Goal: Task Accomplishment & Management: Use online tool/utility

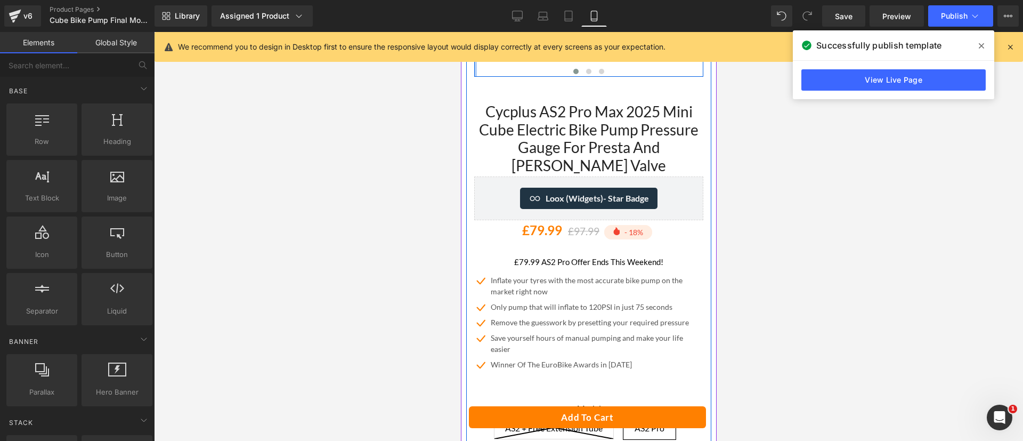
scroll to position [286, 0]
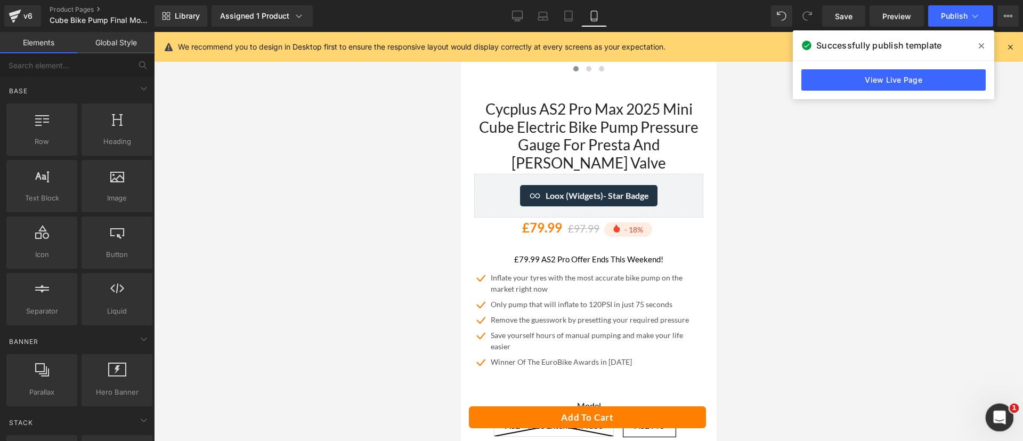
click at [1001, 416] on icon "Open Intercom Messenger" at bounding box center [998, 416] width 18 height 18
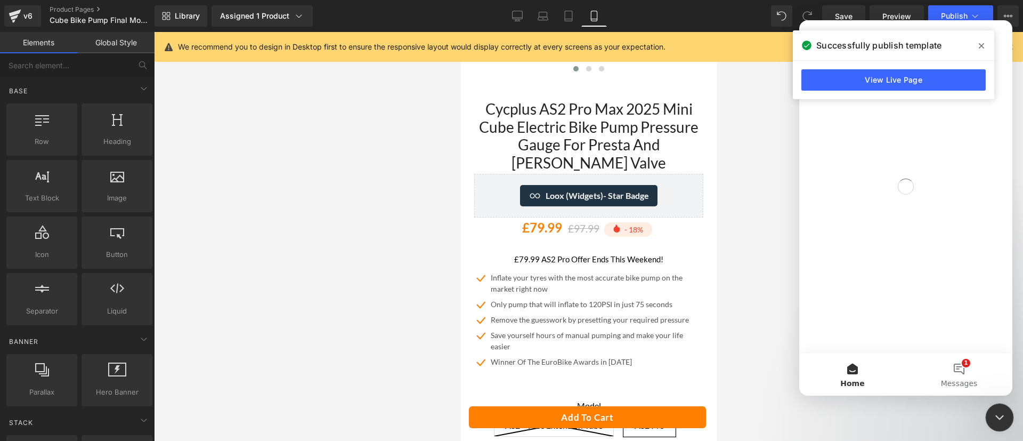
scroll to position [0, 0]
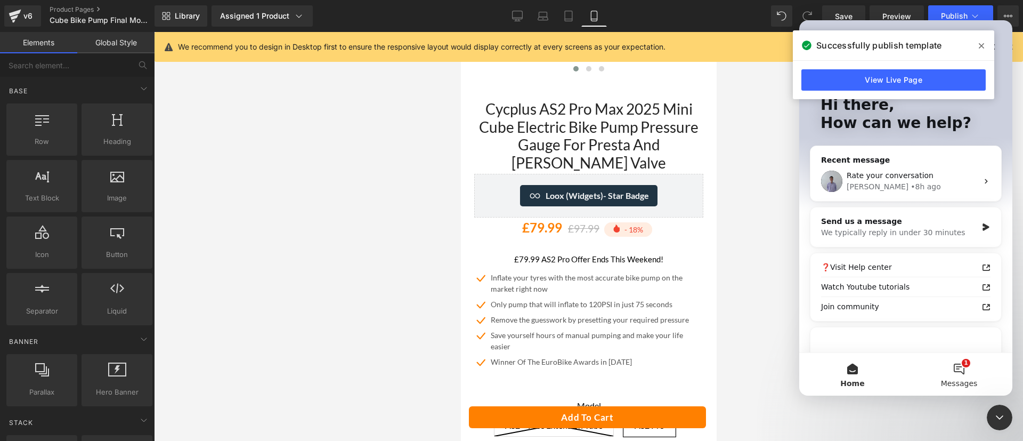
click at [953, 369] on button "1 Messages" at bounding box center [959, 374] width 107 height 43
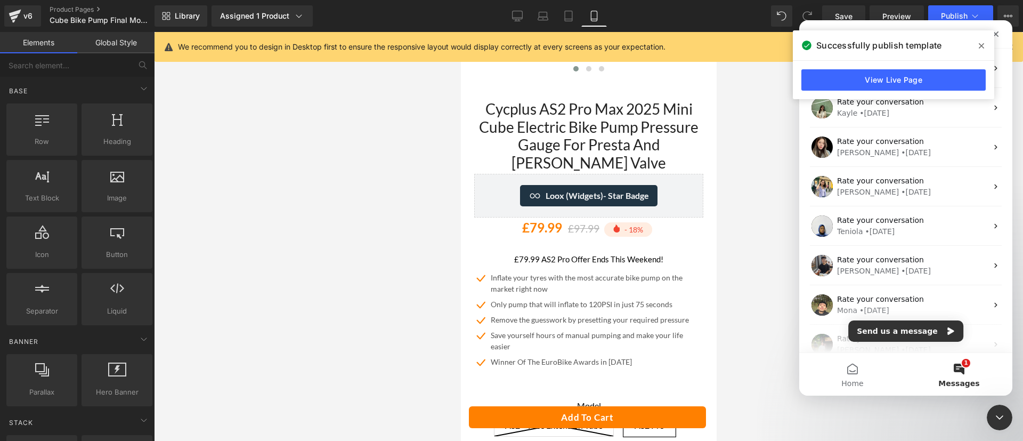
click at [983, 46] on icon at bounding box center [981, 46] width 5 height 9
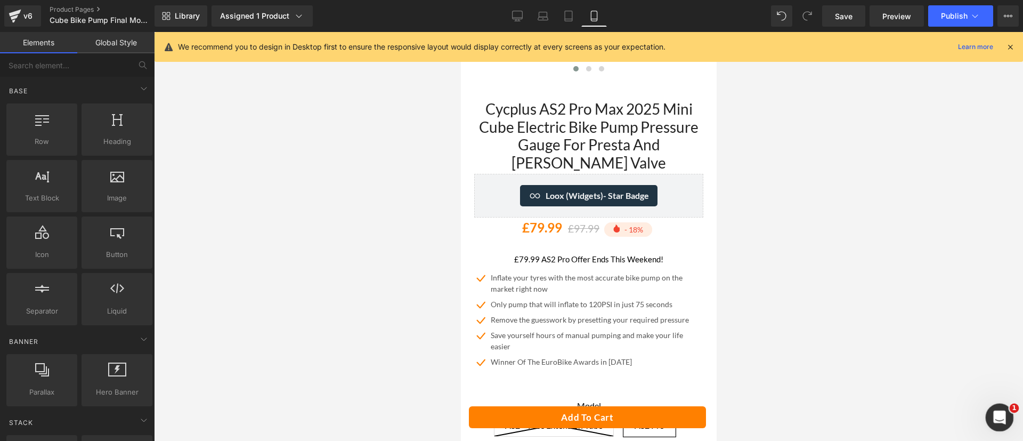
click at [1002, 411] on icon "Open Intercom Messenger" at bounding box center [998, 416] width 18 height 18
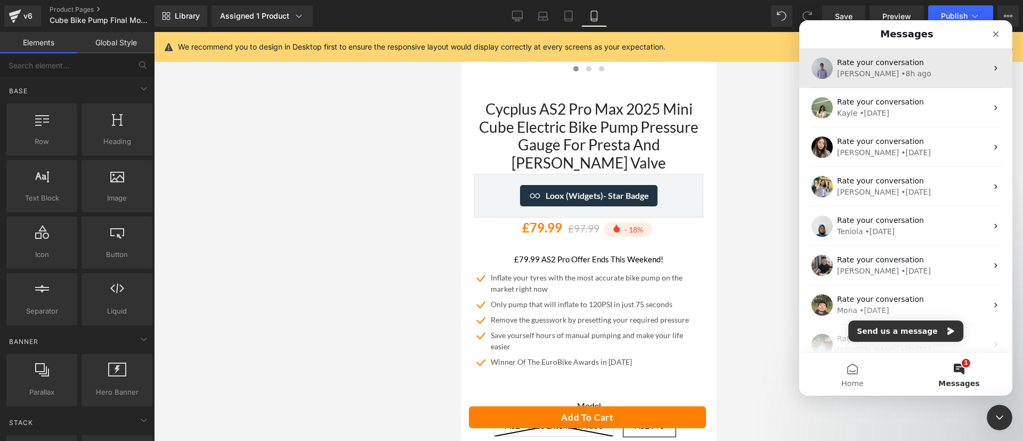
click at [903, 70] on div "[PERSON_NAME] • 8h ago" at bounding box center [912, 73] width 150 height 11
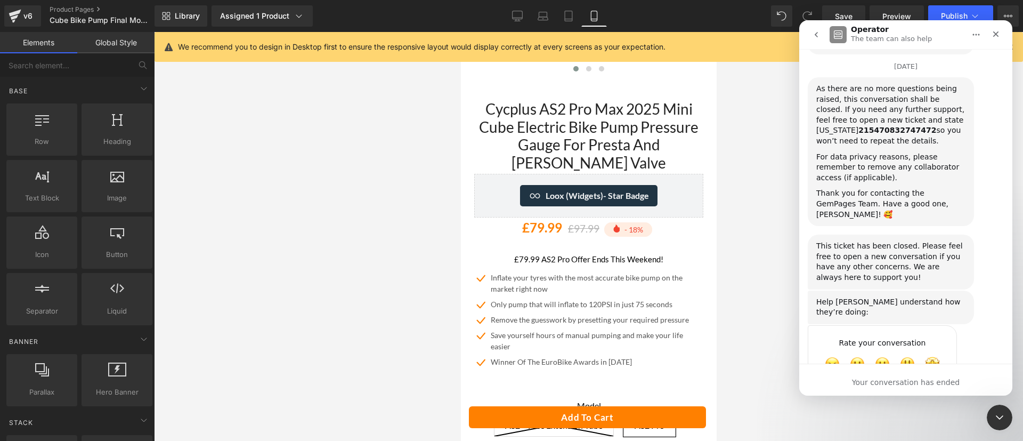
scroll to position [5756, 0]
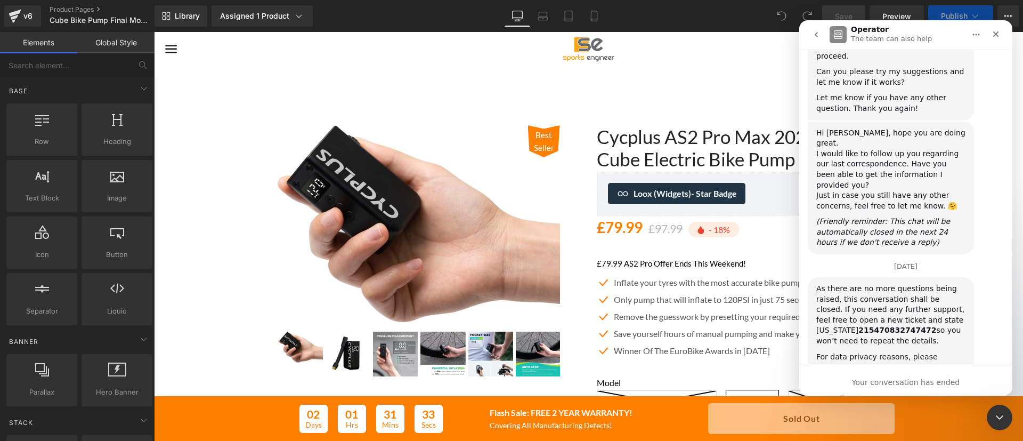
click at [688, 144] on div at bounding box center [511, 204] width 1023 height 409
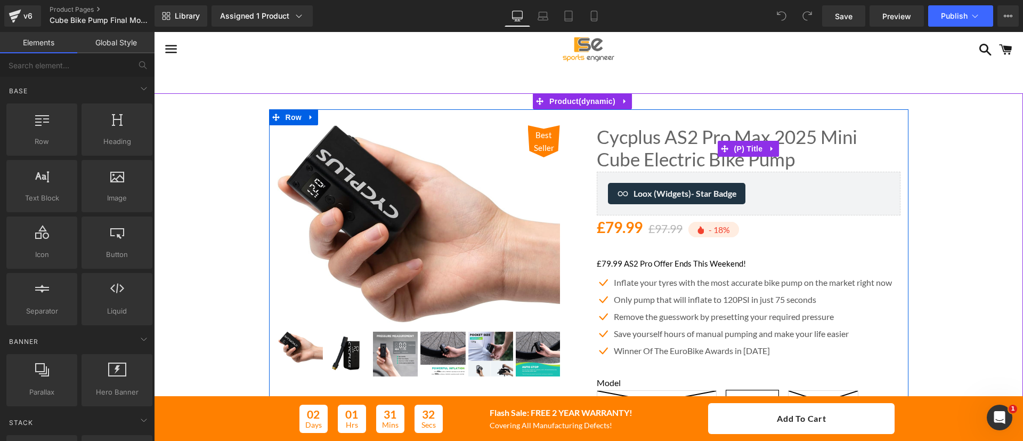
scroll to position [5756, 0]
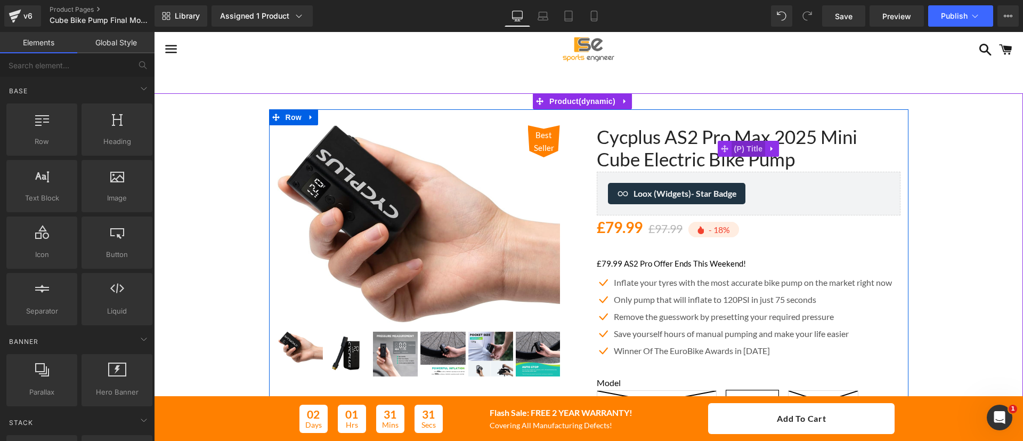
click at [735, 150] on span "(P) Title" at bounding box center [749, 149] width 34 height 16
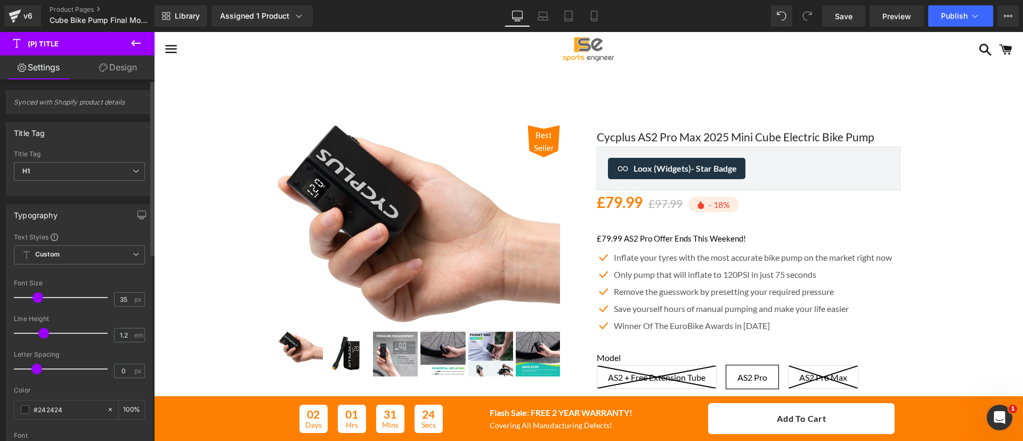
drag, startPoint x: 47, startPoint y: 297, endPoint x: 36, endPoint y: 297, distance: 11.7
click at [36, 297] on span at bounding box center [37, 297] width 11 height 11
click at [35, 296] on span at bounding box center [36, 297] width 11 height 11
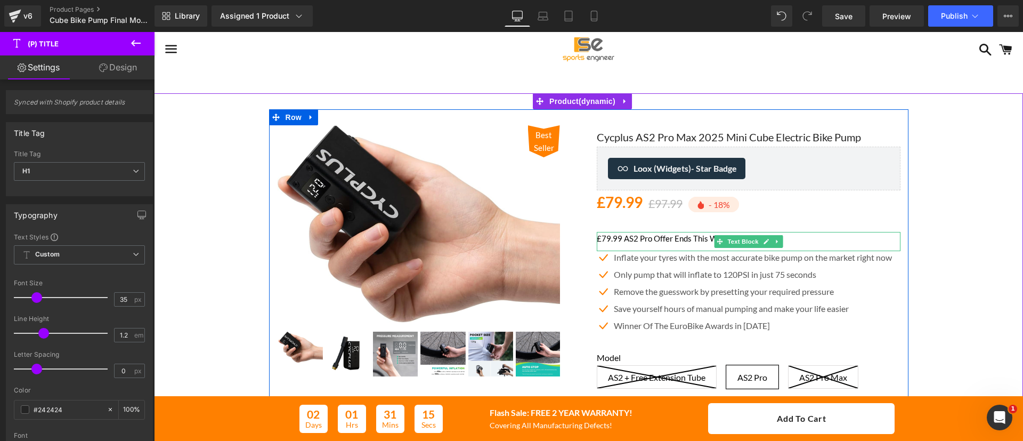
click at [610, 237] on p "£79.99 AS2 Pro Offer Ends This Weekend!" at bounding box center [749, 238] width 304 height 13
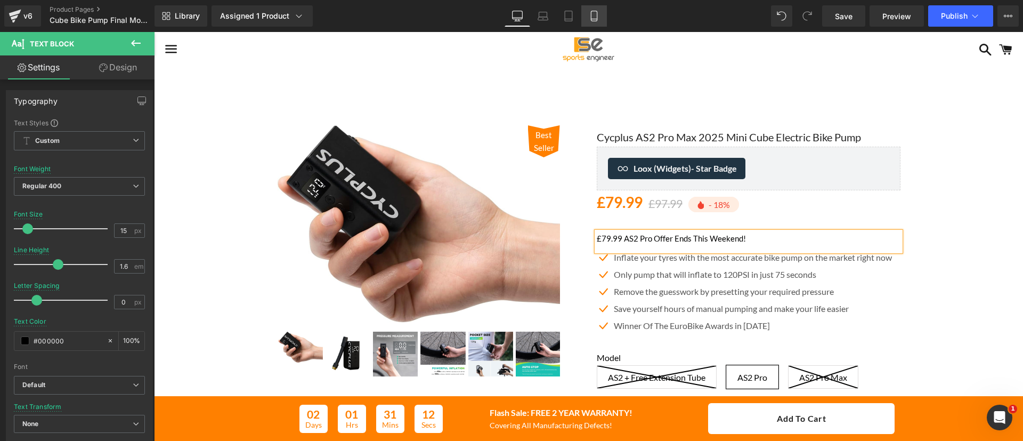
click at [595, 18] on icon at bounding box center [594, 16] width 11 height 11
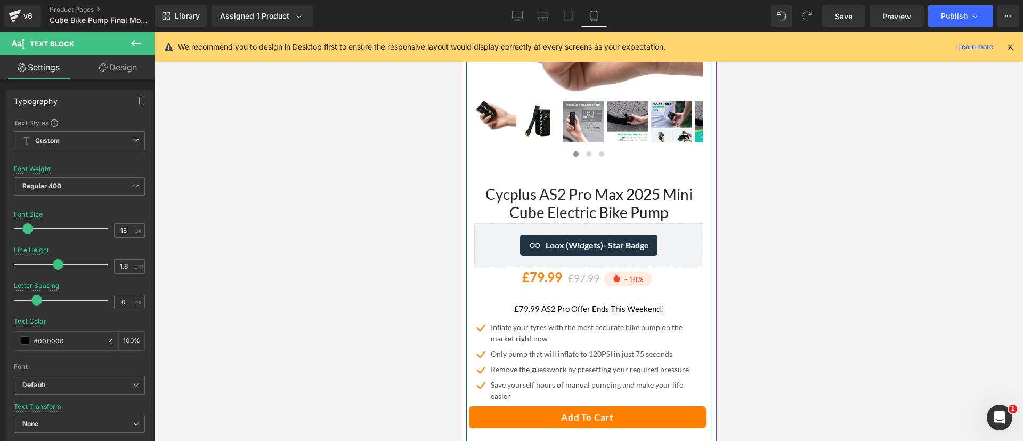
scroll to position [201, 0]
click at [609, 185] on link "Cycplus AS2 Pro Max 2025 Mini Cube Electric Bike Pump" at bounding box center [588, 203] width 229 height 36
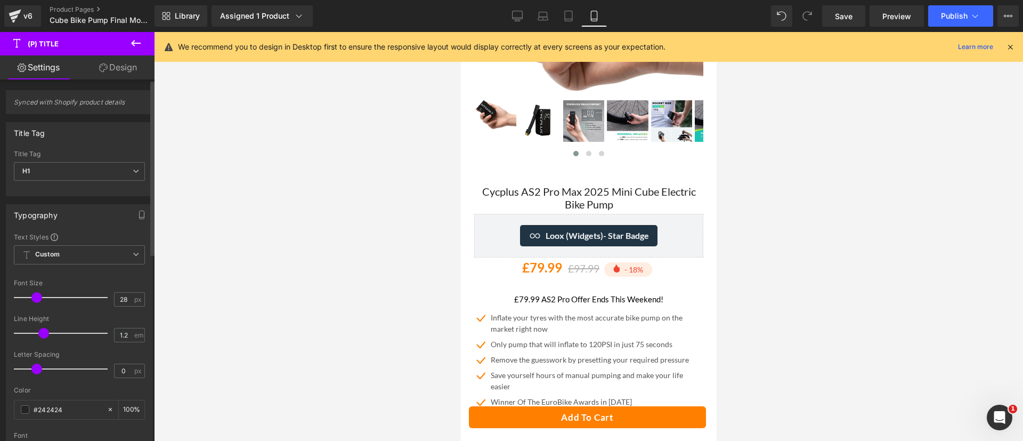
drag, startPoint x: 42, startPoint y: 296, endPoint x: 35, endPoint y: 294, distance: 7.6
click at [35, 294] on span at bounding box center [36, 297] width 11 height 11
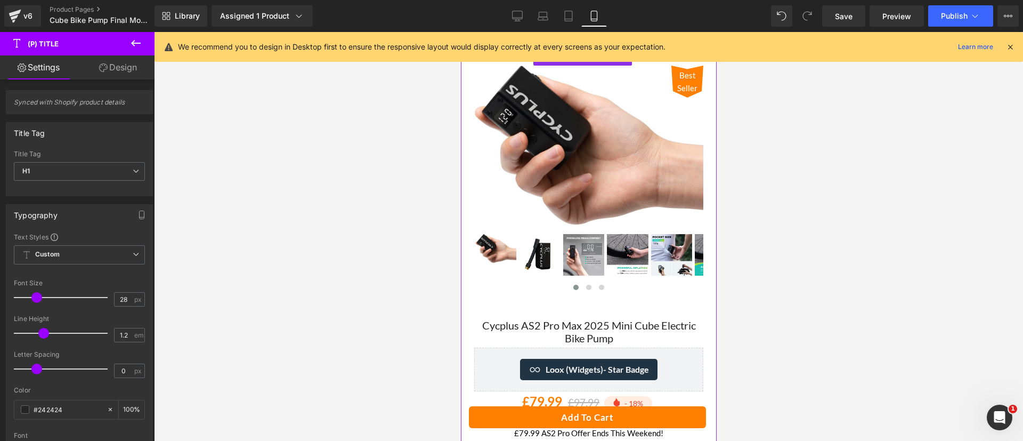
scroll to position [121, 0]
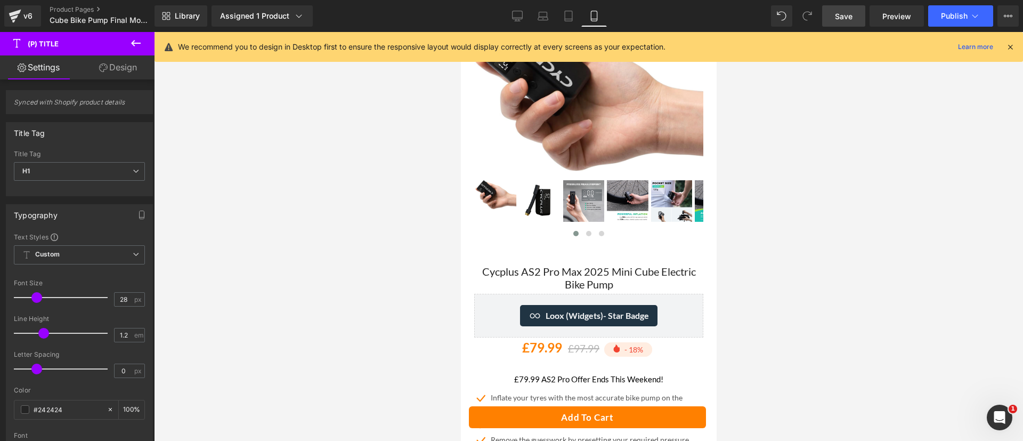
click at [834, 17] on link "Save" at bounding box center [843, 15] width 43 height 21
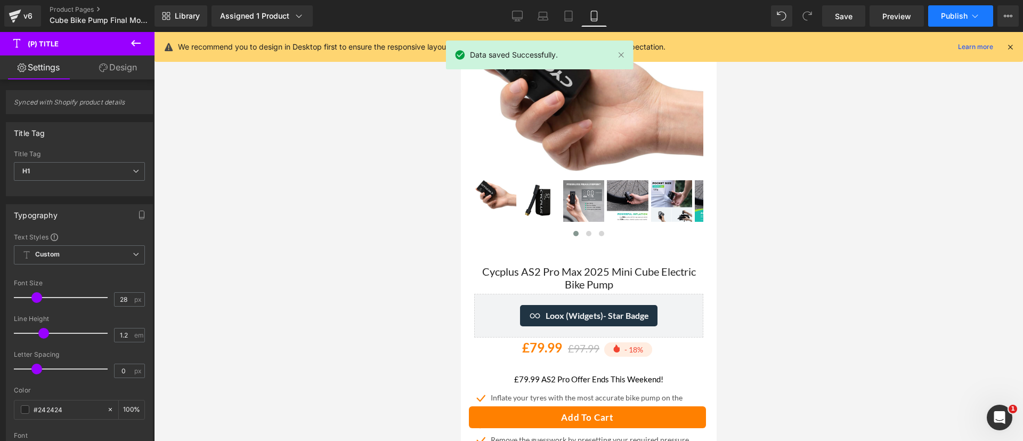
click at [953, 12] on span "Publish" at bounding box center [954, 16] width 27 height 9
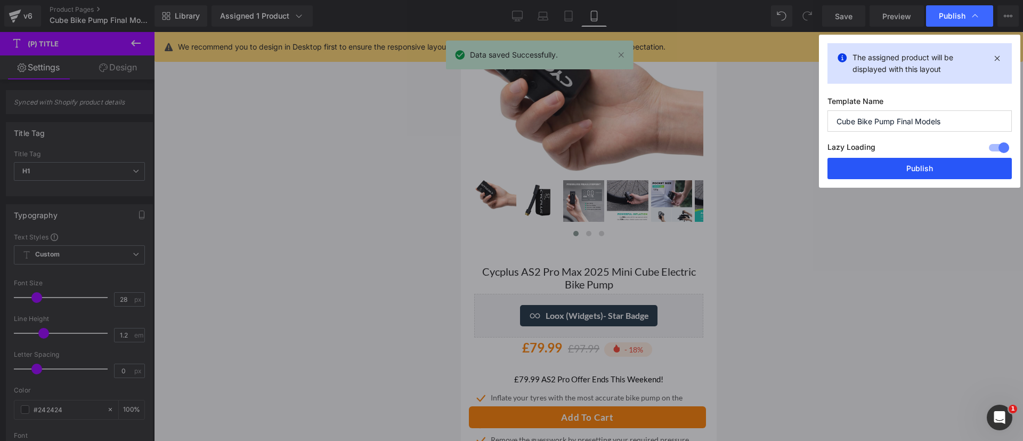
click at [942, 162] on button "Publish" at bounding box center [919, 168] width 184 height 21
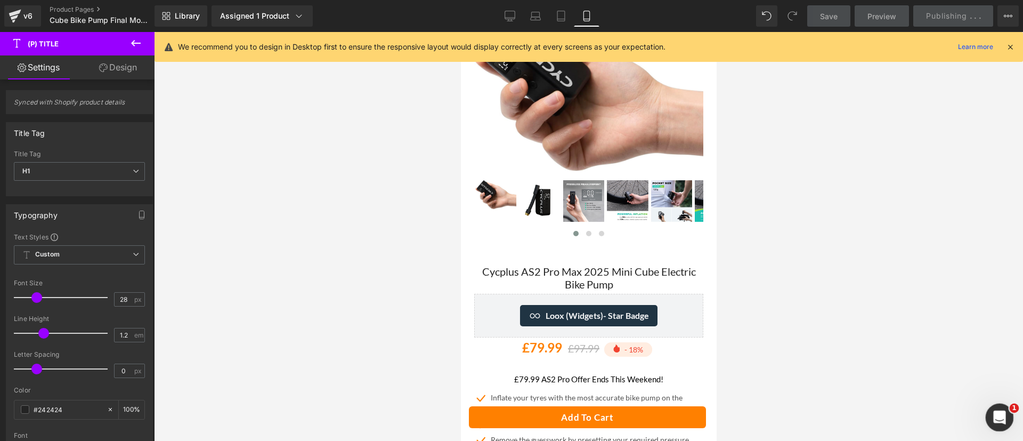
click at [1003, 414] on icon "Open Intercom Messenger" at bounding box center [998, 416] width 18 height 18
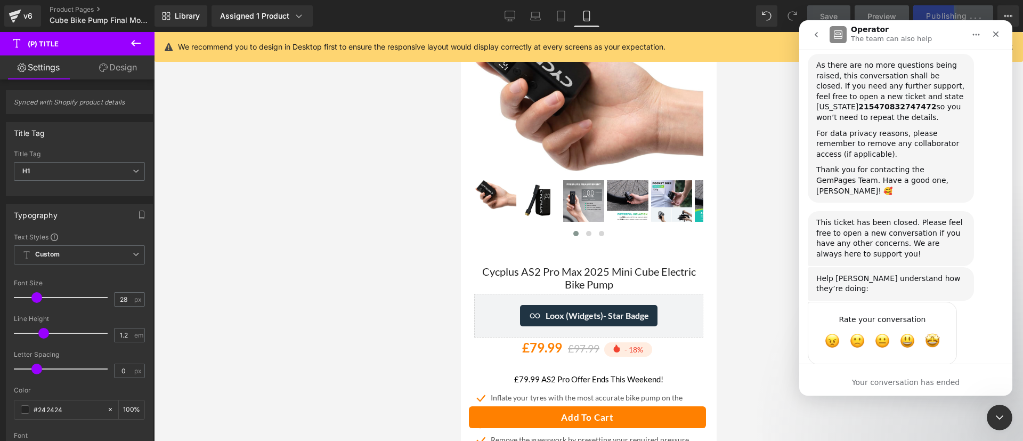
scroll to position [5756, 0]
click at [814, 32] on icon "go back" at bounding box center [816, 34] width 9 height 9
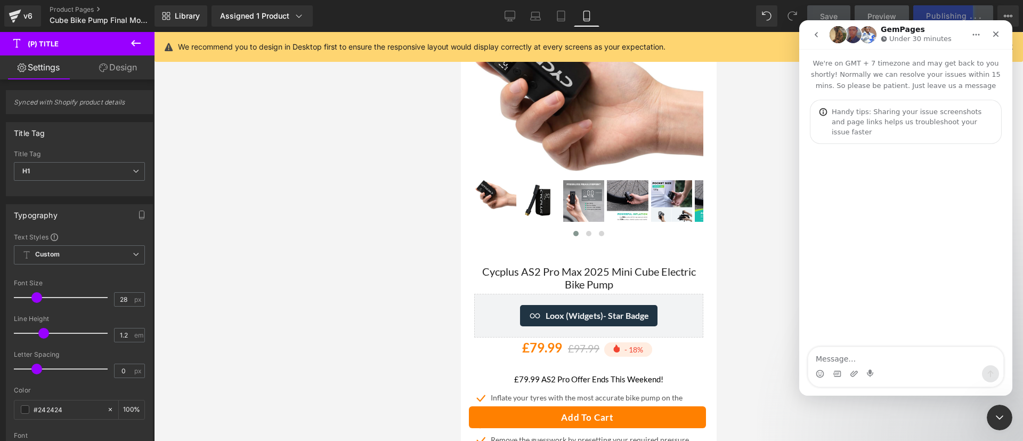
scroll to position [0, 0]
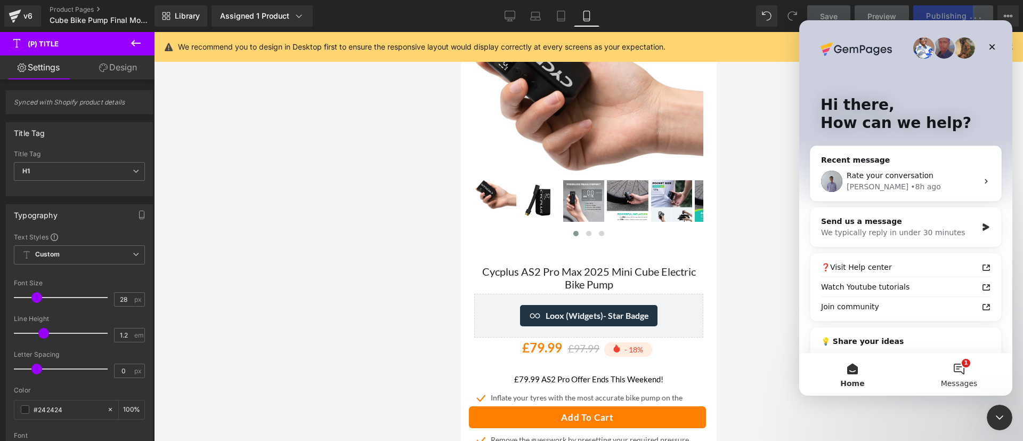
click at [960, 365] on button "1 Messages" at bounding box center [959, 374] width 107 height 43
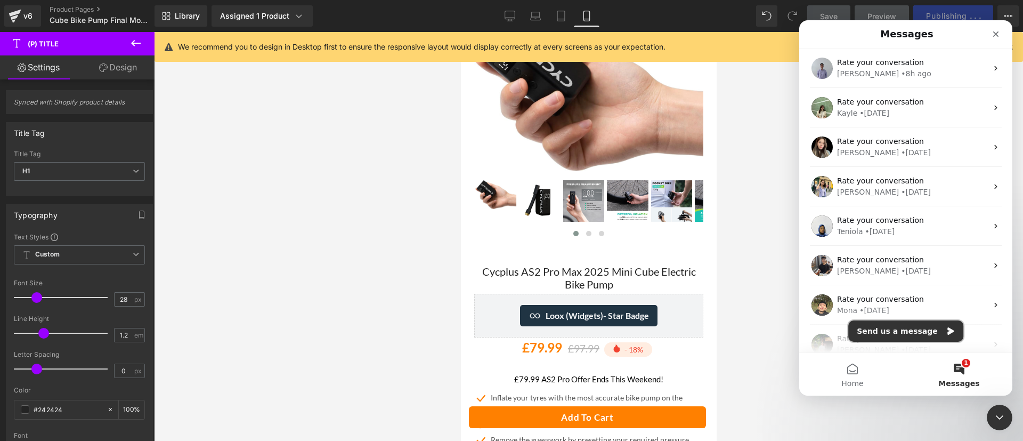
click at [908, 324] on button "Send us a message" at bounding box center [905, 330] width 115 height 21
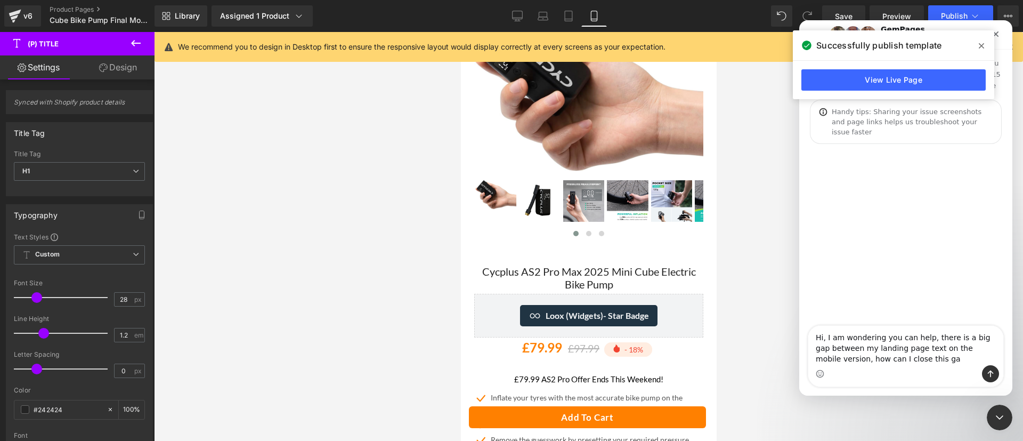
type textarea "Hi, I am wondering you can help, there is a big gap between my landing page tex…"
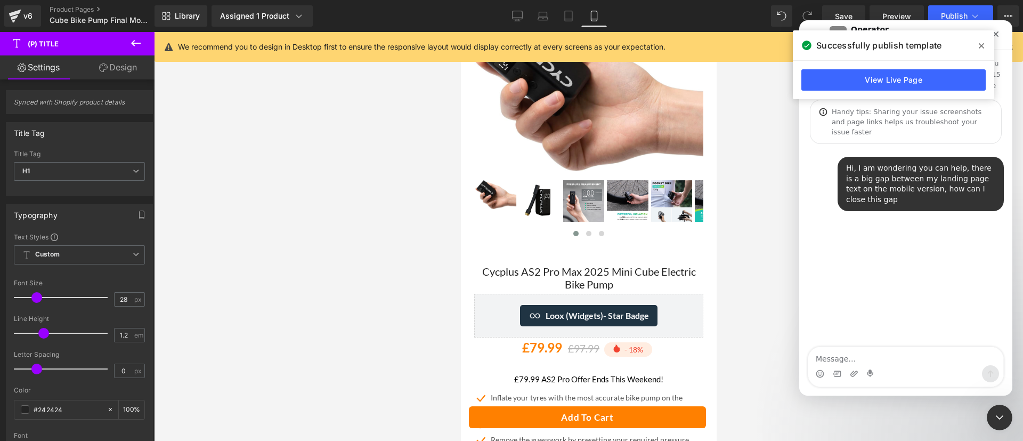
drag, startPoint x: 712, startPoint y: 75, endPoint x: 710, endPoint y: 114, distance: 39.0
click at [710, 114] on div at bounding box center [511, 204] width 1023 height 409
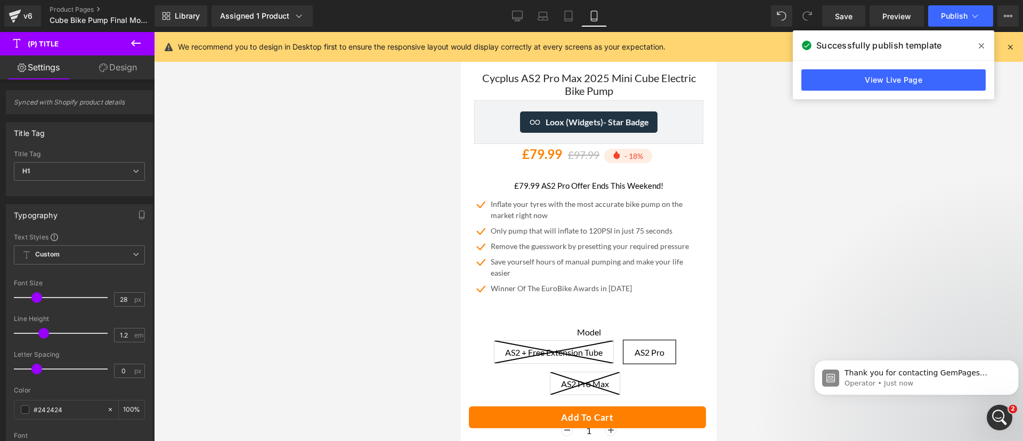
scroll to position [324, 0]
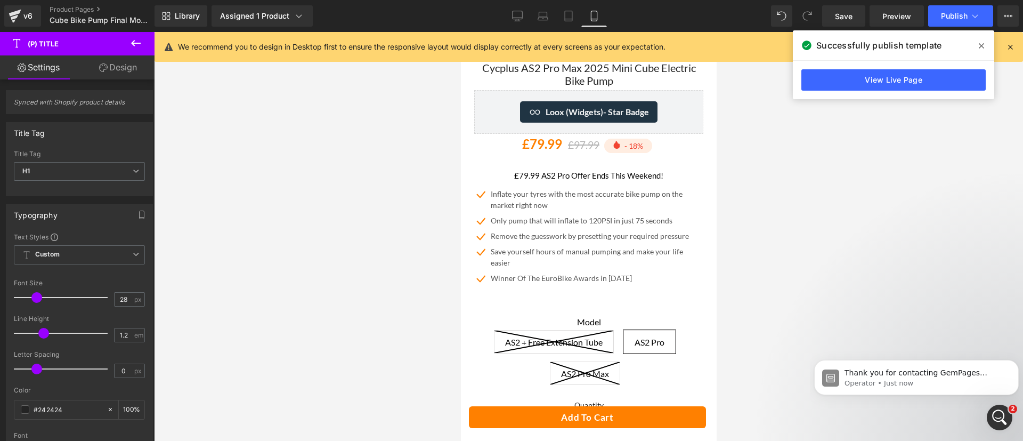
click at [248, 342] on div at bounding box center [588, 236] width 869 height 409
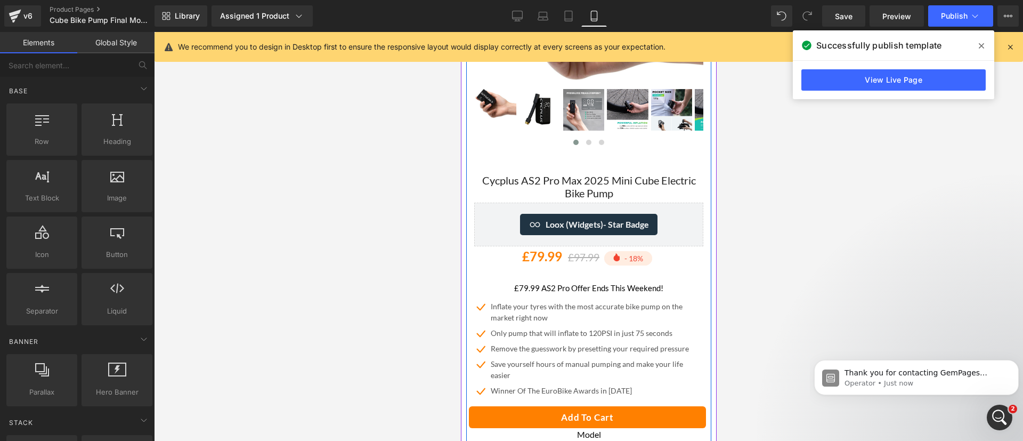
scroll to position [214, 0]
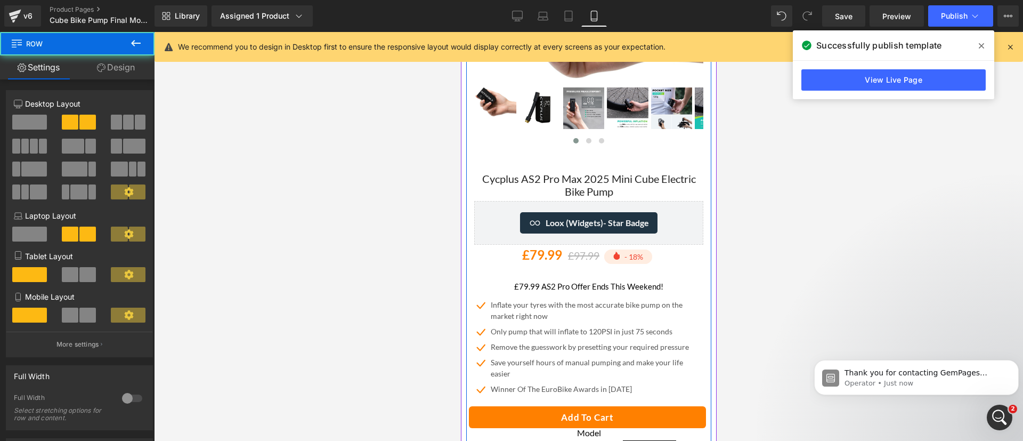
drag, startPoint x: 512, startPoint y: 153, endPoint x: 586, endPoint y: 156, distance: 73.6
click at [586, 156] on div "Cycplus AS2 Pro Max 2025 Mini Cube Electric Bike Pump (P) Title Loox (Widgets) …" at bounding box center [588, 420] width 245 height 548
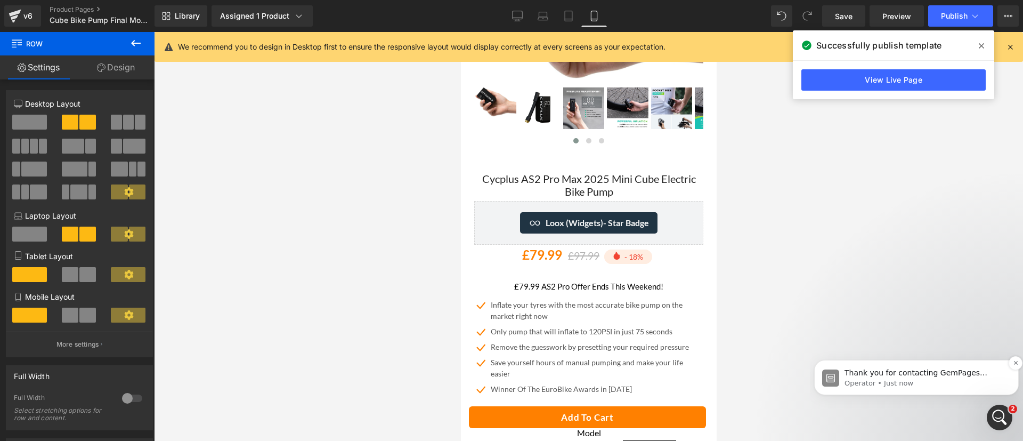
click at [944, 380] on p "Operator • Just now" at bounding box center [924, 383] width 161 height 10
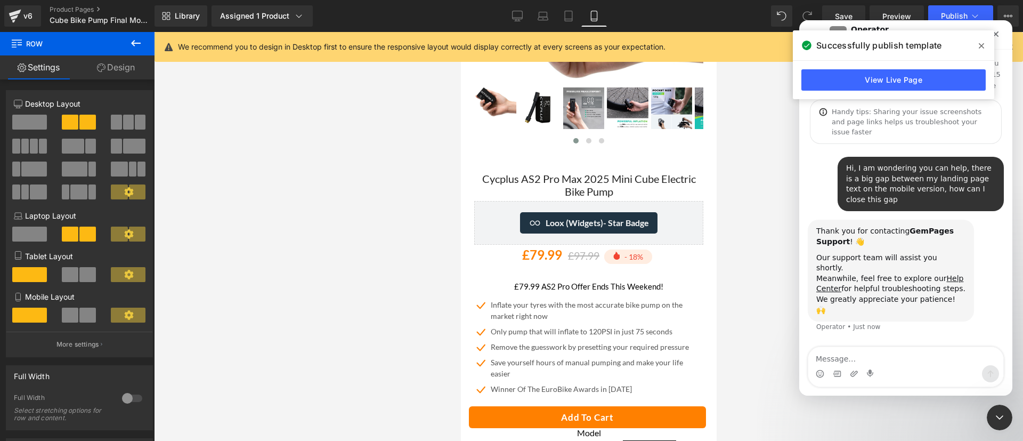
click at [896, 358] on textarea "Message…" at bounding box center [905, 356] width 195 height 18
type textarea "t"
type textarea "Here above the title"
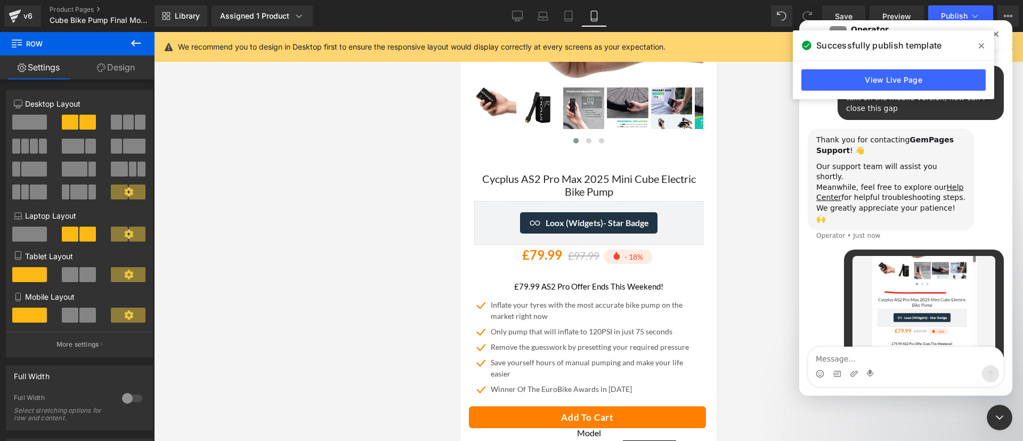
click at [746, 245] on div at bounding box center [511, 204] width 1023 height 409
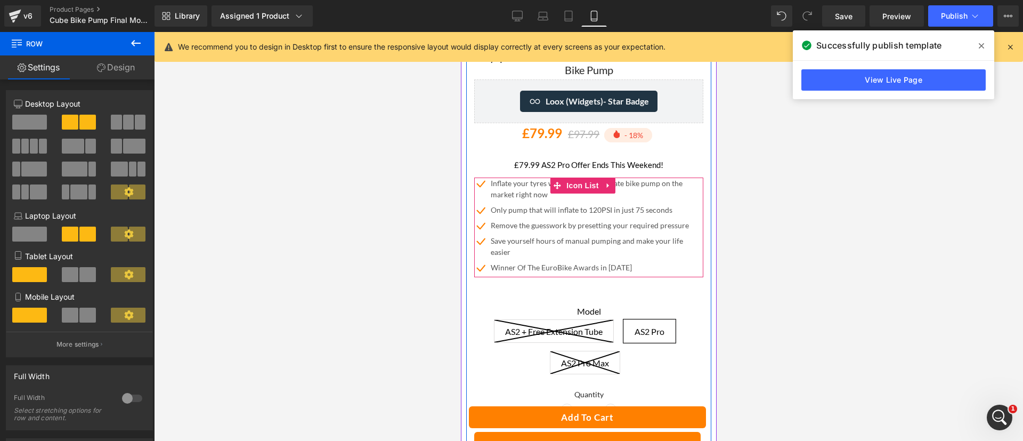
scroll to position [433, 0]
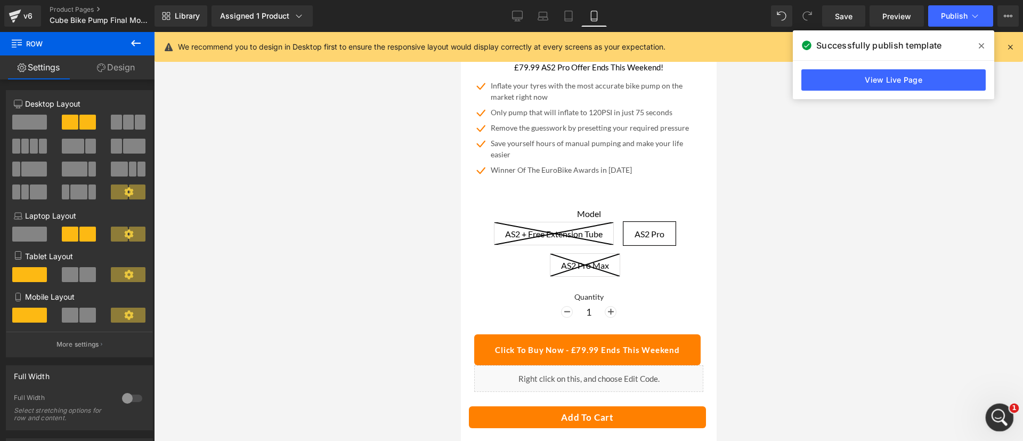
click at [998, 411] on icon "Open Intercom Messenger" at bounding box center [998, 416] width 18 height 18
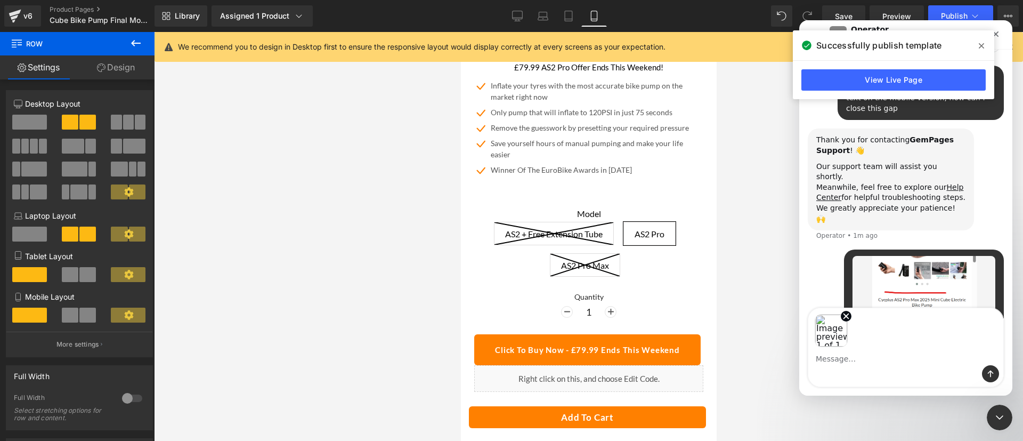
scroll to position [130, 0]
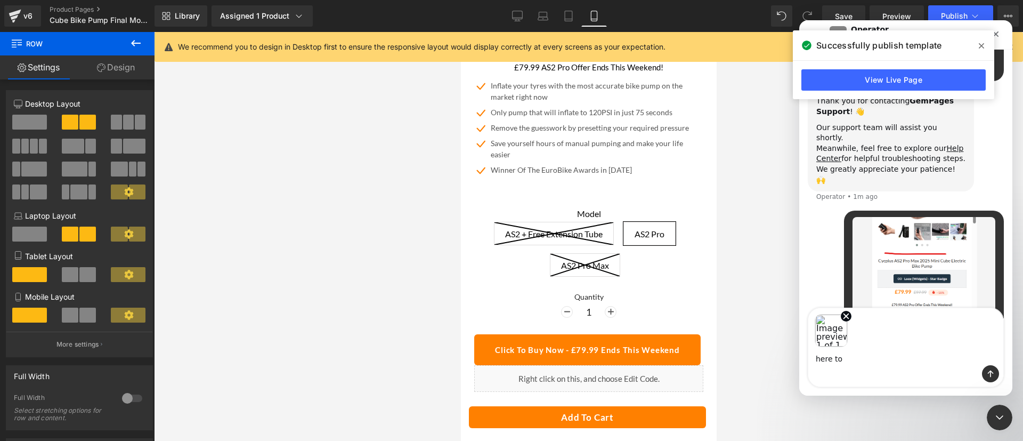
type textarea "here too"
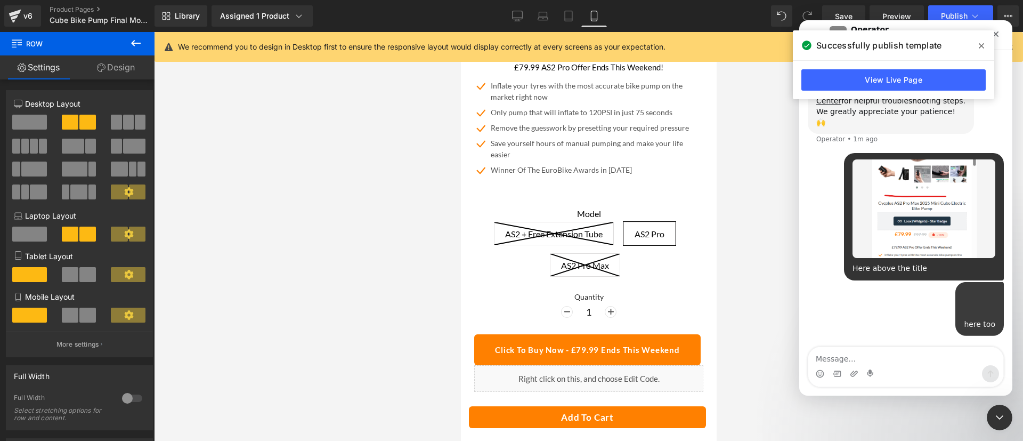
scroll to position [238, 0]
click at [350, 277] on div at bounding box center [511, 204] width 1023 height 409
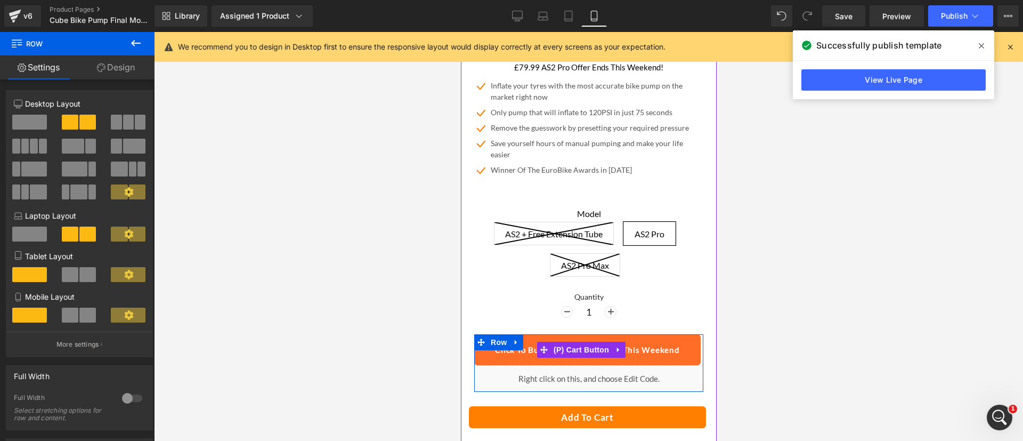
click at [576, 342] on span "(P) Cart Button" at bounding box center [580, 350] width 61 height 16
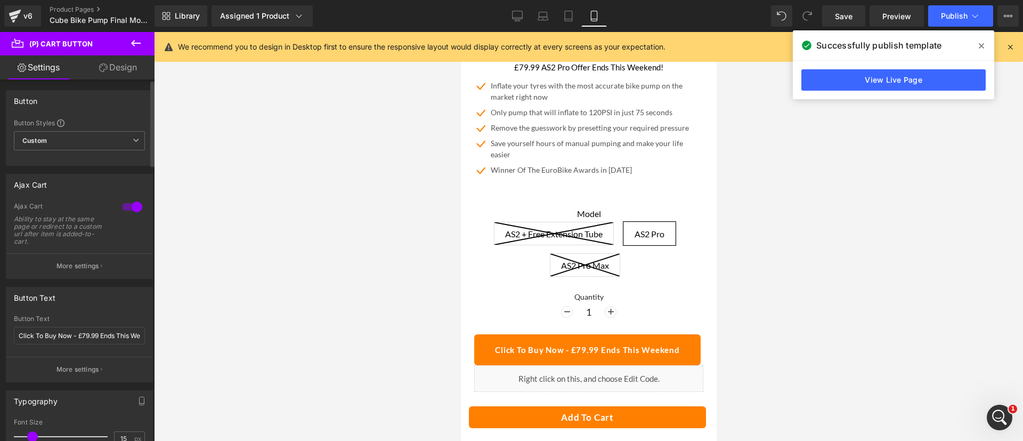
click at [69, 346] on div "Button Text Click To Buy Now - £79.99 Ends This Weekend" at bounding box center [79, 336] width 131 height 42
click at [74, 342] on input "Click To Buy Now - £79.99 Ends This Weekend" at bounding box center [79, 336] width 131 height 18
click at [76, 340] on input "Click To Buy Now - £79.99 Ends This Weekend" at bounding box center [79, 336] width 131 height 18
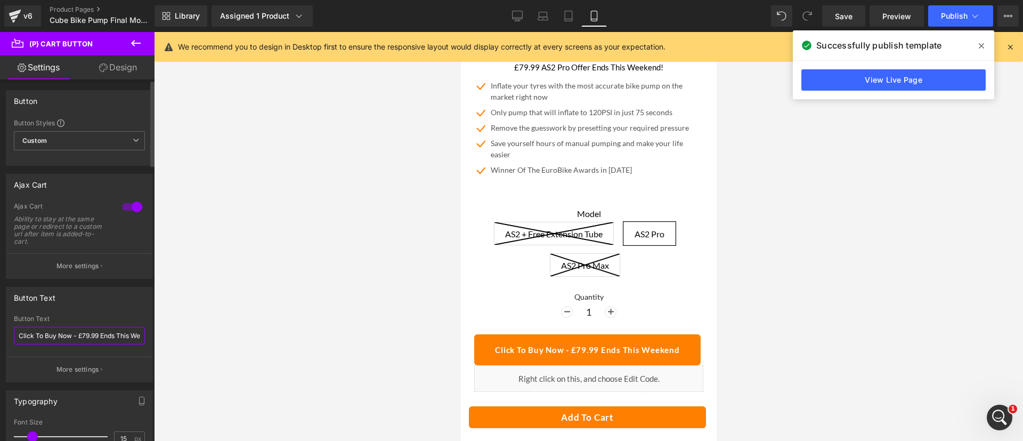
click at [76, 340] on input "Click To Buy Now - £79.99 Ends This Weekend" at bounding box center [79, 336] width 131 height 18
click at [520, 18] on icon at bounding box center [518, 18] width 10 height 0
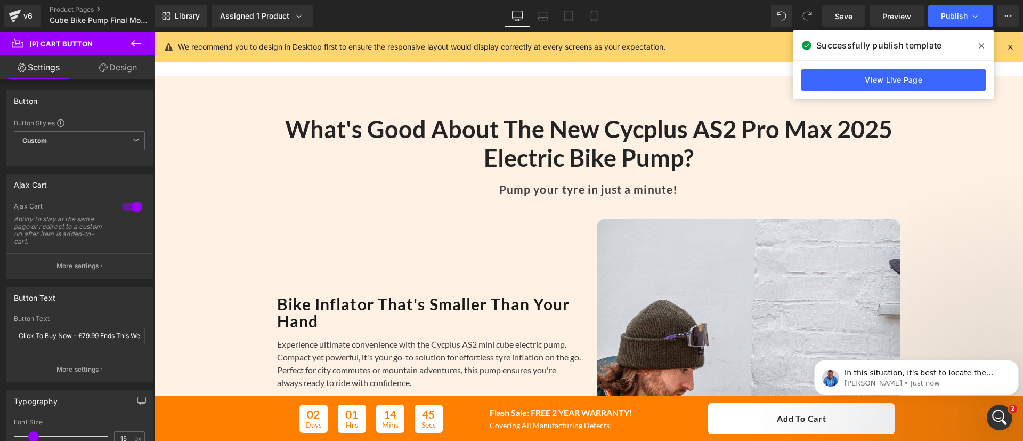
scroll to position [540, 0]
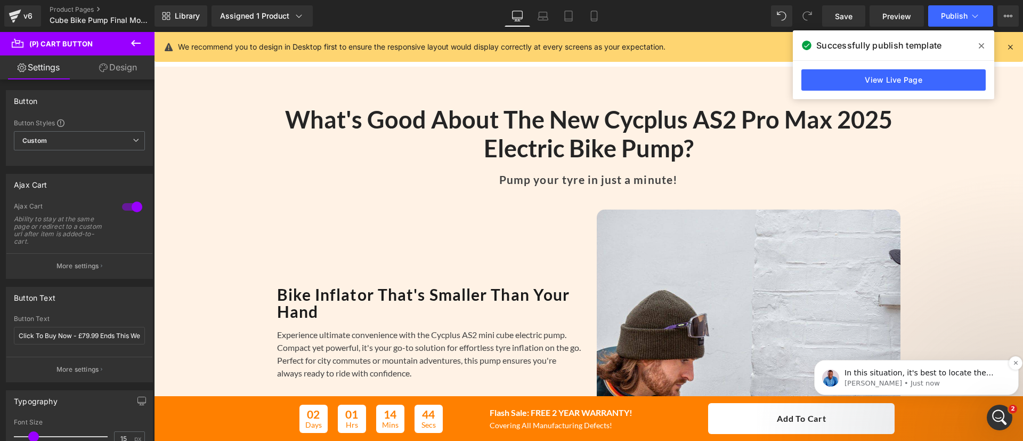
click at [930, 378] on p "Noah • Just now" at bounding box center [924, 383] width 161 height 10
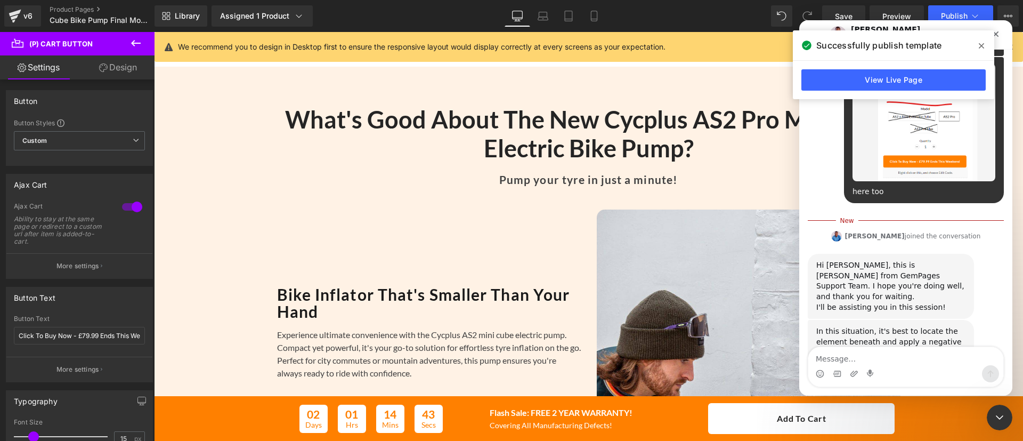
scroll to position [410, 0]
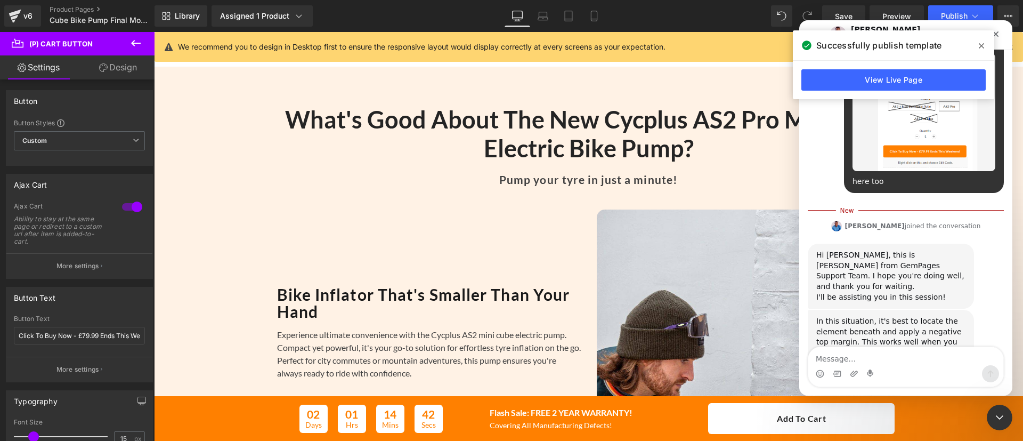
click at [980, 47] on icon at bounding box center [981, 46] width 5 height 9
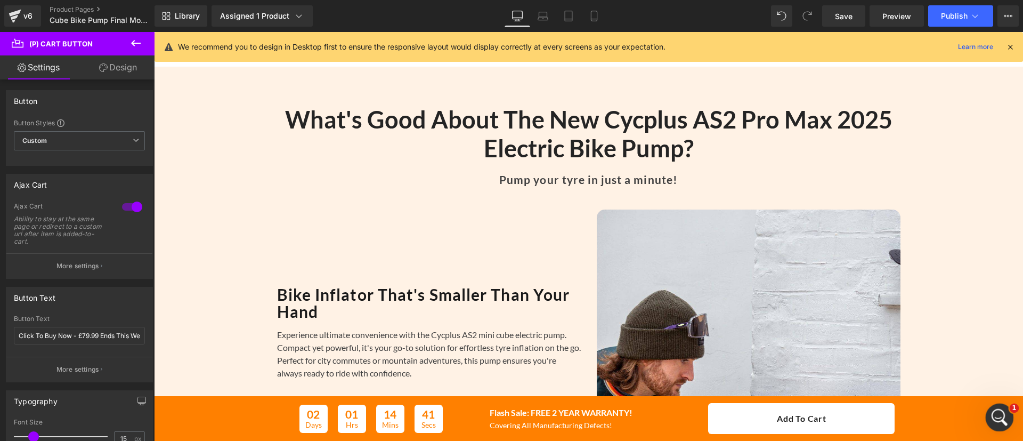
click at [995, 420] on icon "Open Intercom Messenger" at bounding box center [998, 416] width 18 height 18
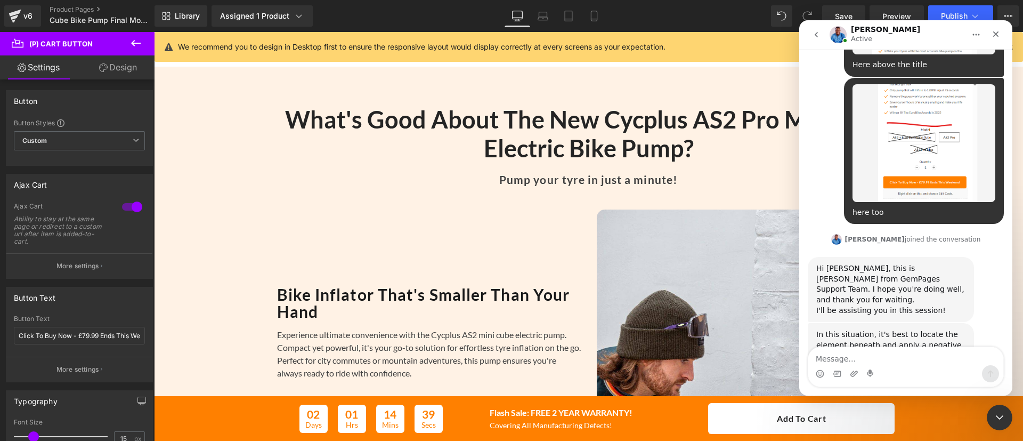
scroll to position [392, 0]
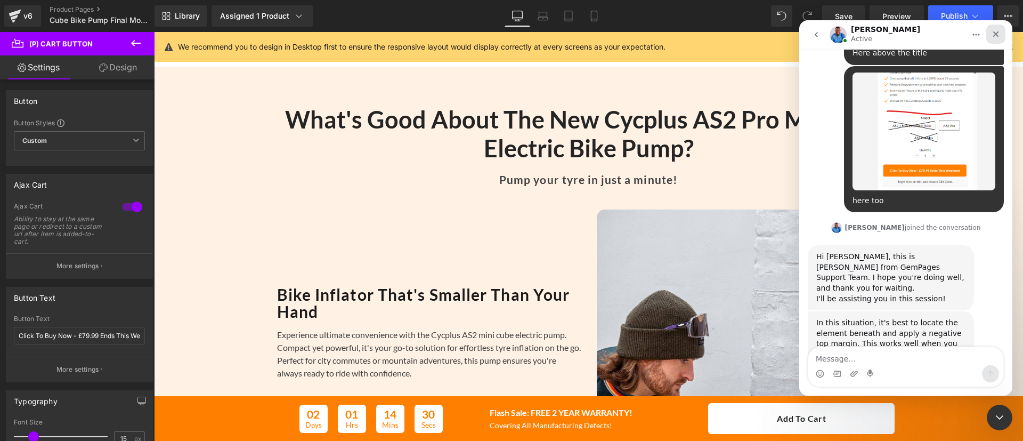
click at [1001, 37] on div "Close" at bounding box center [995, 34] width 19 height 19
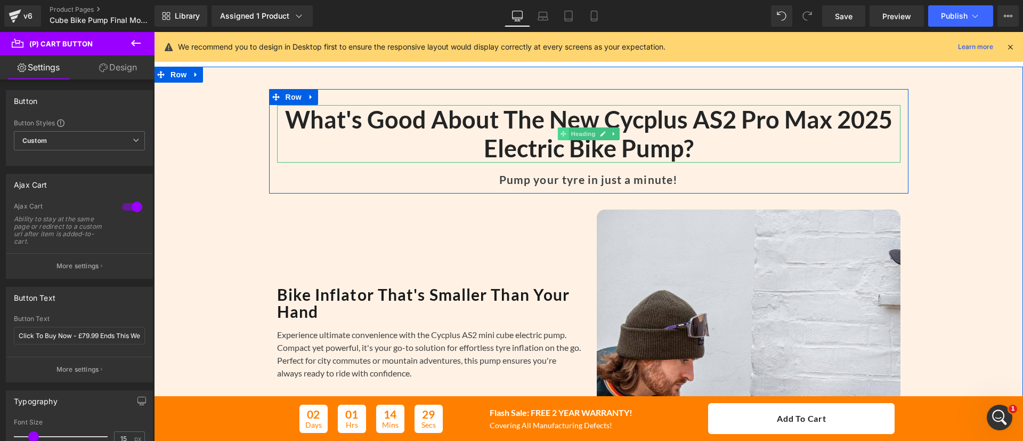
click at [561, 139] on span at bounding box center [562, 133] width 11 height 13
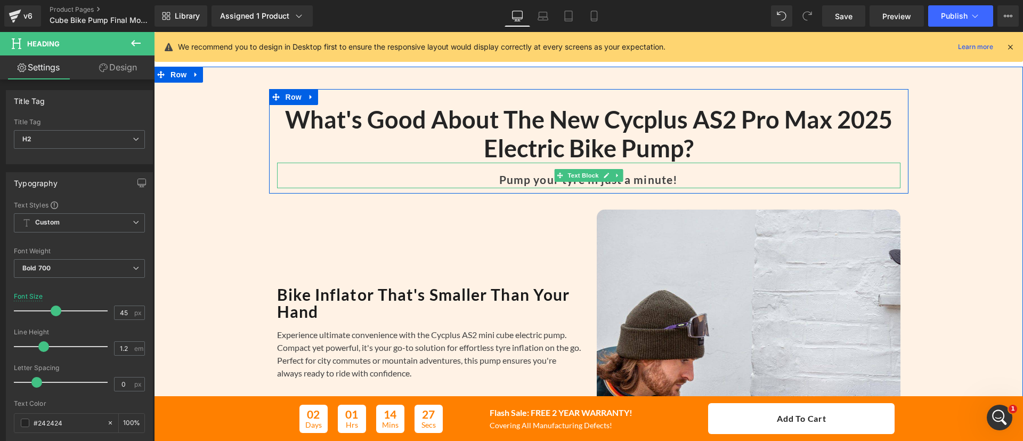
click at [587, 182] on b "Pump your tyre in just a minute!" at bounding box center [588, 179] width 178 height 13
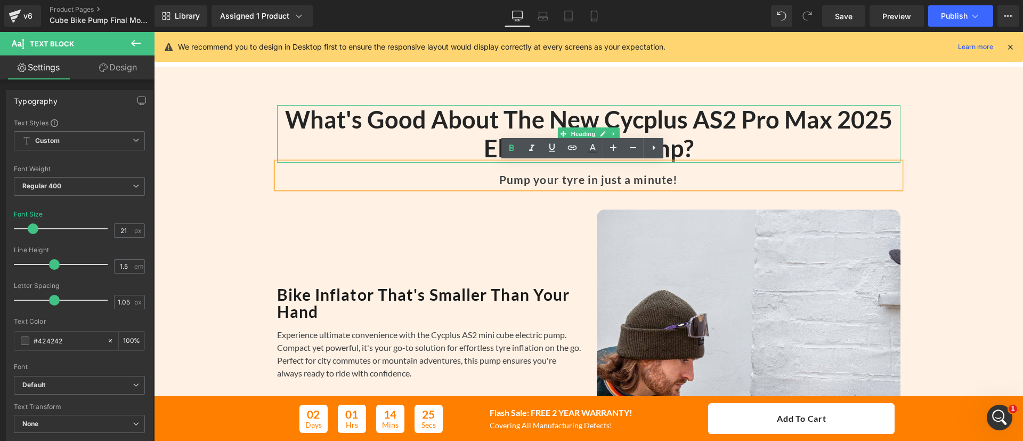
click at [489, 114] on h2 "What's Good About The New Cycplus AS2 Pro Max 2025 Electric Bike Pump?" at bounding box center [588, 134] width 623 height 58
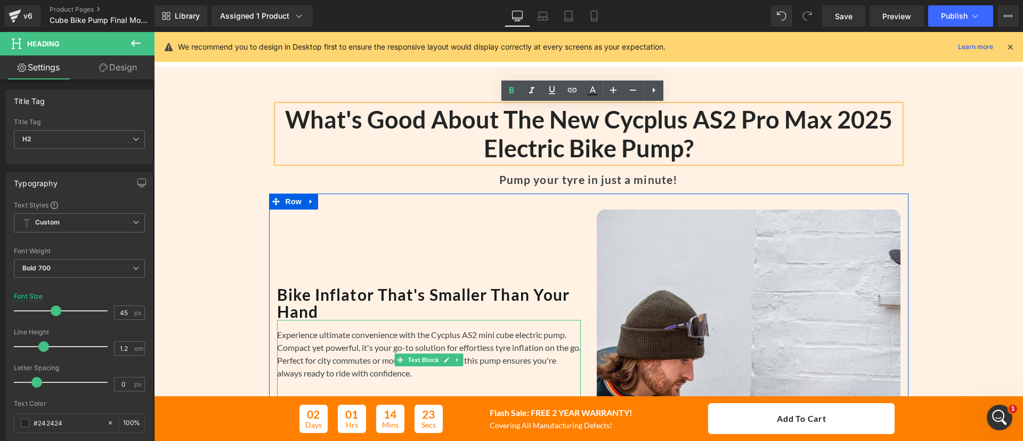
click at [473, 342] on div "Experience ultimate convenience with the Cycplus AS2 mini cube electric pump. C…" at bounding box center [429, 360] width 304 height 80
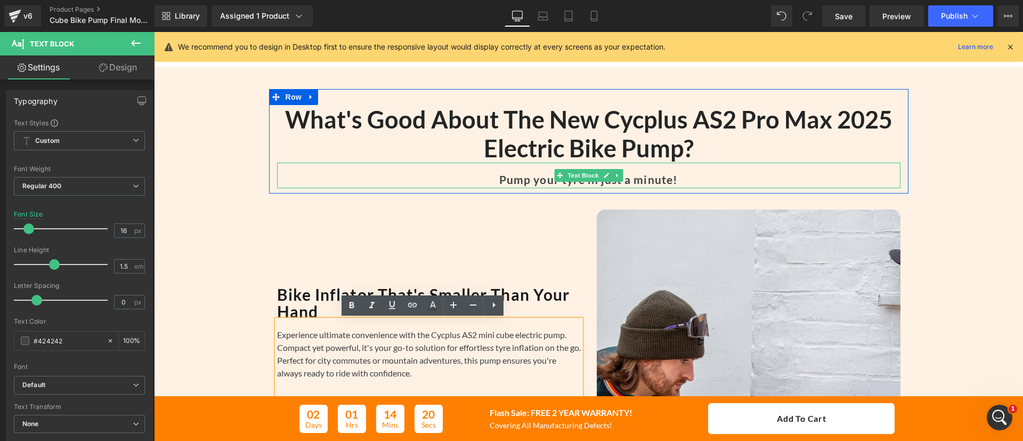
click at [543, 179] on b "Pump your tyre in just a minute!" at bounding box center [588, 179] width 178 height 13
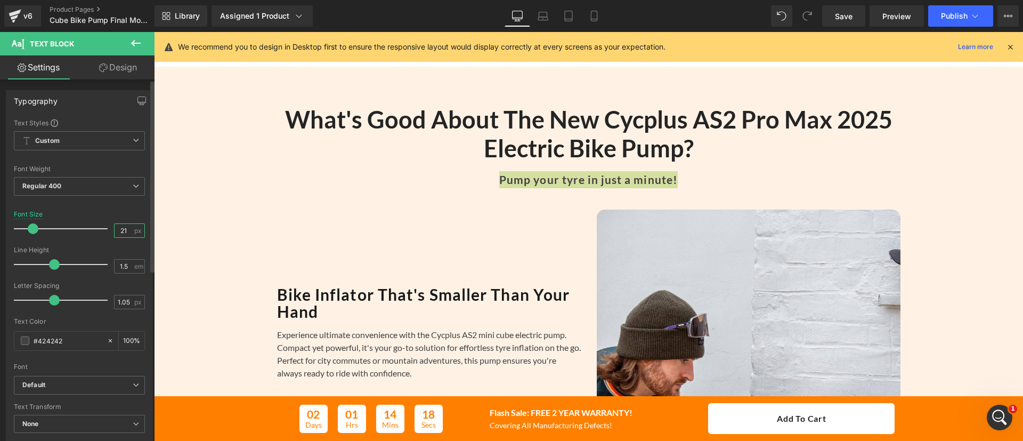
click at [120, 227] on input "21" at bounding box center [124, 230] width 19 height 13
type input "16"
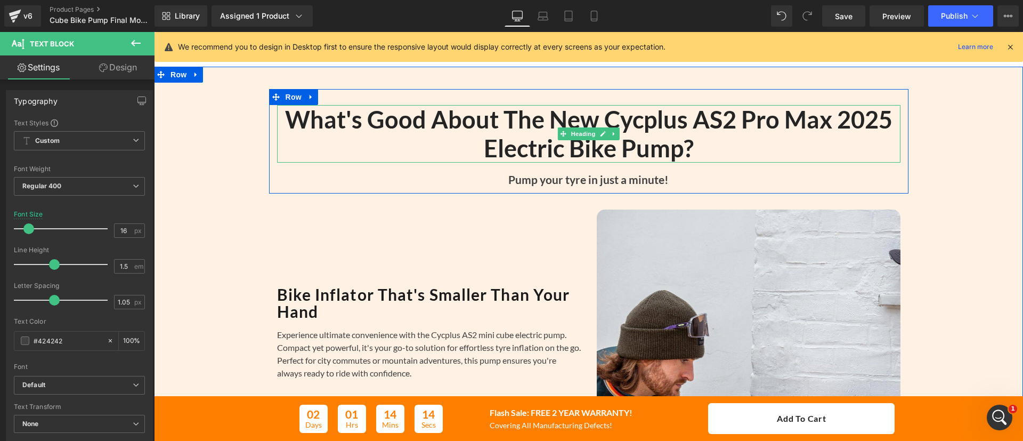
click at [510, 133] on h2 "What's Good About The New Cycplus AS2 Pro Max 2025 Electric Bike Pump?" at bounding box center [588, 134] width 623 height 58
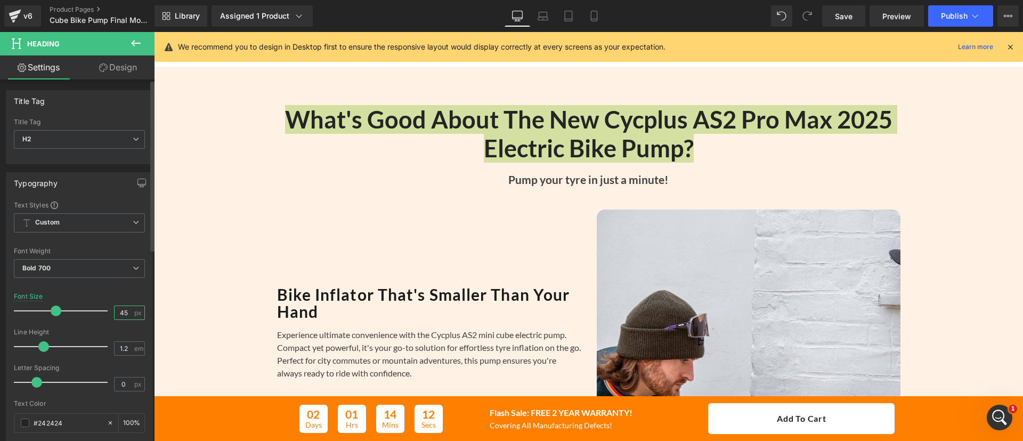
click at [118, 312] on input "45" at bounding box center [124, 312] width 19 height 13
type input "22"
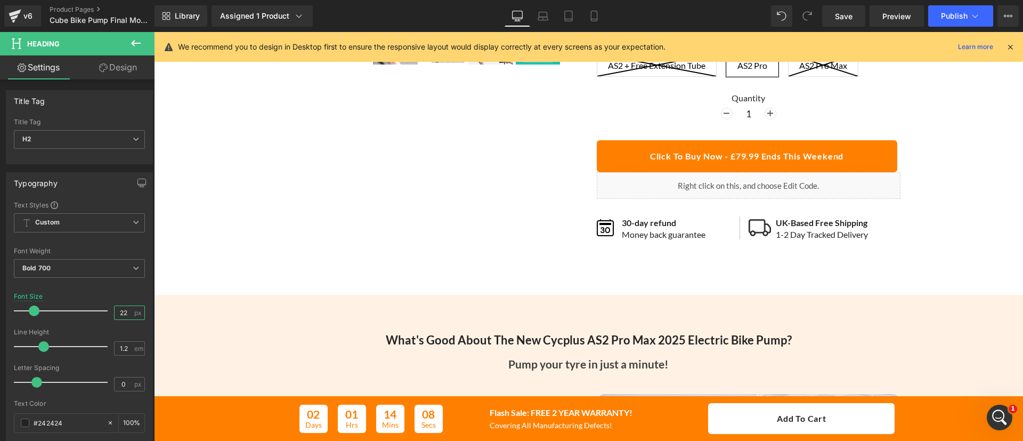
scroll to position [0, 0]
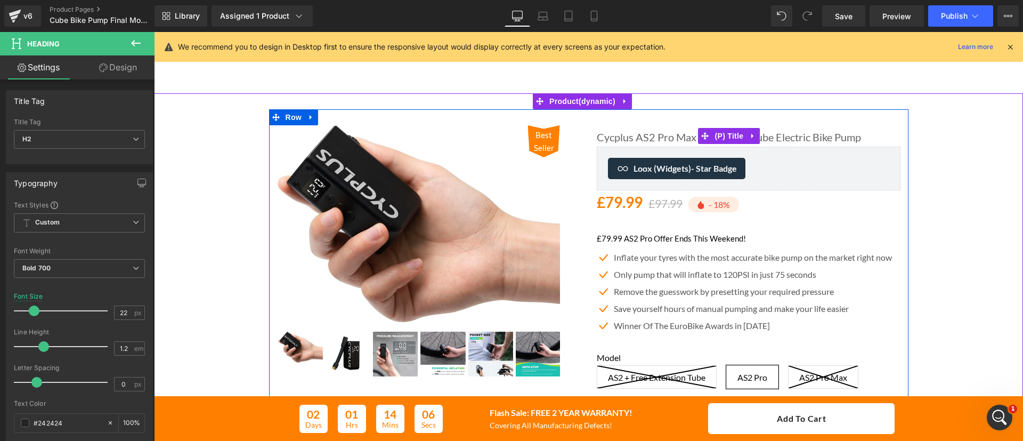
click at [688, 135] on link "Cycplus AS2 Pro Max 2025 Mini Cube Electric Bike Pump" at bounding box center [729, 137] width 264 height 13
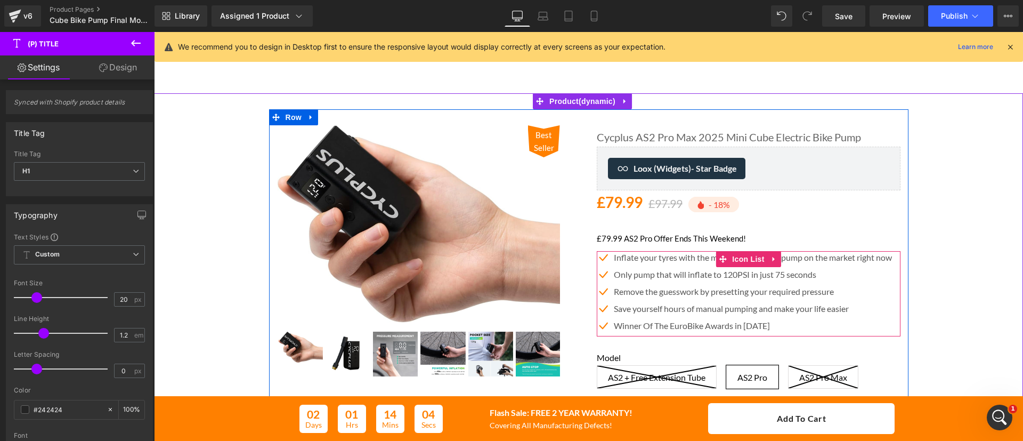
click at [154, 32] on div at bounding box center [154, 32] width 0 height 0
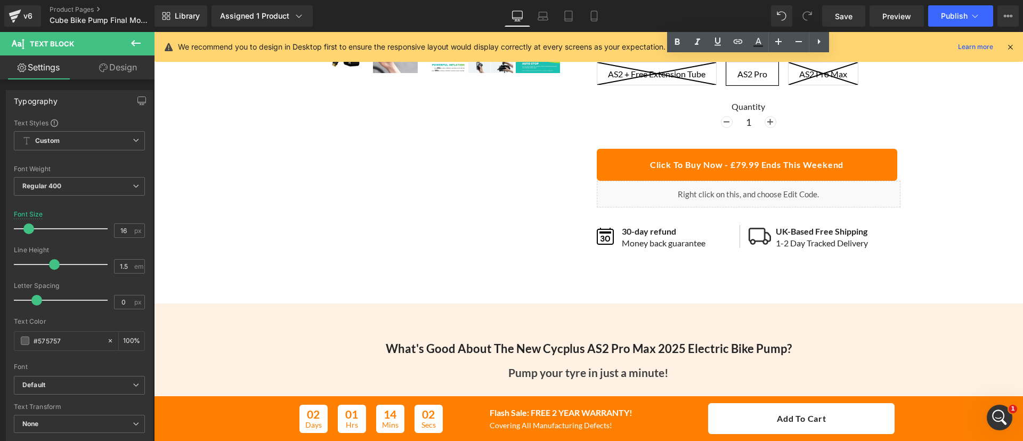
scroll to position [584, 0]
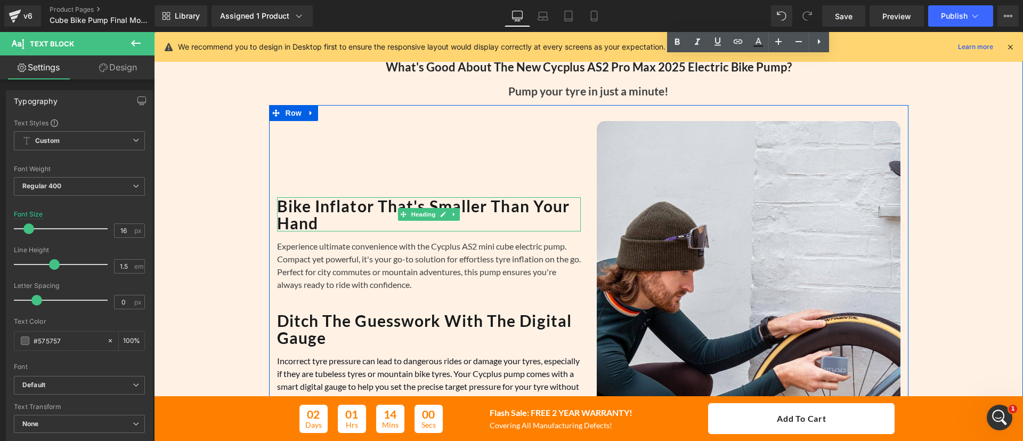
click at [499, 205] on strong "Bike Inflator That's Smaller Than Your Hand" at bounding box center [423, 214] width 293 height 36
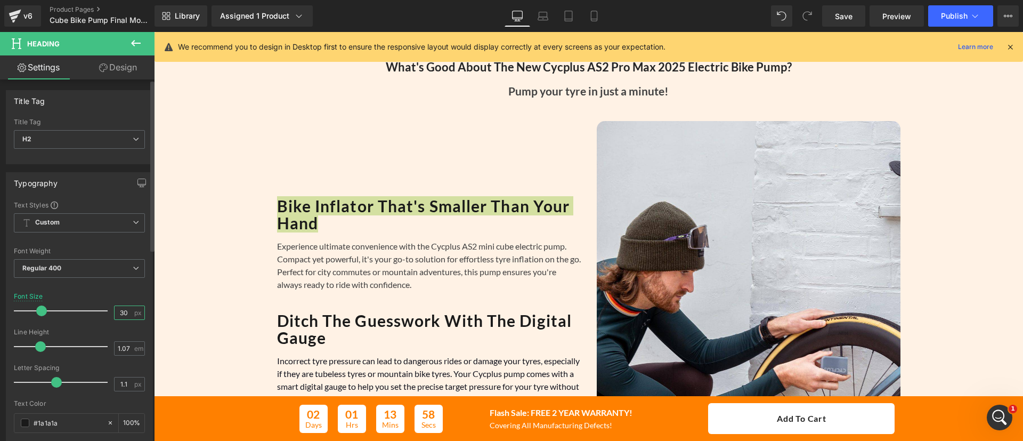
click at [117, 316] on input "30" at bounding box center [124, 312] width 19 height 13
type input "20"
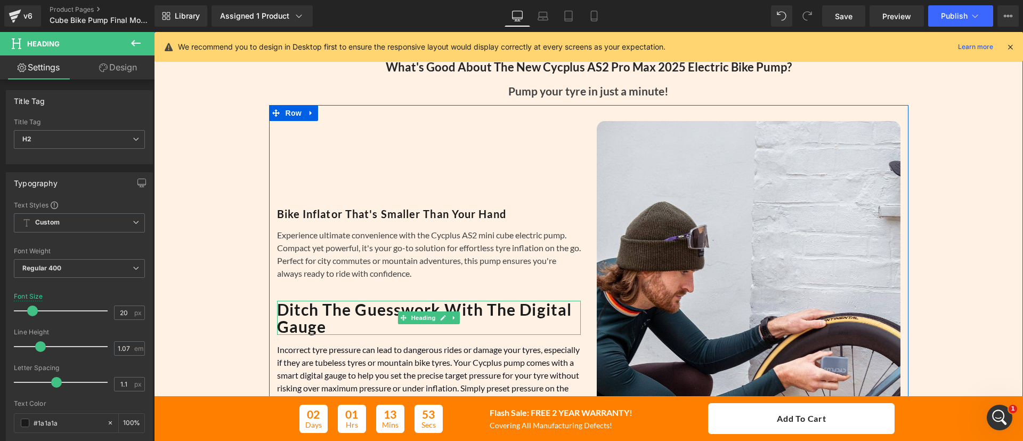
click at [299, 314] on b "Ditch The Guesswork With The Digital Gauge" at bounding box center [424, 317] width 295 height 36
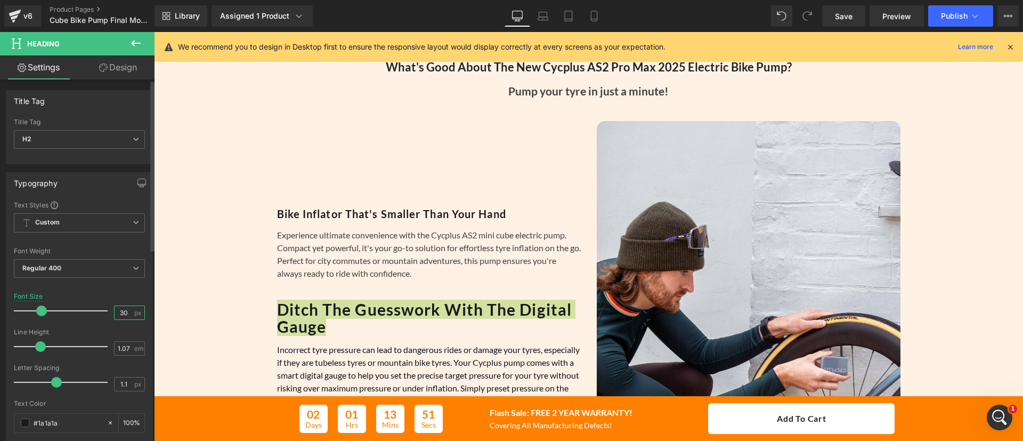
click at [122, 307] on input "30" at bounding box center [124, 312] width 19 height 13
click at [116, 315] on input "30" at bounding box center [124, 312] width 19 height 13
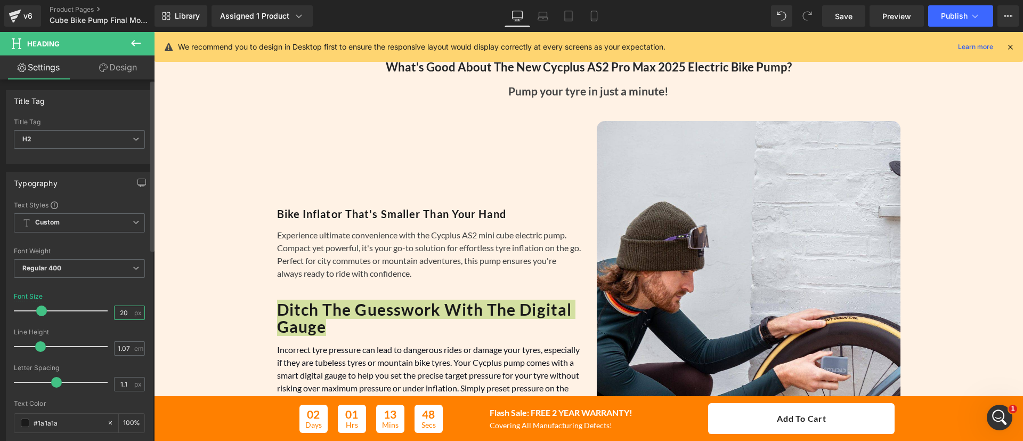
type input "20"
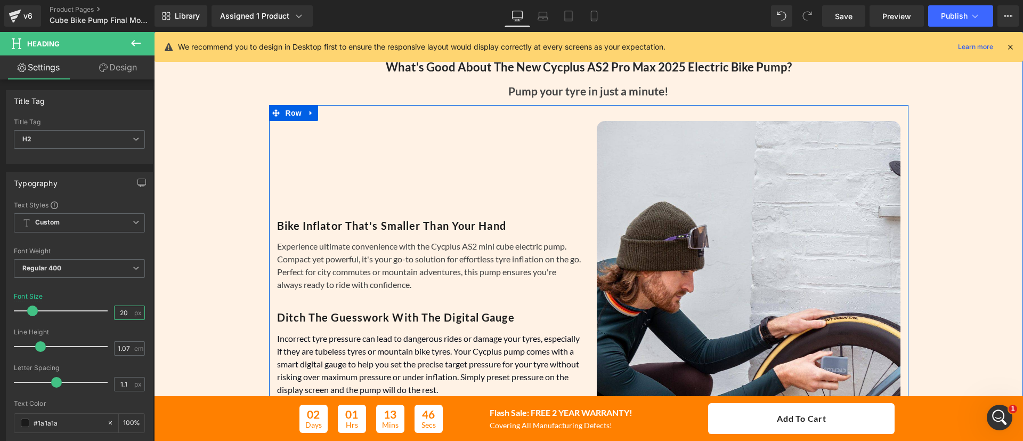
scroll to position [490, 0]
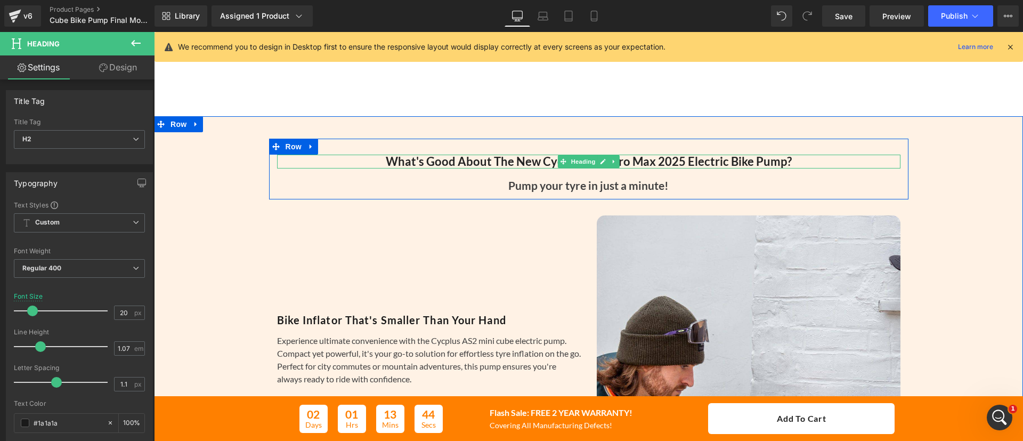
click at [530, 158] on h2 "What's Good About The New Cycplus AS2 Pro Max 2025 Electric Bike Pump?" at bounding box center [588, 162] width 623 height 14
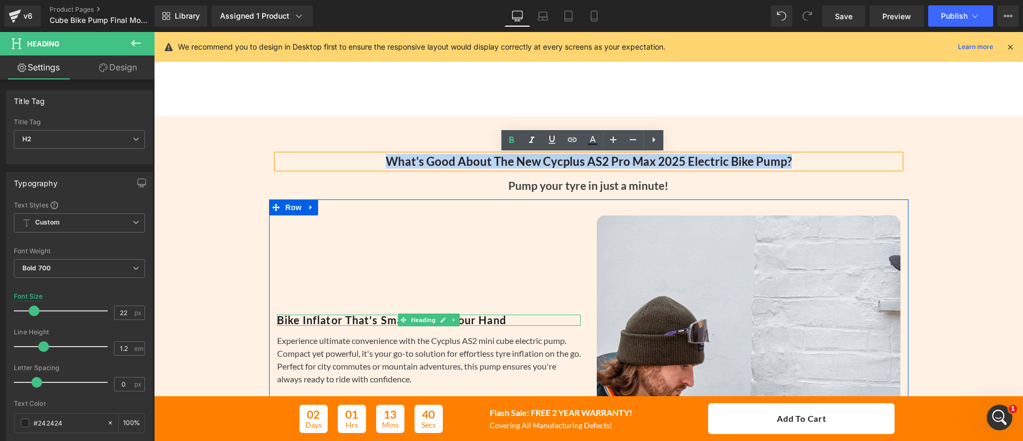
click at [375, 320] on strong "Bike Inflator That's Smaller Than Your Hand" at bounding box center [391, 319] width 229 height 13
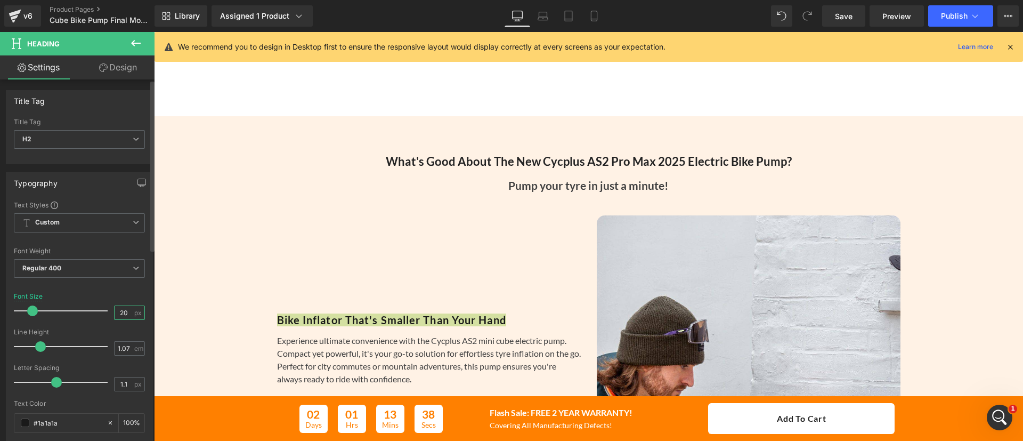
click at [124, 309] on input "20" at bounding box center [124, 312] width 19 height 13
type input "22"
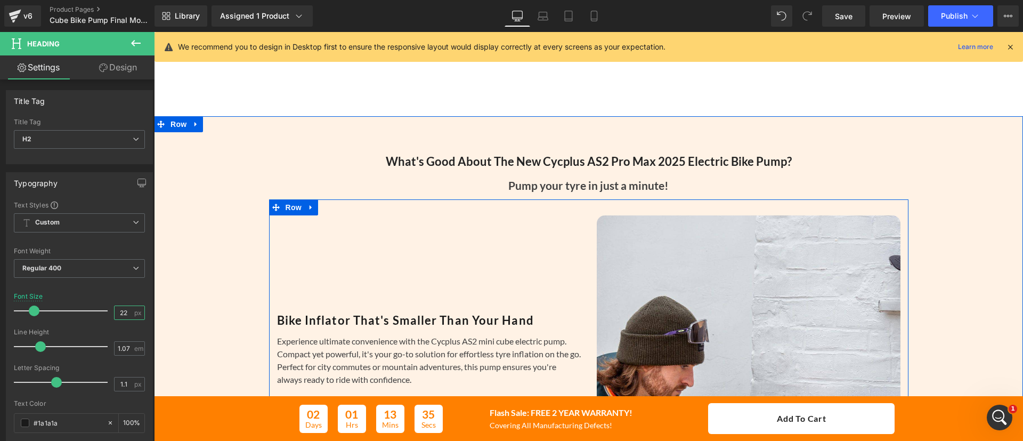
scroll to position [663, 0]
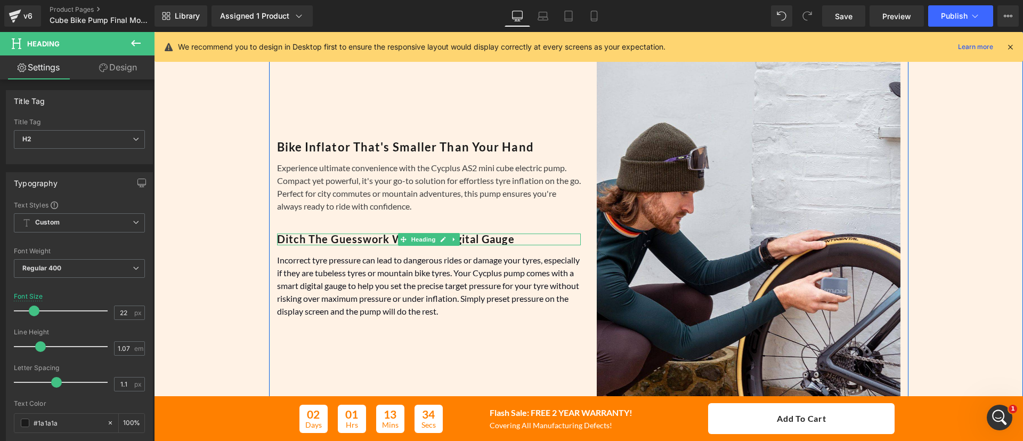
click at [380, 237] on b "Ditch The Guesswork With The Digital Gauge" at bounding box center [396, 238] width 238 height 13
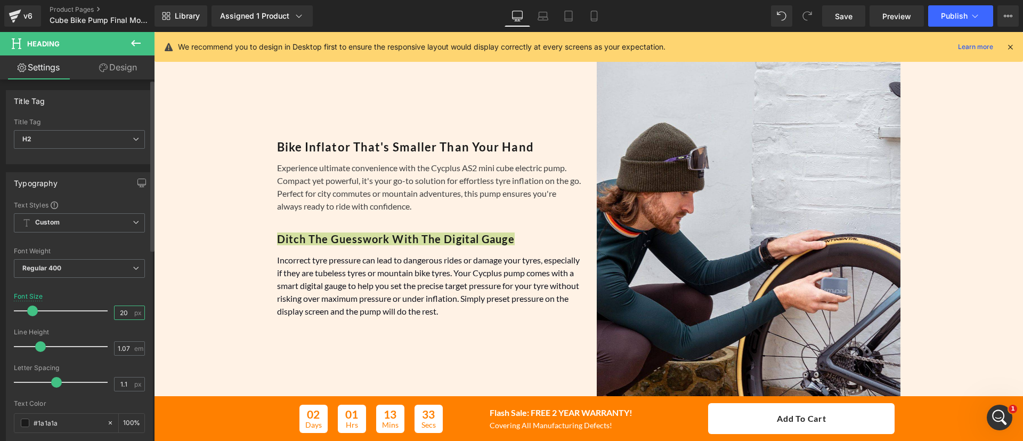
click at [117, 310] on input "20" at bounding box center [124, 312] width 19 height 13
type input "22"
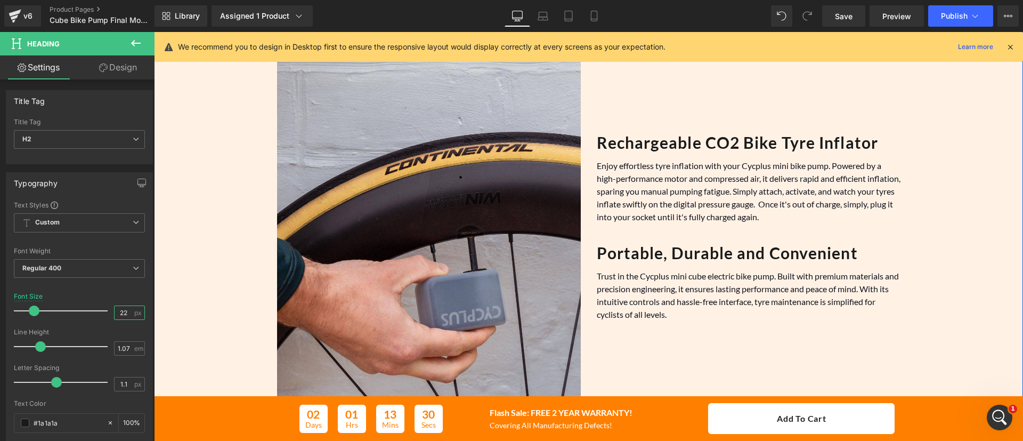
scroll to position [1053, 0]
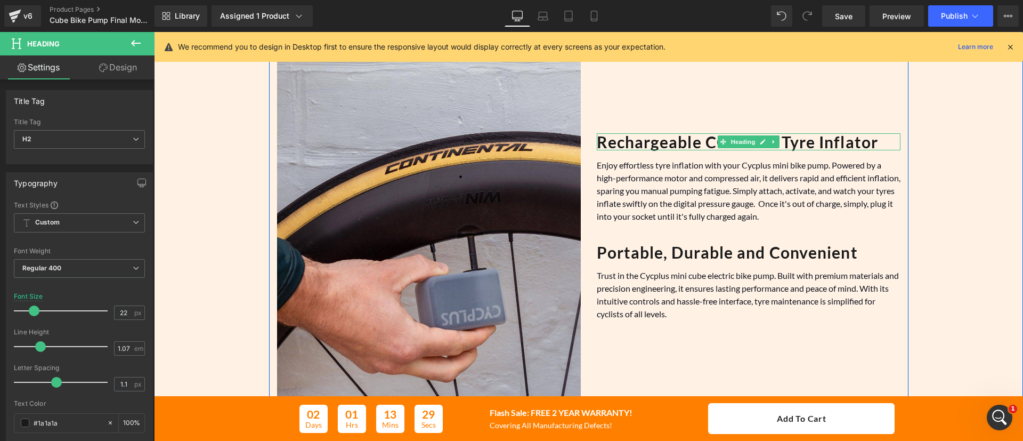
click at [643, 140] on b "Rechargeable CO2 Bike Tyre Inflator" at bounding box center [738, 141] width 282 height 19
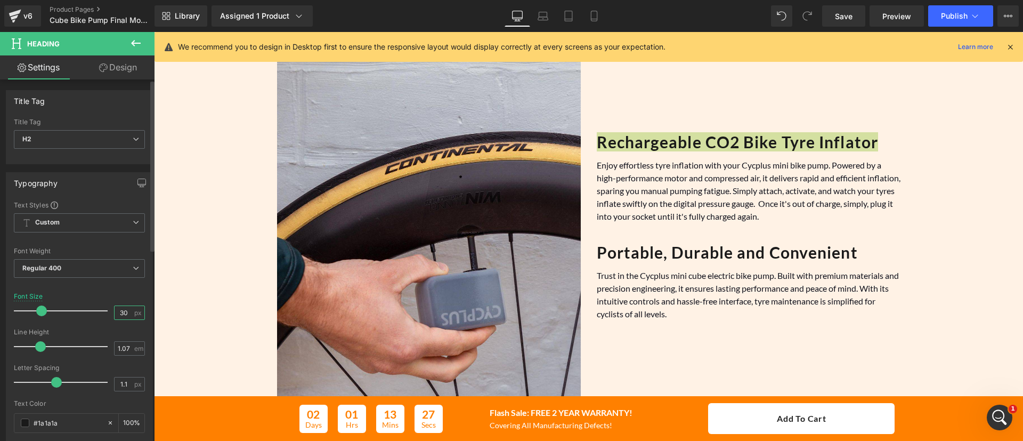
click at [115, 310] on input "30" at bounding box center [124, 312] width 19 height 13
type input "22"
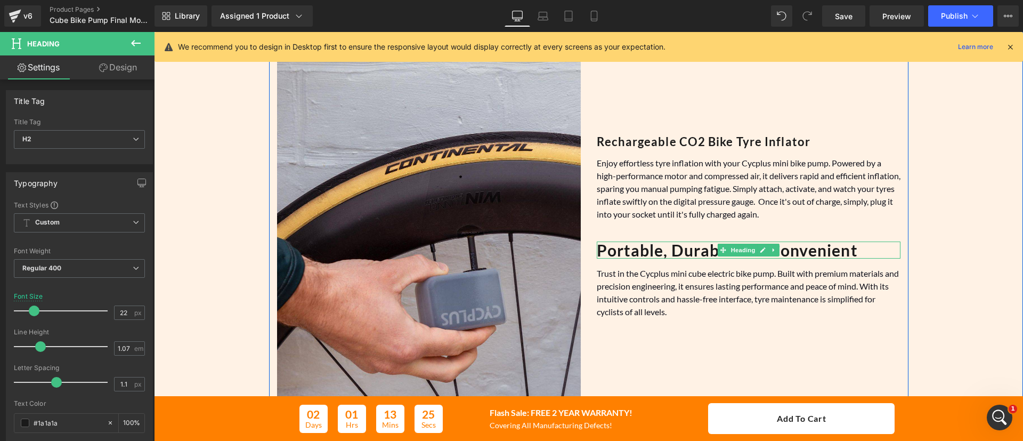
click at [694, 253] on strong "Portable, Durable and Convenient" at bounding box center [727, 249] width 261 height 19
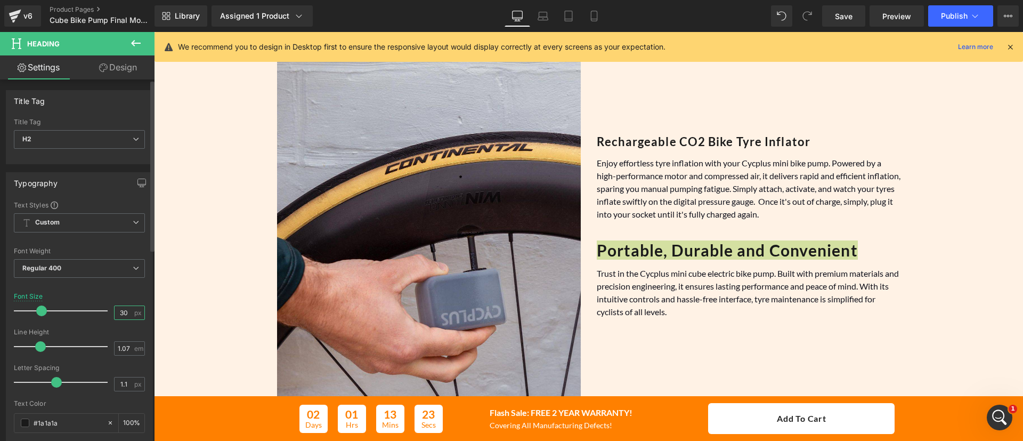
click at [124, 314] on input "30" at bounding box center [124, 312] width 19 height 13
click at [120, 314] on input "30" at bounding box center [124, 312] width 19 height 13
type input "22"
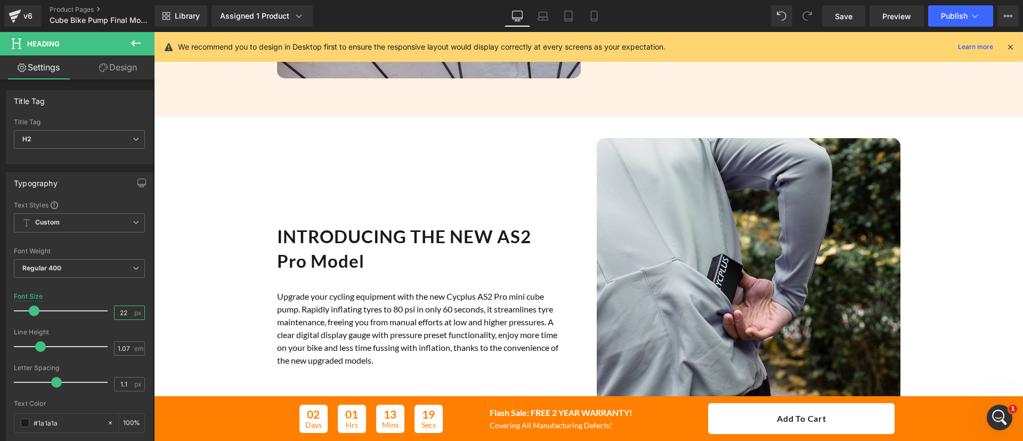
scroll to position [1401, 0]
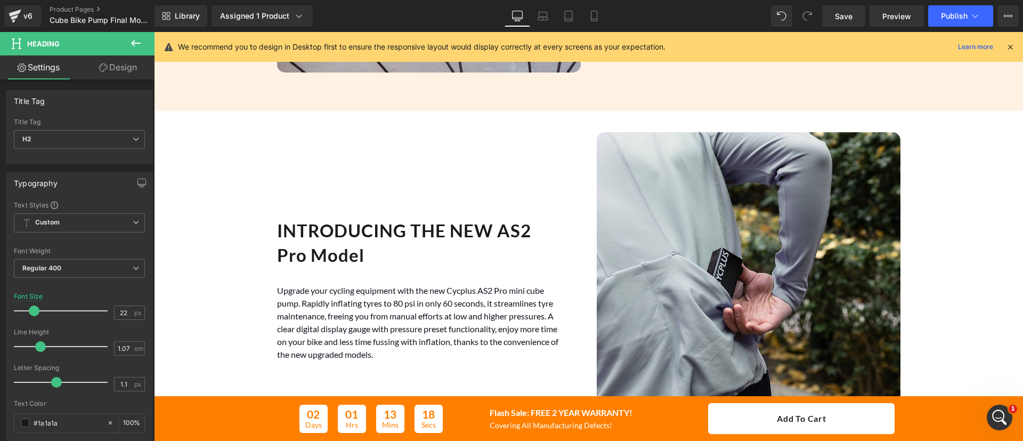
click at [319, 232] on h2 "INTRODUCING THE NEW AS2 Pro Model" at bounding box center [420, 242] width 287 height 49
click at [124, 308] on input "33" at bounding box center [124, 312] width 19 height 13
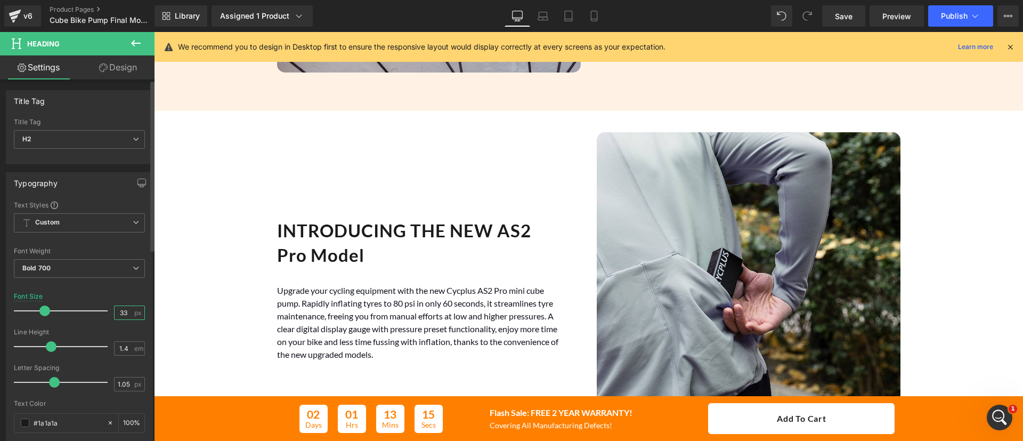
click at [115, 310] on input "33" at bounding box center [124, 312] width 19 height 13
type input "22"
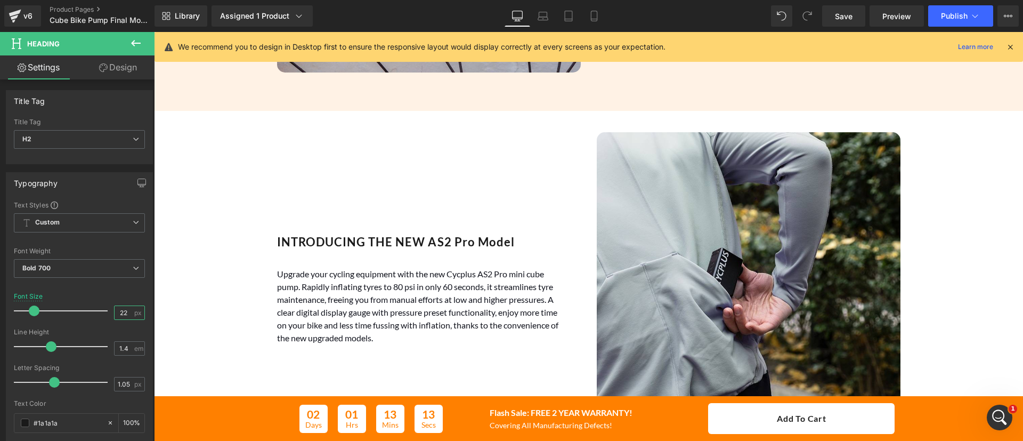
scroll to position [1730, 0]
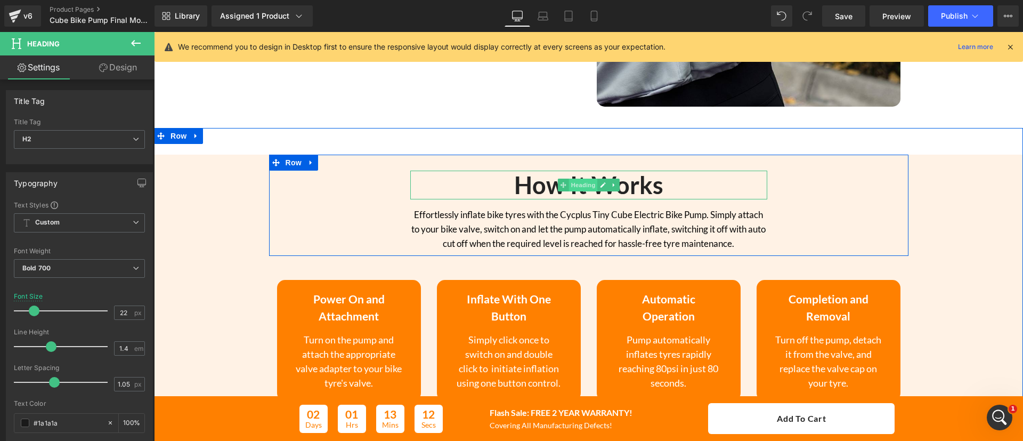
click at [568, 185] on span "Heading" at bounding box center [582, 184] width 29 height 13
click at [531, 186] on strong "How It Works" at bounding box center [588, 184] width 149 height 29
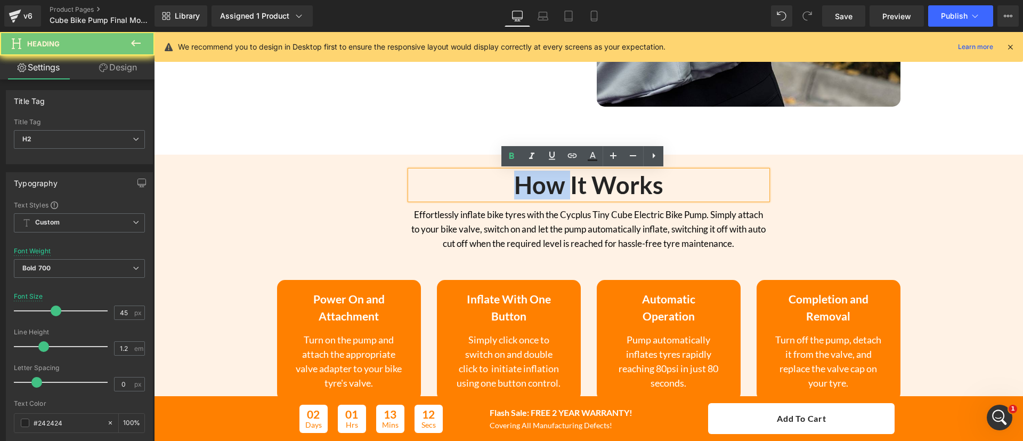
click at [531, 186] on strong "How It Works" at bounding box center [588, 184] width 149 height 29
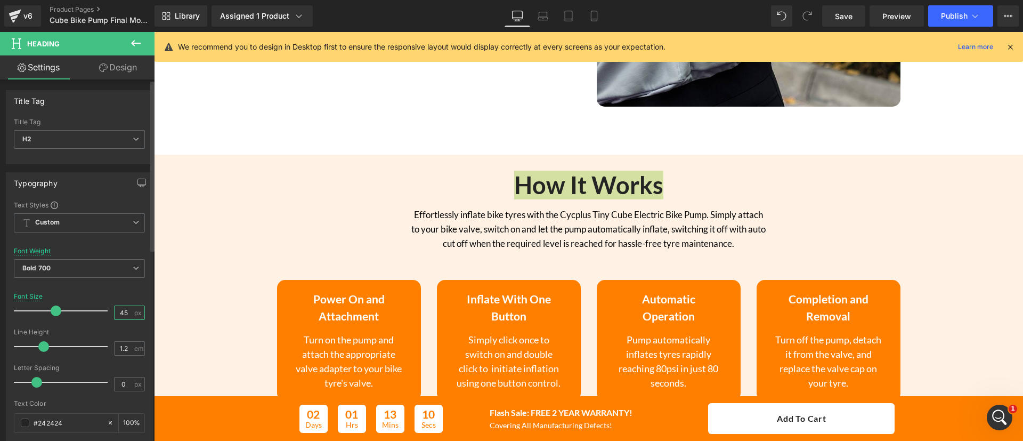
click at [115, 310] on input "45" at bounding box center [124, 312] width 19 height 13
type input "22"
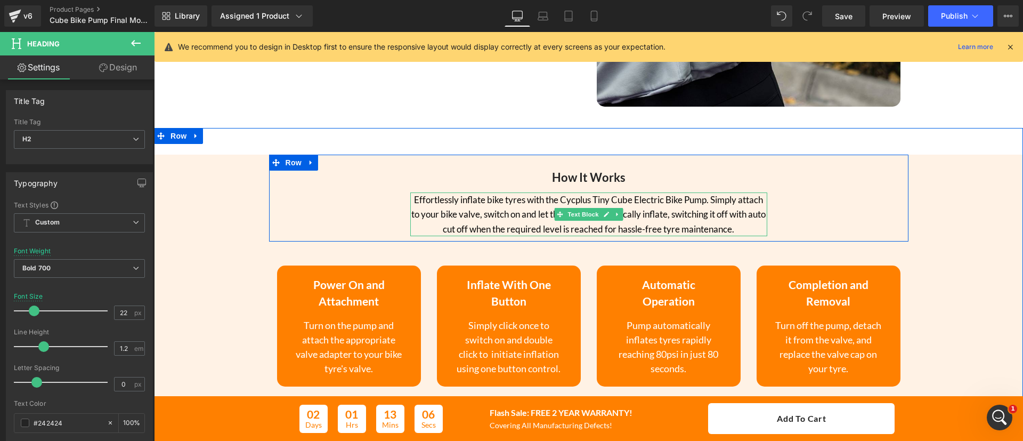
click at [552, 199] on p "Effortlessly inflate bike tyres with the Cycplus Tiny Cube Electric Bike Pump. …" at bounding box center [588, 214] width 357 height 44
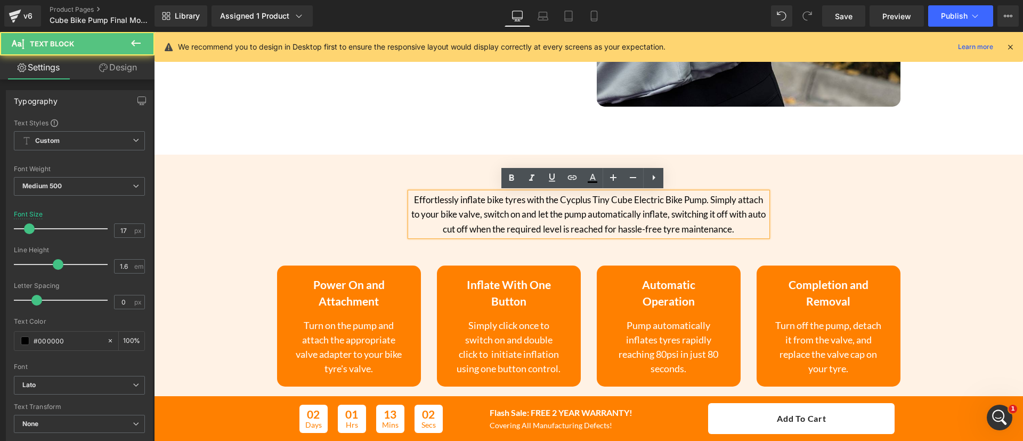
click at [659, 199] on p "Effortlessly inflate bike tyres with the Cycplus Tiny Cube Electric Bike Pump. …" at bounding box center [588, 214] width 357 height 44
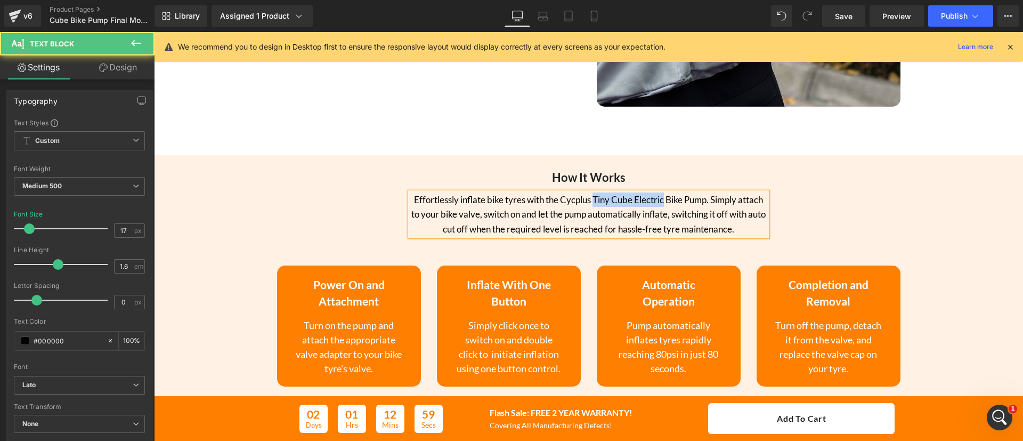
click at [589, 201] on p "Effortlessly inflate bike tyres with the Cycplus Tiny Cube Electric Bike Pump. …" at bounding box center [588, 214] width 357 height 44
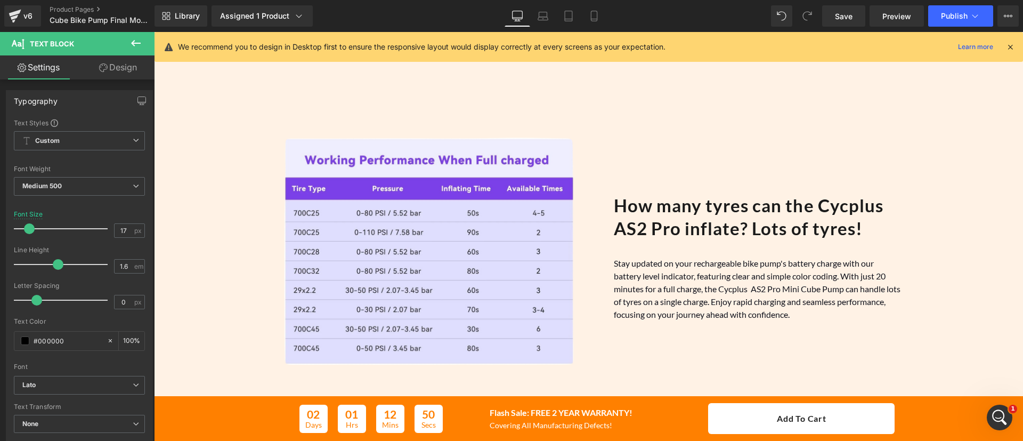
scroll to position [2071, 0]
click at [667, 220] on h2 "How many tyres can the Cycplus AS2 Pro inflate? Lots of tyres!" at bounding box center [757, 216] width 287 height 46
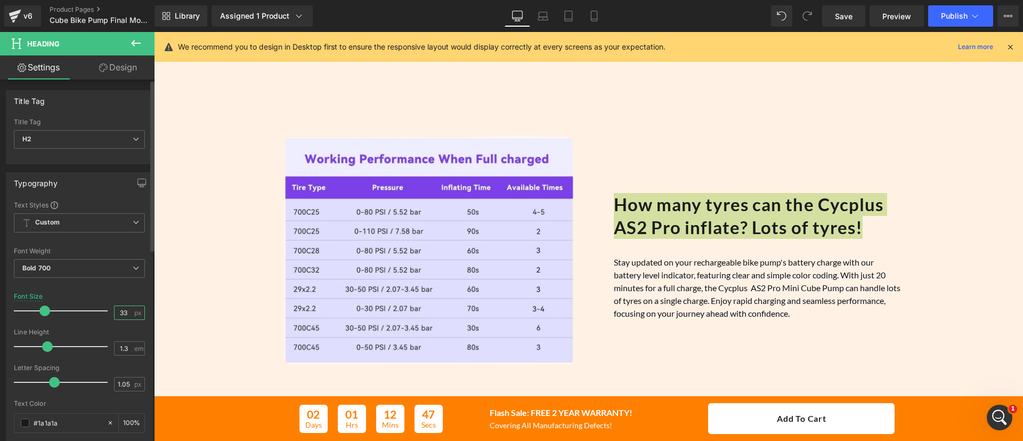
click at [120, 310] on input "33" at bounding box center [124, 312] width 19 height 13
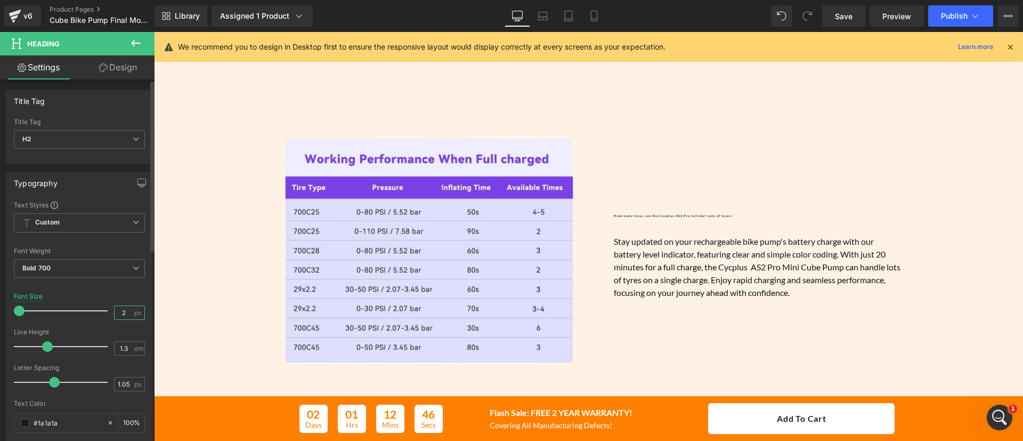
click at [120, 310] on input "2" at bounding box center [124, 312] width 19 height 13
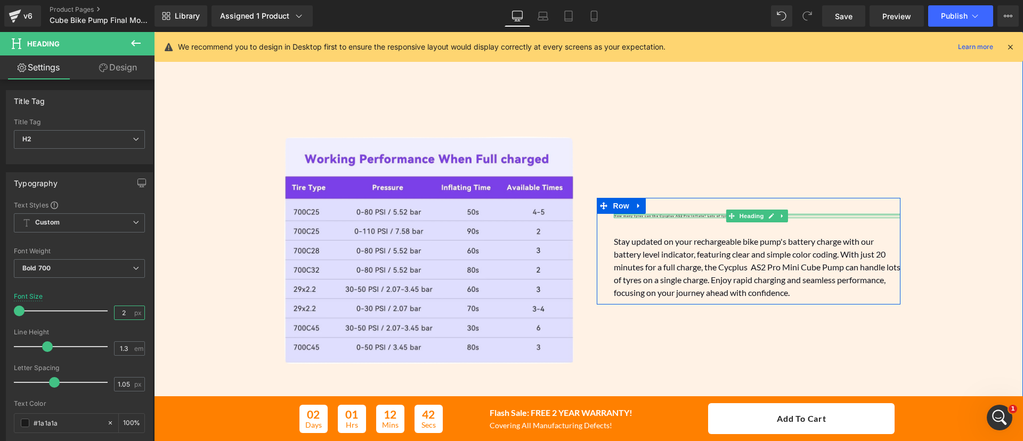
click at [655, 214] on div at bounding box center [757, 215] width 287 height 3
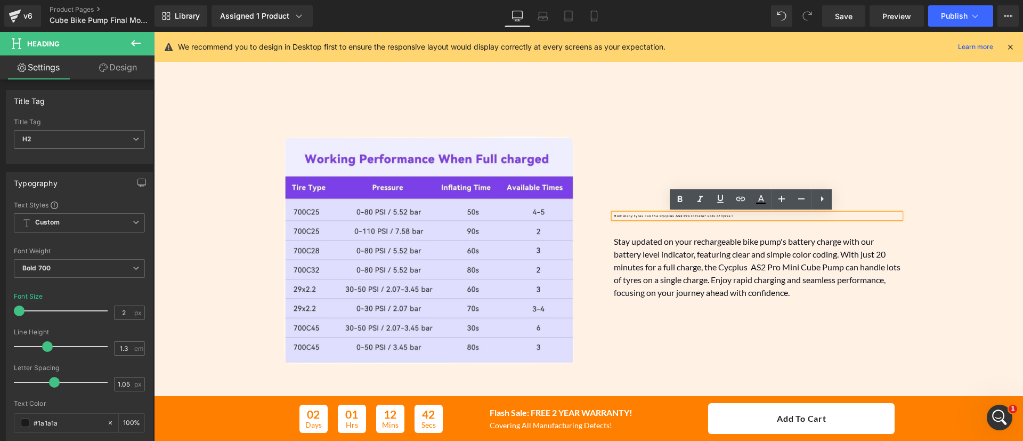
click at [655, 214] on h2 "How many tyres can the Cycplus AS2 Pro inflate? Lots of tyres!" at bounding box center [757, 216] width 287 height 4
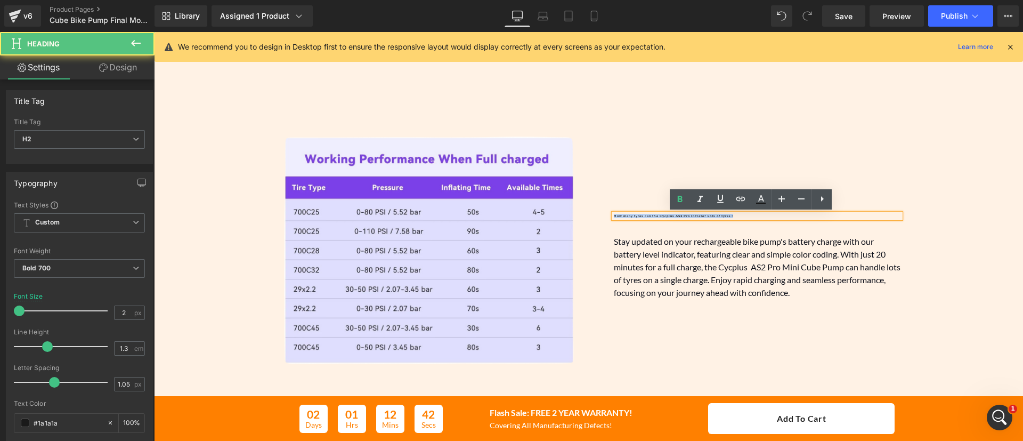
click at [655, 214] on h2 "How many tyres can the Cycplus AS2 Pro inflate? Lots of tyres!" at bounding box center [757, 216] width 287 height 4
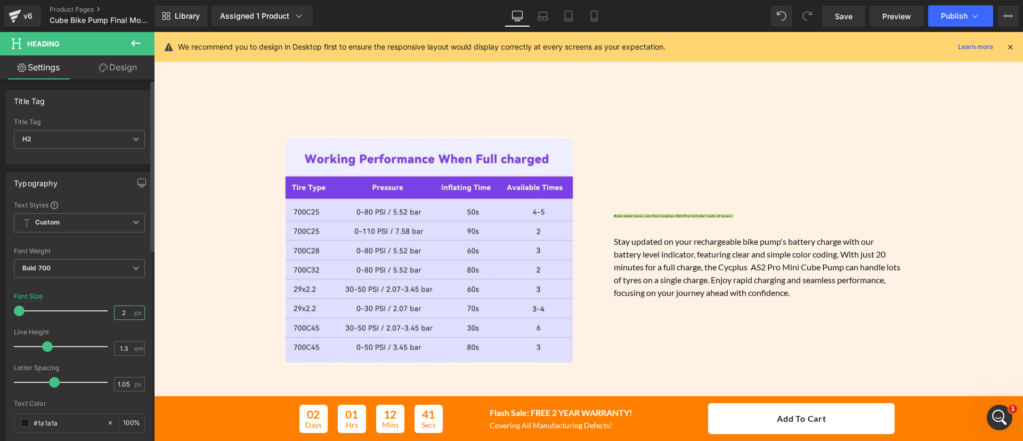
click at [119, 312] on input "2" at bounding box center [124, 312] width 19 height 13
type input "22"
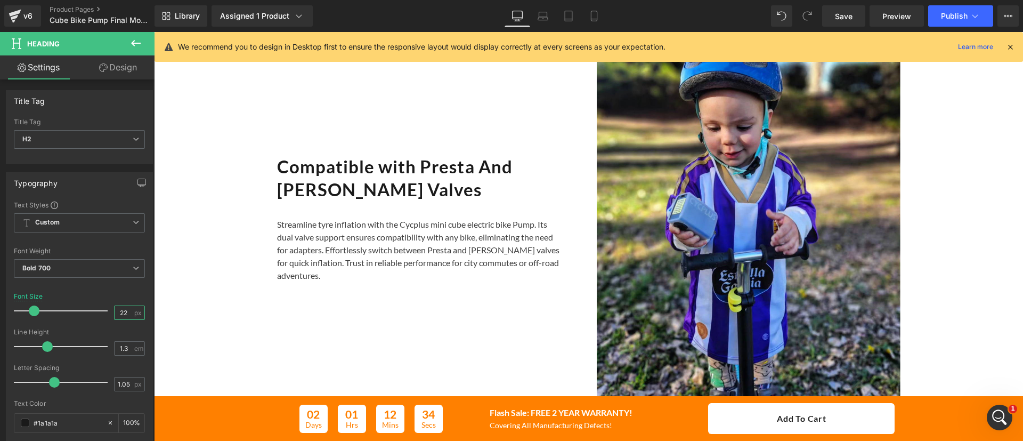
scroll to position [2522, 0]
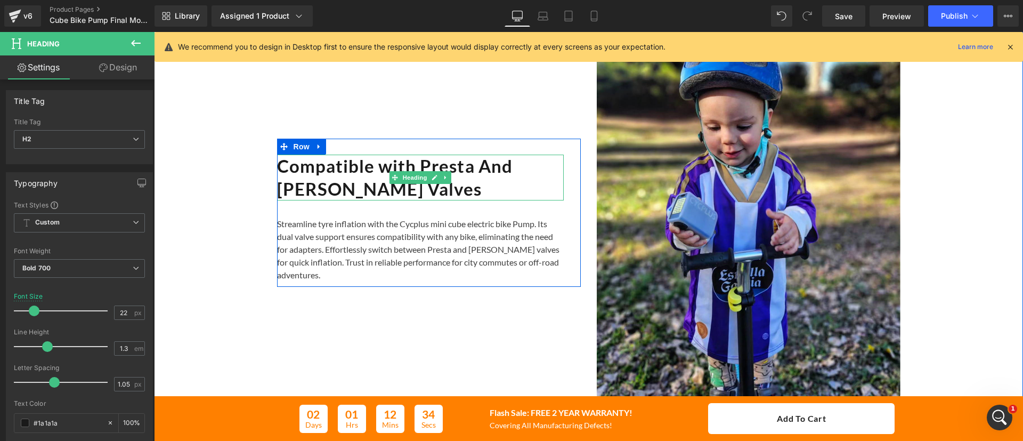
click at [346, 189] on h2 "Compatible with Presta And [PERSON_NAME] Valves" at bounding box center [420, 178] width 287 height 46
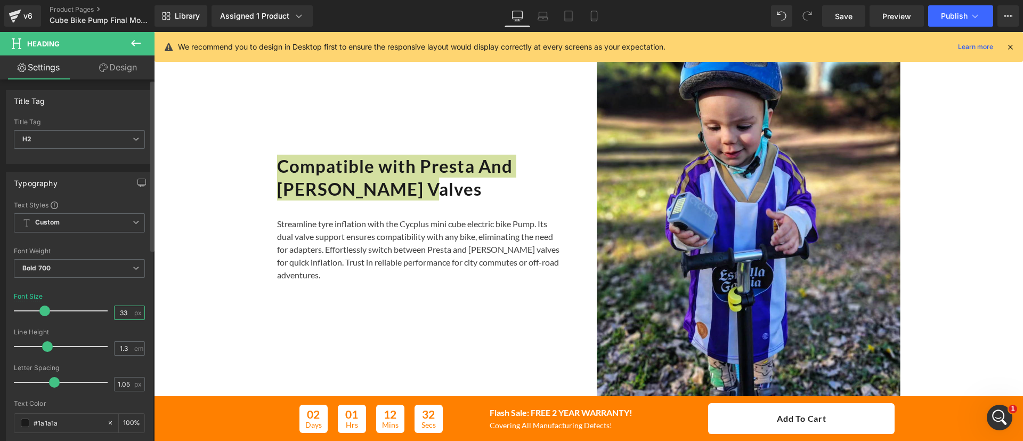
click at [116, 310] on input "33" at bounding box center [124, 312] width 19 height 13
type input "22"
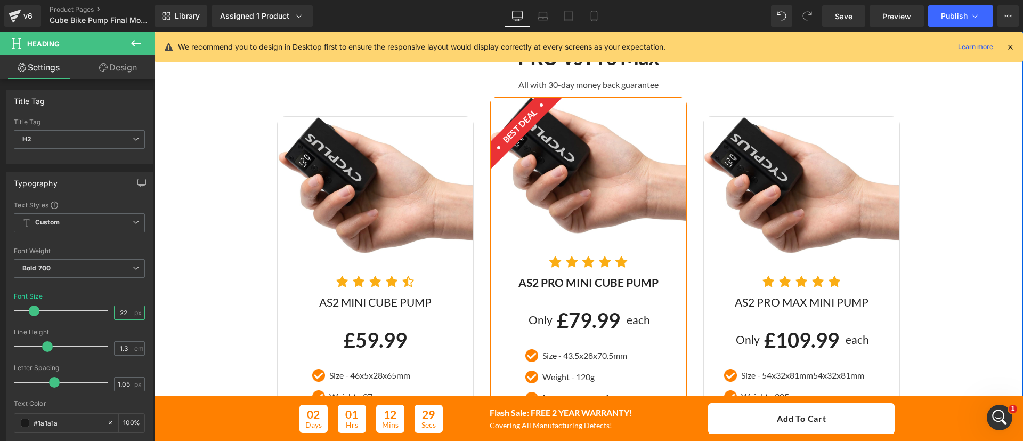
scroll to position [2871, 0]
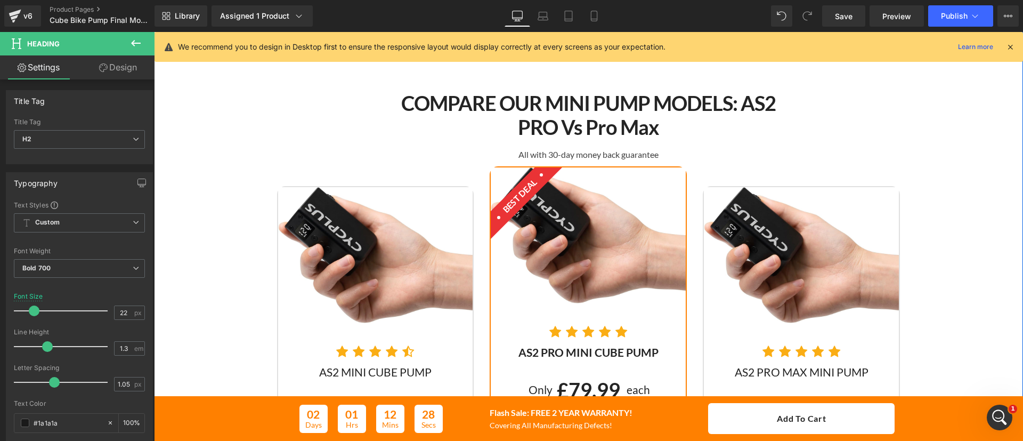
click at [543, 99] on strong "COMPARE OUR MINI PUMP MODELS: aS2 PRO vs Pro Max" at bounding box center [588, 115] width 375 height 49
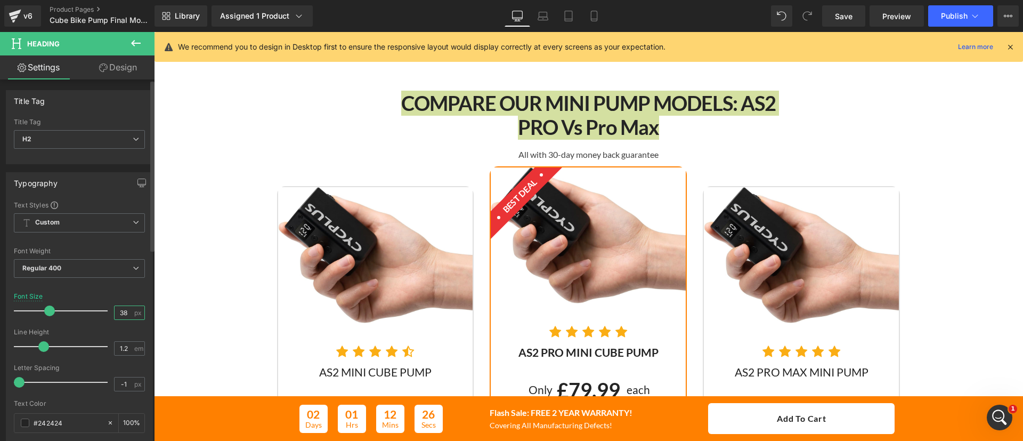
click at [119, 308] on input "38" at bounding box center [124, 312] width 19 height 13
type input "22"
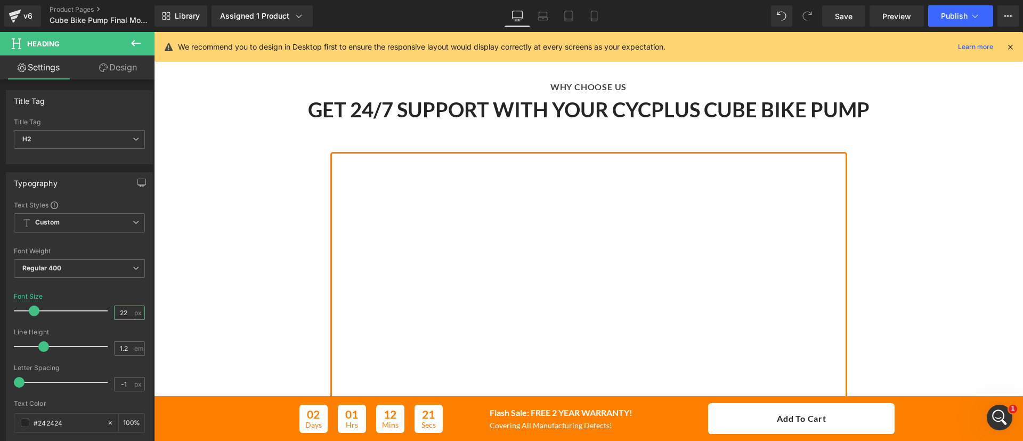
scroll to position [3528, 0]
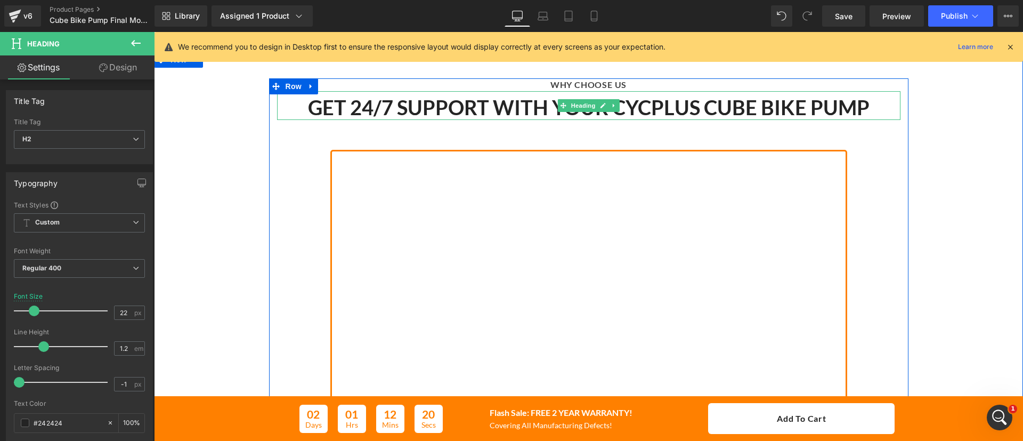
click at [453, 111] on b "GET 24/7 SUPPORT WITH YOUR CYCPLUS CUBE Bike PUMP" at bounding box center [589, 107] width 562 height 25
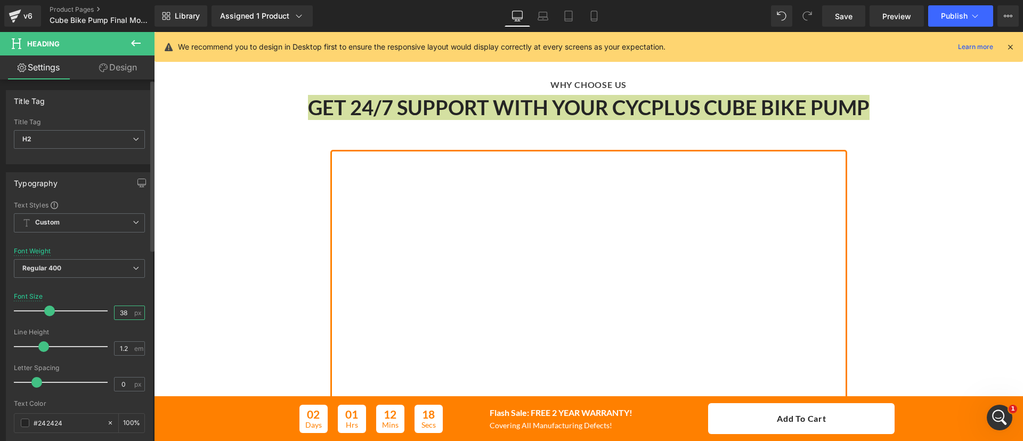
click at [120, 310] on input "38" at bounding box center [124, 312] width 19 height 13
type input "22"
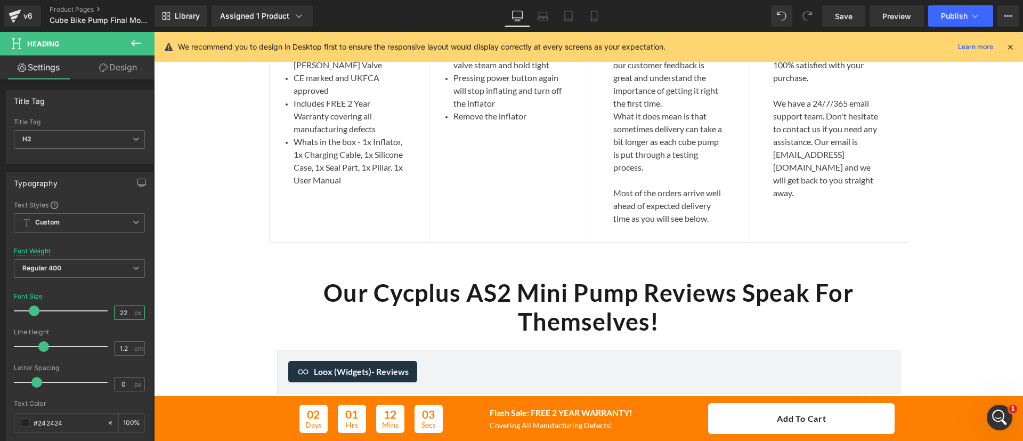
scroll to position [4065, 0]
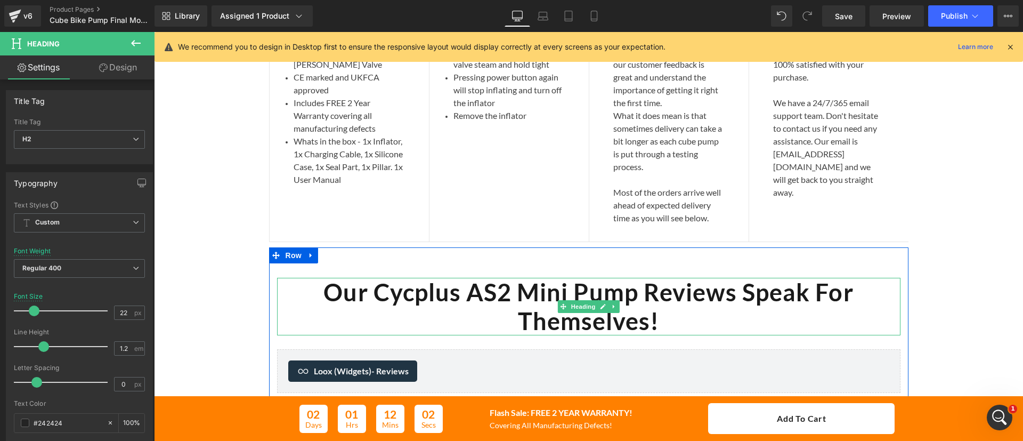
click at [580, 298] on b "Our Cycplus AS2 Mini Pump Reviews Speak For Themselves!" at bounding box center [588, 307] width 530 height 58
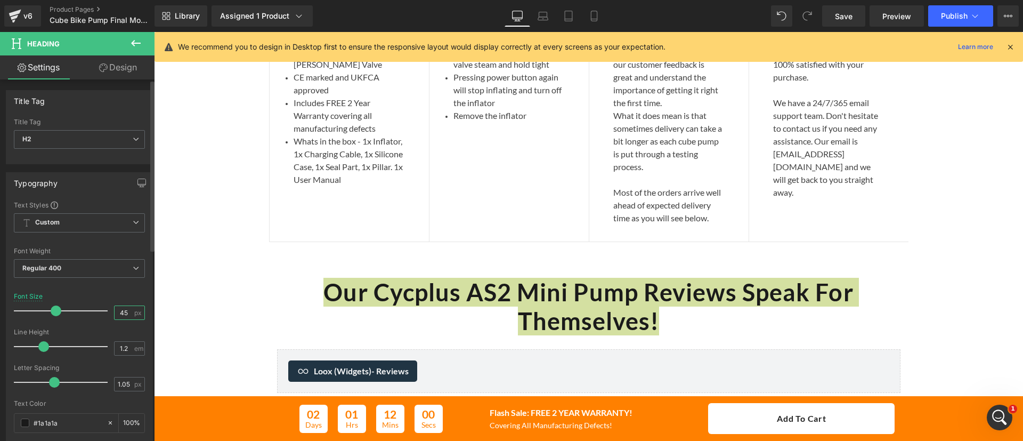
click at [118, 312] on input "45" at bounding box center [124, 312] width 19 height 13
type input "22"
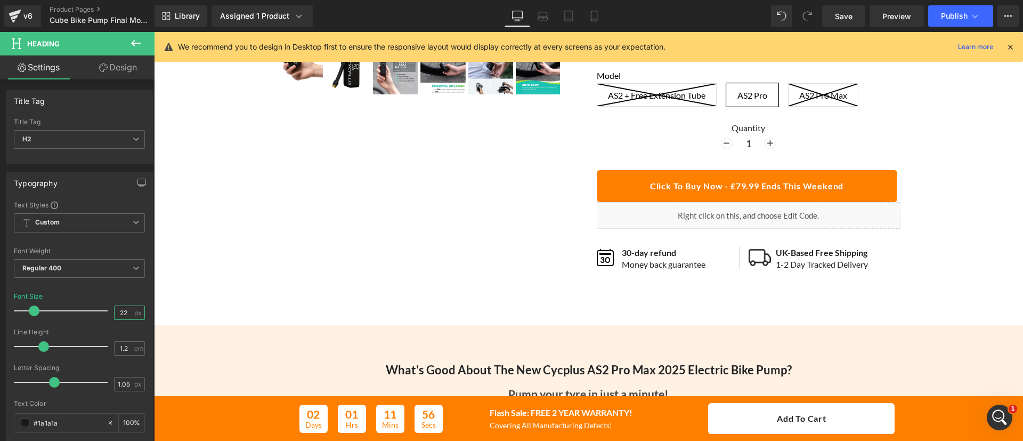
scroll to position [0, 0]
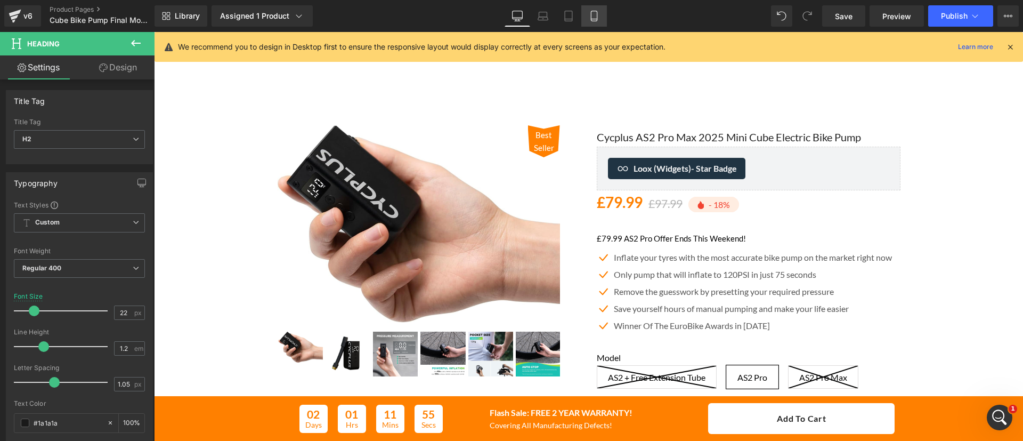
click at [596, 19] on icon at bounding box center [594, 19] width 6 height 0
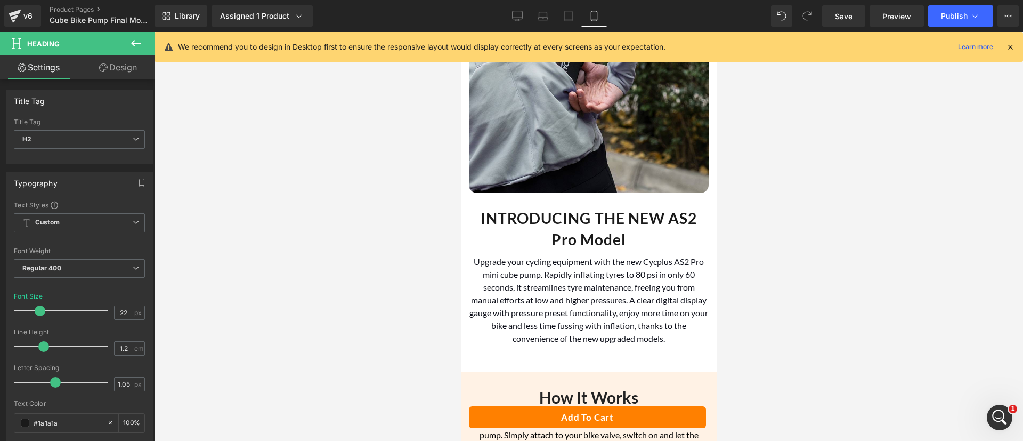
scroll to position [2198, 0]
click at [611, 208] on div "INTRODUCING THE NEW AS2 Pro Model Heading" at bounding box center [588, 229] width 240 height 42
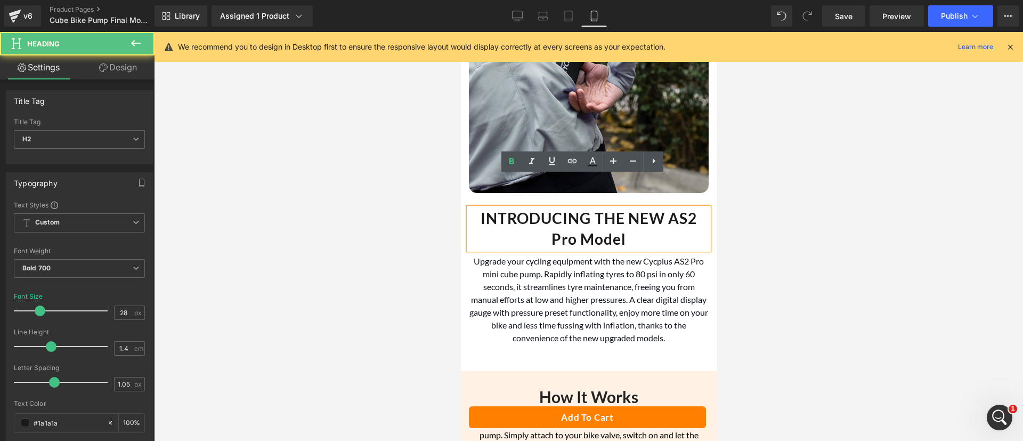
click at [575, 208] on h2 "INTRODUCING THE NEW AS2 Pro Model" at bounding box center [588, 229] width 240 height 42
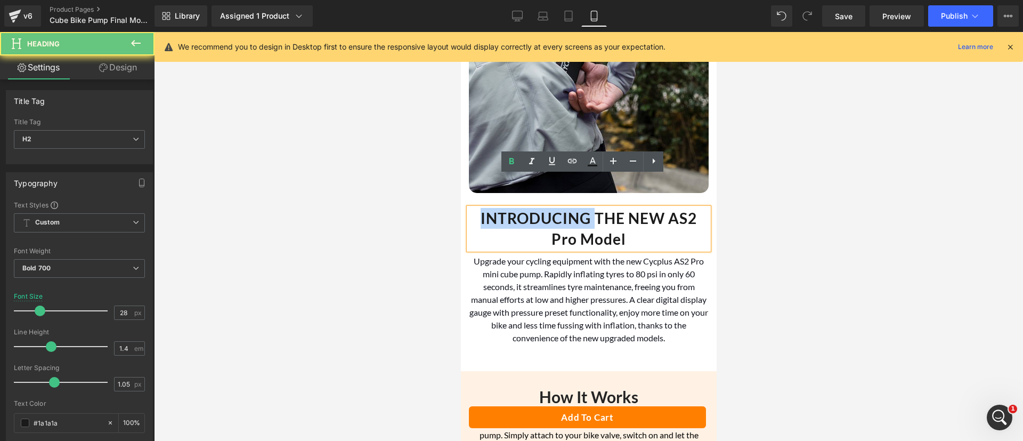
click at [575, 208] on h2 "INTRODUCING THE NEW AS2 Pro Model" at bounding box center [588, 229] width 240 height 42
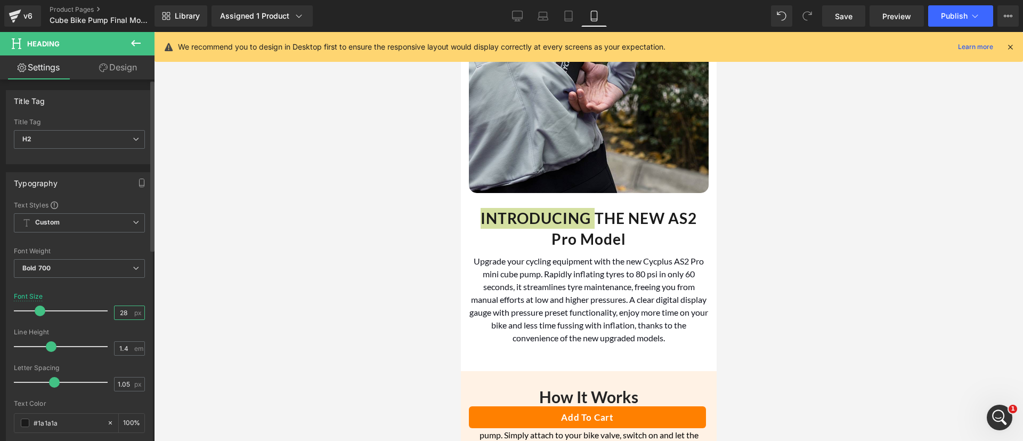
click at [121, 313] on input "28" at bounding box center [124, 312] width 19 height 13
type input "22"
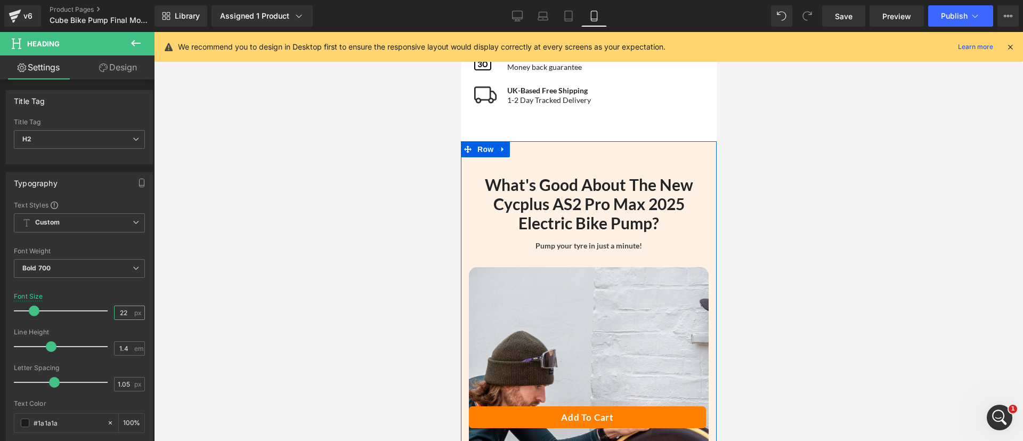
scroll to position [786, 0]
click at [568, 214] on h2 "What's Good About The New Cycplus AS2 Pro Max 2025 Electric Bike Pump?" at bounding box center [588, 205] width 240 height 58
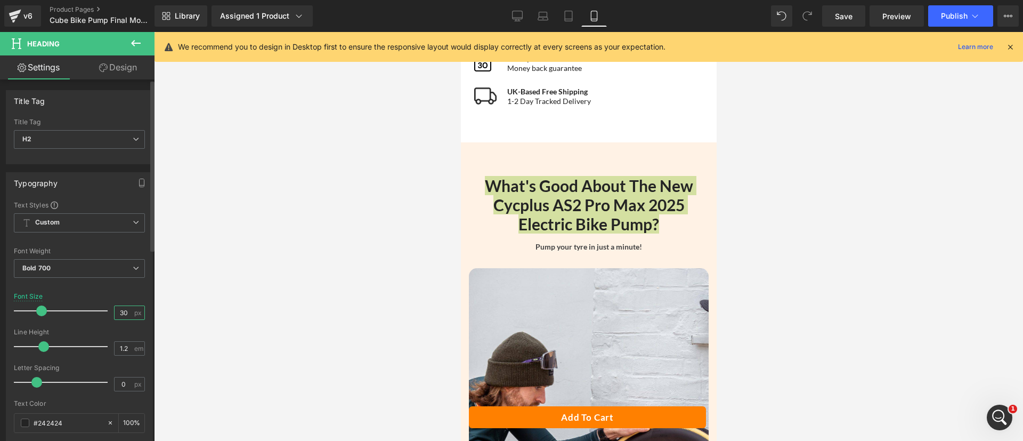
click at [118, 311] on input "30" at bounding box center [124, 312] width 19 height 13
type input "22"
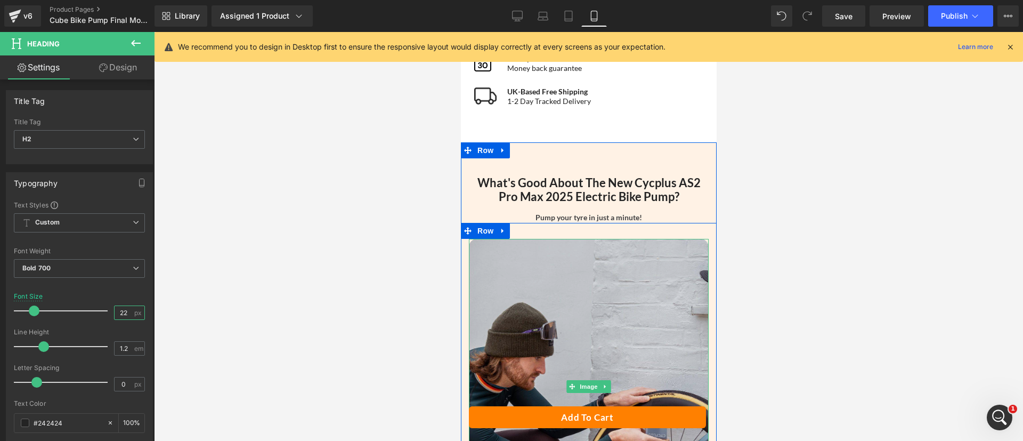
scroll to position [1135, 0]
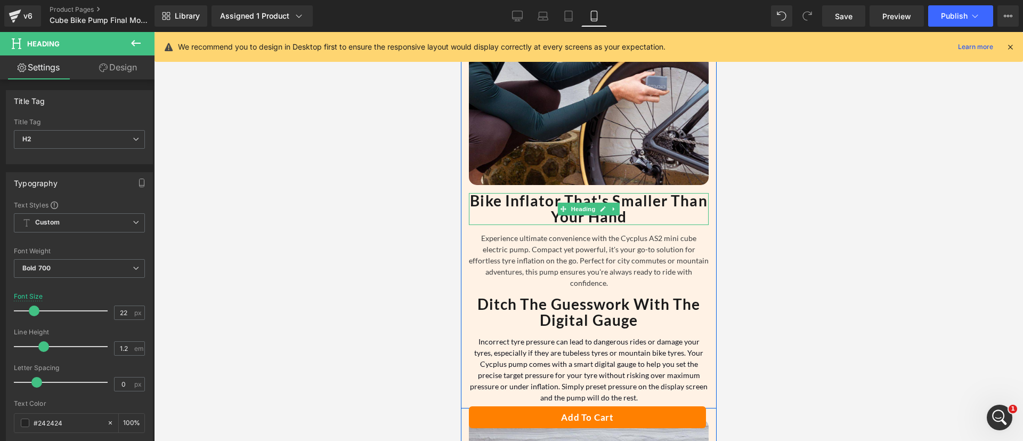
click at [539, 196] on strong "Bike Inflator That's Smaller Than Your Hand" at bounding box center [587, 208] width 237 height 34
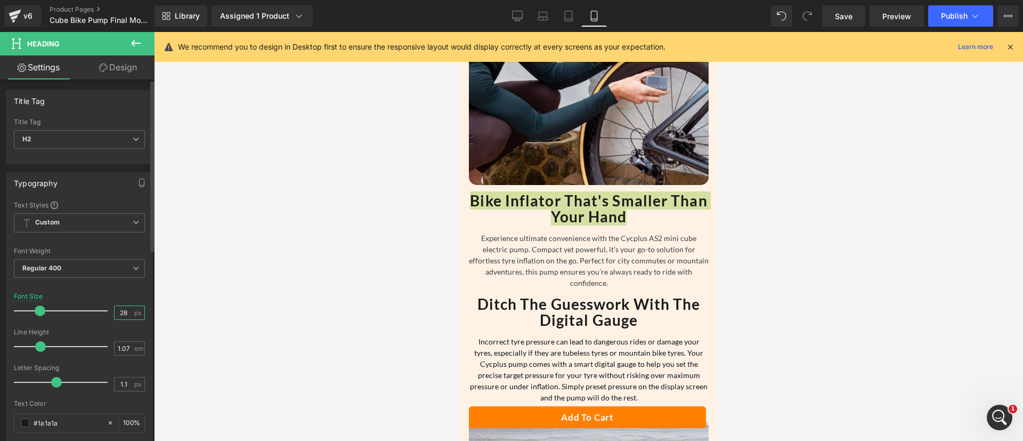
click at [120, 312] on input "28" at bounding box center [124, 312] width 19 height 13
type input "22"
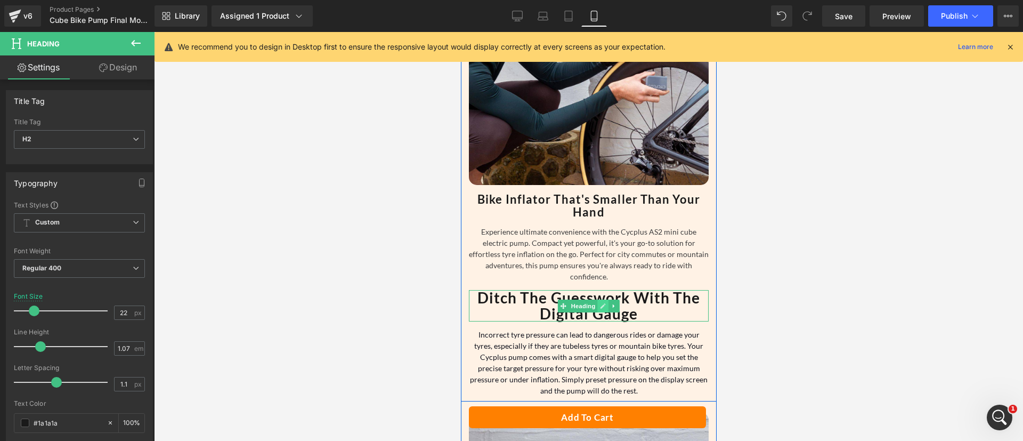
click at [597, 299] on link at bounding box center [602, 305] width 11 height 13
click at [592, 288] on b "Ditch The Guesswork With The Digital Gauge" at bounding box center [588, 305] width 223 height 34
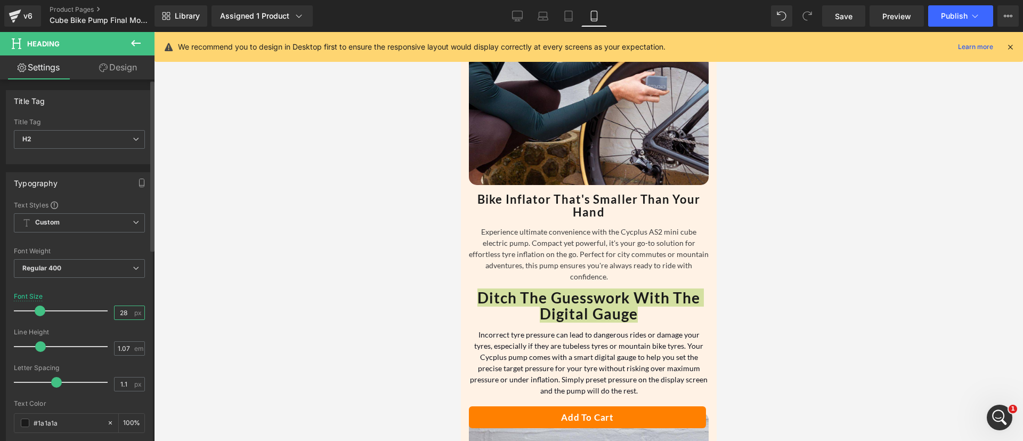
click at [122, 313] on input "28" at bounding box center [124, 312] width 19 height 13
type input "22"
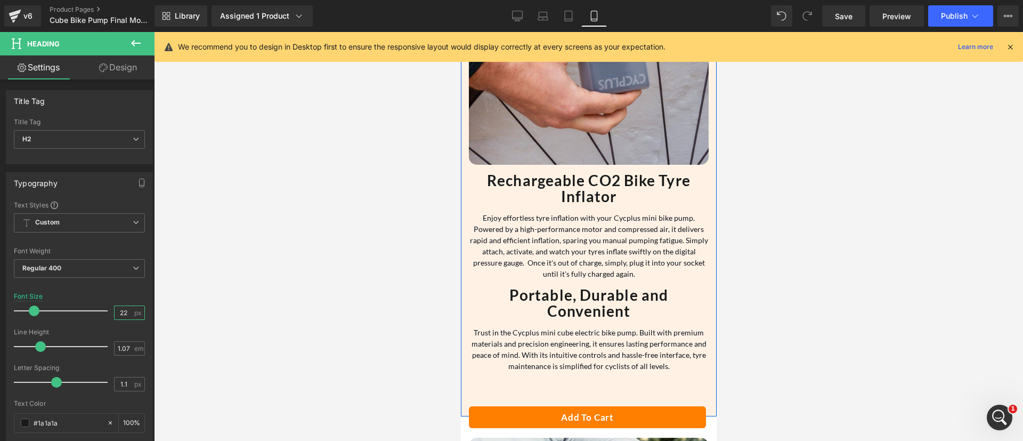
scroll to position [1673, 0]
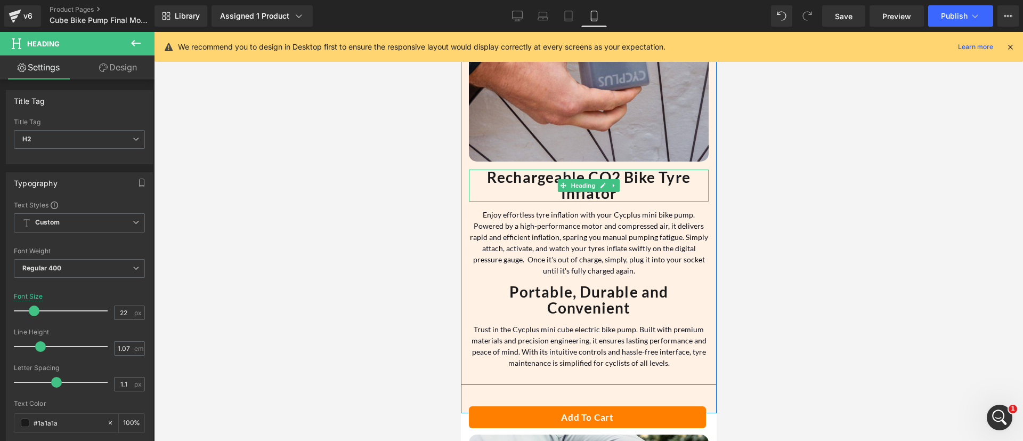
click at [568, 179] on span "Heading" at bounding box center [582, 185] width 29 height 13
click at [540, 168] on b "Rechargeable CO2 Bike Tyre Inflator" at bounding box center [588, 185] width 204 height 34
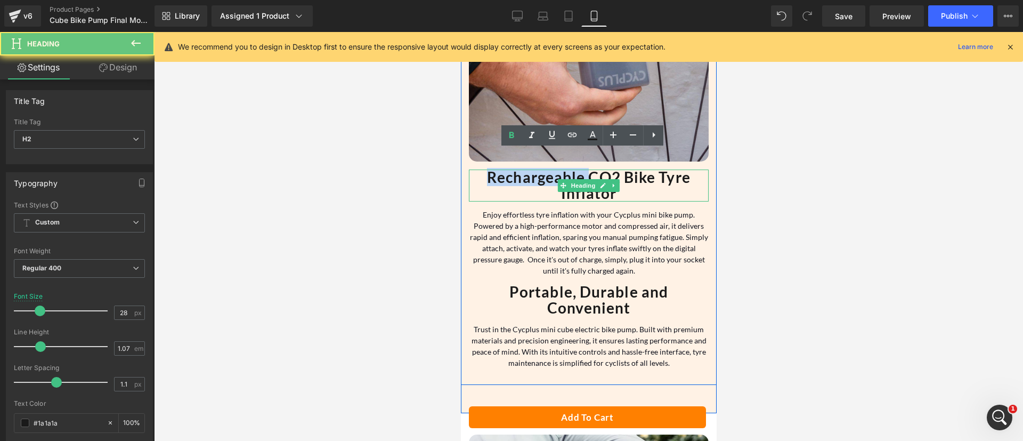
click at [540, 168] on b "Rechargeable CO2 Bike Tyre Inflator" at bounding box center [588, 185] width 204 height 34
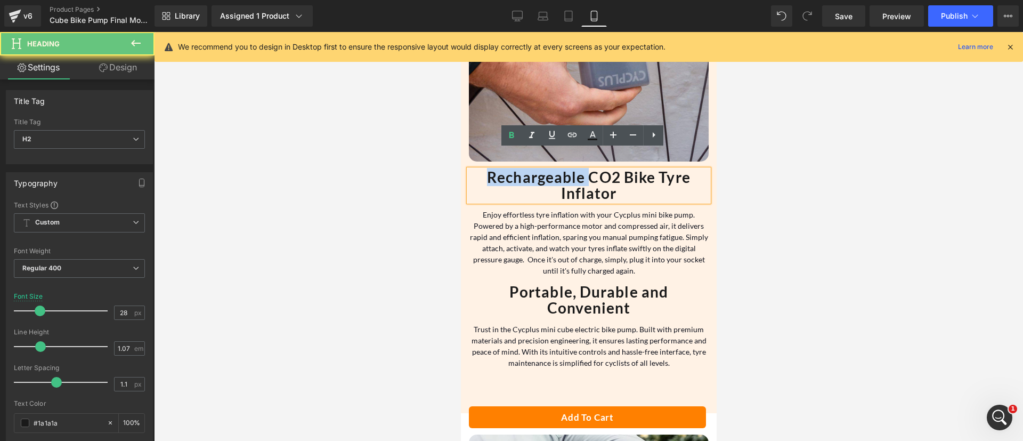
click at [540, 168] on b "Rechargeable CO2 Bike Tyre Inflator" at bounding box center [588, 185] width 204 height 34
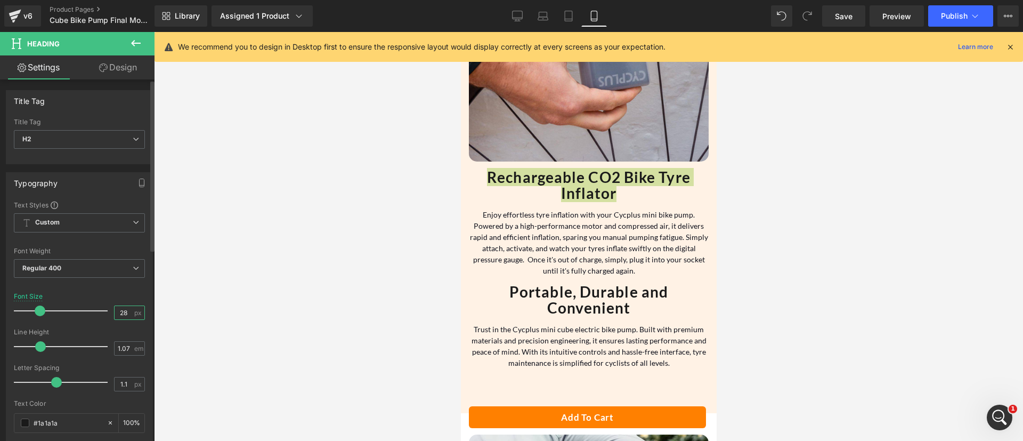
click at [118, 315] on input "28" at bounding box center [124, 312] width 19 height 13
type input "22"
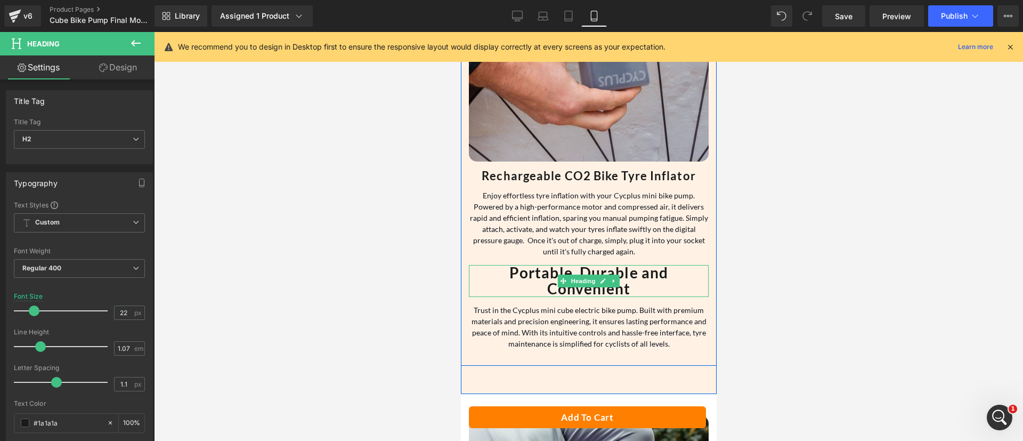
click at [548, 269] on strong "Portable, Durable and Convenient" at bounding box center [588, 280] width 159 height 34
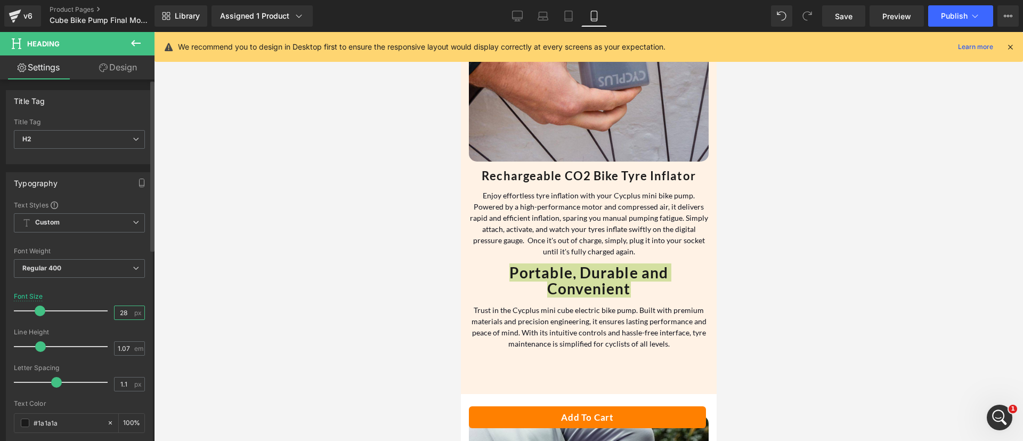
click at [120, 309] on input "28" at bounding box center [124, 312] width 19 height 13
type input "22"
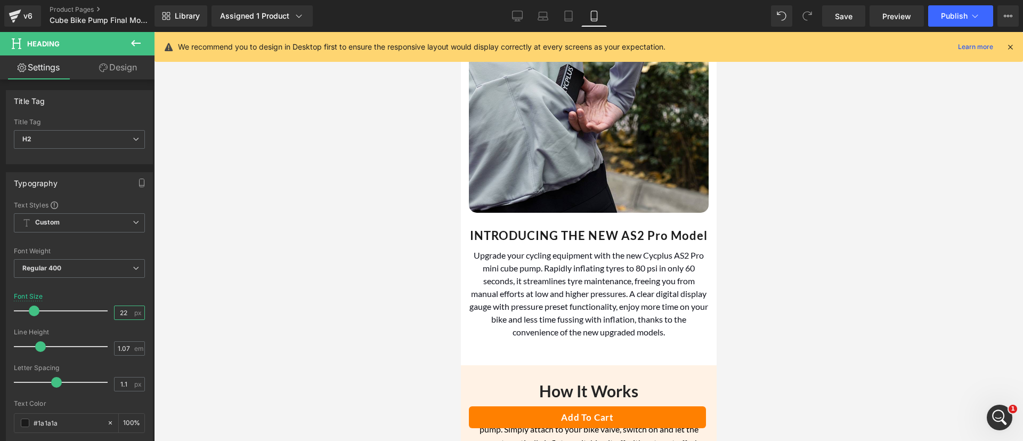
scroll to position [2097, 0]
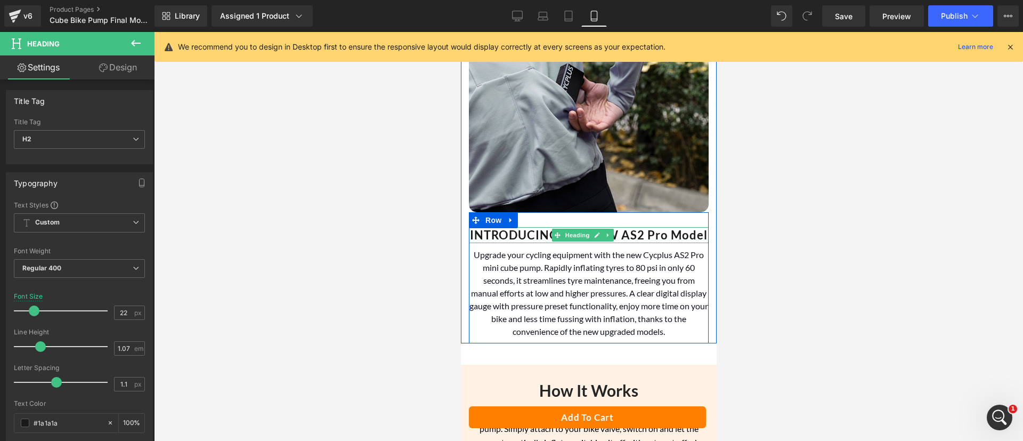
click at [555, 227] on h2 "INTRODUCING THE NEW AS2 Pro Model" at bounding box center [588, 235] width 240 height 17
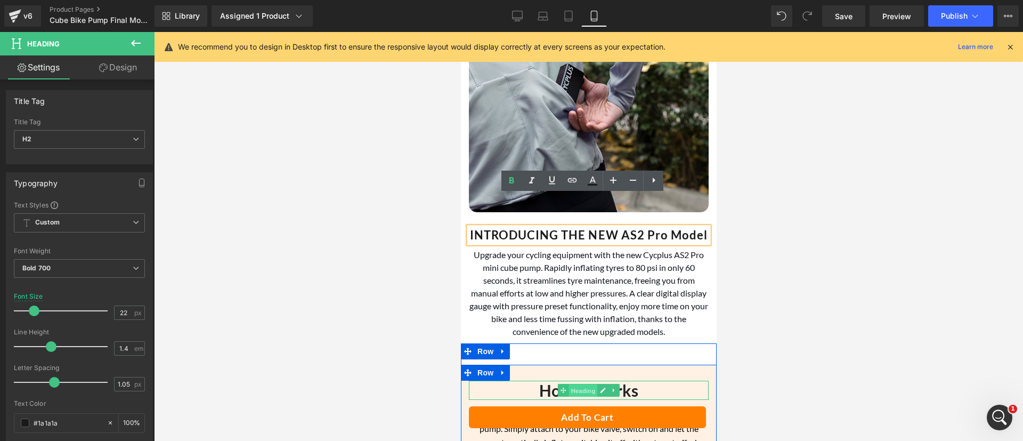
click at [568, 384] on span "Heading" at bounding box center [582, 390] width 29 height 13
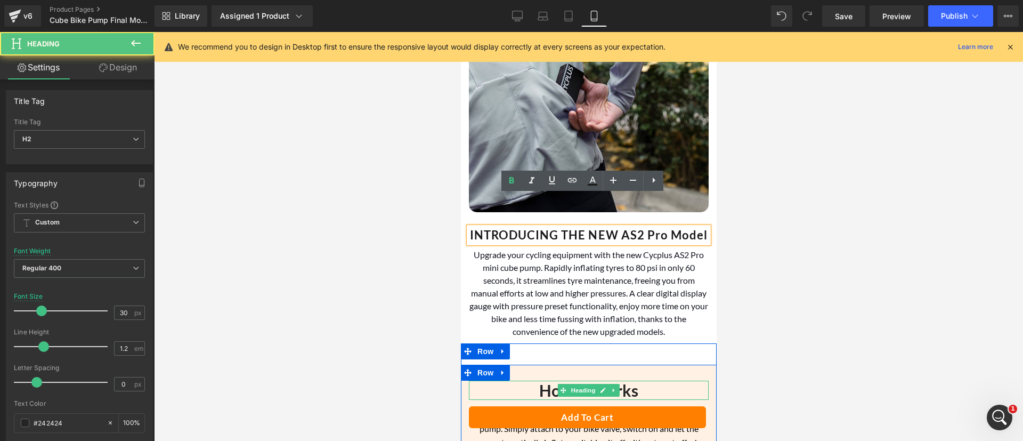
click at [546, 380] on strong "How It Works" at bounding box center [588, 389] width 99 height 19
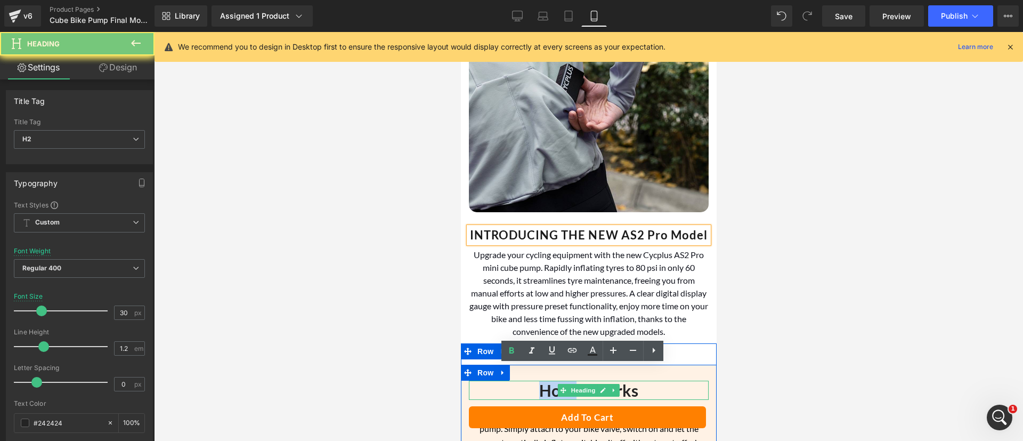
click at [546, 380] on strong "How It Works" at bounding box center [588, 389] width 99 height 19
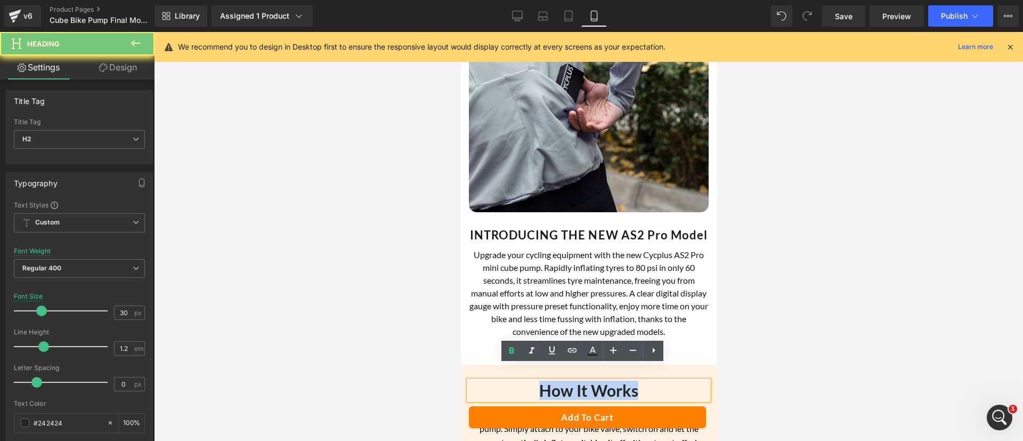
click at [546, 380] on strong "How It Works" at bounding box center [588, 389] width 99 height 19
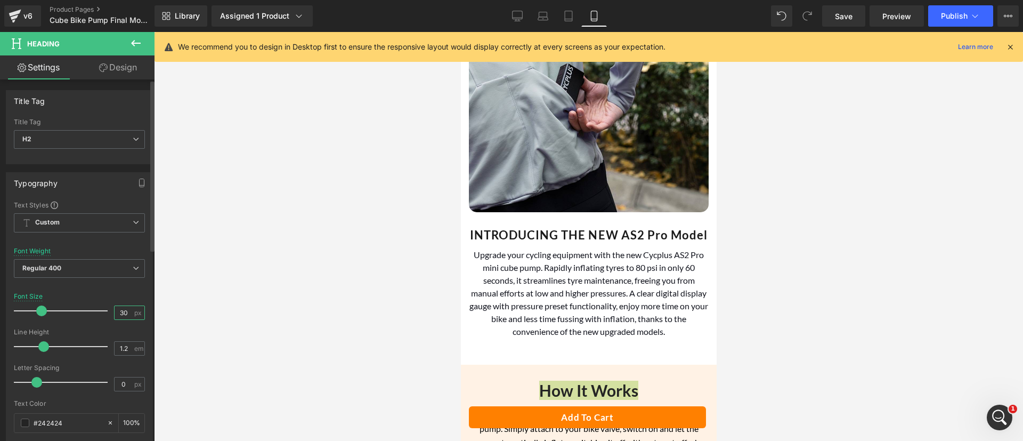
click at [116, 310] on input "30" at bounding box center [124, 312] width 19 height 13
type input "22"
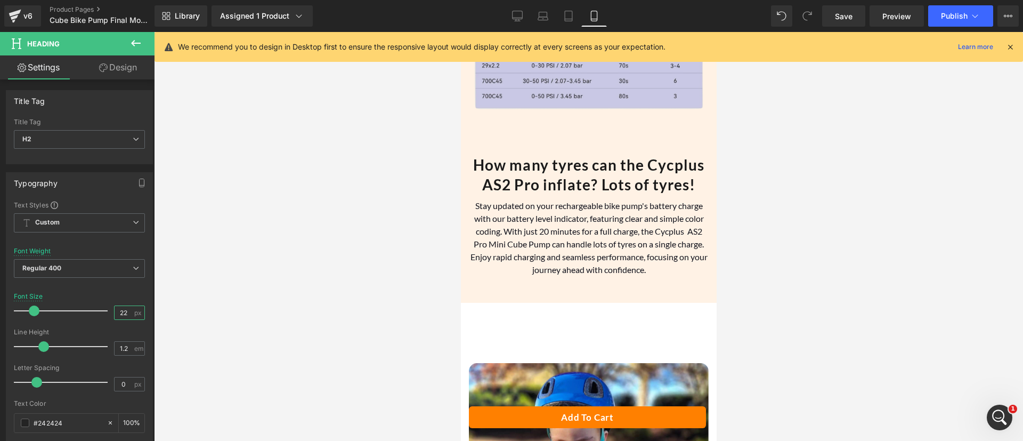
scroll to position [3002, 0]
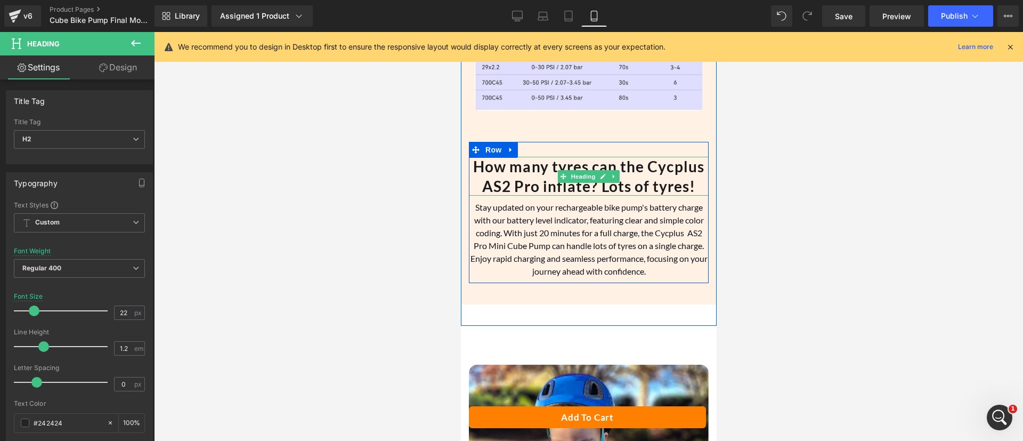
click at [537, 175] on h2 "How many tyres can the Cycplus AS2 Pro inflate? Lots of tyres!" at bounding box center [588, 176] width 240 height 39
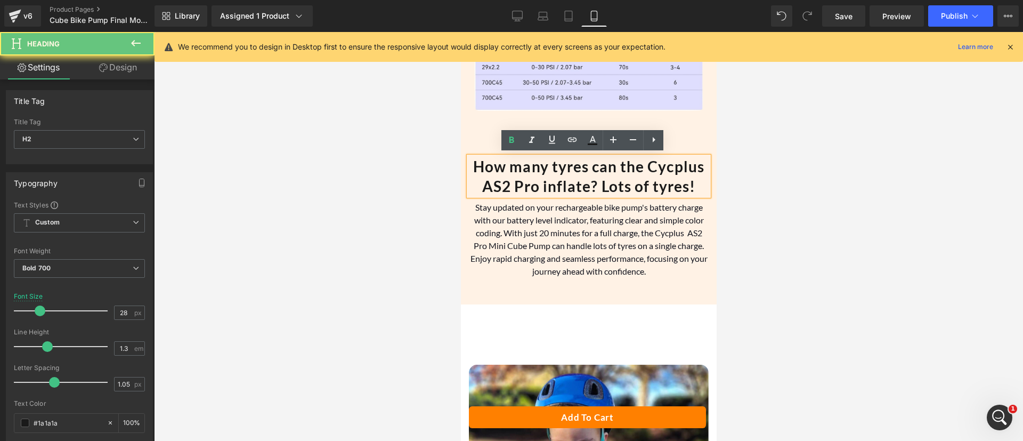
click at [537, 175] on h2 "How many tyres can the Cycplus AS2 Pro inflate? Lots of tyres!" at bounding box center [588, 176] width 240 height 39
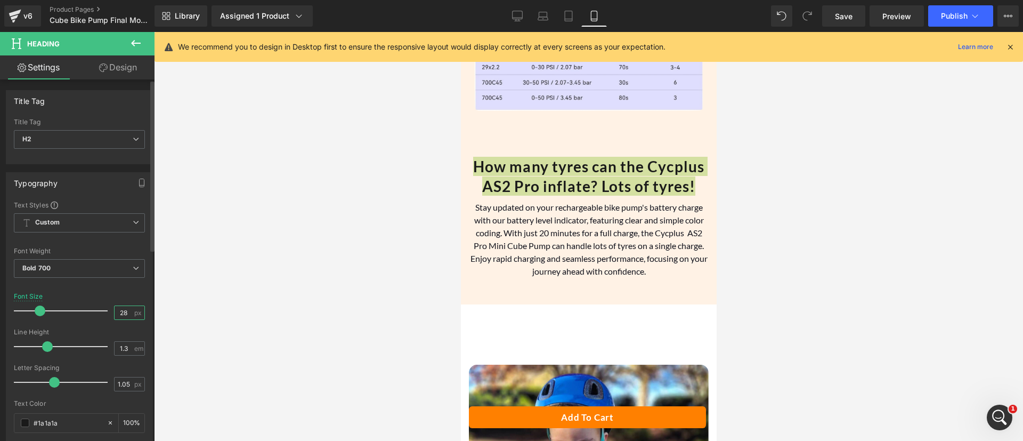
click at [124, 307] on input "28" at bounding box center [124, 312] width 19 height 13
type input "22"
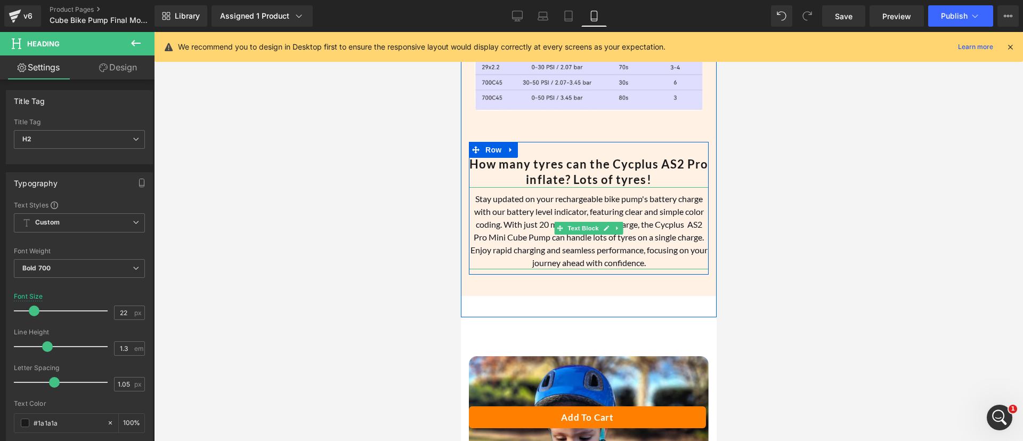
click at [591, 214] on font "Stay updated on your rechargeable bike pump's battery charge with our battery l…" at bounding box center [588, 230] width 237 height 74
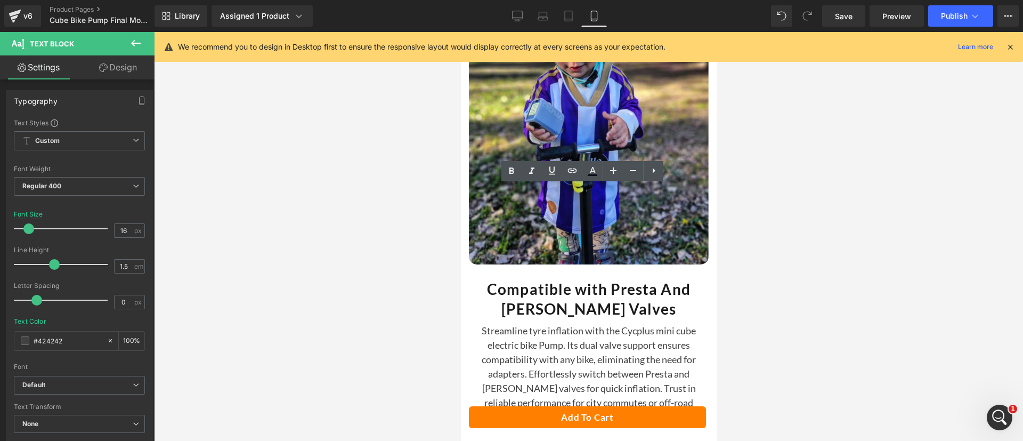
scroll to position [3395, 0]
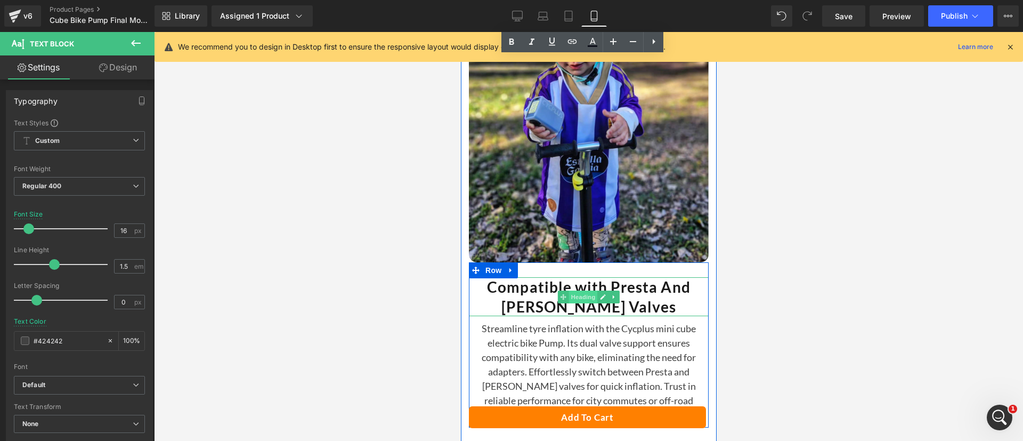
click at [582, 296] on span "Heading" at bounding box center [582, 296] width 29 height 13
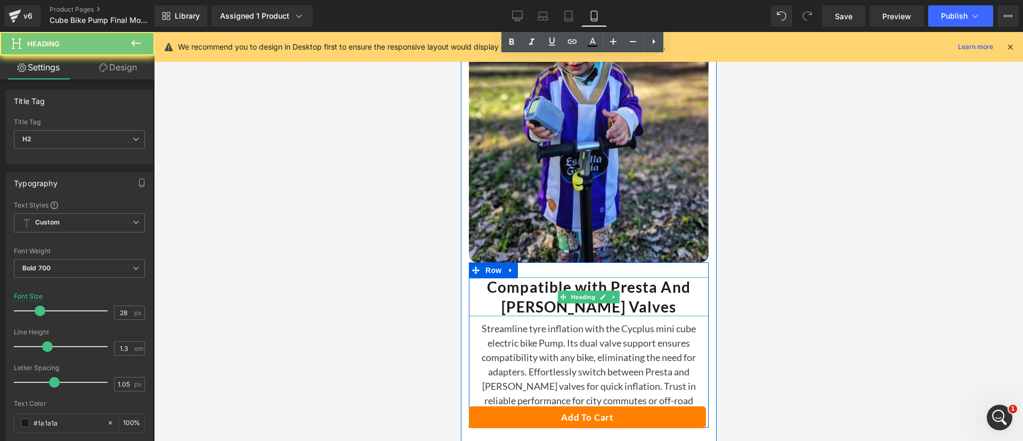
click at [504, 290] on h2 "Compatible with Presta And [PERSON_NAME] Valves" at bounding box center [588, 296] width 240 height 39
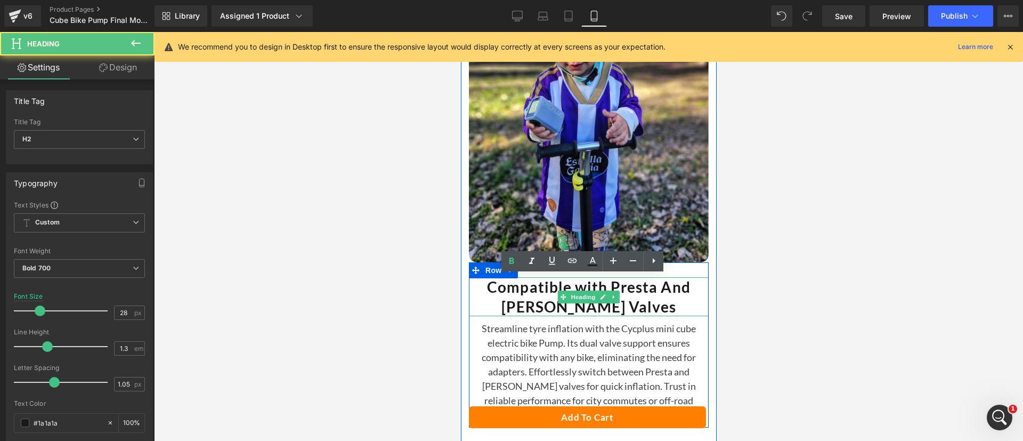
click at [504, 290] on h2 "Compatible with Presta And [PERSON_NAME] Valves" at bounding box center [588, 296] width 240 height 39
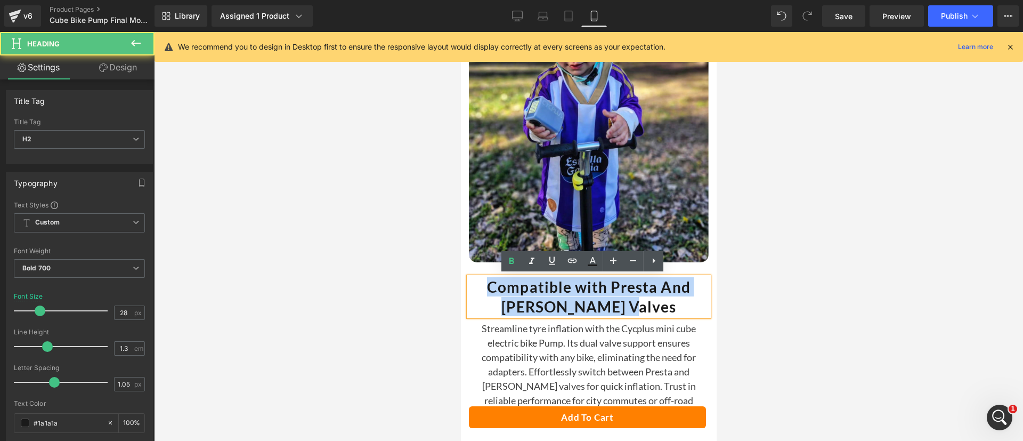
click at [504, 290] on h2 "Compatible with Presta And [PERSON_NAME] Valves" at bounding box center [588, 296] width 240 height 39
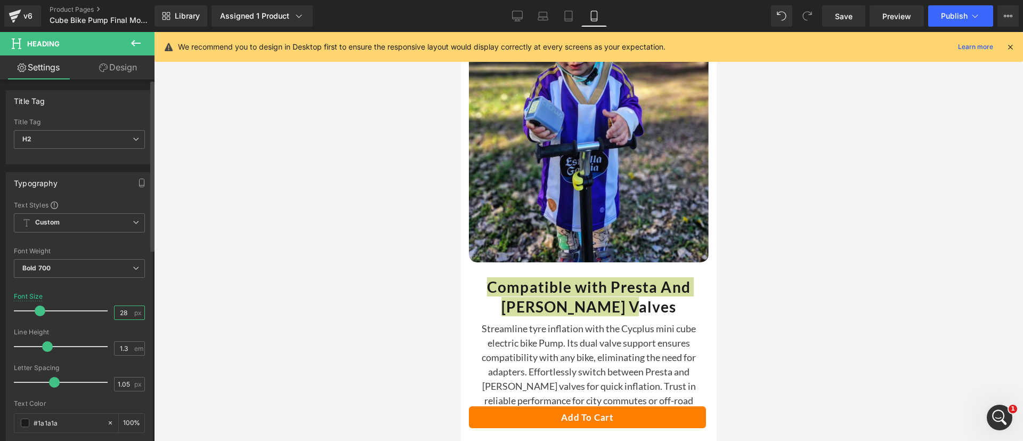
click at [117, 314] on input "28" at bounding box center [124, 312] width 19 height 13
type input "22"
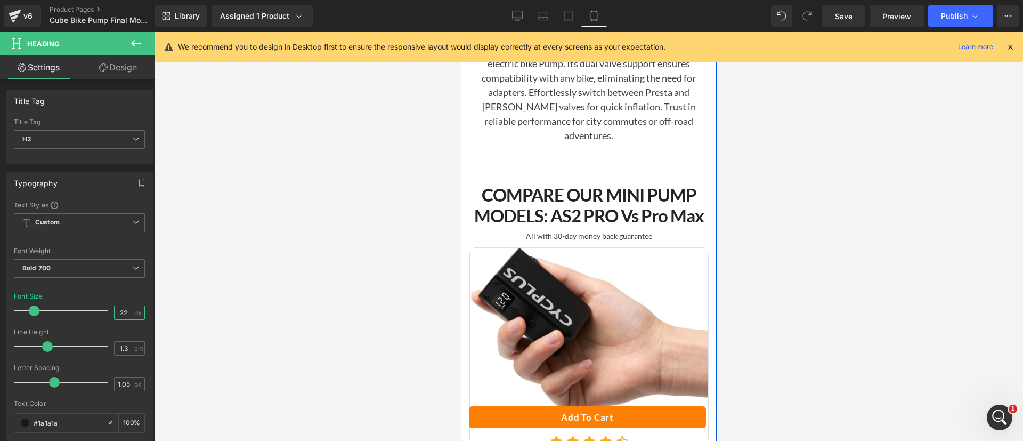
scroll to position [3657, 0]
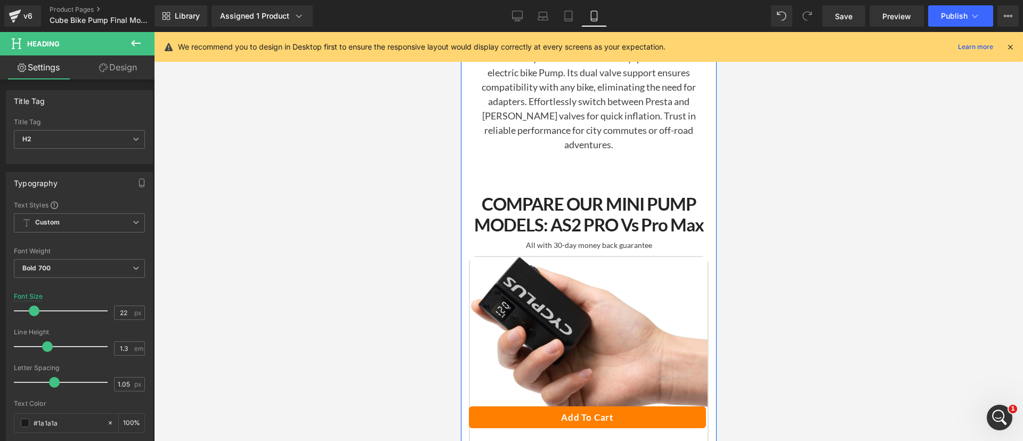
click at [576, 199] on div "COMPARE OUR MINI PUMP MODELS: aS2 PRO vs Pro Max Heading" at bounding box center [588, 214] width 240 height 42
click at [576, 199] on strong "COMPARE OUR MINI PUMP MODELS: aS2 PRO vs Pro Max" at bounding box center [589, 214] width 230 height 43
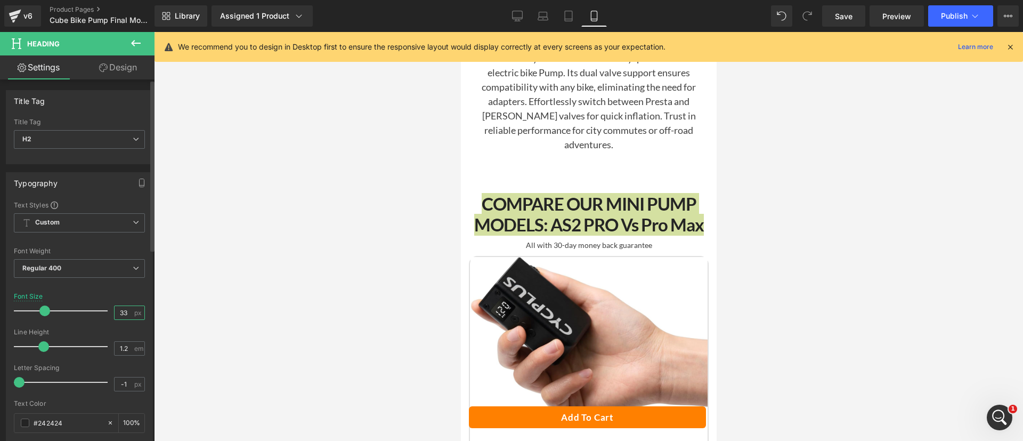
click at [116, 307] on input "33" at bounding box center [124, 312] width 19 height 13
type input "22"
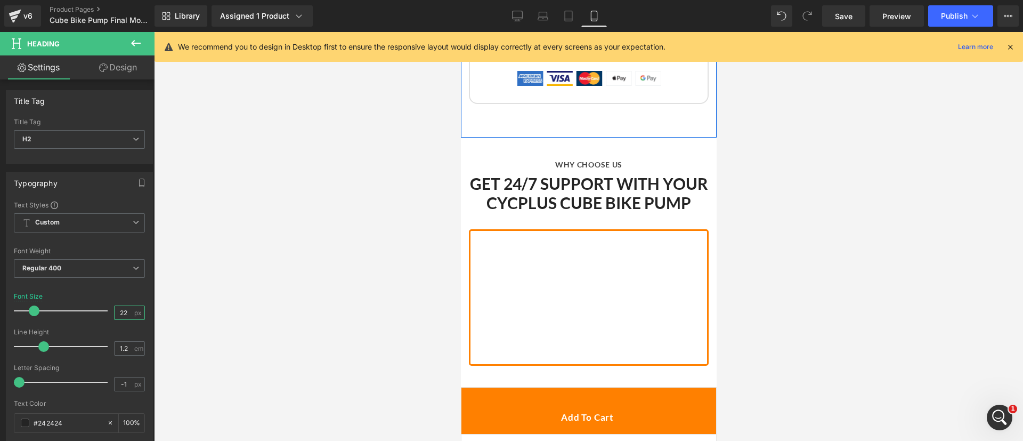
scroll to position [5349, 0]
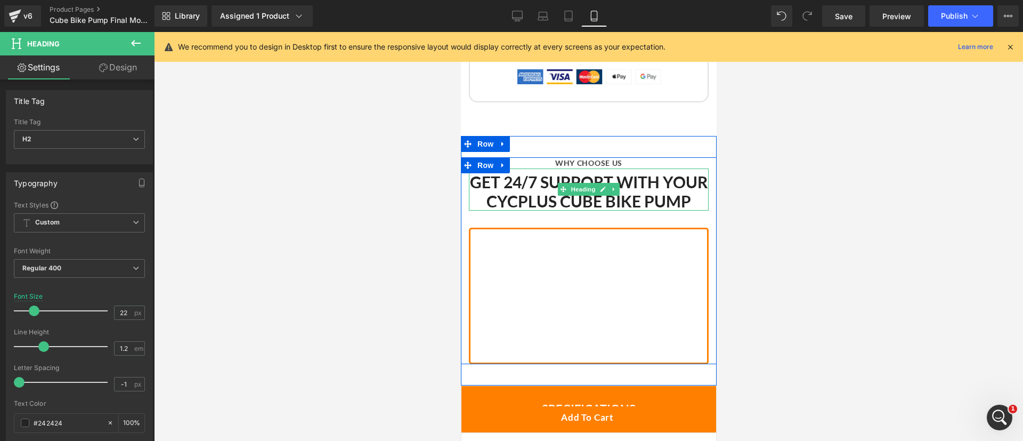
click at [533, 172] on b "GET 24/7 SUPPORT WITH YOUR CYCPLUS CUBE Bike PUMP" at bounding box center [588, 191] width 238 height 38
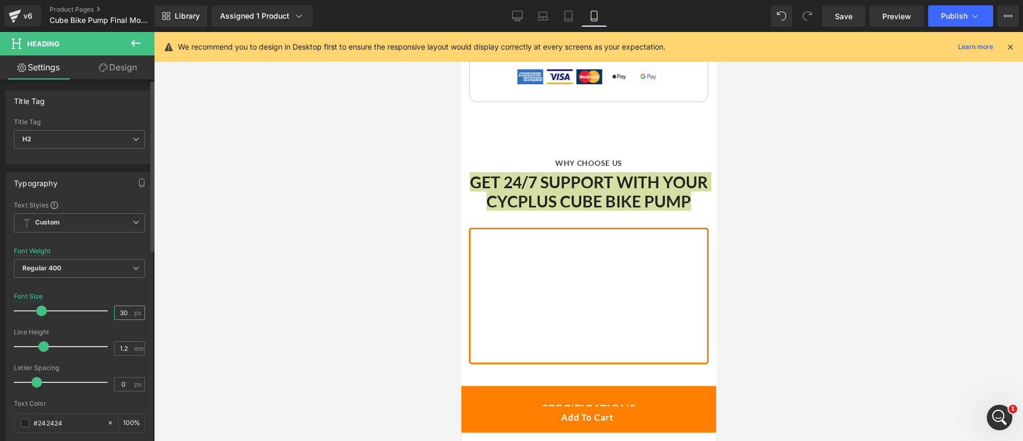
click at [116, 310] on input "30" at bounding box center [124, 312] width 19 height 13
type input "22"
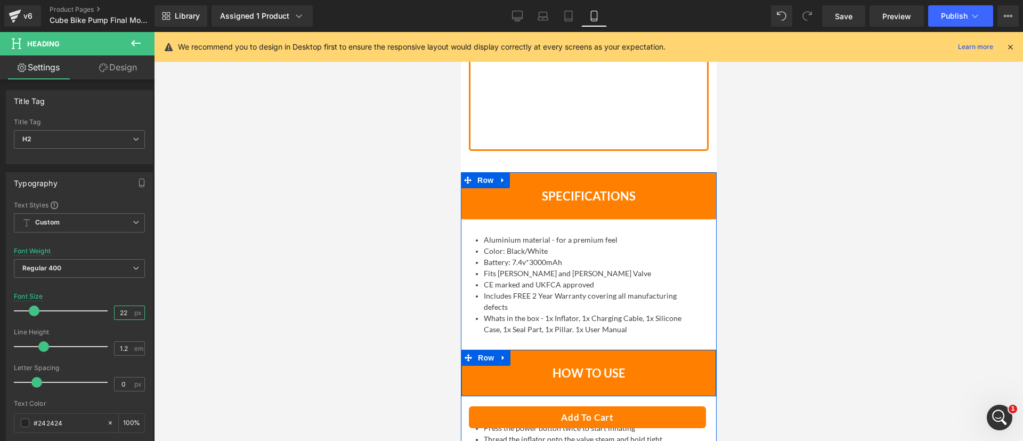
scroll to position [5543, 0]
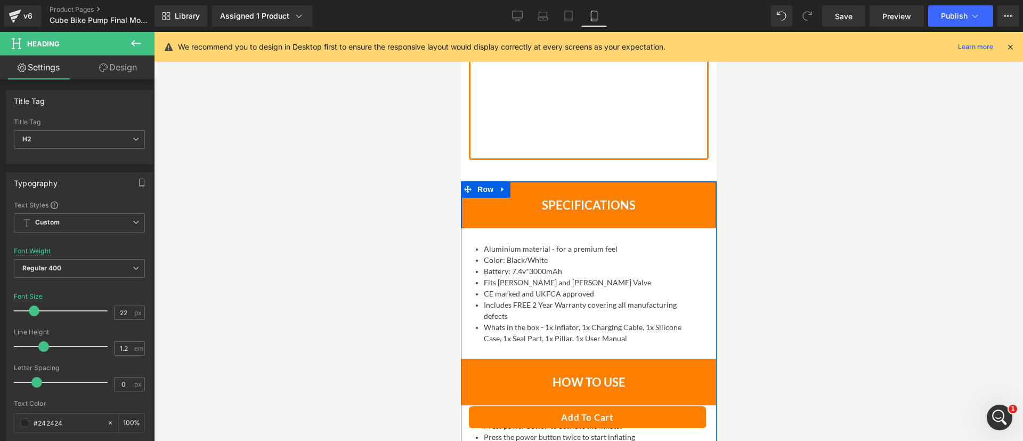
click at [565, 198] on span "Text Block" at bounding box center [582, 204] width 35 height 13
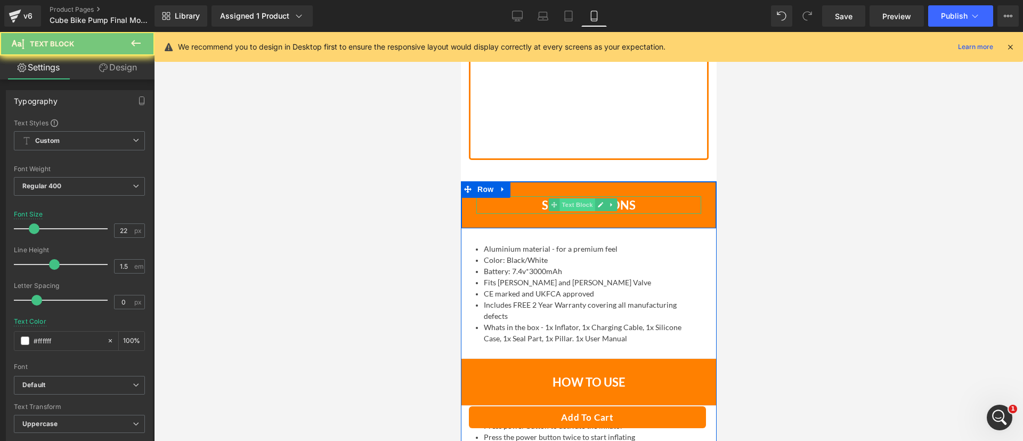
click at [560, 198] on span "Text Block" at bounding box center [576, 204] width 35 height 13
click at [546, 198] on b "Specifications" at bounding box center [588, 205] width 94 height 14
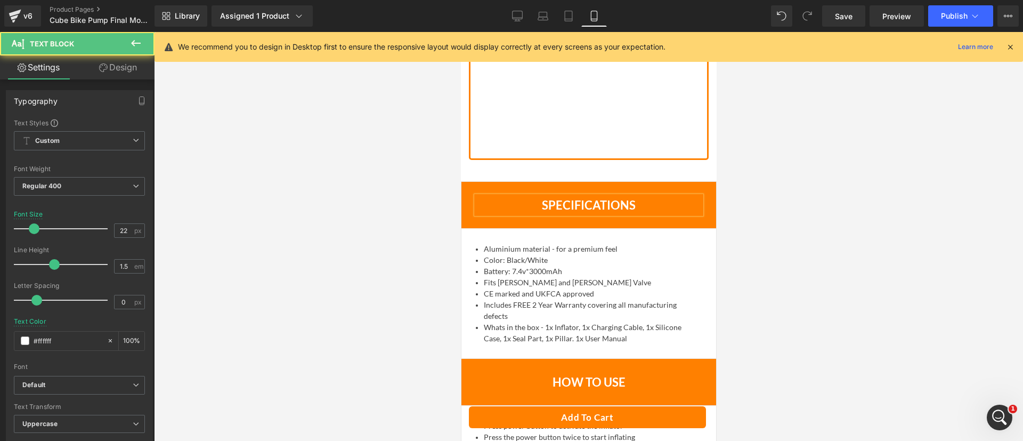
click at [546, 198] on b "Specifications" at bounding box center [588, 205] width 94 height 14
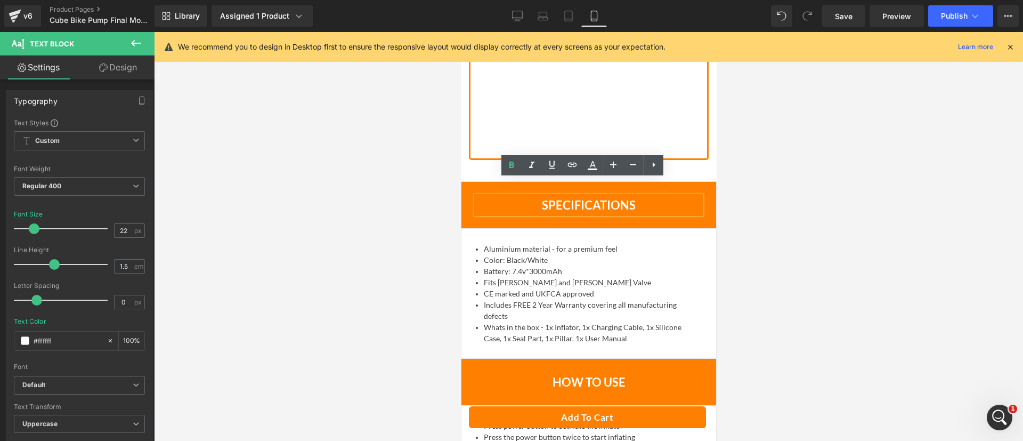
click at [546, 198] on b "Specifications" at bounding box center [588, 205] width 94 height 14
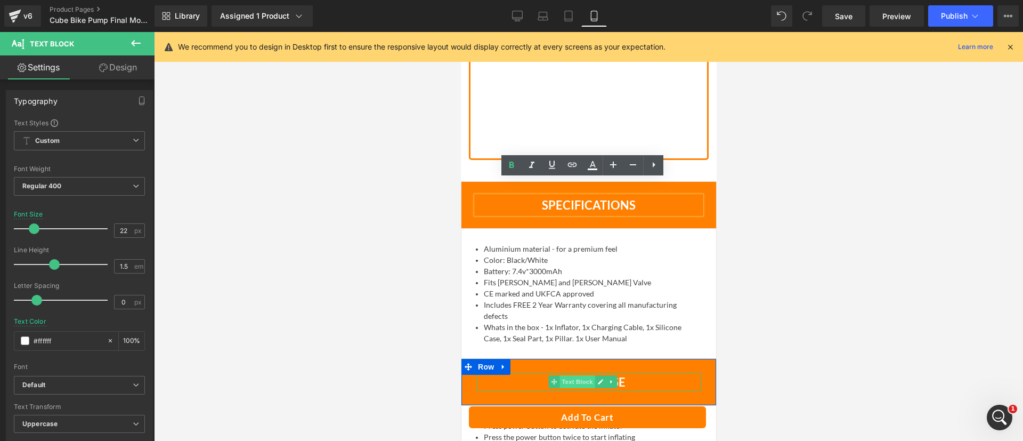
click at [583, 375] on span "Text Block" at bounding box center [576, 381] width 35 height 13
click at [635, 373] on p "How to use" at bounding box center [588, 382] width 225 height 18
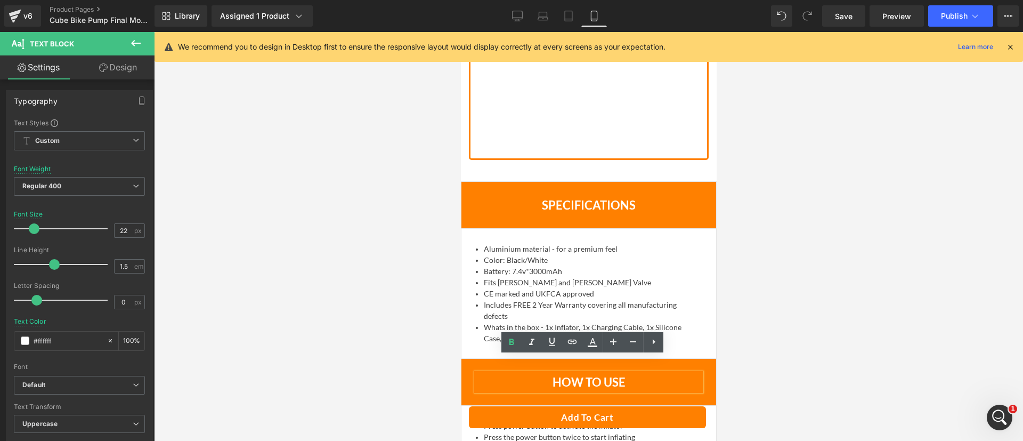
click at [578, 375] on b "How to use" at bounding box center [588, 382] width 73 height 14
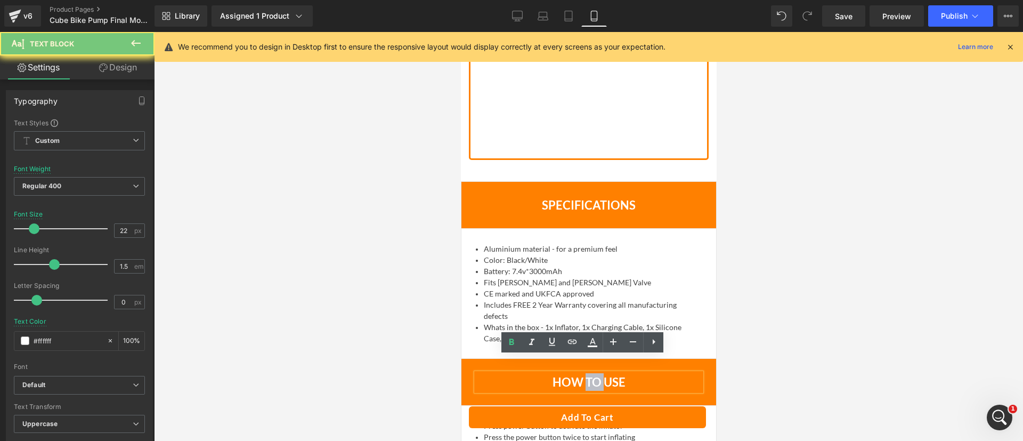
click at [578, 375] on b "How to use" at bounding box center [588, 382] width 73 height 14
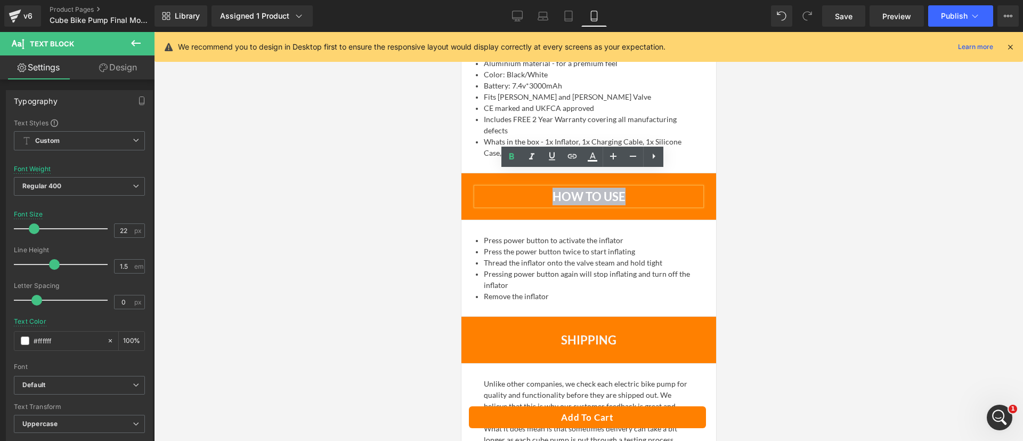
scroll to position [5999, 0]
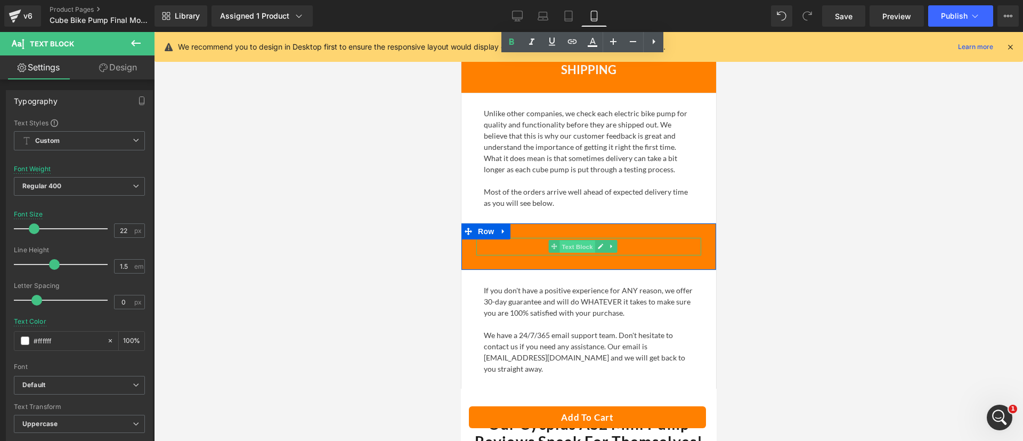
click at [583, 240] on span "Text Block" at bounding box center [576, 246] width 35 height 13
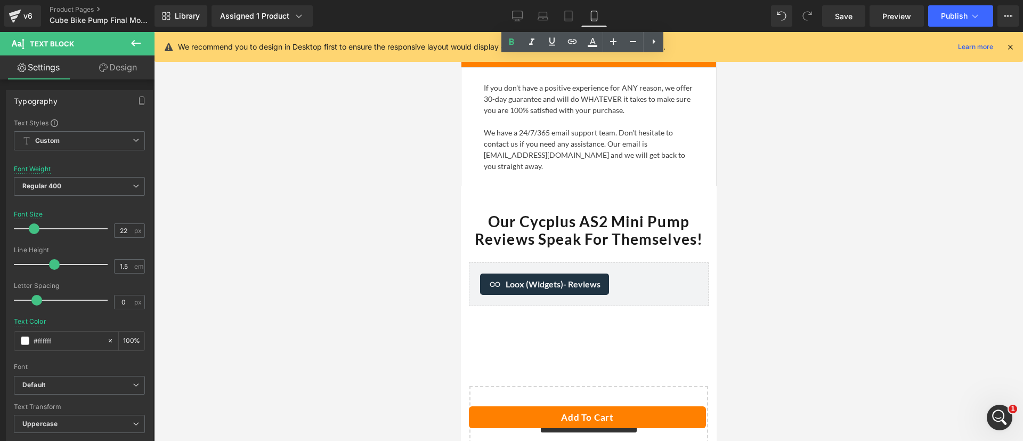
scroll to position [6205, 0]
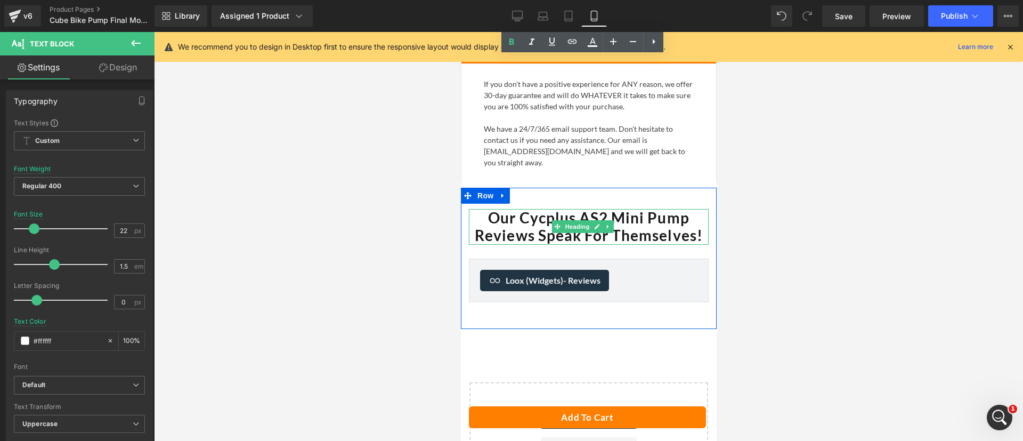
click at [595, 229] on b "Our Cycplus AS2 Mini Pump Reviews Speak For Themselves!" at bounding box center [587, 226] width 227 height 36
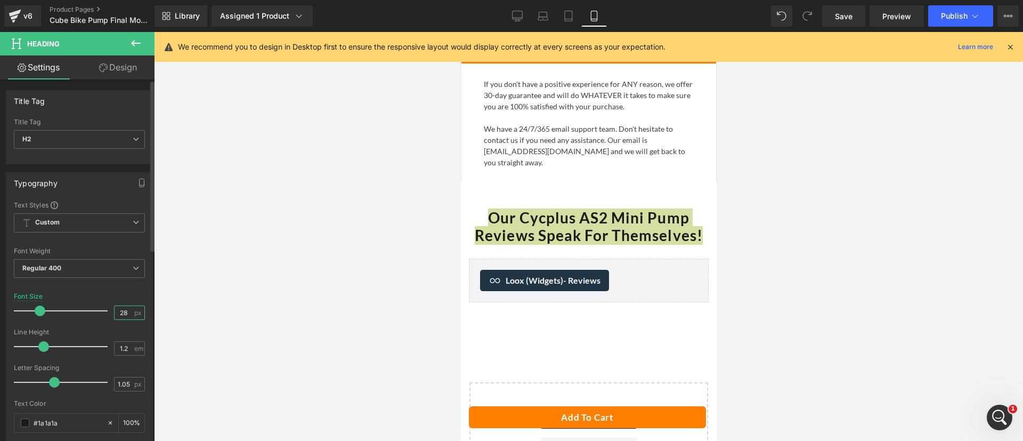
click at [116, 312] on input "28" at bounding box center [124, 312] width 19 height 13
type input "22"
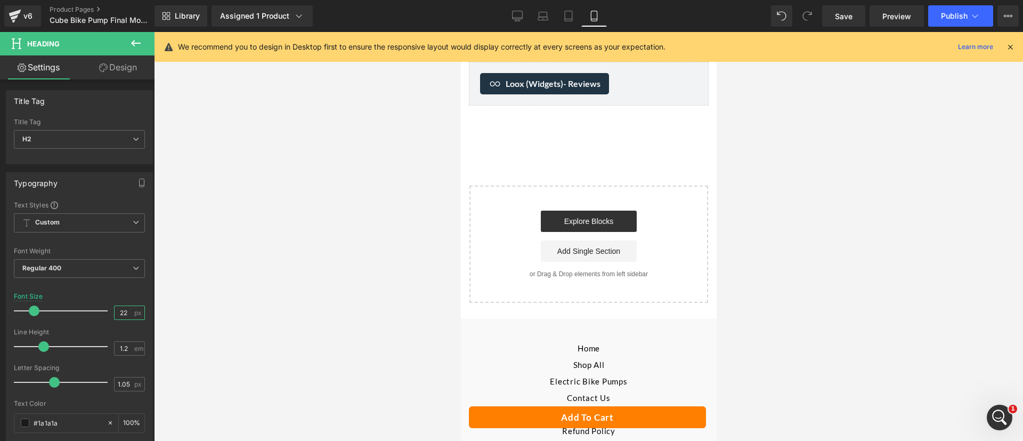
scroll to position [6500, 0]
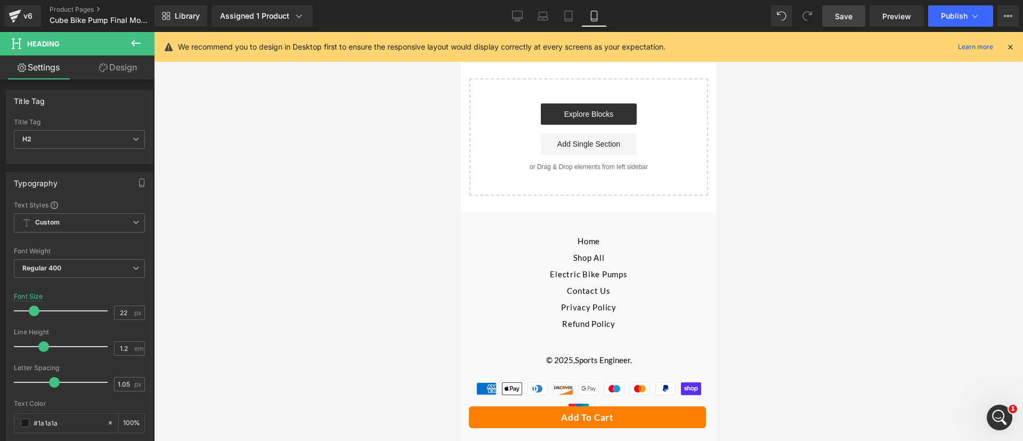
click at [847, 15] on span "Save" at bounding box center [844, 16] width 18 height 11
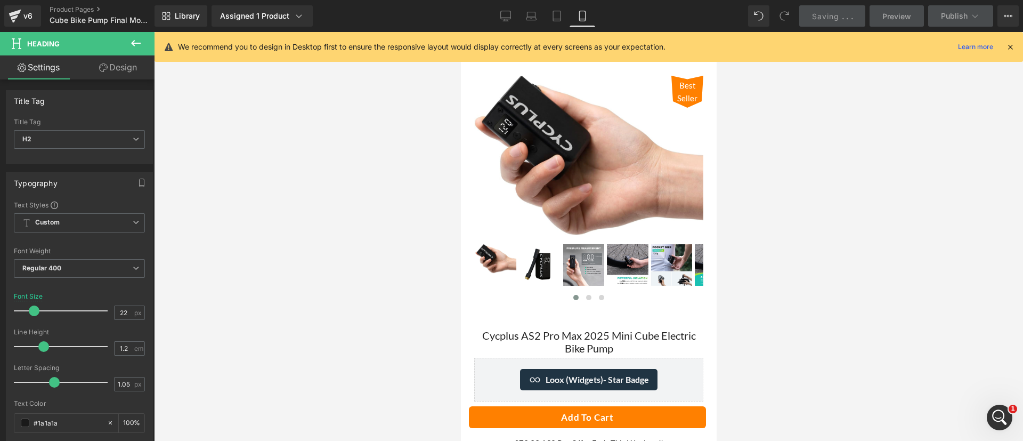
scroll to position [56, 0]
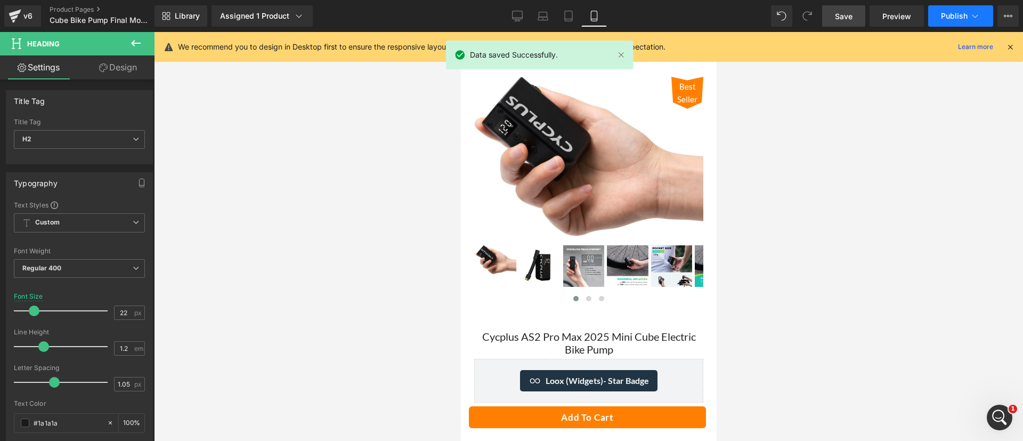
click at [950, 13] on span "Publish" at bounding box center [954, 16] width 27 height 9
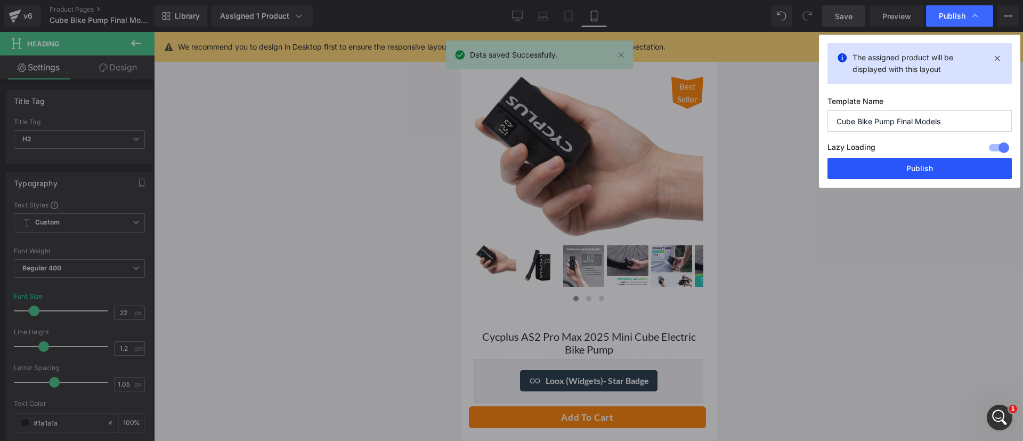
click at [923, 160] on button "Publish" at bounding box center [919, 168] width 184 height 21
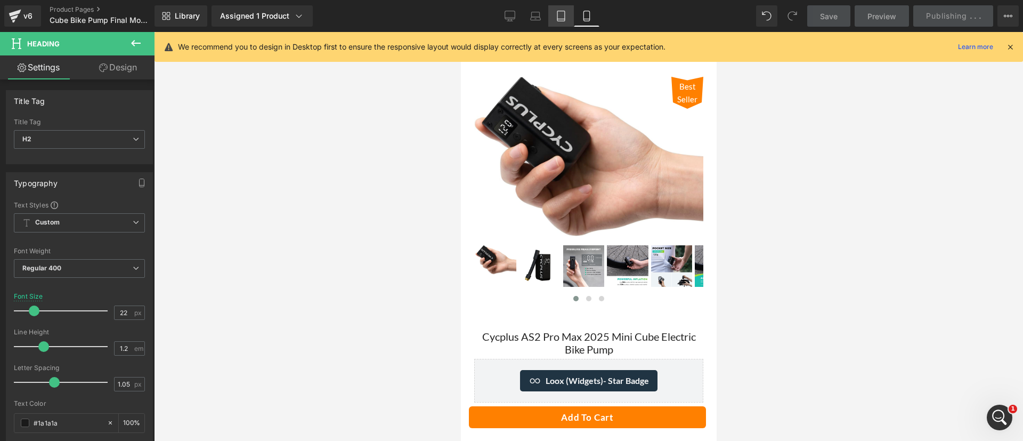
click at [560, 11] on icon at bounding box center [561, 16] width 11 height 11
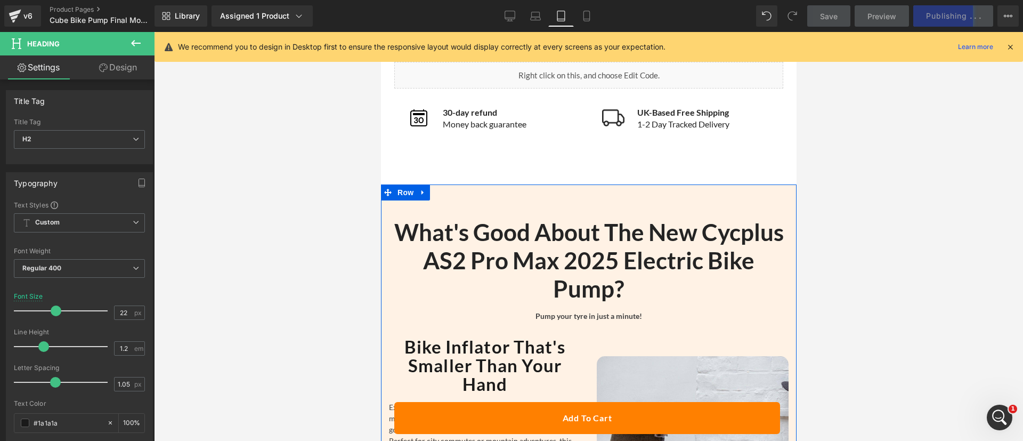
scroll to position [895, 0]
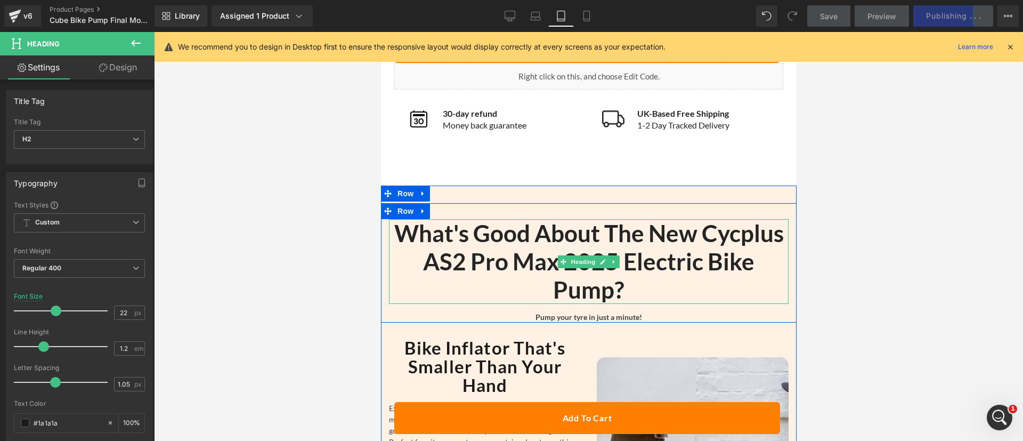
click at [545, 232] on h2 "What's Good About The New Cycplus AS2 Pro Max 2025 Electric Bike Pump?" at bounding box center [588, 261] width 400 height 84
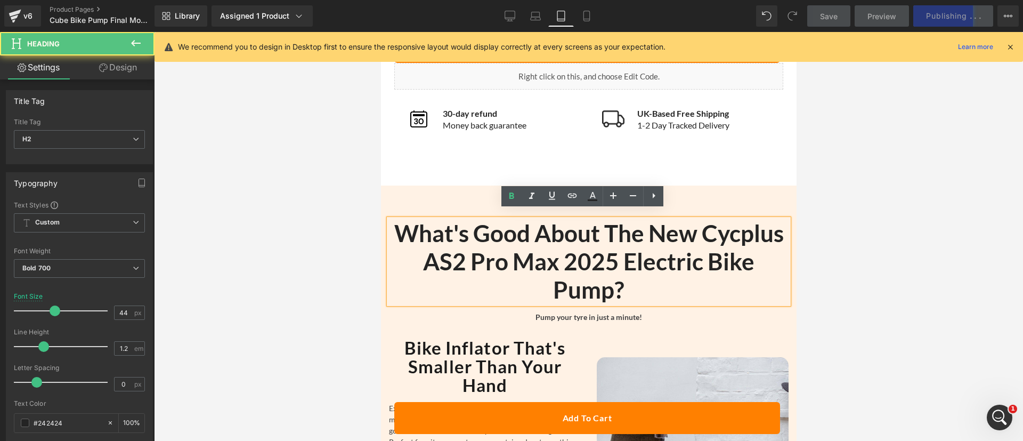
click at [545, 232] on h2 "What's Good About The New Cycplus AS2 Pro Max 2025 Electric Bike Pump?" at bounding box center [588, 261] width 400 height 84
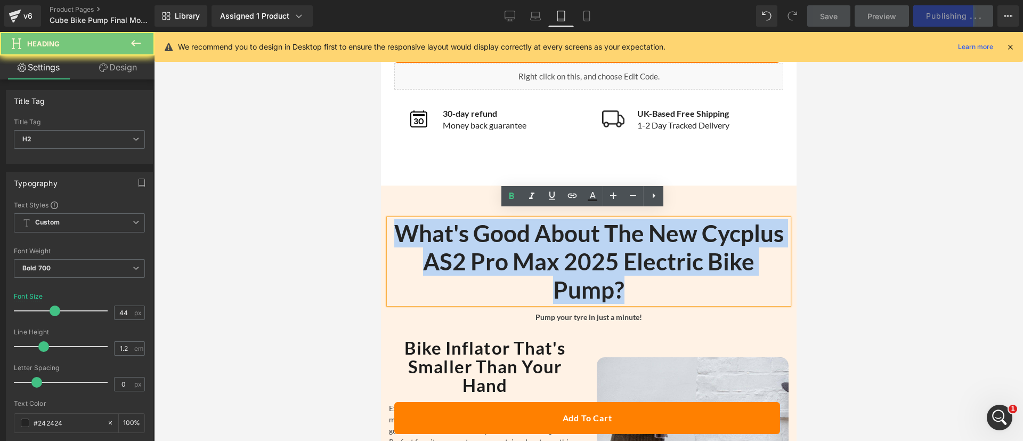
click at [545, 232] on h2 "What's Good About The New Cycplus AS2 Pro Max 2025 Electric Bike Pump?" at bounding box center [588, 261] width 400 height 84
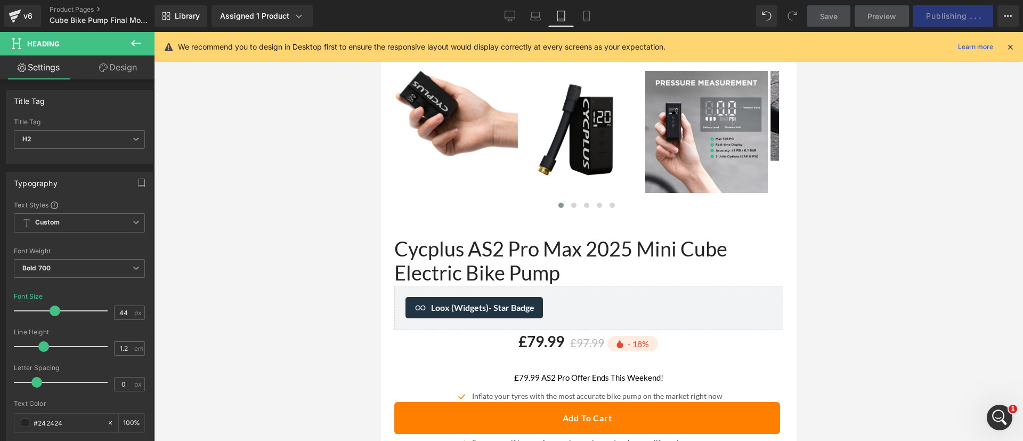
scroll to position [339, 0]
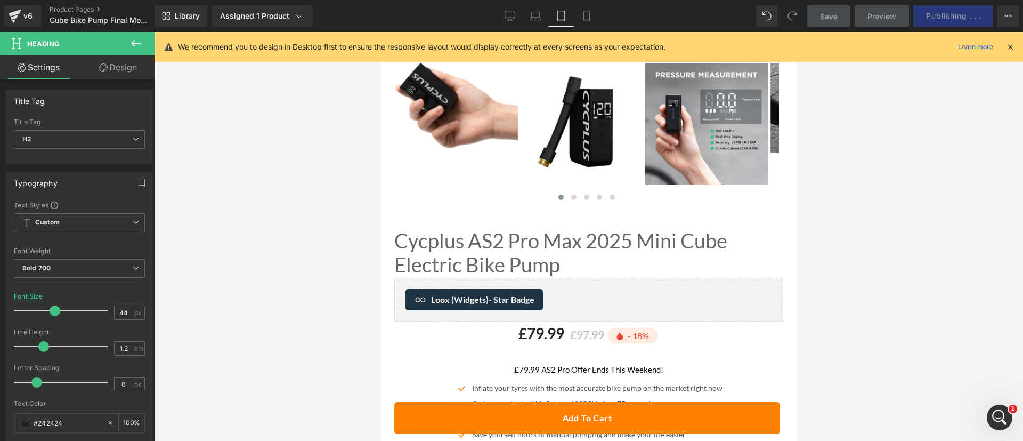
click at [460, 229] on link "Cycplus AS2 Pro Max 2025 Mini Cube Electric Bike Pump" at bounding box center [588, 253] width 389 height 48
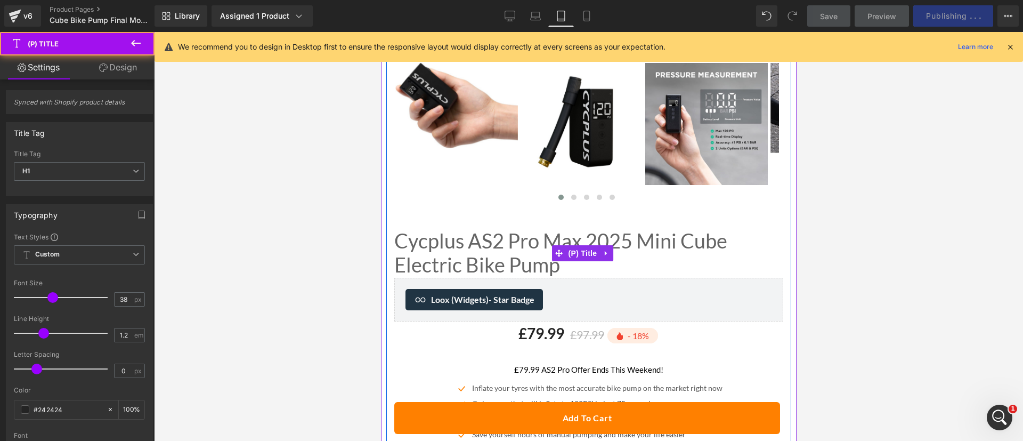
click at [467, 248] on link "Cycplus AS2 Pro Max 2025 Mini Cube Electric Bike Pump" at bounding box center [588, 253] width 389 height 48
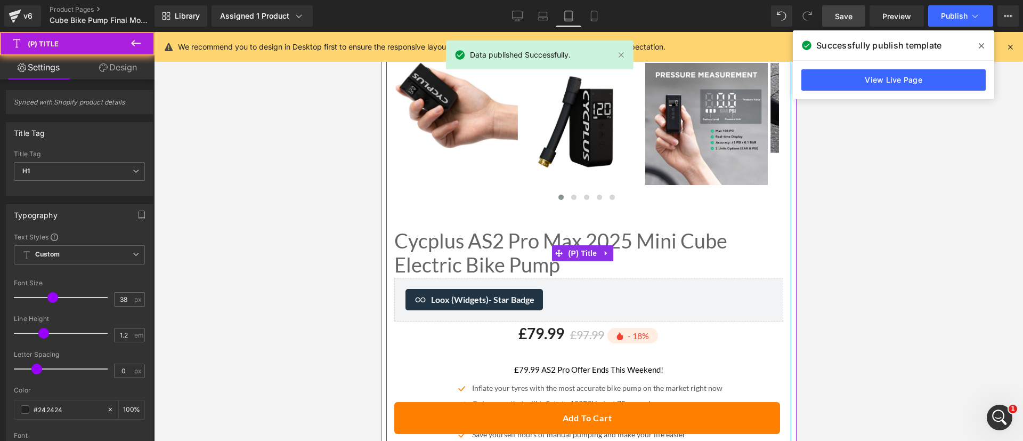
click at [467, 248] on link "Cycplus AS2 Pro Max 2025 Mini Cube Electric Bike Pump" at bounding box center [588, 253] width 389 height 48
click at [475, 251] on link "Cycplus AS2 Pro Max 2025 Mini Cube Electric Bike Pump" at bounding box center [588, 253] width 389 height 48
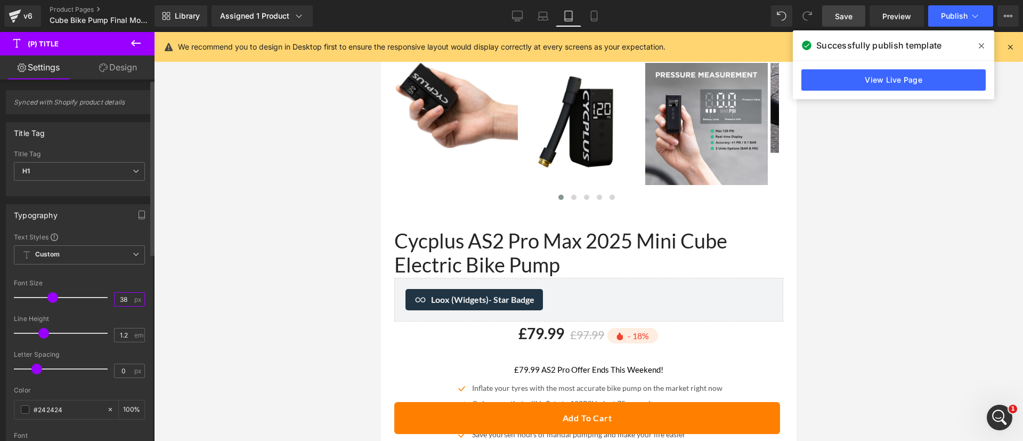
click at [123, 303] on input "38" at bounding box center [124, 298] width 19 height 13
type input "22"
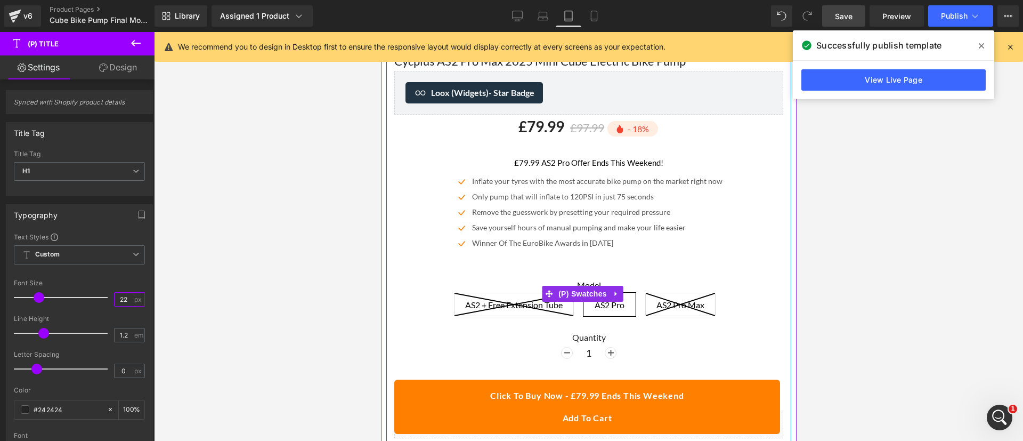
scroll to position [761, 0]
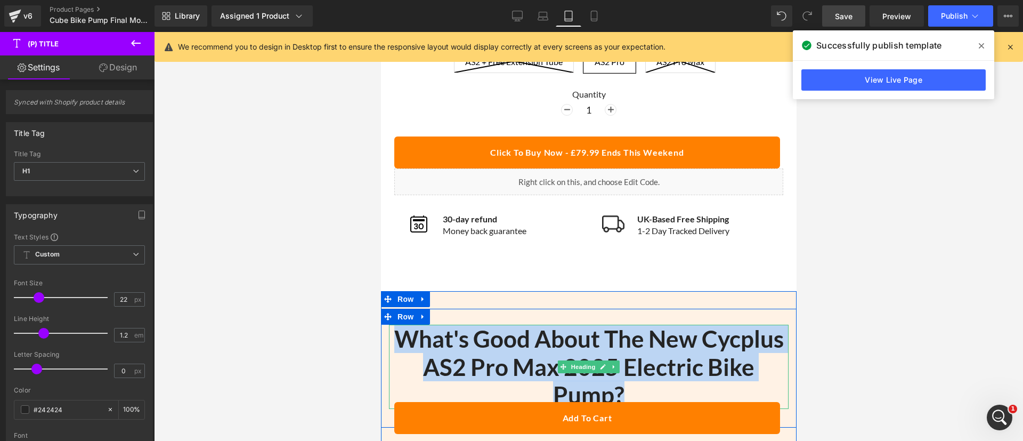
click at [588, 338] on h2 "What's Good About The New Cycplus AS2 Pro Max 2025 Electric Bike Pump?" at bounding box center [588, 366] width 400 height 84
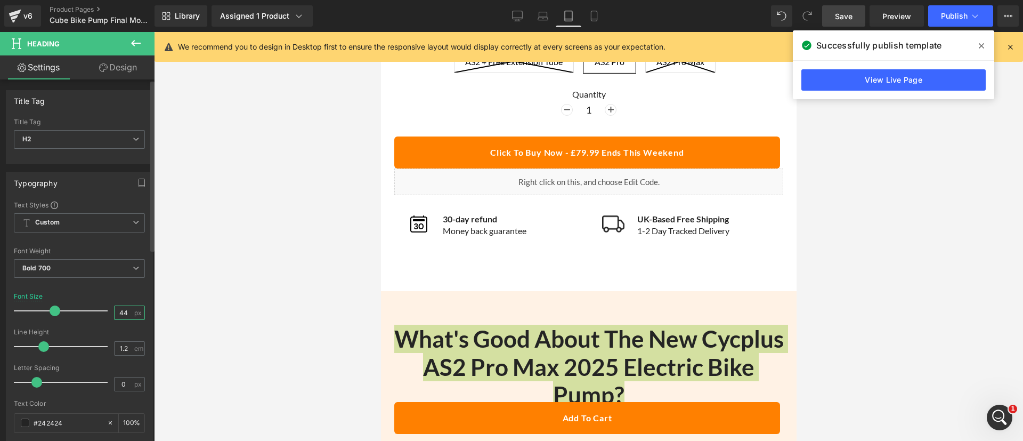
click at [120, 308] on input "44" at bounding box center [124, 312] width 19 height 13
type input "22"
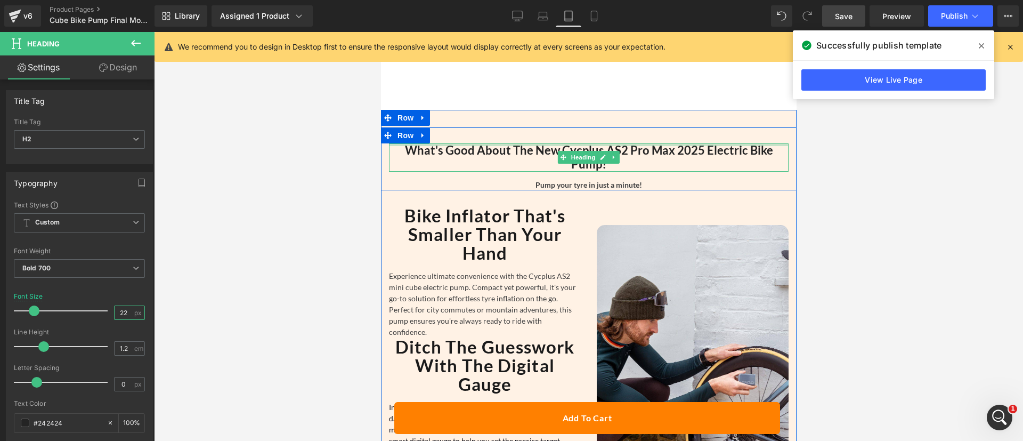
scroll to position [945, 0]
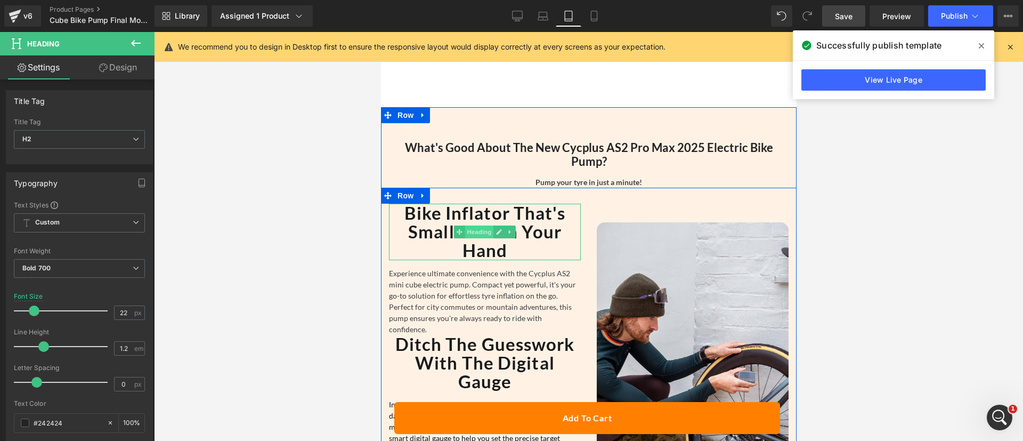
click at [468, 225] on span "Heading" at bounding box center [479, 231] width 29 height 13
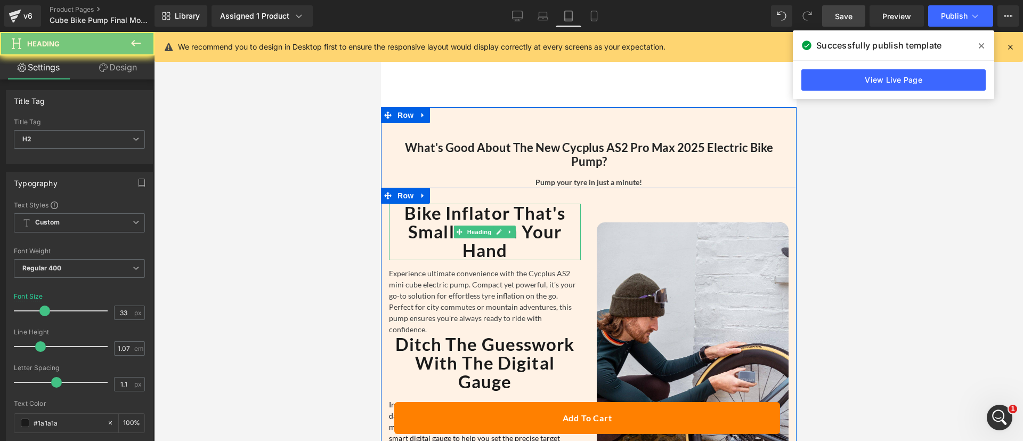
click at [445, 212] on strong "Bike Inflator That's Smaller Than Your Hand" at bounding box center [484, 231] width 161 height 59
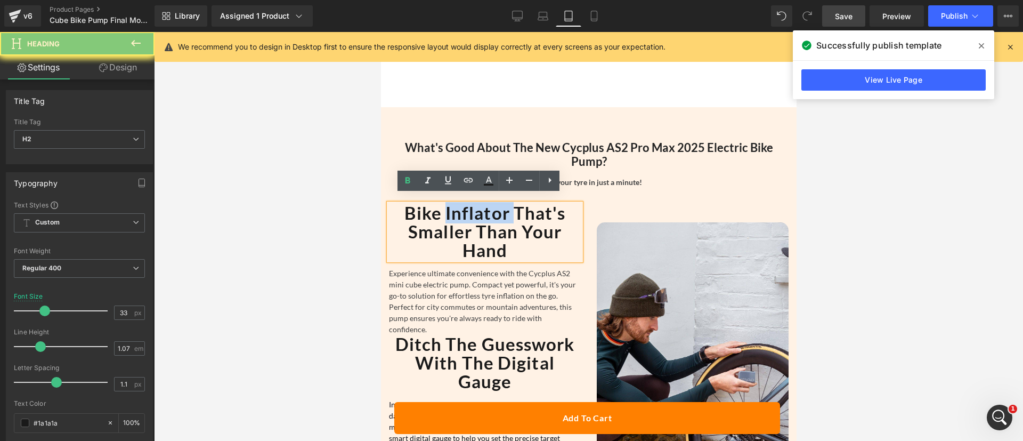
click at [445, 212] on strong "Bike Inflator That's Smaller Than Your Hand" at bounding box center [484, 231] width 161 height 59
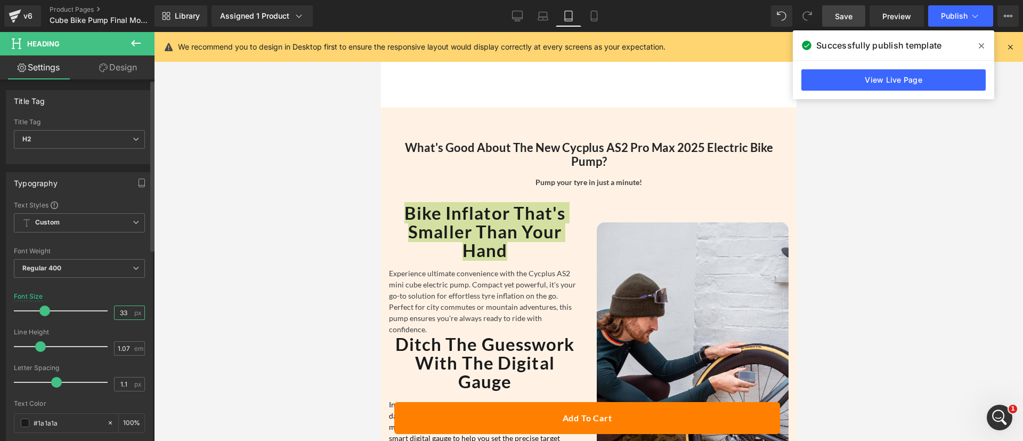
click at [118, 309] on input "33" at bounding box center [124, 312] width 19 height 13
type input "22"
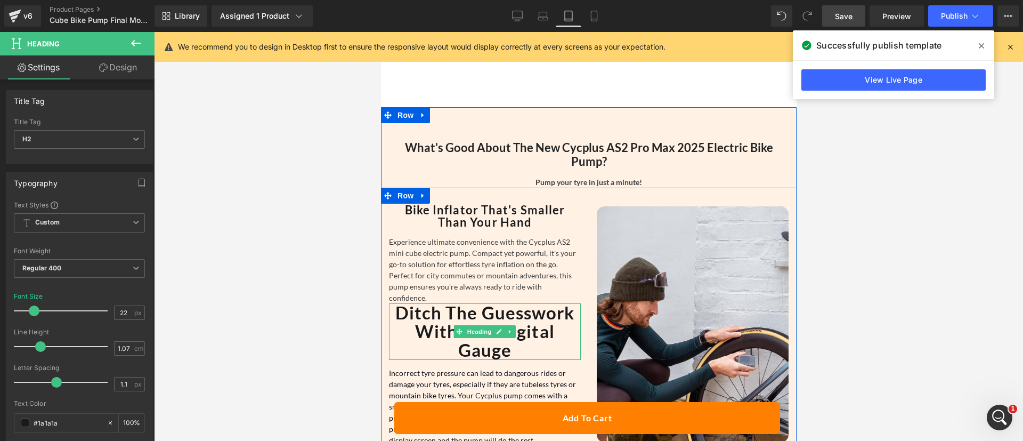
click at [457, 325] on span at bounding box center [458, 331] width 11 height 13
click at [420, 304] on b "Ditch The Guesswork With The Digital Gauge" at bounding box center [485, 331] width 180 height 59
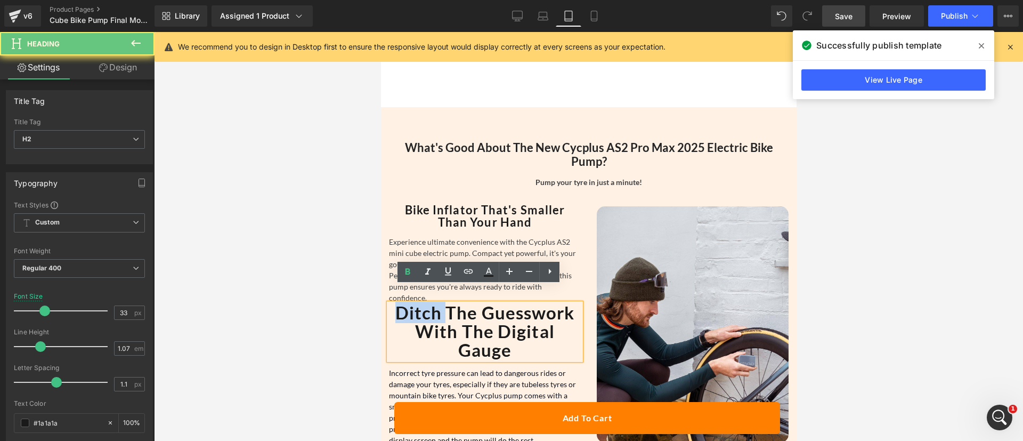
click at [420, 304] on b "Ditch The Guesswork With The Digital Gauge" at bounding box center [485, 331] width 180 height 59
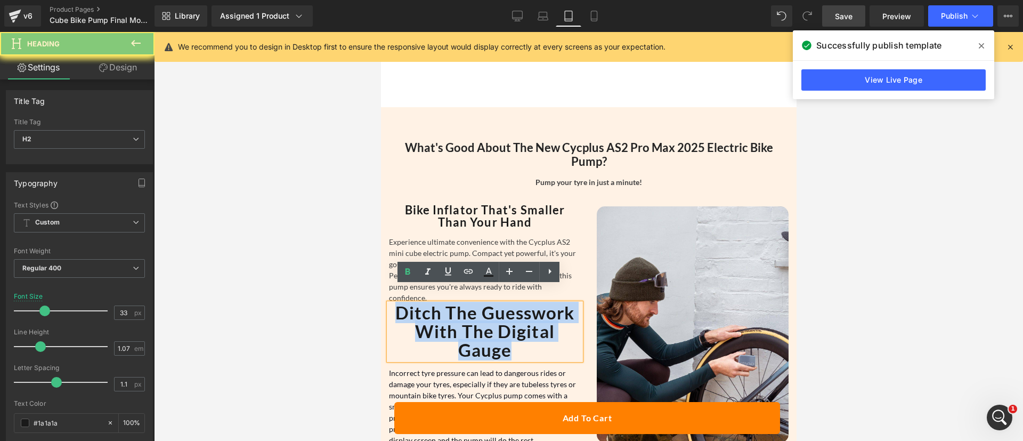
click at [420, 304] on b "Ditch The Guesswork With The Digital Gauge" at bounding box center [485, 331] width 180 height 59
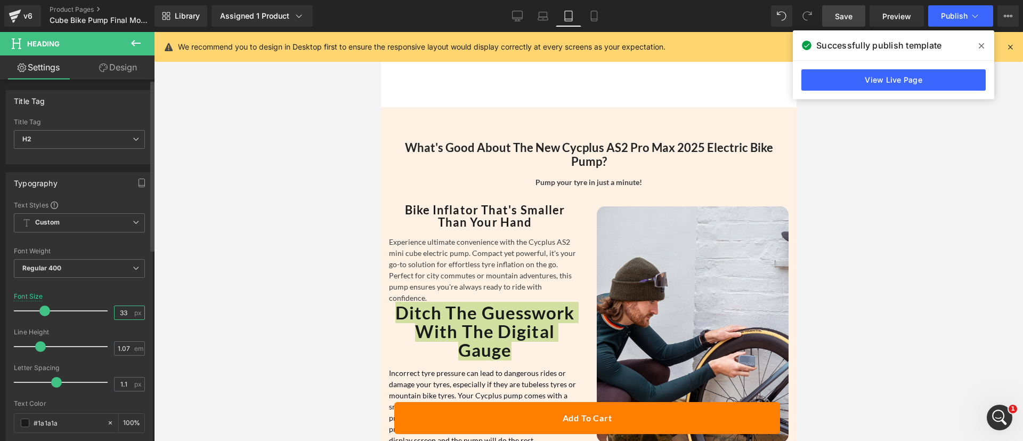
click at [118, 313] on input "33" at bounding box center [124, 312] width 19 height 13
type input "22"
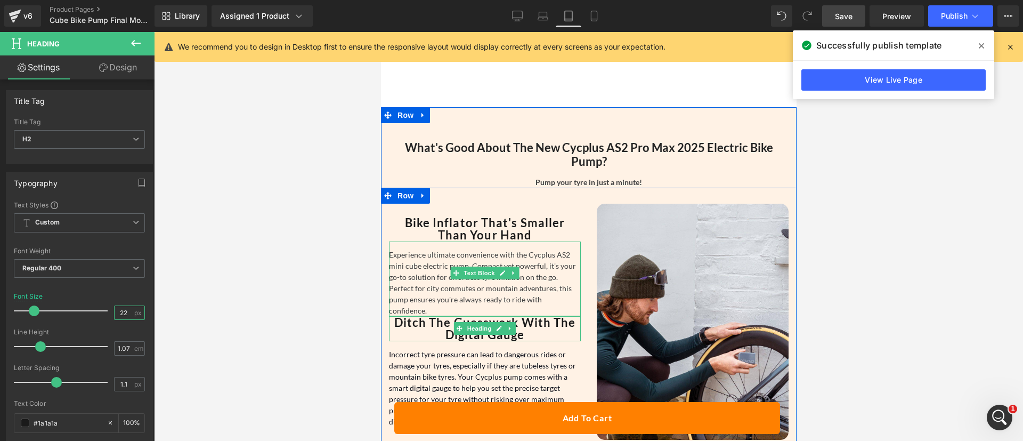
scroll to position [1181, 0]
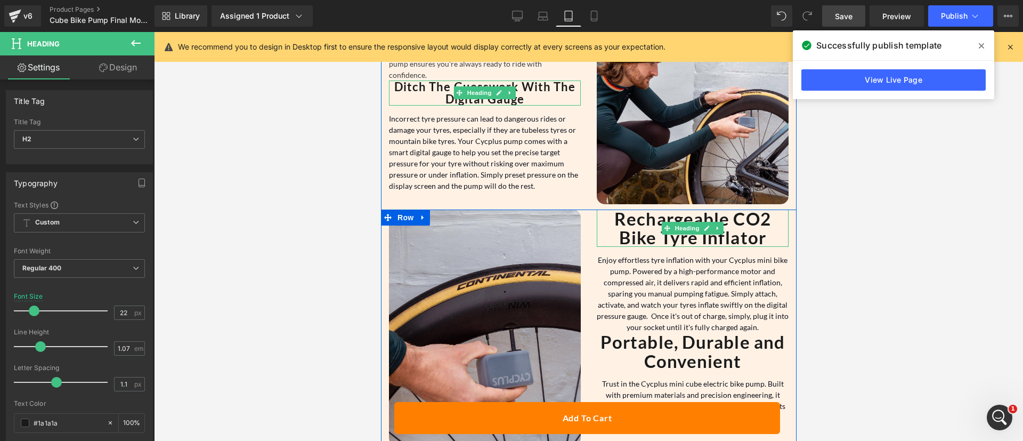
click at [678, 228] on b "Rechargeable CO2 Bike Tyre Inflator" at bounding box center [692, 228] width 157 height 40
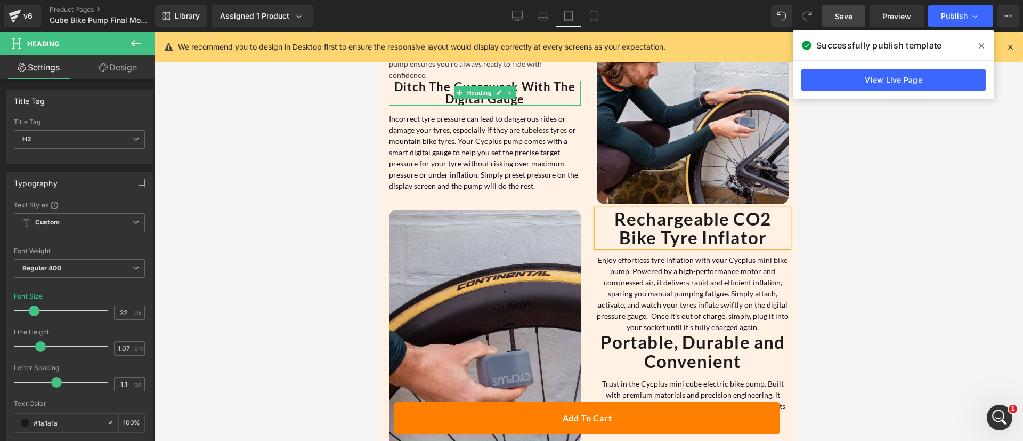
click at [678, 227] on b "Rechargeable CO2 Bike Tyre Inflator" at bounding box center [692, 228] width 157 height 40
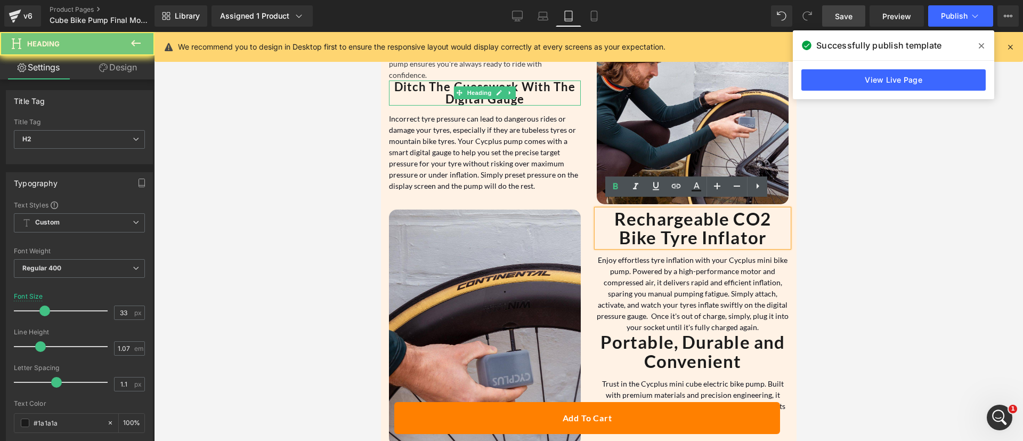
click at [678, 227] on b "Rechargeable CO2 Bike Tyre Inflator" at bounding box center [692, 228] width 157 height 40
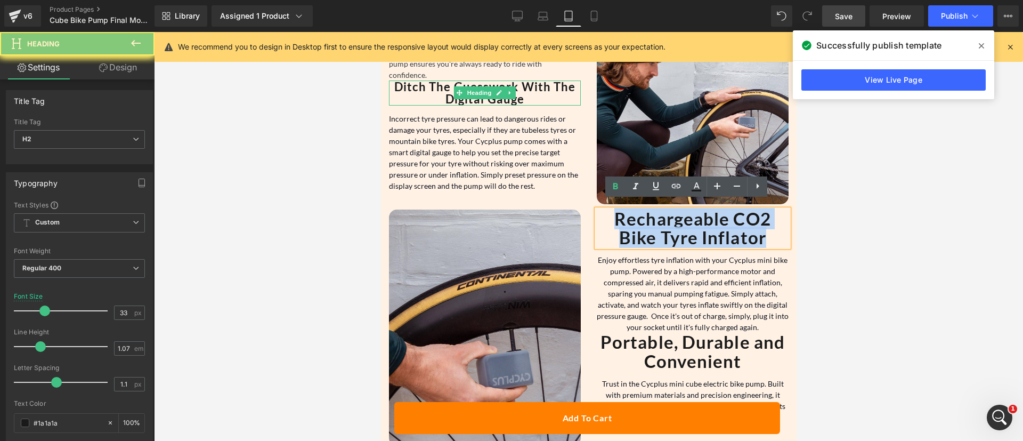
click at [678, 227] on b "Rechargeable CO2 Bike Tyre Inflator" at bounding box center [692, 228] width 157 height 40
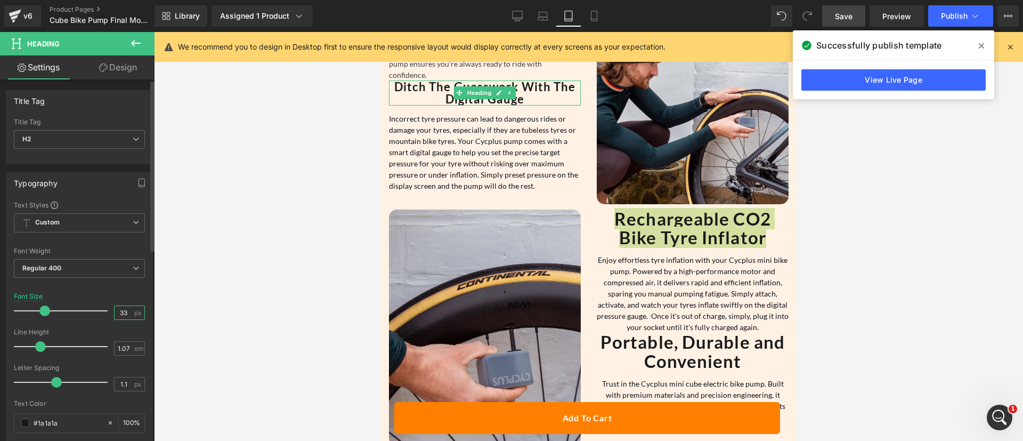
click at [122, 312] on input "33" at bounding box center [124, 312] width 19 height 13
type input "22"
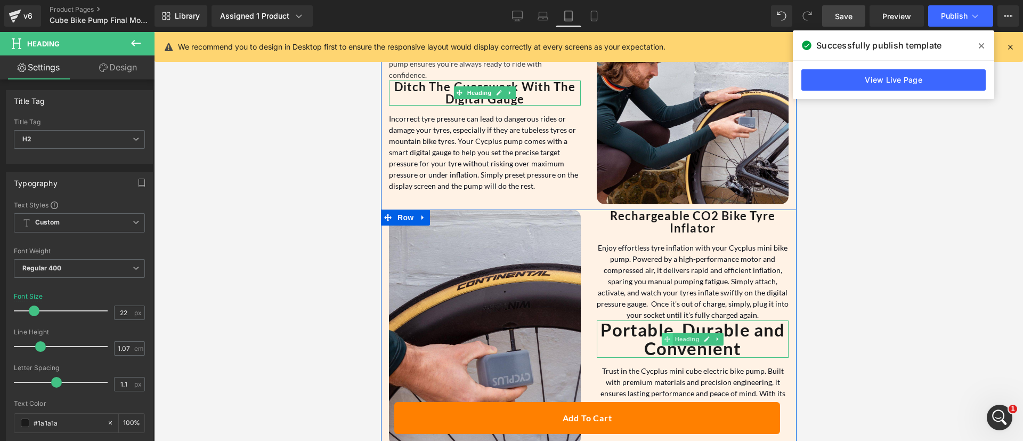
click at [661, 332] on span at bounding box center [666, 338] width 11 height 13
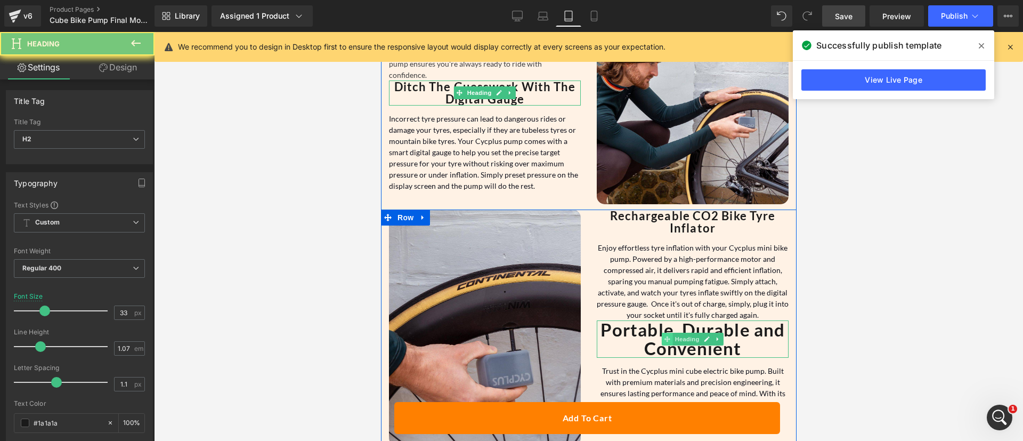
click at [661, 332] on span at bounding box center [666, 338] width 11 height 13
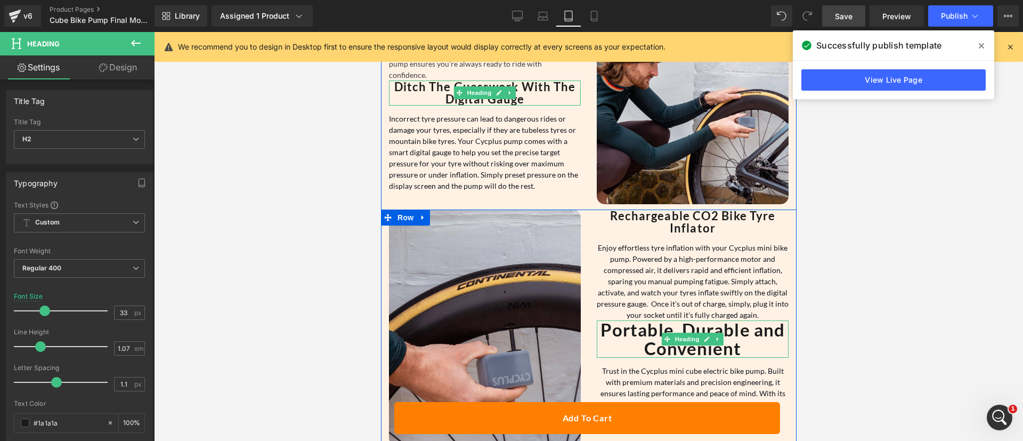
click at [613, 319] on strong "Portable, Durable and Convenient" at bounding box center [692, 339] width 184 height 40
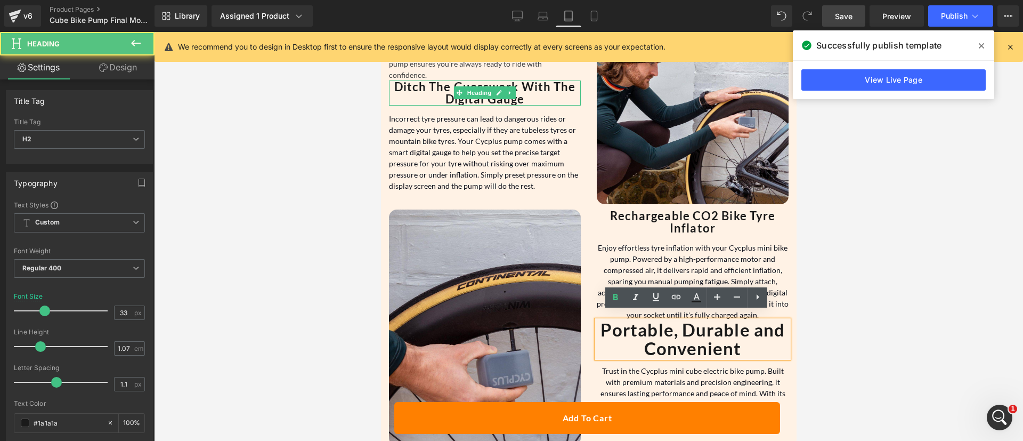
click at [613, 319] on strong "Portable, Durable and Convenient" at bounding box center [692, 339] width 184 height 40
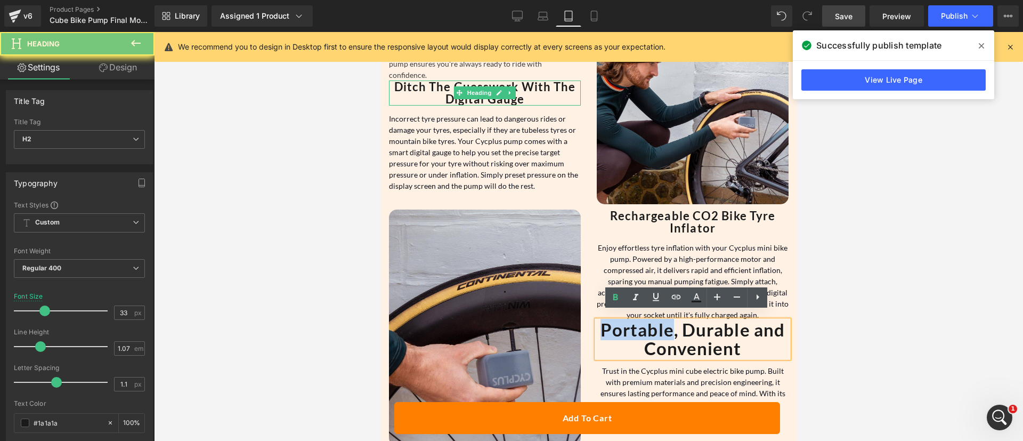
click at [613, 319] on strong "Portable, Durable and Convenient" at bounding box center [692, 339] width 184 height 40
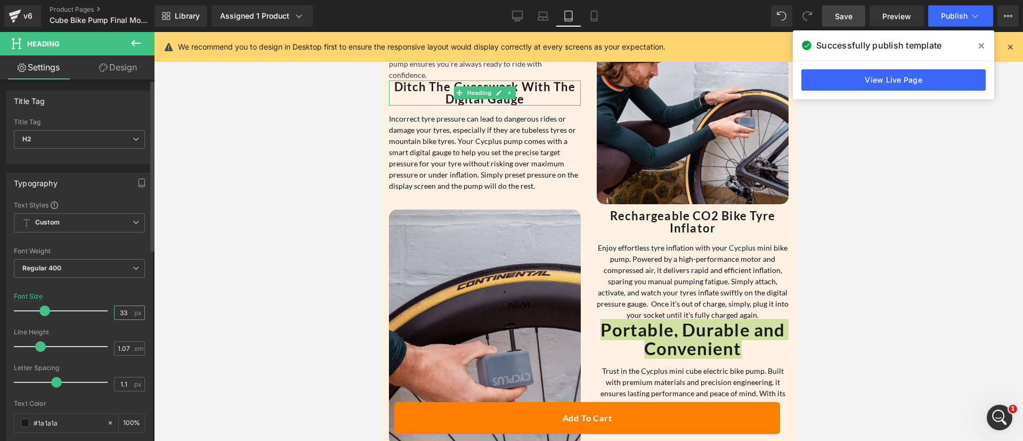
click at [119, 310] on input "33" at bounding box center [124, 312] width 19 height 13
type input "22"
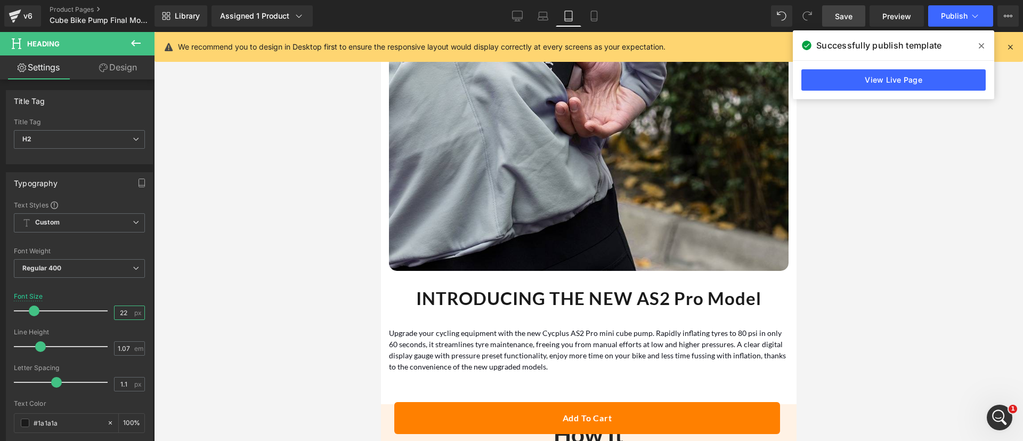
scroll to position [1802, 0]
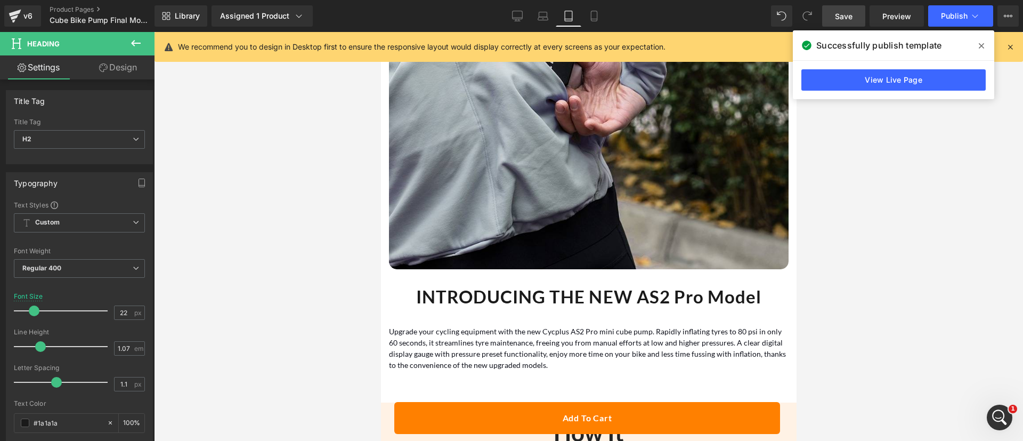
click at [539, 284] on h2 "INTRODUCING THE NEW AS2 Pro Model" at bounding box center [588, 296] width 400 height 25
click at [116, 312] on input "33" at bounding box center [124, 312] width 19 height 13
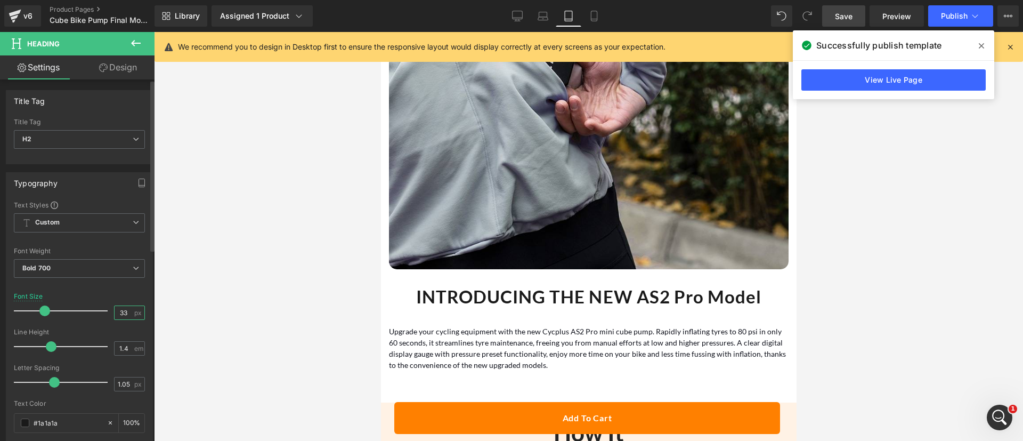
click at [116, 312] on input "33" at bounding box center [124, 312] width 19 height 13
type input "22"
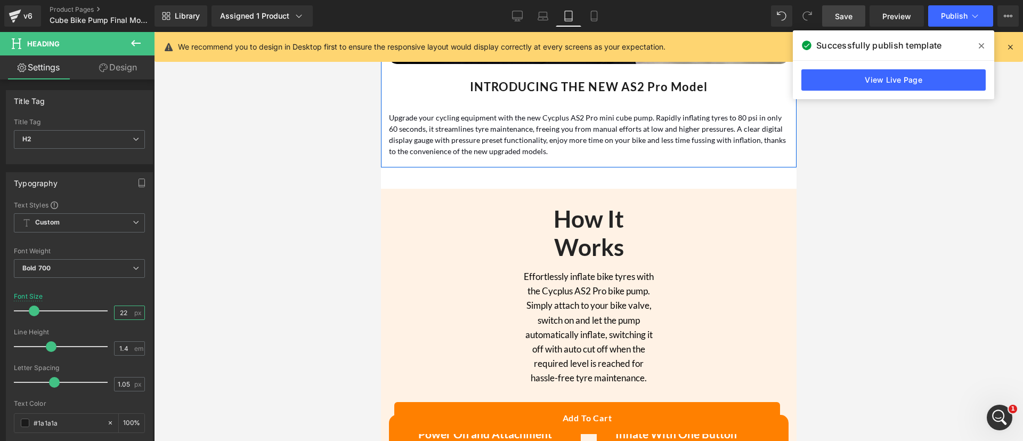
scroll to position [2011, 0]
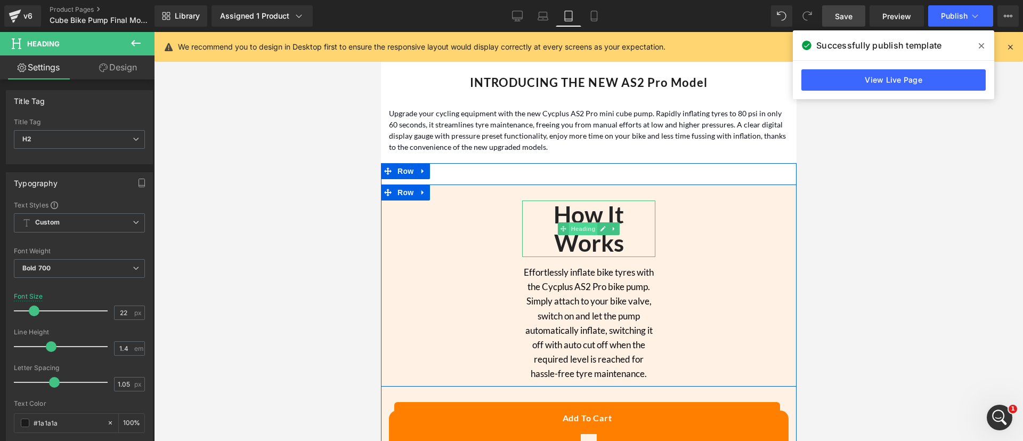
click at [576, 222] on span "Heading" at bounding box center [582, 228] width 29 height 13
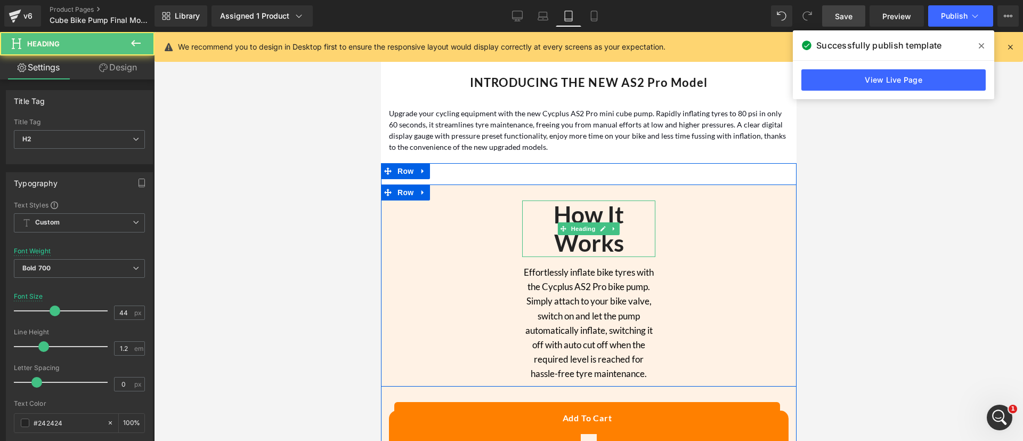
click at [574, 200] on strong "How It Works" at bounding box center [588, 228] width 70 height 56
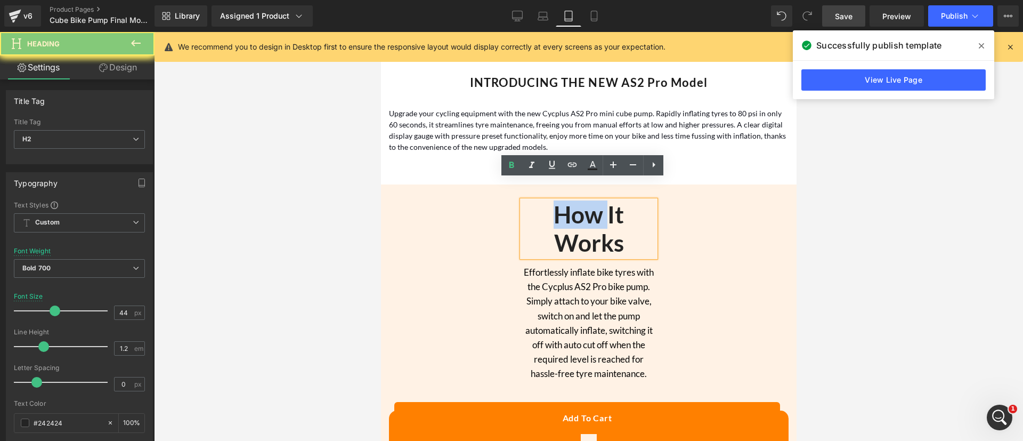
click at [574, 200] on strong "How It Works" at bounding box center [588, 228] width 70 height 56
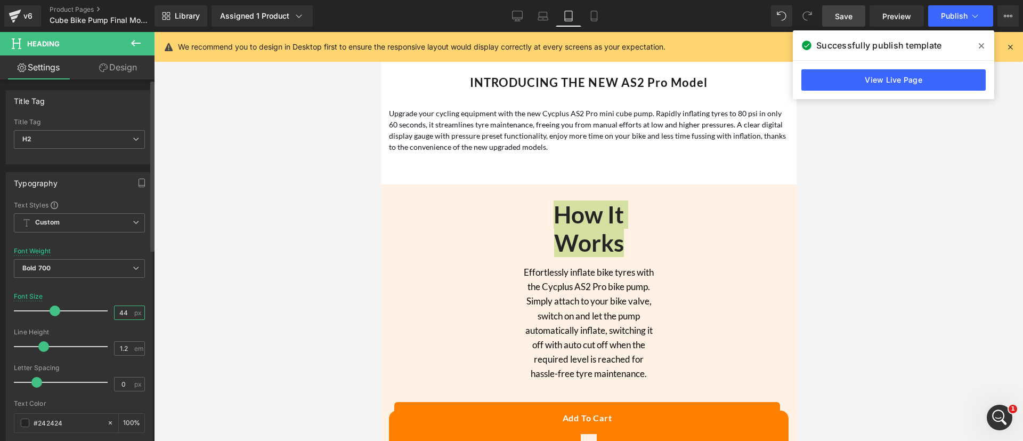
click at [120, 312] on input "44" at bounding box center [124, 312] width 19 height 13
type input "22"
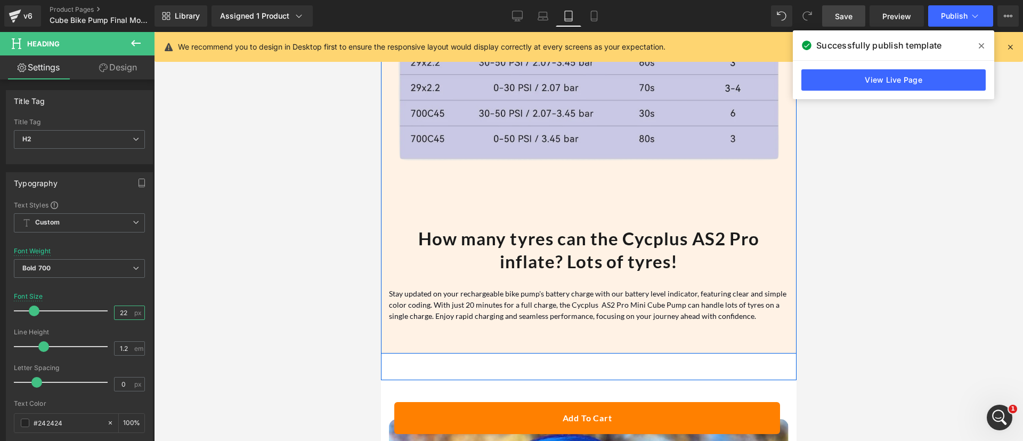
scroll to position [2780, 0]
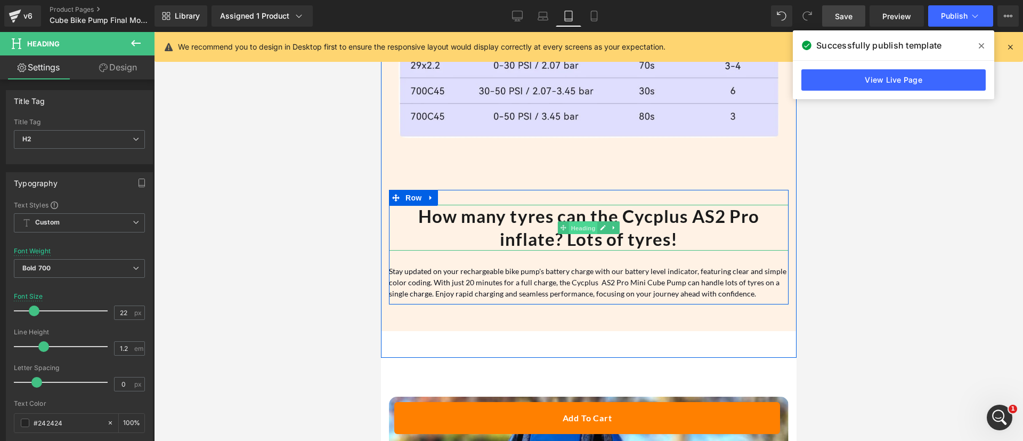
click at [571, 222] on span "Heading" at bounding box center [582, 228] width 29 height 13
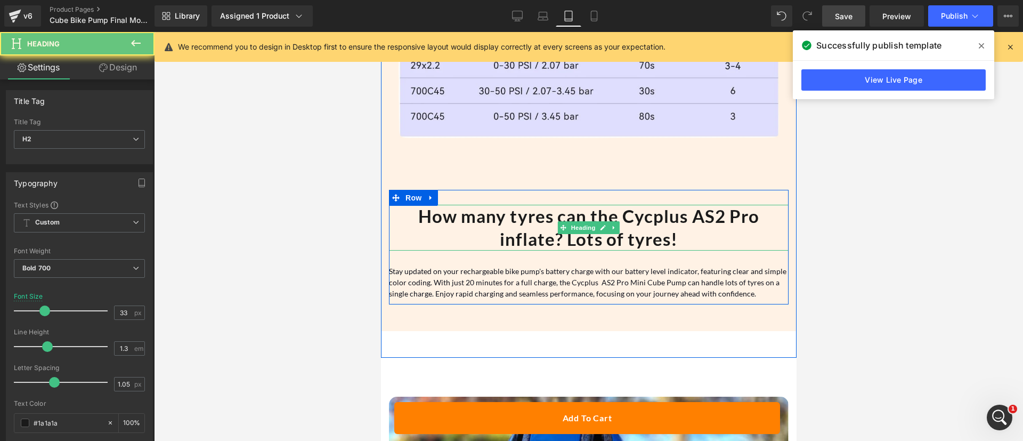
click at [522, 210] on h2 "How many tyres can the Cycplus AS2 Pro inflate? Lots of tyres!" at bounding box center [588, 228] width 400 height 46
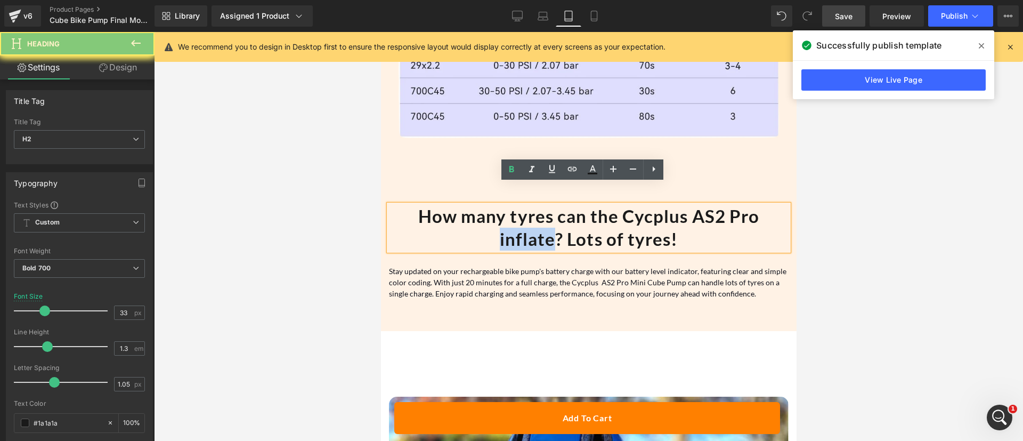
click at [522, 210] on h2 "How many tyres can the Cycplus AS2 Pro inflate? Lots of tyres!" at bounding box center [588, 228] width 400 height 46
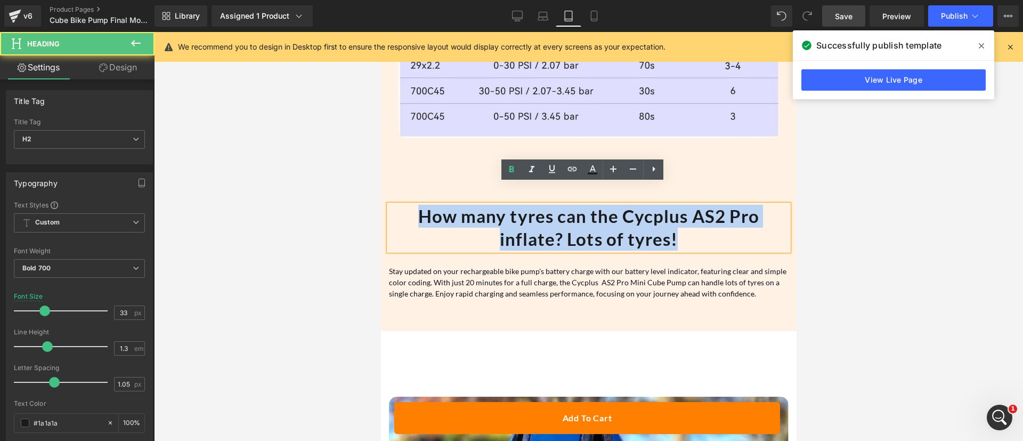
click at [522, 210] on h2 "How many tyres can the Cycplus AS2 Pro inflate? Lots of tyres!" at bounding box center [588, 228] width 400 height 46
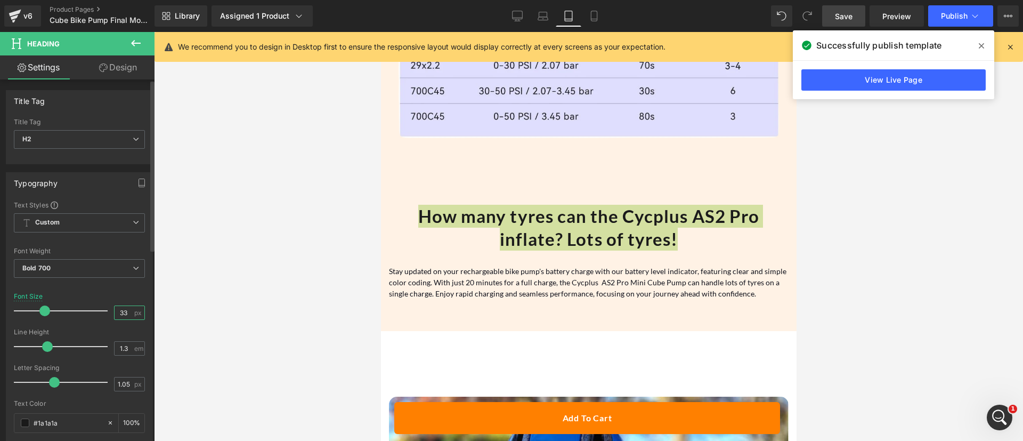
click at [117, 314] on input "33" at bounding box center [124, 312] width 19 height 13
type input "22"
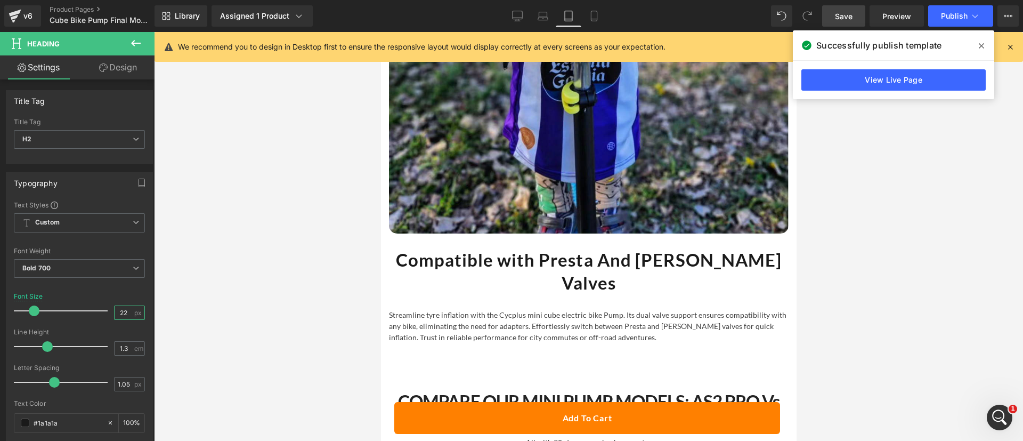
scroll to position [3429, 0]
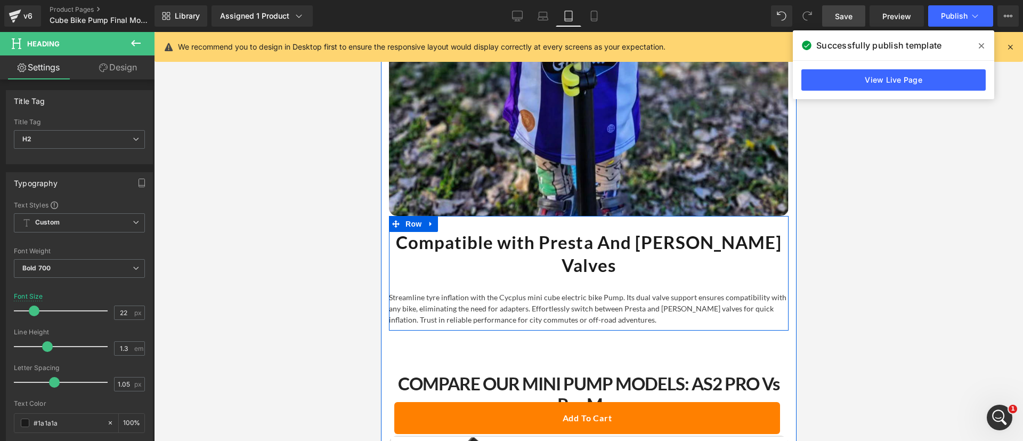
click at [516, 231] on h2 "Compatible with Presta And [PERSON_NAME] Valves" at bounding box center [588, 254] width 400 height 46
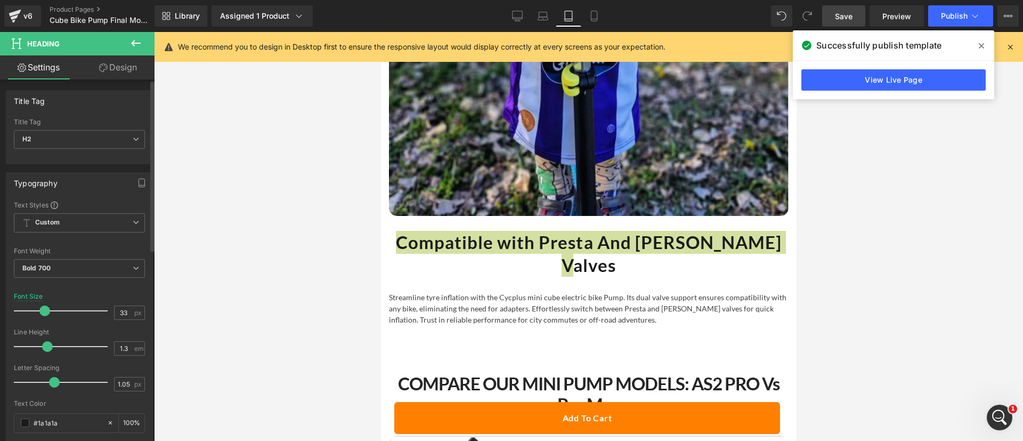
click at [115, 324] on div at bounding box center [79, 324] width 131 height 7
click at [116, 317] on input "33" at bounding box center [124, 312] width 19 height 13
type input "22"
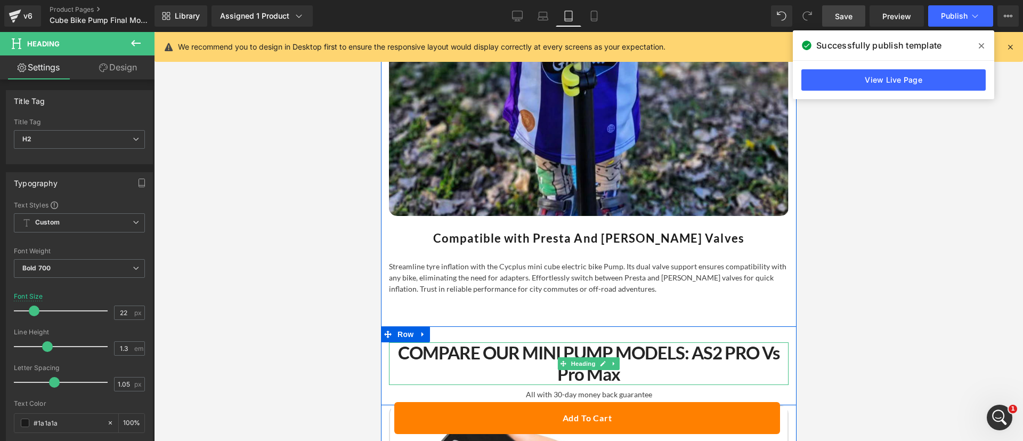
click at [539, 342] on strong "COMPARE OUR MINI PUMP MODELS: aS2 PRO vs Pro Max" at bounding box center [587, 363] width 381 height 43
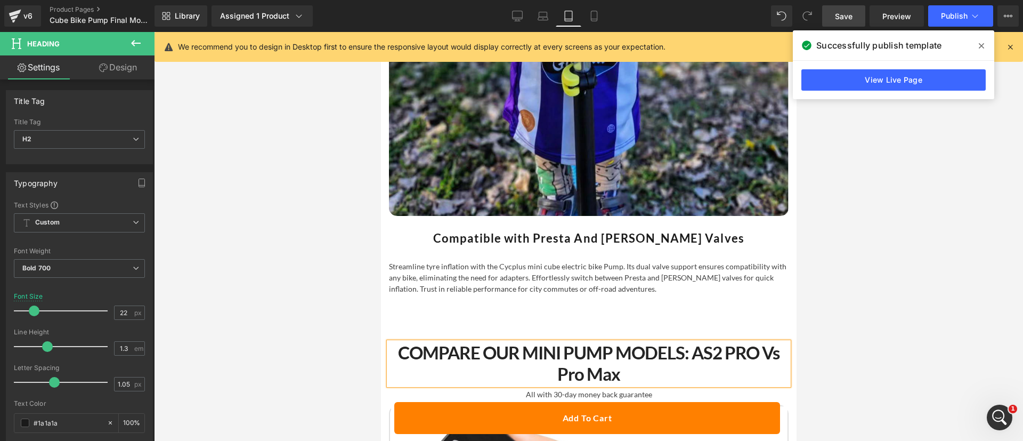
click at [539, 342] on strong "COMPARE OUR MINI PUMP MODELS: aS2 PRO vs Pro Max" at bounding box center [587, 363] width 381 height 43
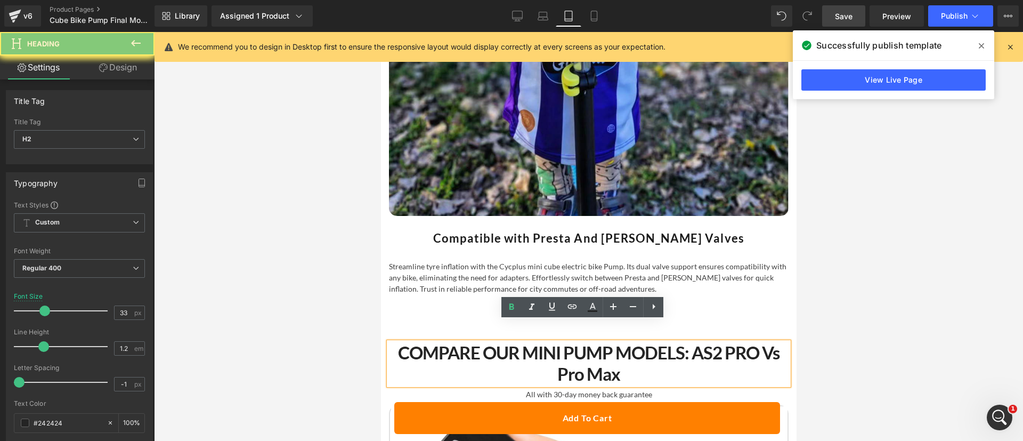
click at [539, 342] on strong "COMPARE OUR MINI PUMP MODELS: aS2 PRO vs Pro Max" at bounding box center [587, 363] width 381 height 43
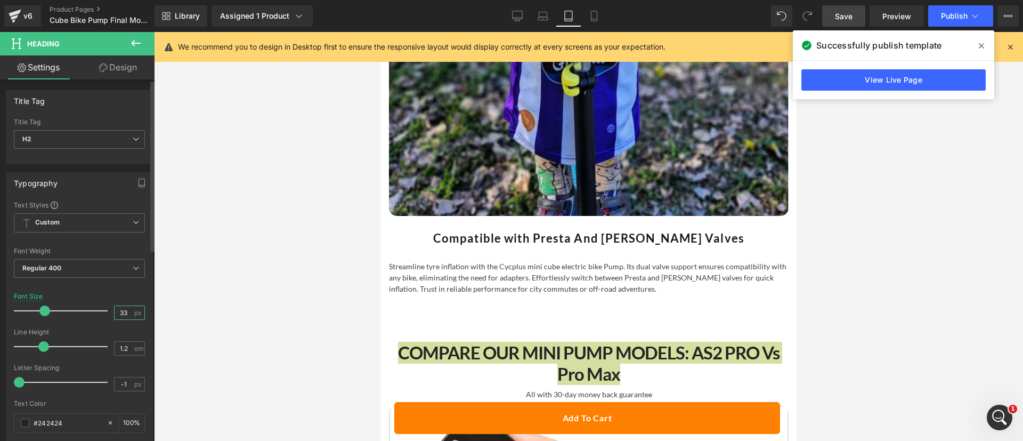
click at [119, 310] on input "33" at bounding box center [124, 312] width 19 height 13
type input "22"
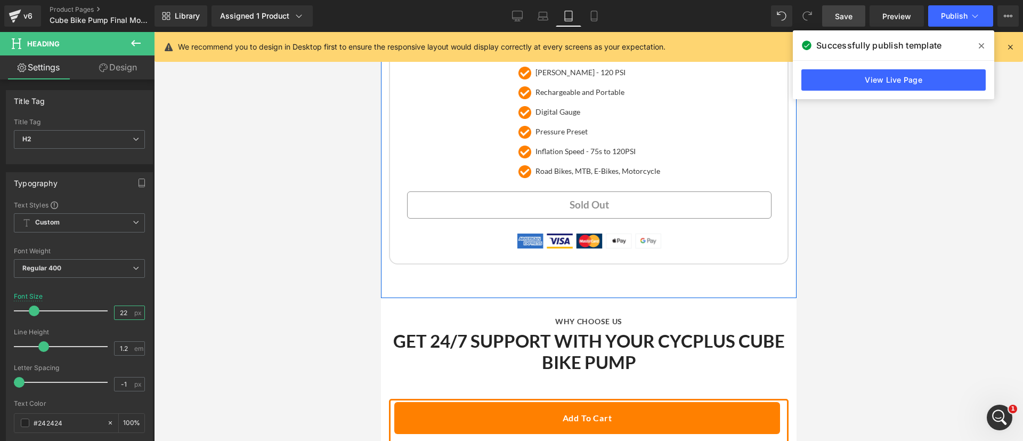
scroll to position [5424, 0]
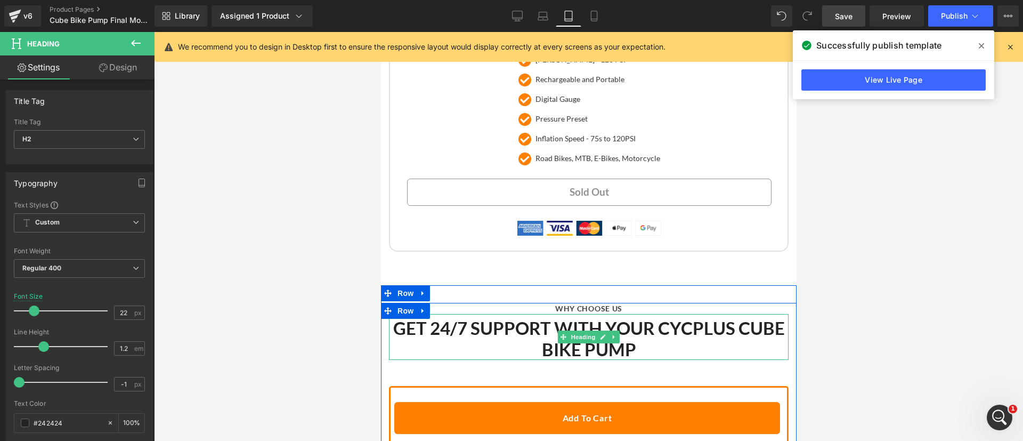
click at [474, 317] on b "GET 24/7 SUPPORT WITH YOUR CYCPLUS CUBE Bike PUMP" at bounding box center [589, 338] width 392 height 43
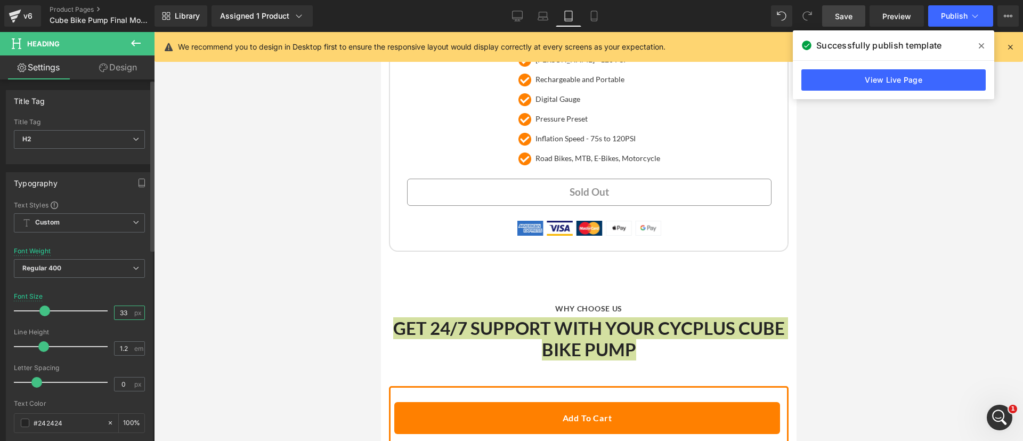
click at [119, 312] on input "33" at bounding box center [124, 312] width 19 height 13
type input "22"
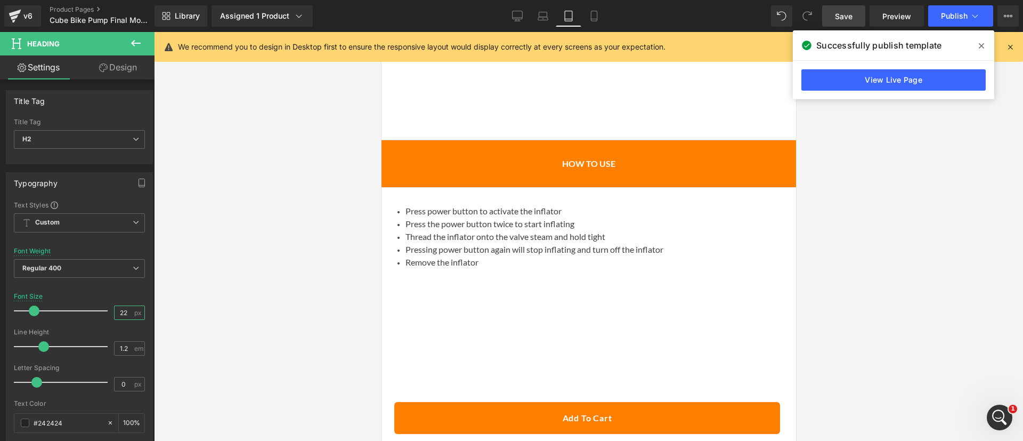
scroll to position [6217, 0]
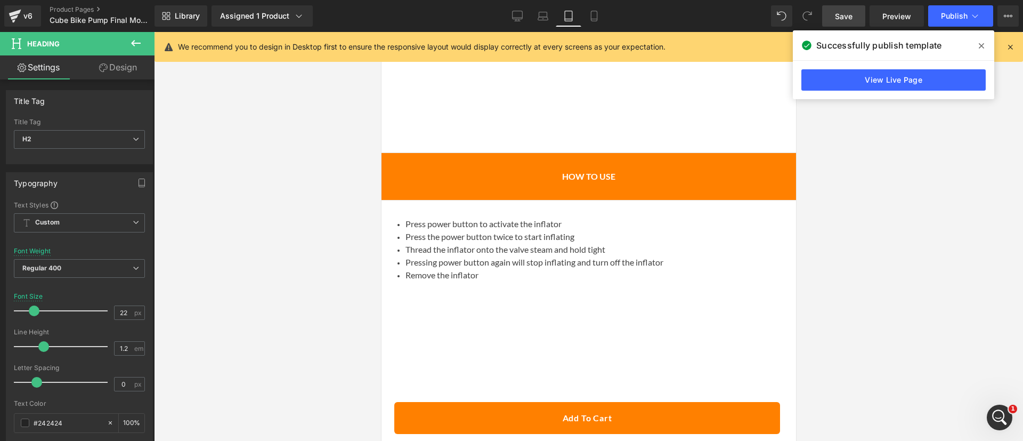
click at [517, 311] on div "Press power button to activate the inflator Press the power button twice to sta…" at bounding box center [588, 332] width 416 height 265
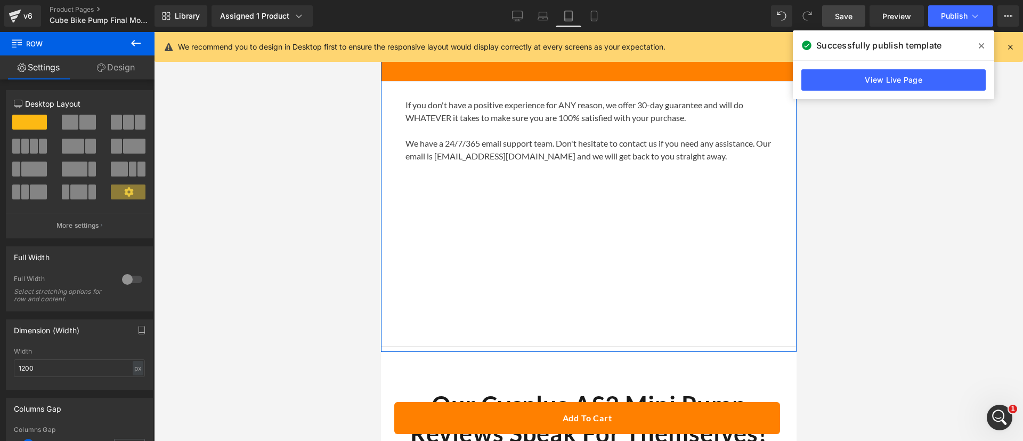
scroll to position [6962, 0]
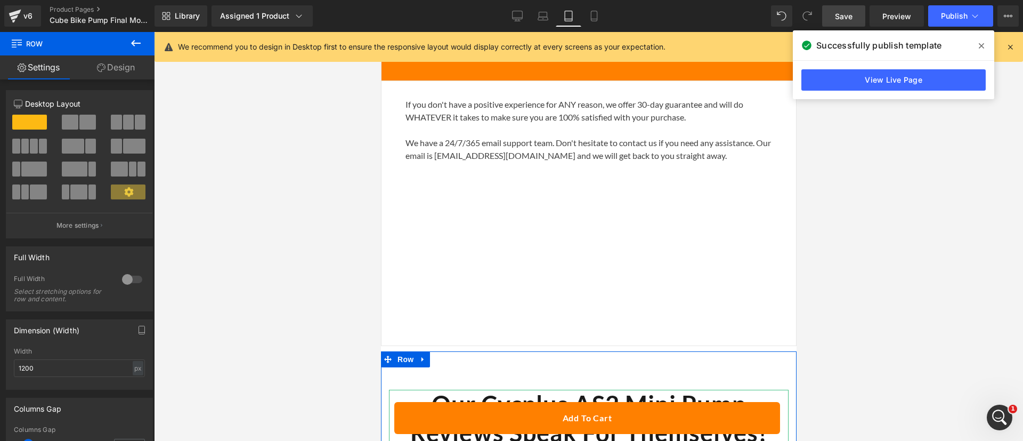
click at [549, 389] on b "Our Cycplus AS2 Mini Pump Reviews Speak For Themselves!" at bounding box center [588, 418] width 356 height 58
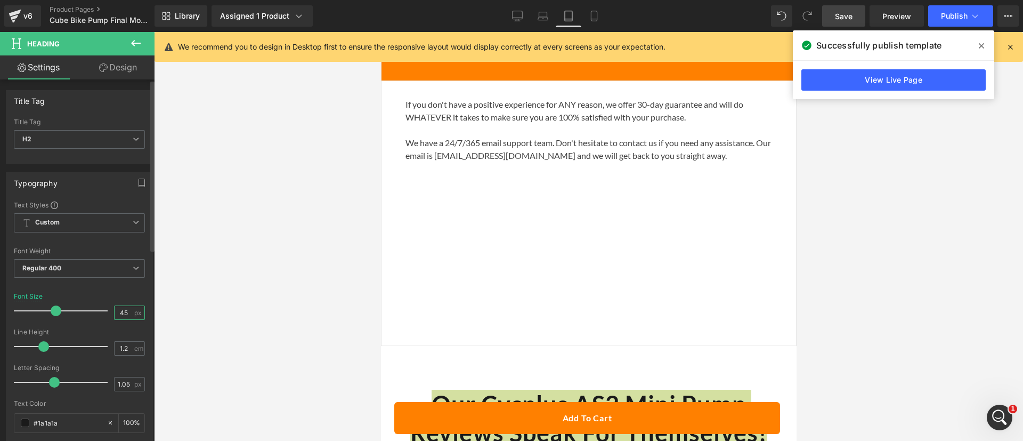
click at [120, 308] on input "45" at bounding box center [124, 312] width 19 height 13
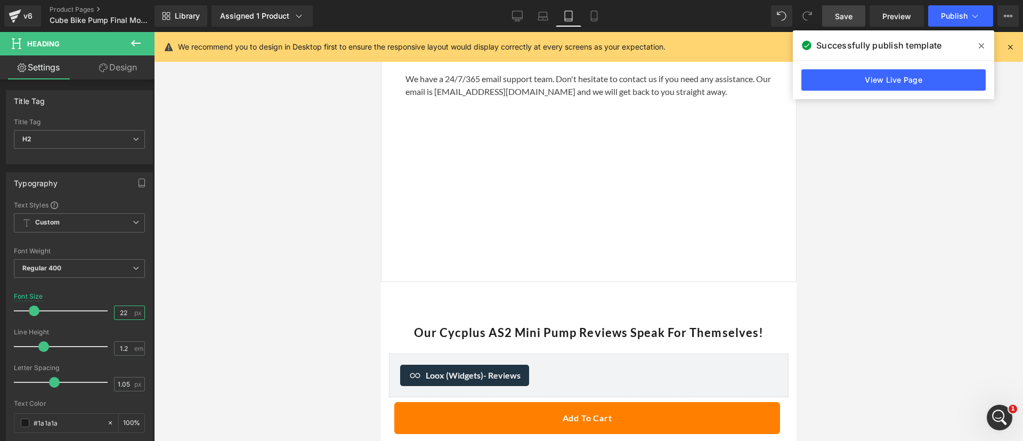
scroll to position [6992, 0]
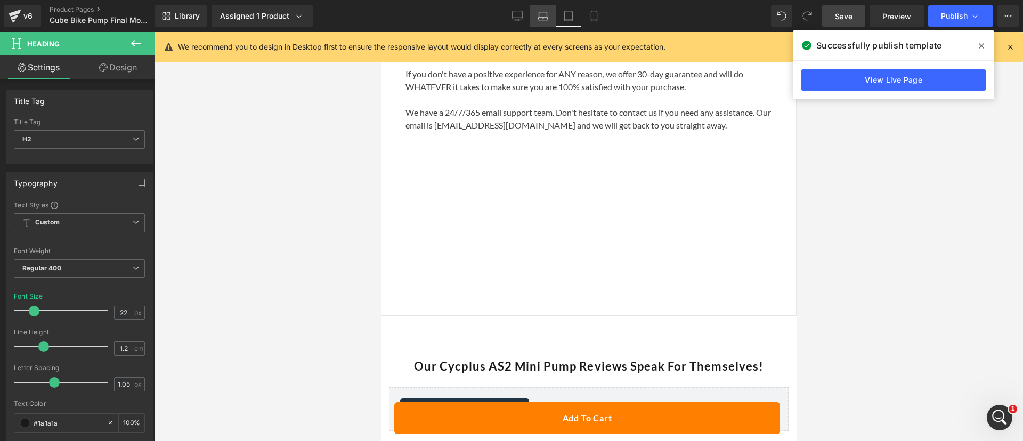
click at [547, 16] on icon at bounding box center [543, 14] width 8 height 5
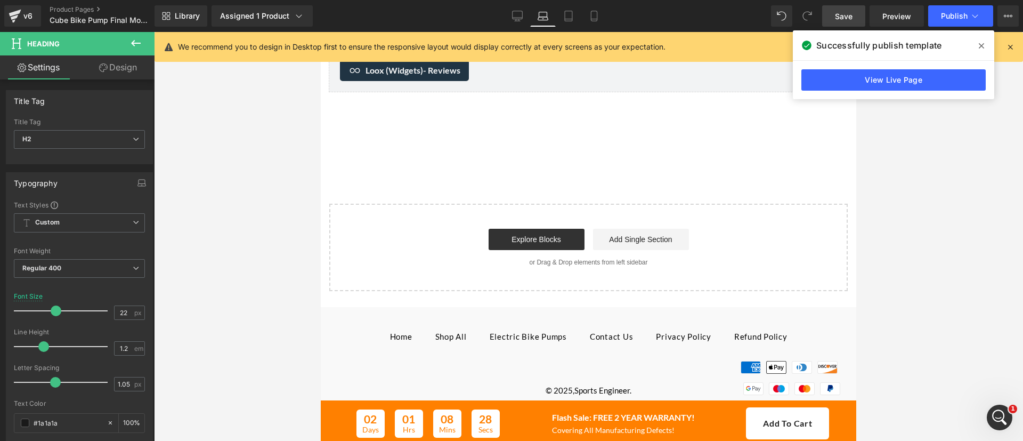
scroll to position [4155, 0]
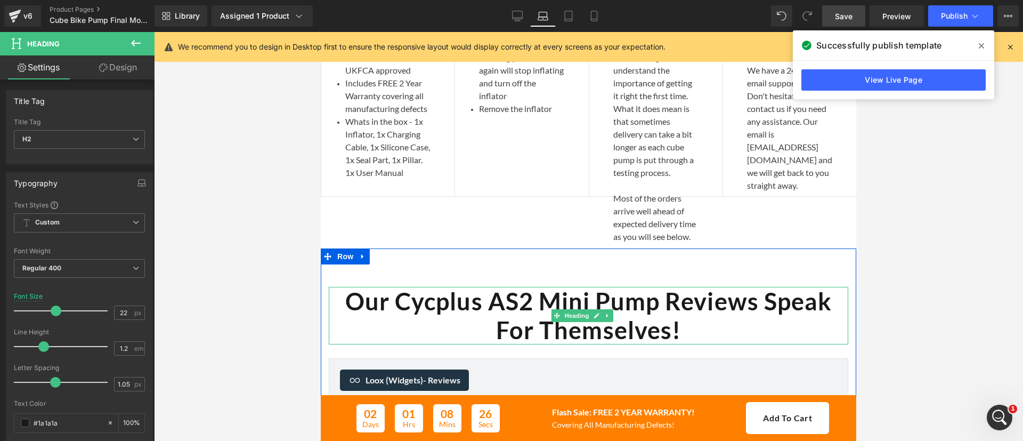
click at [559, 344] on b "Our Cycplus AS2 Mini Pump Reviews Speak For Themselves!" at bounding box center [588, 316] width 486 height 58
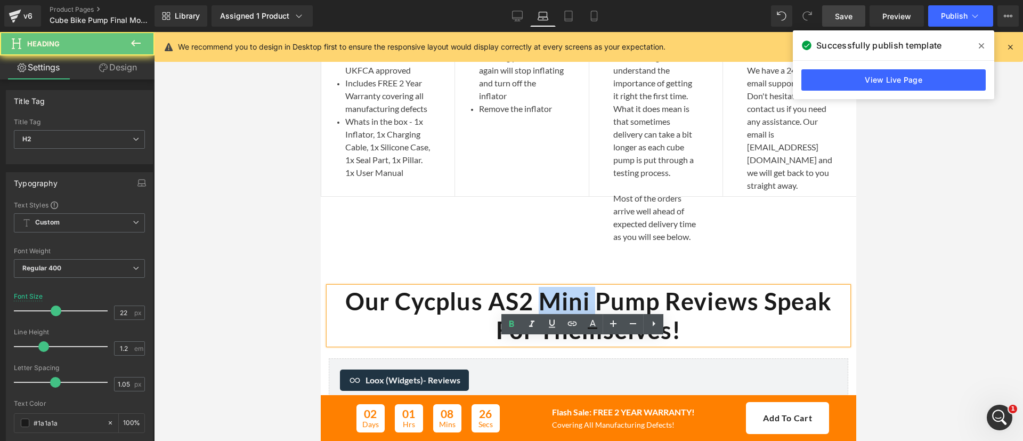
click at [559, 344] on b "Our Cycplus AS2 Mini Pump Reviews Speak For Themselves!" at bounding box center [588, 316] width 486 height 58
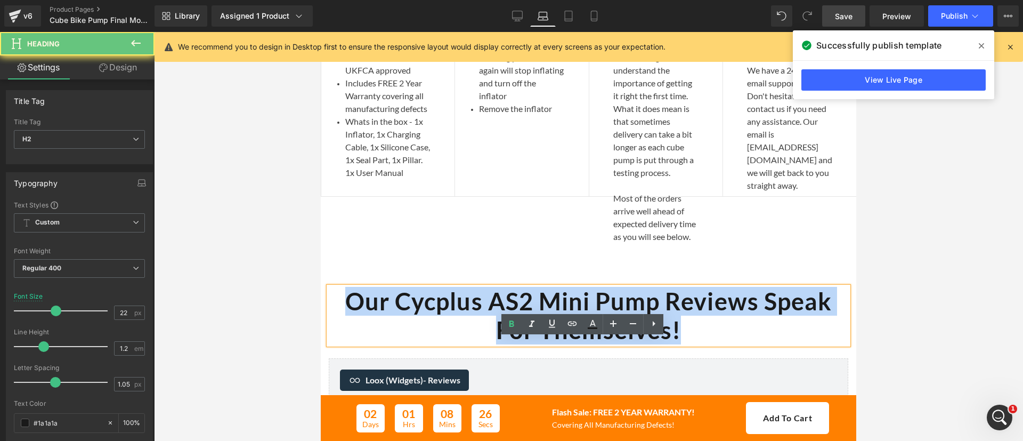
click at [559, 344] on b "Our Cycplus AS2 Mini Pump Reviews Speak For Themselves!" at bounding box center [588, 316] width 486 height 58
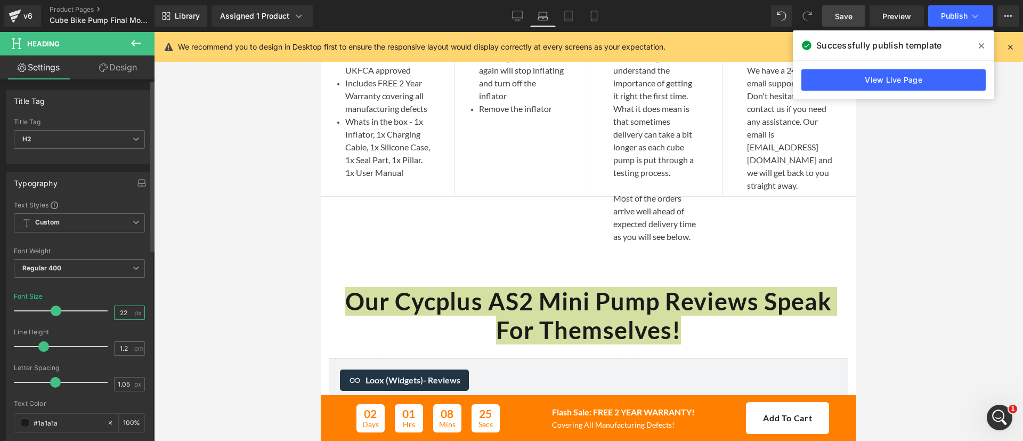
click at [121, 310] on input "22" at bounding box center [124, 312] width 19 height 13
type input "22"
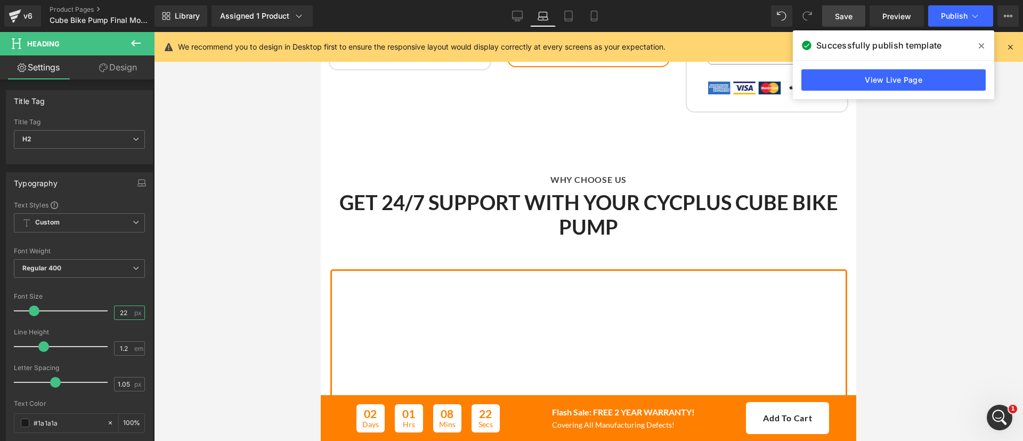
scroll to position [3417, 0]
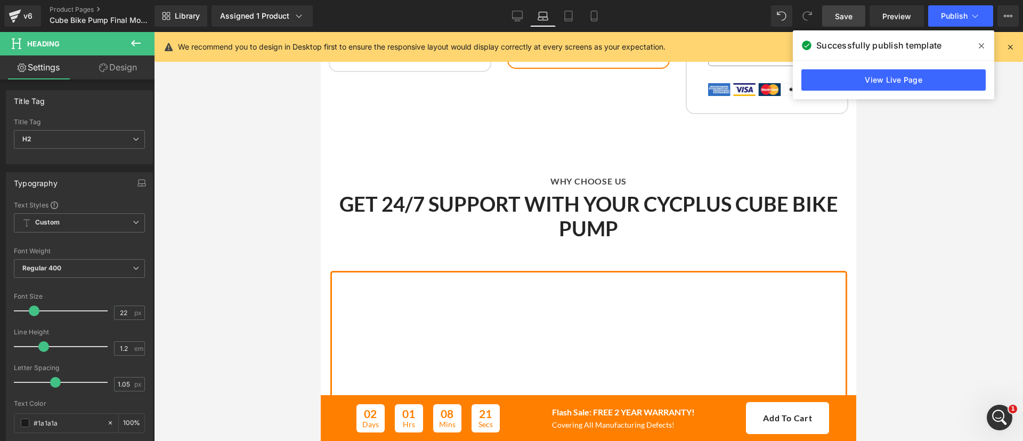
click at [555, 235] on b "GET 24/7 SUPPORT WITH YOUR CYCPLUS CUBE Bike PUMP" at bounding box center [588, 215] width 499 height 49
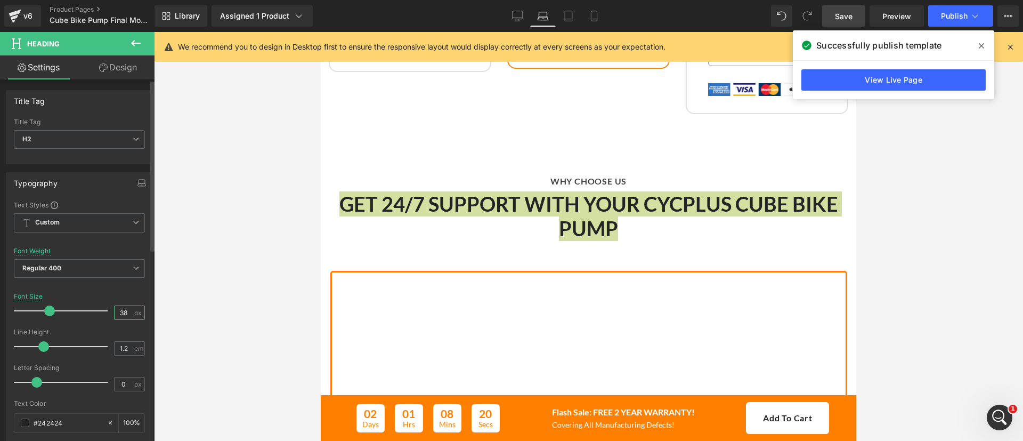
click at [116, 311] on input "38" at bounding box center [124, 312] width 19 height 13
type input "22"
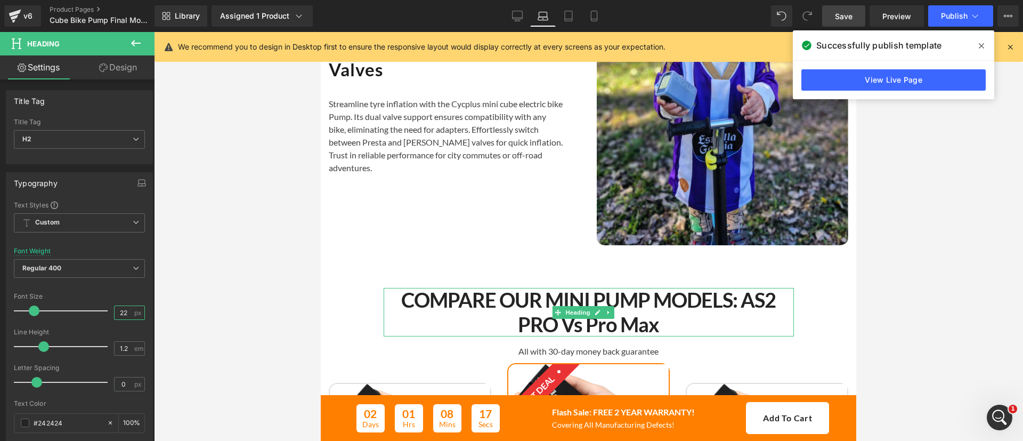
scroll to position [2603, 0]
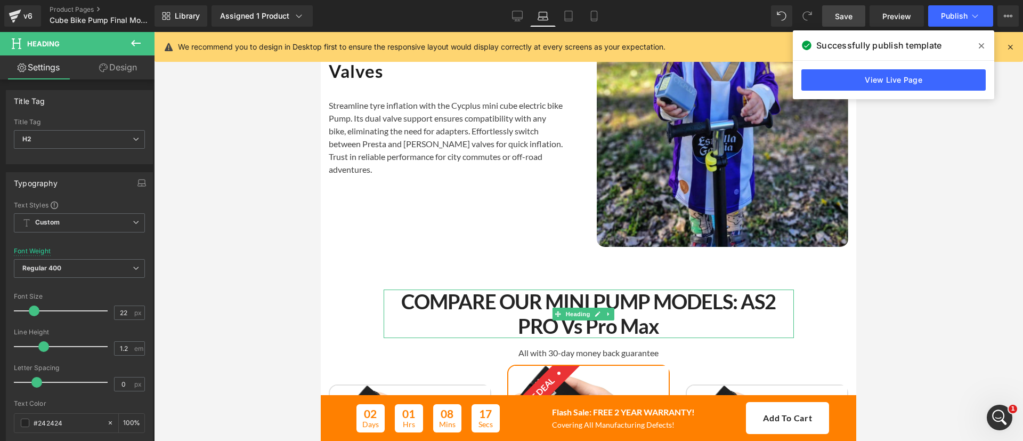
click at [507, 338] on strong "COMPARE OUR MINI PUMP MODELS: aS2 PRO vs Pro Max" at bounding box center [588, 313] width 375 height 49
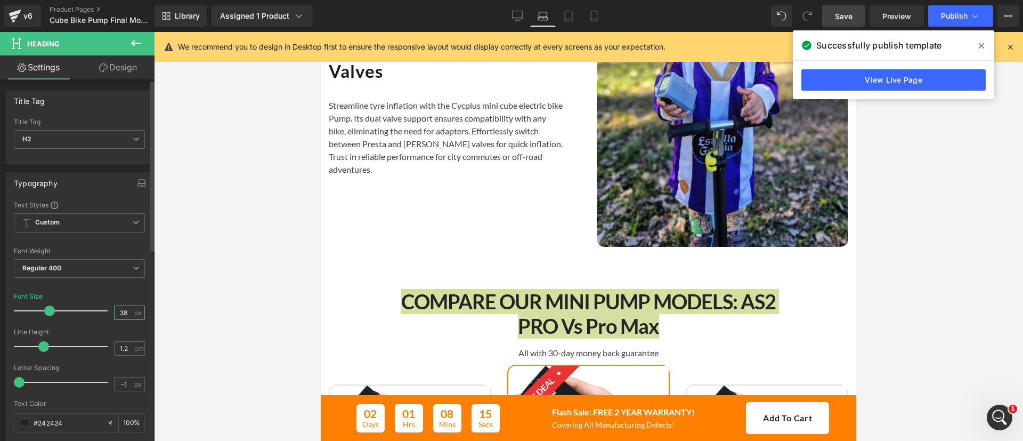
click at [115, 311] on input "38" at bounding box center [124, 312] width 19 height 13
type input "22"
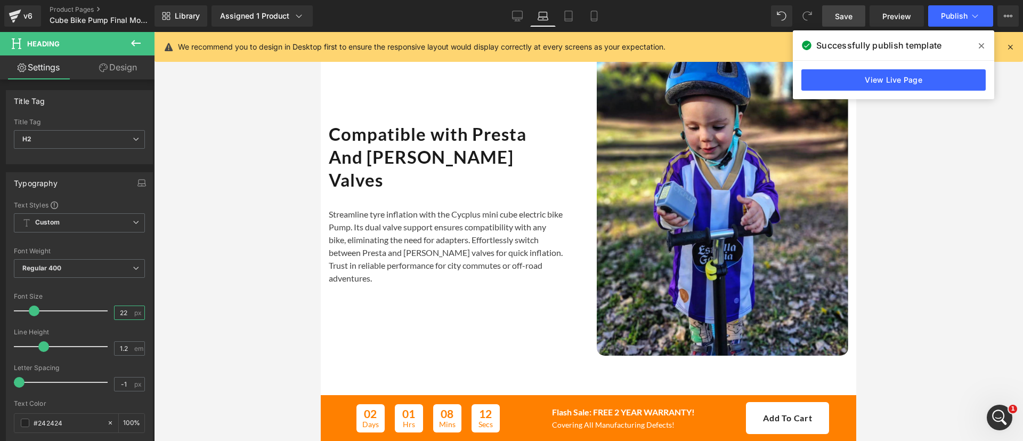
scroll to position [2504, 0]
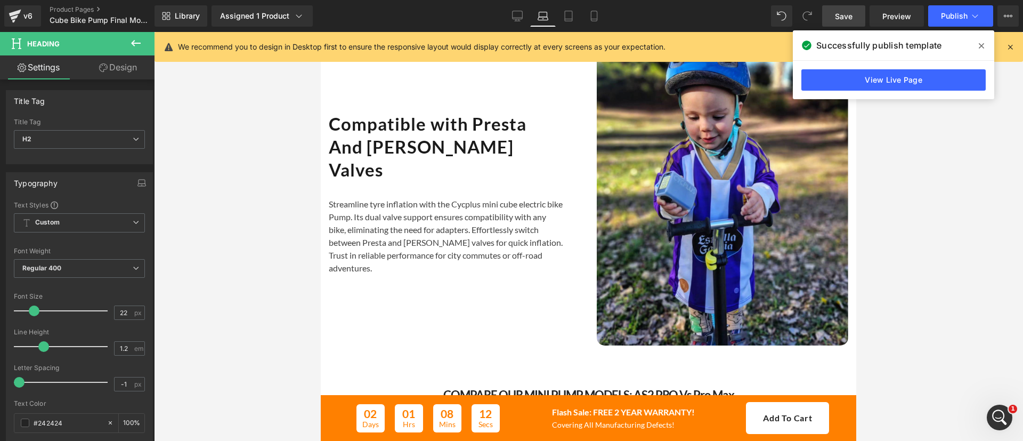
click at [449, 181] on div "Compatible with Presta And Schrader Valves Heading" at bounding box center [446, 146] width 235 height 69
click at [449, 181] on h2 "Compatible with Presta And [PERSON_NAME] Valves" at bounding box center [446, 146] width 235 height 69
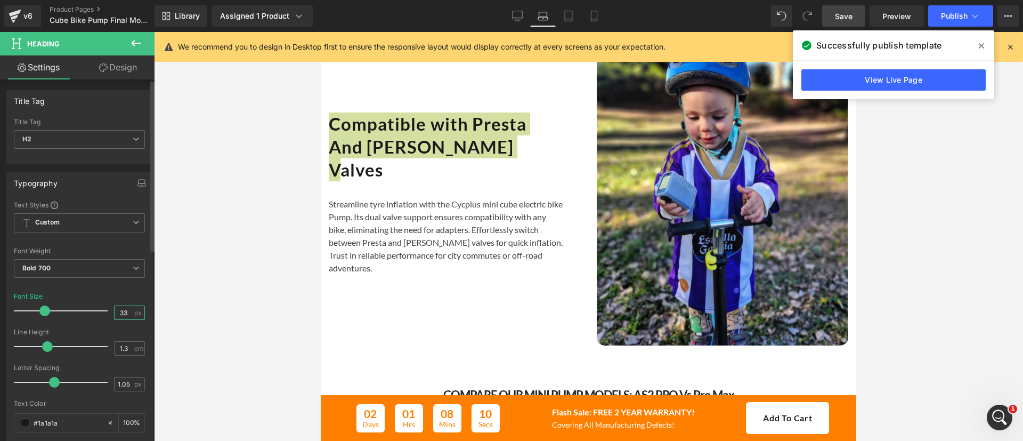
click at [117, 311] on input "33" at bounding box center [124, 312] width 19 height 13
type input "22"
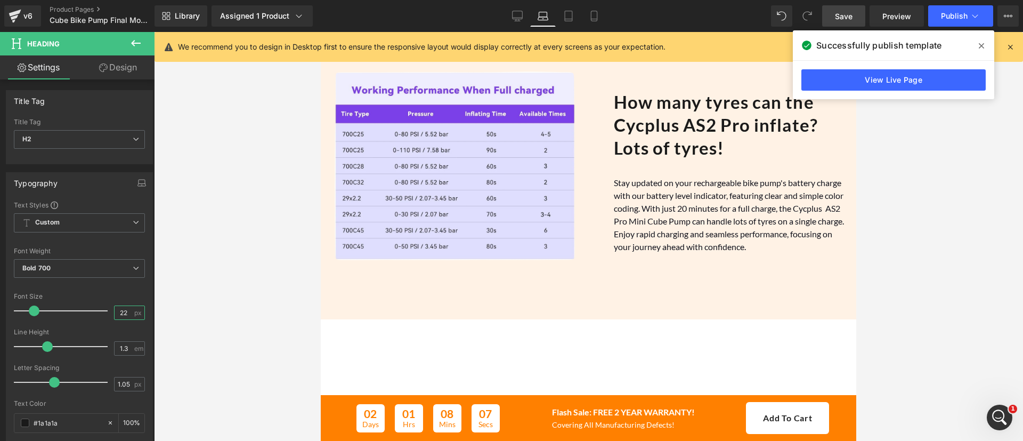
scroll to position [2134, 0]
click at [655, 160] on h2 "How many tyres can the Cycplus AS2 Pro inflate? Lots of tyres!" at bounding box center [731, 125] width 235 height 69
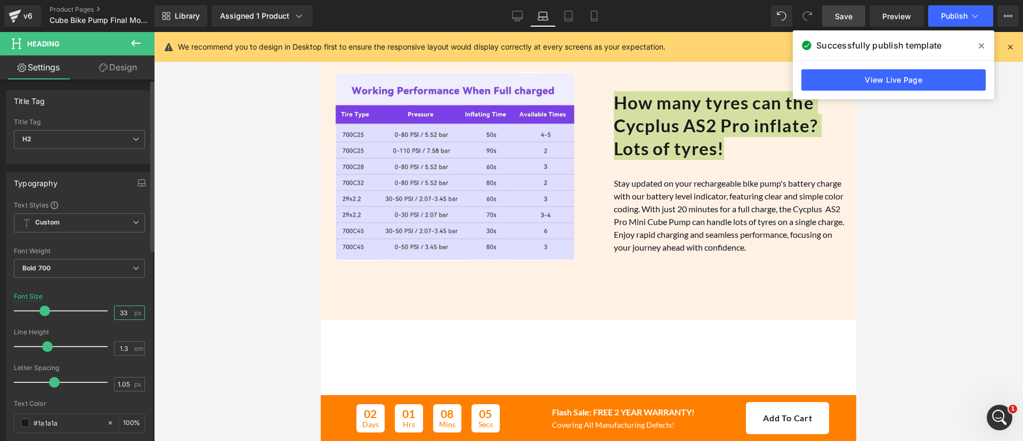
click at [124, 309] on input "33" at bounding box center [124, 312] width 19 height 13
type input "22"
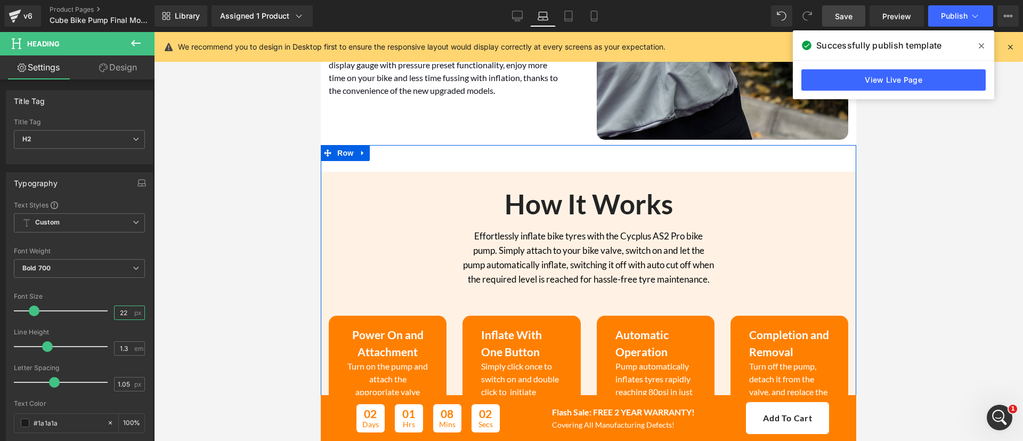
scroll to position [1700, 0]
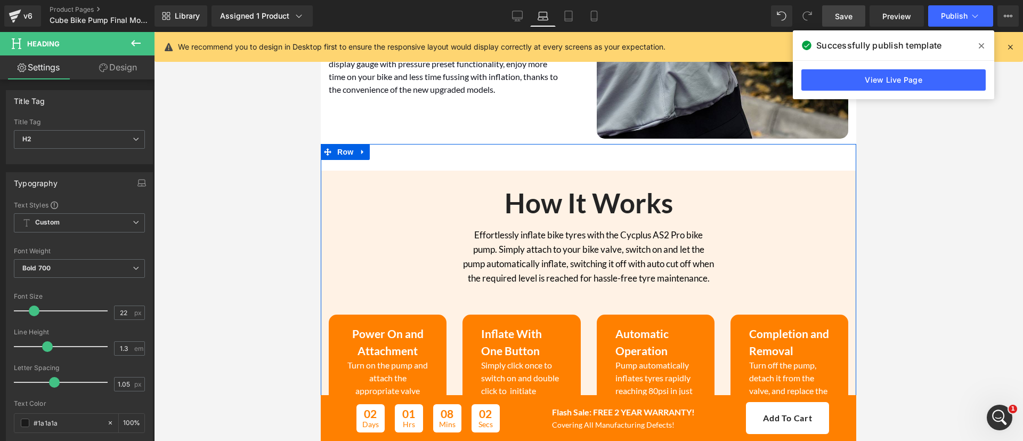
click at [552, 219] on div "How It Works Heading" at bounding box center [588, 202] width 253 height 32
click at [552, 219] on strong "How It Works" at bounding box center [589, 202] width 168 height 32
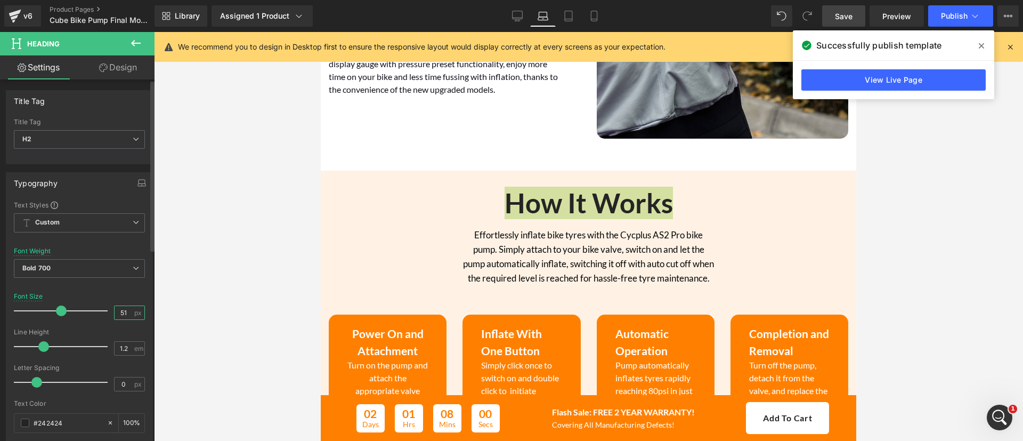
click at [117, 314] on input "51" at bounding box center [124, 312] width 19 height 13
type input "22"
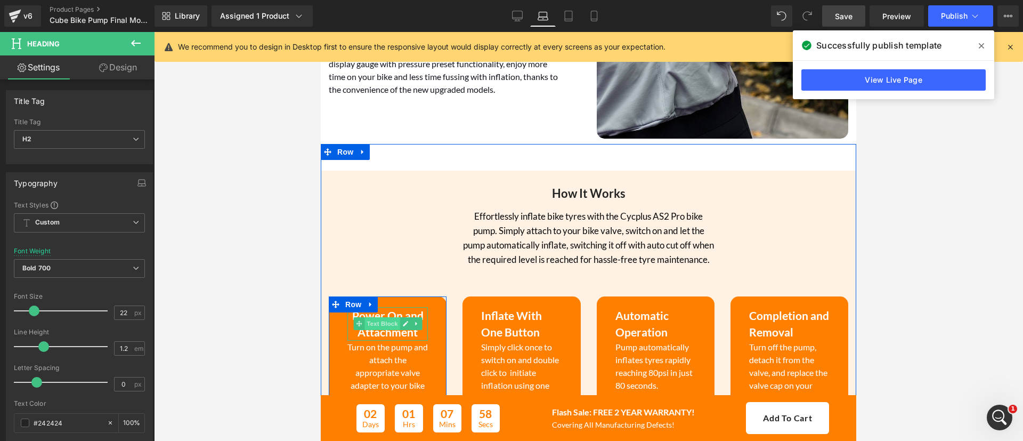
click at [385, 330] on span "Text Block" at bounding box center [381, 323] width 35 height 13
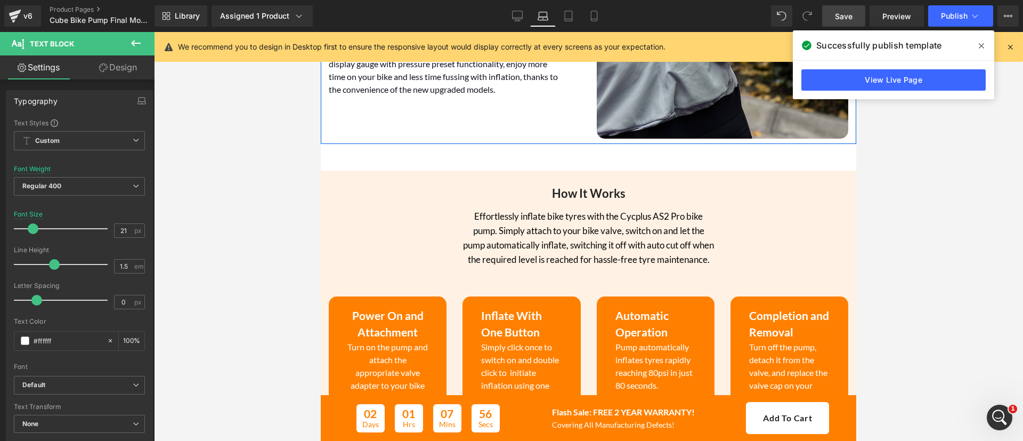
scroll to position [1414, 0]
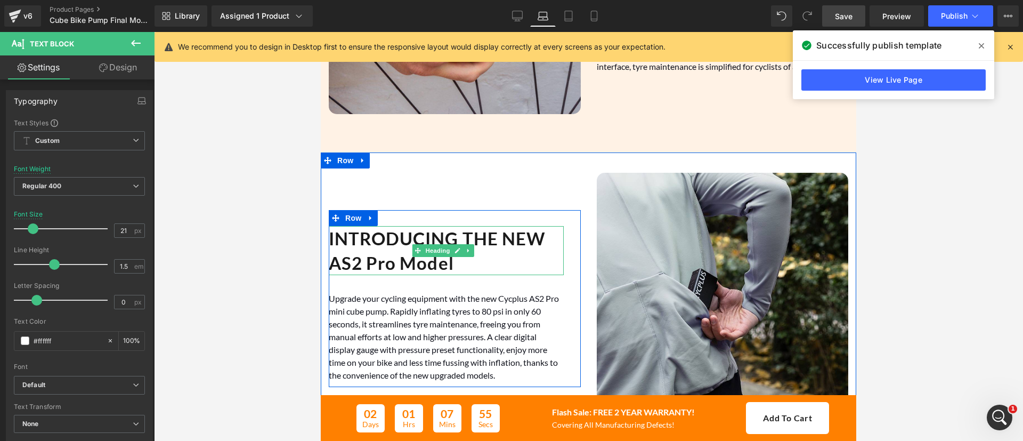
click at [386, 266] on h2 "INTRODUCING THE NEW AS2 Pro Model" at bounding box center [446, 250] width 235 height 49
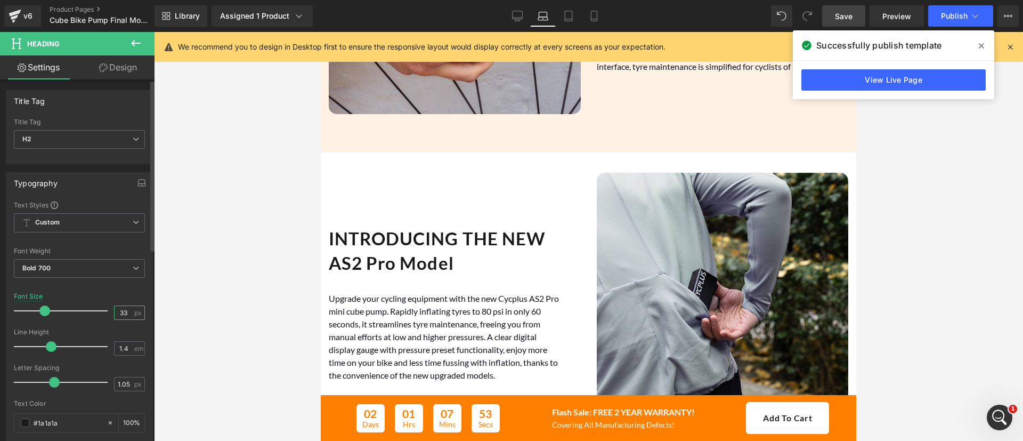
click at [115, 316] on input "33" at bounding box center [124, 312] width 19 height 13
type input "22"
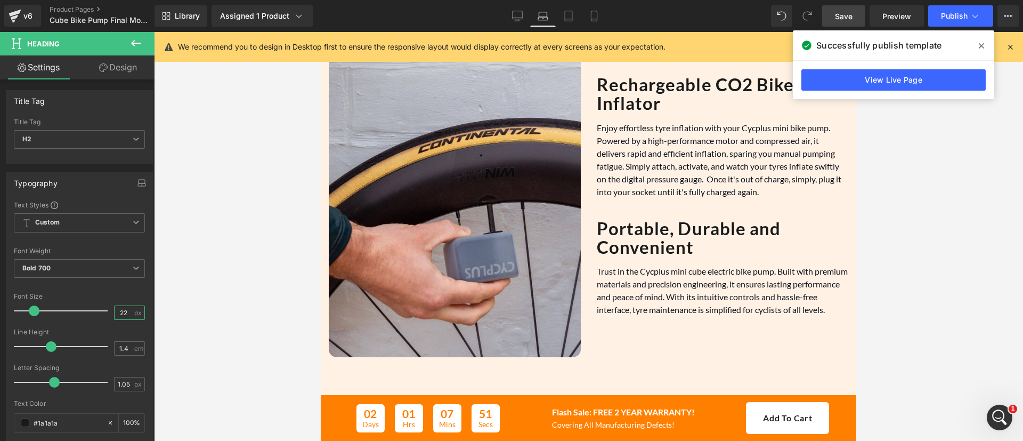
scroll to position [1137, 0]
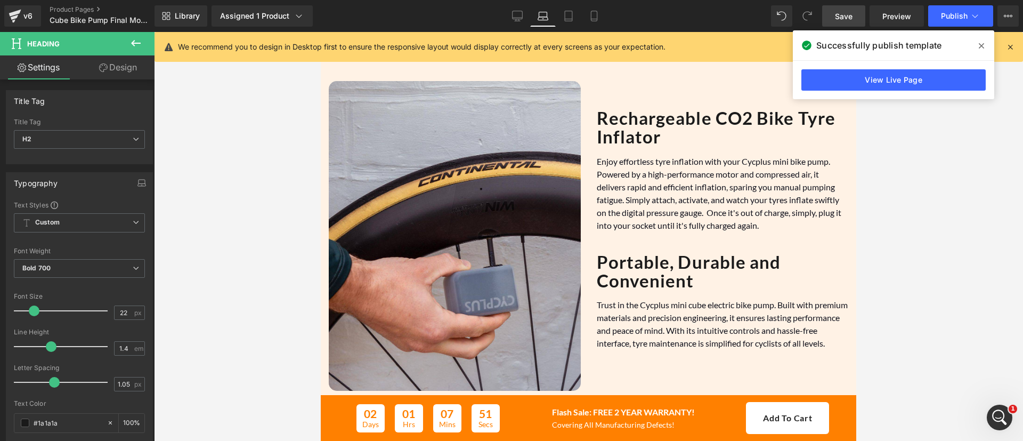
click at [626, 291] on strong "Portable, Durable and Convenient" at bounding box center [689, 271] width 184 height 40
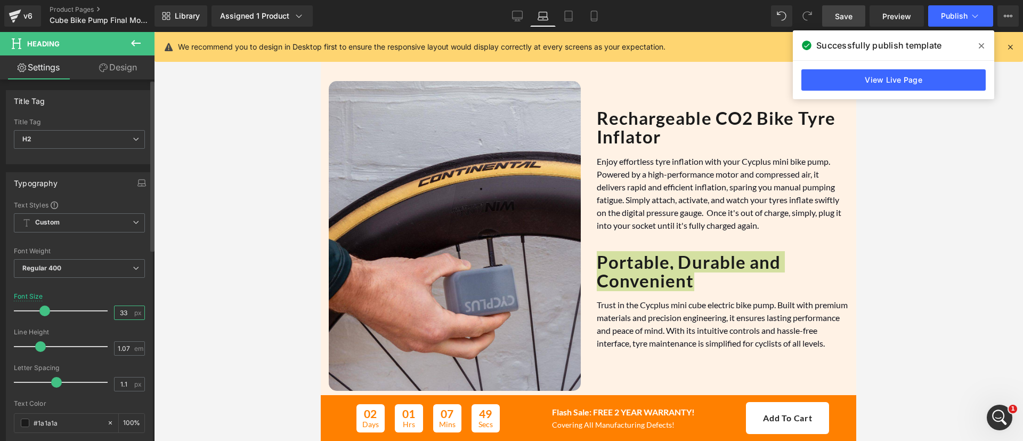
click at [116, 309] on input "33" at bounding box center [124, 312] width 19 height 13
type input "22"
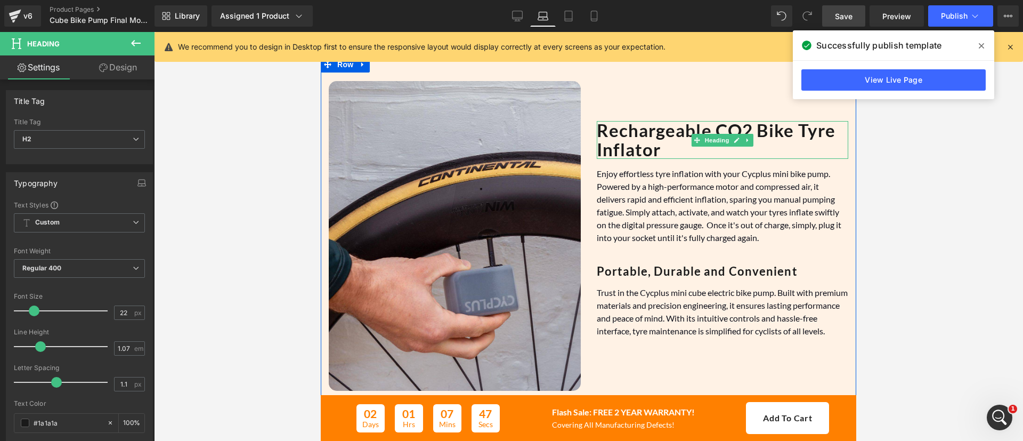
click at [616, 151] on b "Rechargeable CO2 Bike Tyre Inflator" at bounding box center [716, 139] width 239 height 40
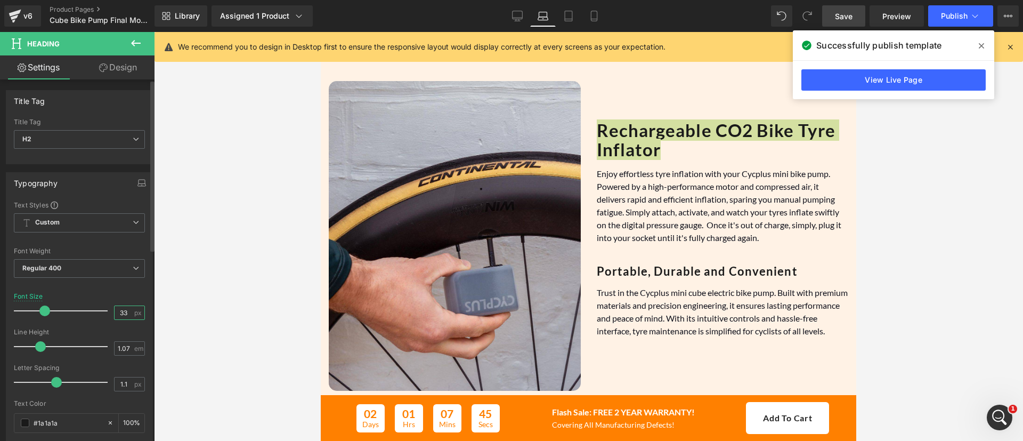
click at [119, 311] on input "33" at bounding box center [124, 312] width 19 height 13
type input "22"
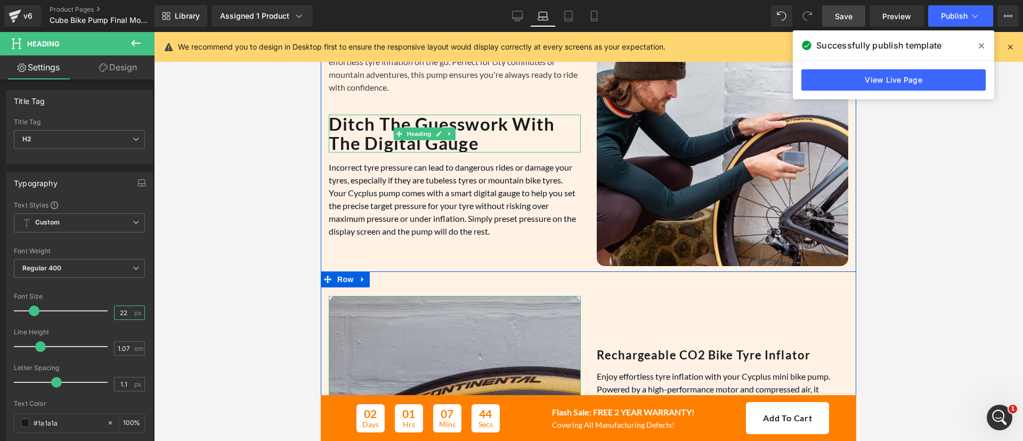
scroll to position [913, 0]
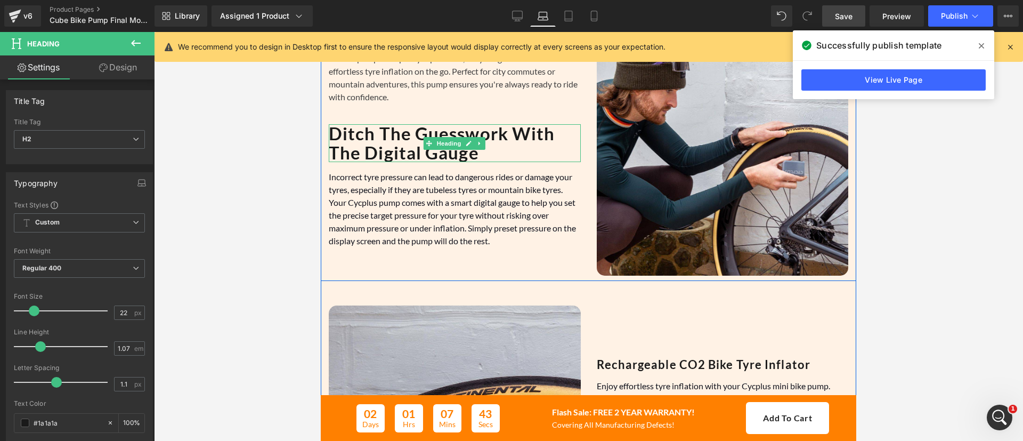
click at [368, 162] on b "Ditch The Guesswork With The Digital Gauge" at bounding box center [442, 143] width 226 height 40
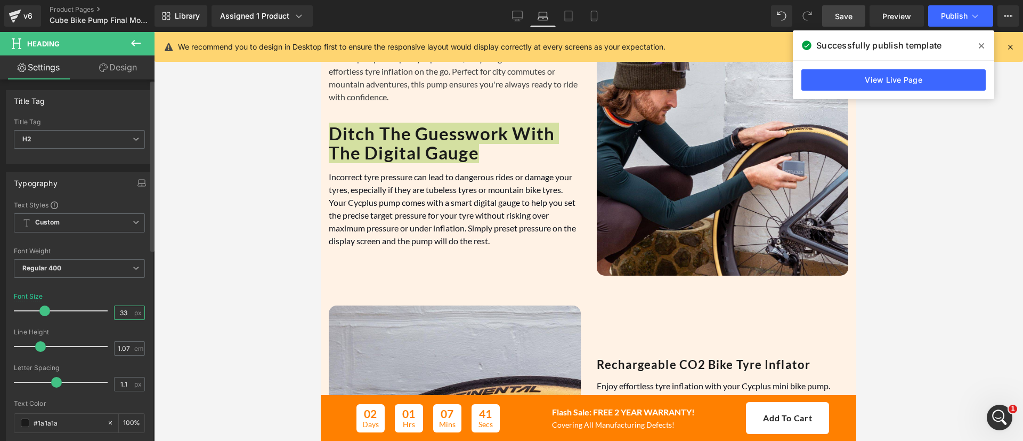
click at [118, 308] on input "33" at bounding box center [124, 312] width 19 height 13
type input "22"
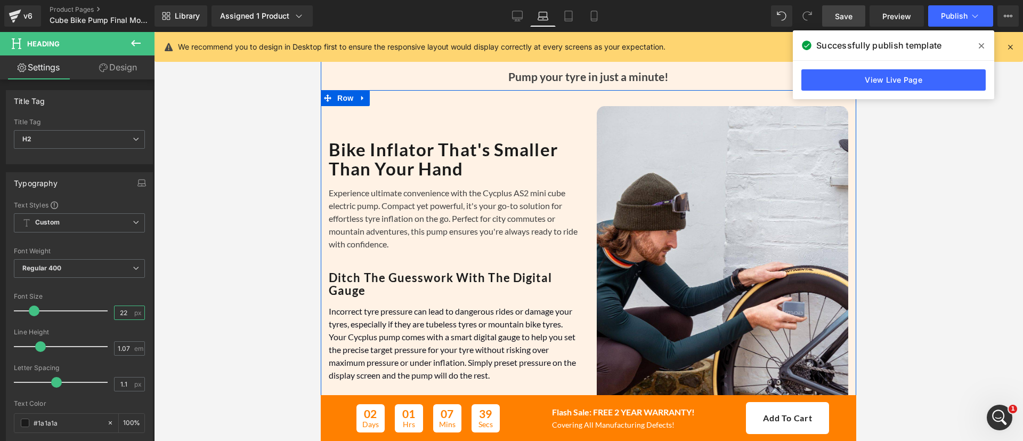
scroll to position [763, 0]
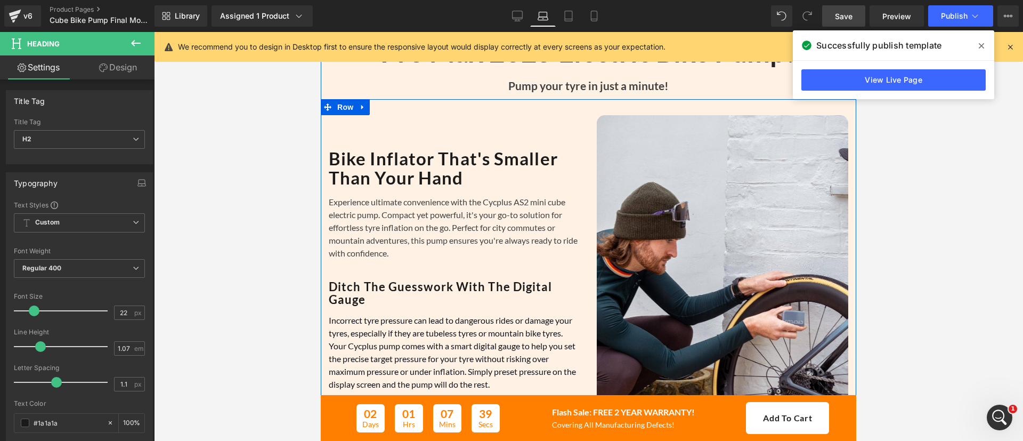
click at [409, 188] on strong "Bike Inflator That's Smaller Than Your Hand" at bounding box center [443, 168] width 229 height 40
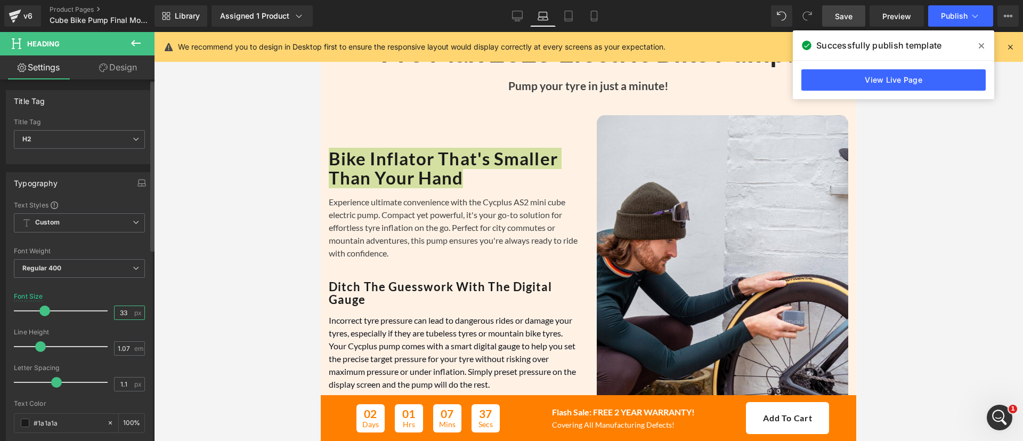
click at [122, 313] on input "33" at bounding box center [124, 312] width 19 height 13
type input "22"
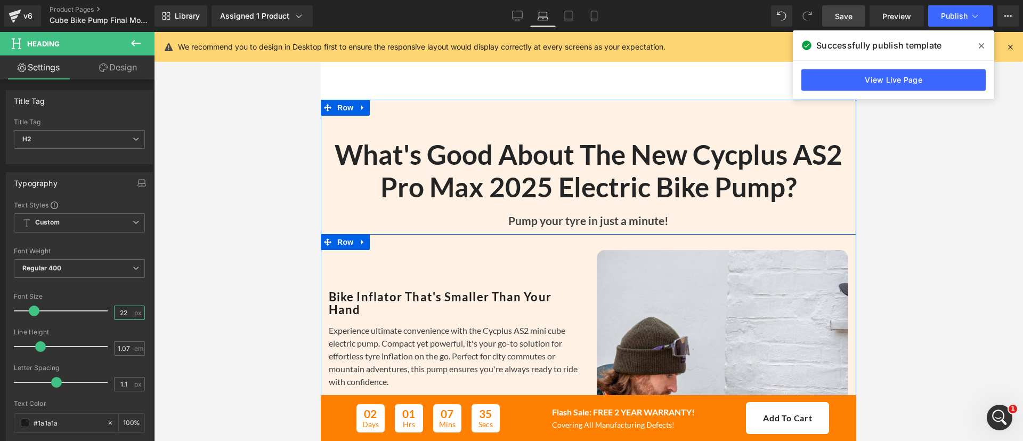
scroll to position [626, 0]
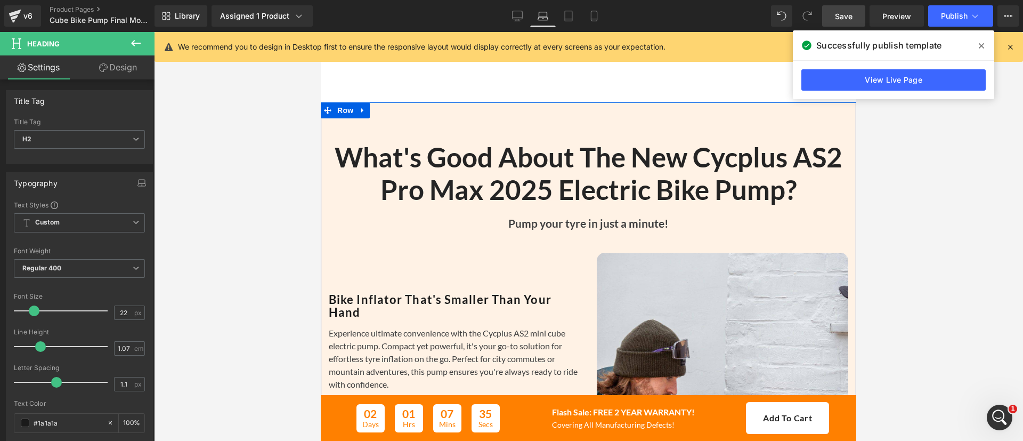
click at [448, 206] on h2 "What's Good About The New Cycplus AS2 Pro Max 2025 Electric Bike Pump?" at bounding box center [588, 173] width 519 height 65
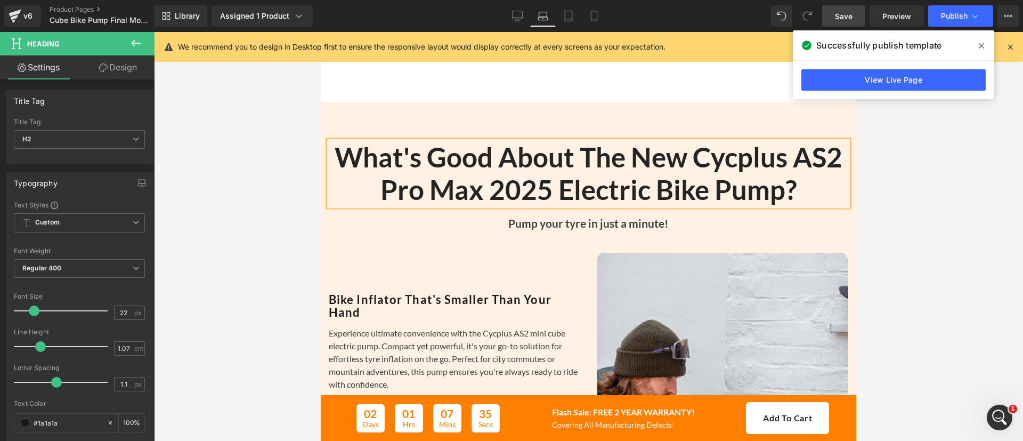
click at [448, 206] on h2 "What's Good About The New Cycplus AS2 Pro Max 2025 Electric Bike Pump?" at bounding box center [588, 173] width 519 height 65
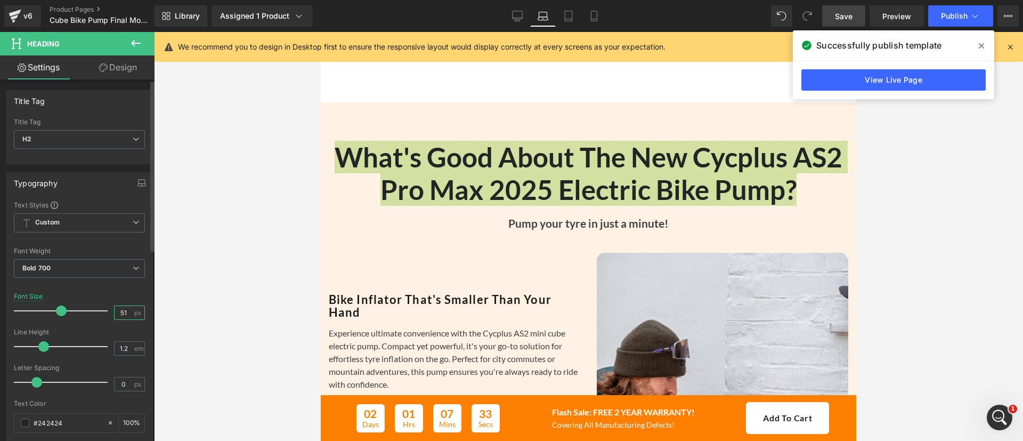
click at [115, 308] on input "51" at bounding box center [124, 312] width 19 height 13
type input "22"
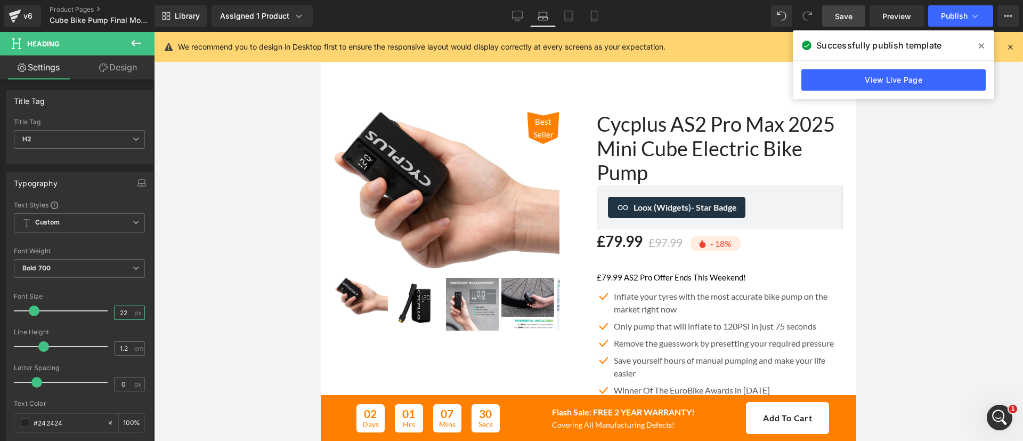
scroll to position [12, 0]
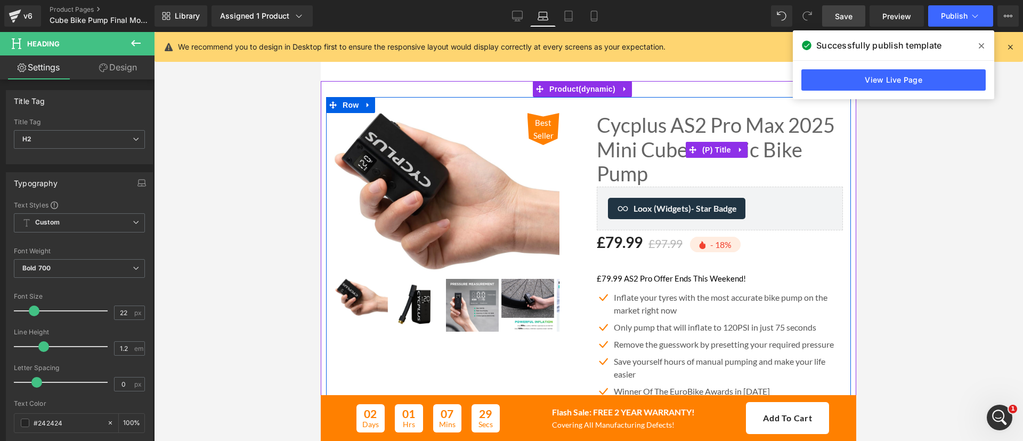
click at [626, 132] on link "Cycplus AS2 Pro Max 2025 Mini Cube Electric Bike Pump" at bounding box center [720, 149] width 247 height 73
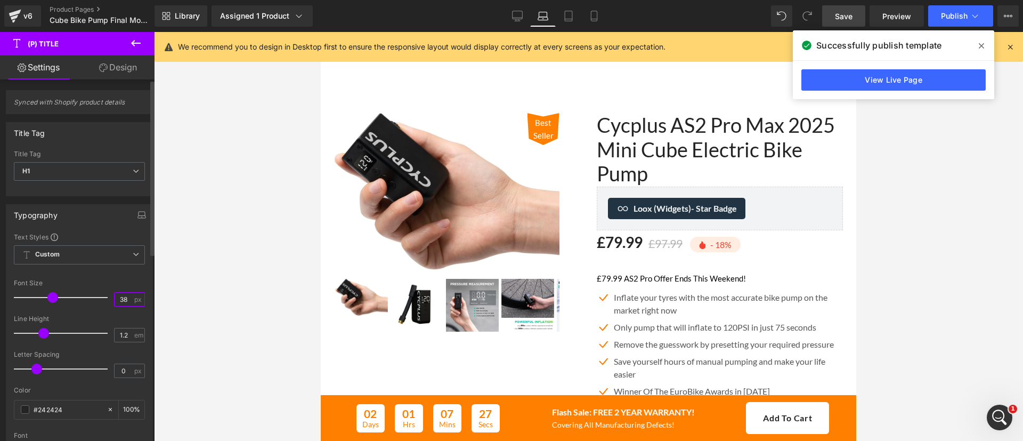
click at [123, 298] on input "38" at bounding box center [124, 298] width 19 height 13
type input "22"
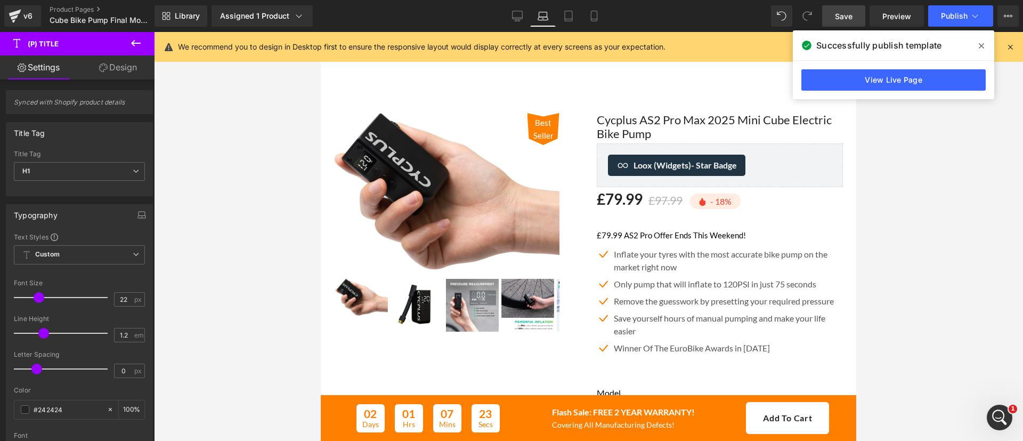
click at [846, 18] on span "Save" at bounding box center [844, 16] width 18 height 11
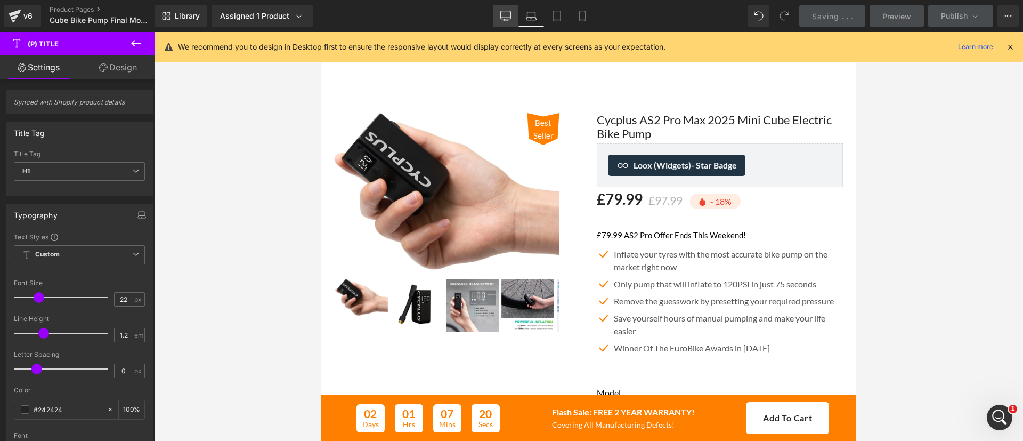
click at [499, 13] on link "Desktop" at bounding box center [506, 15] width 26 height 21
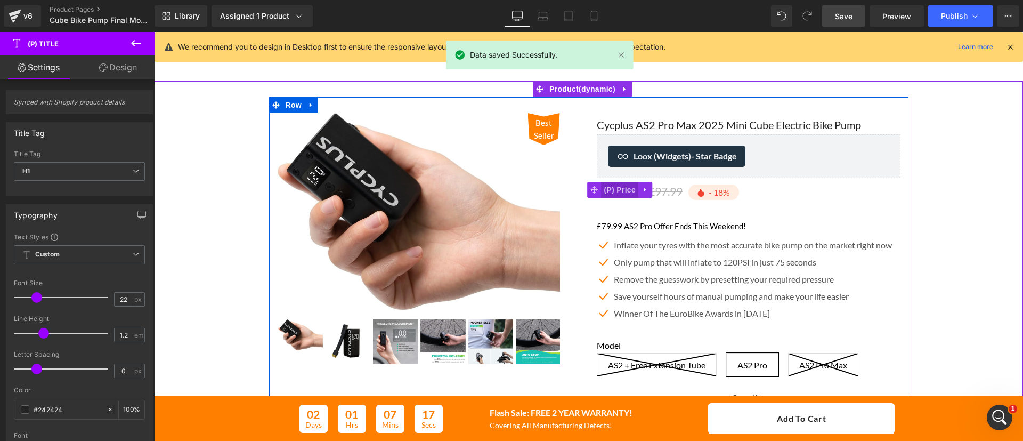
click at [613, 189] on span "(P) Price" at bounding box center [620, 190] width 37 height 16
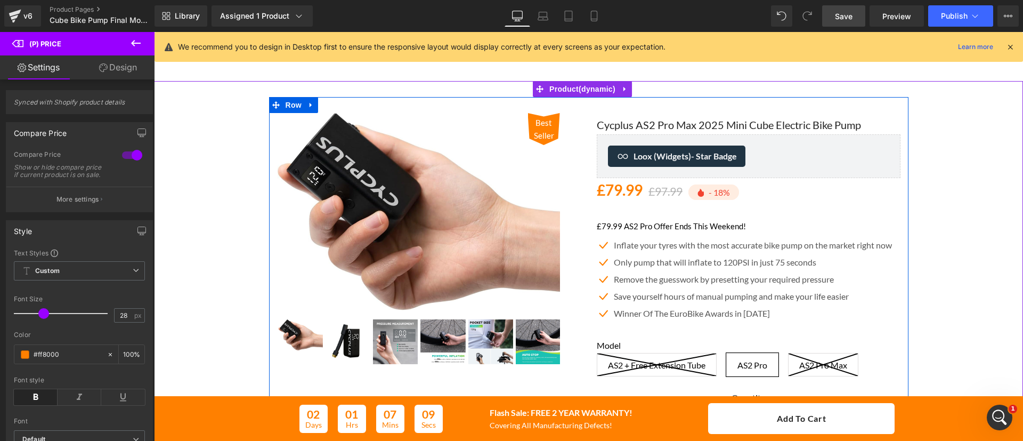
click at [636, 221] on div "£79.99 AS2 Pro Offer Ends This Weekend! Text Block" at bounding box center [749, 229] width 304 height 19
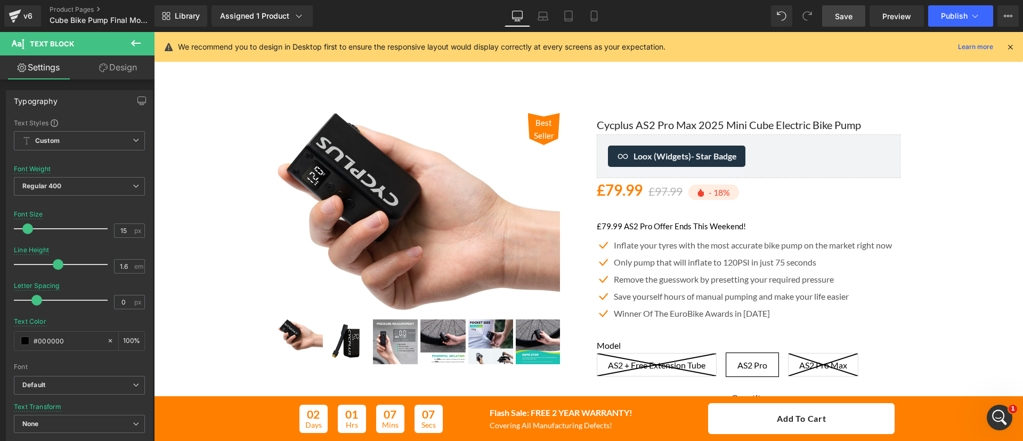
click at [108, 71] on link "Design" at bounding box center [117, 67] width 77 height 24
click at [0, 0] on div "Spacing" at bounding box center [0, 0] width 0 height 0
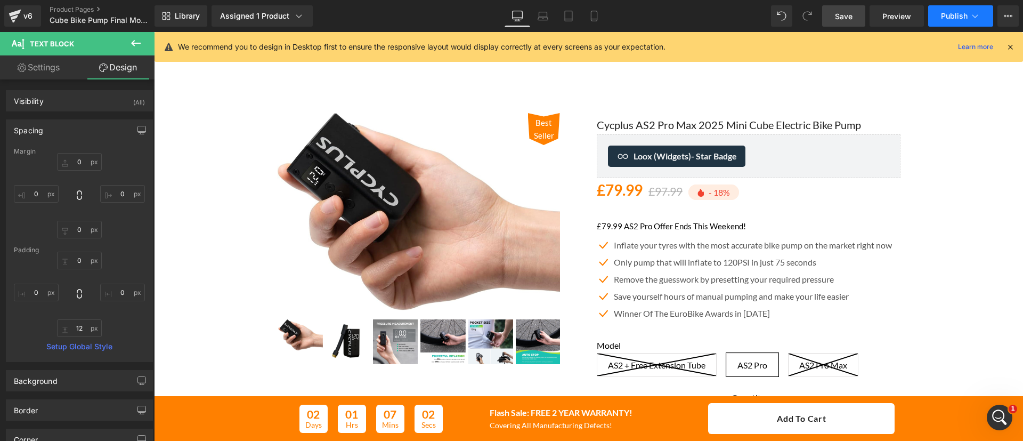
click at [950, 14] on span "Publish" at bounding box center [954, 16] width 27 height 9
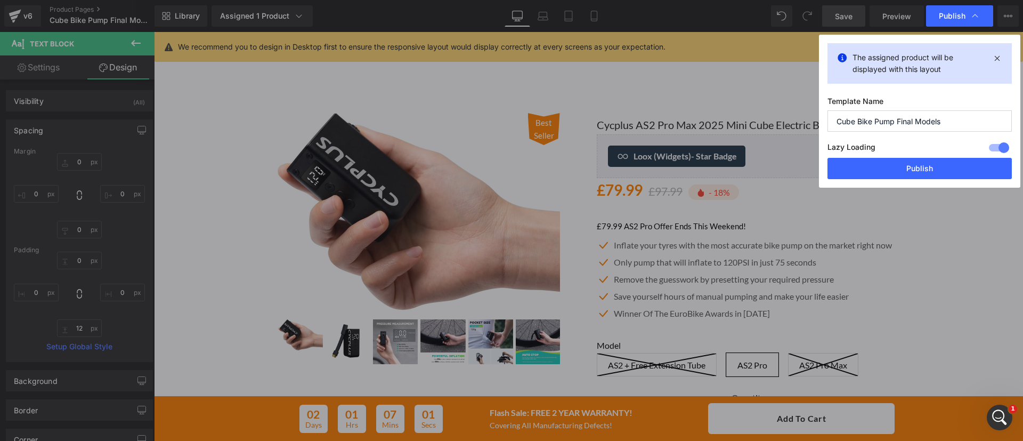
click at [913, 186] on div "The assigned product will be displayed with this layout Template Name Cube Bike…" at bounding box center [919, 111] width 201 height 153
click at [917, 171] on button "Publish" at bounding box center [919, 168] width 184 height 21
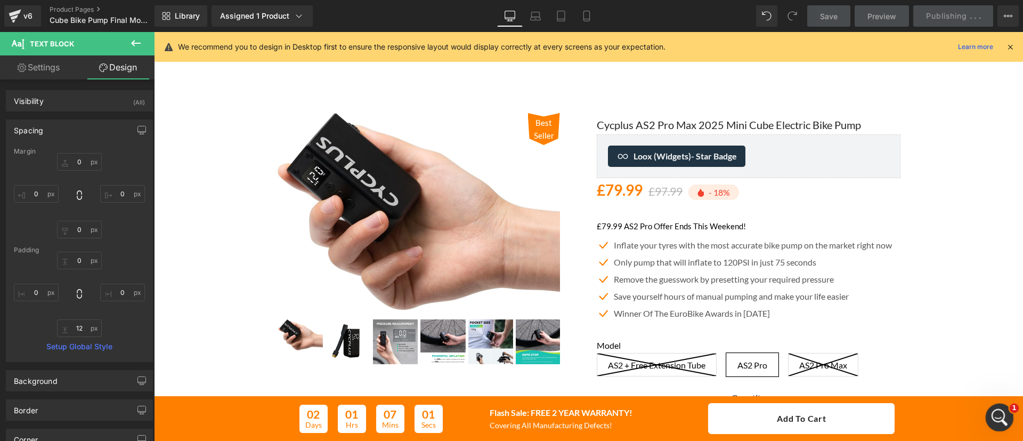
click at [996, 410] on icon "Open Intercom Messenger" at bounding box center [998, 416] width 18 height 18
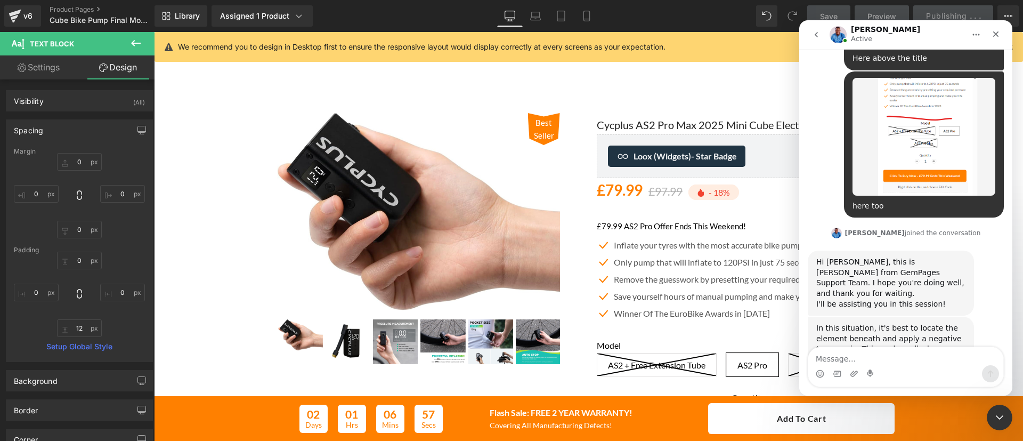
scroll to position [392, 0]
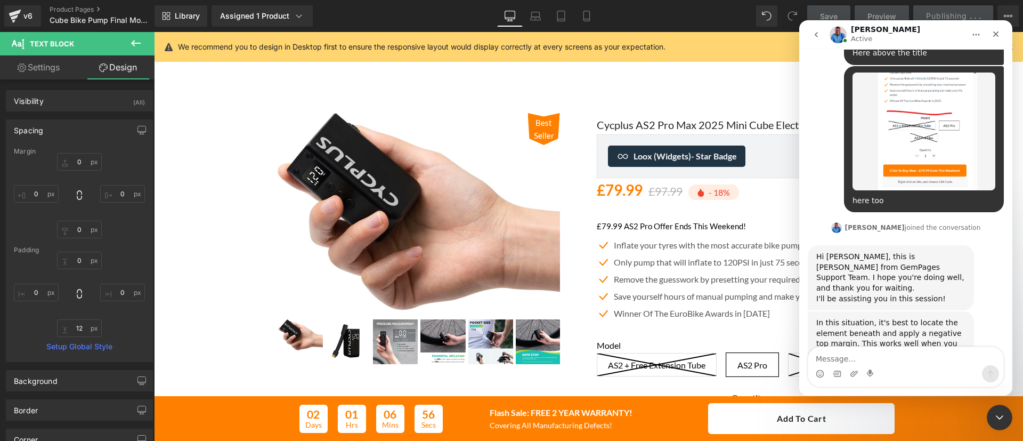
click at [897, 362] on textarea "Message…" at bounding box center [905, 356] width 195 height 18
type textarea "are you able to go in and show me how you would do this"
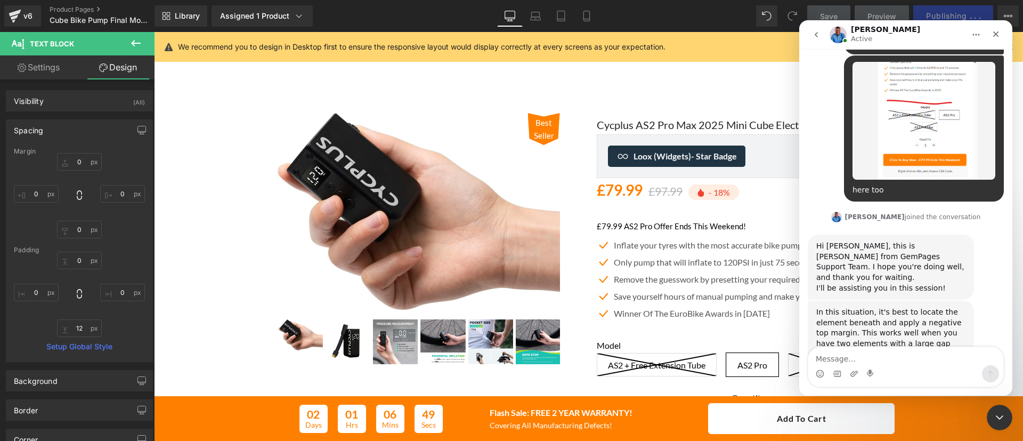
scroll to position [434, 0]
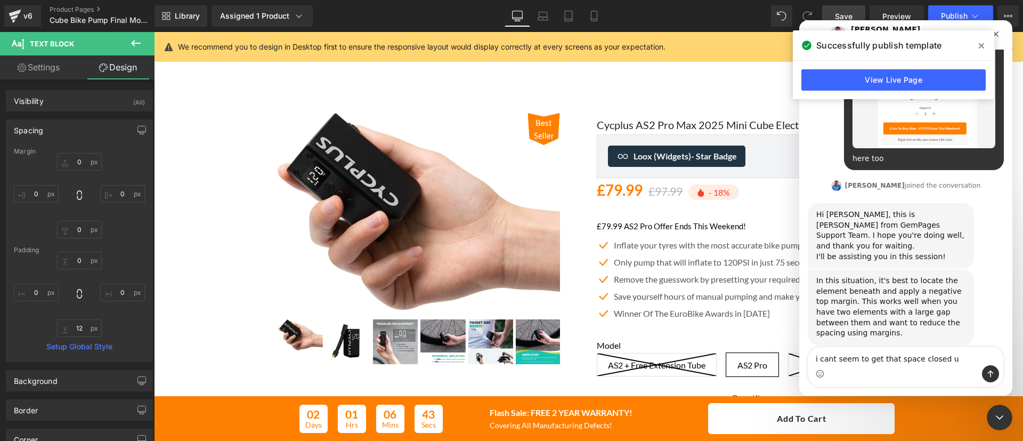
type textarea "i cant seem to get that space closed up"
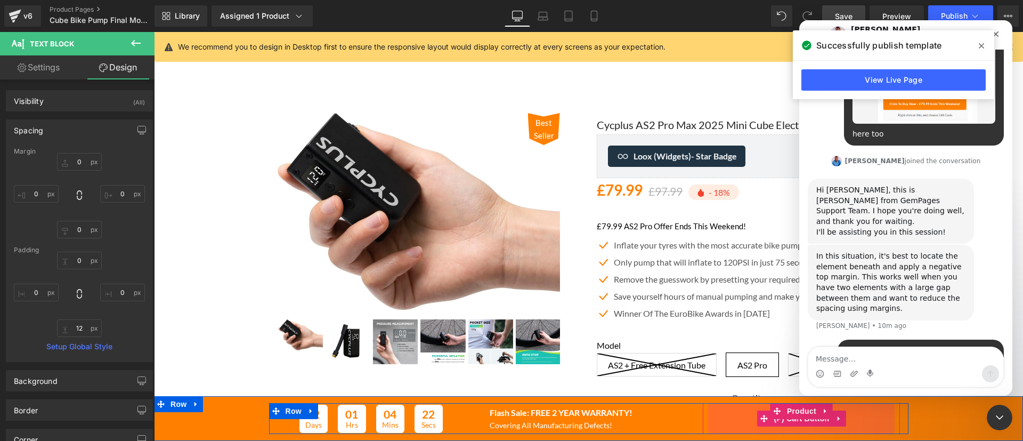
click at [796, 422] on span "(P) Cart Button" at bounding box center [801, 418] width 61 height 16
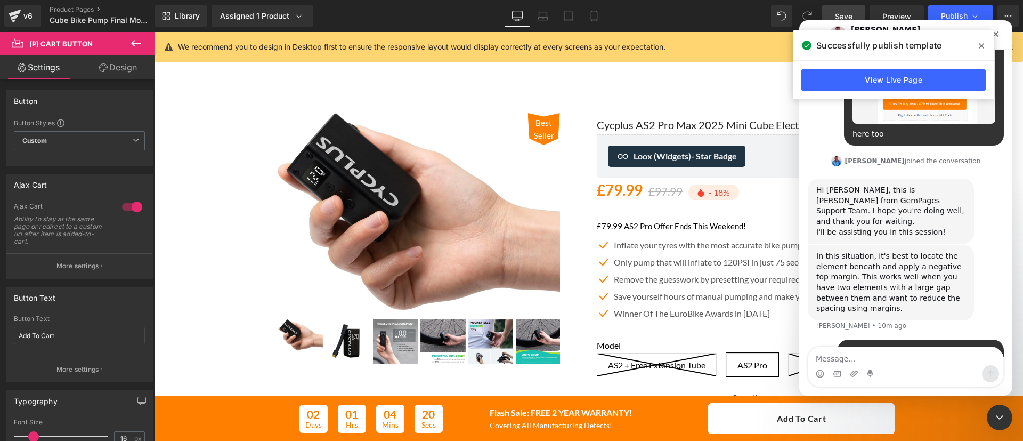
click at [57, 334] on div at bounding box center [511, 204] width 1023 height 409
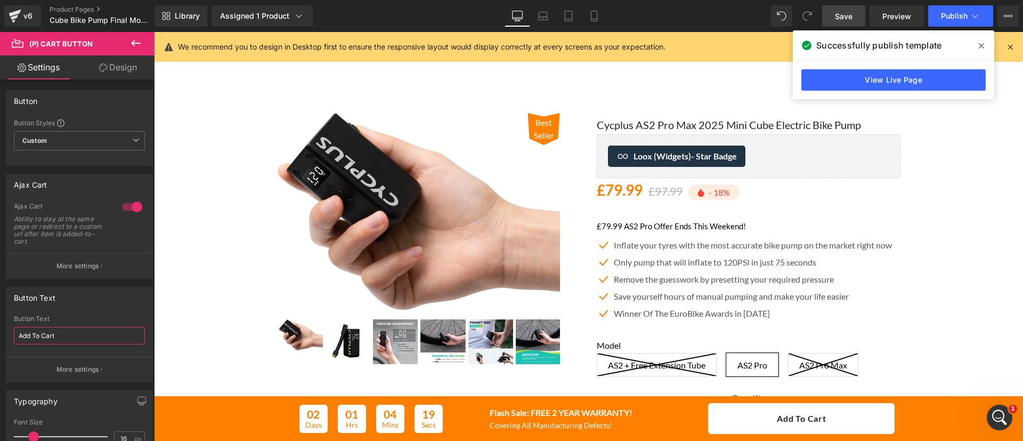
click at [53, 332] on input "Add To Cart" at bounding box center [79, 336] width 131 height 18
type input "Buy Now"
click at [850, 18] on span "Save" at bounding box center [844, 16] width 18 height 11
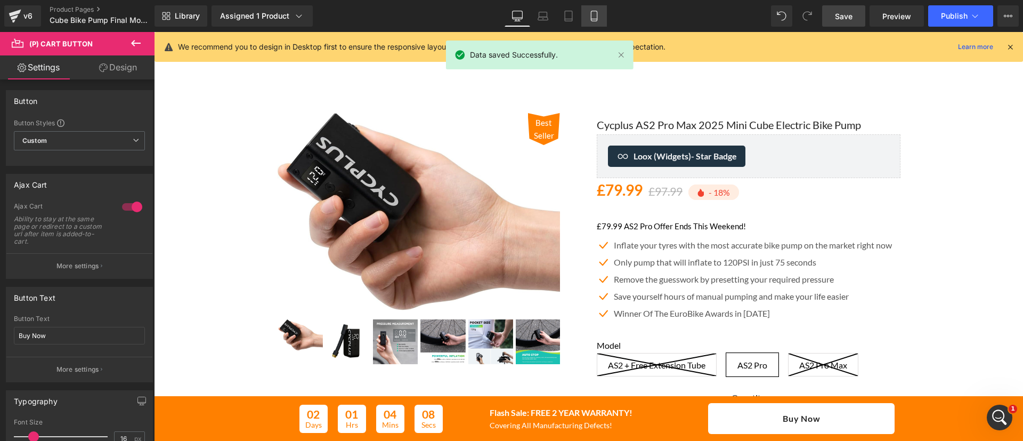
click at [583, 13] on link "Mobile" at bounding box center [594, 15] width 26 height 21
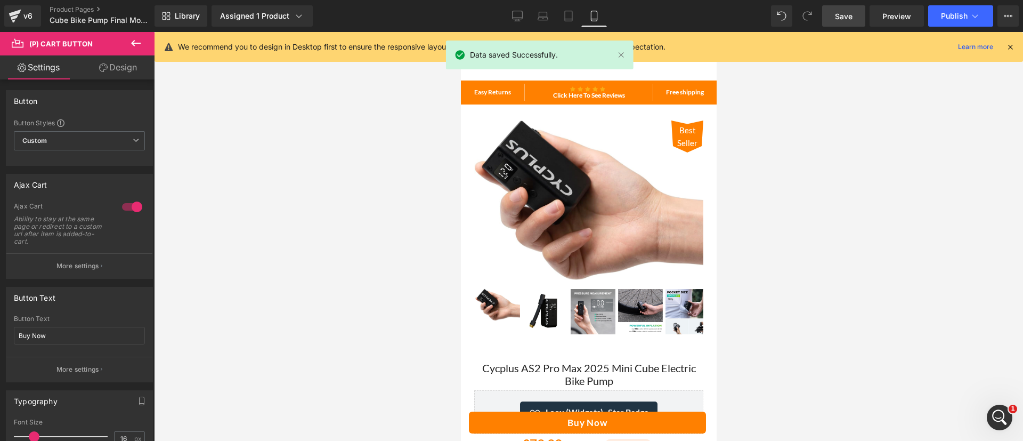
scroll to position [15, 0]
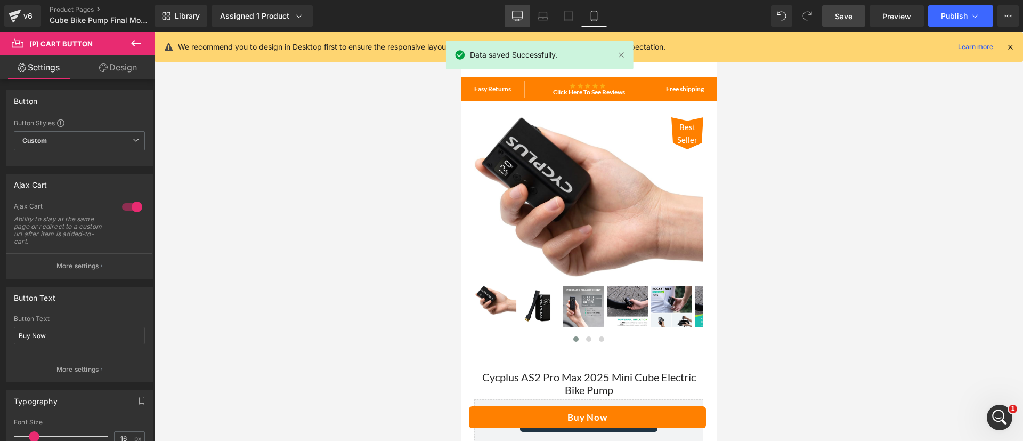
click at [516, 13] on icon at bounding box center [517, 16] width 11 height 11
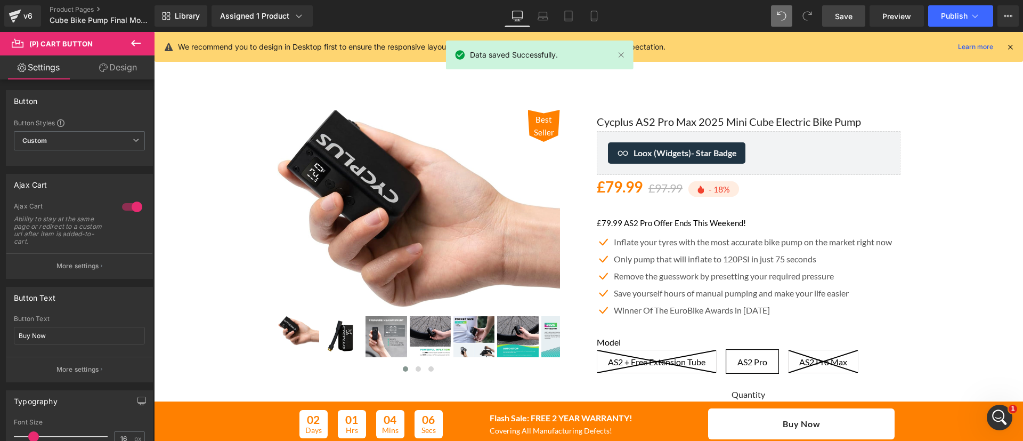
scroll to position [12, 0]
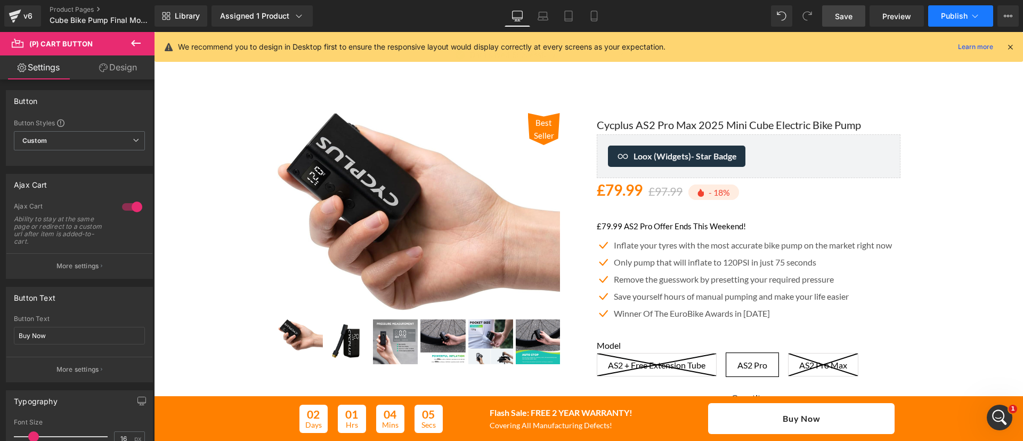
click at [959, 20] on button "Publish" at bounding box center [960, 15] width 65 height 21
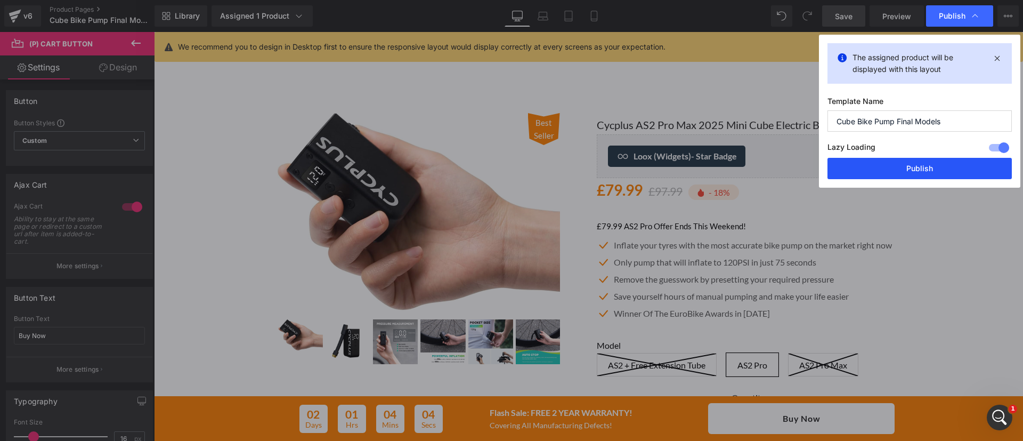
click at [942, 166] on button "Publish" at bounding box center [919, 168] width 184 height 21
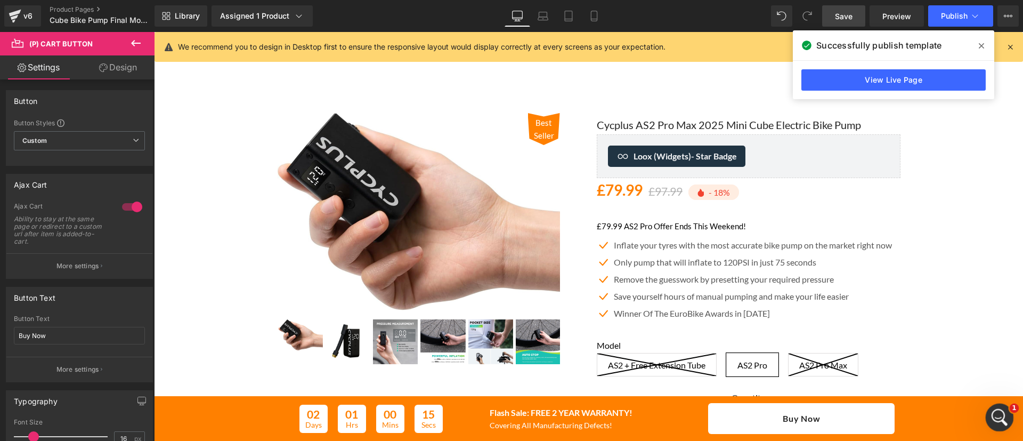
click at [1002, 406] on div "Open Intercom Messenger" at bounding box center [997, 415] width 35 height 35
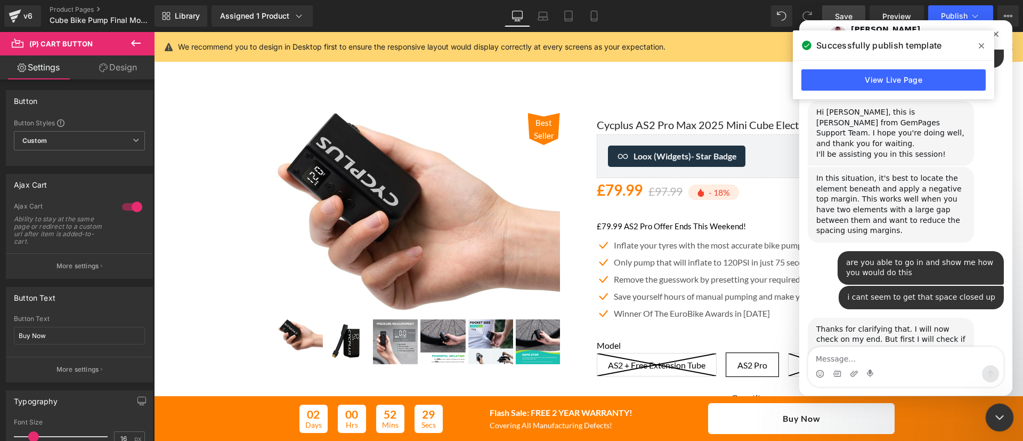
scroll to position [535, 0]
click at [983, 45] on icon at bounding box center [981, 46] width 5 height 9
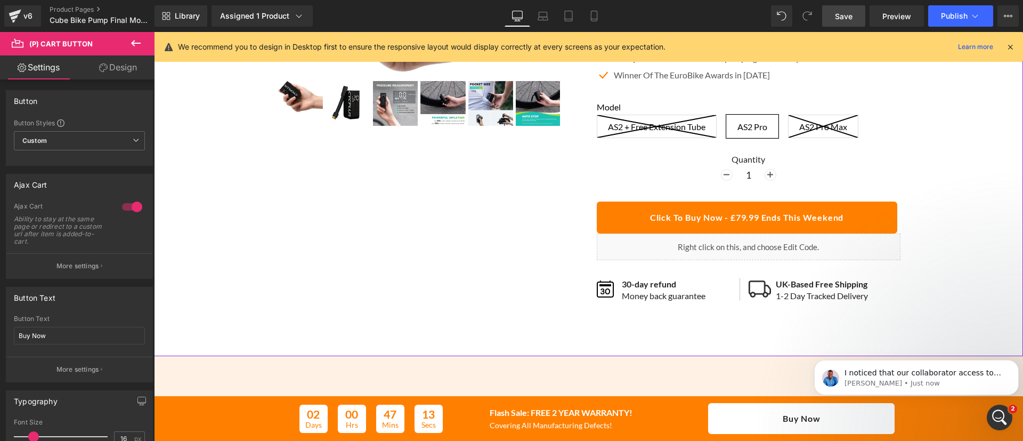
scroll to position [638, 0]
click at [937, 375] on p "I noticed that our collaborator access to your store is still active. I’ll inve…" at bounding box center [924, 373] width 161 height 11
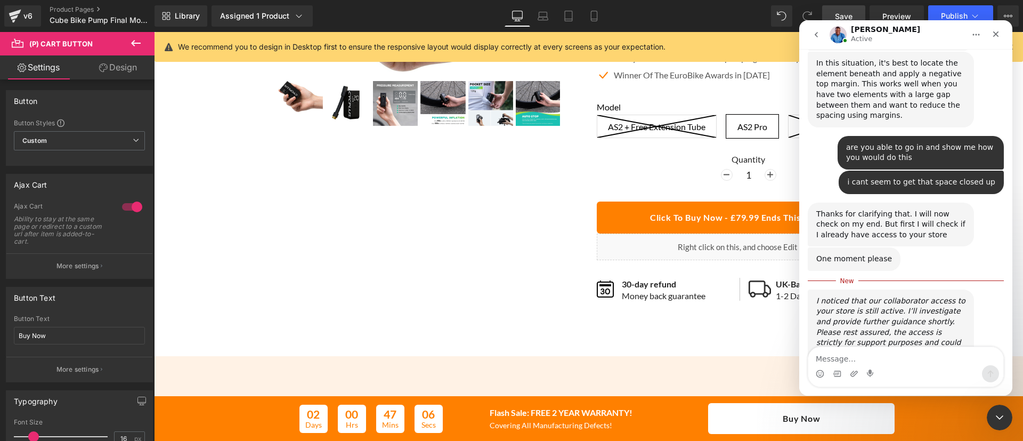
scroll to position [656, 0]
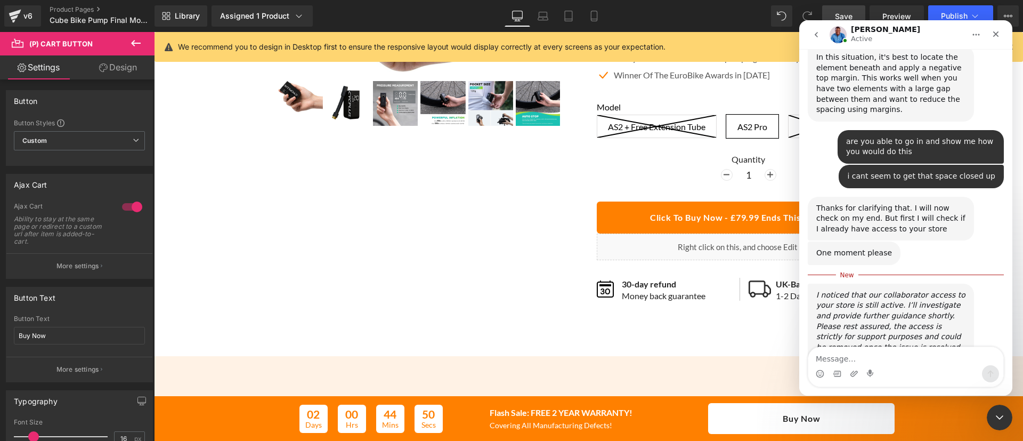
click at [588, 11] on div at bounding box center [511, 204] width 1023 height 409
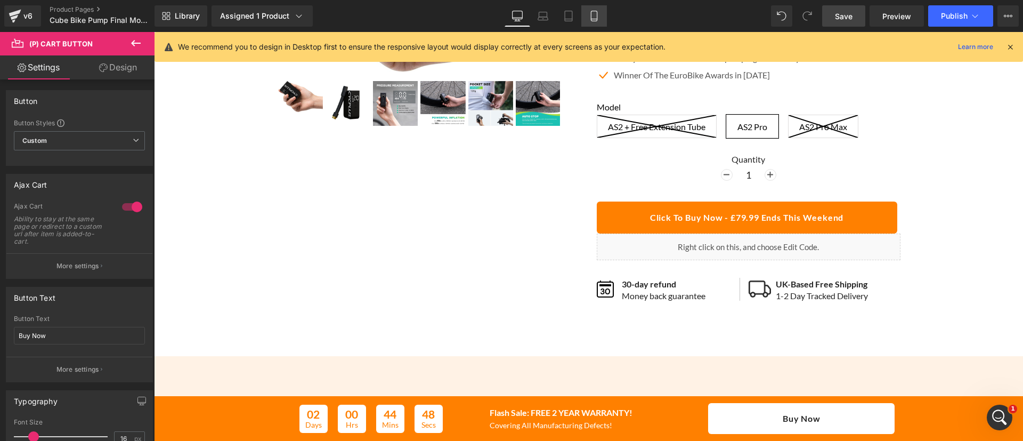
drag, startPoint x: 595, startPoint y: 14, endPoint x: 184, endPoint y: 173, distance: 439.9
click at [595, 14] on icon at bounding box center [594, 16] width 11 height 11
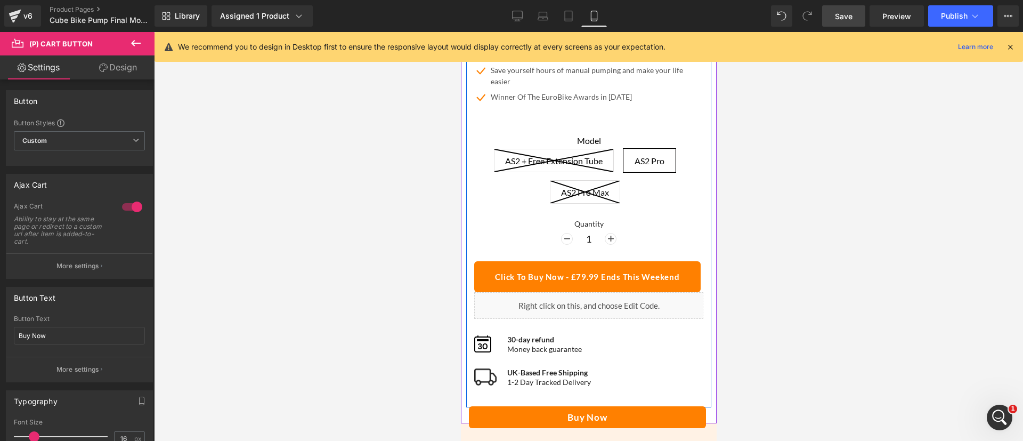
scroll to position [506, 0]
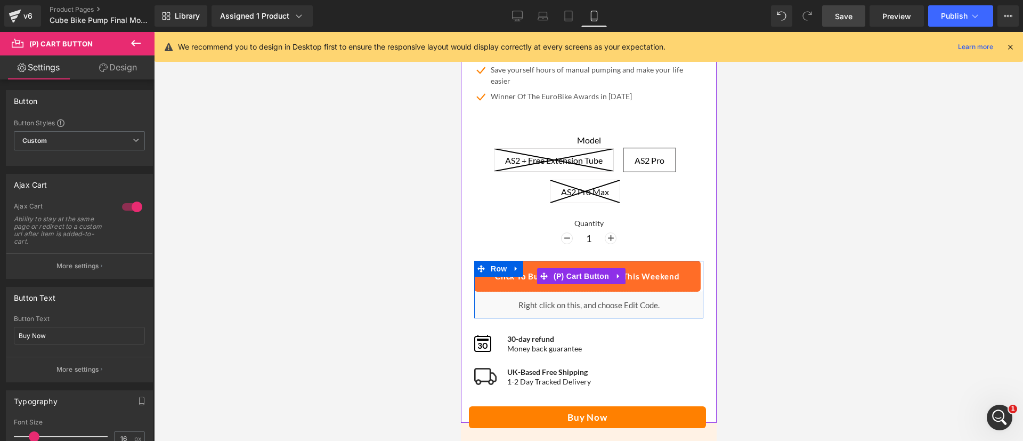
click at [653, 261] on button "Click To Buy Now - £79.99 Ends This Weekend" at bounding box center [587, 276] width 226 height 31
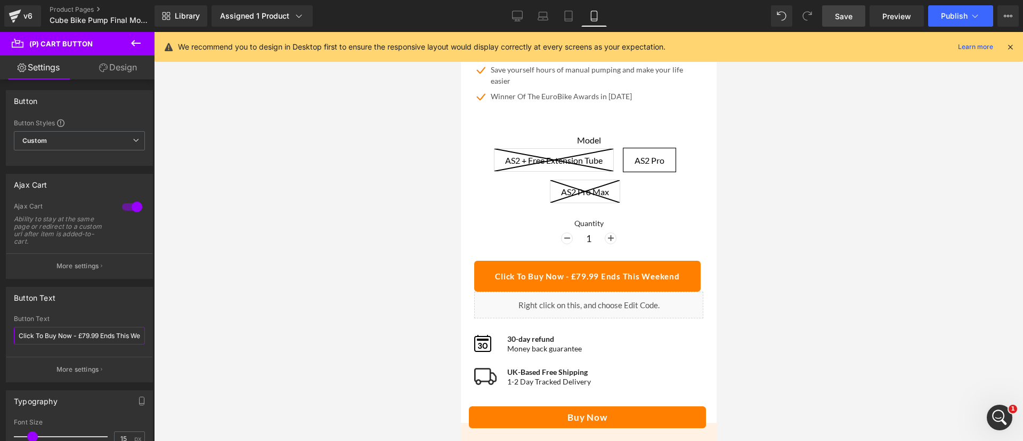
scroll to position [0, 25]
drag, startPoint x: 71, startPoint y: 336, endPoint x: 235, endPoint y: 332, distance: 163.6
click at [235, 332] on div "(P) Cart Button You are previewing how the will restyle your page. You can not …" at bounding box center [511, 229] width 1023 height 459
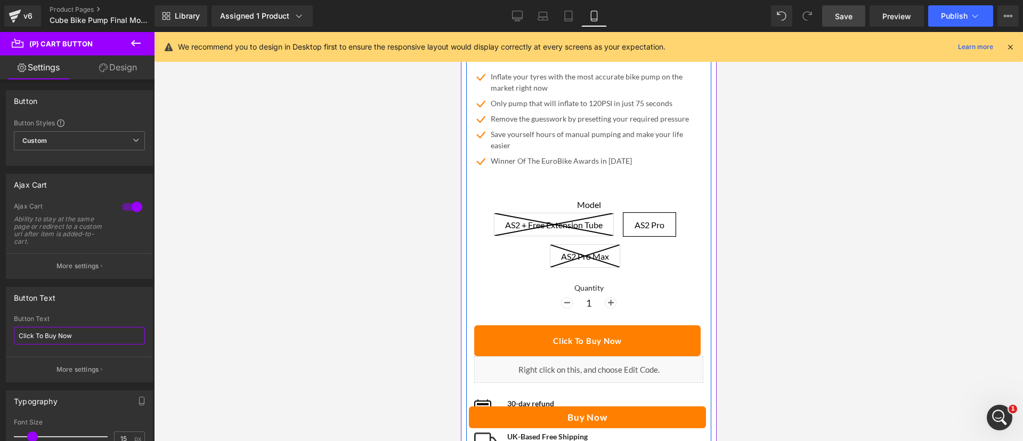
scroll to position [441, 0]
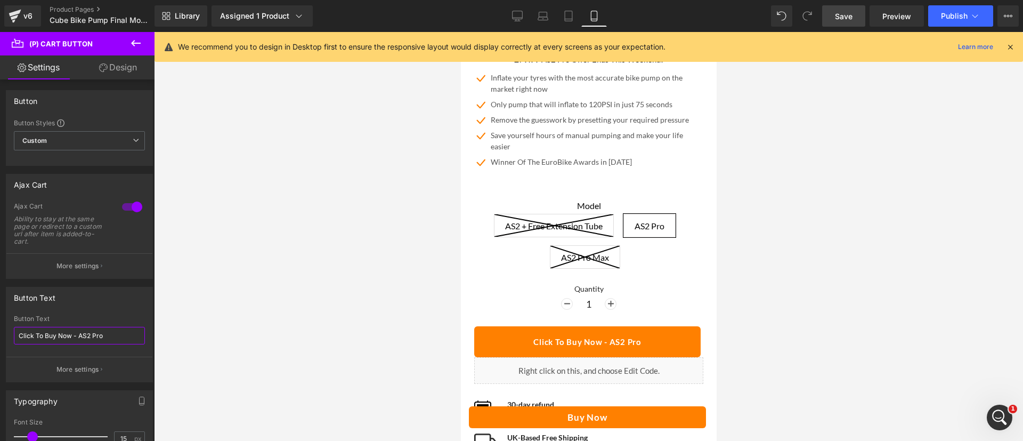
type input "Click To Buy Now - AS2 Pro"
click at [836, 9] on link "Save" at bounding box center [843, 15] width 43 height 21
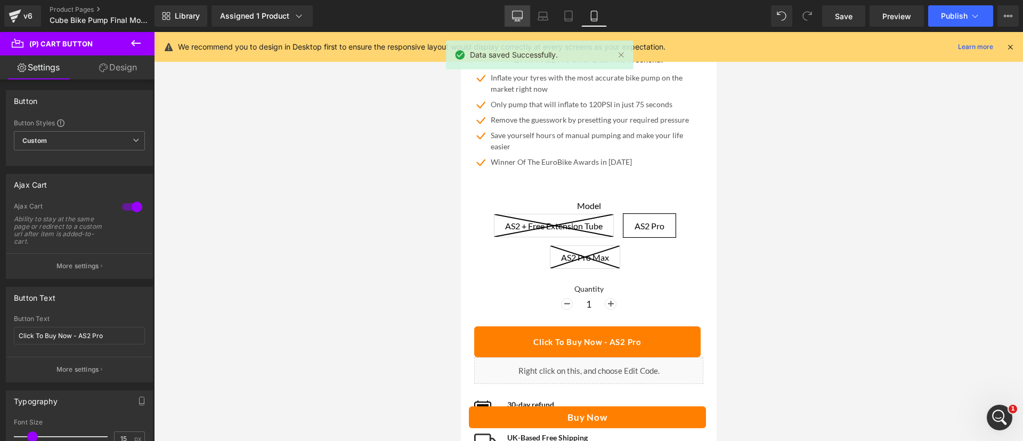
click at [508, 14] on link "Desktop" at bounding box center [518, 15] width 26 height 21
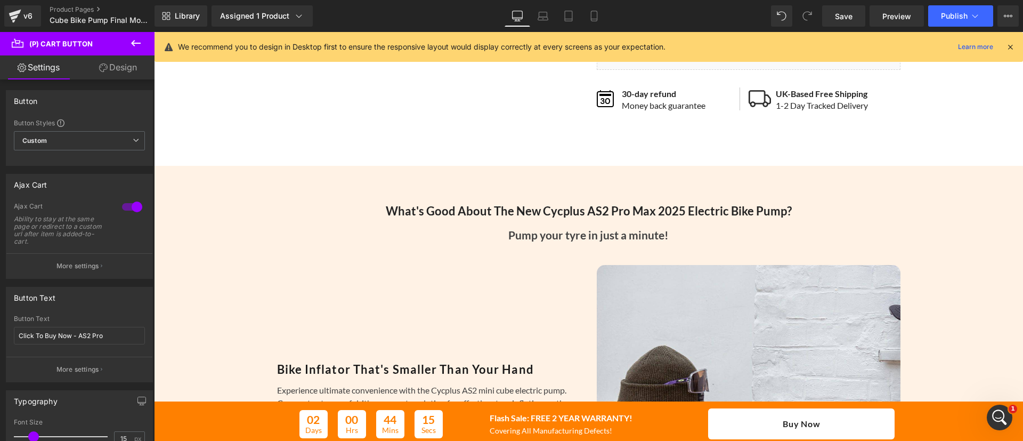
scroll to position [134, 0]
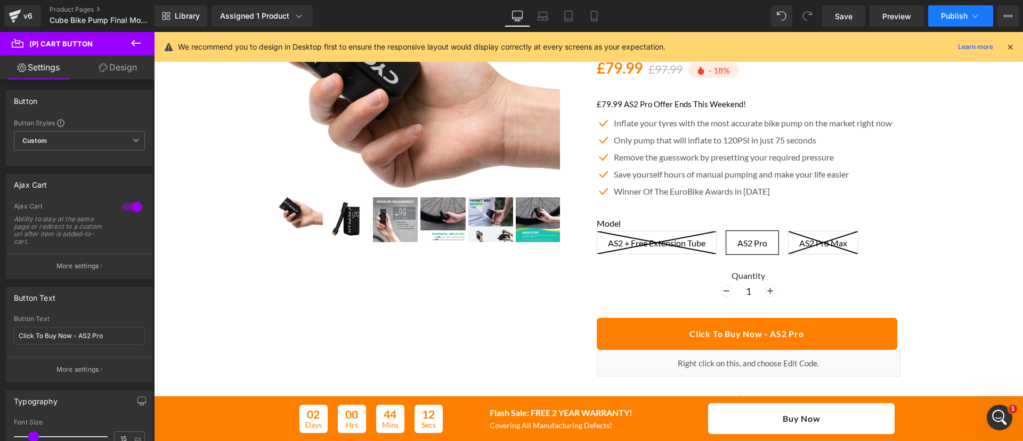
click at [951, 23] on button "Publish" at bounding box center [960, 15] width 65 height 21
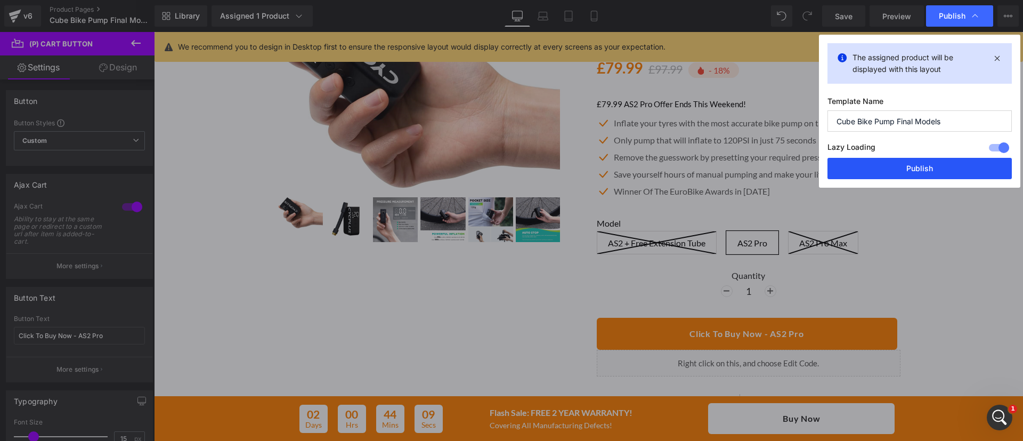
click at [931, 165] on button "Publish" at bounding box center [919, 168] width 184 height 21
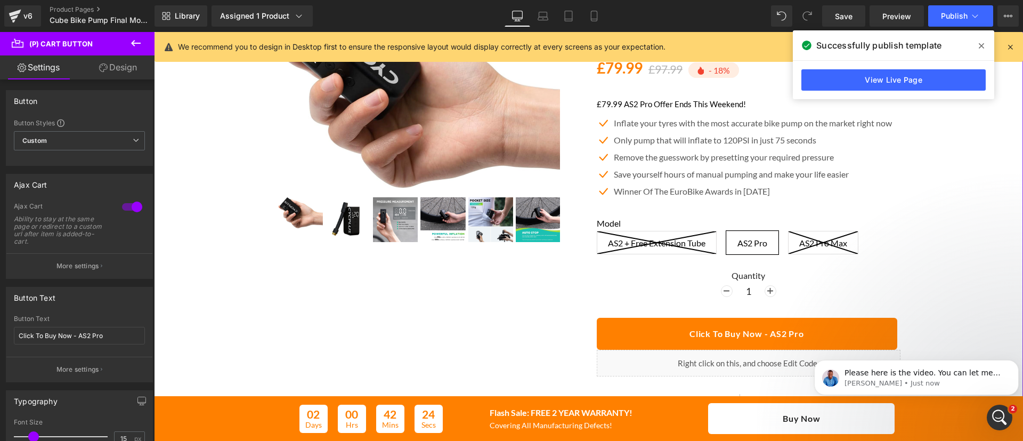
scroll to position [714, 0]
click at [915, 384] on p "Noah • Just now" at bounding box center [924, 383] width 161 height 10
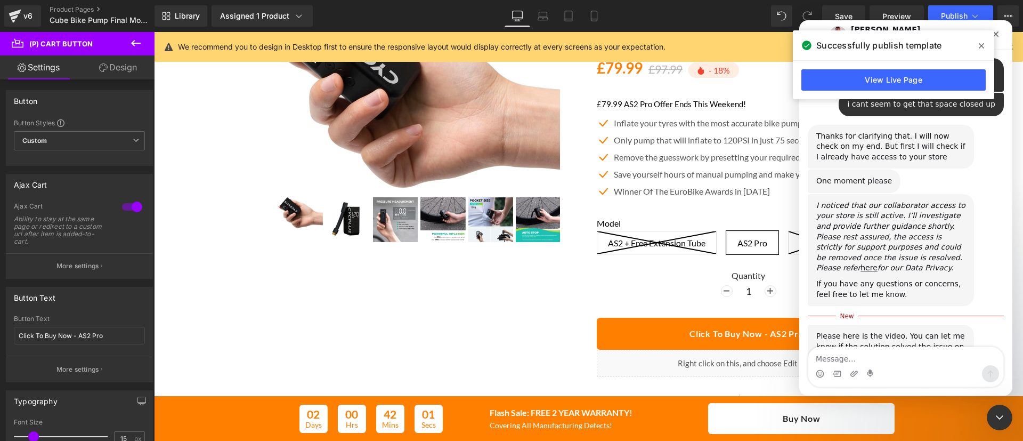
scroll to position [732, 0]
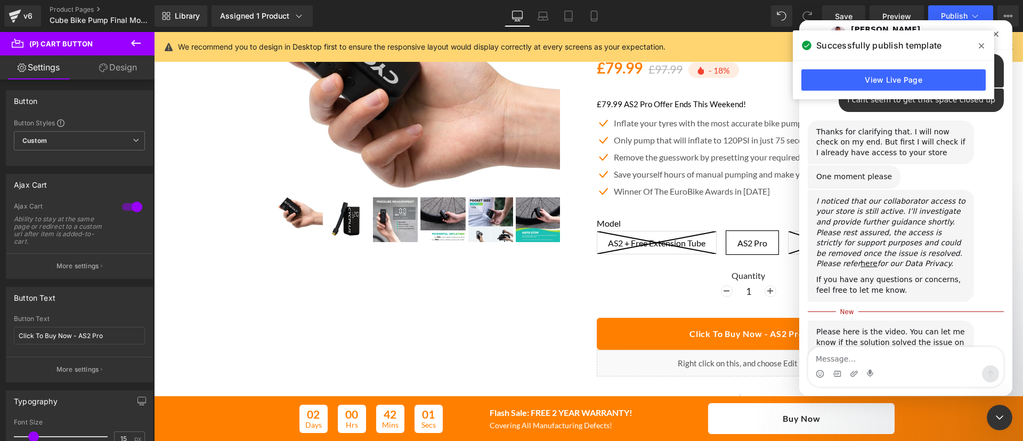
click at [983, 45] on icon at bounding box center [981, 46] width 5 height 9
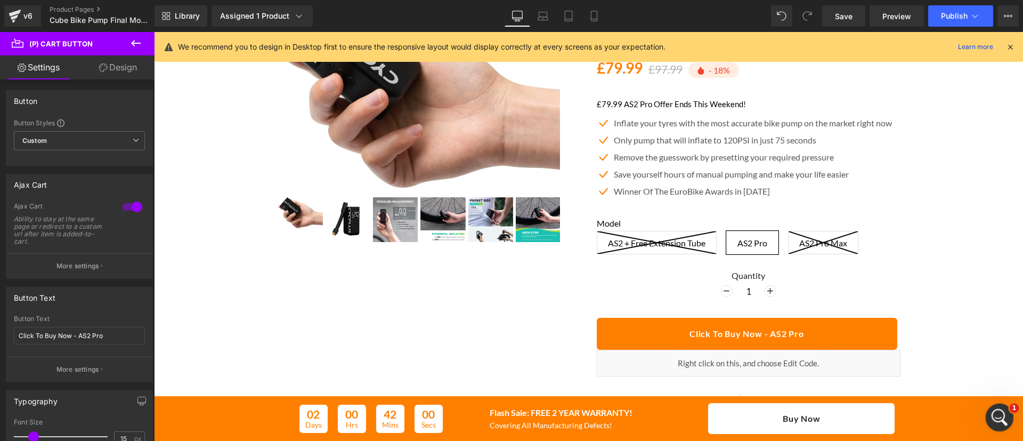
click at [998, 414] on icon "Open Intercom Messenger" at bounding box center [998, 416] width 18 height 18
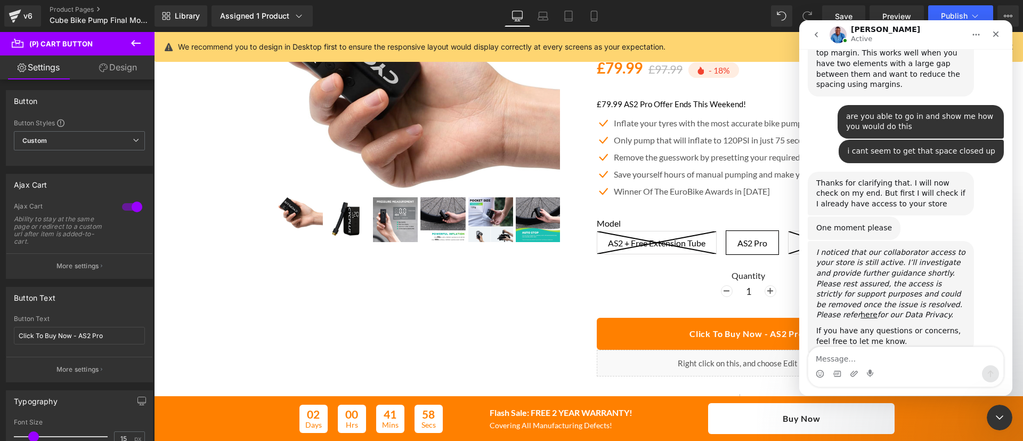
scroll to position [714, 0]
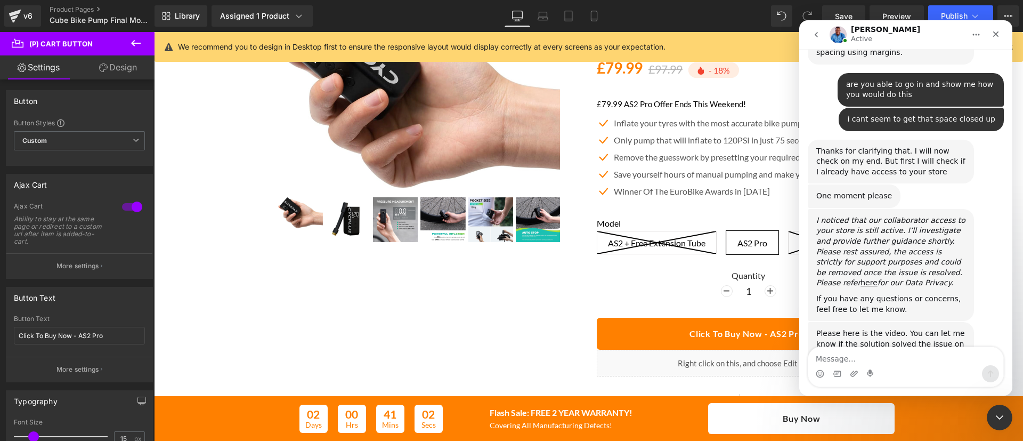
click at [678, 177] on div at bounding box center [511, 204] width 1023 height 409
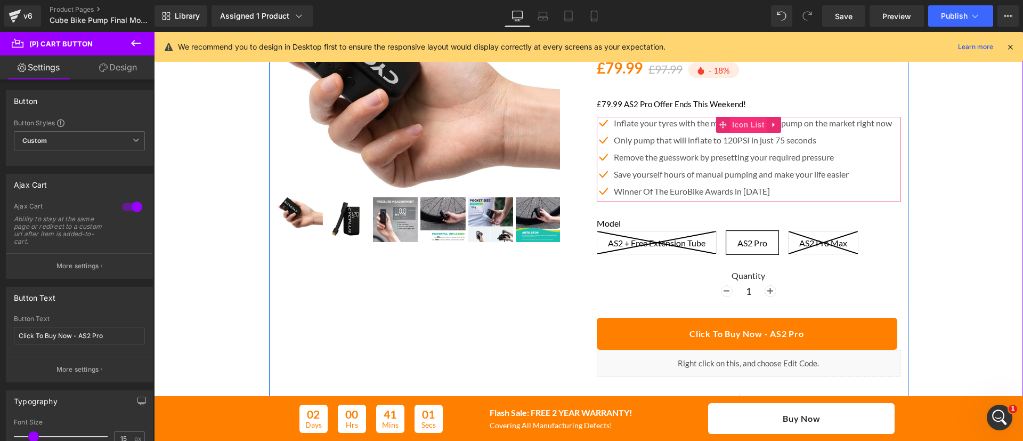
click at [733, 122] on span "Icon List" at bounding box center [747, 125] width 37 height 16
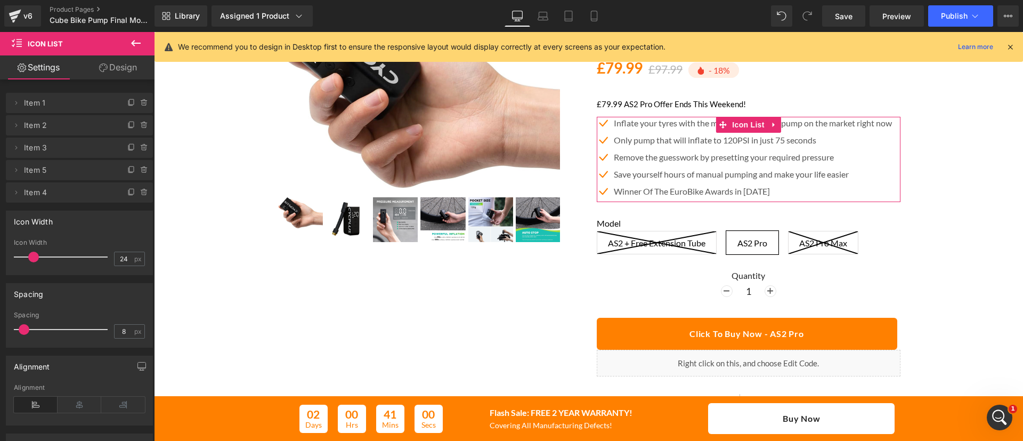
click at [108, 62] on link "Design" at bounding box center [117, 67] width 77 height 24
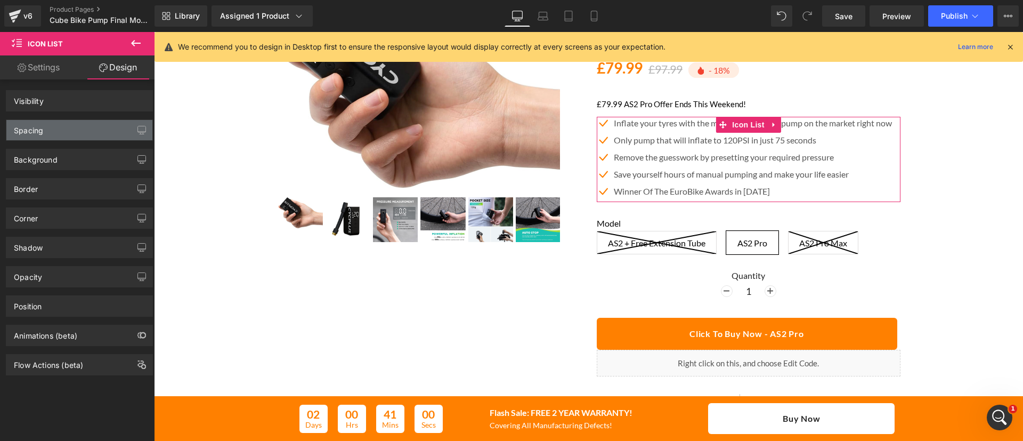
click at [85, 131] on div "Spacing" at bounding box center [79, 130] width 146 height 20
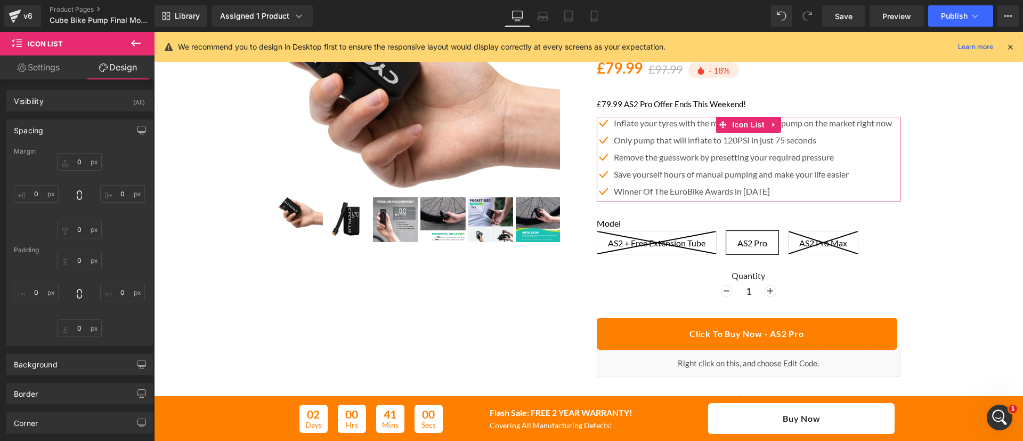
click at [69, 125] on div "Spacing" at bounding box center [79, 130] width 146 height 20
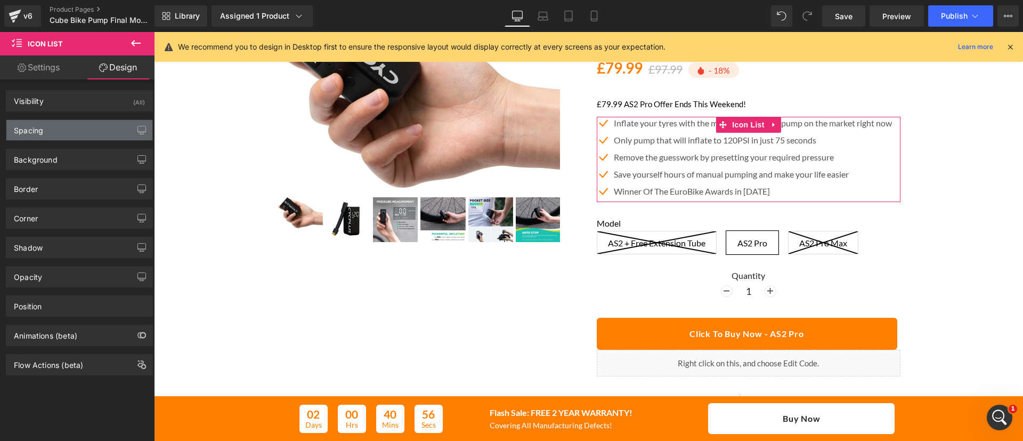
click at [69, 125] on div "Spacing" at bounding box center [79, 130] width 146 height 20
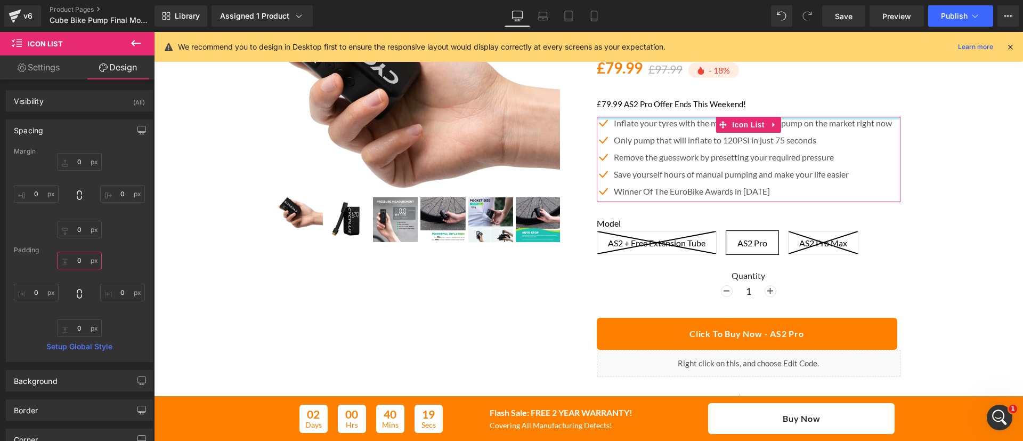
click at [80, 258] on input "text" at bounding box center [79, 260] width 45 height 18
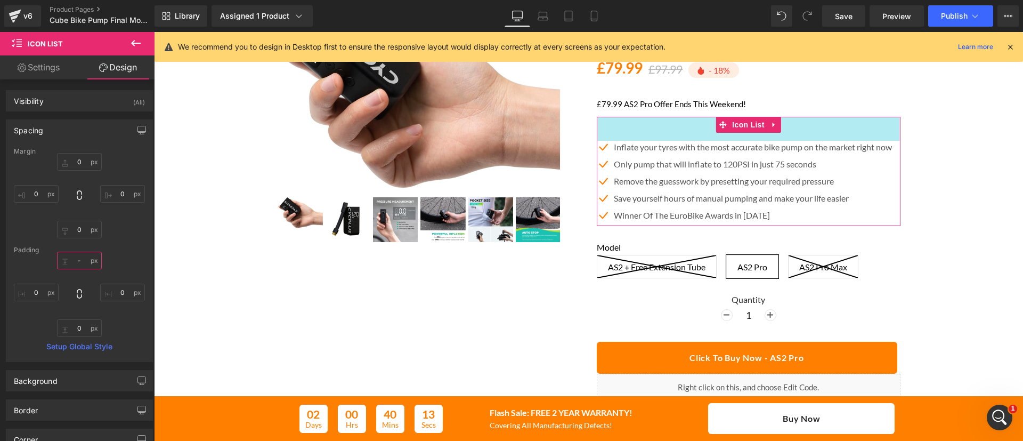
type input "0"
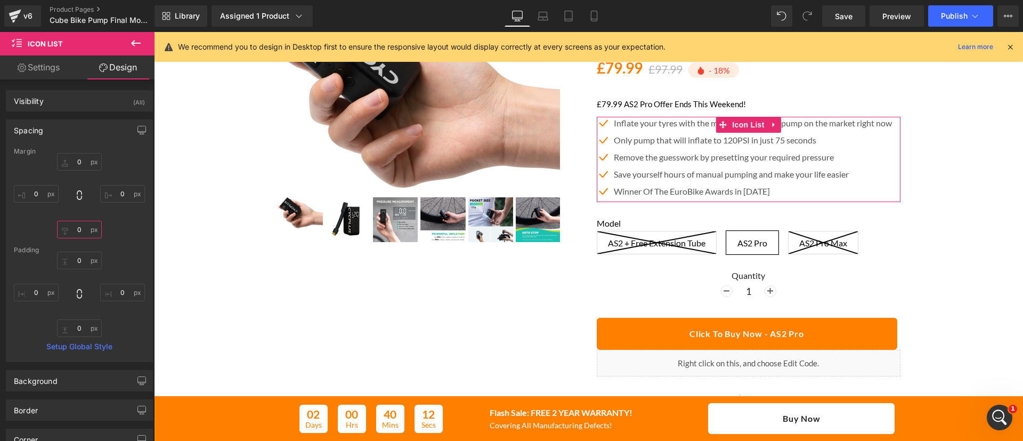
click at [77, 230] on input "text" at bounding box center [79, 230] width 45 height 18
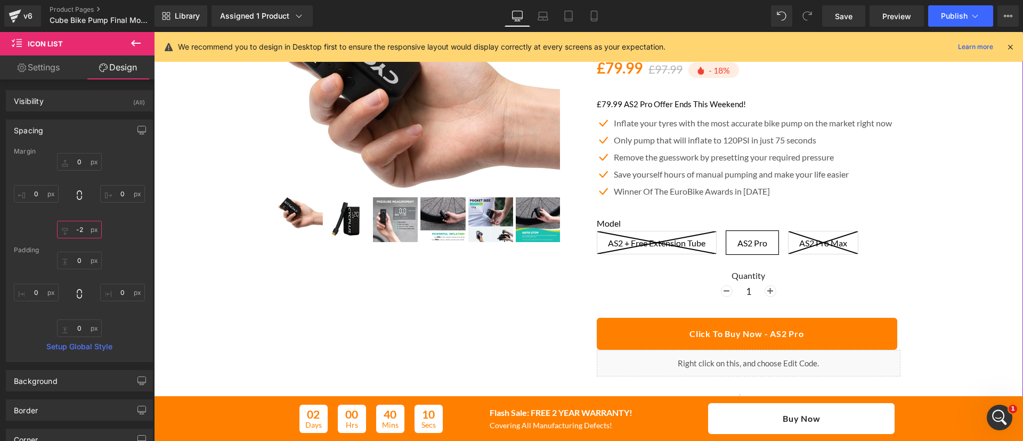
type input "-25"
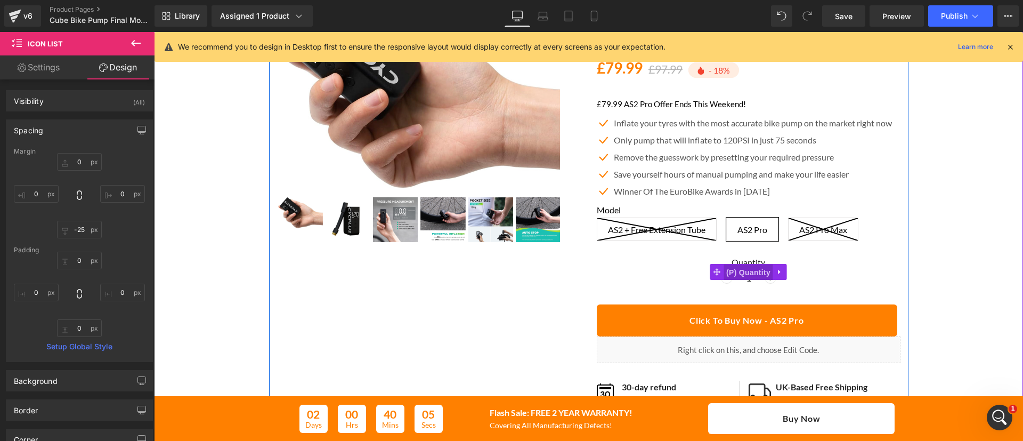
click at [739, 274] on span "(P) Quantity" at bounding box center [749, 272] width 50 height 16
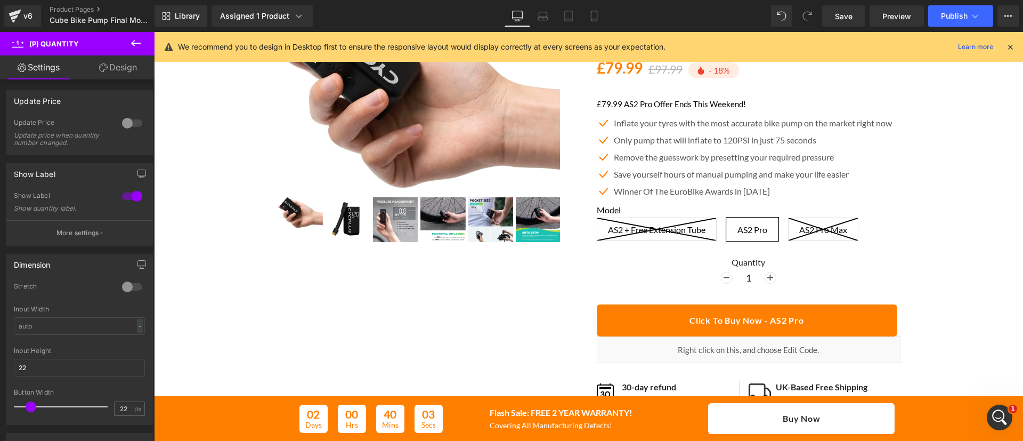
click at [104, 72] on link "Design" at bounding box center [117, 67] width 77 height 24
click at [0, 0] on div "Spacing" at bounding box center [0, 0] width 0 height 0
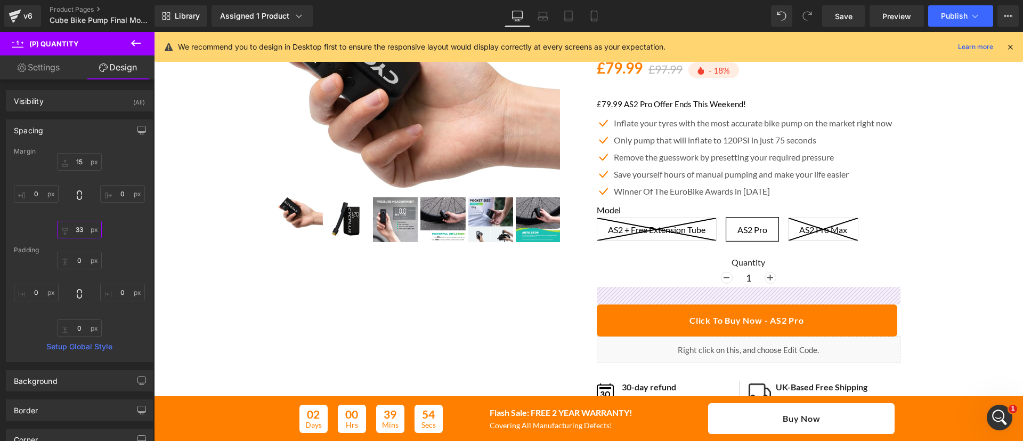
click at [78, 229] on input "text" at bounding box center [79, 230] width 45 height 18
type input "0"
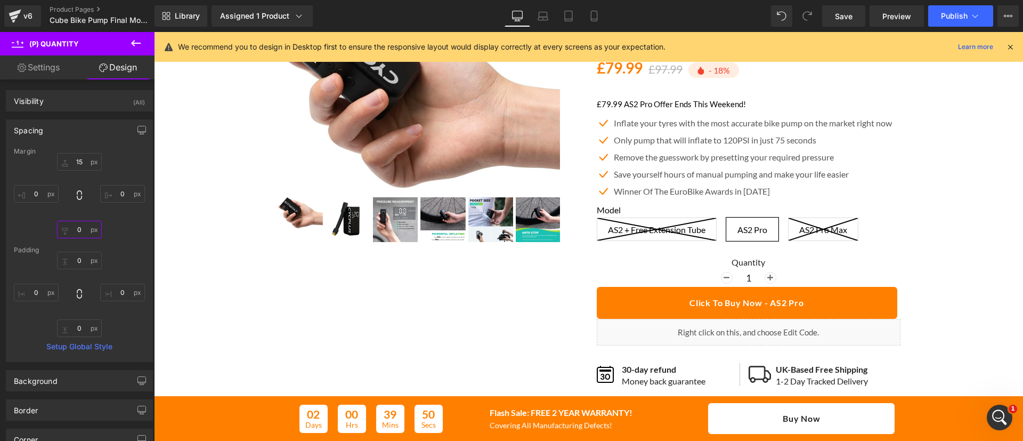
type input "5"
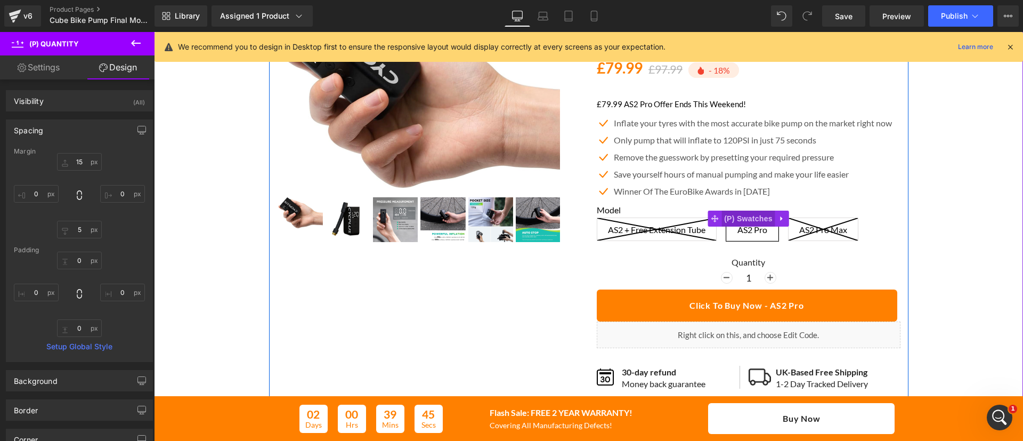
click at [749, 214] on span "(P) Swatches" at bounding box center [748, 218] width 54 height 16
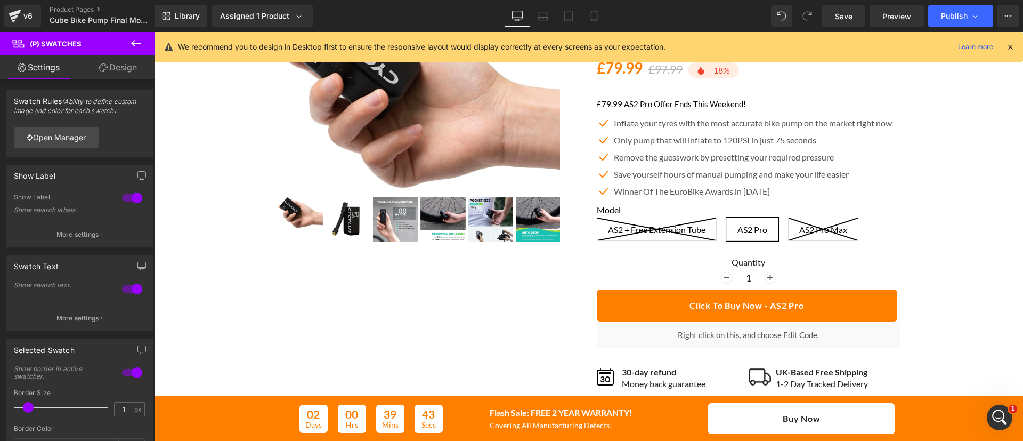
click at [108, 72] on link "Design" at bounding box center [117, 67] width 77 height 24
click at [0, 0] on div "Spacing" at bounding box center [0, 0] width 0 height 0
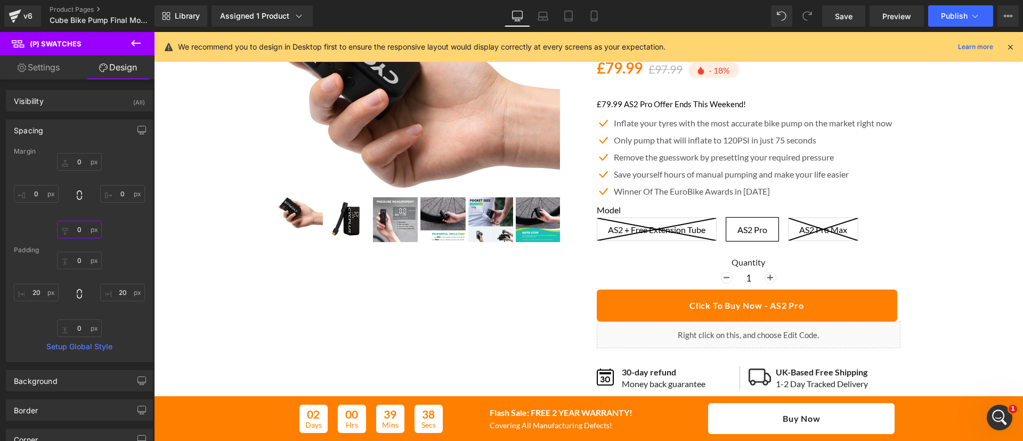
click at [80, 231] on input "text" at bounding box center [79, 230] width 45 height 18
type input "-"
click at [82, 259] on input "text" at bounding box center [79, 260] width 45 height 18
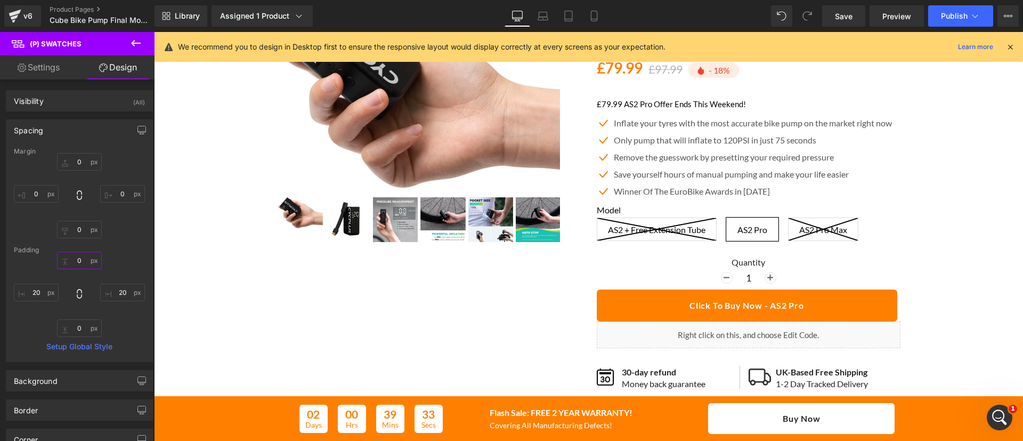
click at [82, 259] on input "text" at bounding box center [79, 260] width 45 height 18
type input "-"
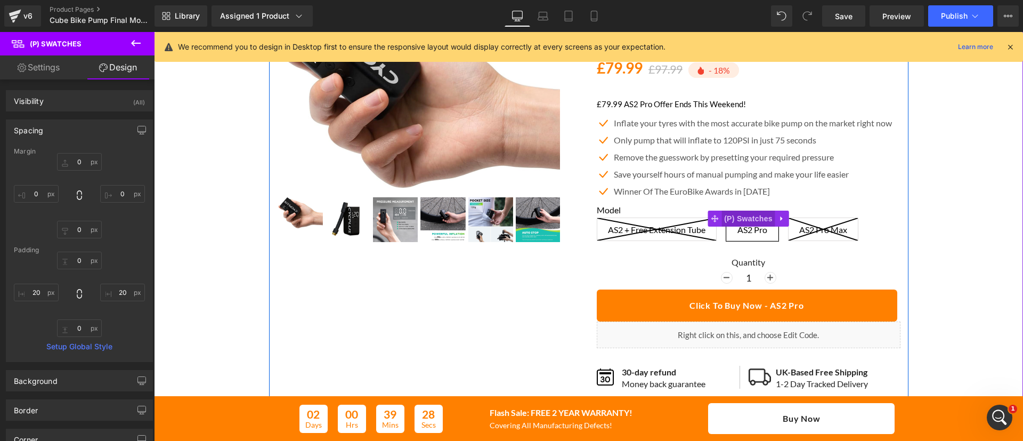
click at [744, 215] on span "(P) Swatches" at bounding box center [748, 218] width 54 height 16
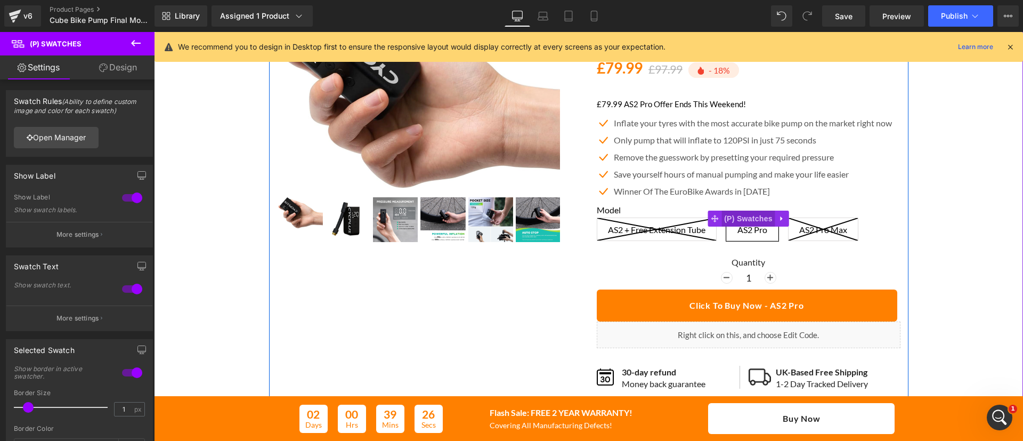
click at [736, 222] on span "(P) Swatches" at bounding box center [748, 218] width 54 height 16
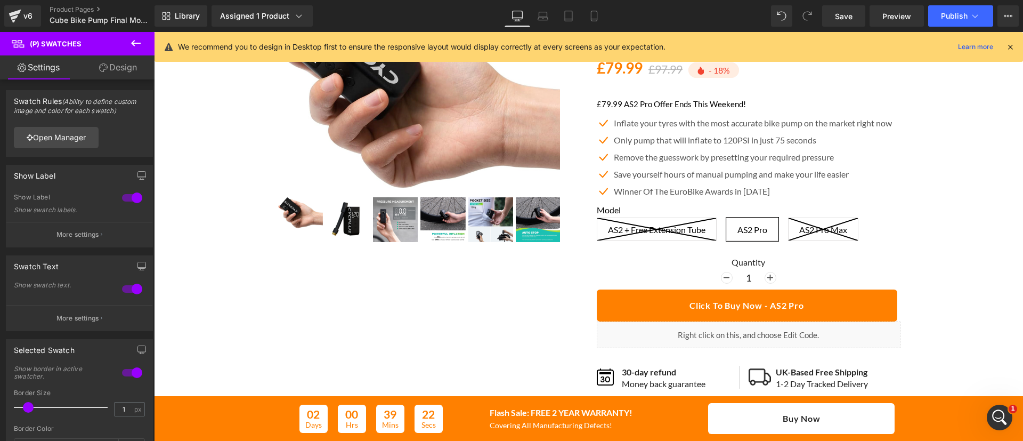
click at [123, 76] on link "Design" at bounding box center [117, 67] width 77 height 24
click at [0, 0] on div "Spacing" at bounding box center [0, 0] width 0 height 0
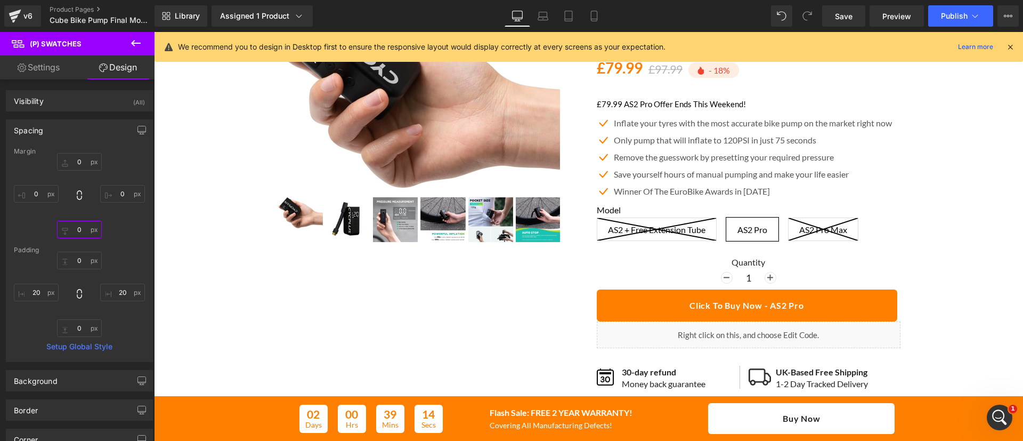
click at [81, 233] on input "text" at bounding box center [79, 230] width 45 height 18
type input "-"
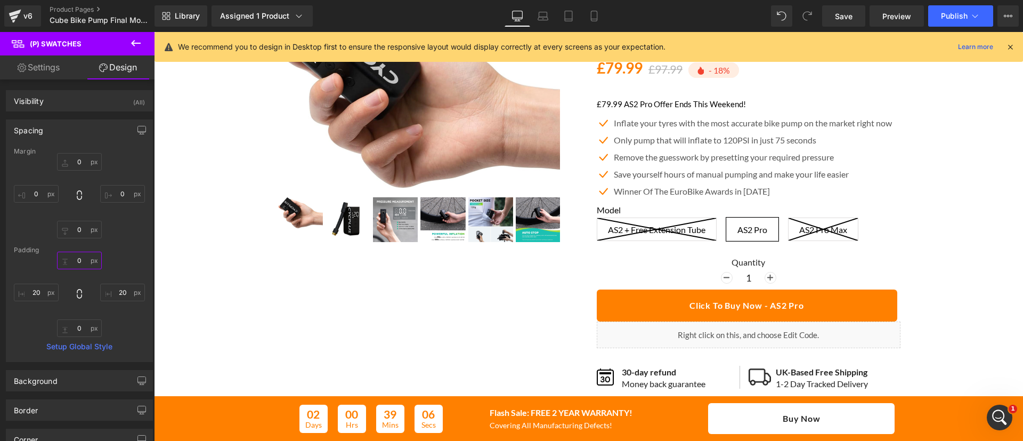
click at [80, 260] on input "text" at bounding box center [79, 260] width 45 height 18
type input "0"
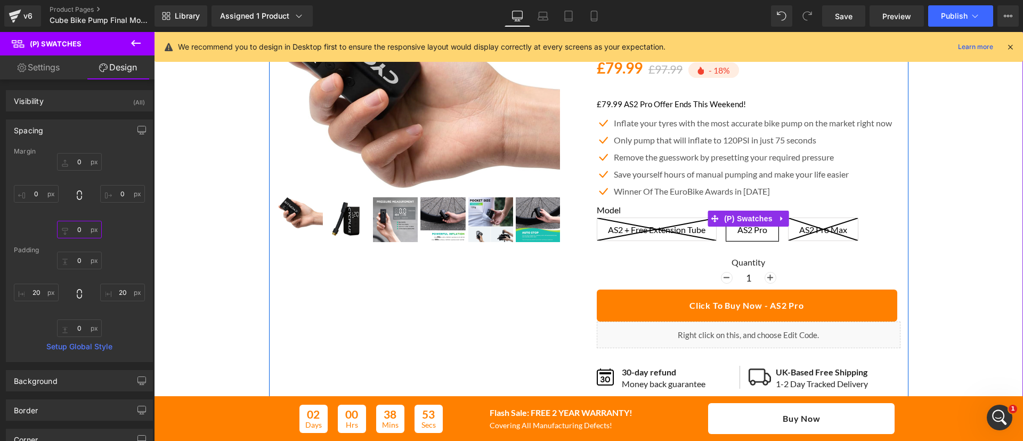
scroll to position [42, 0]
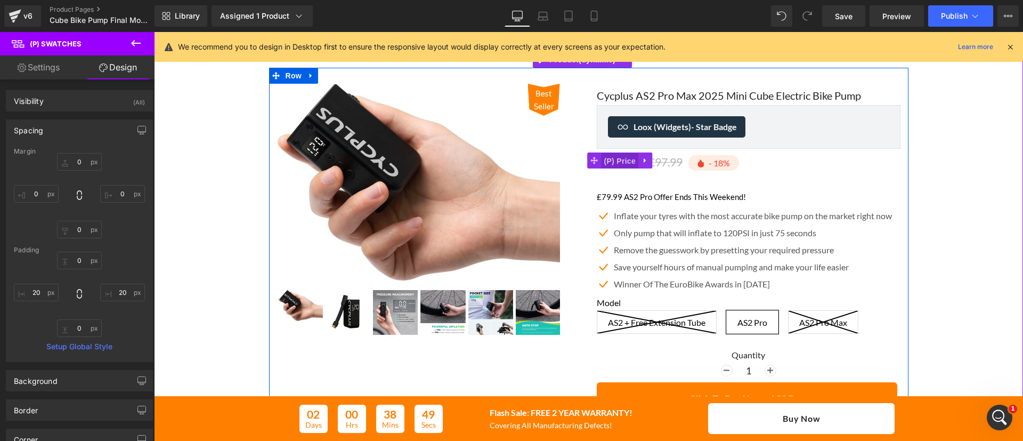
click at [615, 160] on span "(P) Price" at bounding box center [620, 161] width 37 height 16
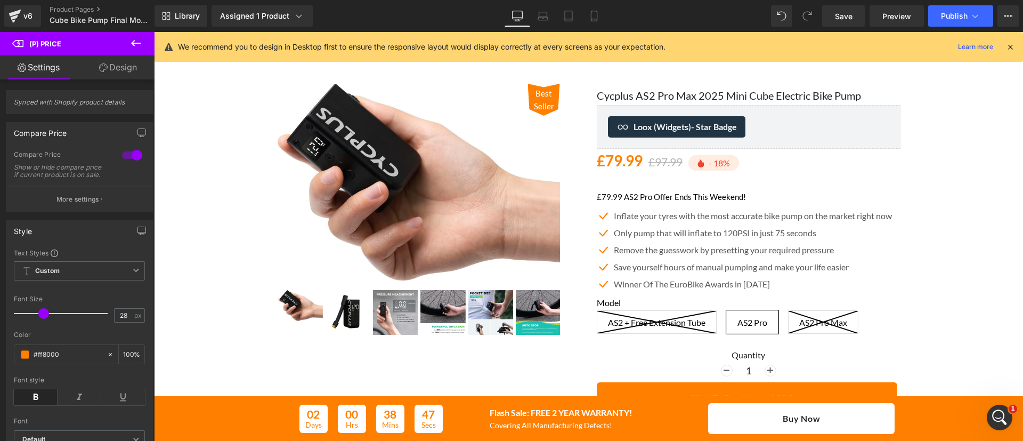
drag, startPoint x: 114, startPoint y: 68, endPoint x: 25, endPoint y: 126, distance: 106.7
click at [114, 68] on link "Design" at bounding box center [117, 67] width 77 height 24
click at [0, 0] on div "Spacing" at bounding box center [0, 0] width 0 height 0
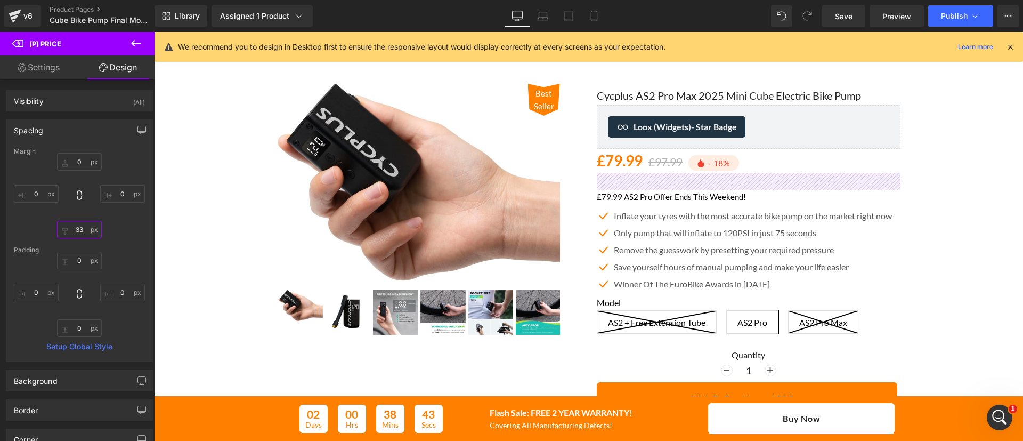
click at [82, 229] on input "text" at bounding box center [79, 230] width 45 height 18
click at [118, 235] on div at bounding box center [79, 195] width 131 height 85
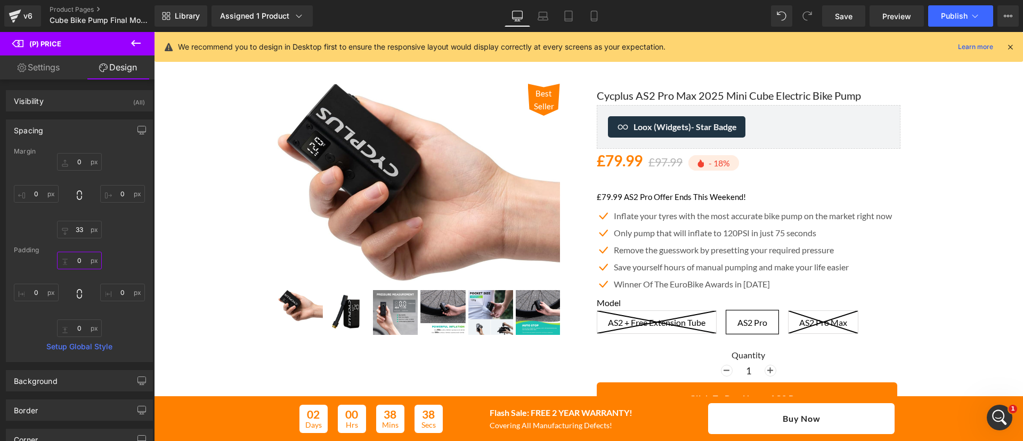
click at [79, 260] on input "text" at bounding box center [79, 260] width 45 height 18
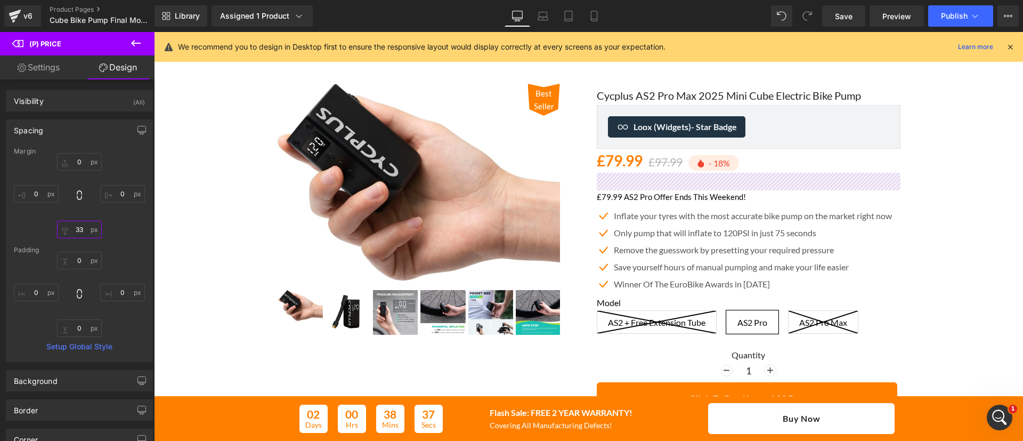
click at [82, 233] on input "text" at bounding box center [79, 230] width 45 height 18
type input "33"
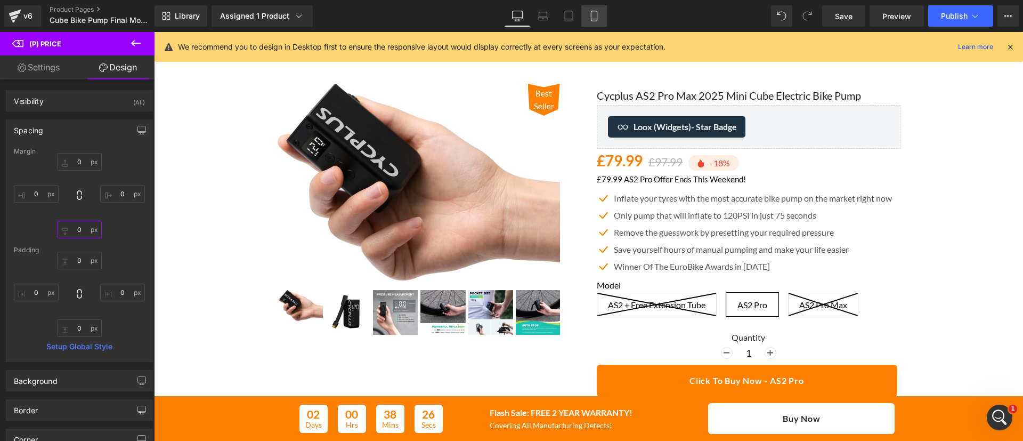
scroll to position [755, 0]
click at [592, 12] on icon at bounding box center [594, 16] width 11 height 11
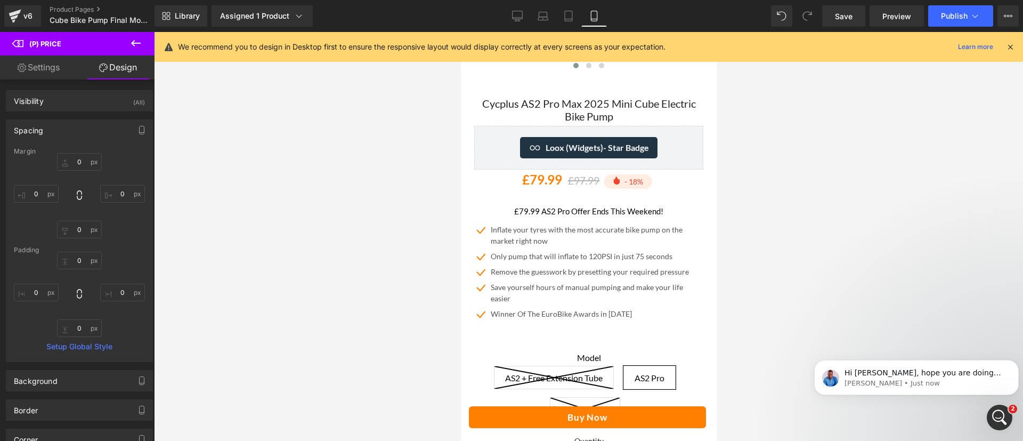
scroll to position [823, 0]
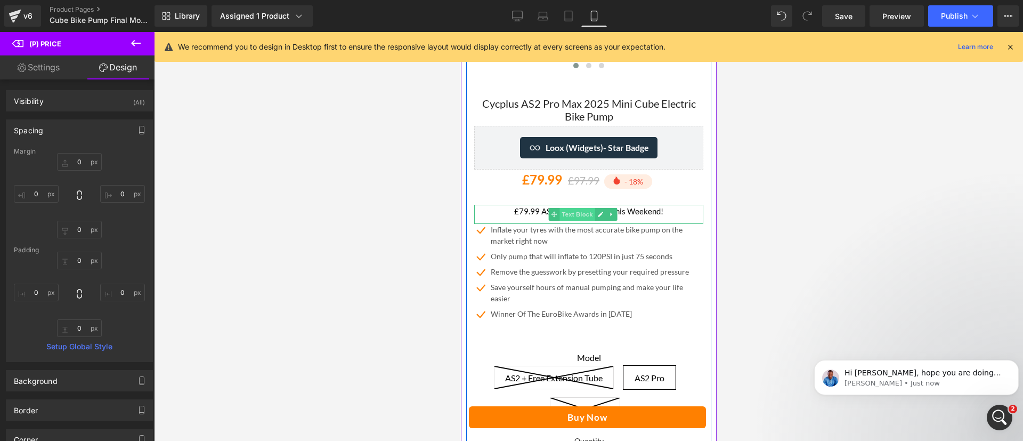
click at [591, 210] on span "Text Block" at bounding box center [576, 214] width 35 height 13
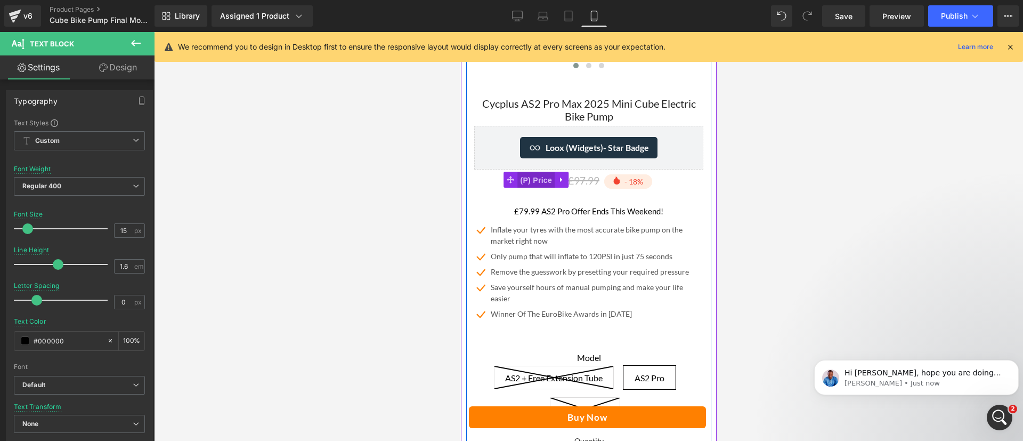
drag, startPoint x: 540, startPoint y: 172, endPoint x: 583, endPoint y: 115, distance: 71.9
click at [540, 172] on span "(P) Price" at bounding box center [535, 180] width 37 height 16
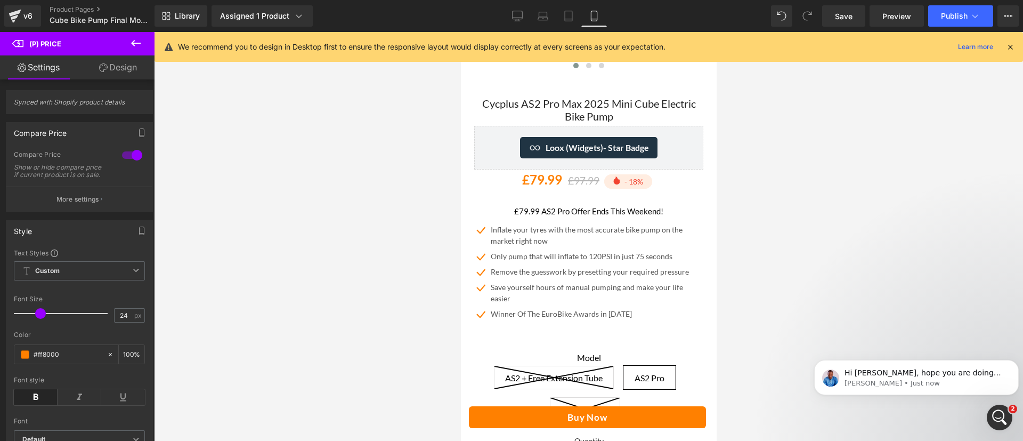
click at [117, 64] on link "Design" at bounding box center [117, 67] width 77 height 24
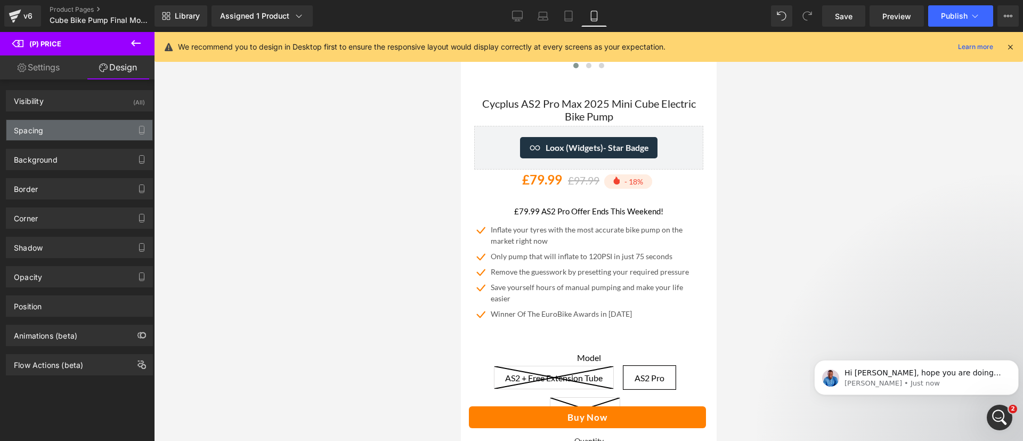
click at [86, 125] on div "Spacing" at bounding box center [79, 130] width 146 height 20
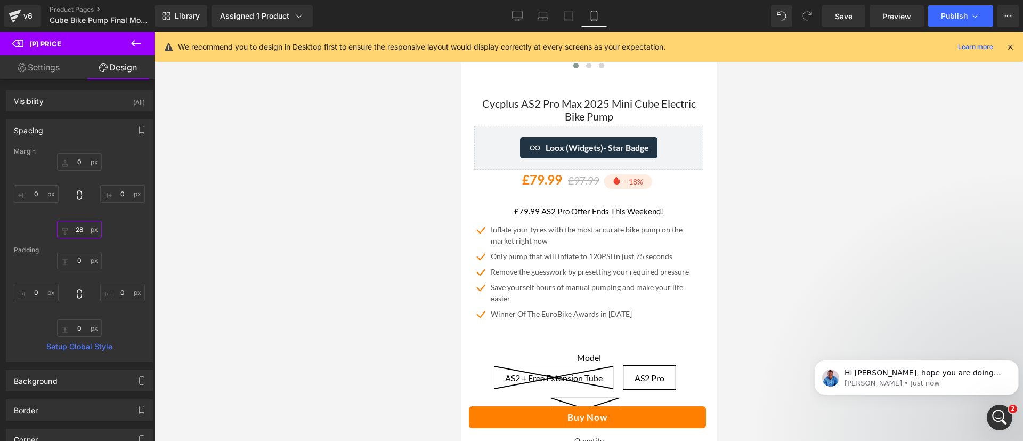
click at [80, 227] on input "text" at bounding box center [79, 230] width 45 height 18
type input "-"
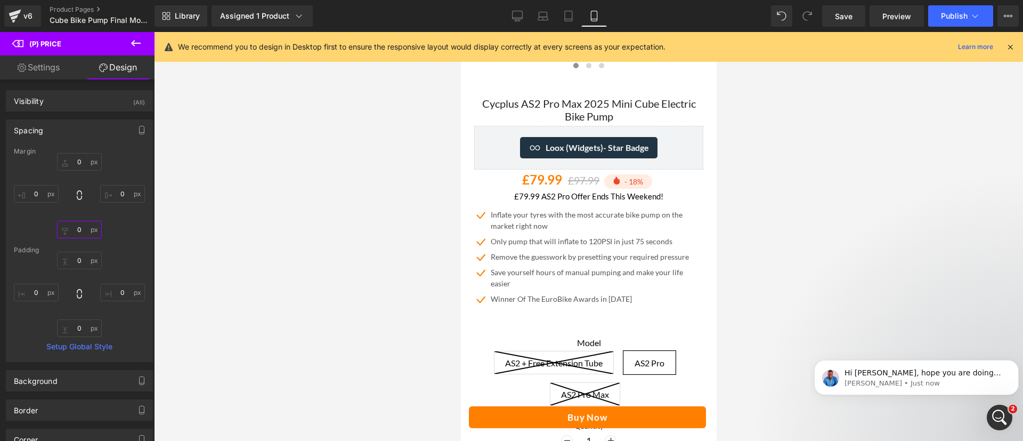
click at [80, 227] on input "text" at bounding box center [79, 230] width 45 height 18
click at [78, 230] on input "text" at bounding box center [79, 230] width 45 height 18
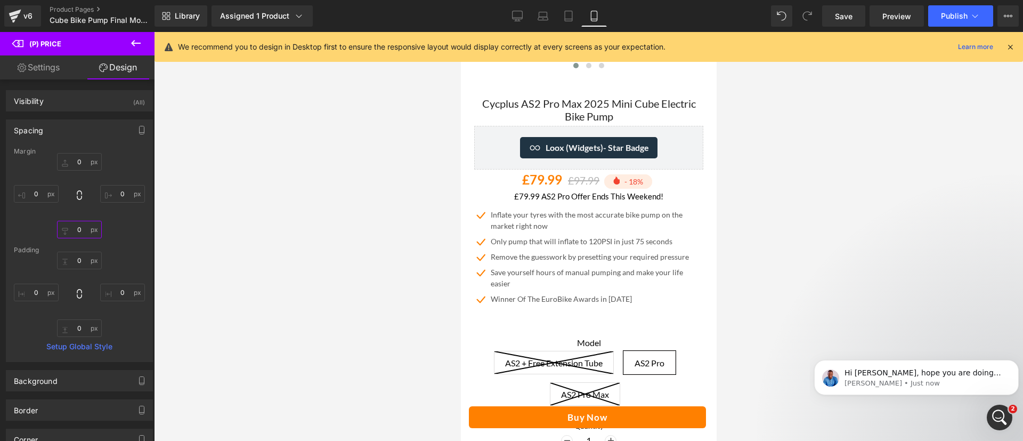
click at [78, 230] on input "text" at bounding box center [79, 230] width 45 height 18
click at [517, 13] on icon at bounding box center [517, 16] width 11 height 11
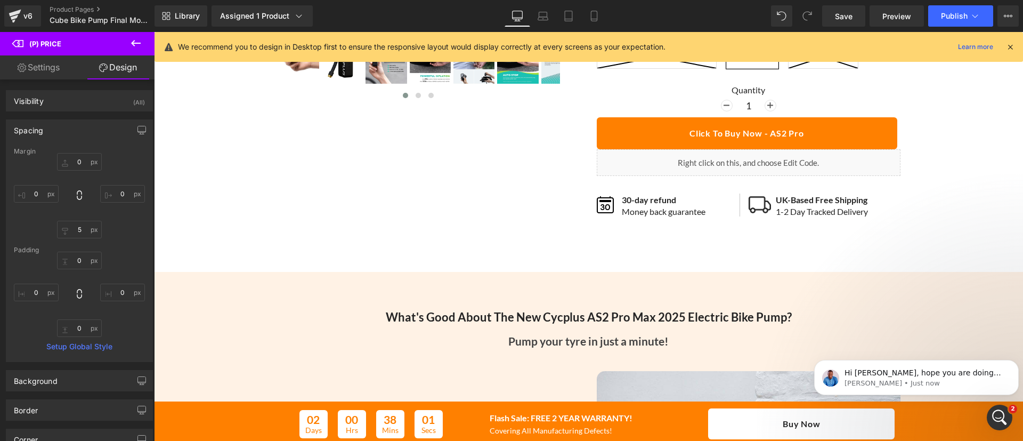
scroll to position [29, 0]
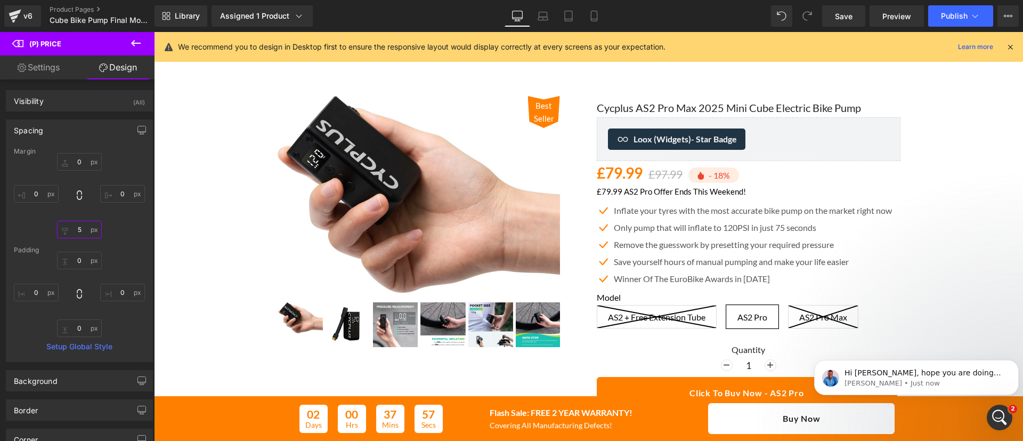
click at [78, 231] on input "5" at bounding box center [79, 230] width 45 height 18
type input "5"
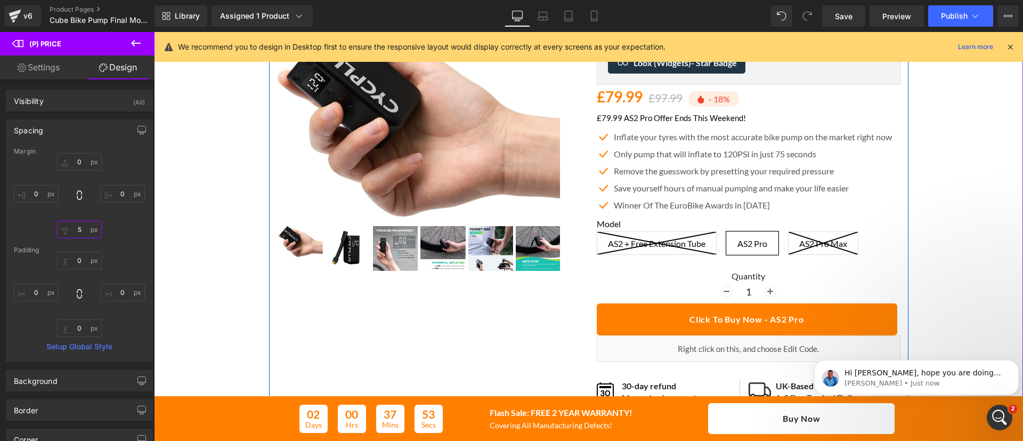
scroll to position [106, 0]
click at [953, 226] on div "Best Seller" at bounding box center [588, 213] width 858 height 421
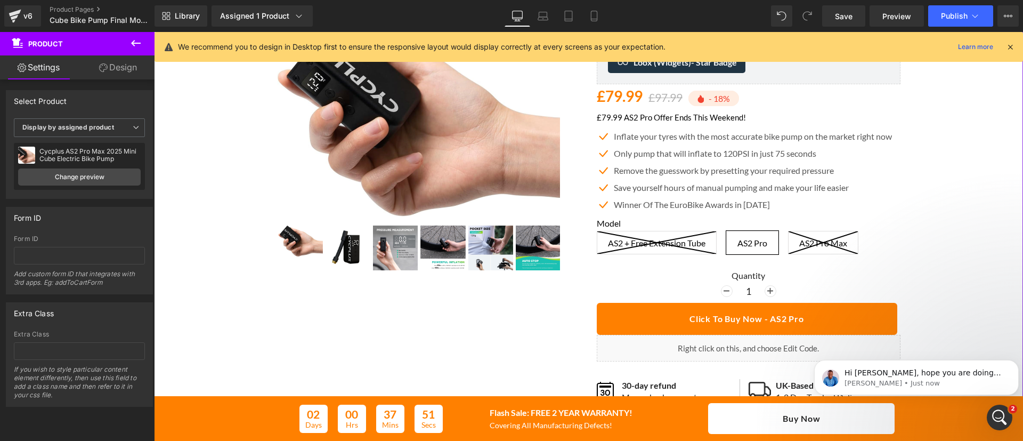
click at [925, 206] on div "Best Seller" at bounding box center [588, 213] width 858 height 421
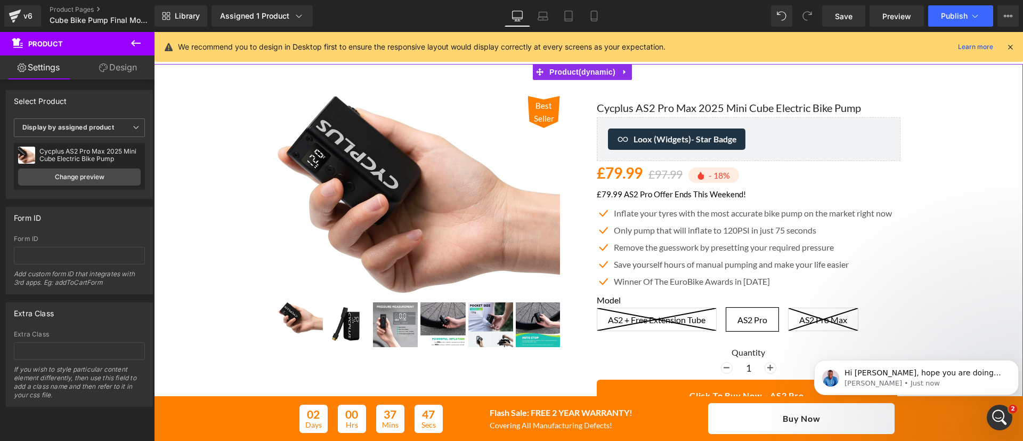
scroll to position [152, 0]
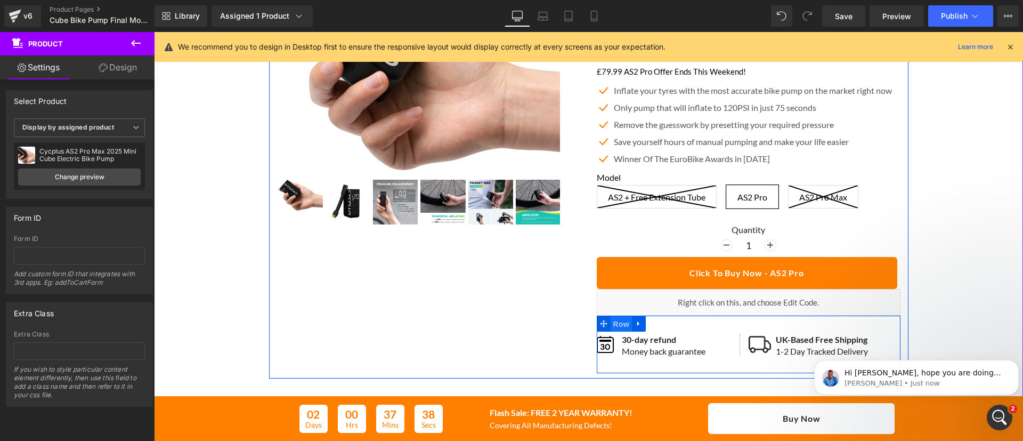
click at [618, 326] on span "Row" at bounding box center [621, 324] width 21 height 16
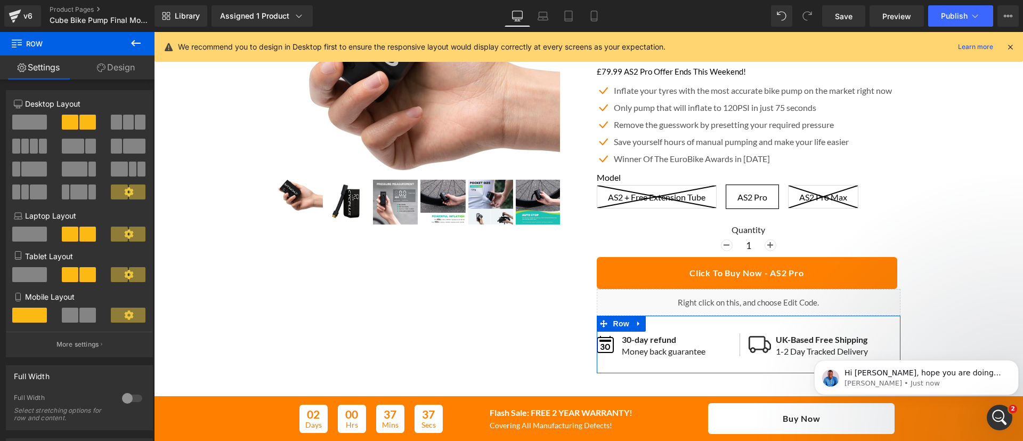
click at [109, 68] on link "Design" at bounding box center [115, 67] width 77 height 24
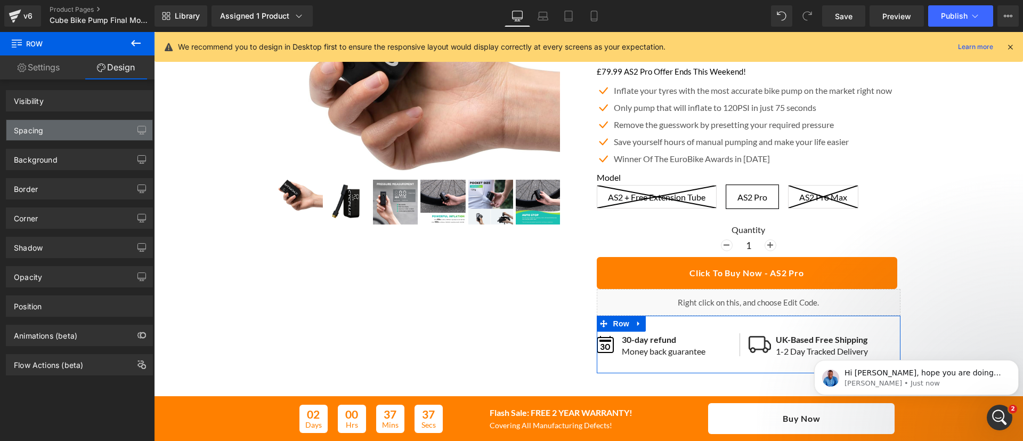
click at [46, 123] on div "Spacing" at bounding box center [79, 130] width 146 height 20
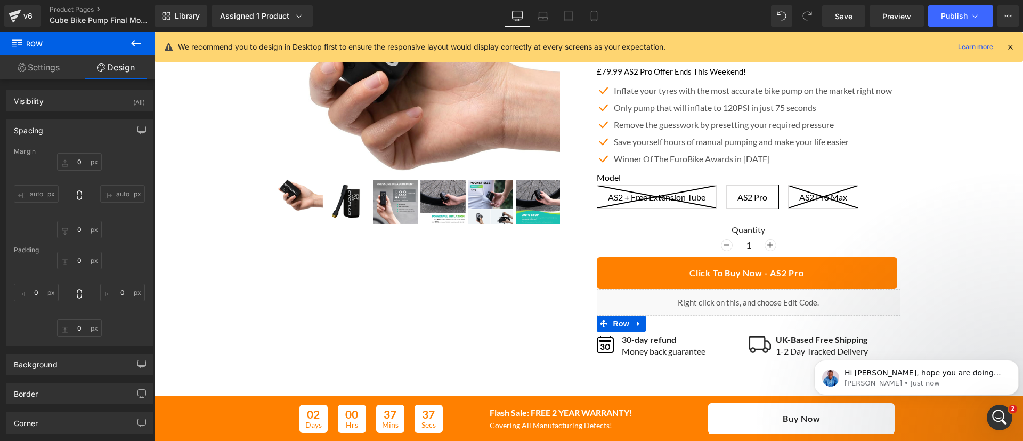
click at [51, 127] on div "Spacing" at bounding box center [79, 130] width 146 height 20
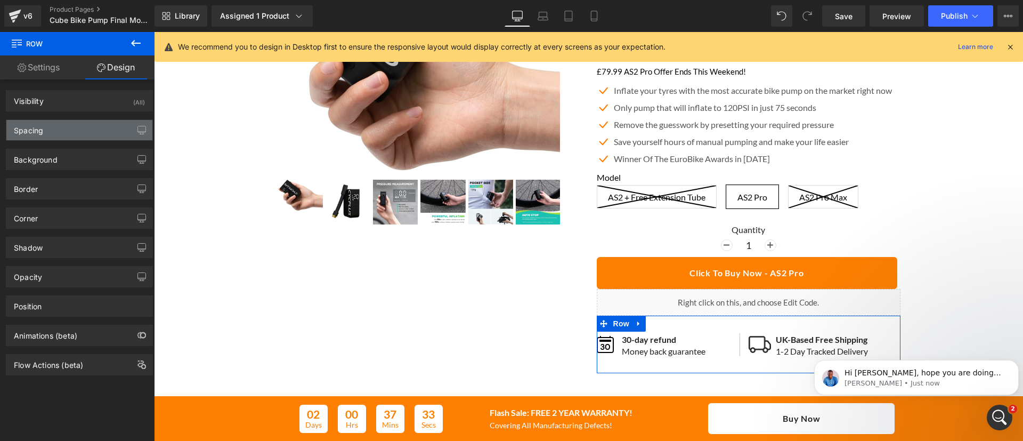
click at [51, 127] on div "Spacing" at bounding box center [79, 130] width 146 height 20
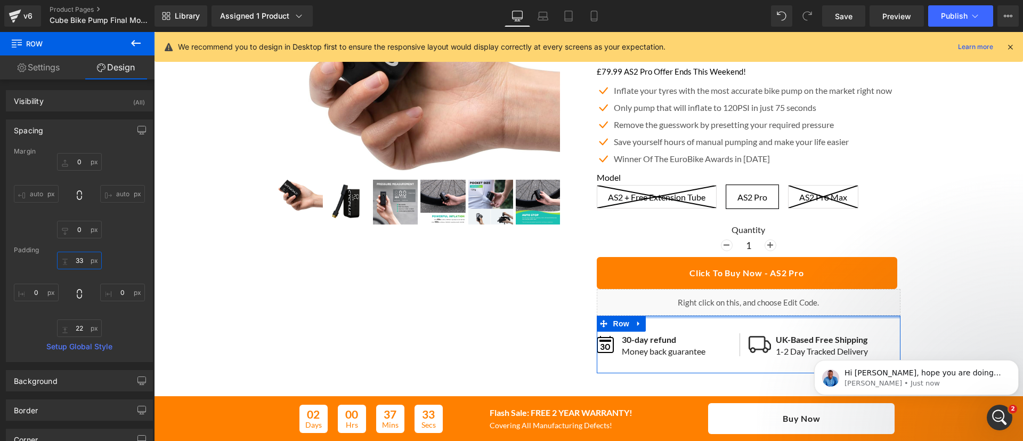
click at [77, 261] on input "text" at bounding box center [79, 260] width 45 height 18
type input "33"
click at [77, 326] on input "text" at bounding box center [79, 328] width 45 height 18
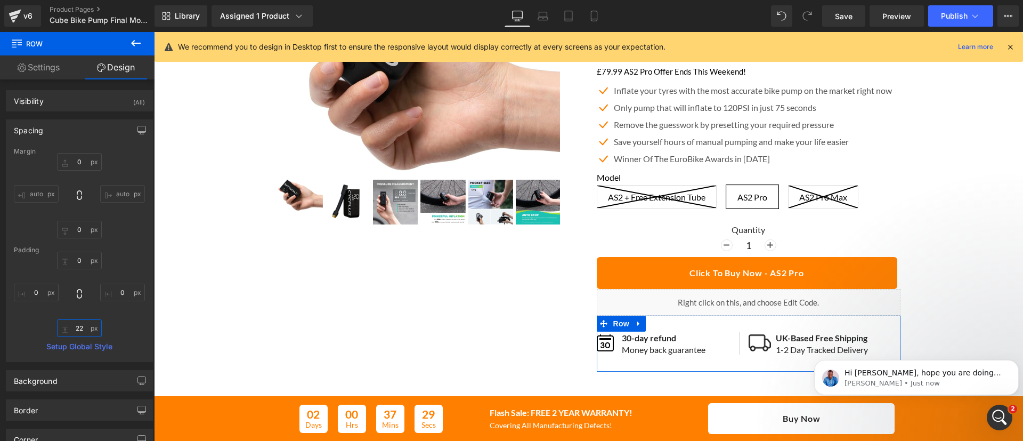
click at [77, 326] on input "text" at bounding box center [79, 328] width 45 height 18
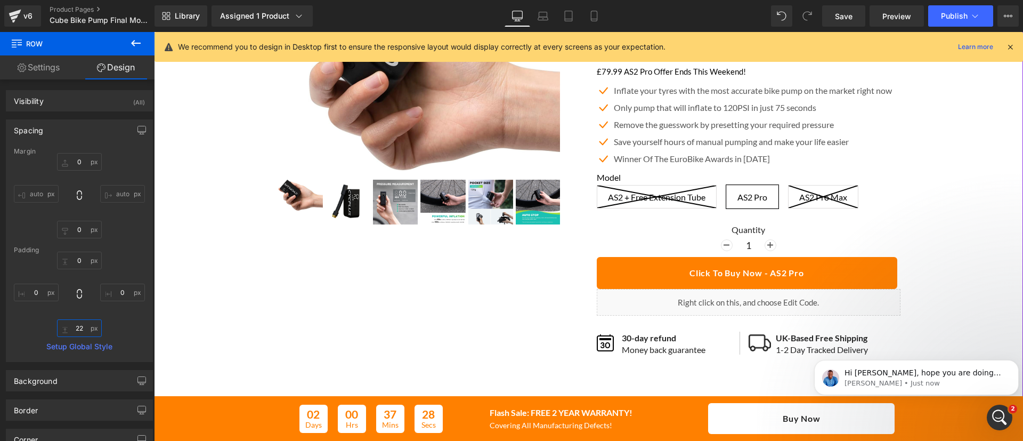
type input "22"
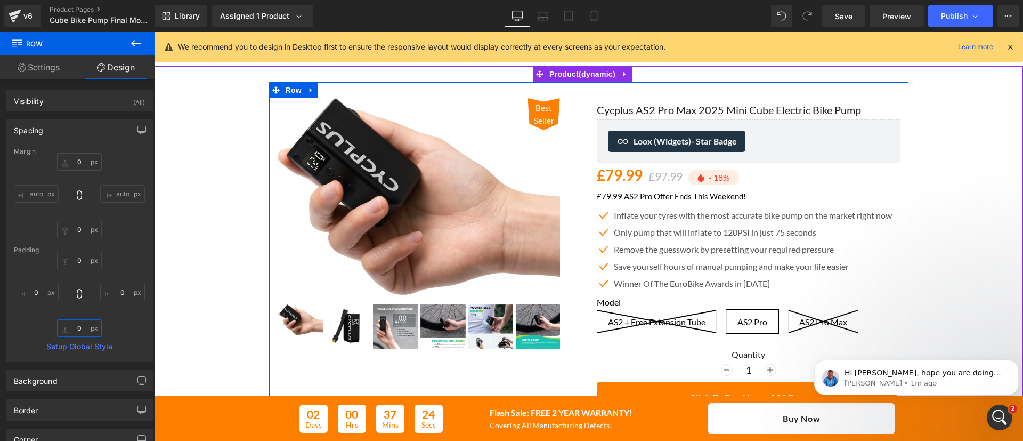
scroll to position [28, 0]
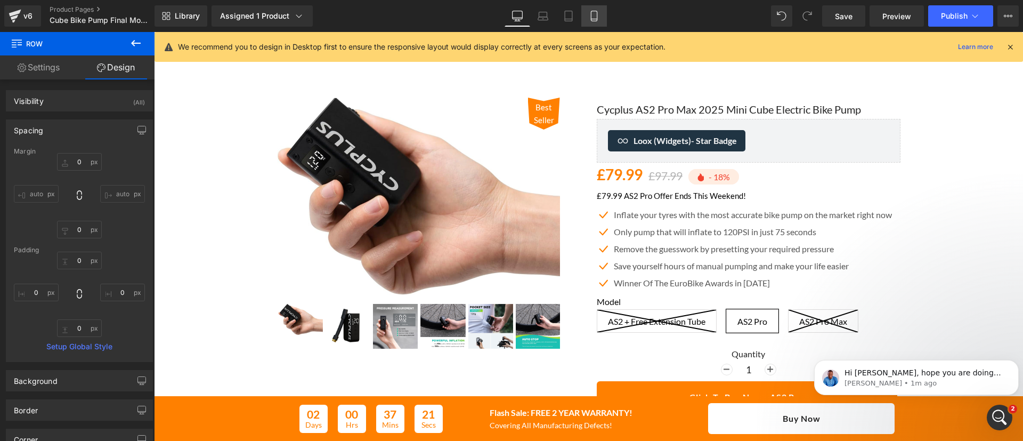
click at [592, 21] on link "Mobile" at bounding box center [594, 15] width 26 height 21
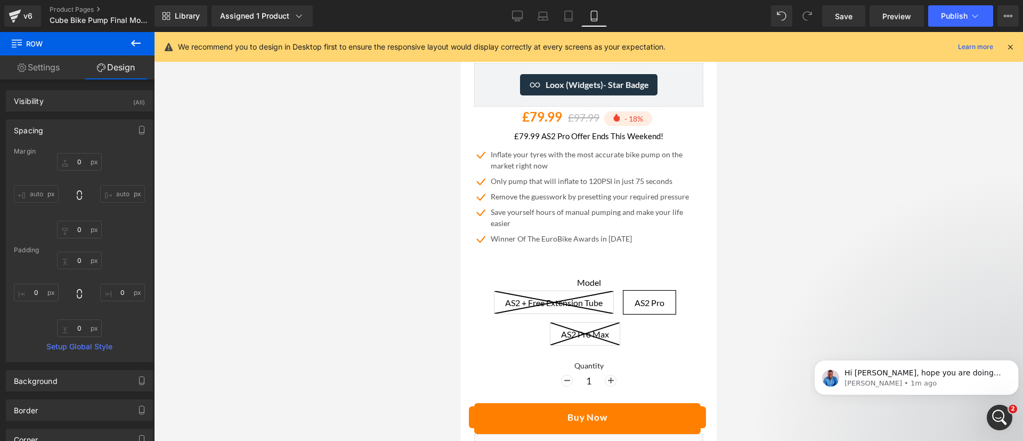
scroll to position [364, 0]
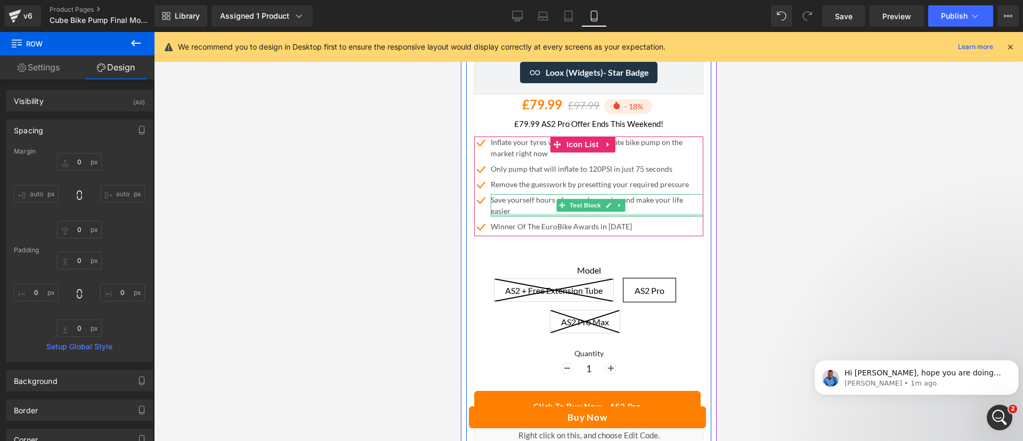
click at [550, 214] on div at bounding box center [596, 215] width 213 height 3
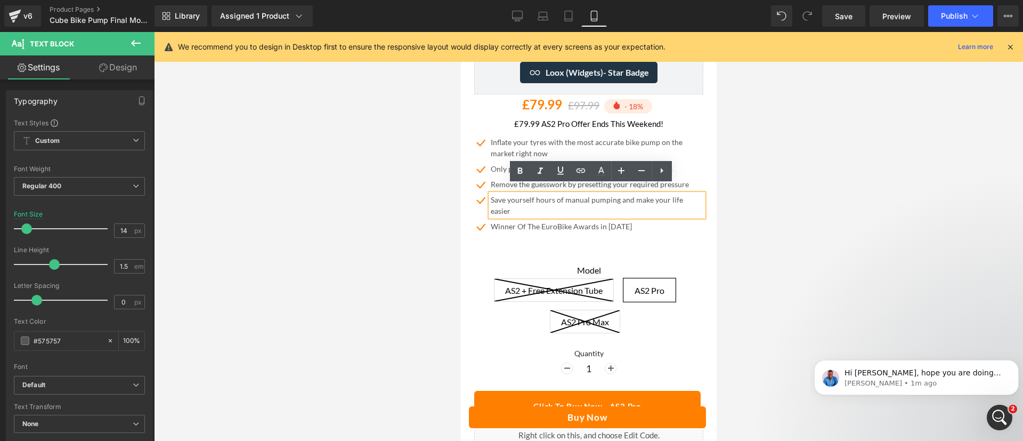
click at [580, 141] on span "Text Block" at bounding box center [584, 147] width 35 height 13
click at [754, 211] on div at bounding box center [588, 236] width 869 height 409
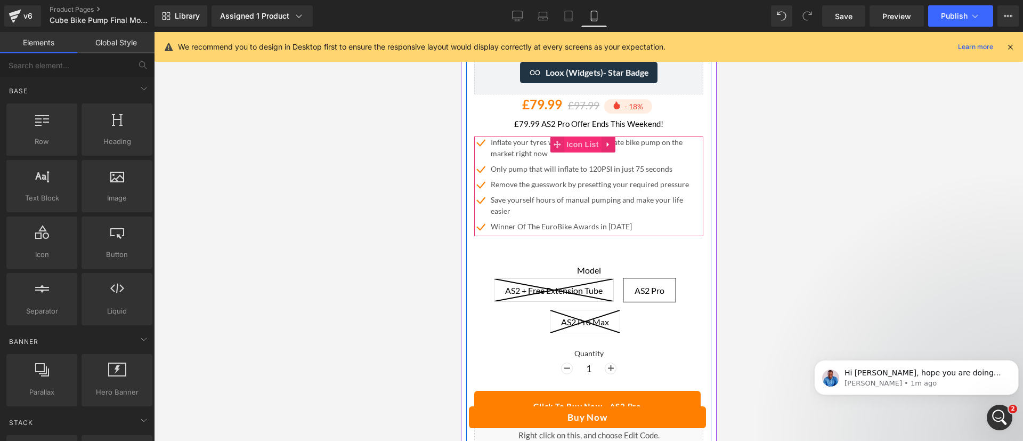
click at [579, 136] on span "Icon List" at bounding box center [581, 144] width 37 height 16
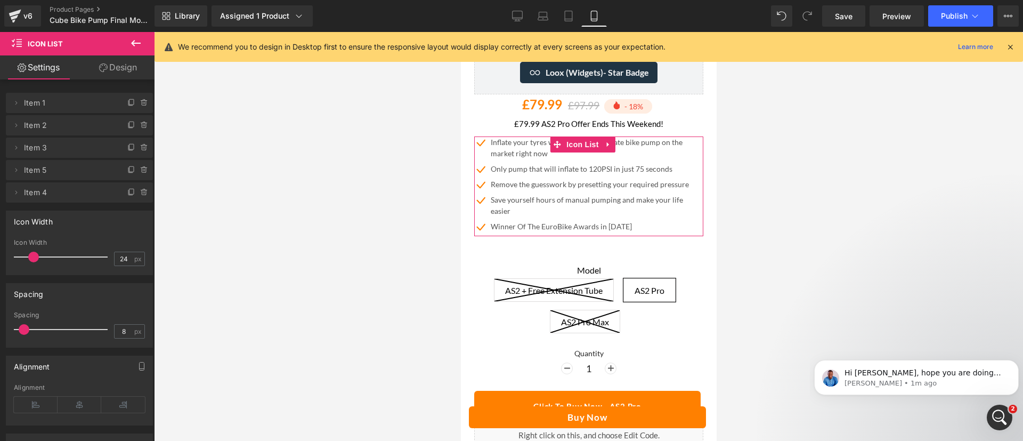
click at [111, 61] on link "Design" at bounding box center [117, 67] width 77 height 24
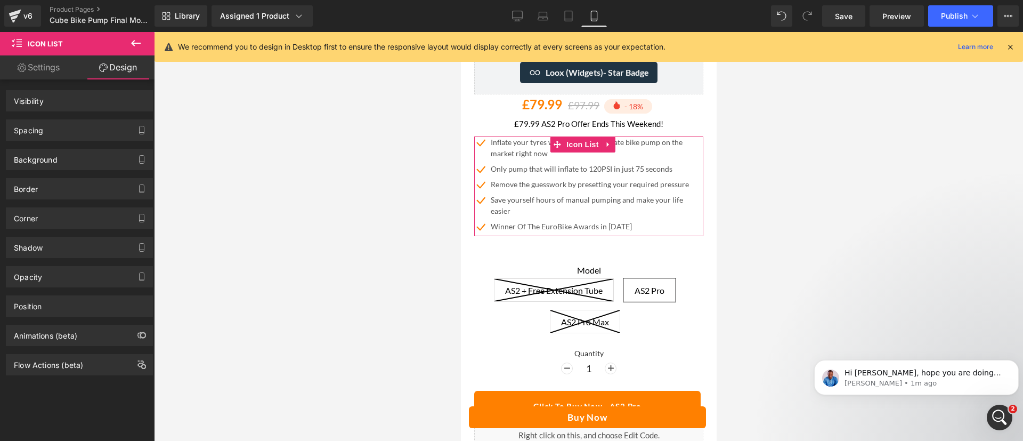
click at [67, 126] on div "Spacing" at bounding box center [79, 130] width 146 height 20
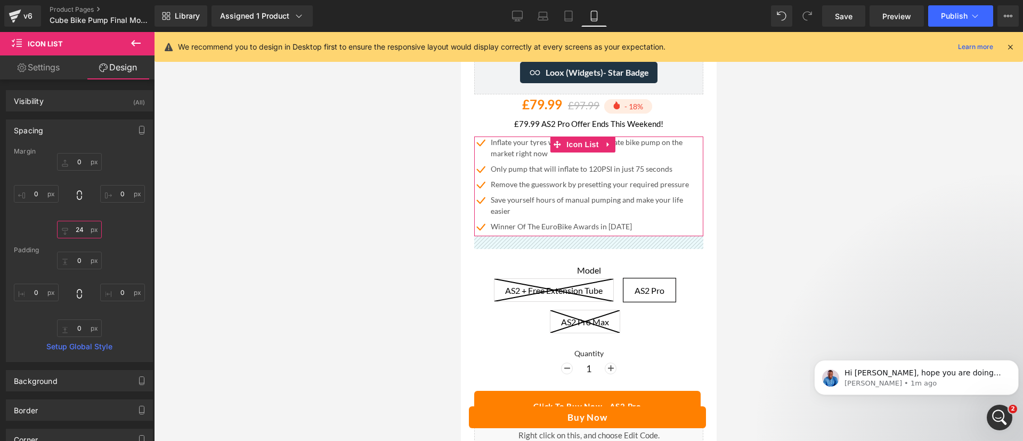
click at [77, 232] on input "text" at bounding box center [79, 230] width 45 height 18
type input "24"
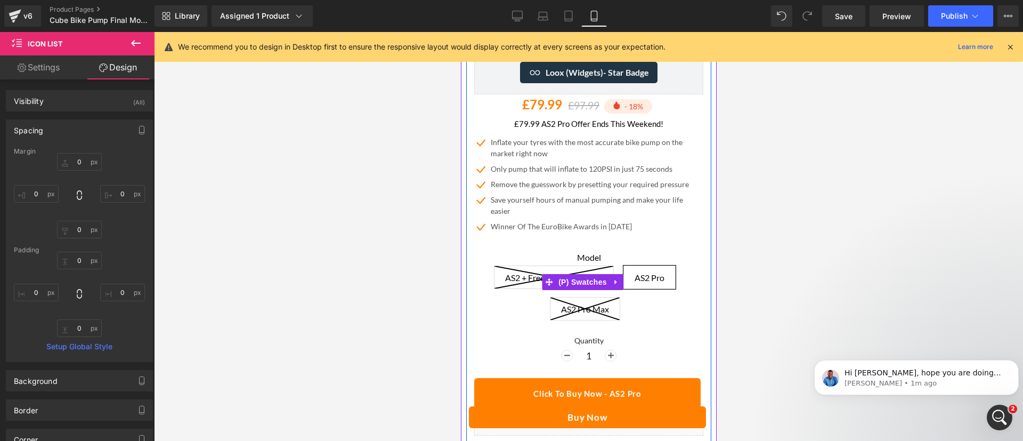
click at [585, 252] on label "Model" at bounding box center [588, 258] width 229 height 13
drag, startPoint x: 582, startPoint y: 275, endPoint x: 659, endPoint y: 140, distance: 155.4
click at [582, 275] on span "(P) Swatches" at bounding box center [582, 282] width 54 height 16
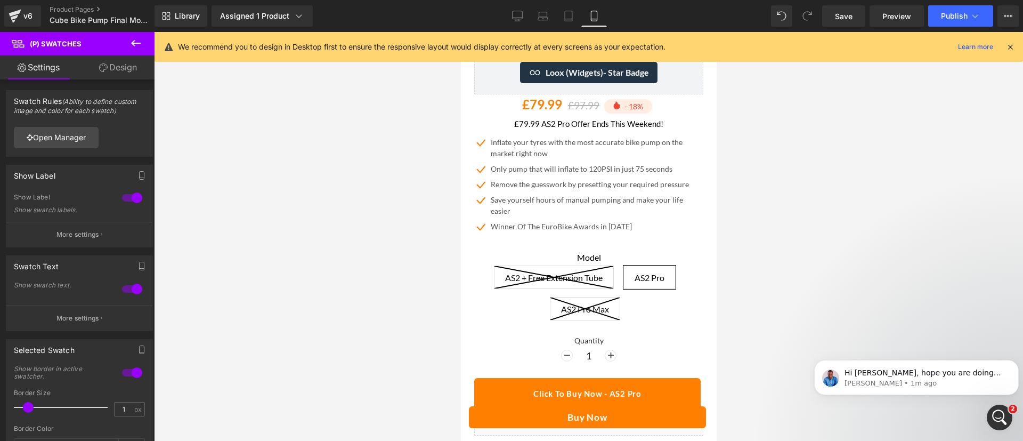
click at [128, 65] on link "Design" at bounding box center [117, 67] width 77 height 24
click at [0, 0] on div "Spacing" at bounding box center [0, 0] width 0 height 0
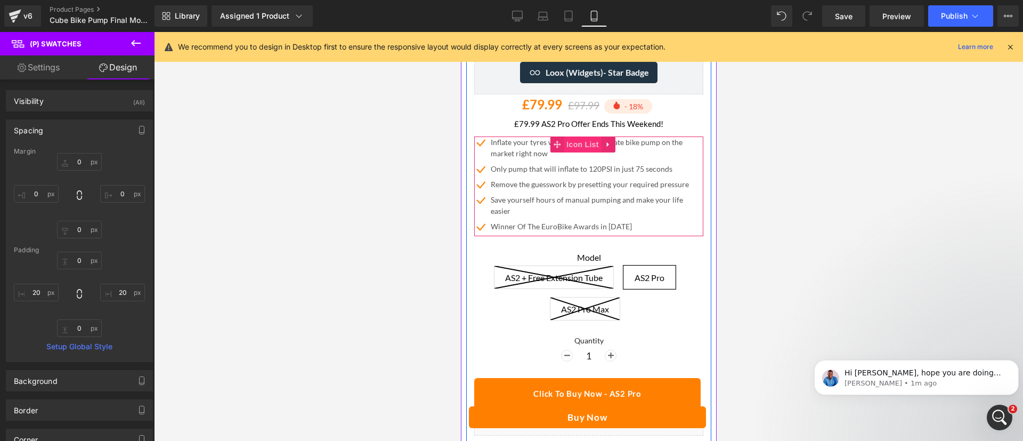
click at [573, 136] on span "Icon List" at bounding box center [581, 144] width 37 height 16
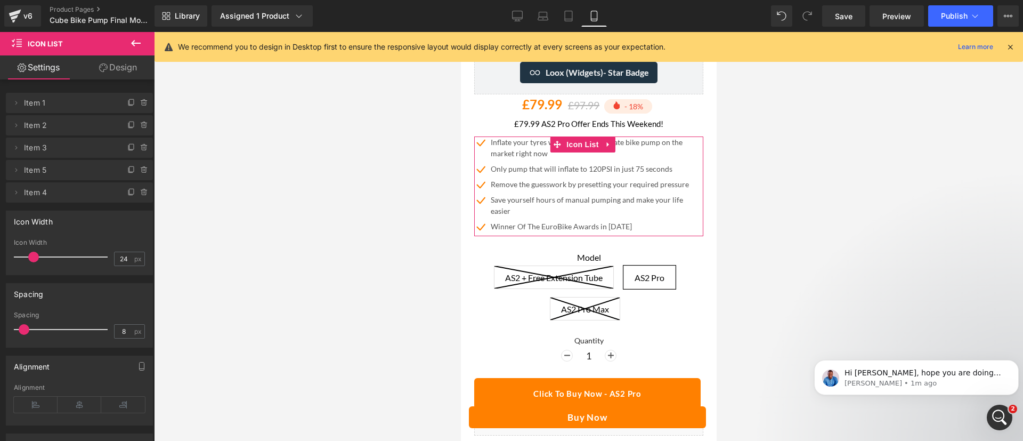
click at [113, 63] on link "Design" at bounding box center [117, 67] width 77 height 24
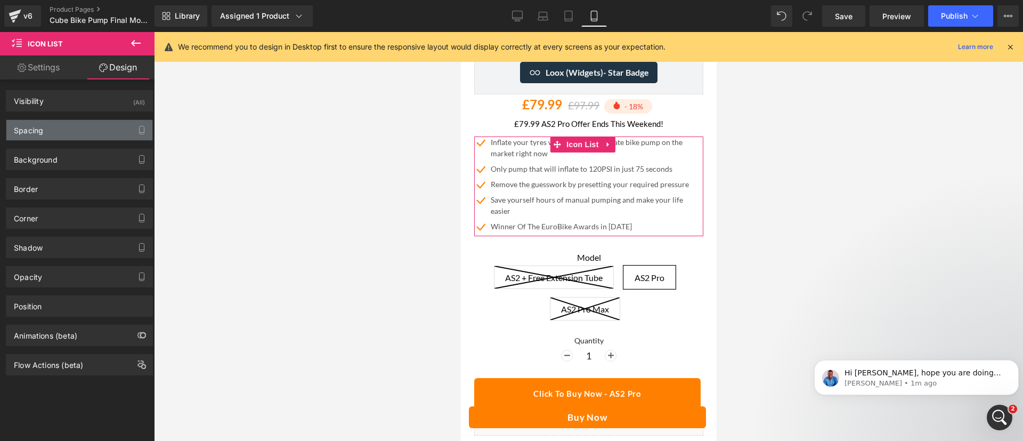
click at [75, 138] on div "Spacing" at bounding box center [79, 130] width 146 height 20
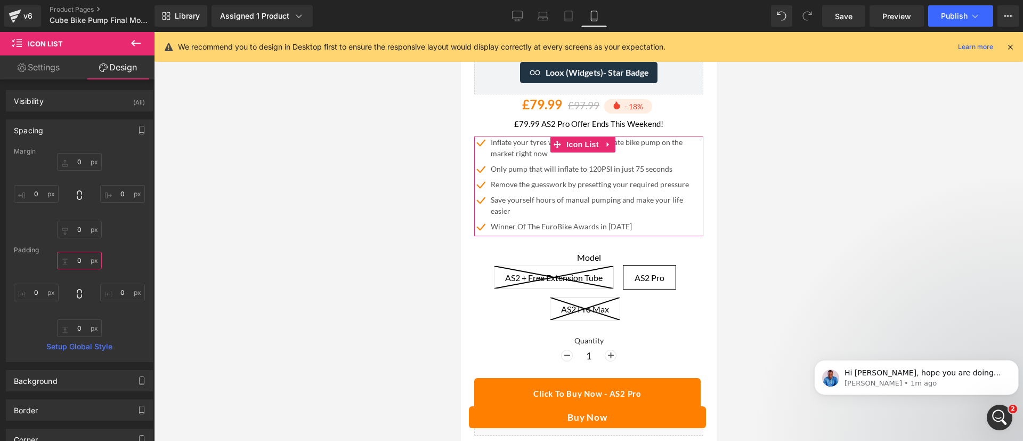
click at [75, 264] on input "text" at bounding box center [79, 260] width 45 height 18
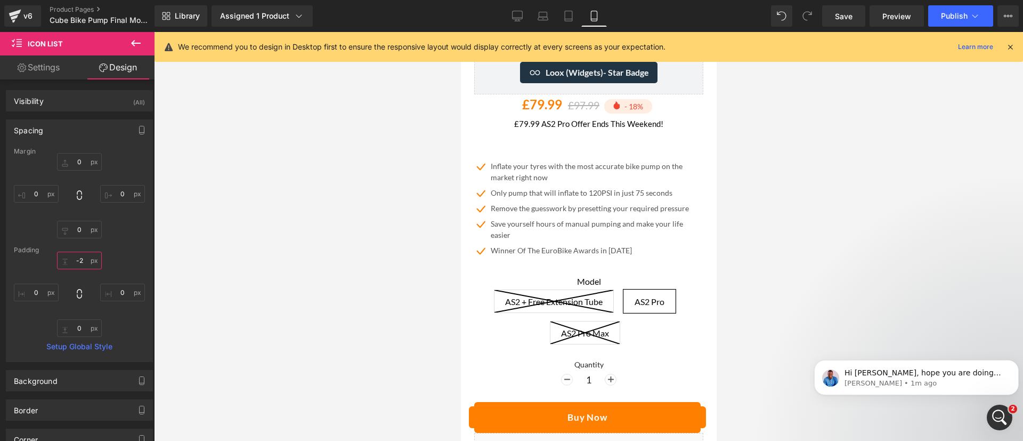
type input "-"
click at [74, 230] on input "text" at bounding box center [79, 230] width 45 height 18
type input "-25"
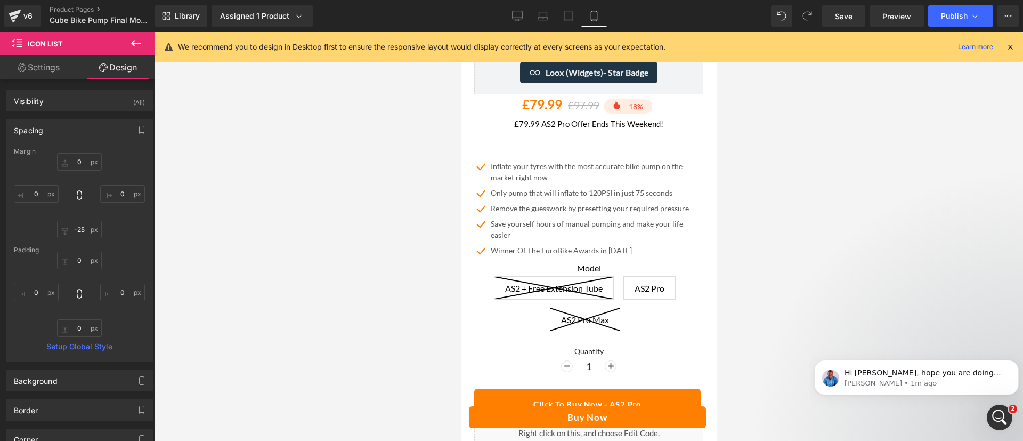
click at [768, 273] on div at bounding box center [588, 236] width 869 height 409
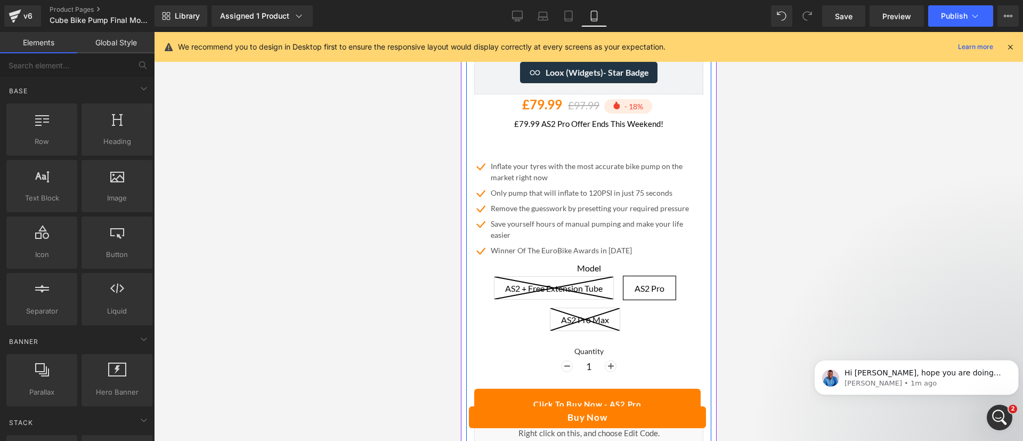
scroll to position [274, 0]
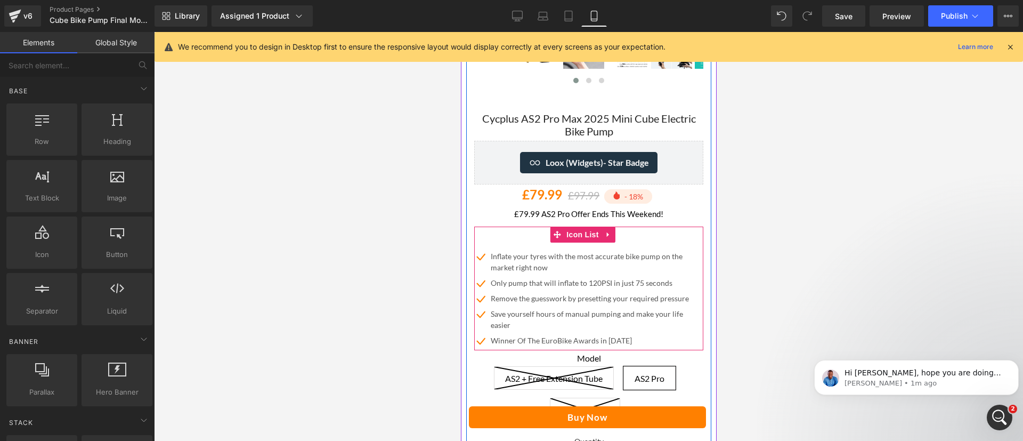
click at [574, 232] on span "Icon List" at bounding box center [581, 234] width 37 height 16
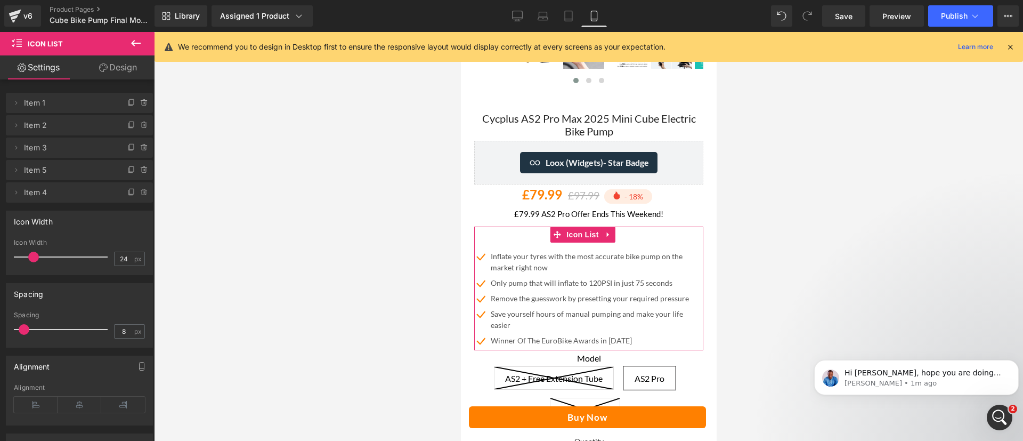
drag, startPoint x: 133, startPoint y: 67, endPoint x: 68, endPoint y: 186, distance: 136.1
click at [133, 67] on link "Design" at bounding box center [117, 67] width 77 height 24
click at [0, 0] on div "Spacing" at bounding box center [0, 0] width 0 height 0
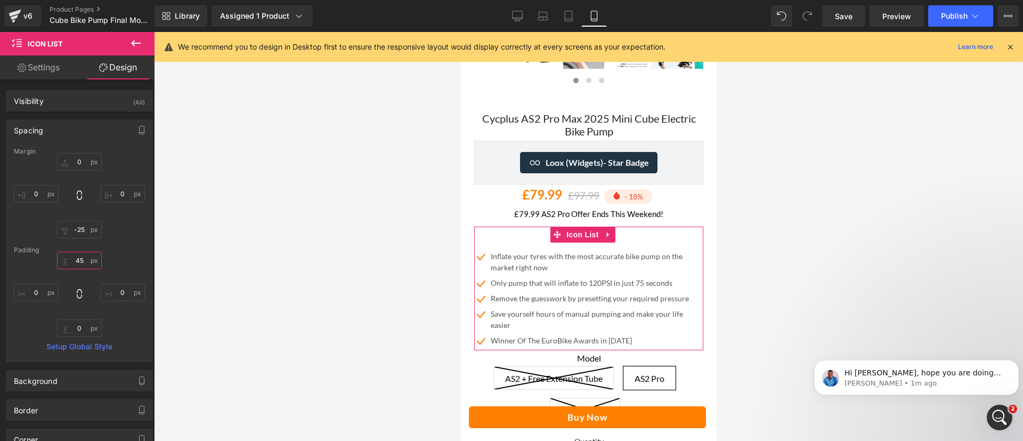
click at [78, 261] on input "text" at bounding box center [79, 260] width 45 height 18
type input "45"
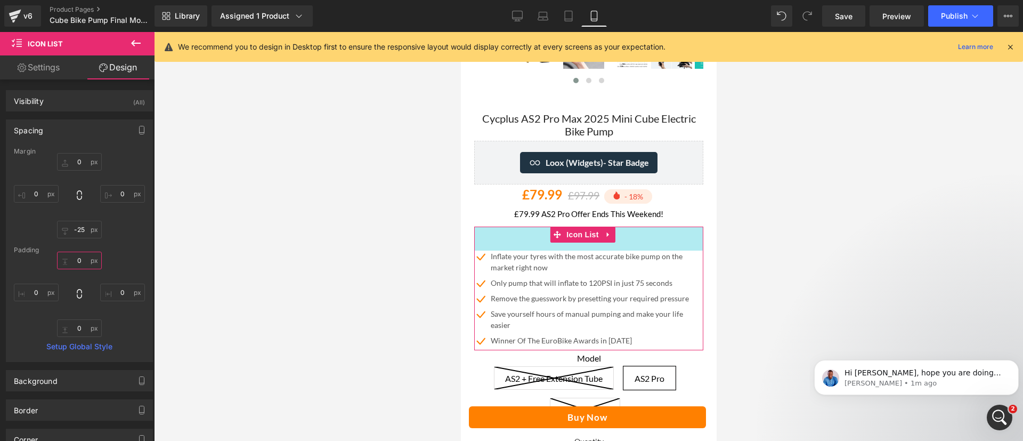
type input "45"
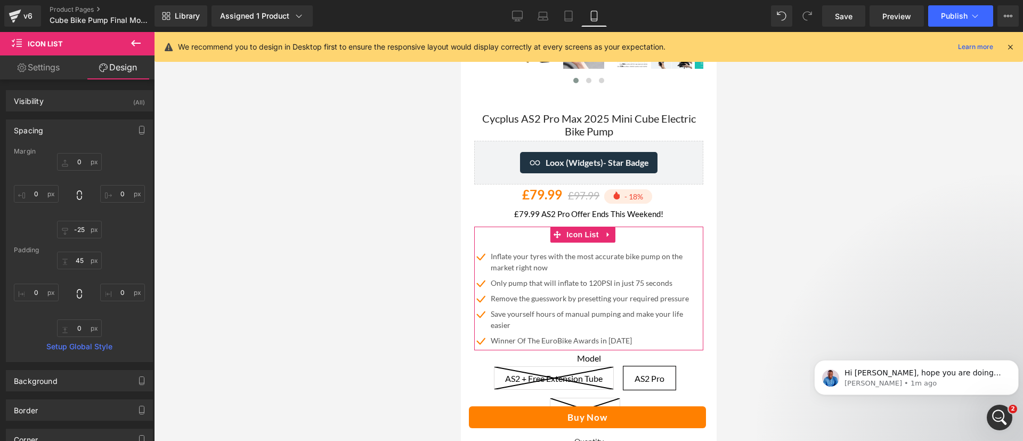
click at [122, 265] on div "45" at bounding box center [79, 293] width 131 height 85
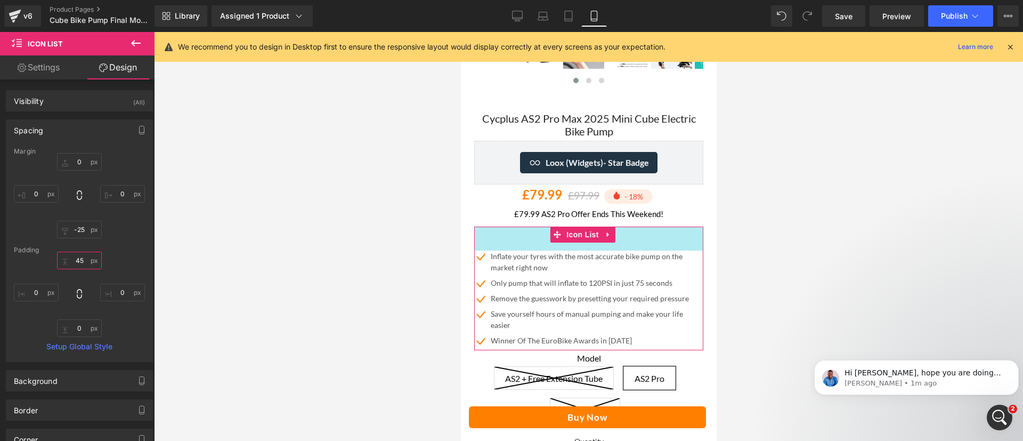
click at [82, 259] on input "45" at bounding box center [79, 260] width 45 height 18
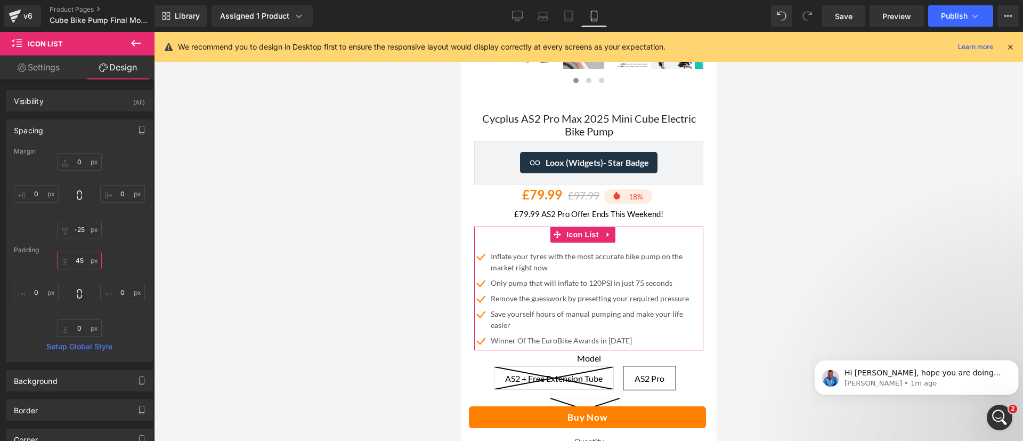
click at [82, 259] on input "45" at bounding box center [79, 260] width 45 height 18
click at [130, 263] on div at bounding box center [79, 293] width 131 height 85
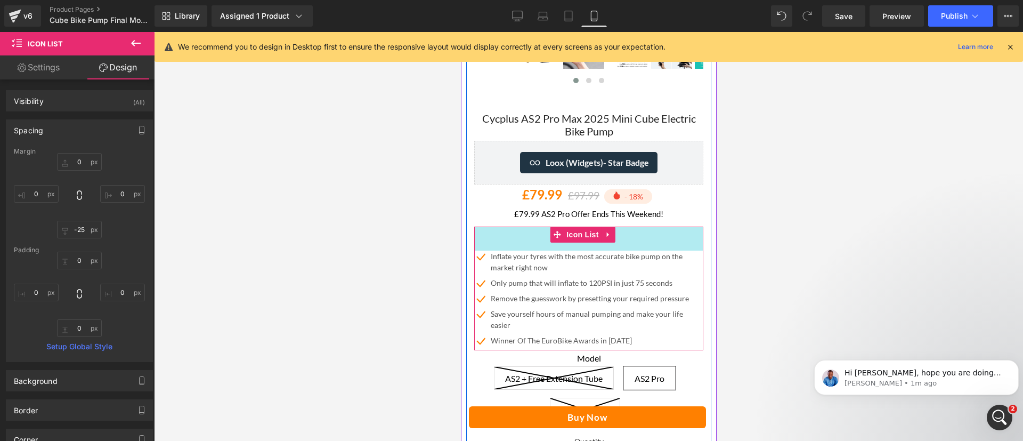
click at [521, 233] on div "NaNpx" at bounding box center [588, 238] width 229 height 24
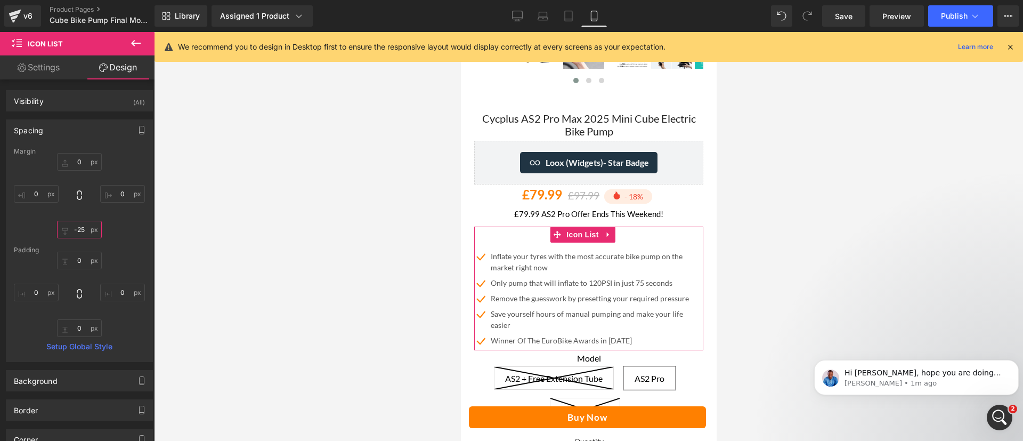
click at [78, 232] on input "text" at bounding box center [79, 230] width 45 height 18
click at [889, 233] on div at bounding box center [588, 236] width 869 height 409
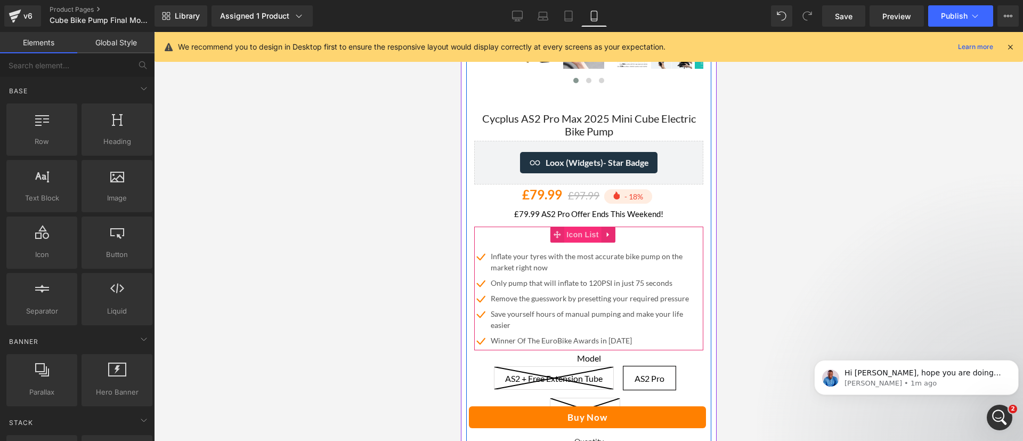
click at [578, 227] on span "Icon List" at bounding box center [581, 234] width 37 height 16
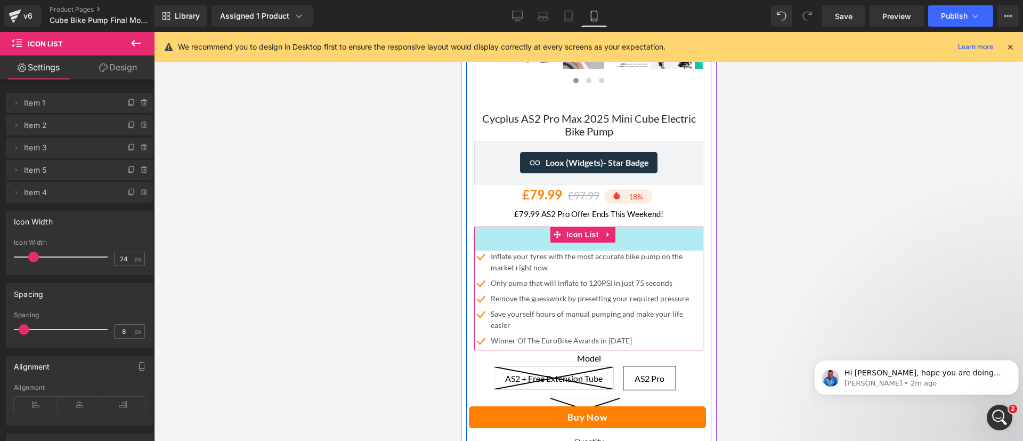
click at [541, 234] on div "NaNpx" at bounding box center [588, 238] width 229 height 24
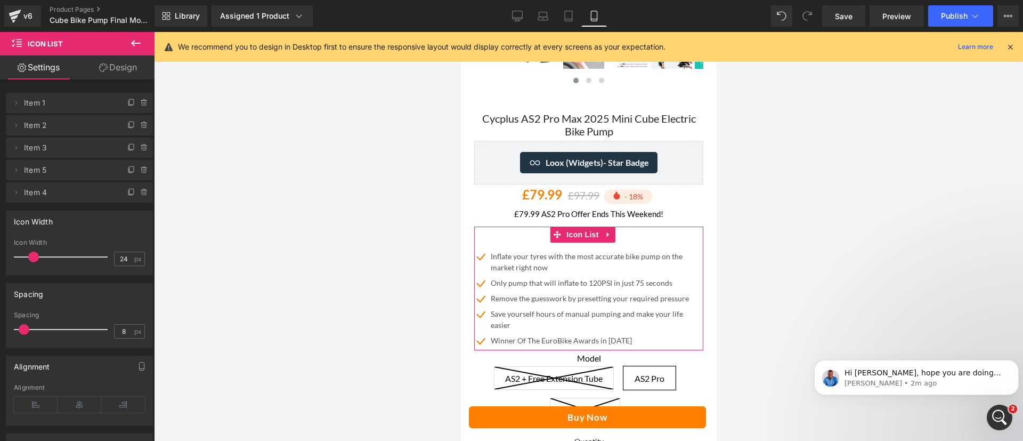
click at [127, 66] on link "Design" at bounding box center [117, 67] width 77 height 24
click at [0, 0] on div "Spacing" at bounding box center [0, 0] width 0 height 0
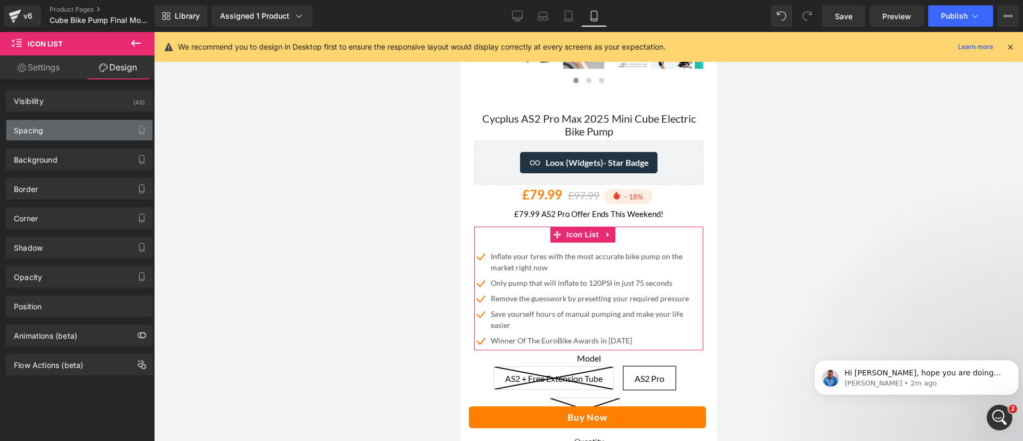
click at [79, 131] on div "Spacing" at bounding box center [79, 130] width 146 height 20
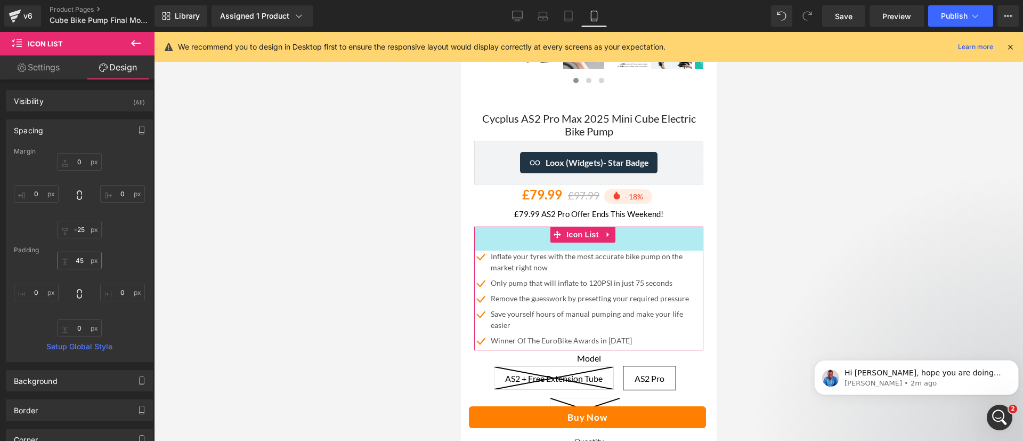
click at [79, 265] on input "45" at bounding box center [79, 260] width 45 height 18
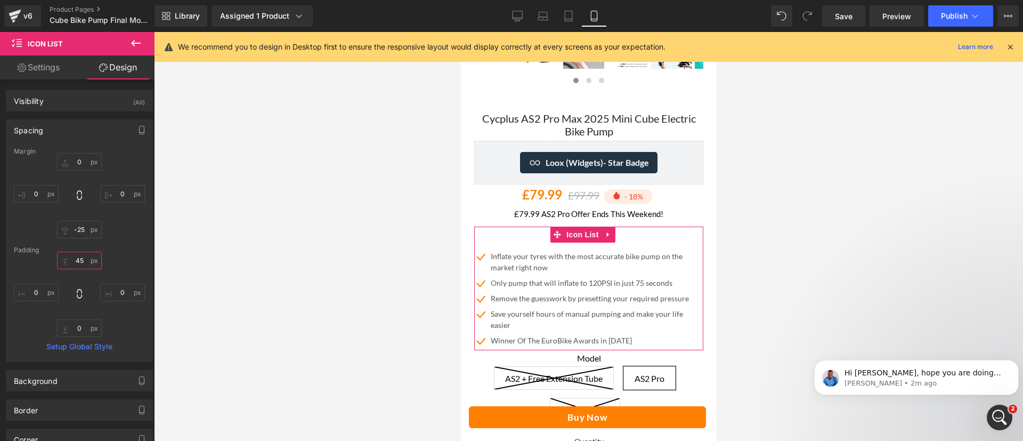
click at [79, 265] on input "45" at bounding box center [79, 260] width 45 height 18
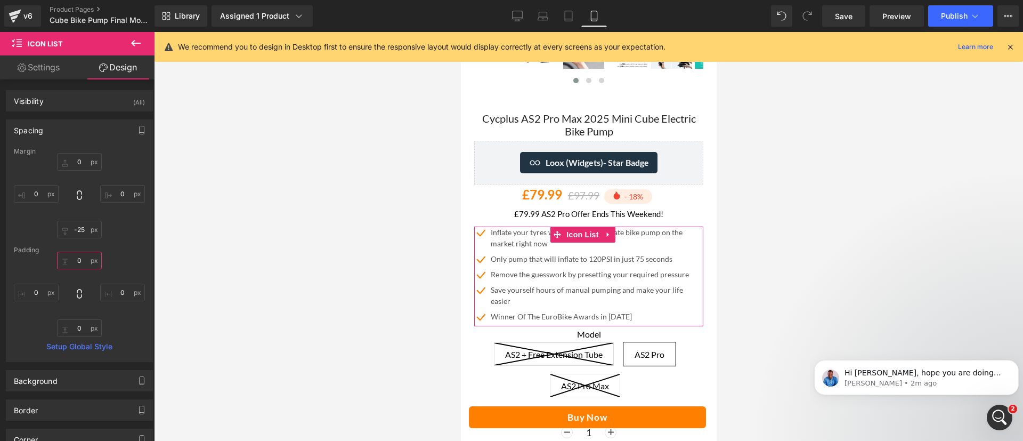
type input "0"
click at [130, 265] on div "0 0 0 0" at bounding box center [79, 293] width 131 height 85
click at [802, 261] on div at bounding box center [588, 236] width 869 height 409
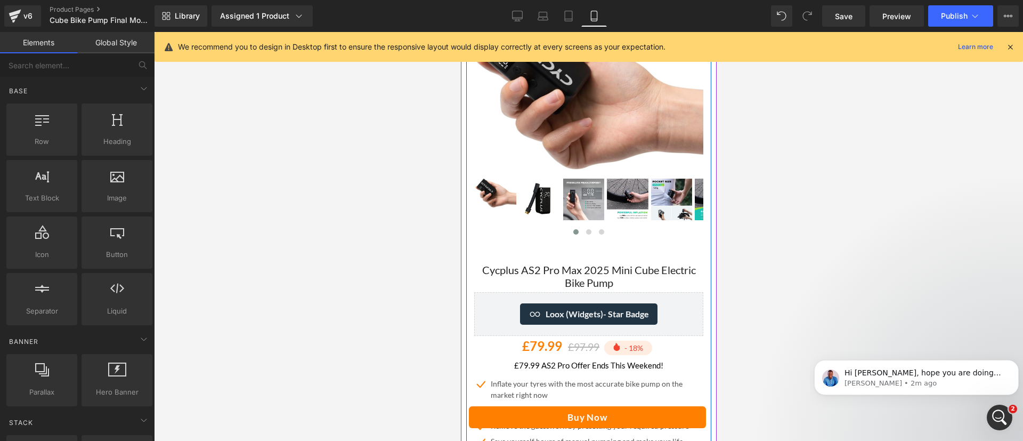
scroll to position [122, 0]
click at [588, 275] on span "(P) Title" at bounding box center [582, 278] width 34 height 16
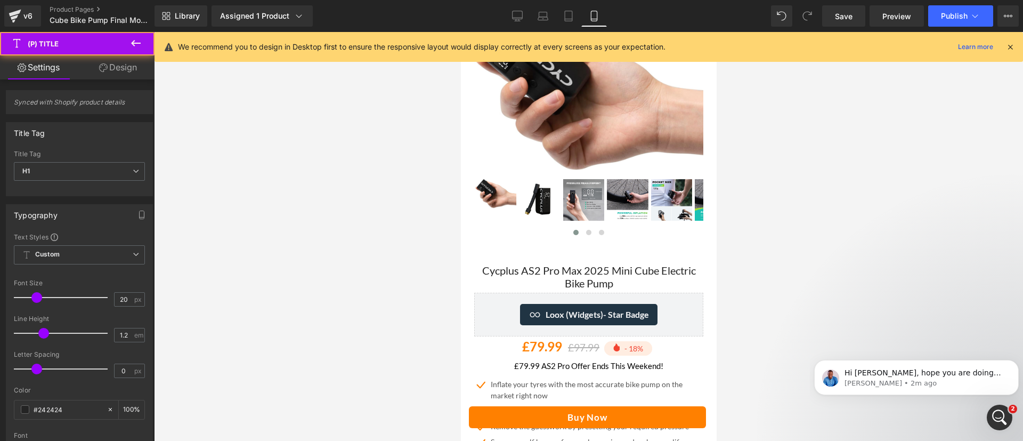
click at [125, 71] on link "Design" at bounding box center [117, 67] width 77 height 24
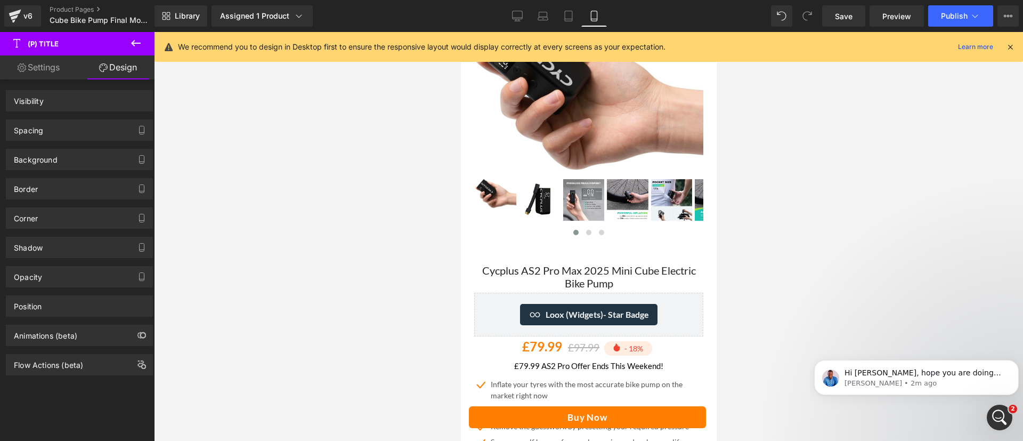
click at [90, 135] on div "Spacing" at bounding box center [79, 130] width 146 height 20
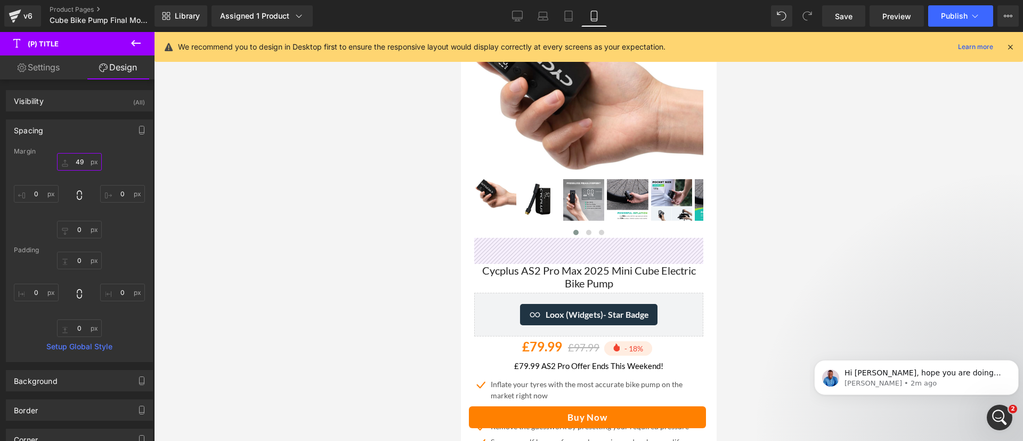
click at [75, 161] on input "text" at bounding box center [79, 162] width 45 height 18
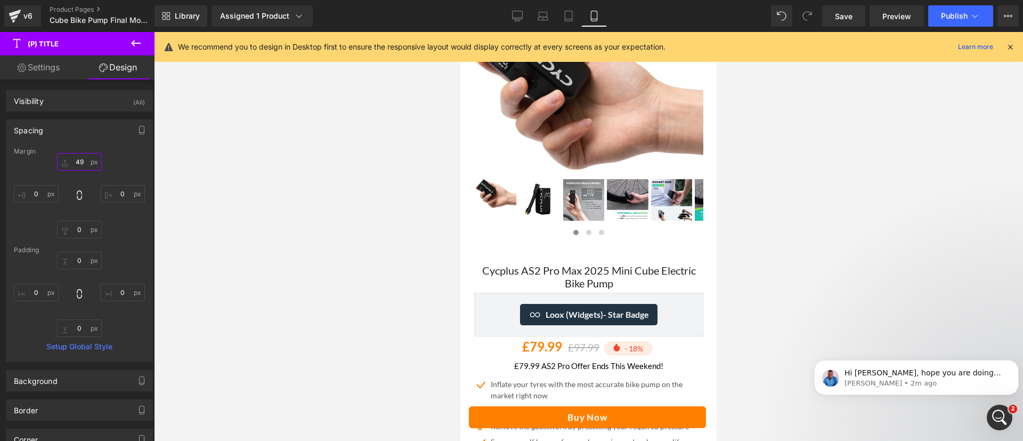
click at [75, 161] on input "text" at bounding box center [79, 162] width 45 height 18
type input "49"
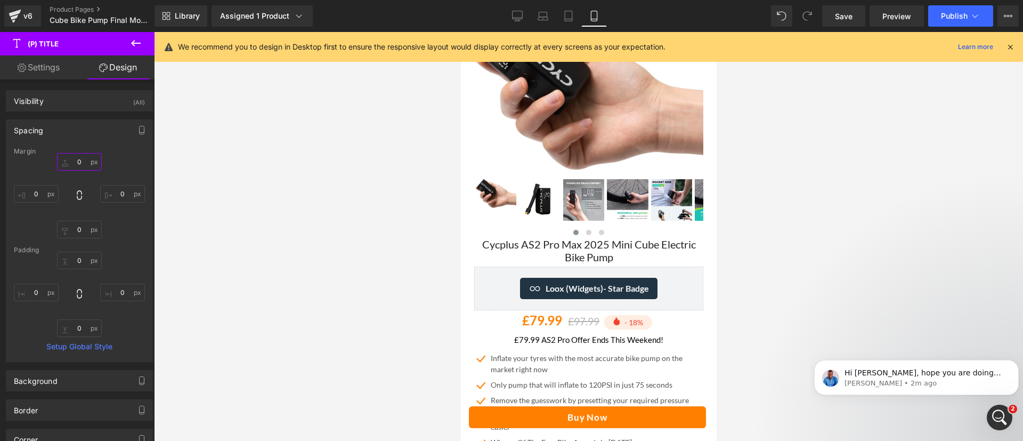
type input "5"
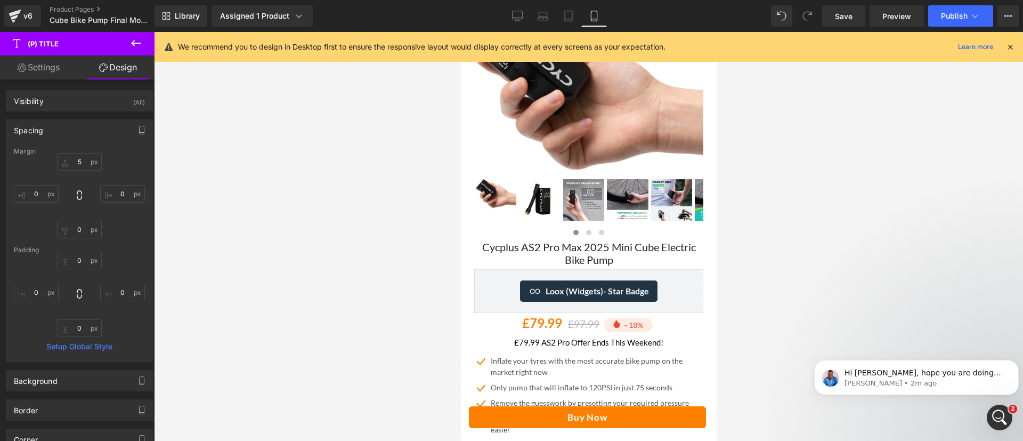
click at [849, 240] on div at bounding box center [588, 236] width 869 height 409
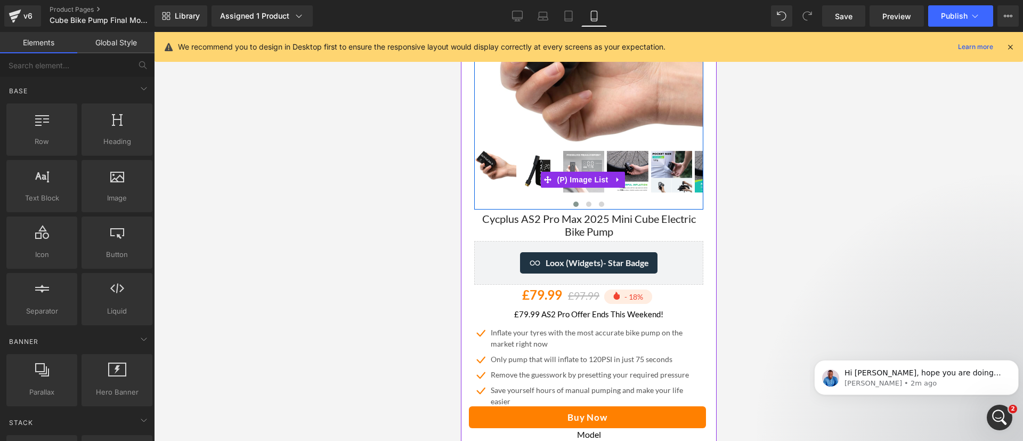
scroll to position [220, 0]
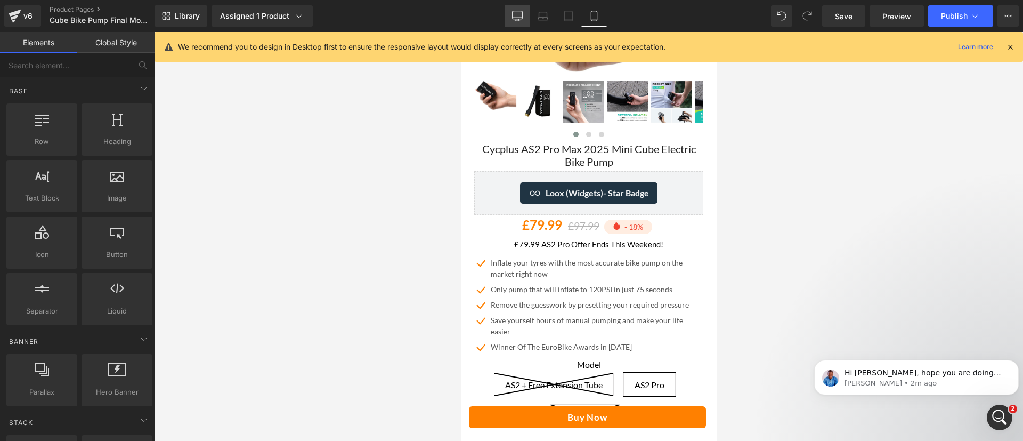
click at [514, 22] on link "Desktop" at bounding box center [518, 15] width 26 height 21
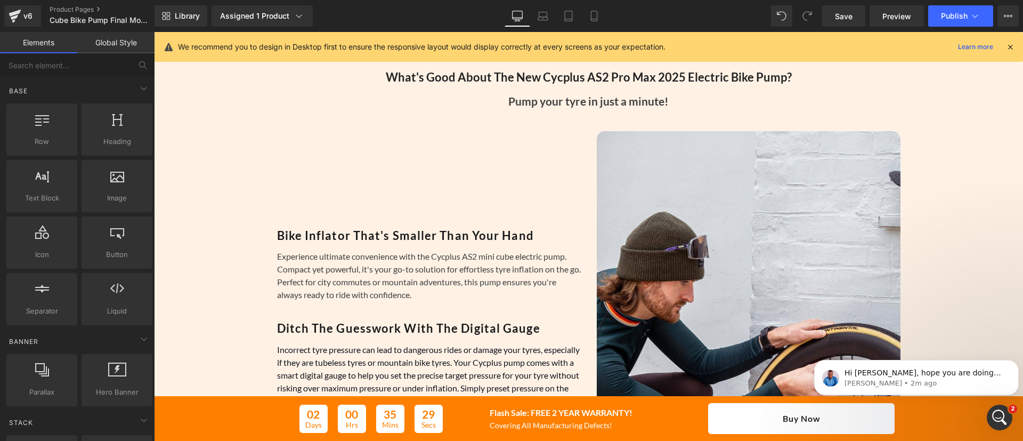
scroll to position [0, 0]
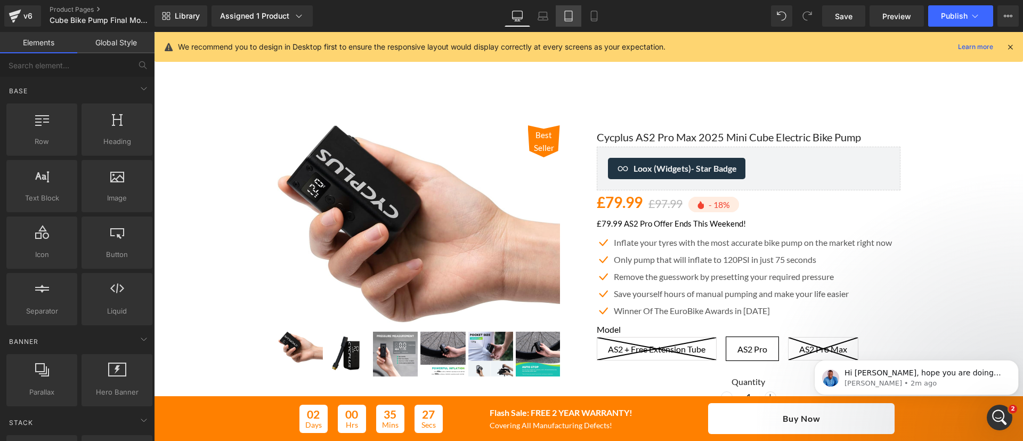
click at [571, 13] on icon at bounding box center [568, 16] width 11 height 11
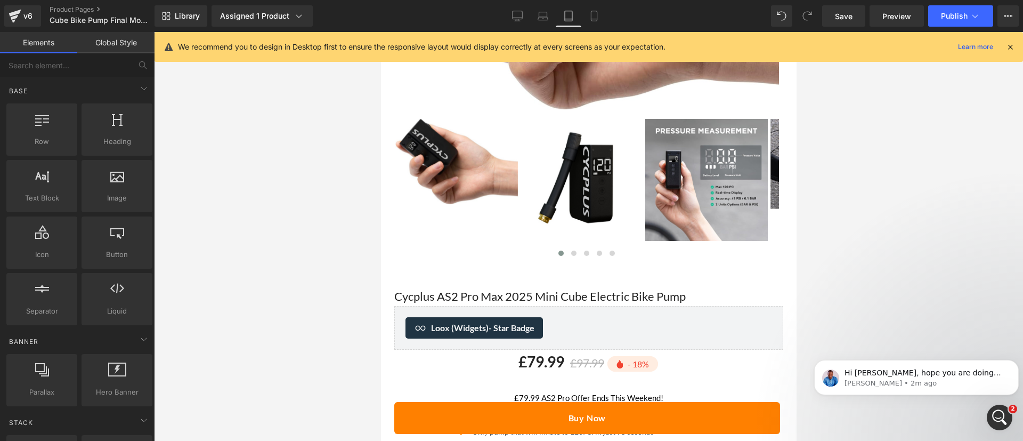
scroll to position [288, 0]
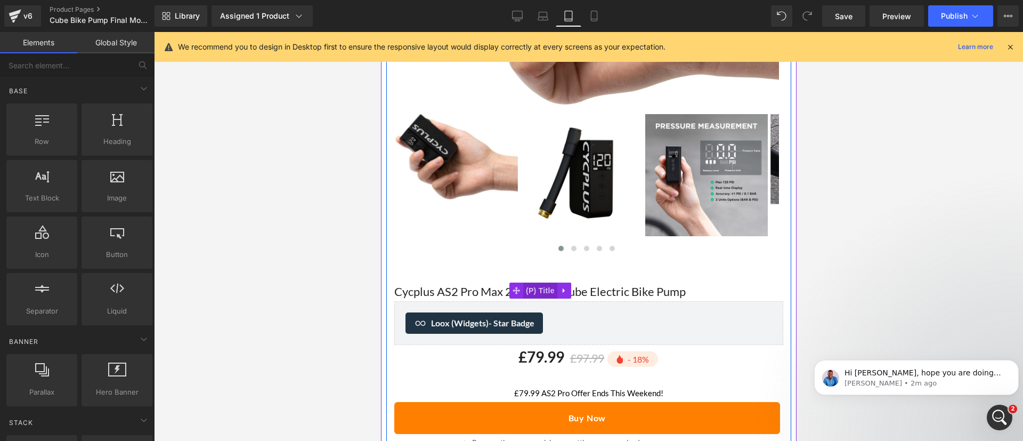
click at [541, 282] on span "(P) Title" at bounding box center [540, 290] width 34 height 16
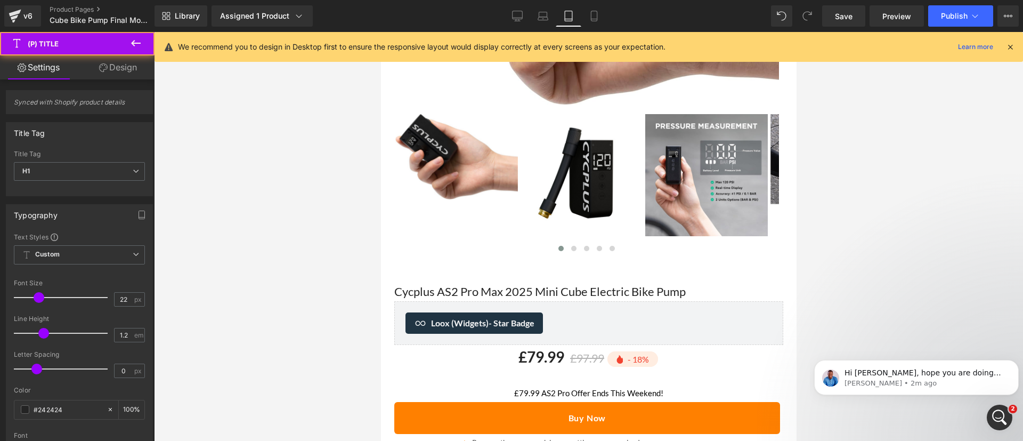
click at [109, 72] on link "Design" at bounding box center [117, 67] width 77 height 24
click at [0, 0] on div "Spacing" at bounding box center [0, 0] width 0 height 0
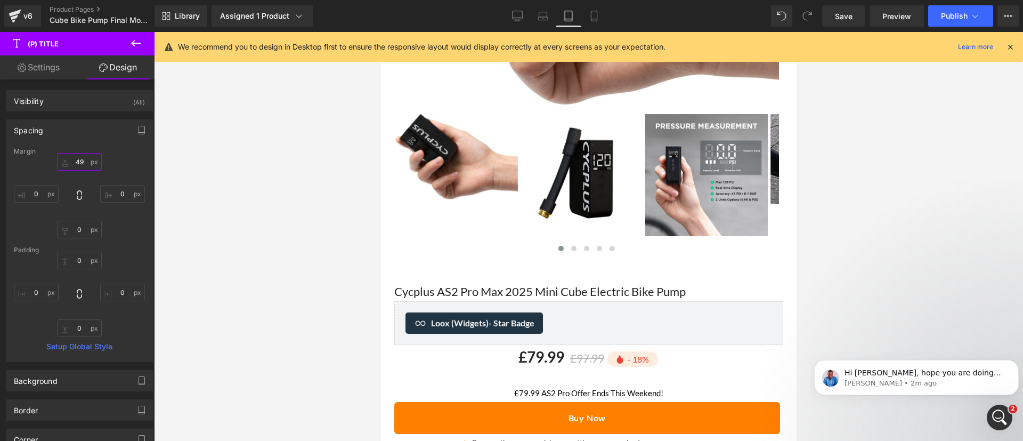
click at [77, 165] on input "text" at bounding box center [79, 162] width 45 height 18
type input "5"
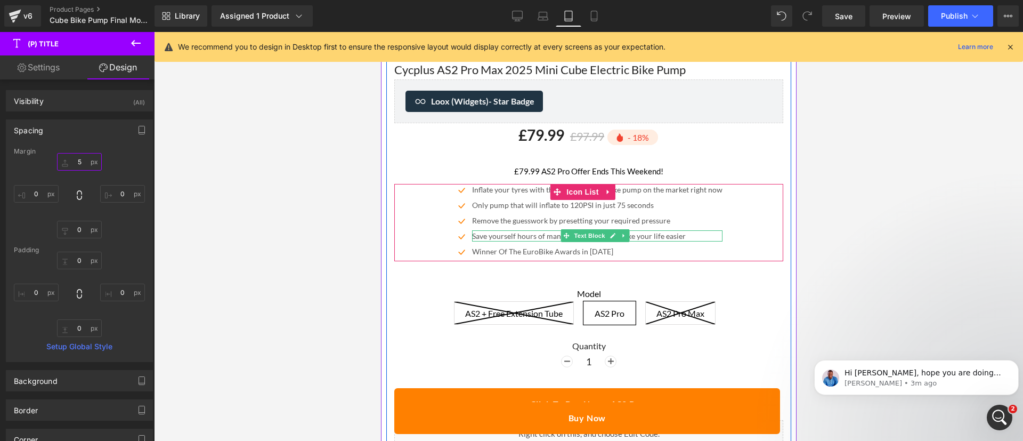
scroll to position [491, 0]
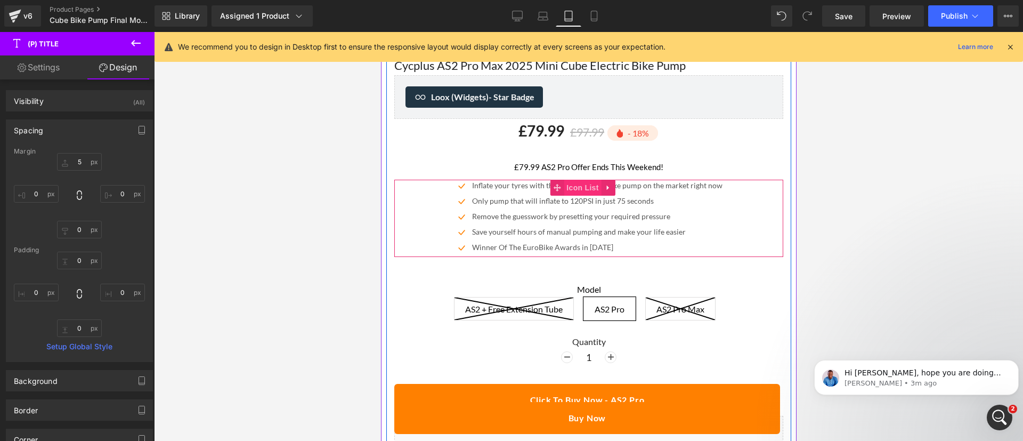
click at [584, 180] on span "Icon List" at bounding box center [581, 188] width 37 height 16
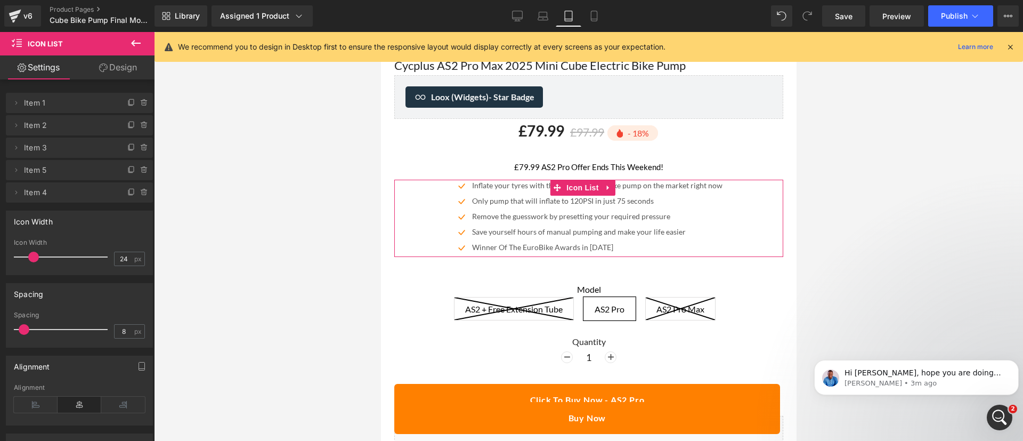
click at [113, 77] on link "Design" at bounding box center [117, 67] width 77 height 24
click at [0, 0] on div "Spacing" at bounding box center [0, 0] width 0 height 0
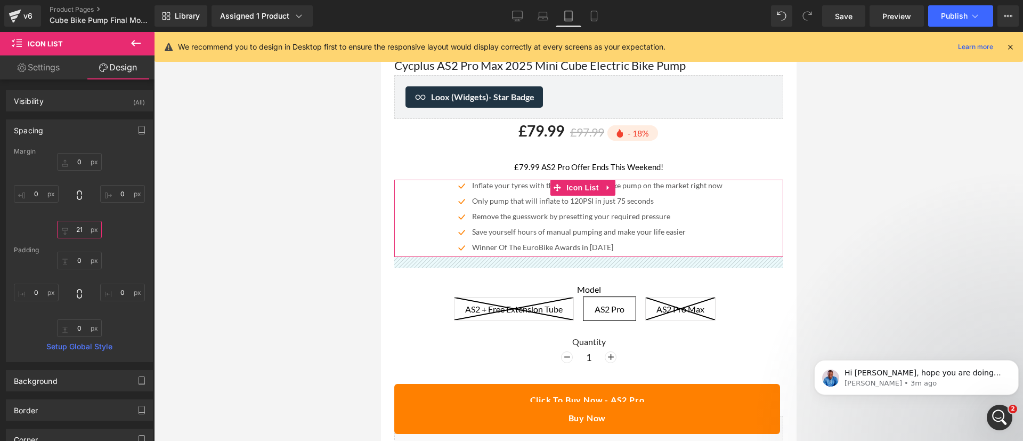
click at [79, 226] on input "text" at bounding box center [79, 230] width 45 height 18
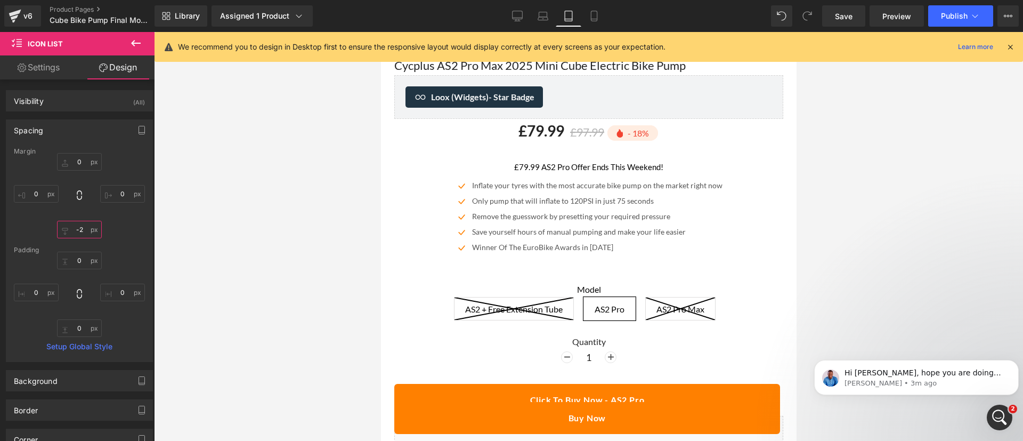
type input "-25"
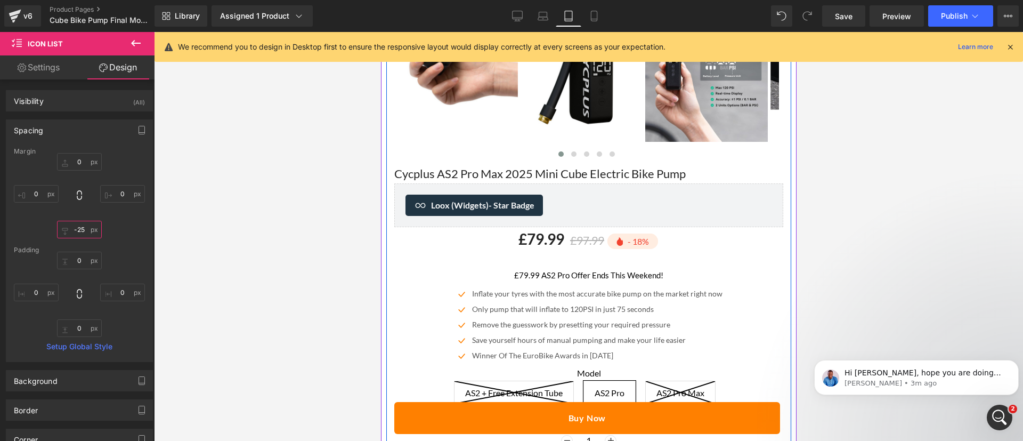
scroll to position [316, 0]
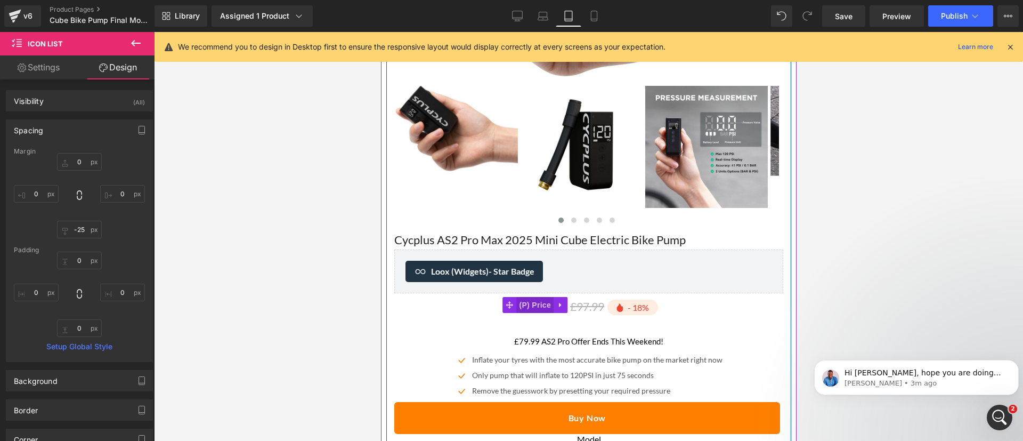
click at [534, 297] on span "(P) Price" at bounding box center [534, 305] width 37 height 16
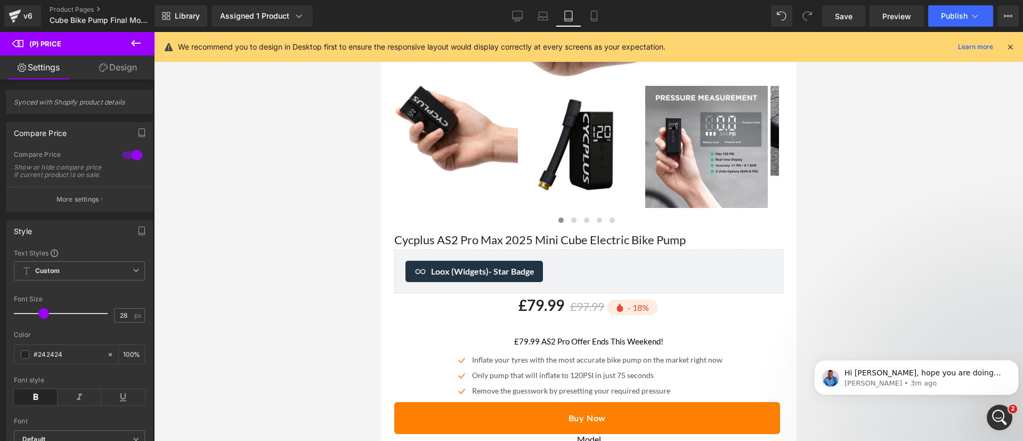
click at [106, 66] on icon at bounding box center [103, 67] width 9 height 9
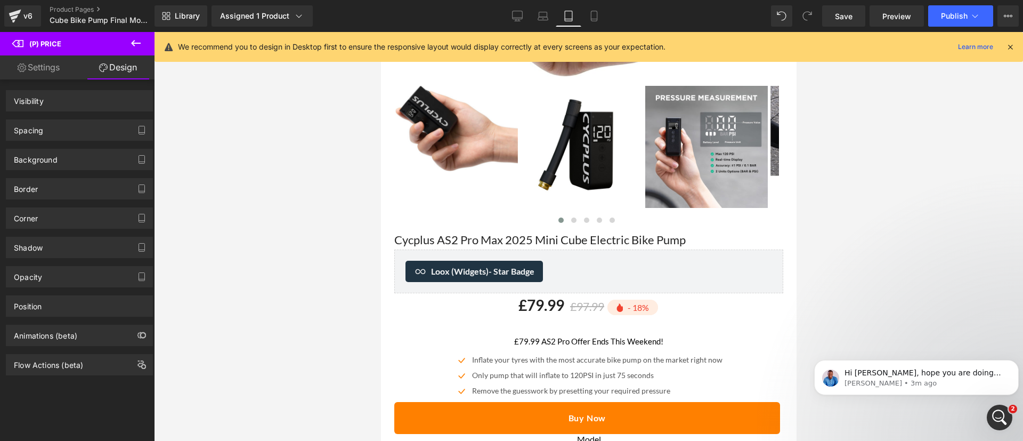
click at [49, 124] on div "Spacing" at bounding box center [79, 130] width 146 height 20
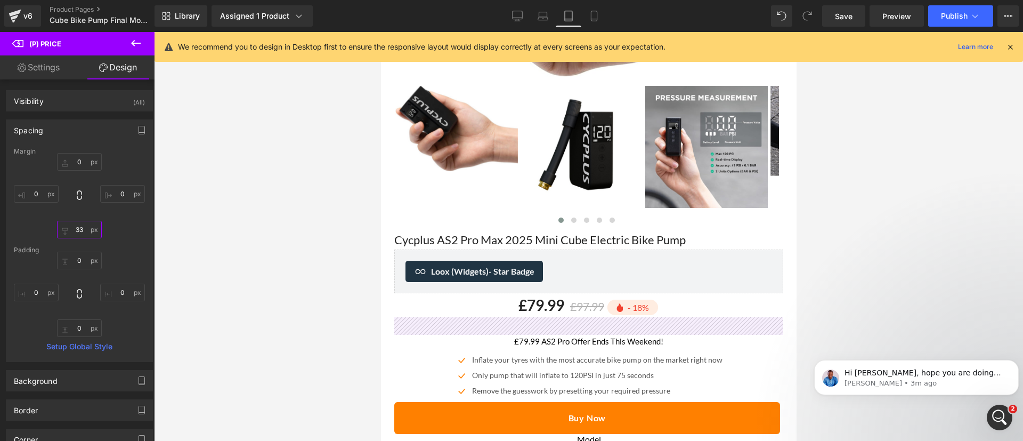
click at [81, 232] on input "text" at bounding box center [79, 230] width 45 height 18
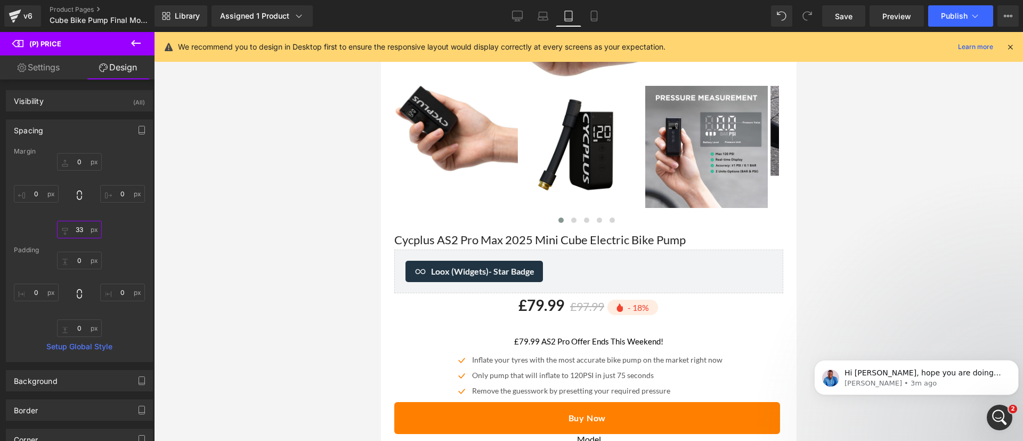
click at [81, 232] on input "text" at bounding box center [79, 230] width 45 height 18
type input "33"
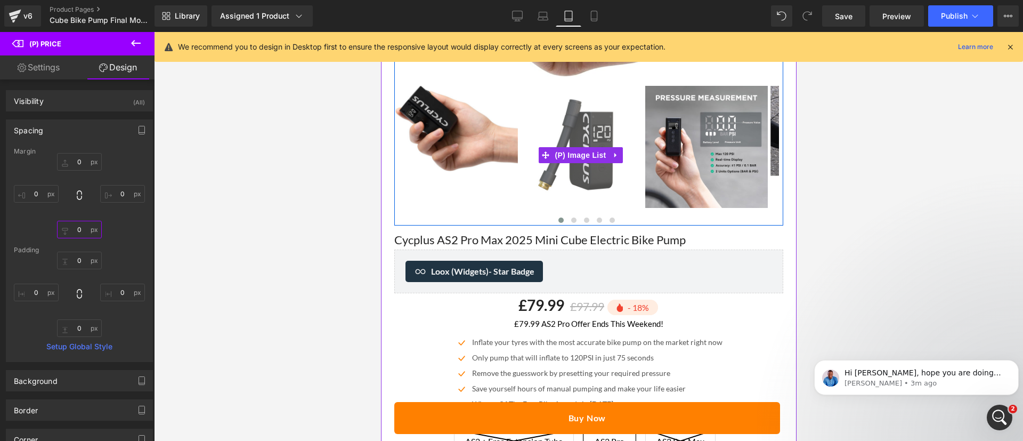
scroll to position [0, 0]
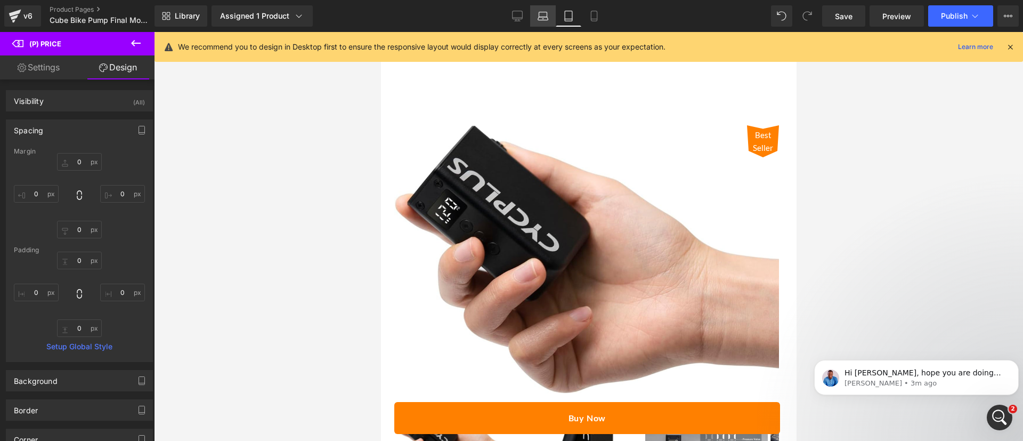
click at [542, 20] on icon at bounding box center [543, 16] width 11 height 11
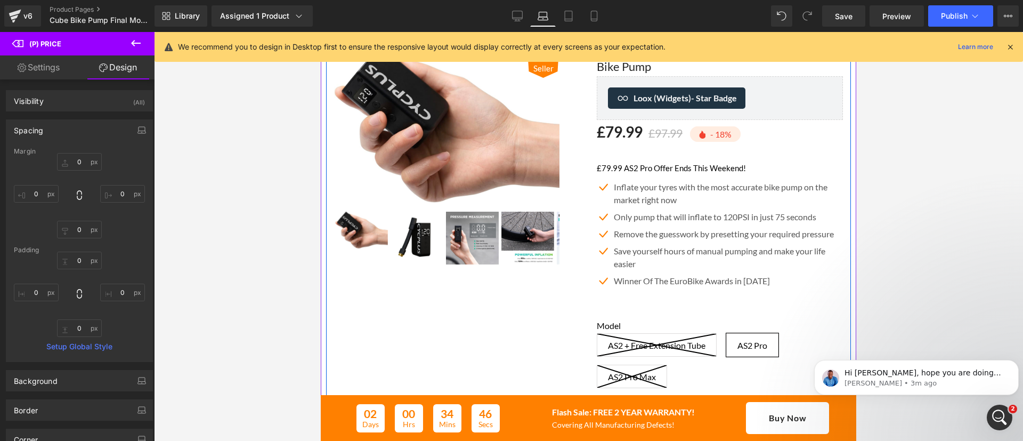
scroll to position [37, 0]
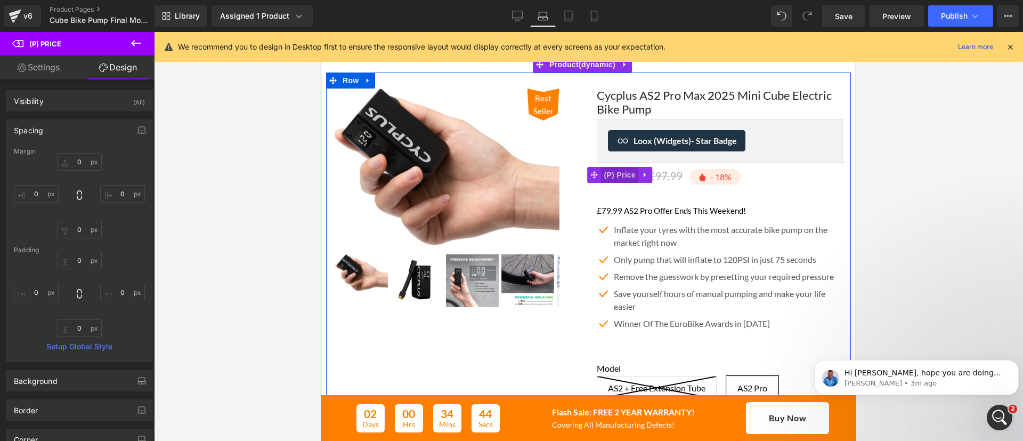
click at [619, 172] on span "(P) Price" at bounding box center [620, 175] width 37 height 16
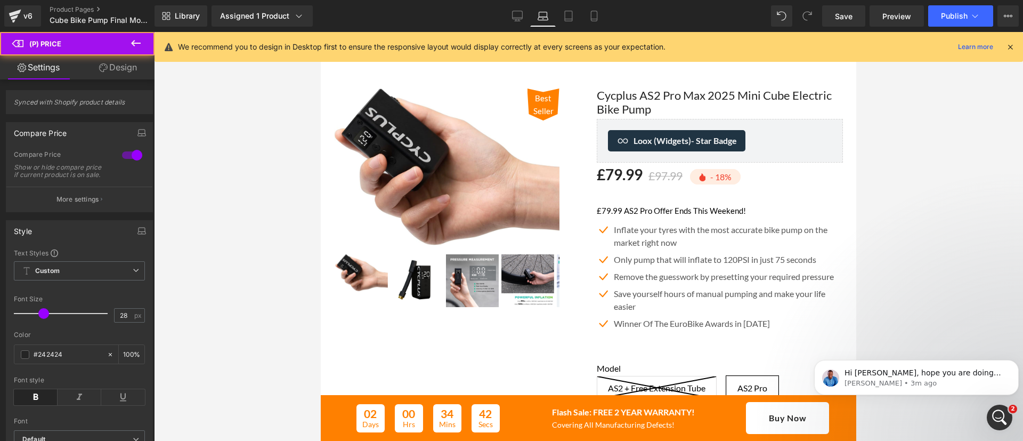
click at [119, 65] on link "Design" at bounding box center [117, 67] width 77 height 24
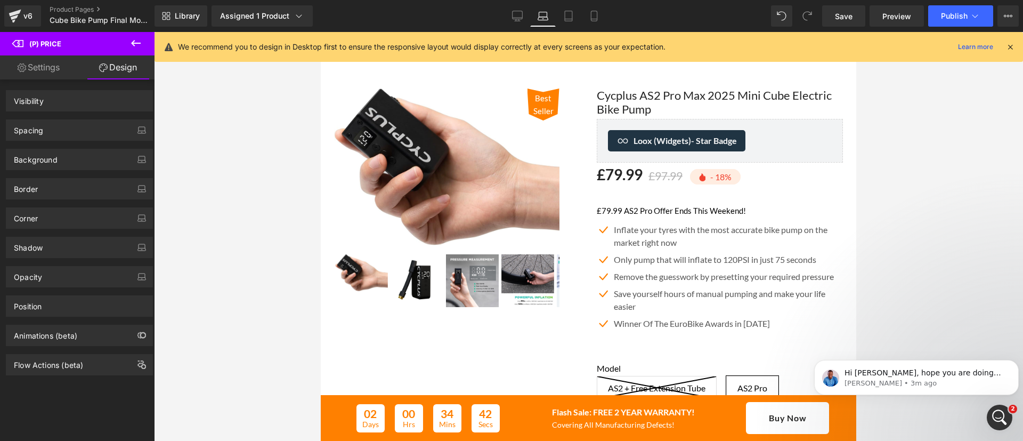
click at [69, 132] on div "Spacing" at bounding box center [79, 130] width 146 height 20
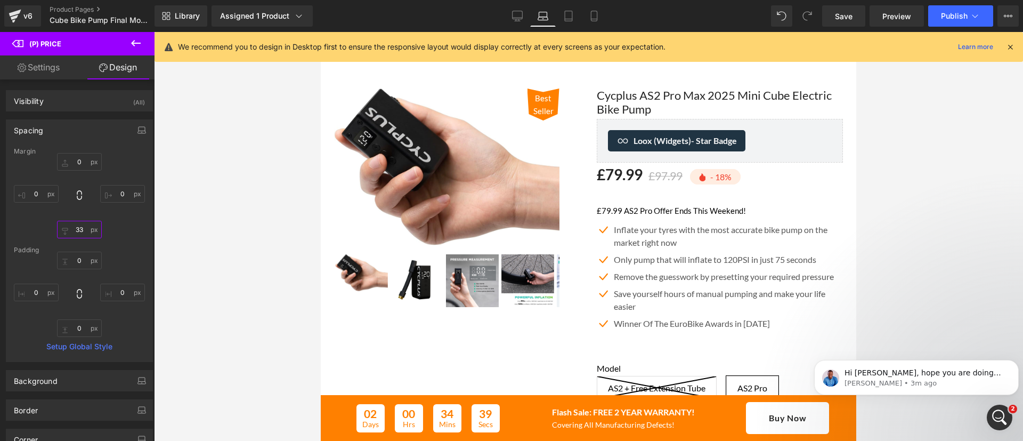
click at [75, 226] on input "text" at bounding box center [79, 230] width 45 height 18
type input "5"
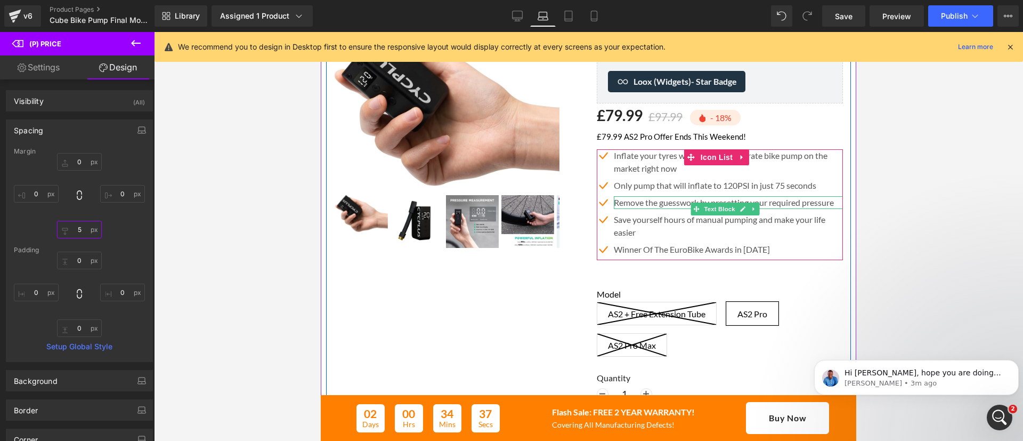
scroll to position [99, 0]
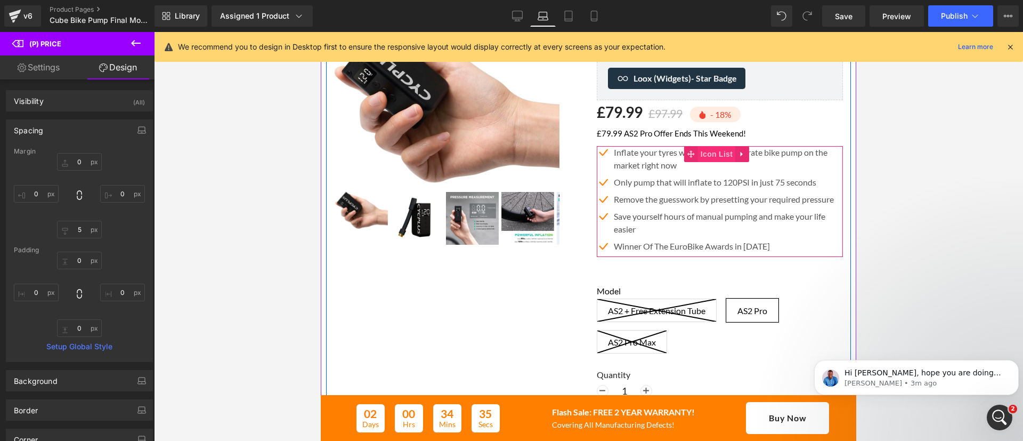
click at [702, 150] on span "Icon List" at bounding box center [716, 154] width 37 height 16
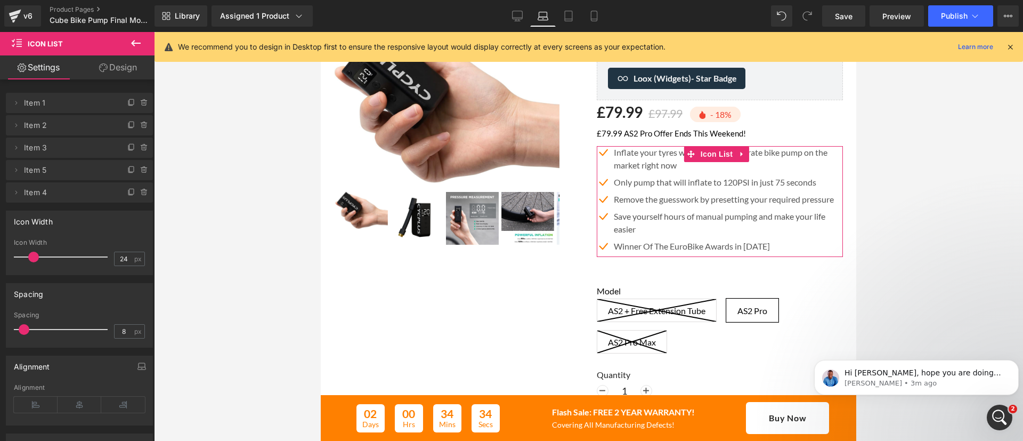
click at [95, 70] on link "Design" at bounding box center [117, 67] width 77 height 24
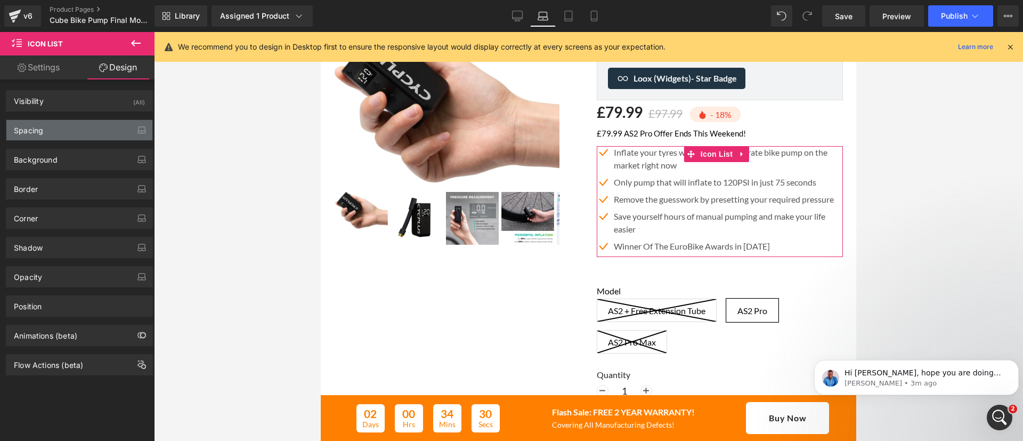
click at [72, 133] on div "Spacing" at bounding box center [79, 130] width 146 height 20
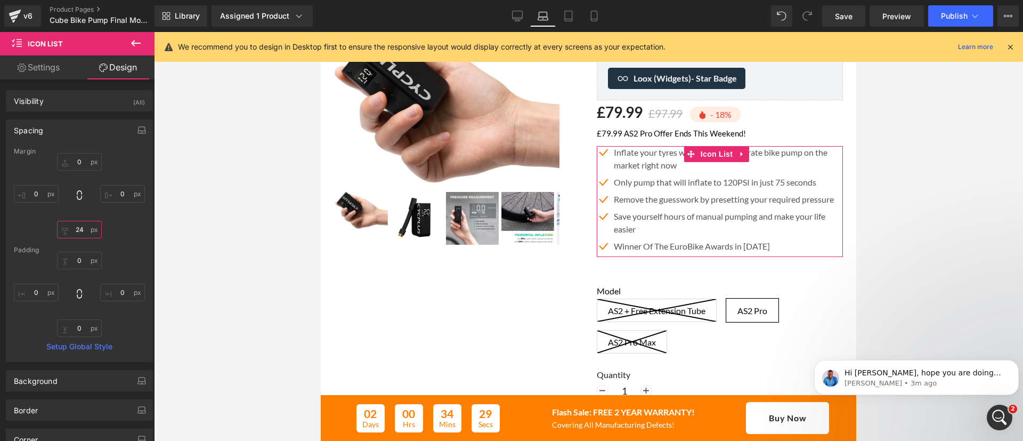
click at [76, 229] on input "text" at bounding box center [79, 230] width 45 height 18
type input "-25"
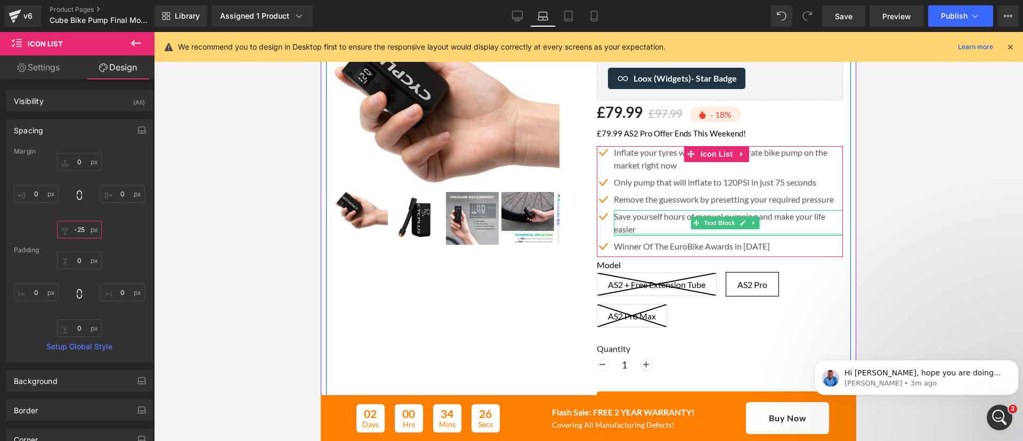
scroll to position [242, 0]
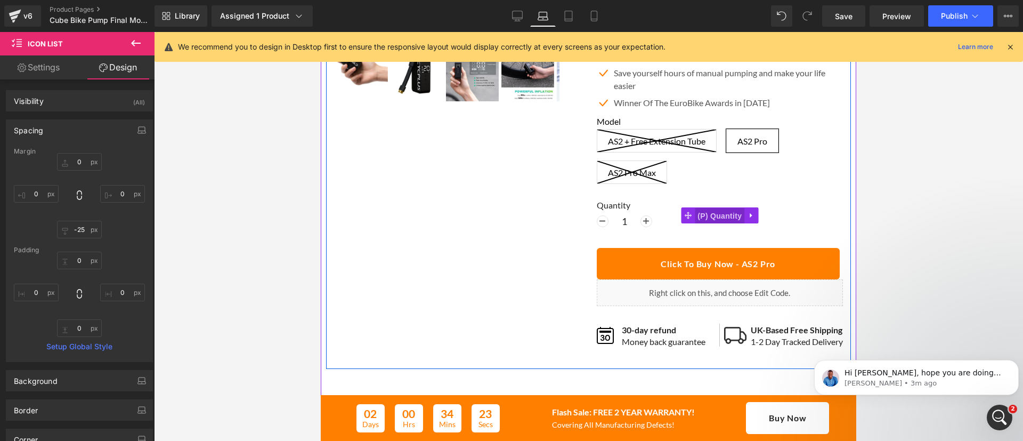
click at [715, 222] on span "(P) Quantity" at bounding box center [720, 216] width 50 height 16
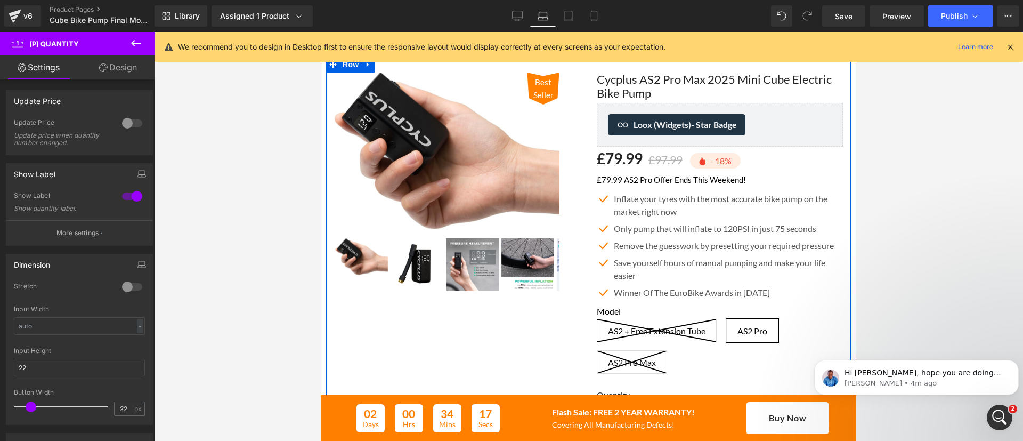
scroll to position [0, 0]
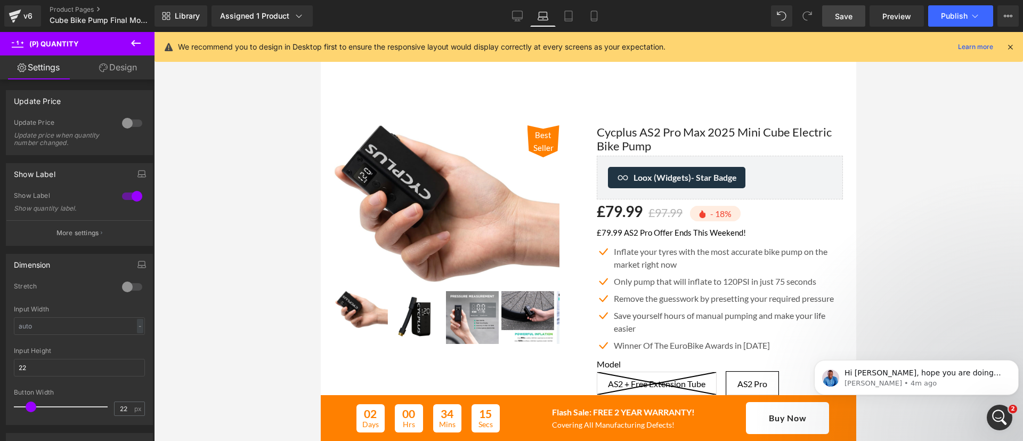
click at [840, 20] on span "Save" at bounding box center [844, 16] width 18 height 11
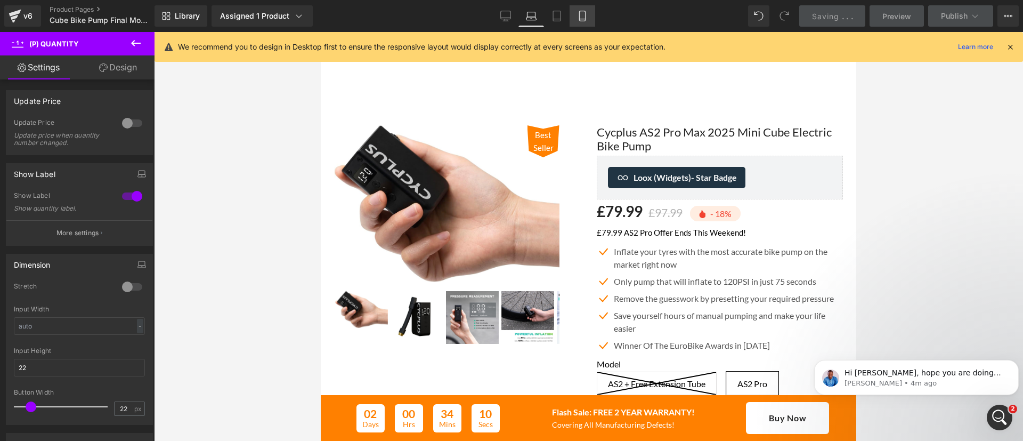
click at [573, 10] on link "Mobile" at bounding box center [583, 15] width 26 height 21
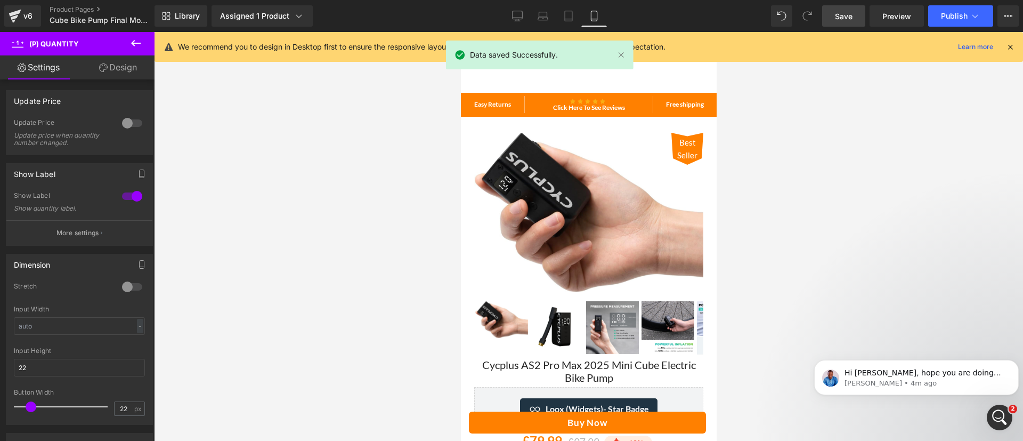
scroll to position [195, 0]
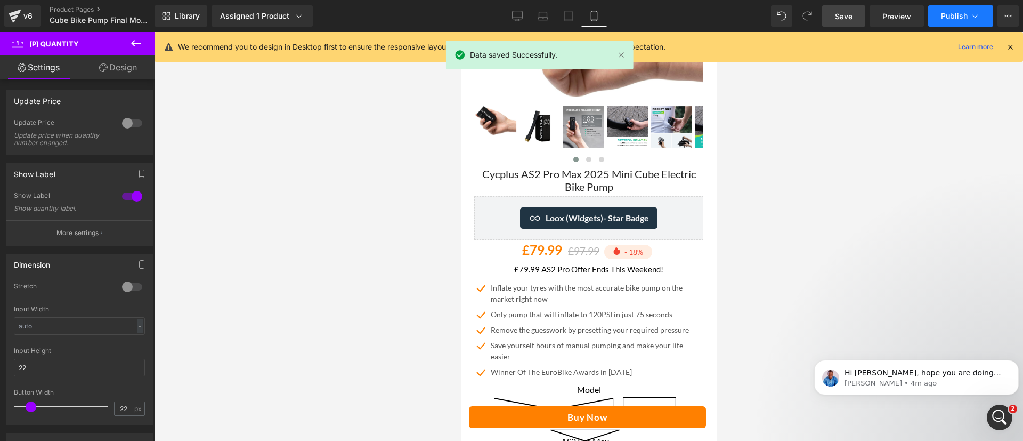
click at [960, 12] on span "Publish" at bounding box center [954, 16] width 27 height 9
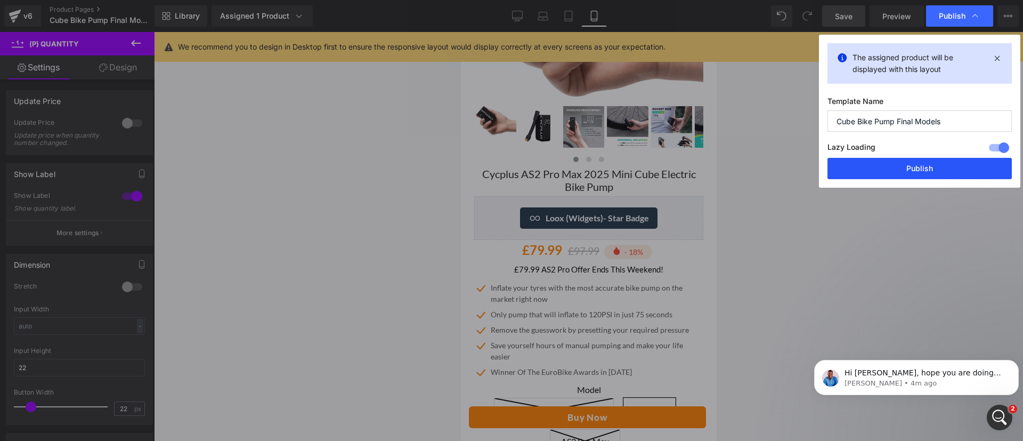
click at [889, 168] on button "Publish" at bounding box center [919, 168] width 184 height 21
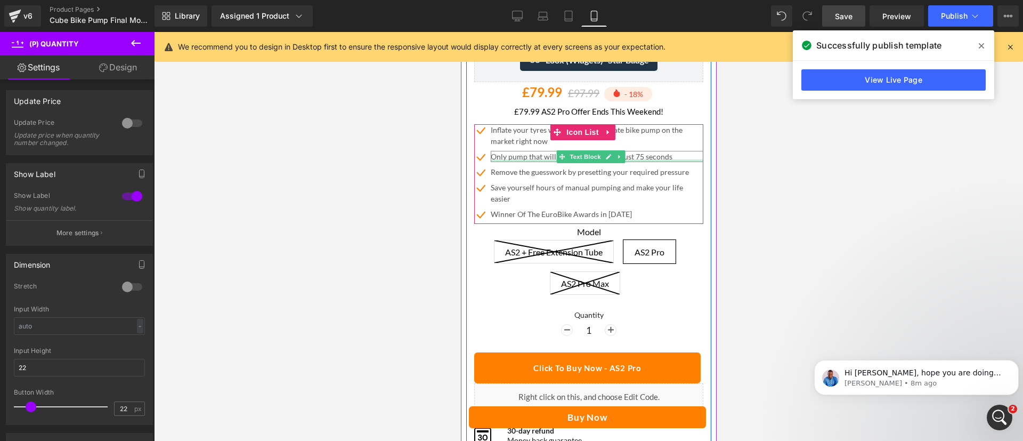
scroll to position [380, 0]
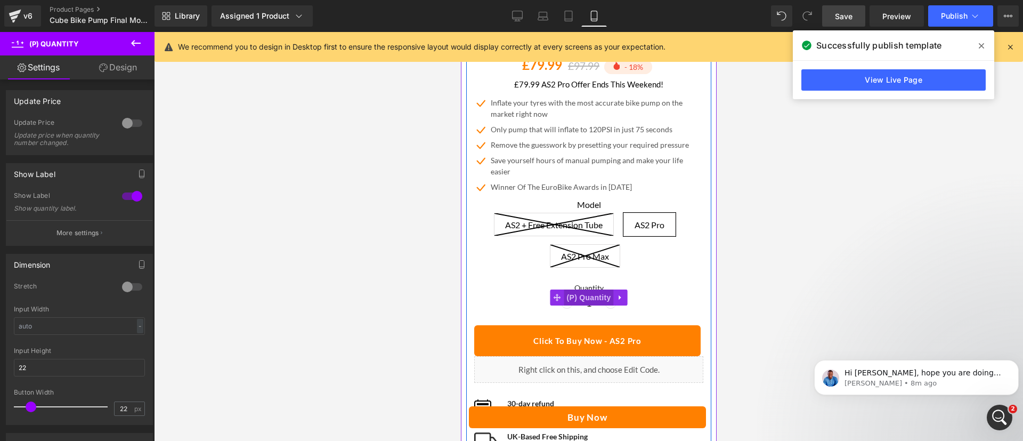
click at [590, 289] on span "(P) Quantity" at bounding box center [589, 297] width 50 height 16
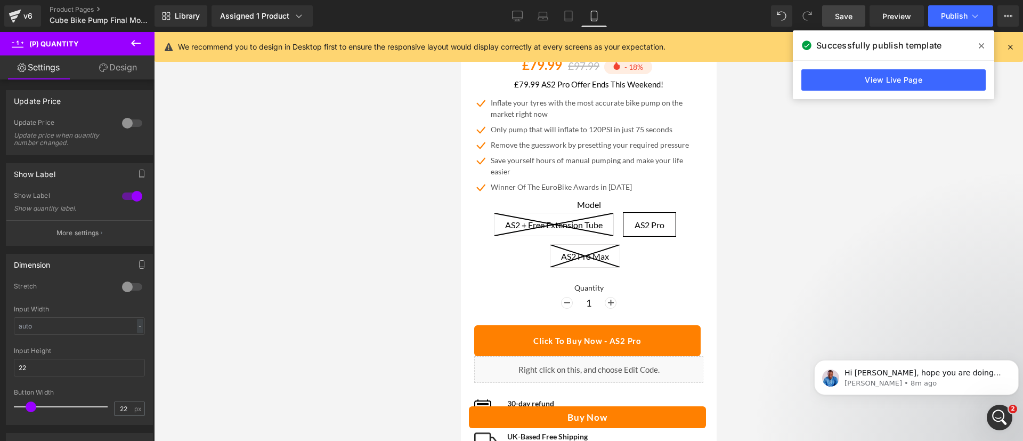
click at [120, 68] on link "Design" at bounding box center [117, 67] width 77 height 24
click at [0, 0] on div "Spacing" at bounding box center [0, 0] width 0 height 0
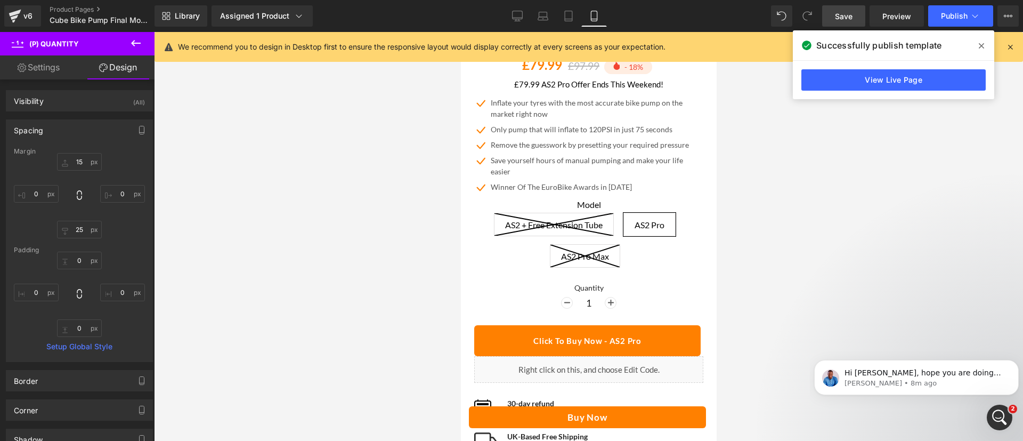
click at [71, 129] on div "Spacing" at bounding box center [79, 130] width 146 height 20
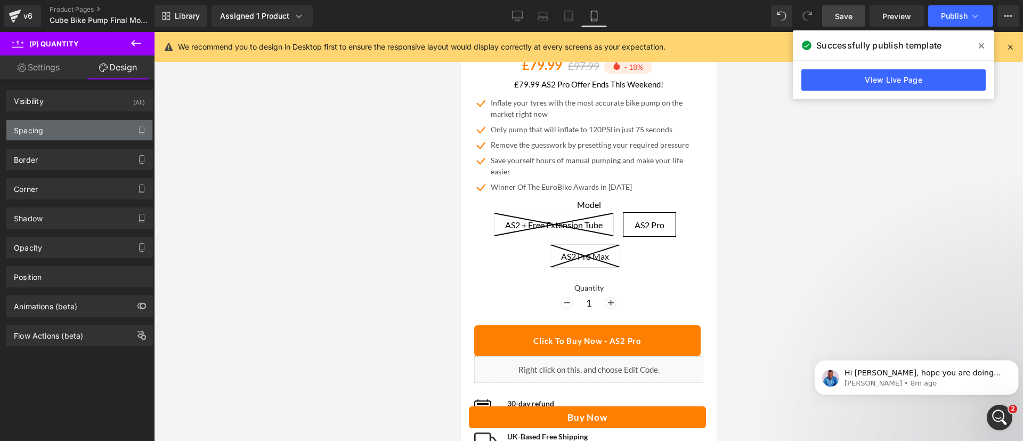
click at [71, 129] on div "Spacing" at bounding box center [79, 130] width 146 height 20
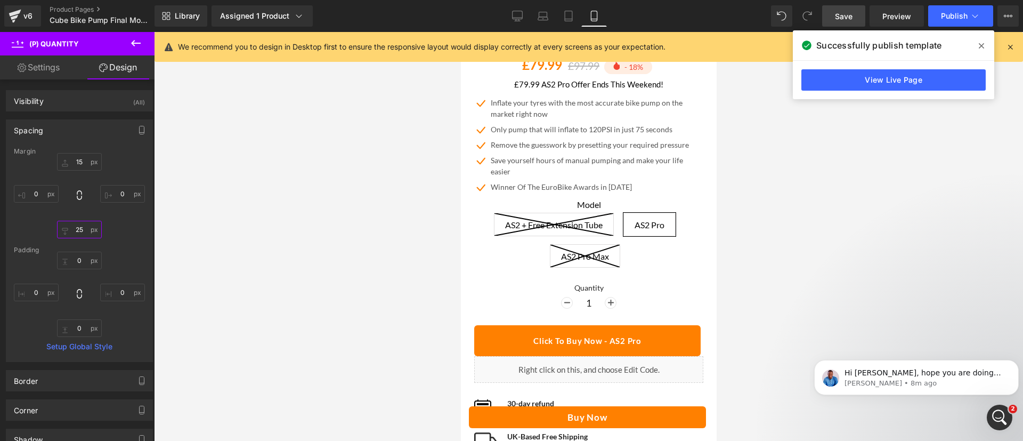
click at [81, 232] on input "text" at bounding box center [79, 230] width 45 height 18
type input "25"
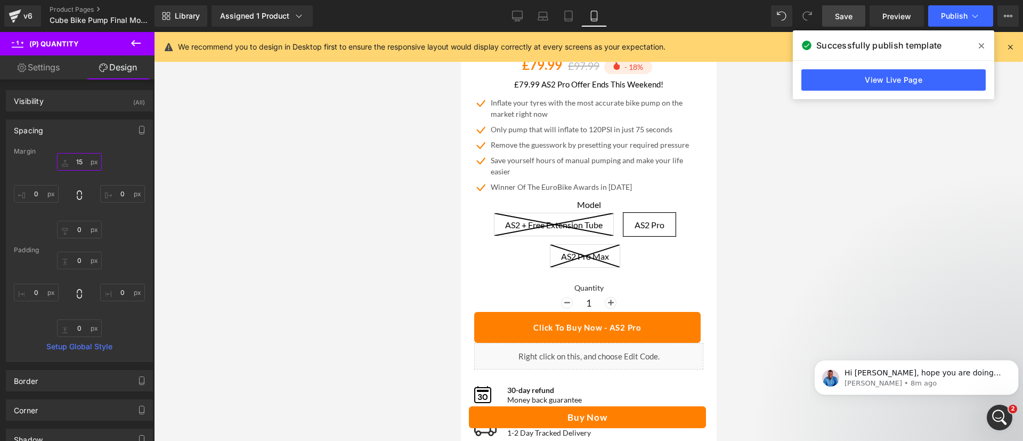
click at [79, 164] on input "text" at bounding box center [79, 162] width 45 height 18
type input "15"
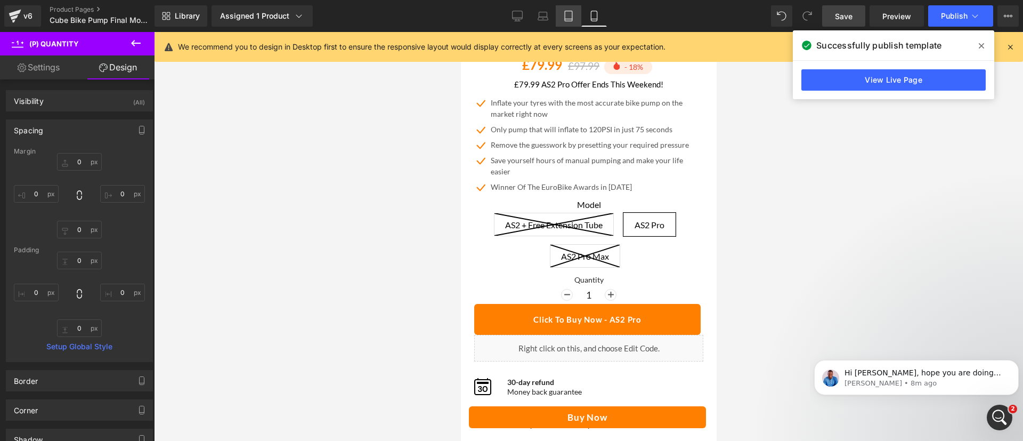
click at [569, 19] on icon at bounding box center [568, 16] width 11 height 11
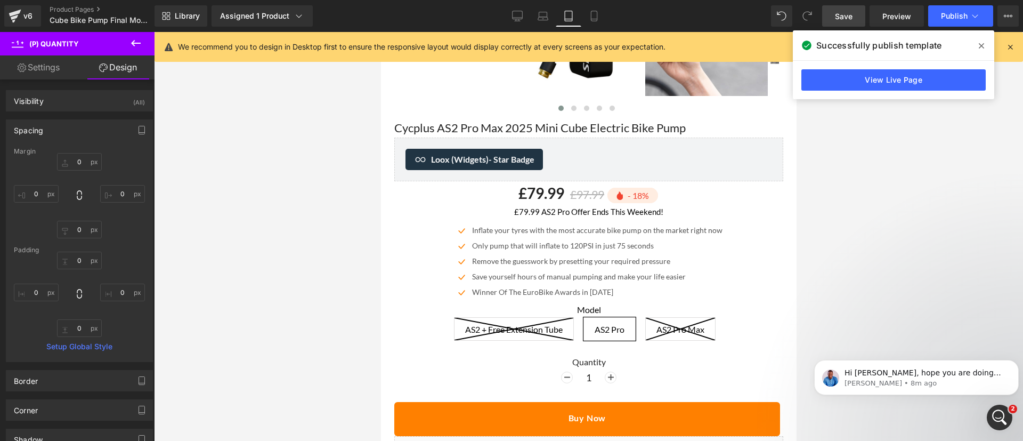
scroll to position [510, 0]
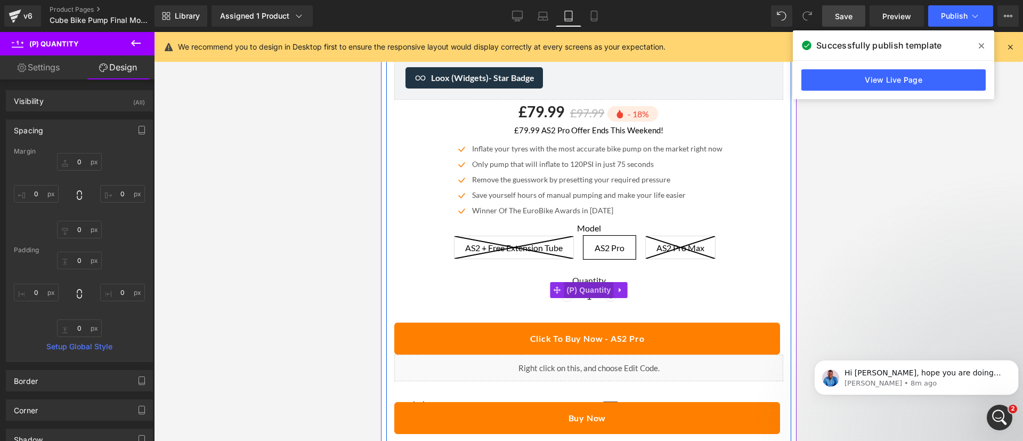
click at [582, 282] on span "(P) Quantity" at bounding box center [589, 290] width 50 height 16
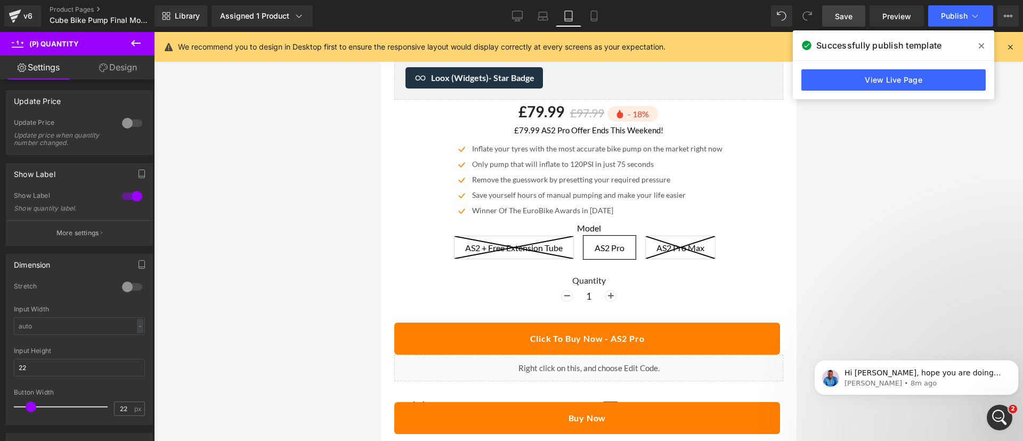
click at [118, 66] on link "Design" at bounding box center [117, 67] width 77 height 24
click at [0, 0] on div "Spacing" at bounding box center [0, 0] width 0 height 0
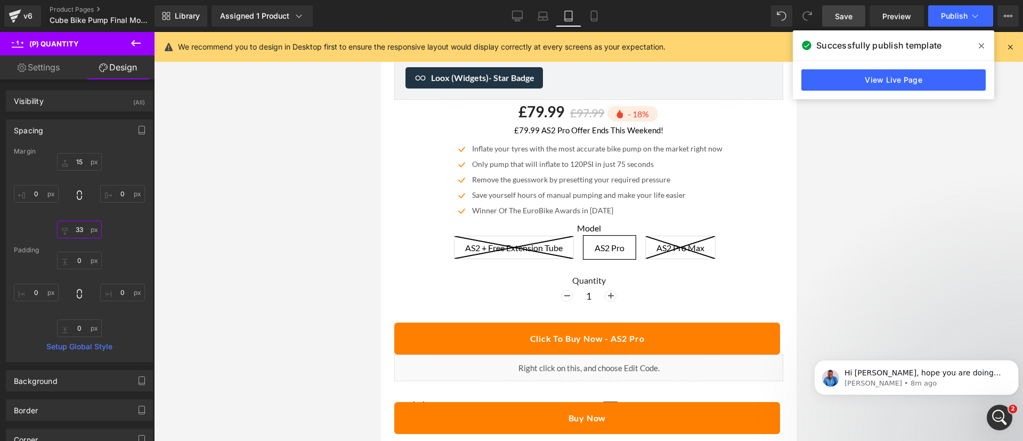
click at [77, 231] on input "text" at bounding box center [79, 230] width 45 height 18
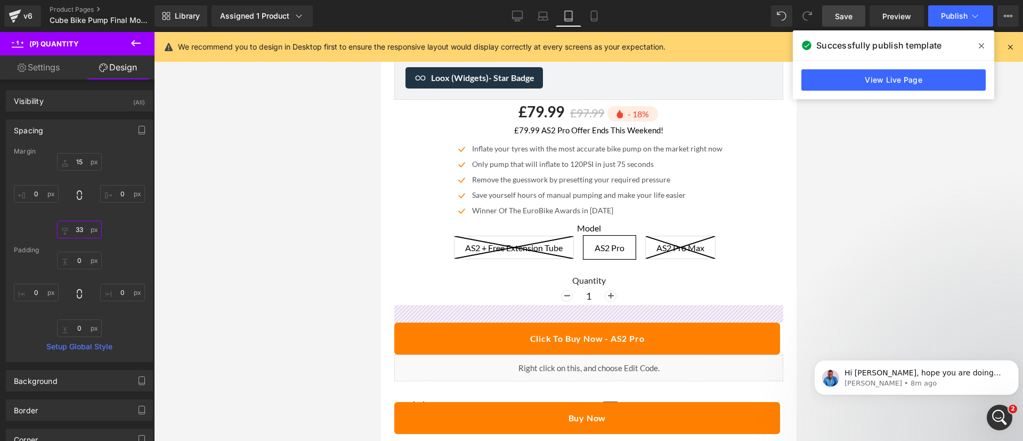
type input "33"
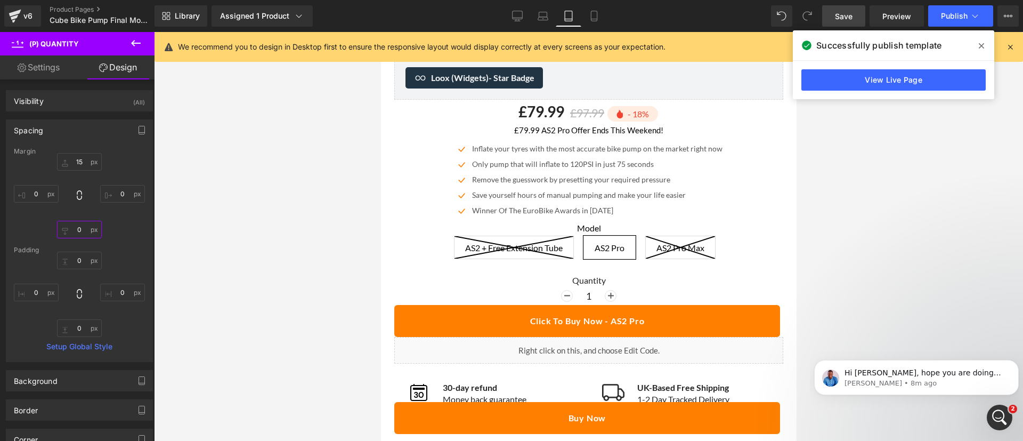
click at [79, 229] on input "text" at bounding box center [79, 230] width 45 height 18
click at [76, 229] on input "text" at bounding box center [79, 230] width 45 height 18
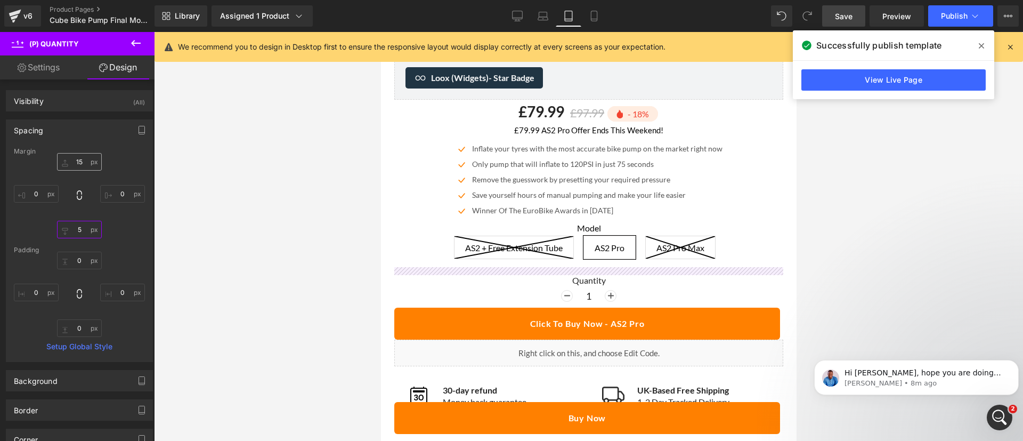
type input "5"
click at [73, 159] on input "text" at bounding box center [79, 162] width 45 height 18
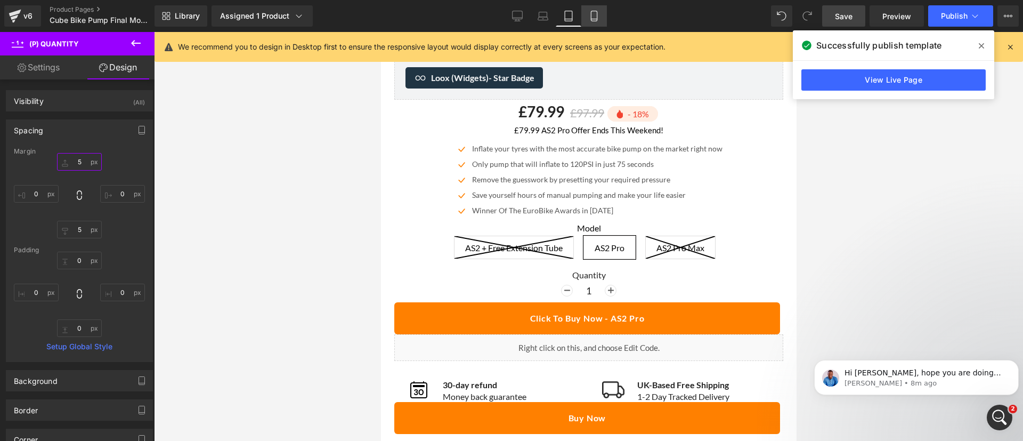
type input "5"
drag, startPoint x: 597, startPoint y: 14, endPoint x: 448, endPoint y: 227, distance: 260.3
click at [597, 13] on icon at bounding box center [594, 16] width 11 height 11
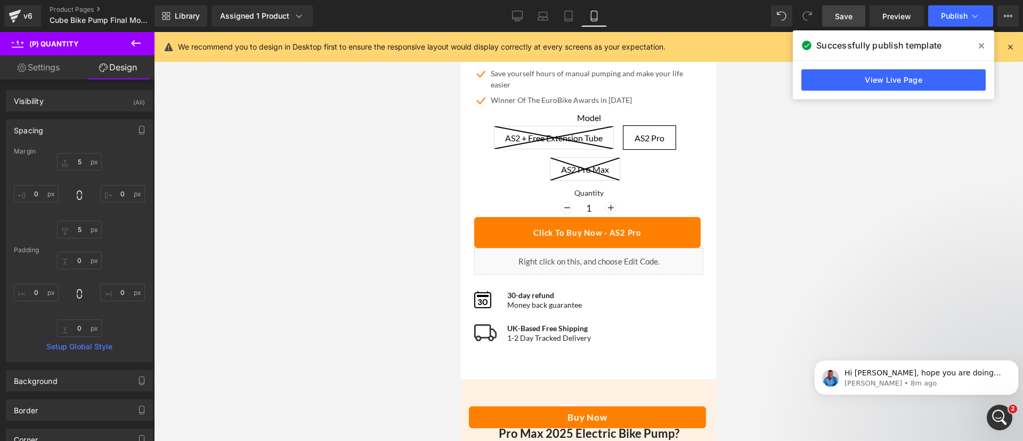
scroll to position [385, 0]
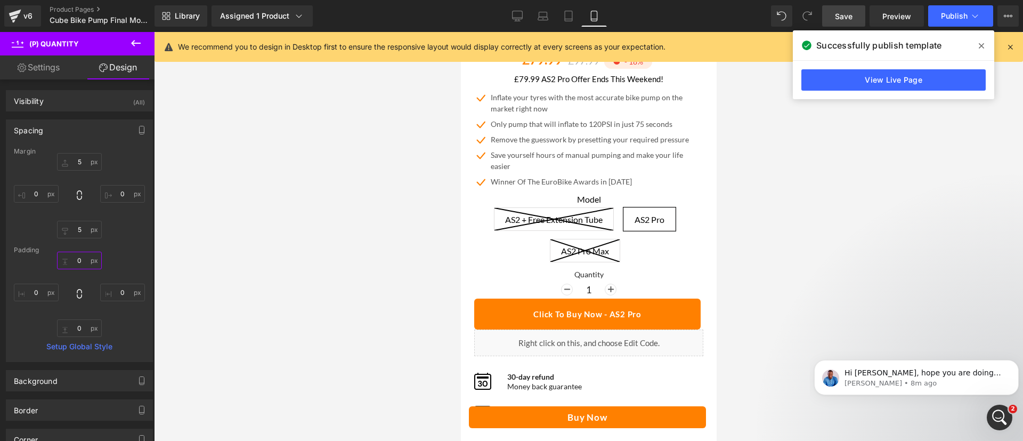
click at [80, 262] on input "text" at bounding box center [79, 260] width 45 height 18
type input "0"
click at [82, 234] on input "5" at bounding box center [79, 230] width 45 height 18
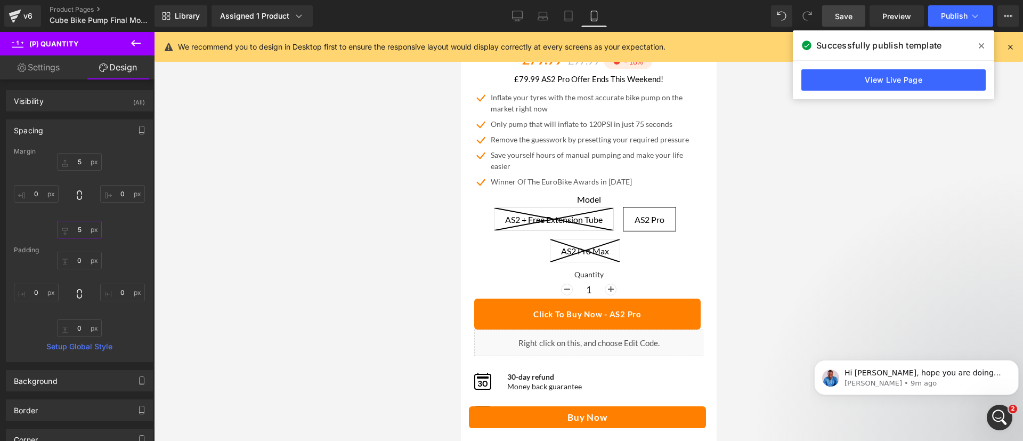
click at [82, 234] on input "5" at bounding box center [79, 230] width 45 height 18
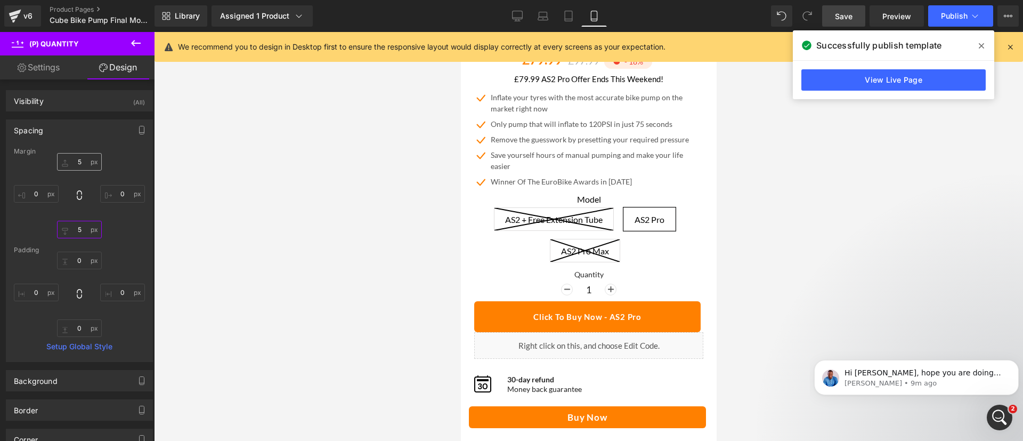
type input "5"
click at [78, 161] on input "5" at bounding box center [79, 162] width 45 height 18
type input "5"
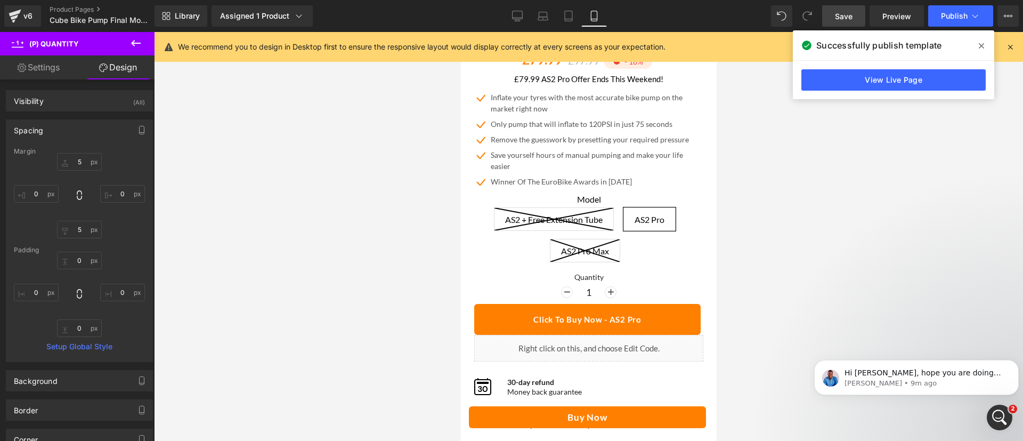
click at [789, 255] on div at bounding box center [588, 236] width 869 height 409
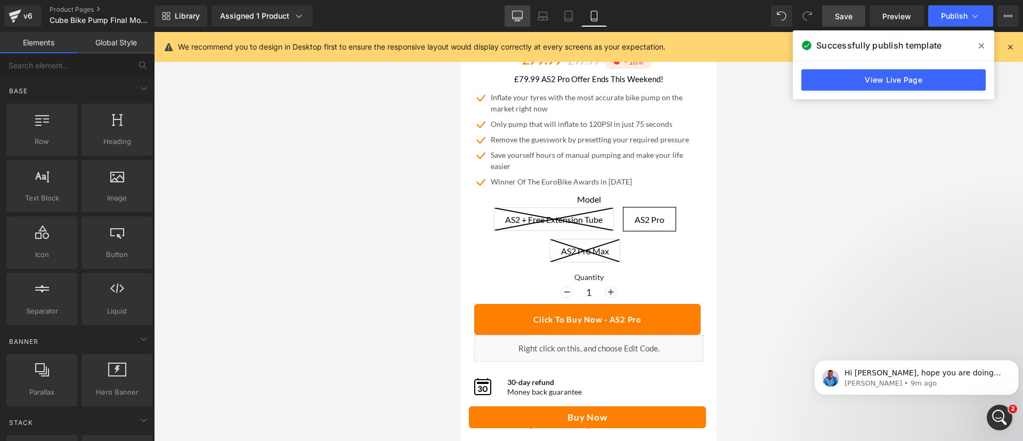
click at [516, 14] on icon at bounding box center [517, 16] width 11 height 11
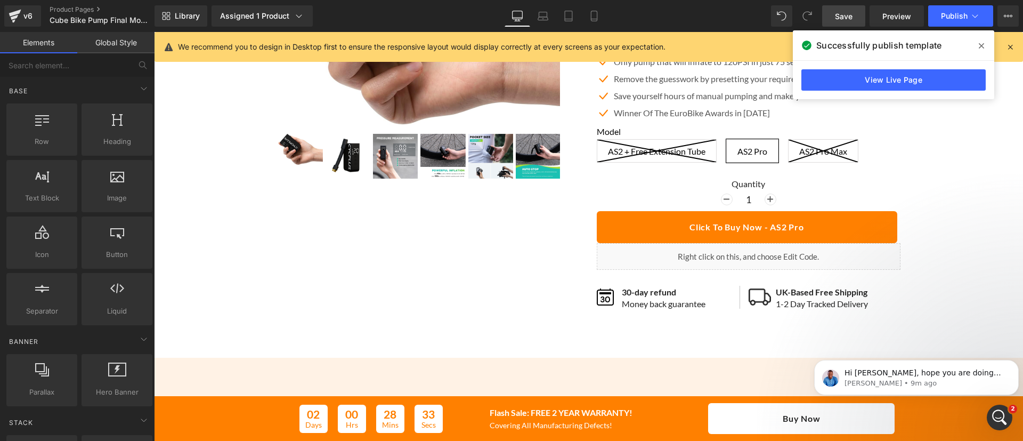
scroll to position [191, 0]
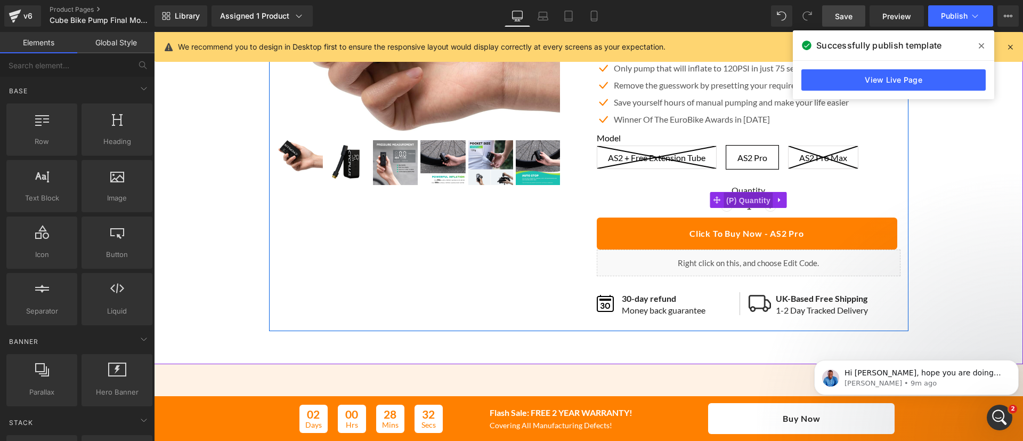
click at [741, 196] on span "(P) Quantity" at bounding box center [749, 200] width 50 height 16
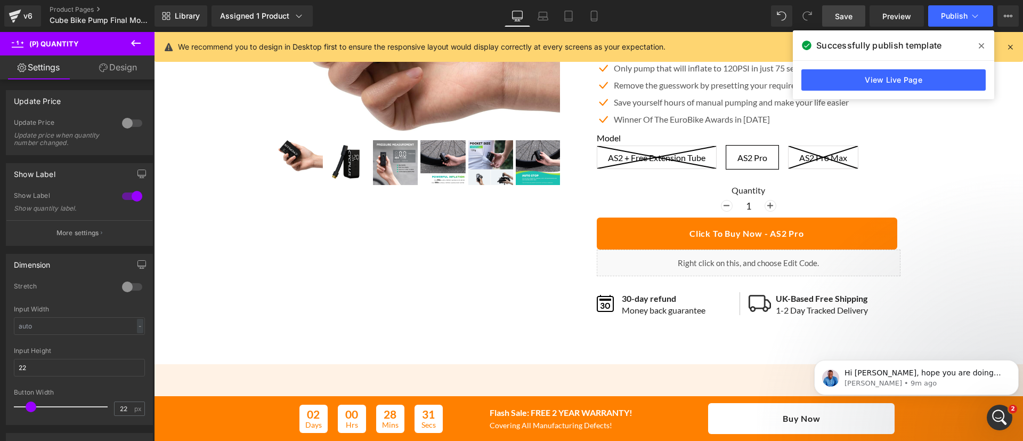
click at [104, 65] on icon at bounding box center [103, 67] width 9 height 9
click at [0, 0] on div "Spacing" at bounding box center [0, 0] width 0 height 0
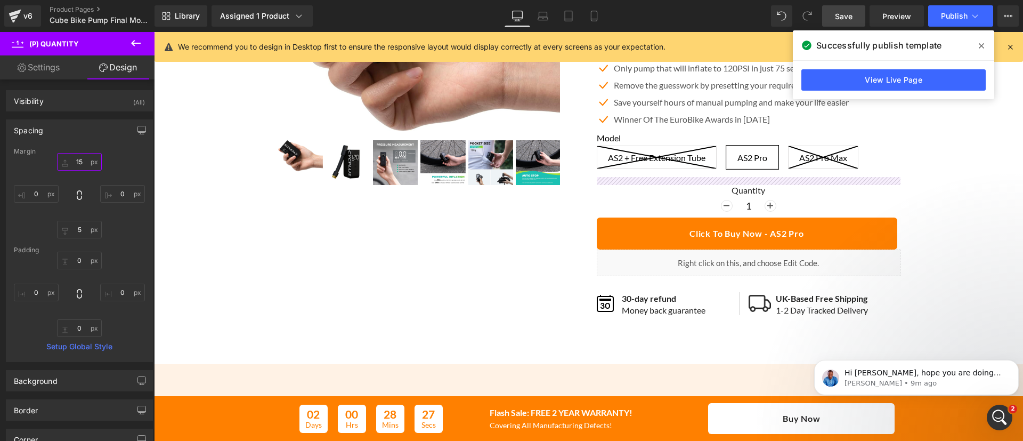
click at [74, 162] on input "text" at bounding box center [79, 162] width 45 height 18
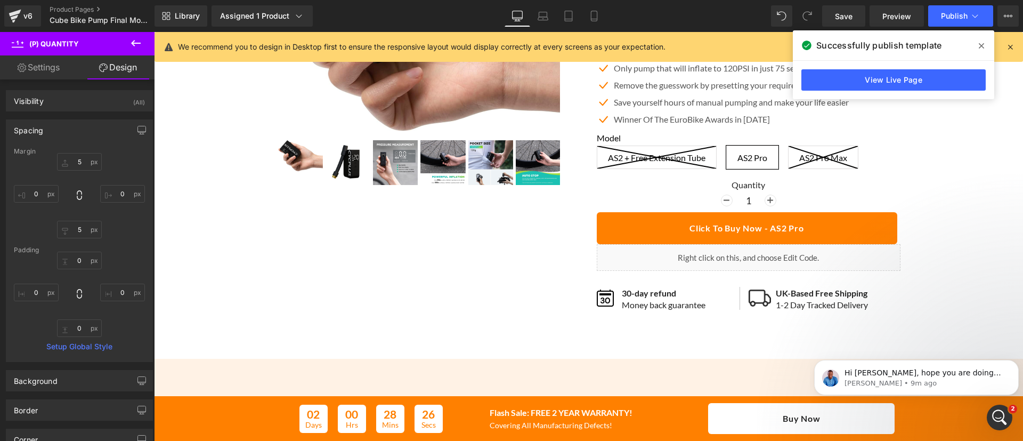
scroll to position [823, 0]
click at [74, 162] on input "5" at bounding box center [79, 162] width 45 height 18
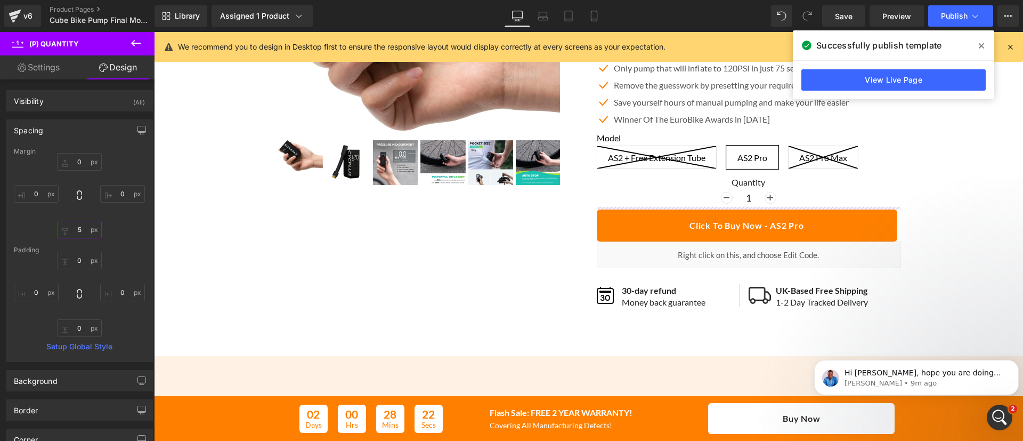
click at [79, 230] on input "5" at bounding box center [79, 230] width 45 height 18
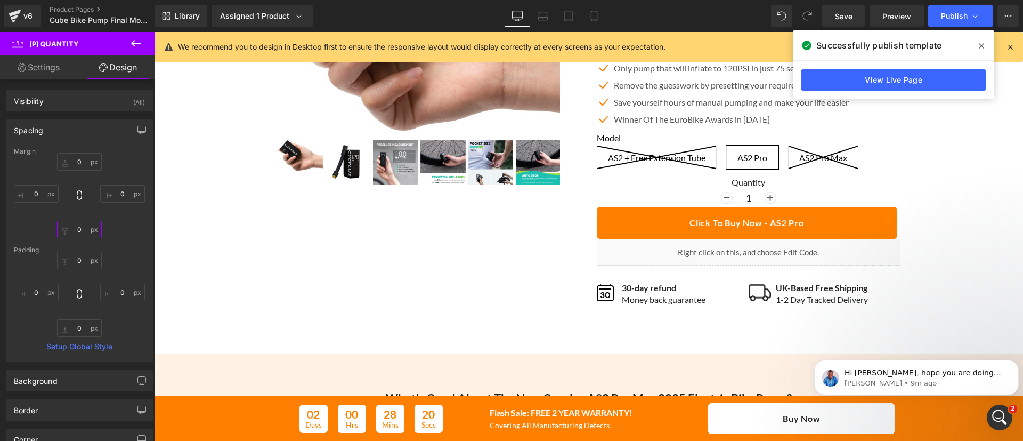
click at [79, 230] on input "text" at bounding box center [79, 230] width 45 height 18
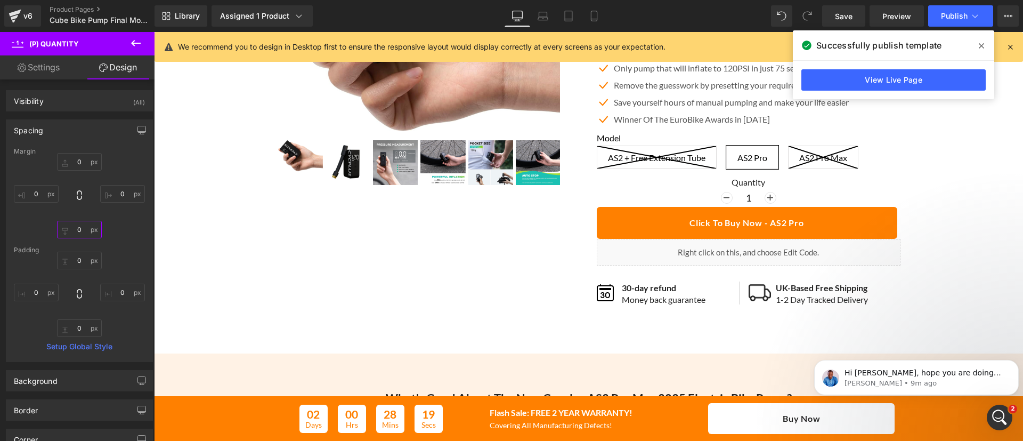
click at [79, 230] on input "text" at bounding box center [79, 230] width 45 height 18
drag, startPoint x: 74, startPoint y: 230, endPoint x: 99, endPoint y: 230, distance: 25.6
click at [99, 230] on input "text" at bounding box center [79, 230] width 45 height 18
click at [36, 227] on div "0px 0 0px 0" at bounding box center [79, 195] width 131 height 85
click at [72, 231] on input "text" at bounding box center [79, 230] width 45 height 18
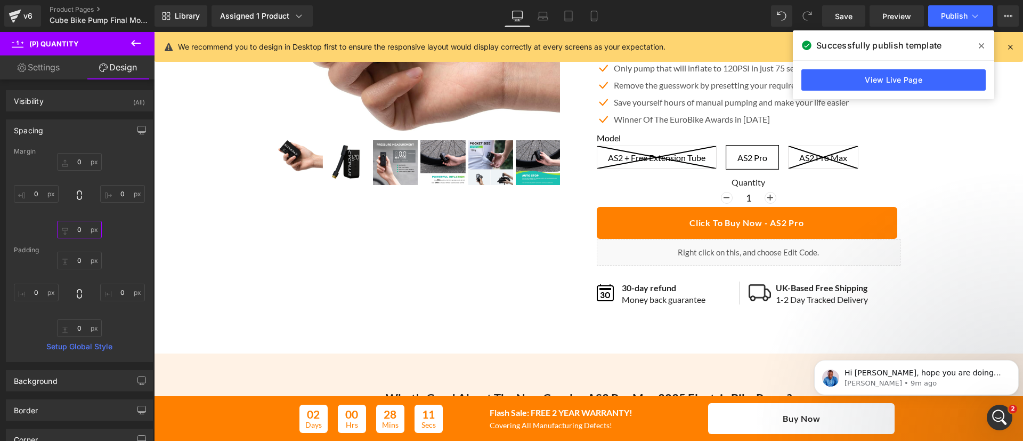
click at [72, 231] on input "text" at bounding box center [79, 230] width 45 height 18
type input "4"
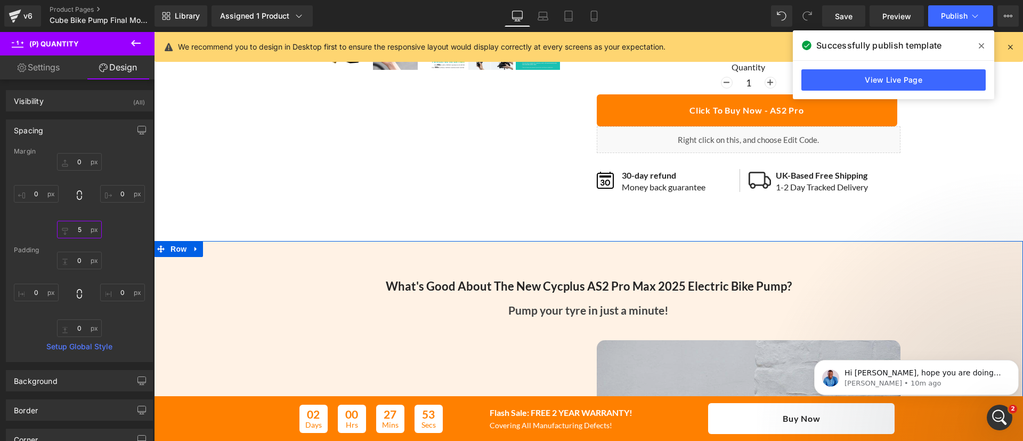
scroll to position [0, 0]
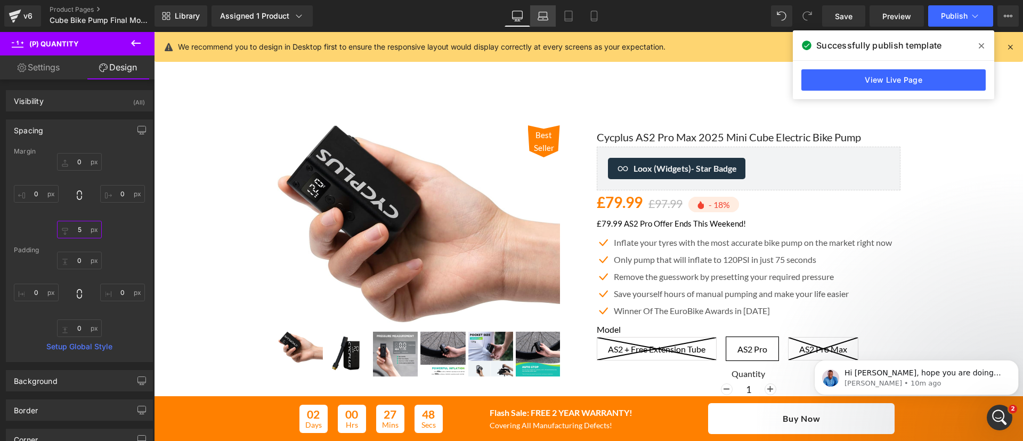
type input "5"
click at [541, 13] on icon at bounding box center [543, 16] width 11 height 11
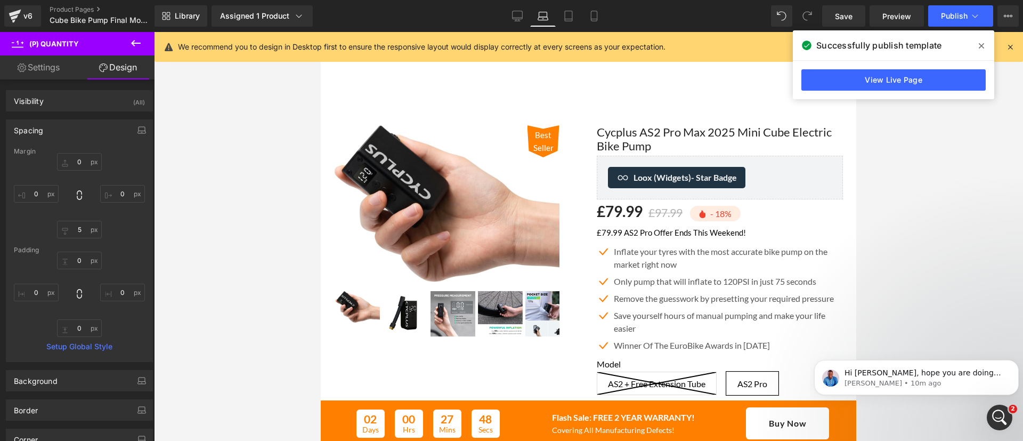
type input "15"
type input "0"
type input "33"
type input "0"
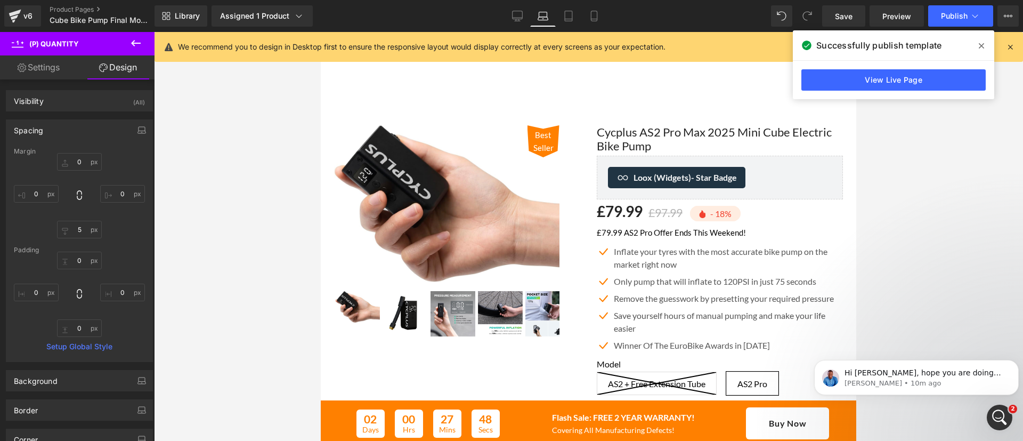
type input "0"
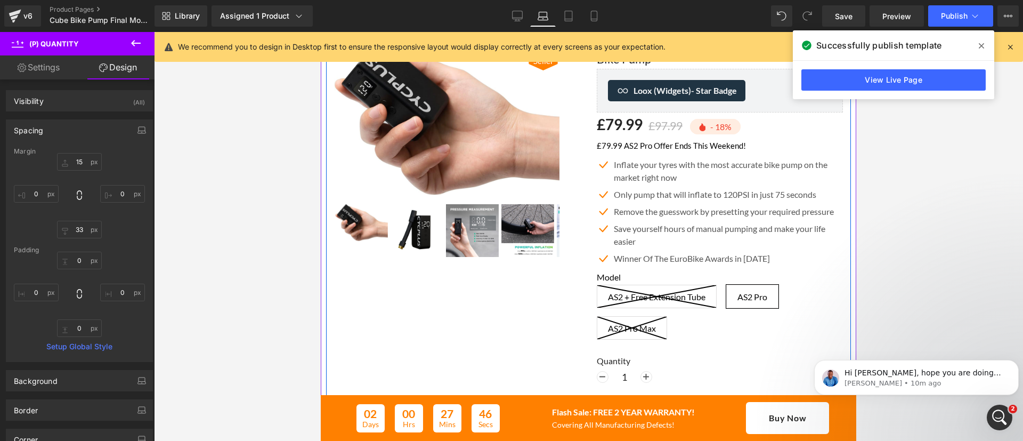
scroll to position [176, 0]
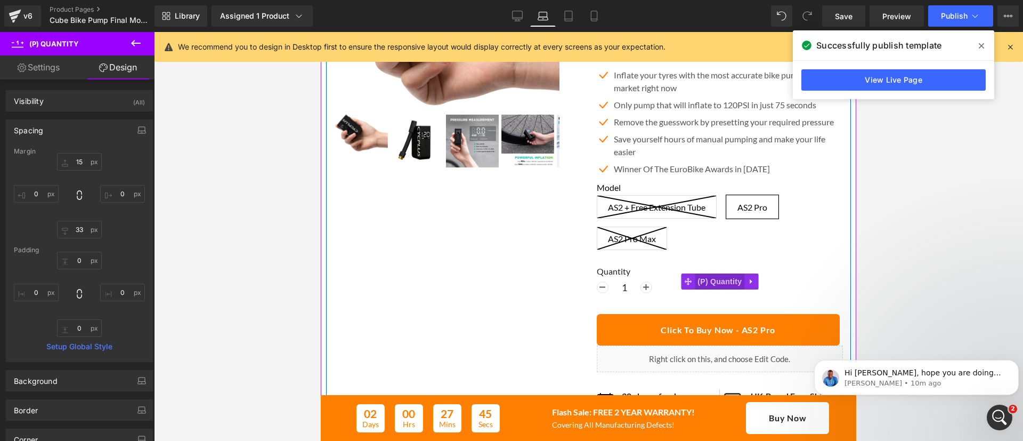
click at [719, 289] on span "(P) Quantity" at bounding box center [720, 281] width 50 height 16
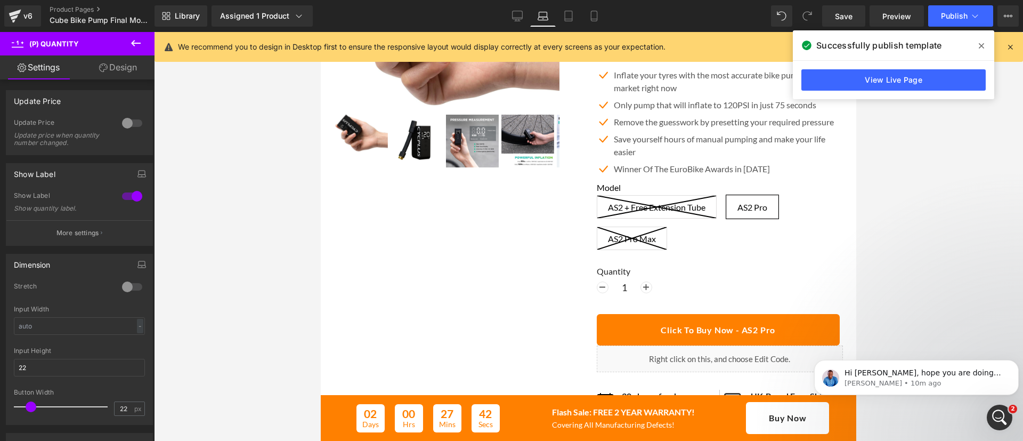
click at [103, 63] on icon at bounding box center [103, 67] width 9 height 9
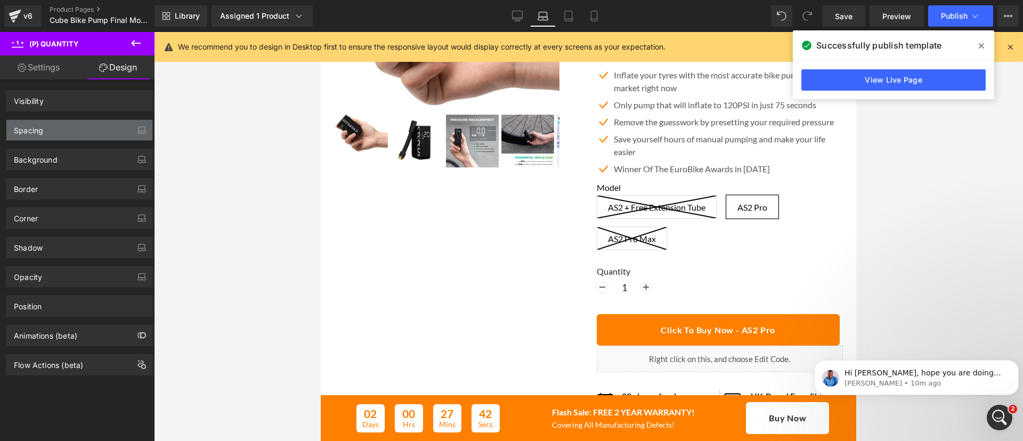
click at [44, 134] on div "Spacing" at bounding box center [79, 130] width 146 height 20
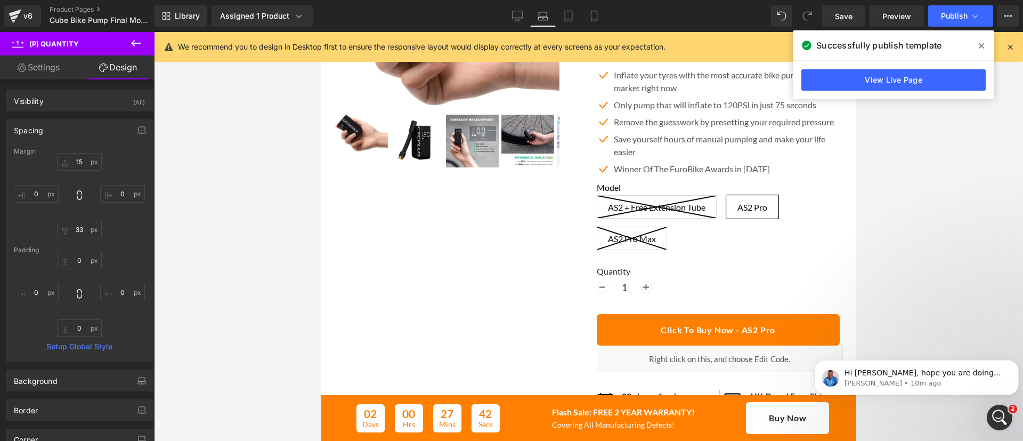
type input "15"
type input "0"
type input "33"
type input "0"
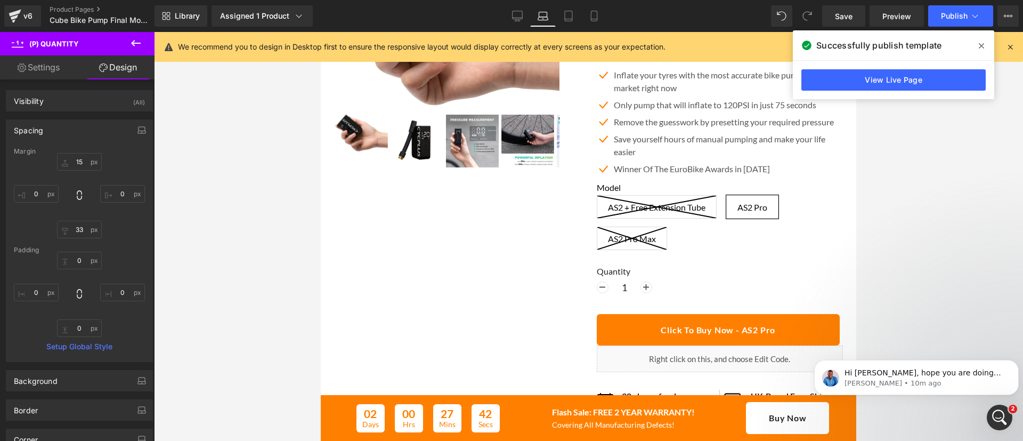
type input "0"
click at [80, 166] on input "15" at bounding box center [79, 162] width 45 height 18
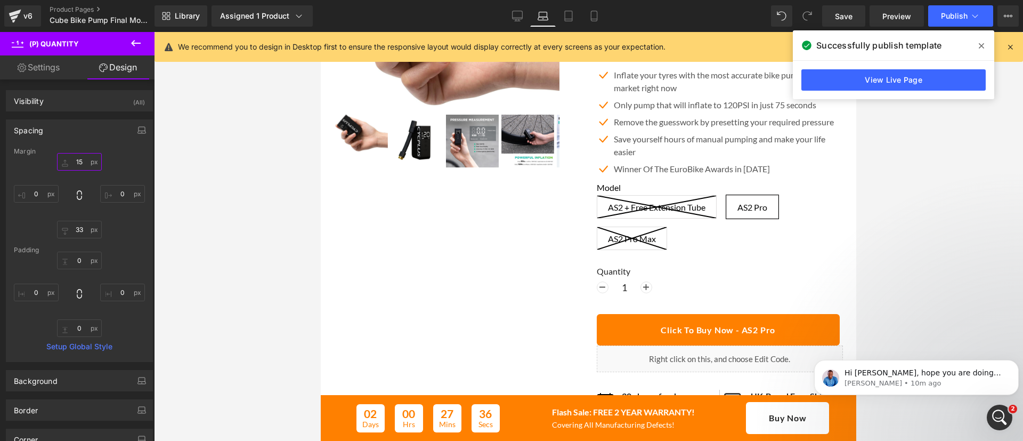
click at [80, 166] on input "15" at bounding box center [79, 162] width 45 height 18
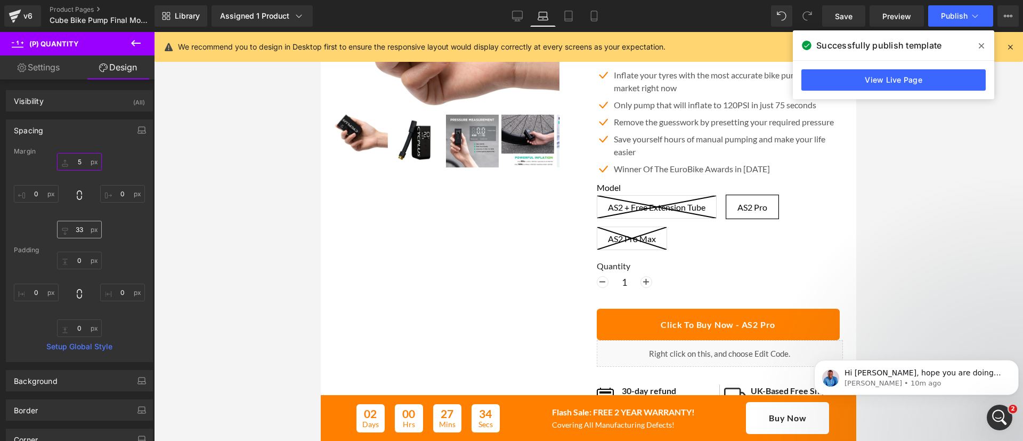
type input "5"
click at [79, 232] on input "33" at bounding box center [79, 230] width 45 height 18
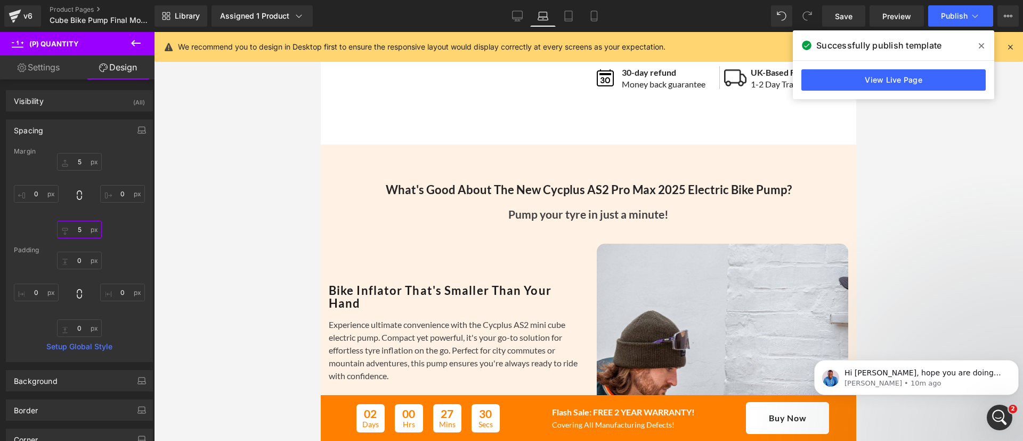
scroll to position [480, 0]
type input "5"
click at [562, 21] on link "Tablet" at bounding box center [569, 15] width 26 height 21
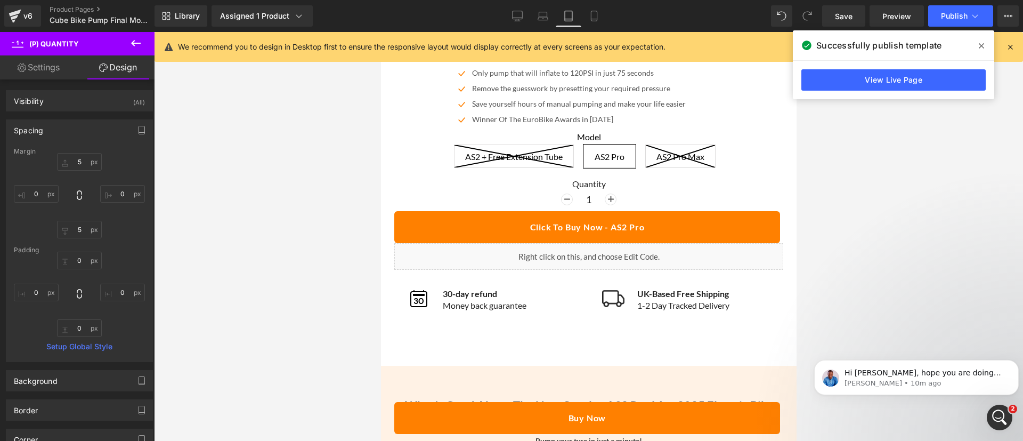
type input "5"
type input "0"
type input "5"
type input "0"
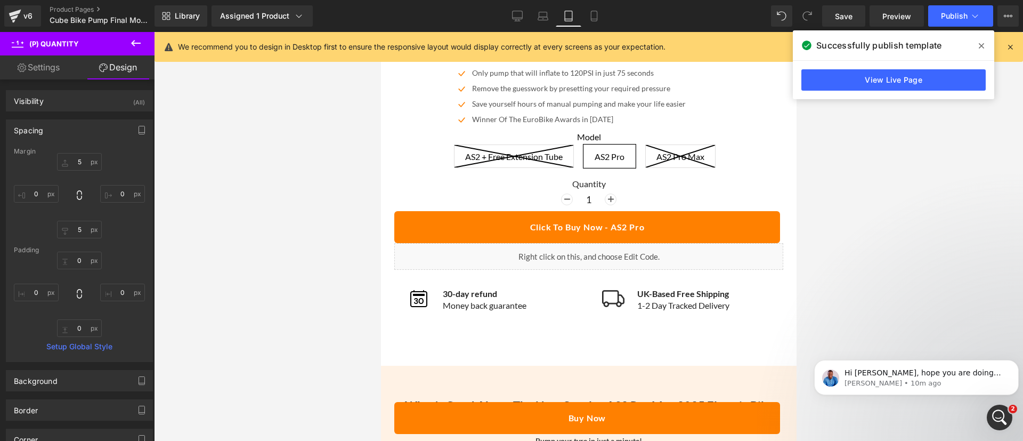
type input "0"
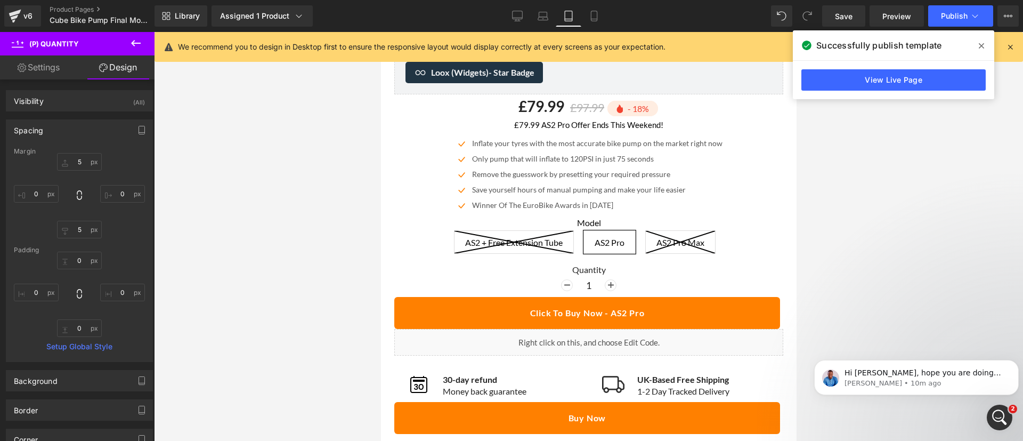
scroll to position [601, 0]
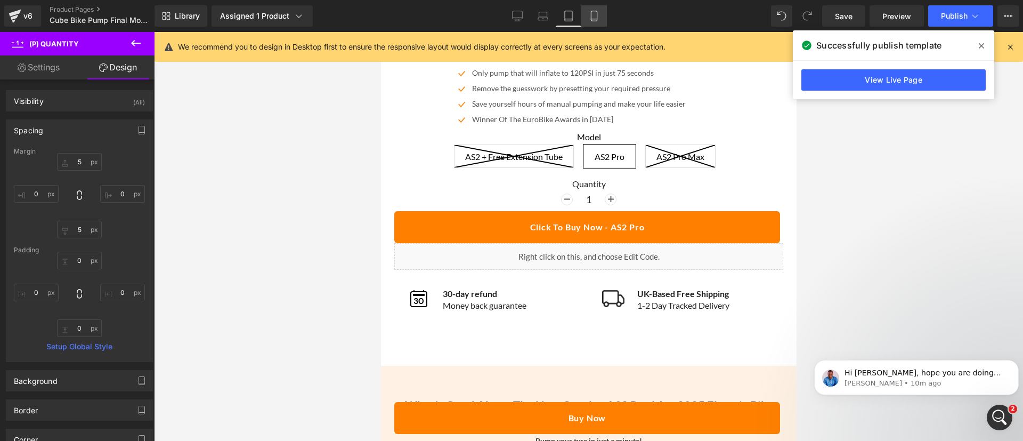
click at [589, 10] on link "Mobile" at bounding box center [594, 15] width 26 height 21
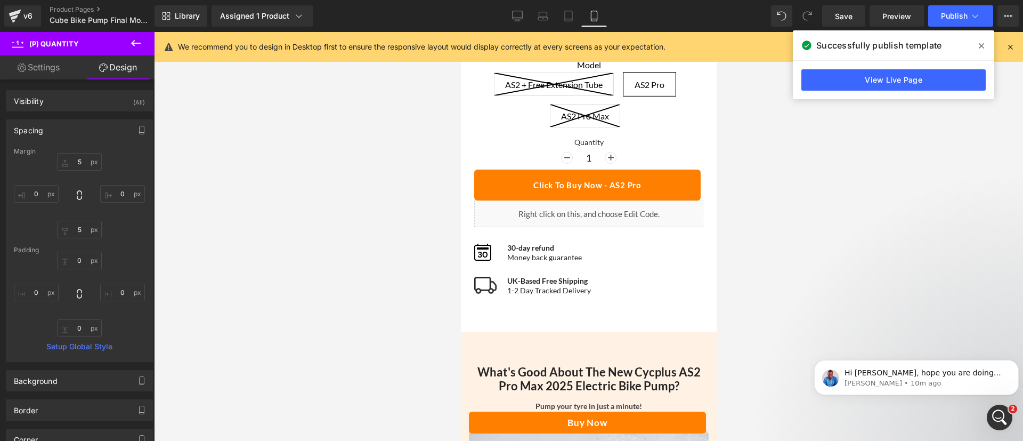
type input "5"
type input "0"
type input "5"
type input "0"
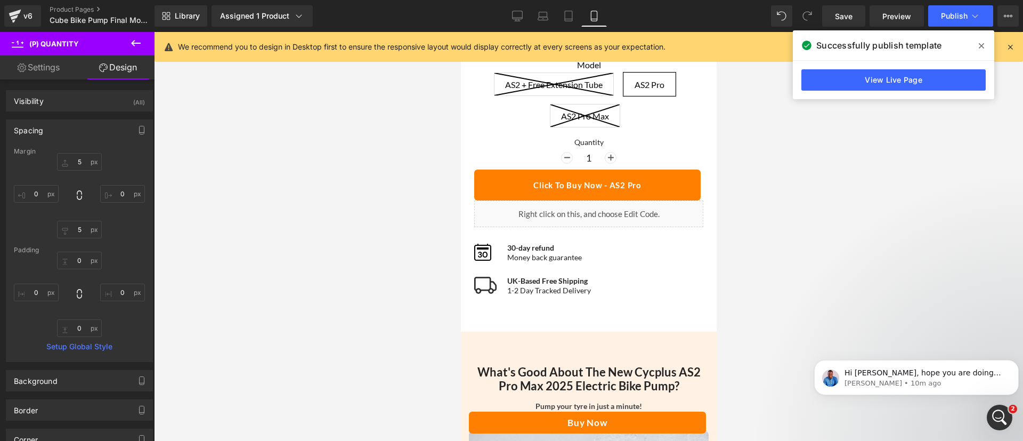
type input "0"
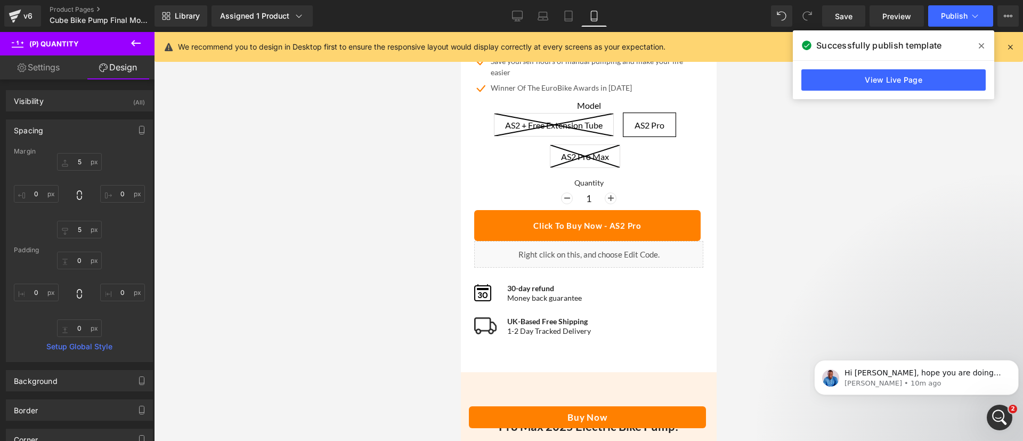
scroll to position [479, 0]
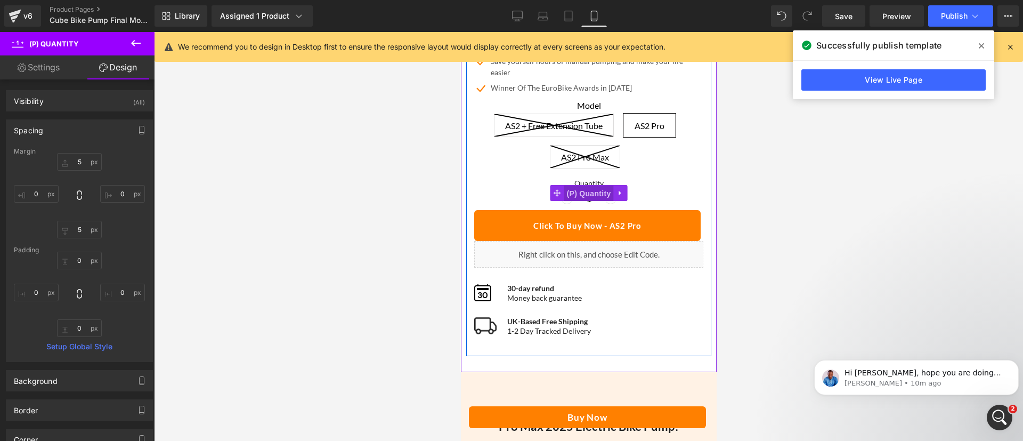
click at [582, 185] on span "(P) Quantity" at bounding box center [589, 193] width 50 height 16
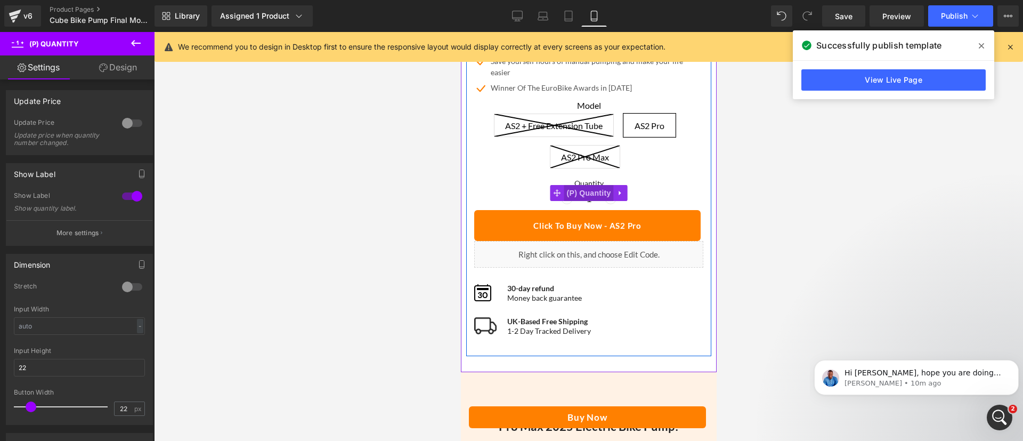
click at [588, 185] on span "(P) Quantity" at bounding box center [589, 193] width 50 height 16
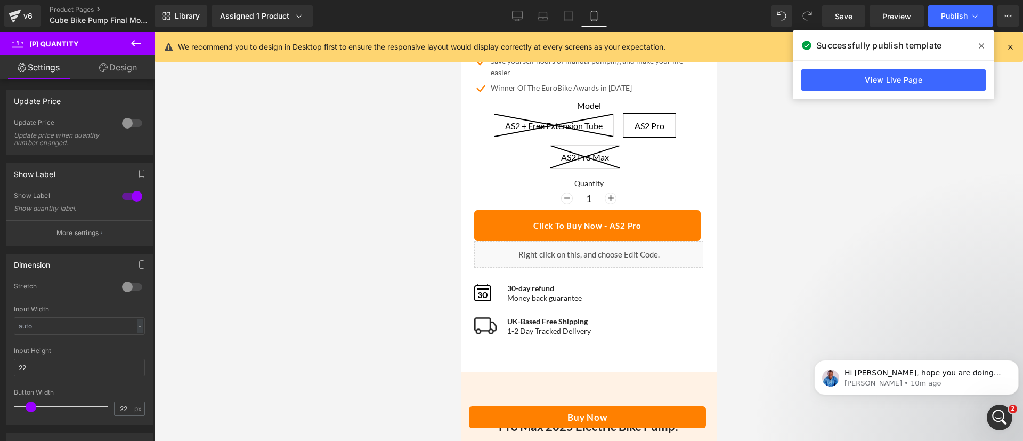
click at [109, 66] on link "Design" at bounding box center [117, 67] width 77 height 24
click at [0, 0] on div "Spacing" at bounding box center [0, 0] width 0 height 0
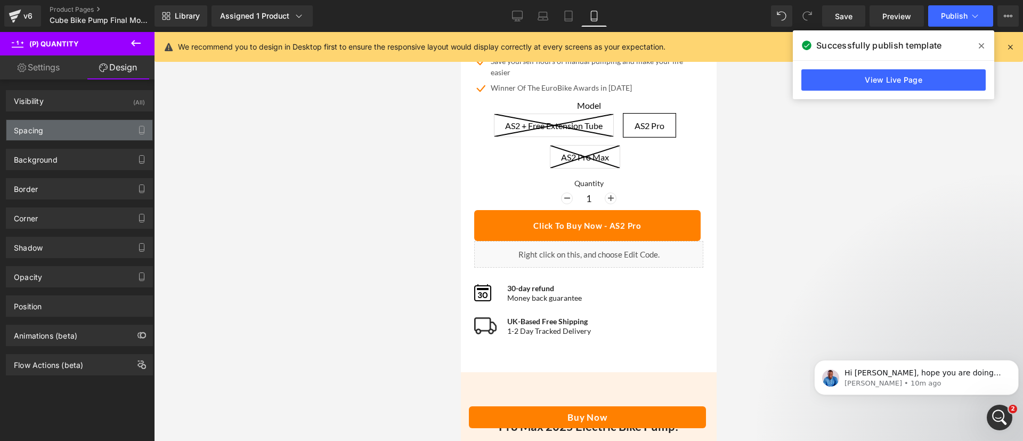
type input "5"
type input "0"
type input "5"
type input "0"
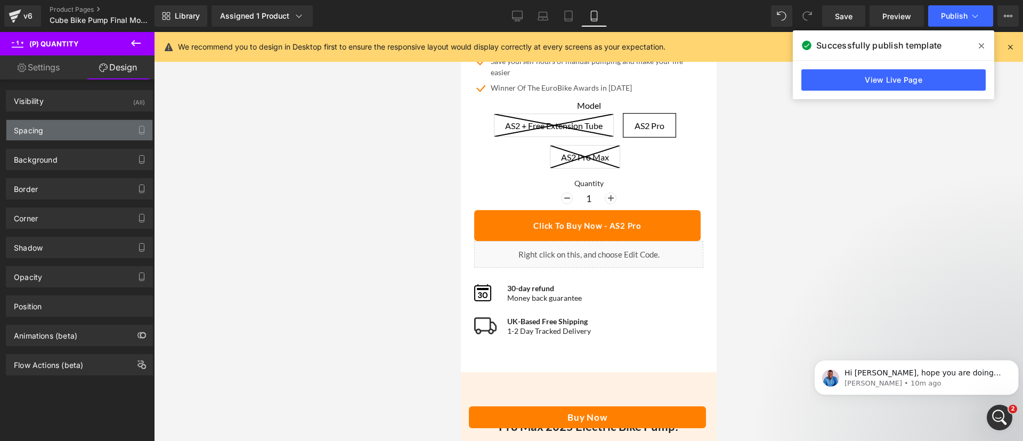
type input "0"
click at [70, 127] on div "Spacing" at bounding box center [79, 130] width 146 height 20
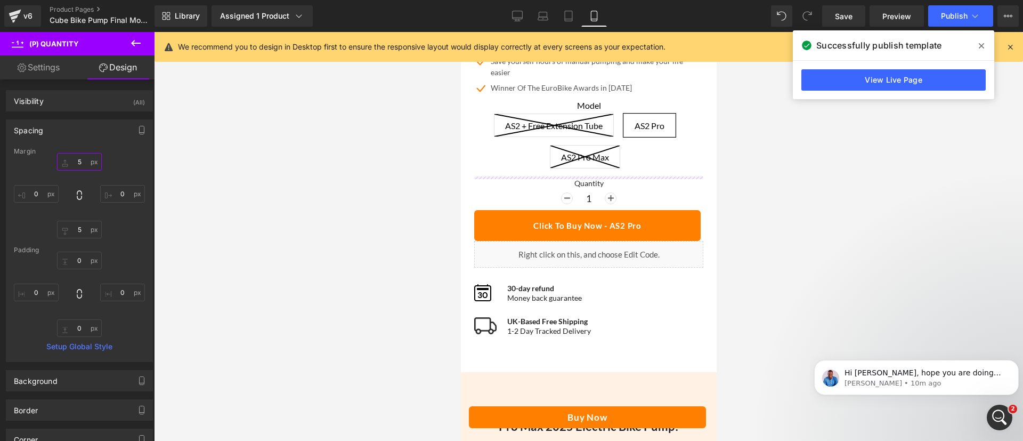
click at [75, 161] on input "5" at bounding box center [79, 162] width 45 height 18
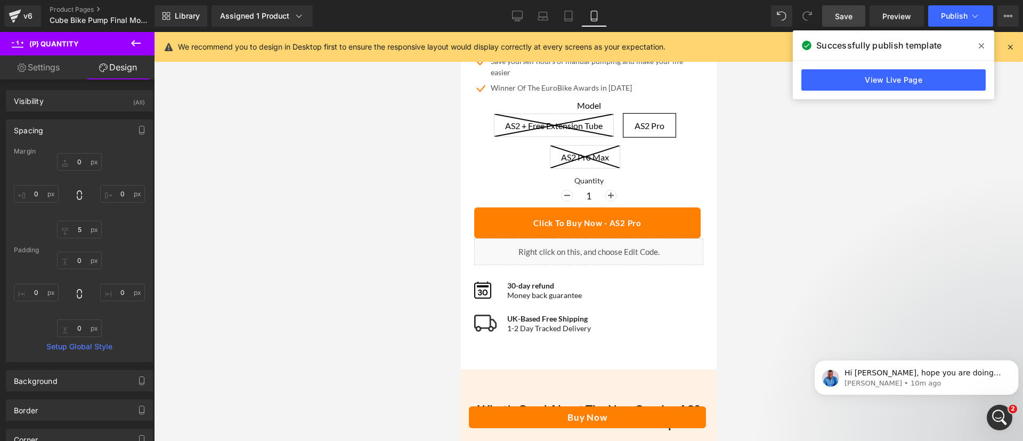
click at [834, 20] on link "Save" at bounding box center [843, 15] width 43 height 21
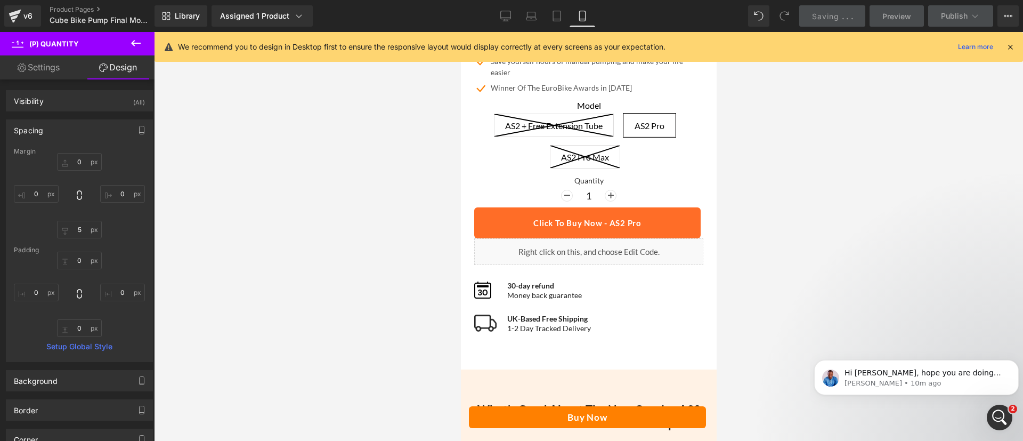
scroll to position [135, 0]
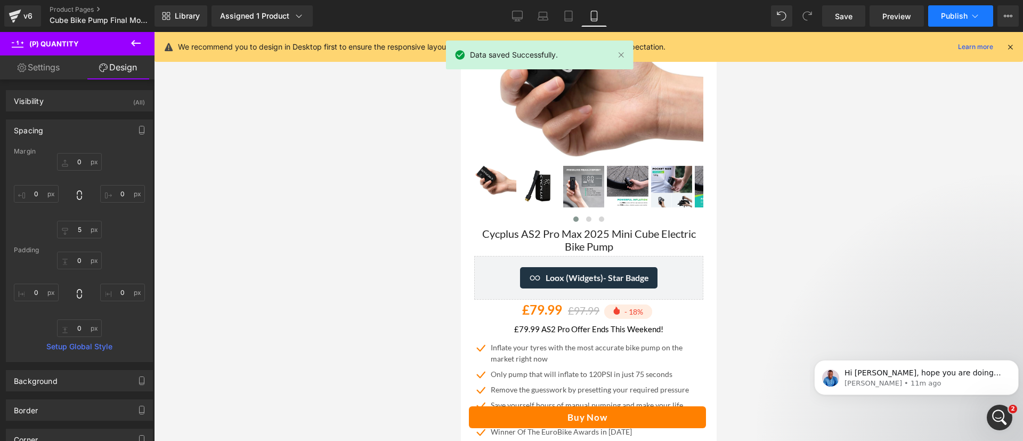
click at [958, 12] on span "Publish" at bounding box center [954, 16] width 27 height 9
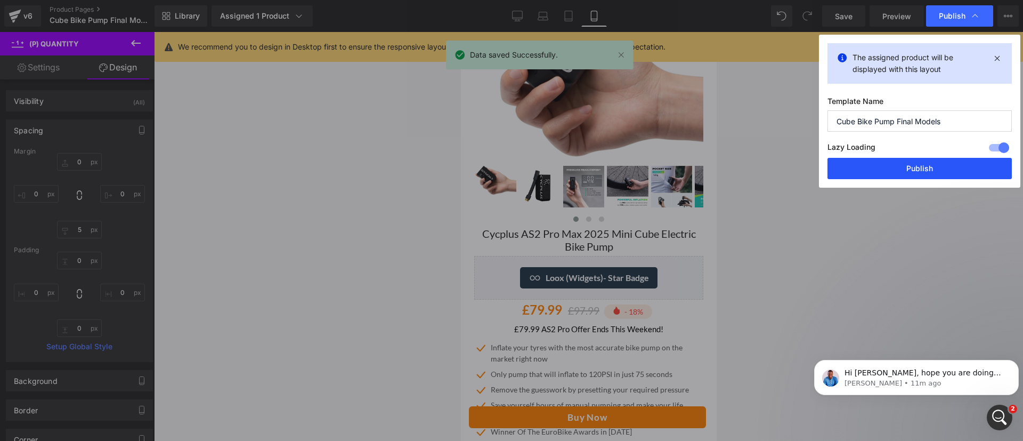
click at [891, 175] on button "Publish" at bounding box center [919, 168] width 184 height 21
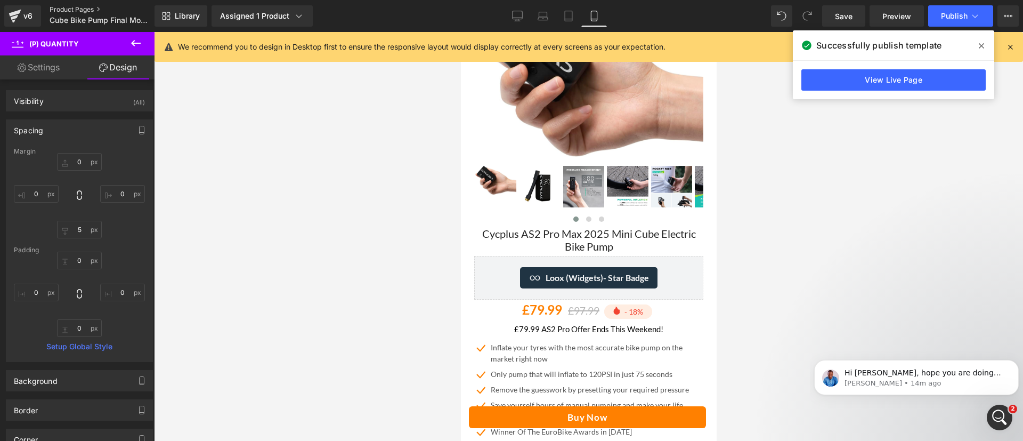
click at [77, 7] on link "Product Pages" at bounding box center [111, 9] width 123 height 9
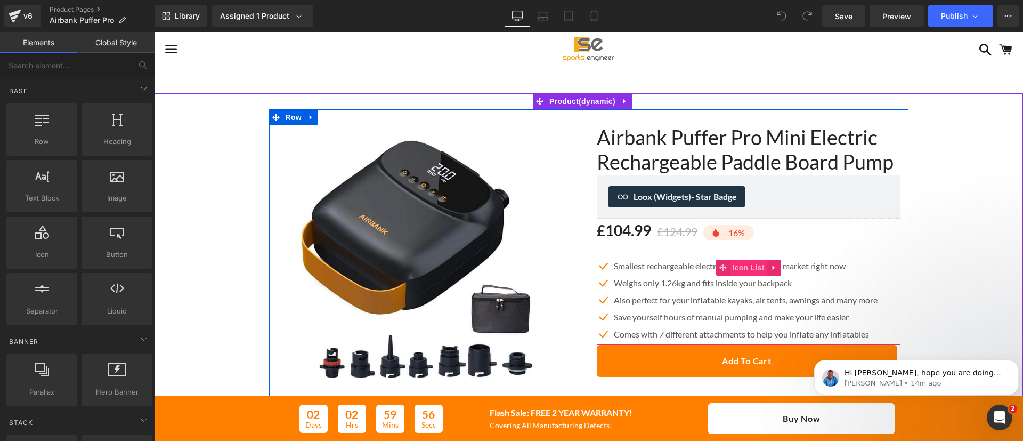
click at [733, 263] on span "Icon List" at bounding box center [747, 267] width 37 height 16
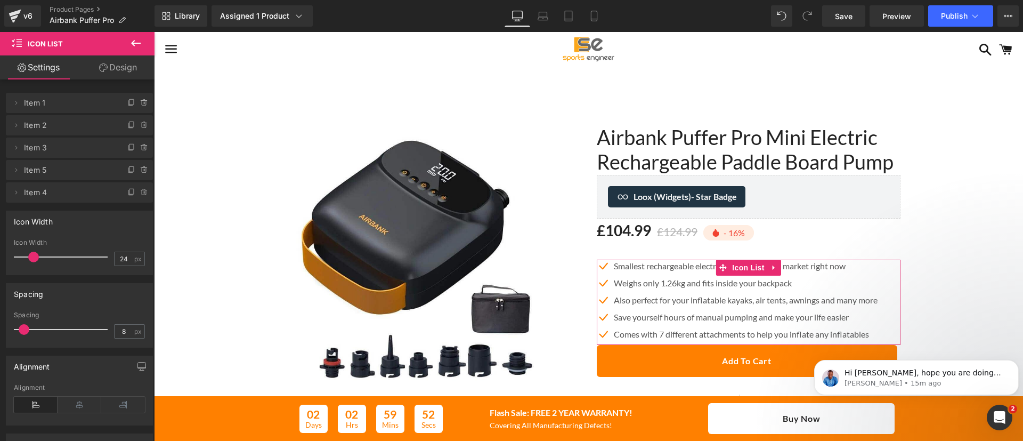
click at [123, 66] on link "Design" at bounding box center [117, 67] width 77 height 24
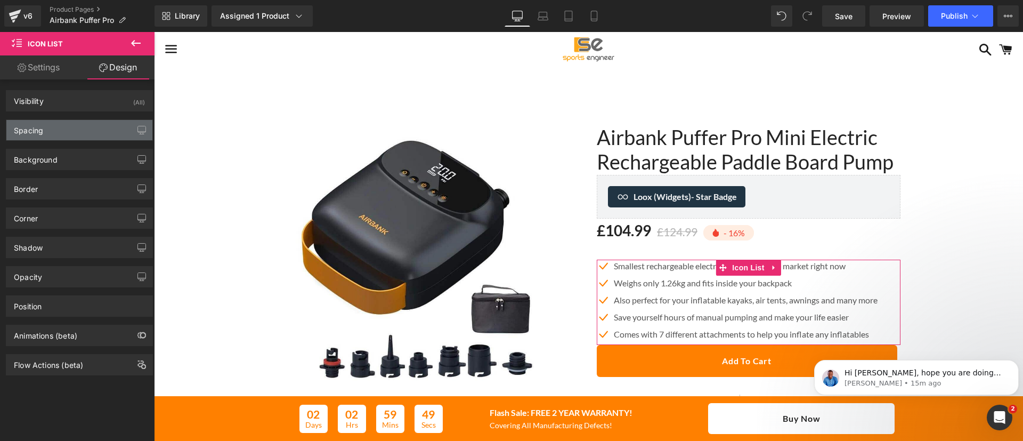
click at [63, 128] on div "Spacing" at bounding box center [79, 130] width 146 height 20
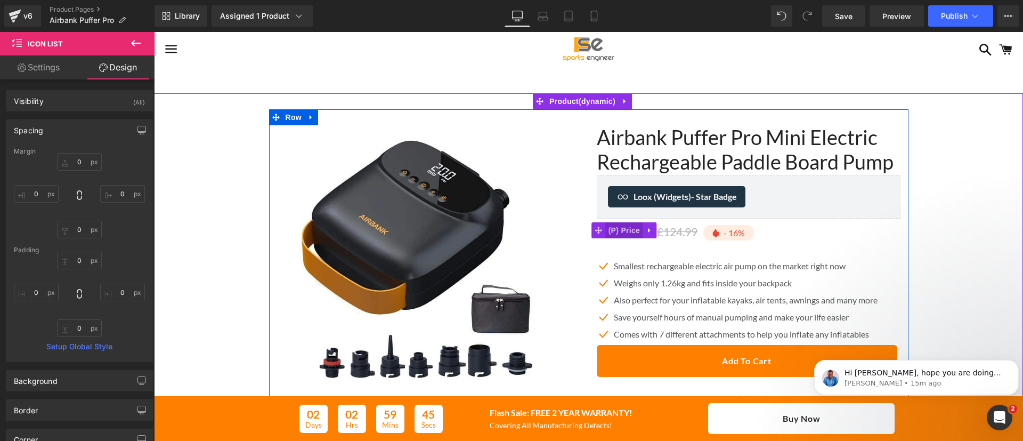
click at [627, 231] on span "(P) Price" at bounding box center [624, 230] width 37 height 16
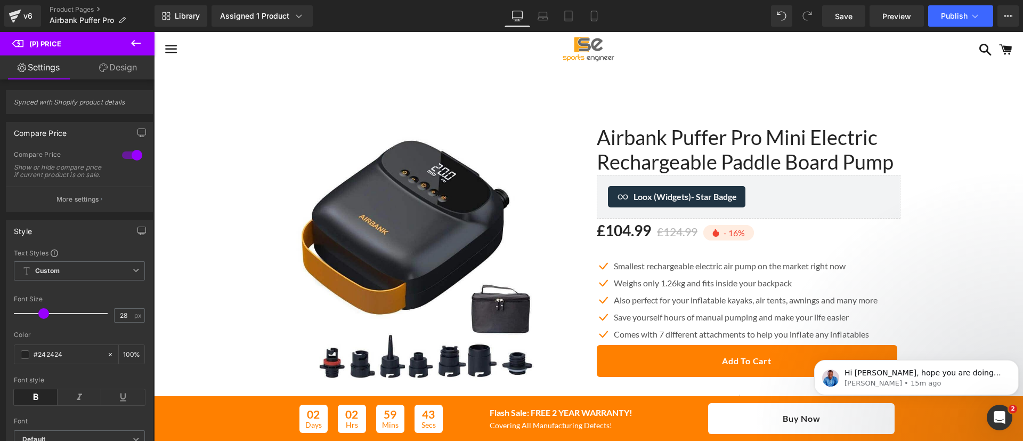
click at [109, 72] on link "Design" at bounding box center [117, 67] width 77 height 24
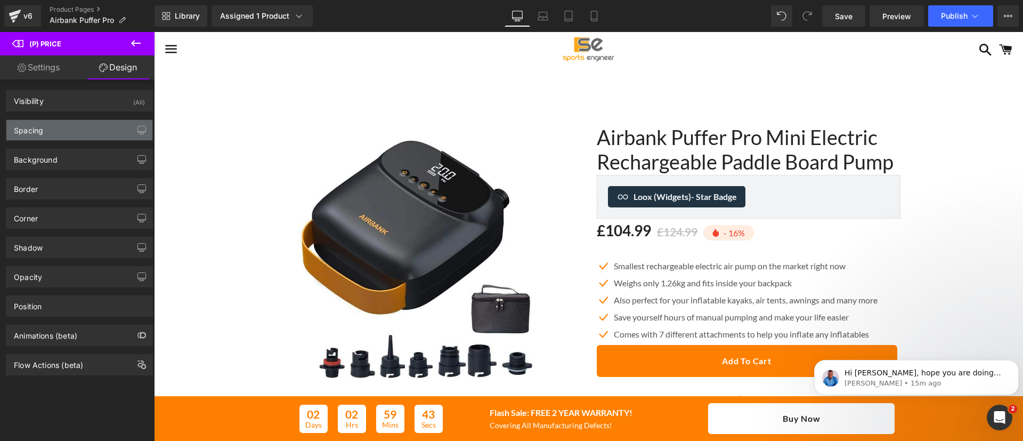
click at [62, 133] on div "Spacing" at bounding box center [79, 130] width 146 height 20
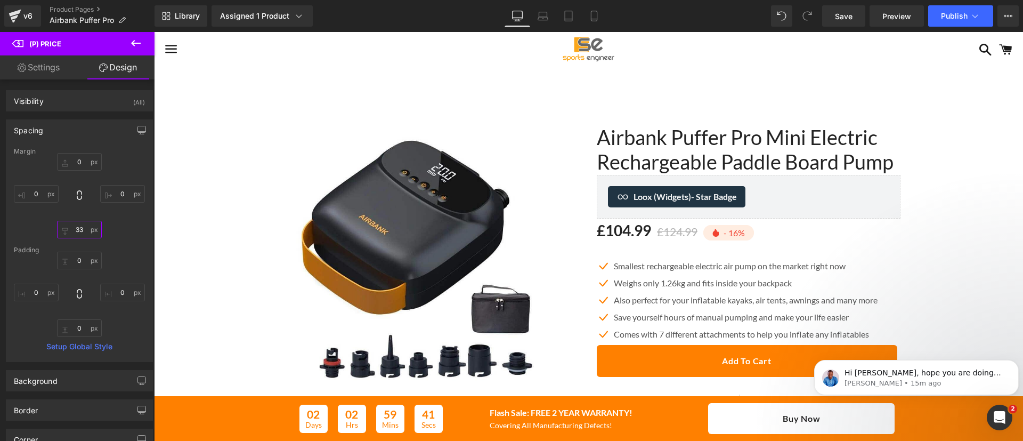
click at [80, 228] on input "33" at bounding box center [79, 230] width 45 height 18
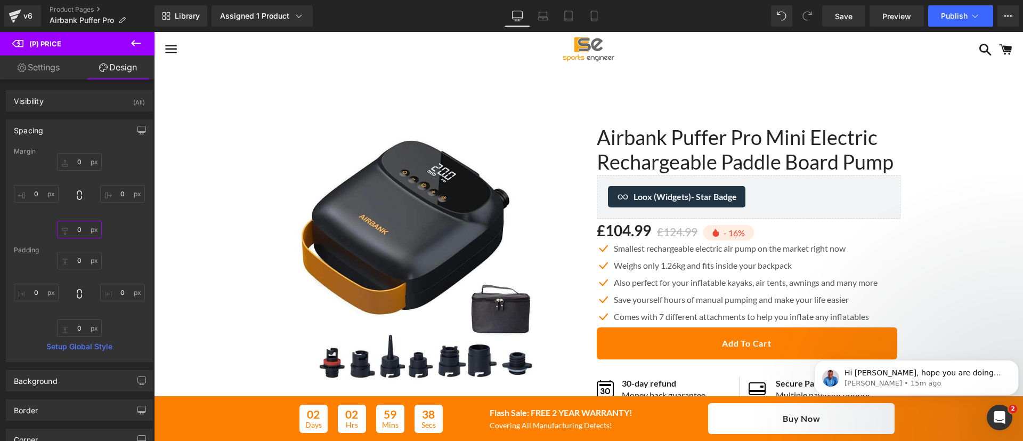
click at [80, 228] on input "text" at bounding box center [79, 230] width 45 height 18
click at [78, 229] on input "text" at bounding box center [79, 230] width 45 height 18
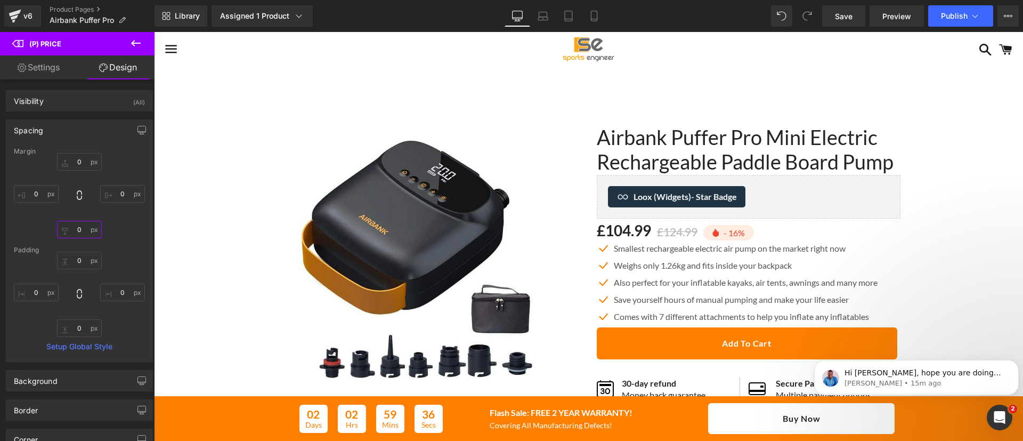
click at [78, 229] on input "text" at bounding box center [79, 230] width 45 height 18
drag, startPoint x: 75, startPoint y: 232, endPoint x: 93, endPoint y: 232, distance: 18.1
click at [93, 232] on input "text" at bounding box center [79, 230] width 45 height 18
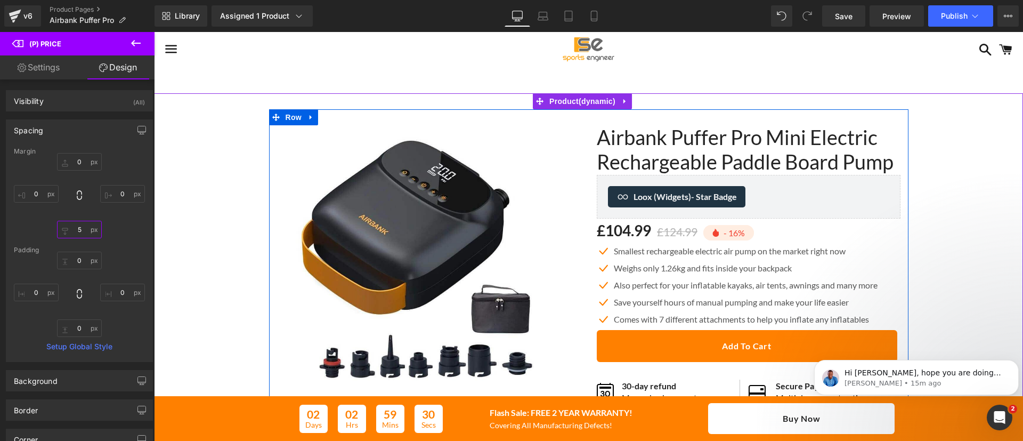
scroll to position [63, 0]
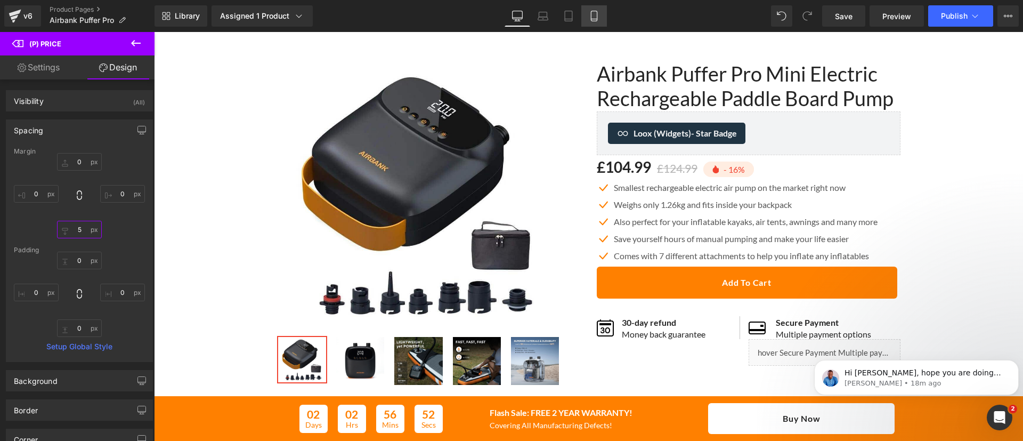
type input "5"
click at [591, 14] on icon at bounding box center [594, 16] width 6 height 10
type input "0"
type input "28"
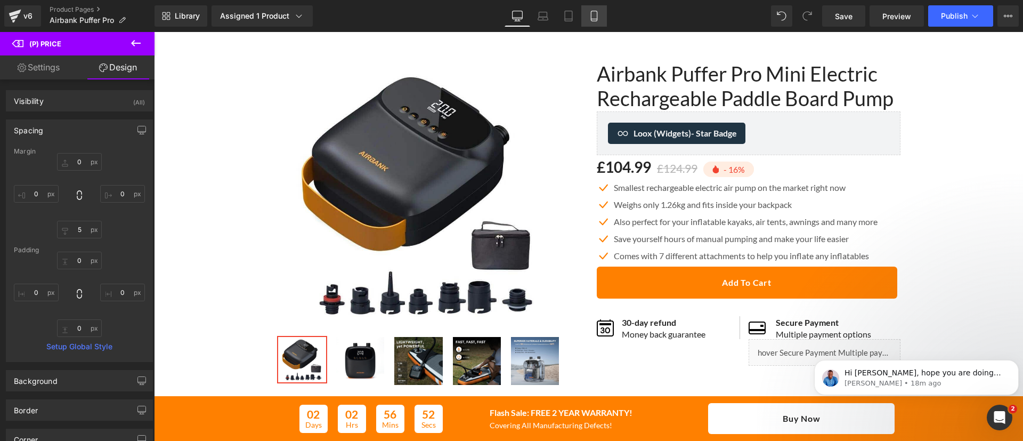
type input "0"
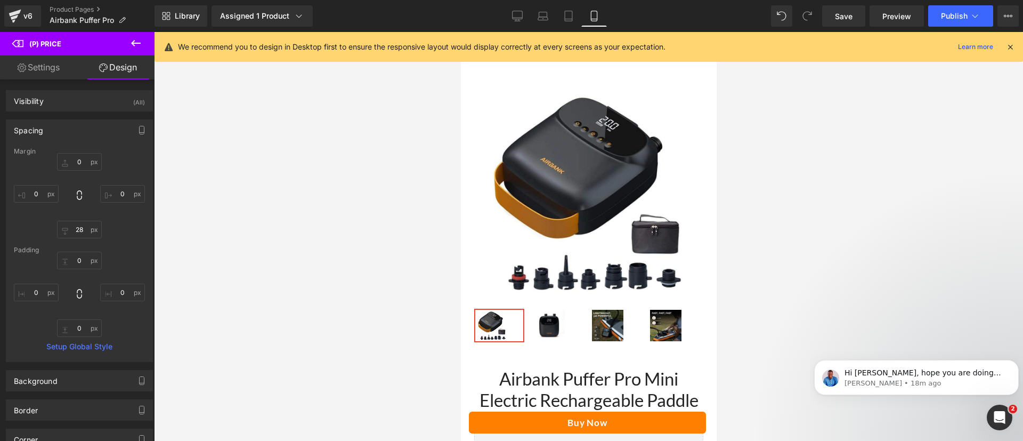
scroll to position [359, 0]
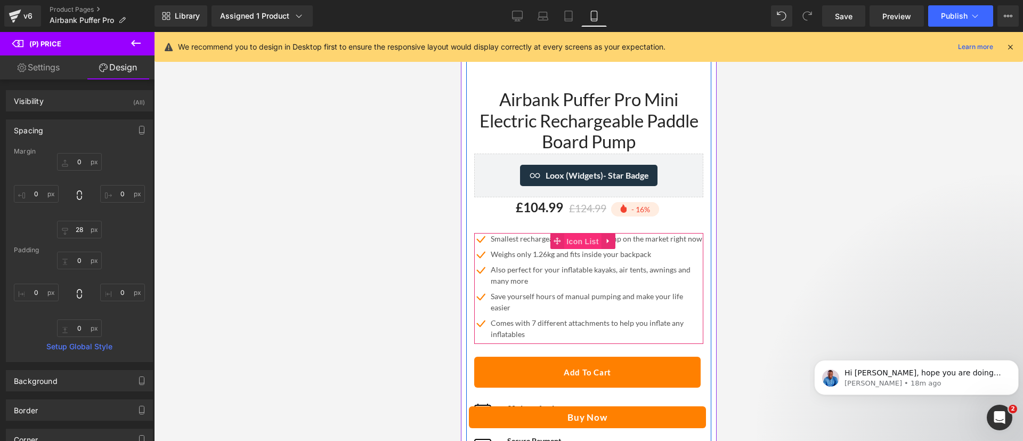
click at [576, 237] on span "Icon List" at bounding box center [581, 241] width 37 height 16
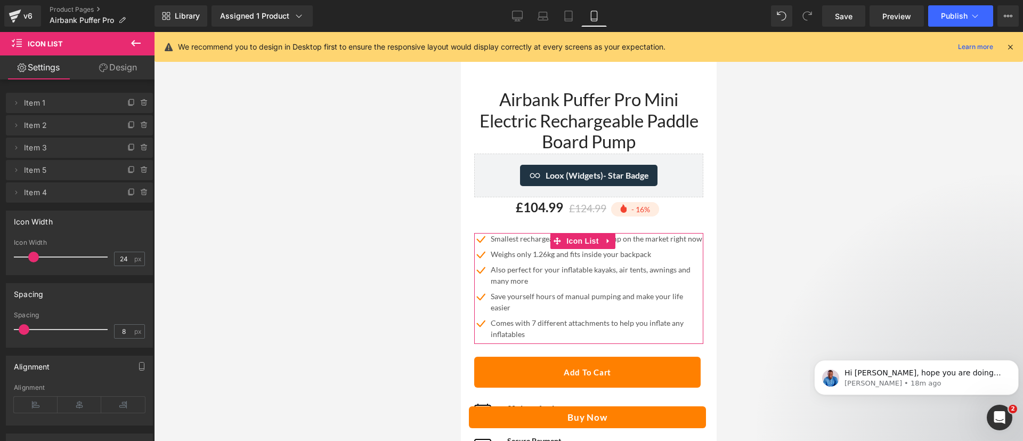
click at [121, 79] on link "Design" at bounding box center [117, 67] width 77 height 24
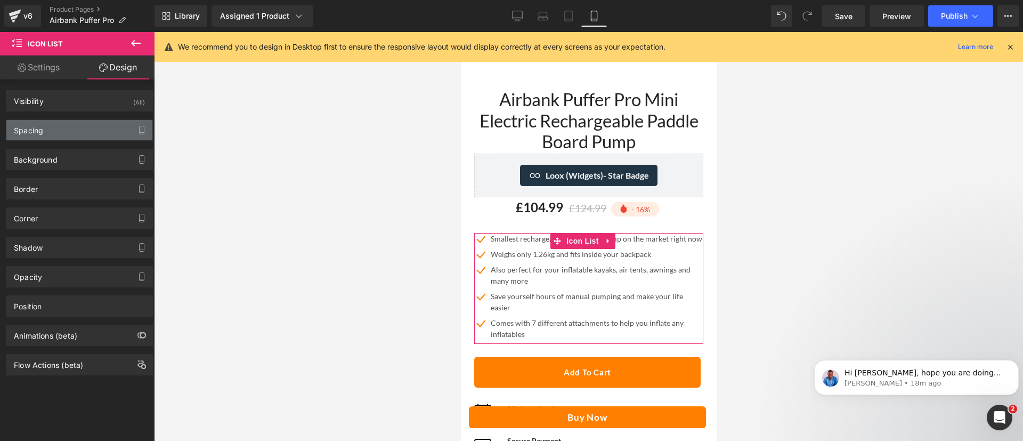
click at [61, 131] on div "Spacing" at bounding box center [79, 130] width 146 height 20
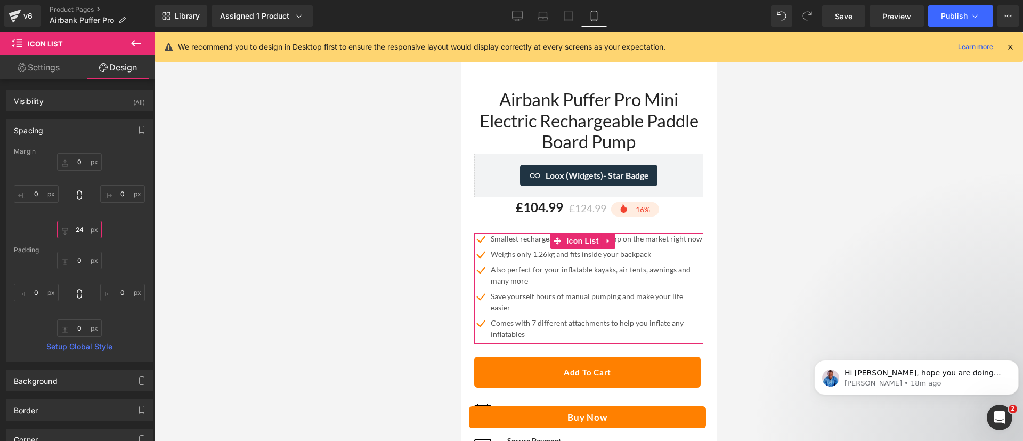
click at [80, 230] on input "24" at bounding box center [79, 230] width 45 height 18
type input "5"
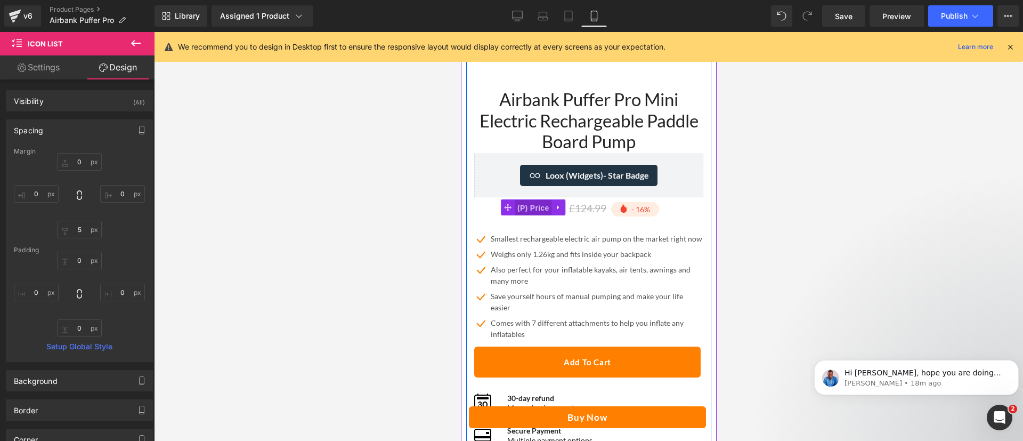
click at [539, 200] on span "(P) Price" at bounding box center [532, 208] width 37 height 16
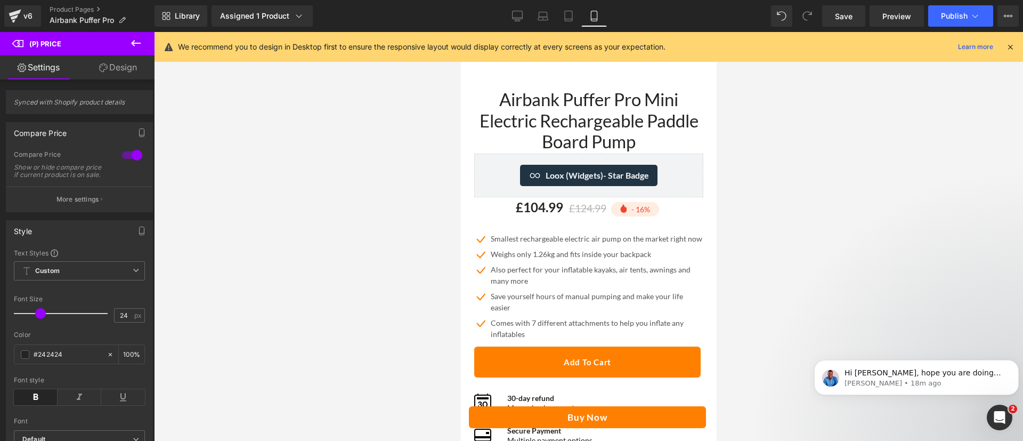
click at [106, 76] on link "Design" at bounding box center [117, 67] width 77 height 24
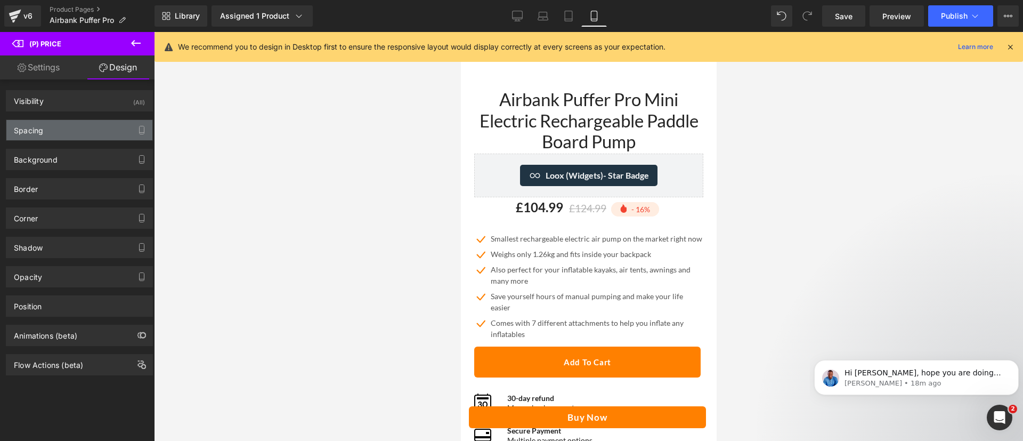
click at [76, 135] on div "Spacing" at bounding box center [79, 130] width 146 height 20
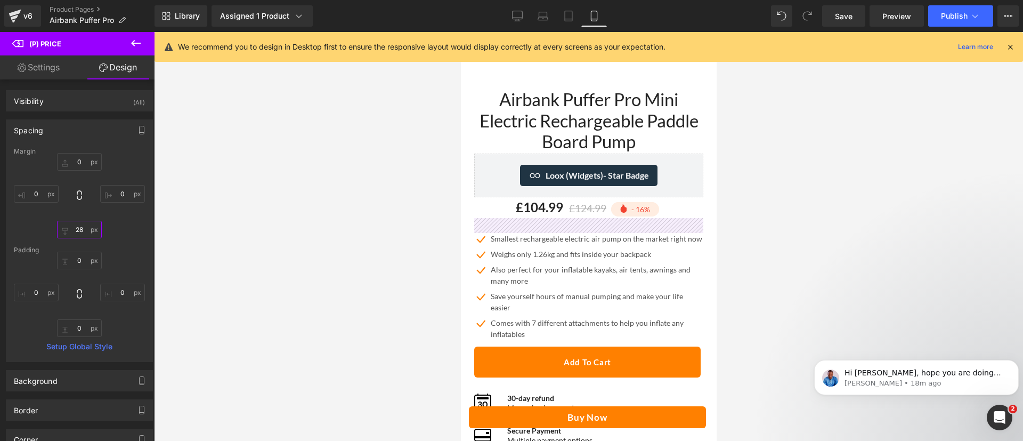
click at [82, 225] on input "28" at bounding box center [79, 230] width 45 height 18
type input "5"
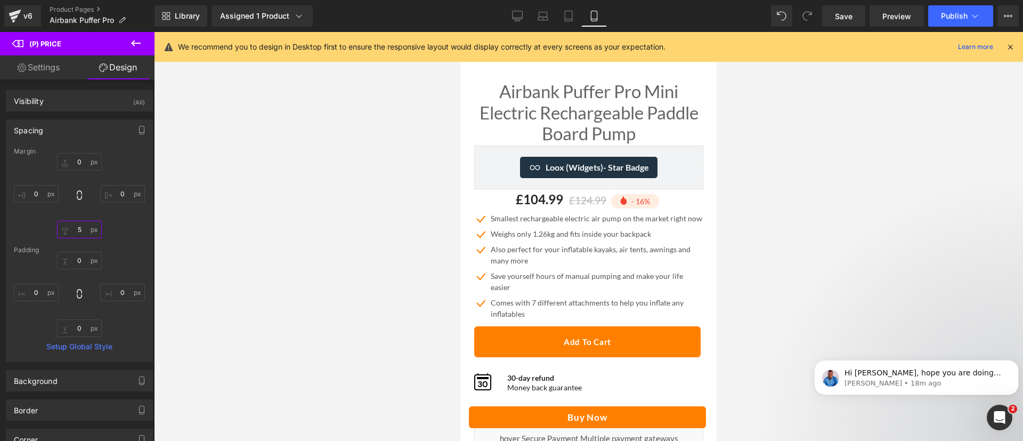
scroll to position [101, 0]
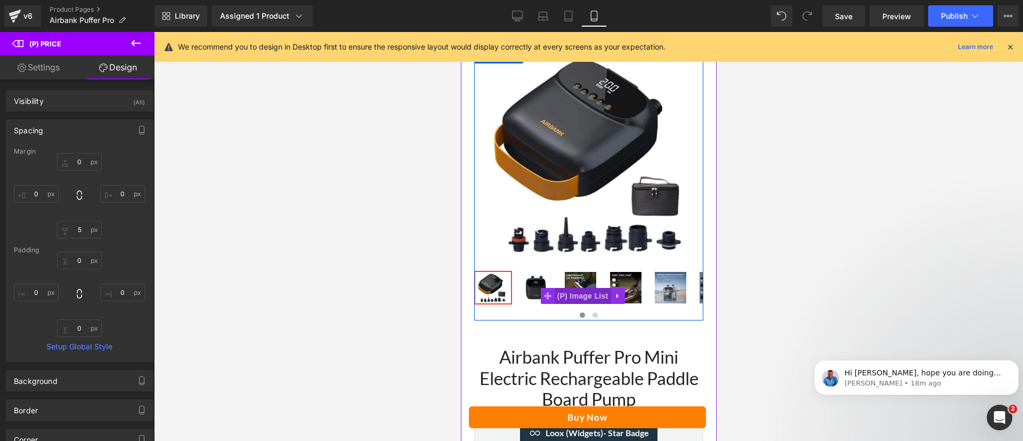
click at [583, 288] on span "(P) Image List" at bounding box center [582, 296] width 56 height 16
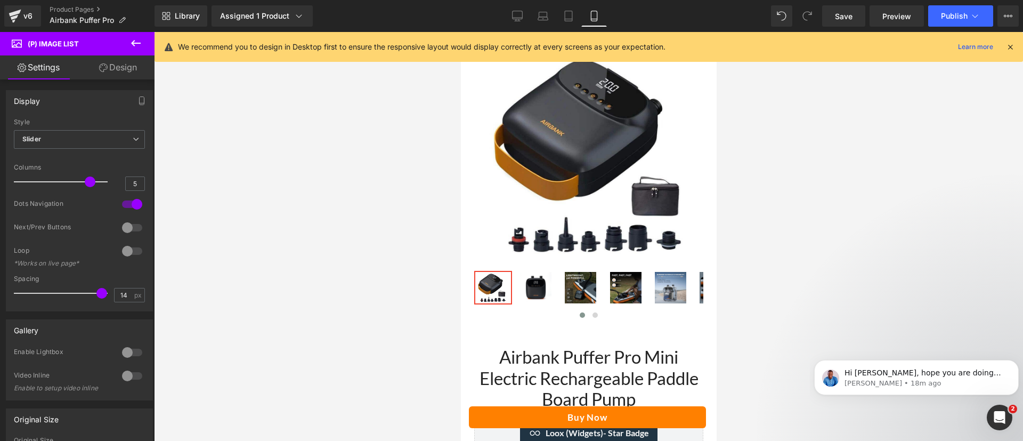
click at [107, 63] on link "Design" at bounding box center [117, 67] width 77 height 24
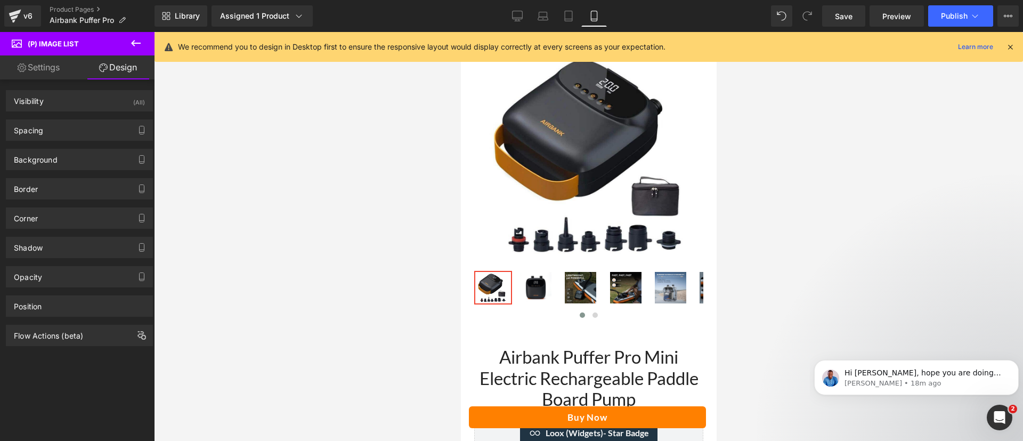
type input "0"
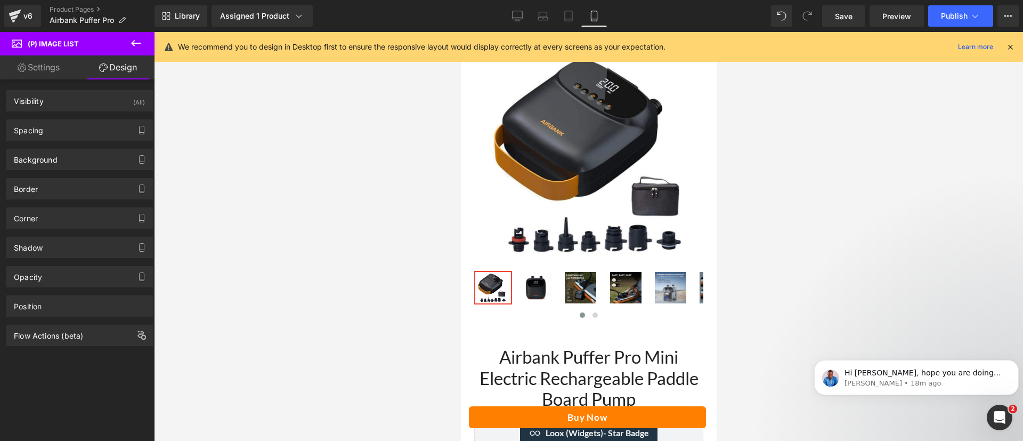
type input "0"
click at [54, 135] on div "Spacing" at bounding box center [79, 130] width 146 height 20
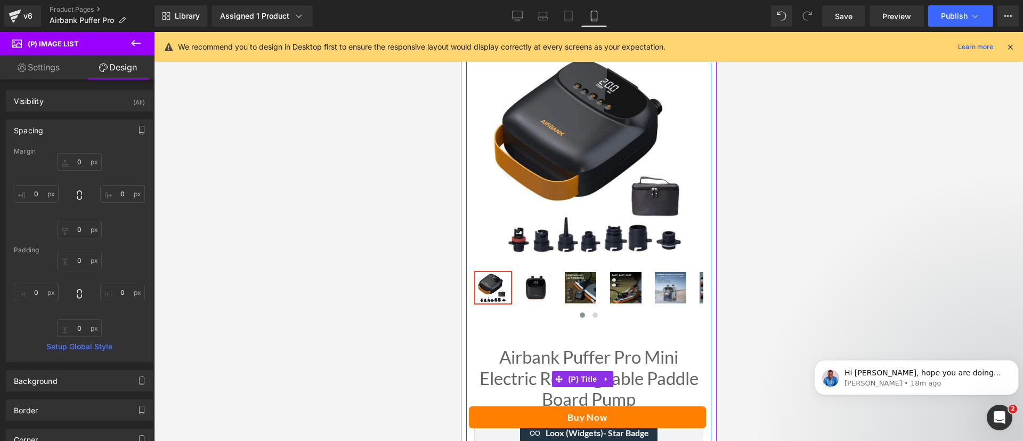
click at [617, 372] on link "Airbank Puffer Pro Mini Electric Rechargeable Paddle Board Pump" at bounding box center [588, 377] width 229 height 63
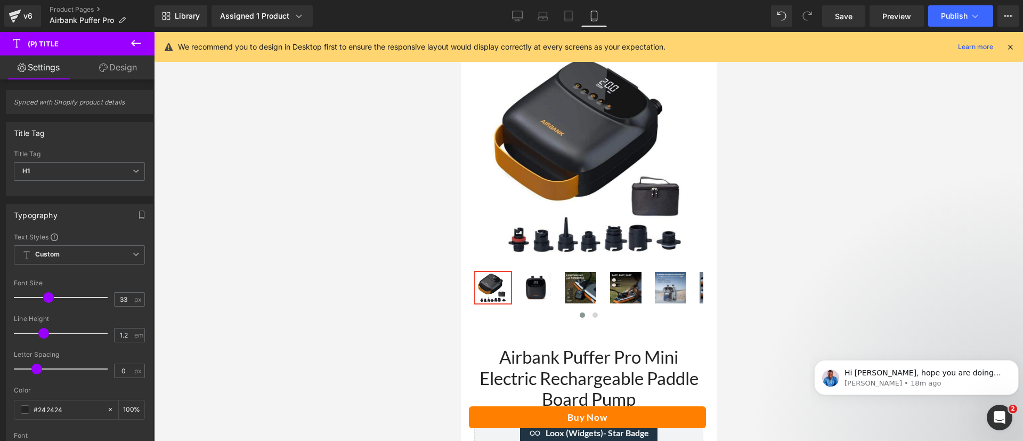
click at [103, 67] on icon at bounding box center [103, 67] width 9 height 9
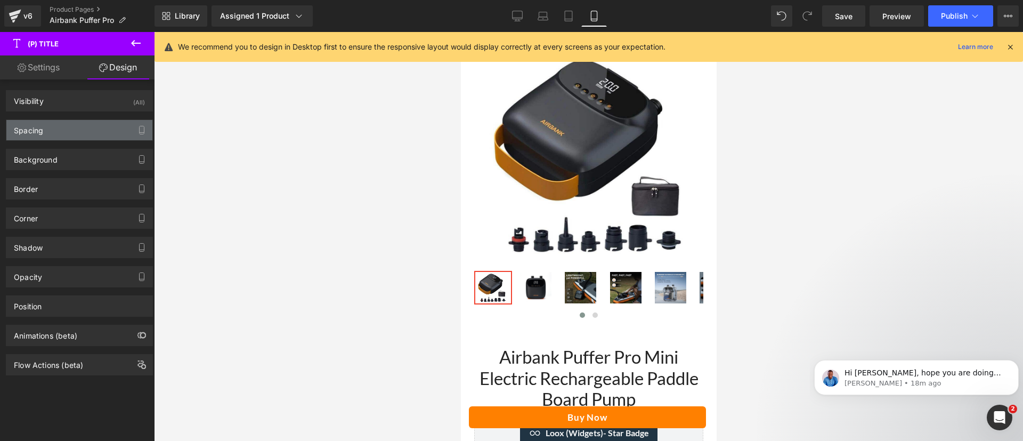
click at [41, 137] on div "Spacing" at bounding box center [79, 130] width 146 height 20
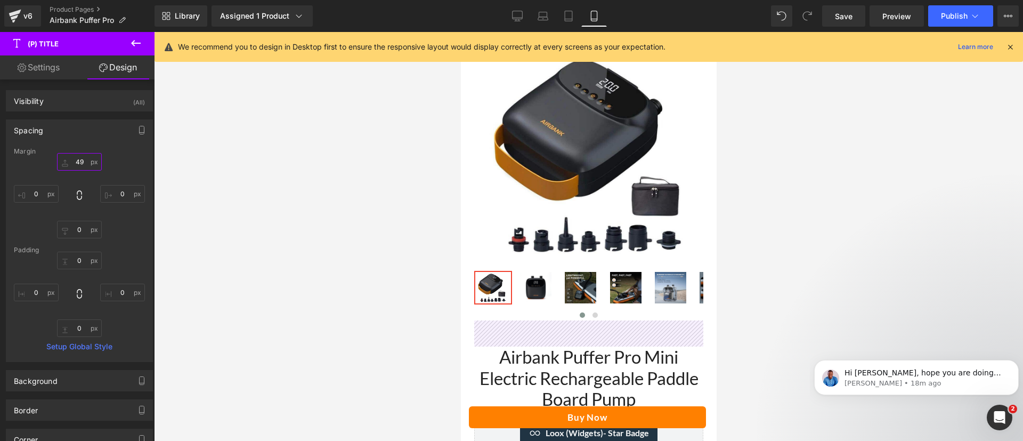
click at [76, 163] on input "49" at bounding box center [79, 162] width 45 height 18
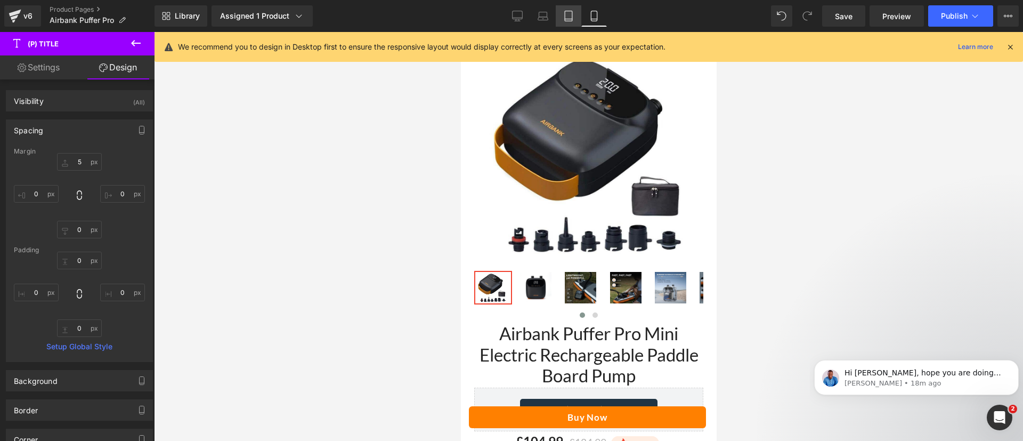
click at [564, 22] on link "Tablet" at bounding box center [569, 15] width 26 height 21
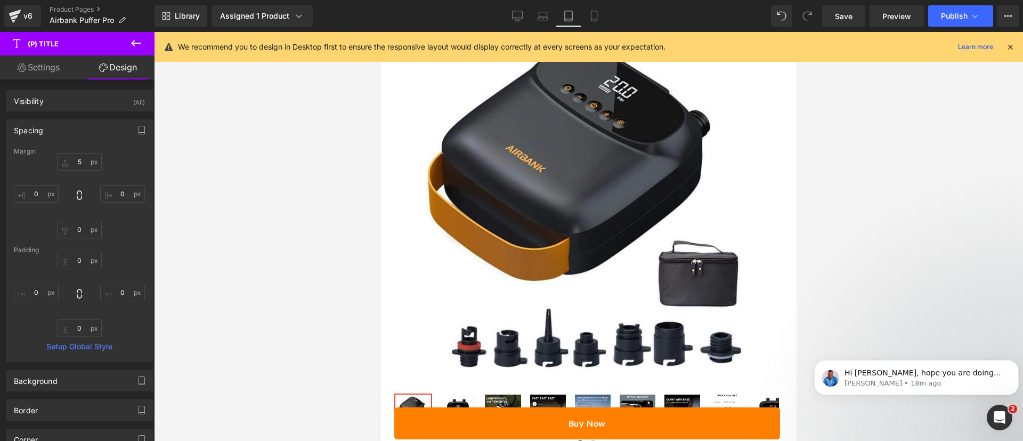
type input "49"
type input "0"
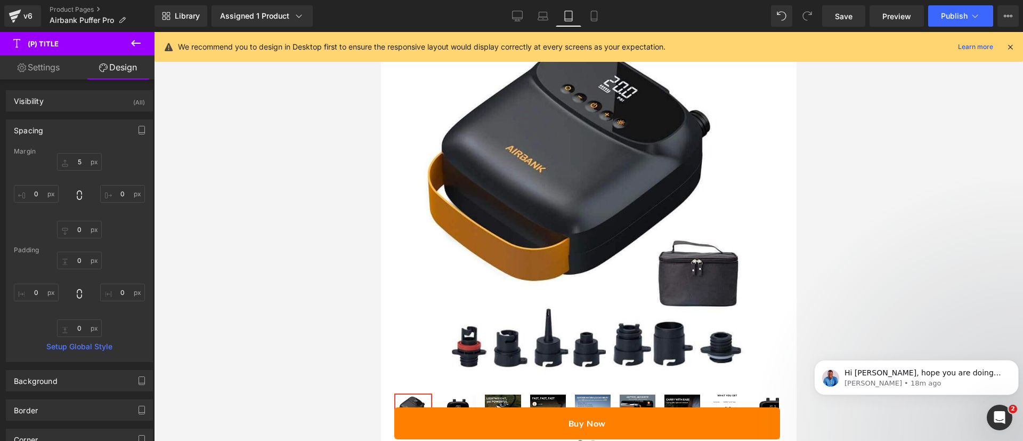
type input "0"
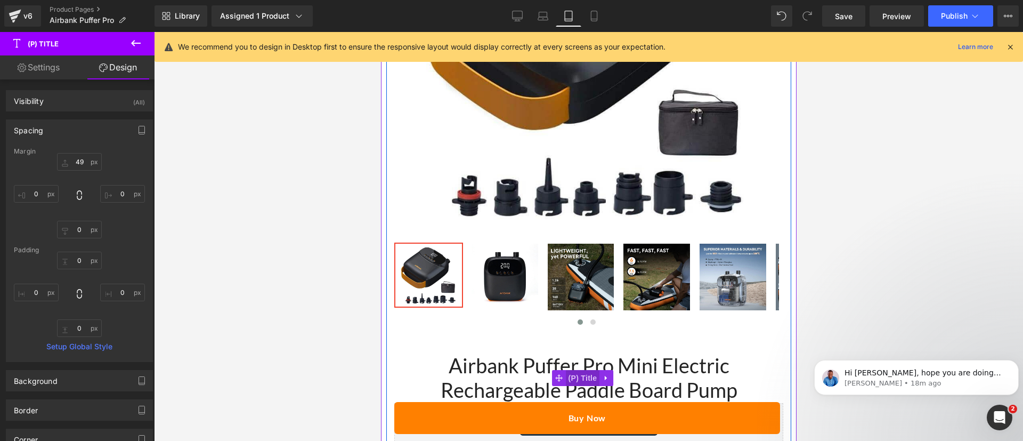
click at [583, 370] on span "(P) Title" at bounding box center [582, 378] width 34 height 16
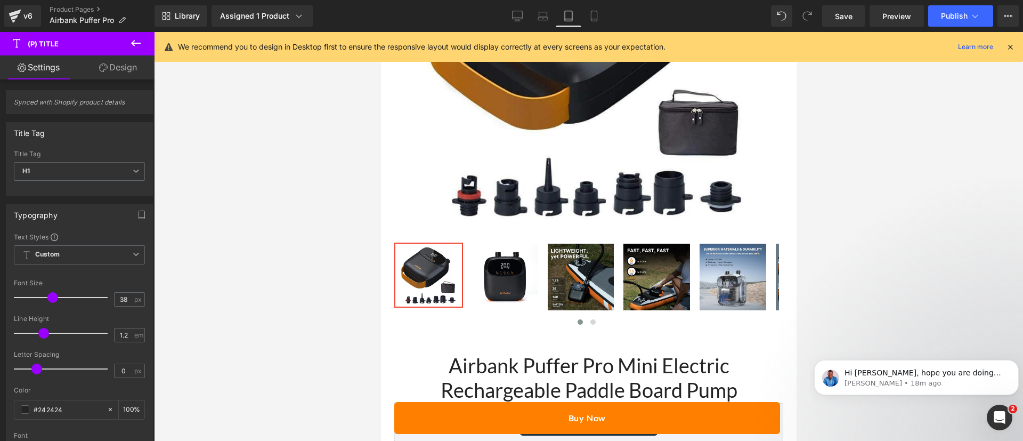
click at [120, 71] on link "Design" at bounding box center [117, 67] width 77 height 24
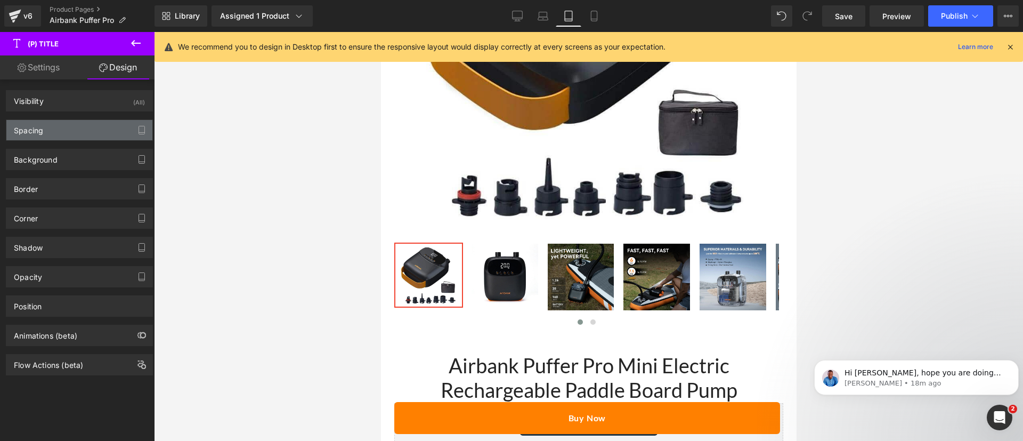
click at [51, 136] on div "Spacing" at bounding box center [79, 130] width 146 height 20
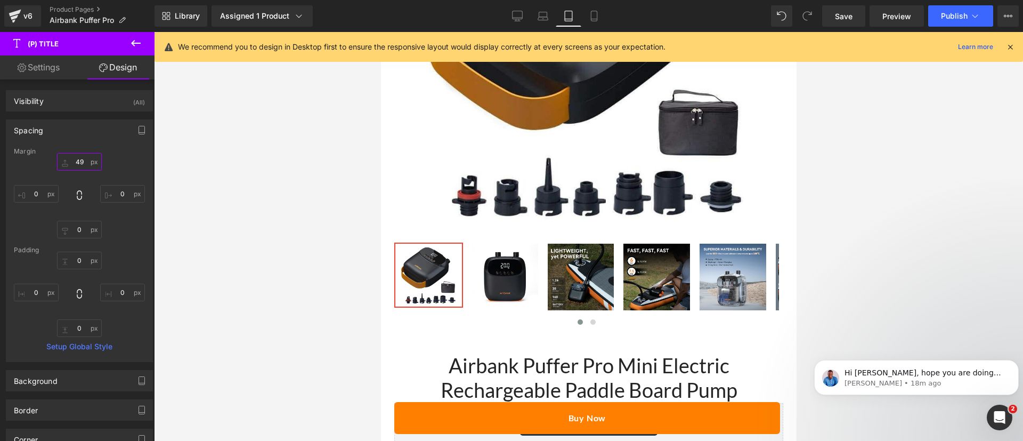
click at [78, 165] on input "49" at bounding box center [79, 162] width 45 height 18
type input "5"
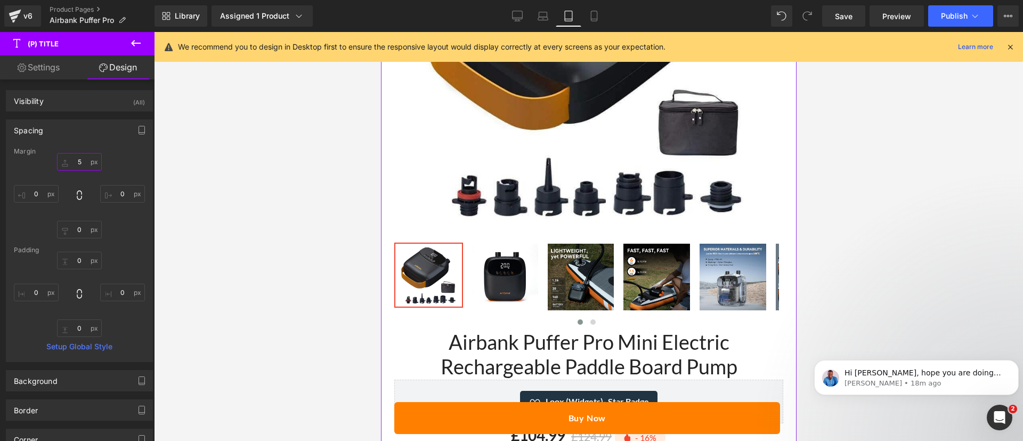
scroll to position [438, 0]
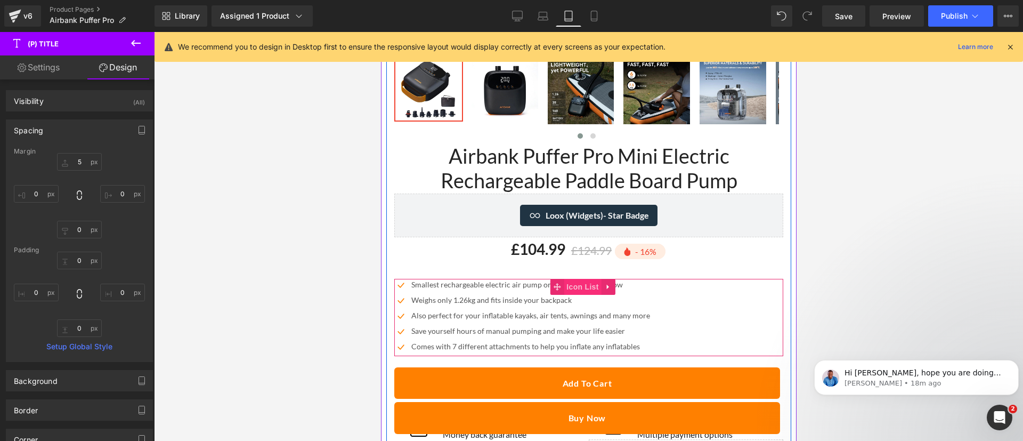
click at [570, 279] on span "Icon List" at bounding box center [581, 287] width 37 height 16
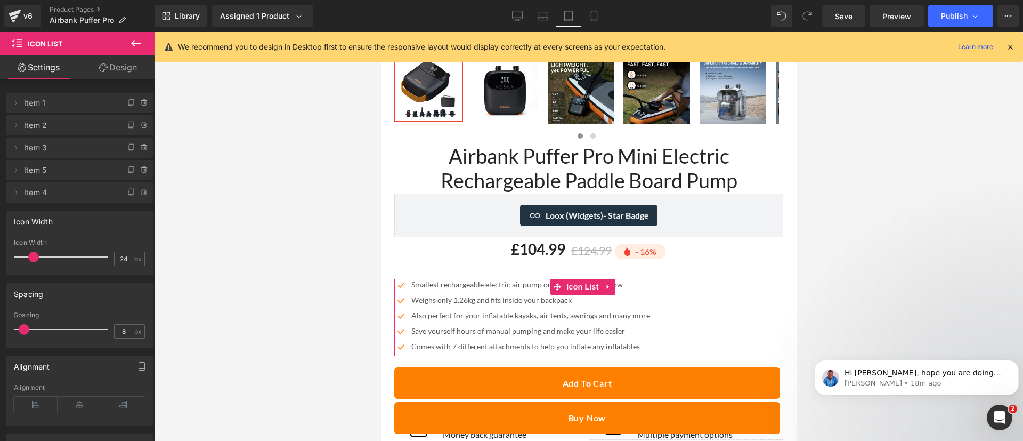
click at [97, 74] on link "Design" at bounding box center [117, 67] width 77 height 24
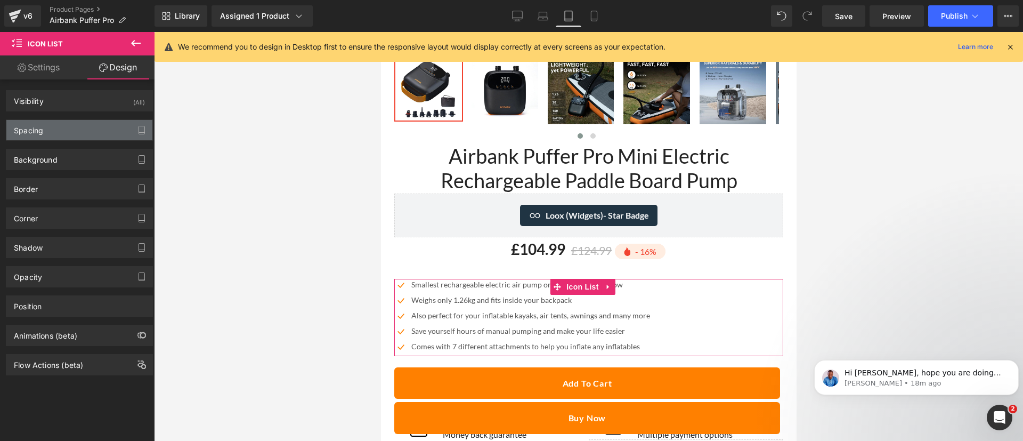
click at [69, 137] on div "Spacing" at bounding box center [79, 130] width 146 height 20
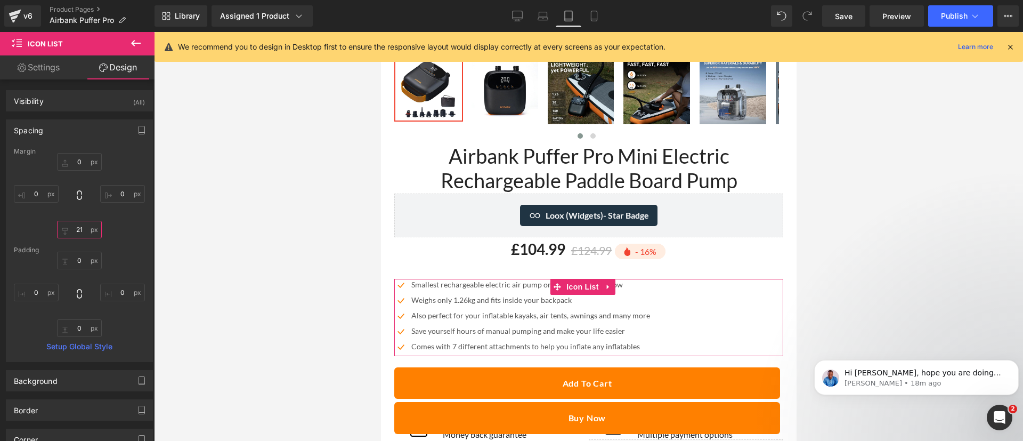
click at [80, 235] on input "21" at bounding box center [79, 230] width 45 height 18
type input "5"
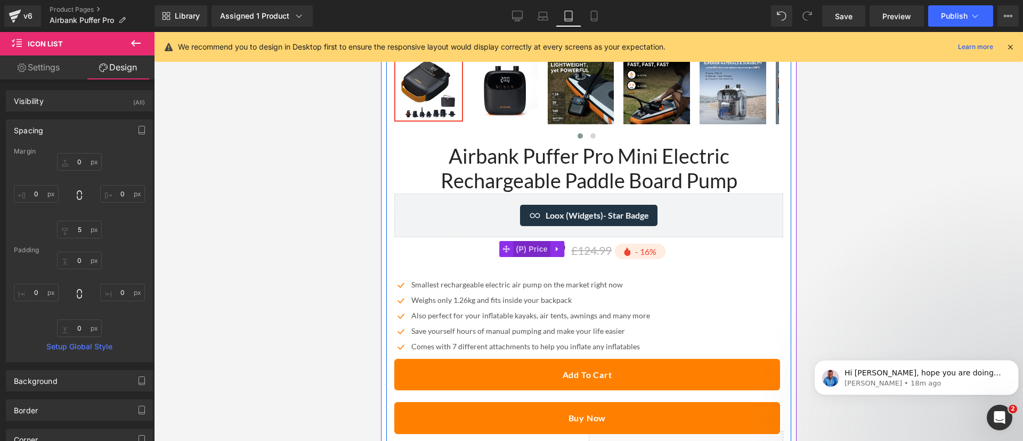
click at [534, 241] on span "(P) Price" at bounding box center [531, 249] width 37 height 16
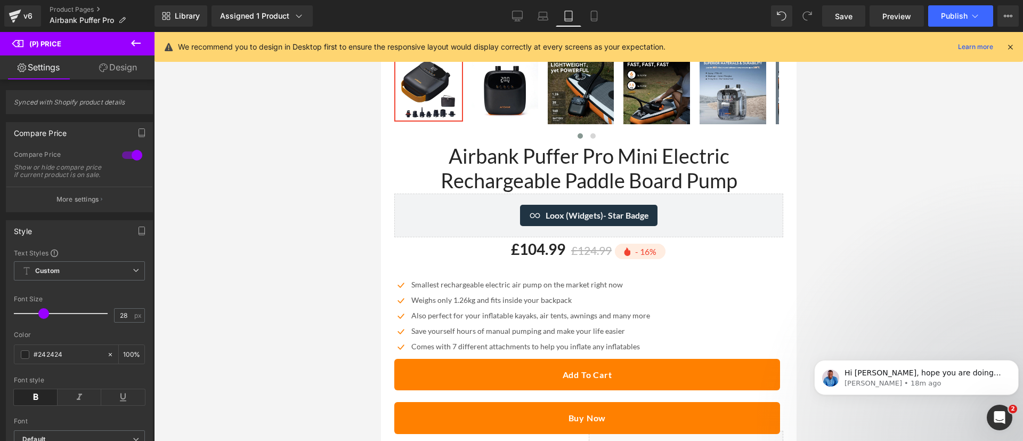
click at [102, 59] on link "Design" at bounding box center [117, 67] width 77 height 24
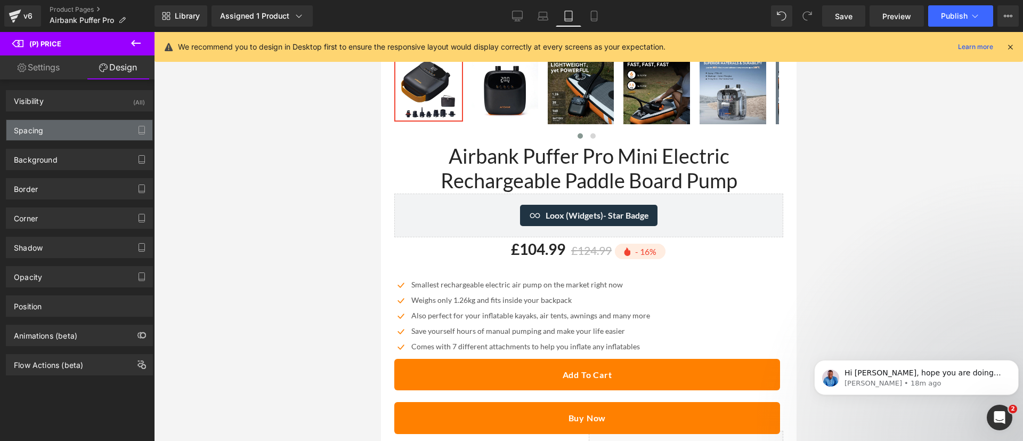
click at [42, 138] on div "Spacing" at bounding box center [79, 130] width 146 height 20
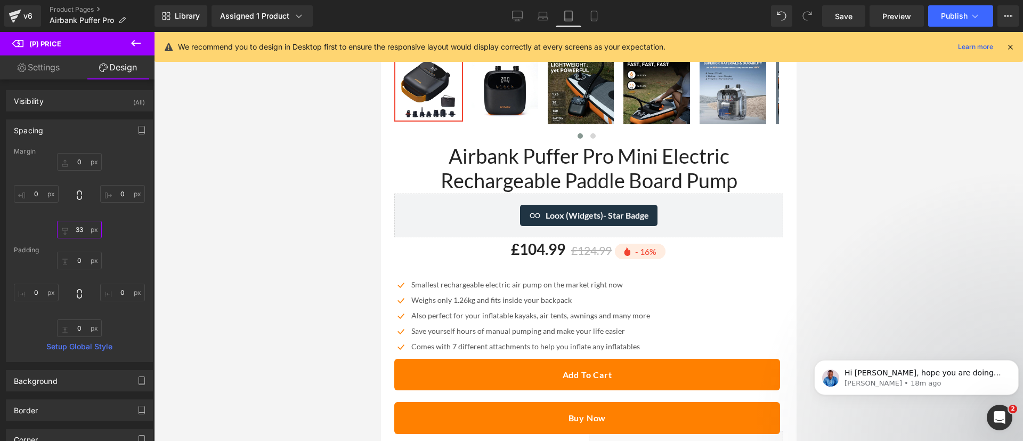
click at [80, 231] on input "33" at bounding box center [79, 230] width 45 height 18
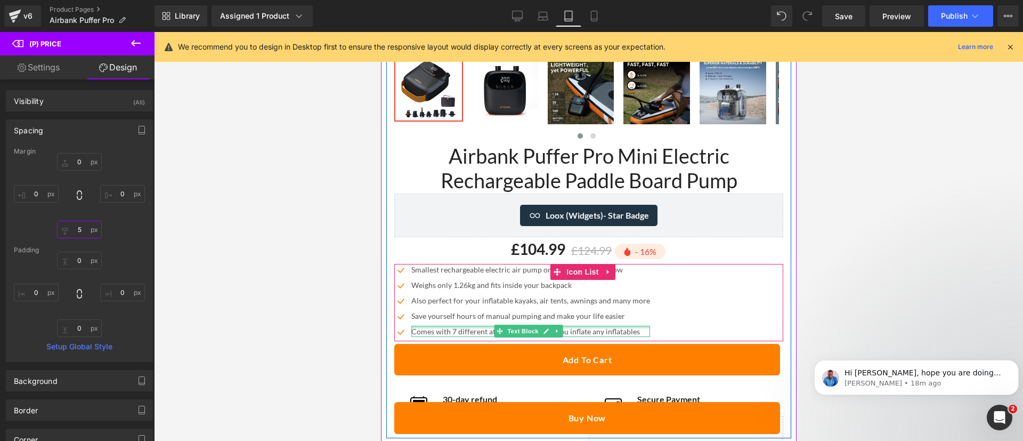
scroll to position [644, 0]
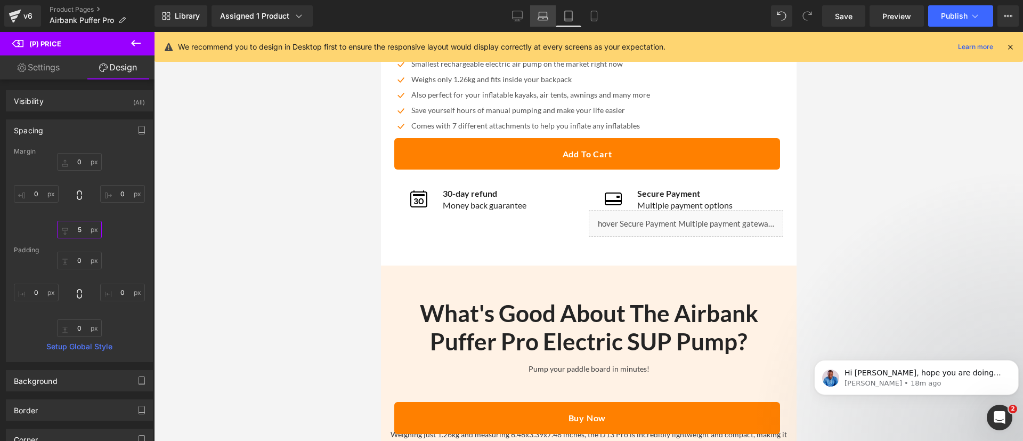
type input "5"
click at [542, 12] on icon at bounding box center [543, 16] width 11 height 11
type input "0"
type input "33"
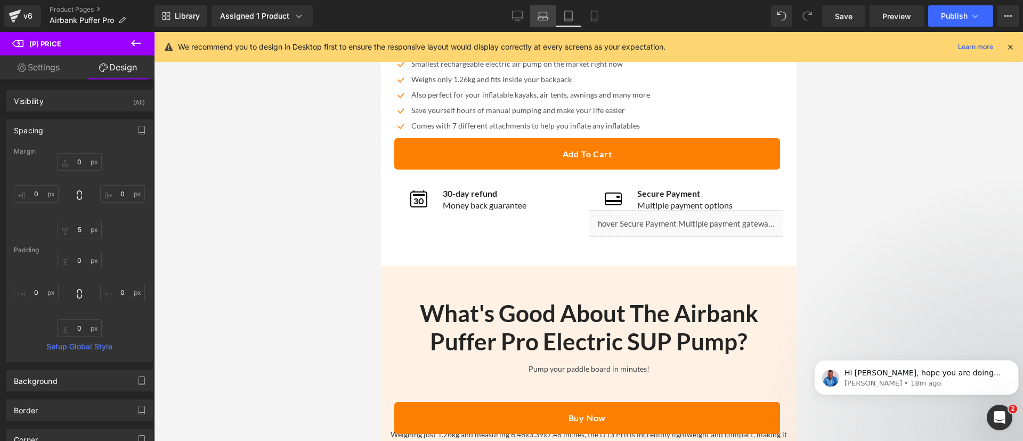
type input "0"
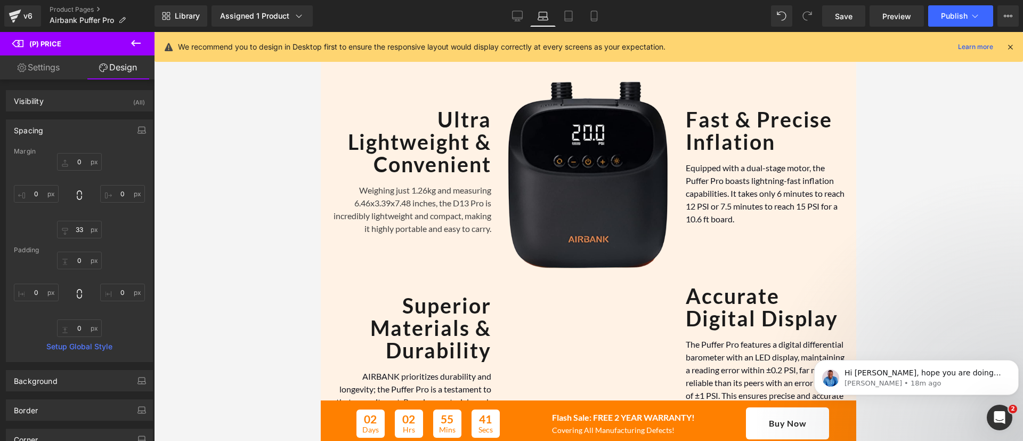
scroll to position [72, 0]
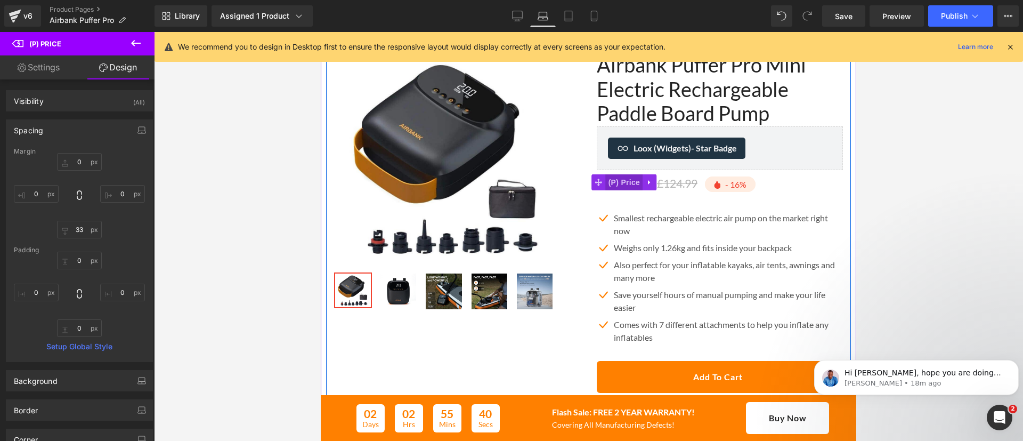
click at [629, 183] on span "(P) Price" at bounding box center [624, 182] width 37 height 16
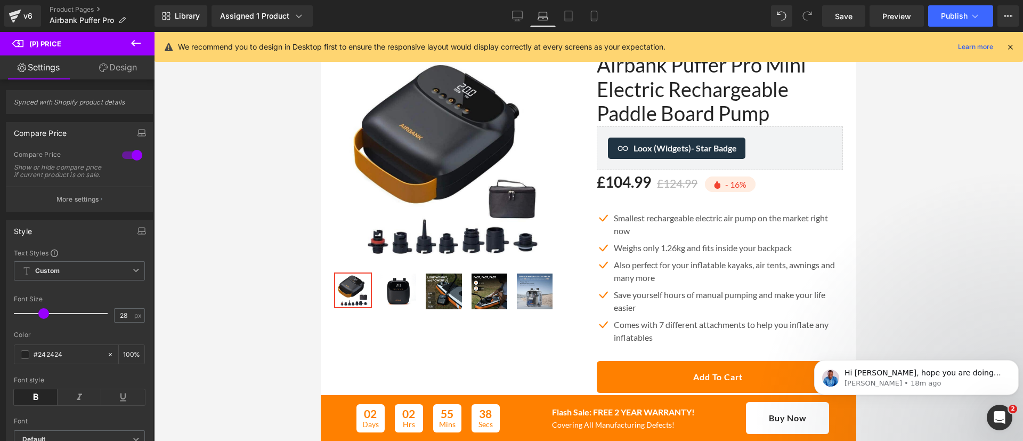
click at [108, 63] on link "Design" at bounding box center [117, 67] width 77 height 24
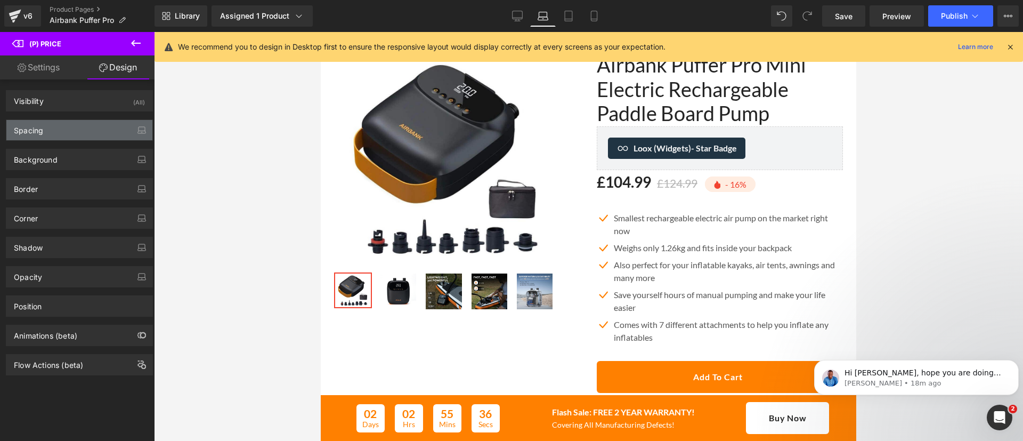
click at [74, 125] on div "Spacing" at bounding box center [79, 130] width 146 height 20
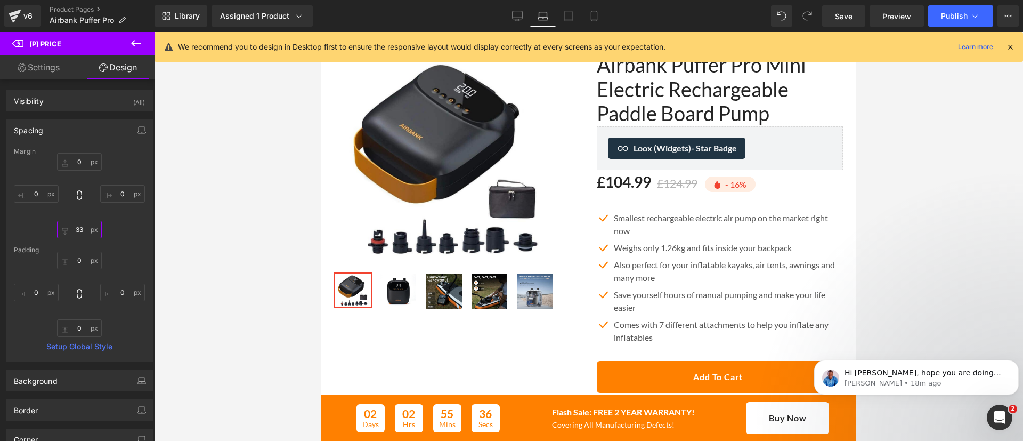
click at [81, 233] on input "33" at bounding box center [79, 230] width 45 height 18
type input "5"
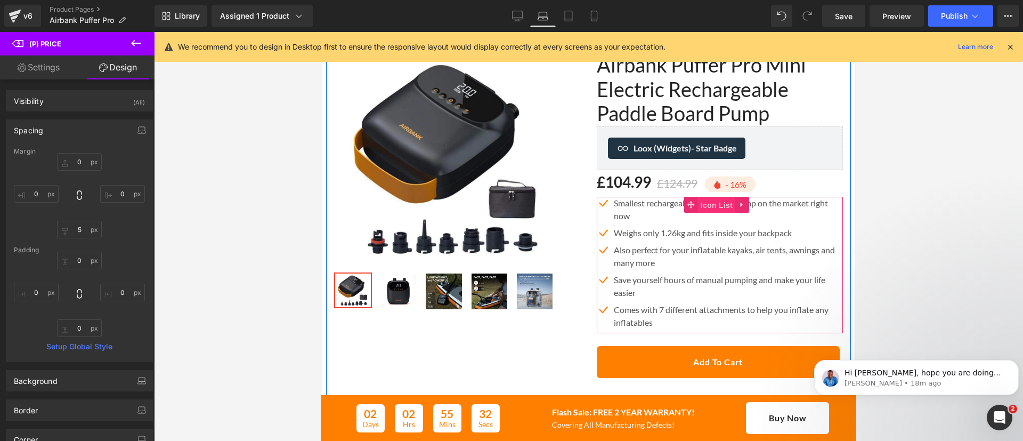
click at [701, 201] on span "Icon List" at bounding box center [716, 205] width 37 height 16
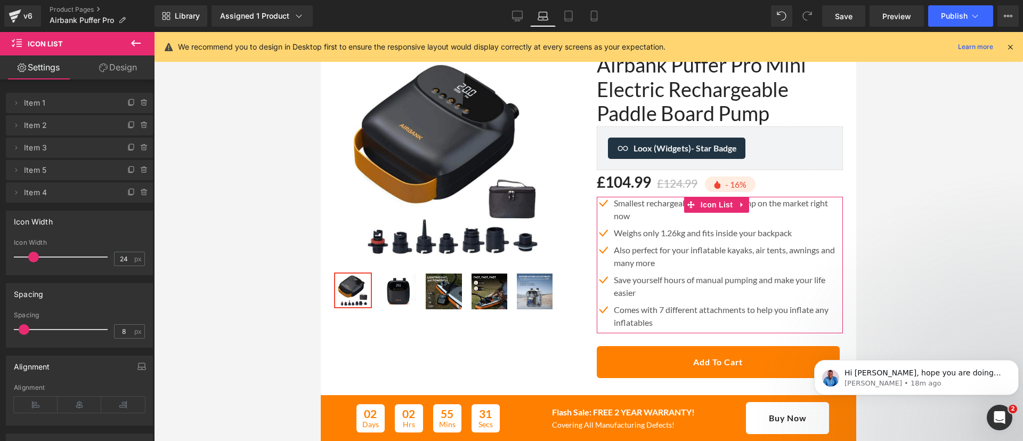
click at [107, 71] on link "Design" at bounding box center [117, 67] width 77 height 24
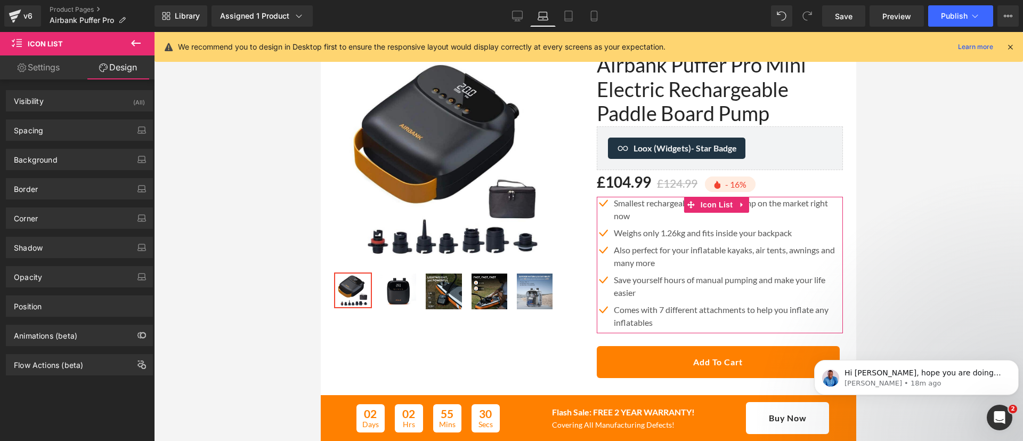
click at [41, 118] on div "Spacing Margin 0px 0 0px 0 24px 24 0px 0 Padding 0px 0 0px 0 0px 0 0px 0 Setup …" at bounding box center [79, 125] width 159 height 29
click at [46, 127] on div "Spacing" at bounding box center [79, 130] width 146 height 20
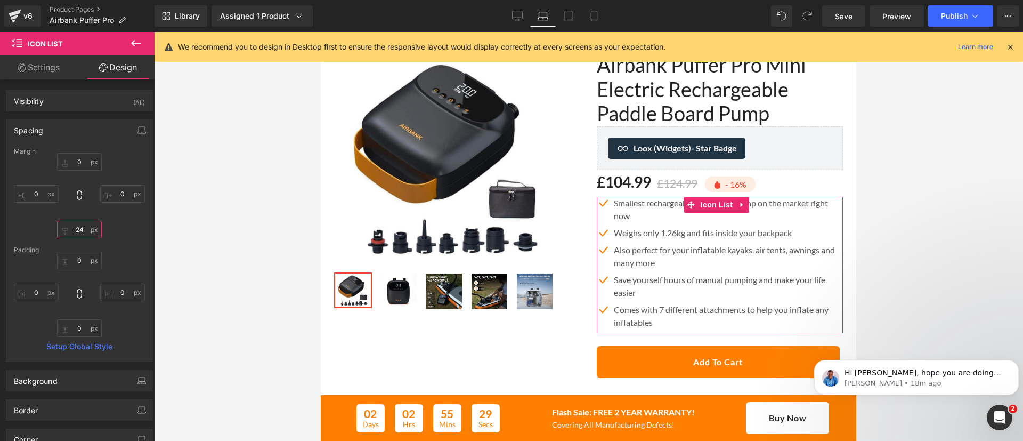
click at [76, 221] on input "24" at bounding box center [79, 230] width 45 height 18
click at [78, 224] on input "24" at bounding box center [79, 230] width 45 height 18
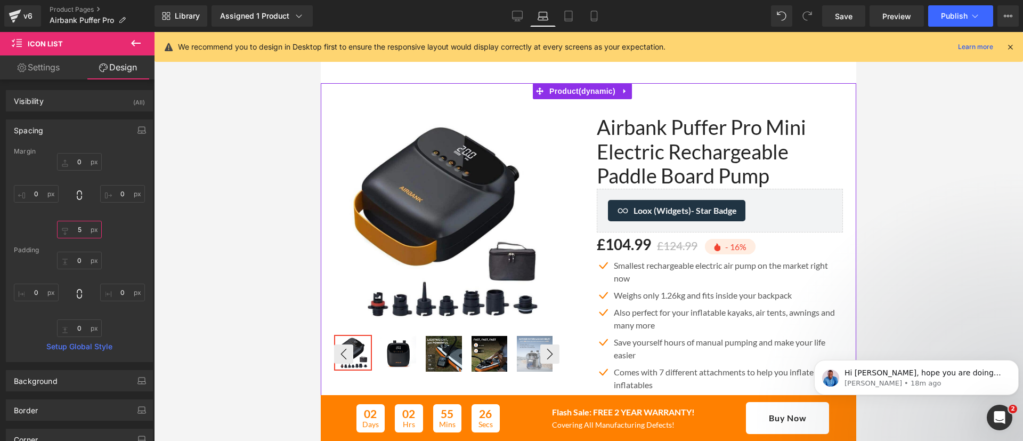
scroll to position [0, 0]
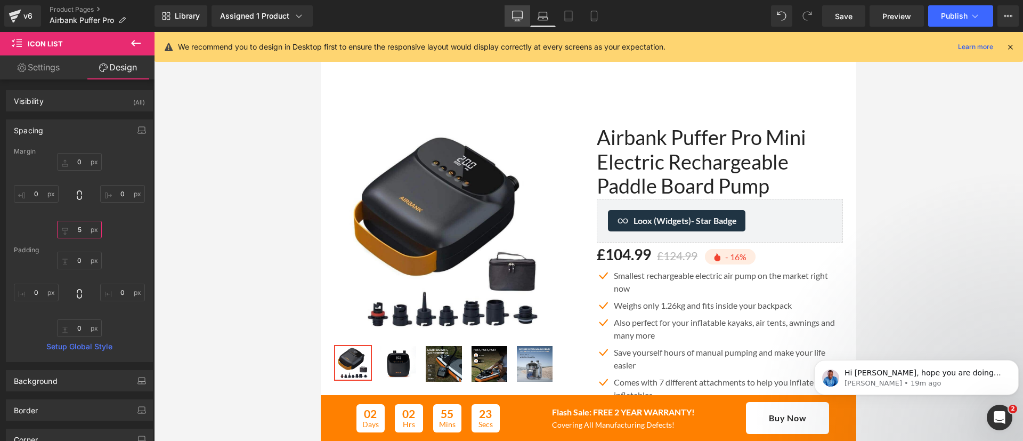
type input "5"
click at [518, 13] on icon at bounding box center [517, 16] width 11 height 11
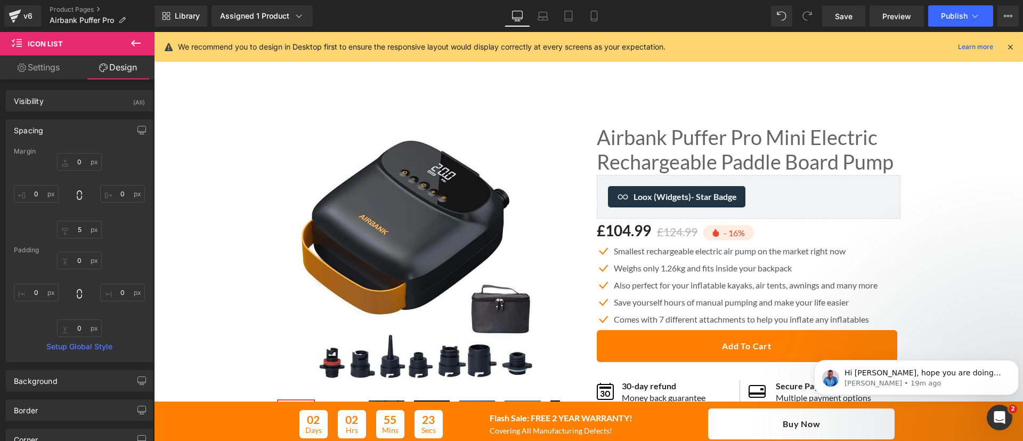
type input "0"
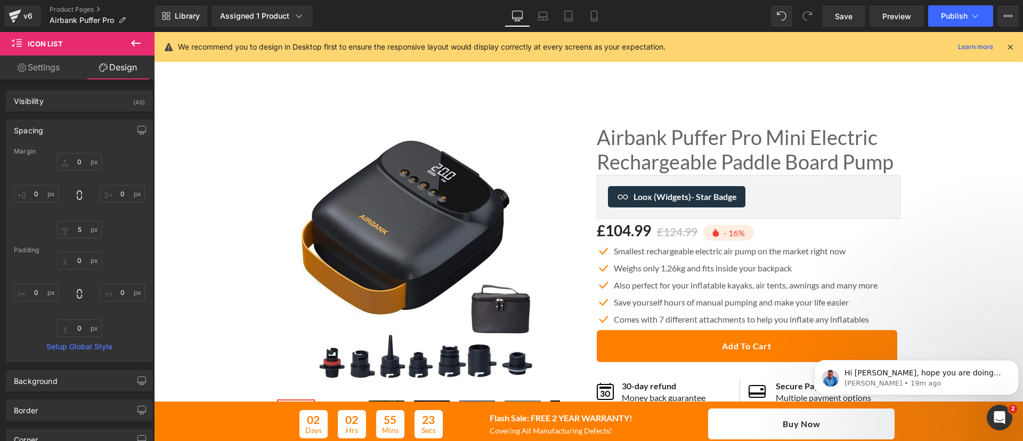
type input "0"
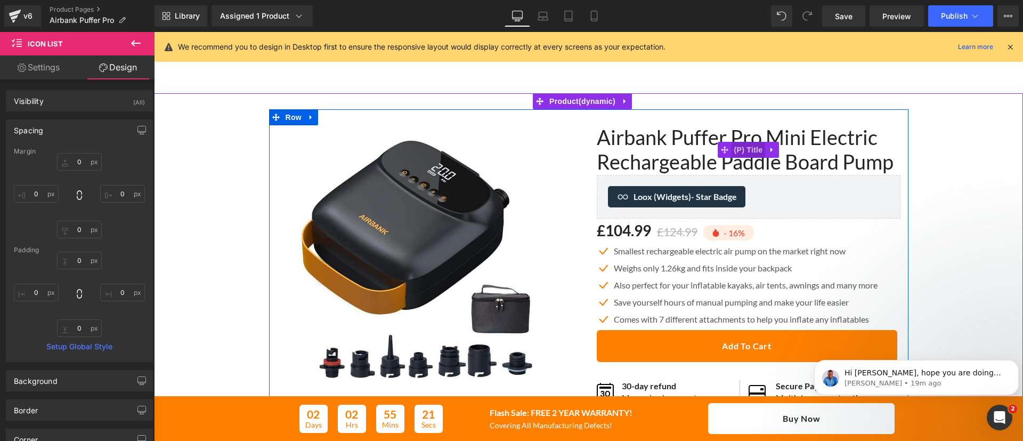
click at [738, 151] on span "(P) Title" at bounding box center [749, 150] width 34 height 16
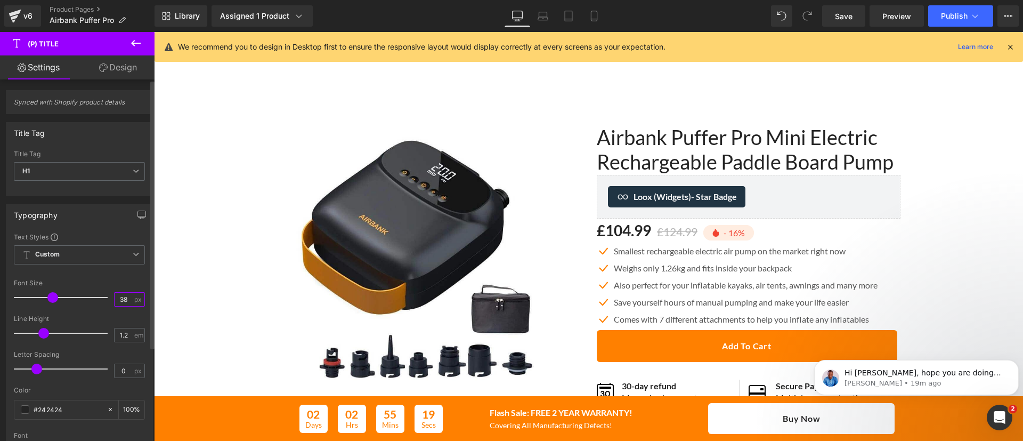
click at [120, 304] on input "38" at bounding box center [124, 298] width 19 height 13
type input "22"
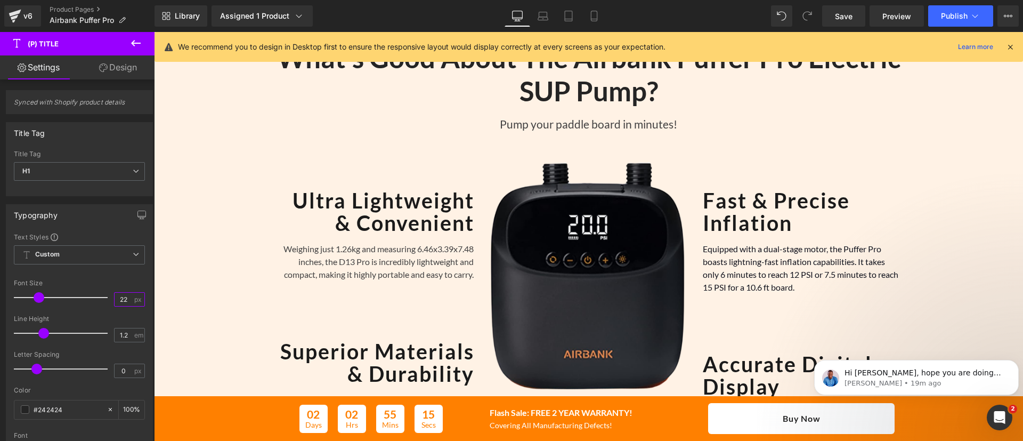
scroll to position [485, 0]
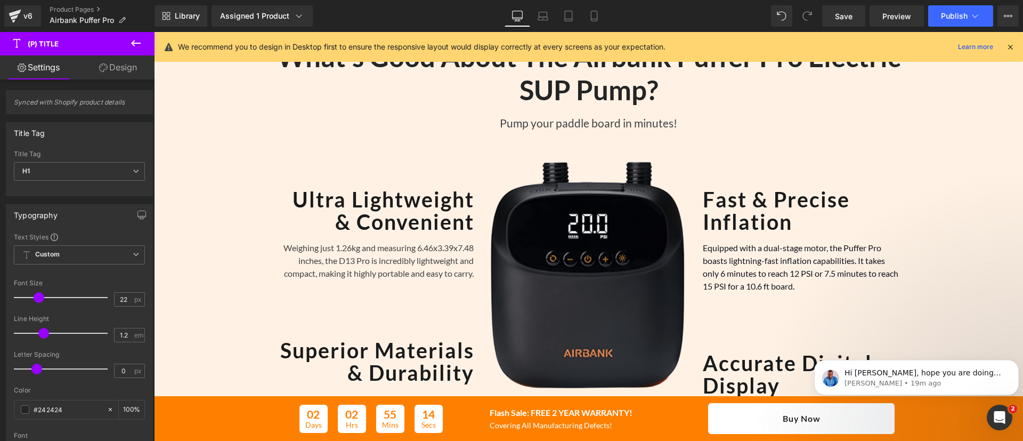
click at [541, 95] on h2 "What's Good About The Airbank Puffer Pro Electric SUP Pump?" at bounding box center [588, 72] width 623 height 65
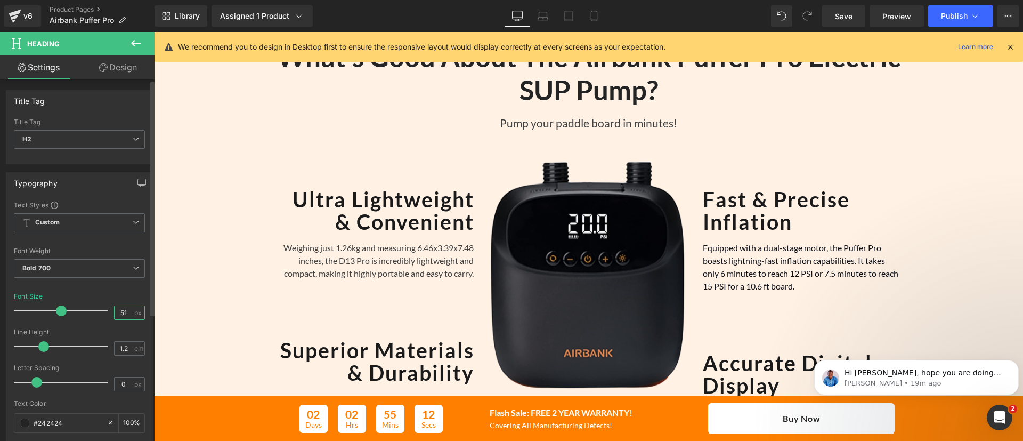
click at [115, 314] on input "51" at bounding box center [124, 312] width 19 height 13
type input "22"
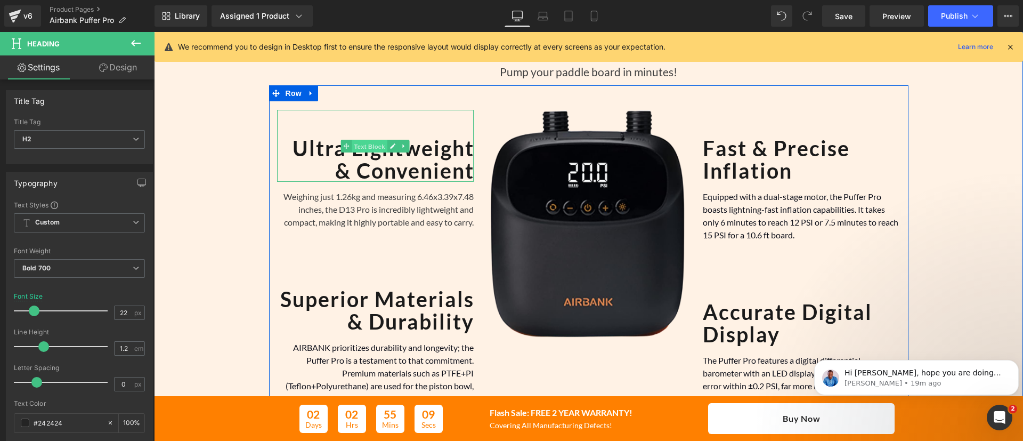
click at [367, 149] on span "Text Block" at bounding box center [369, 146] width 35 height 13
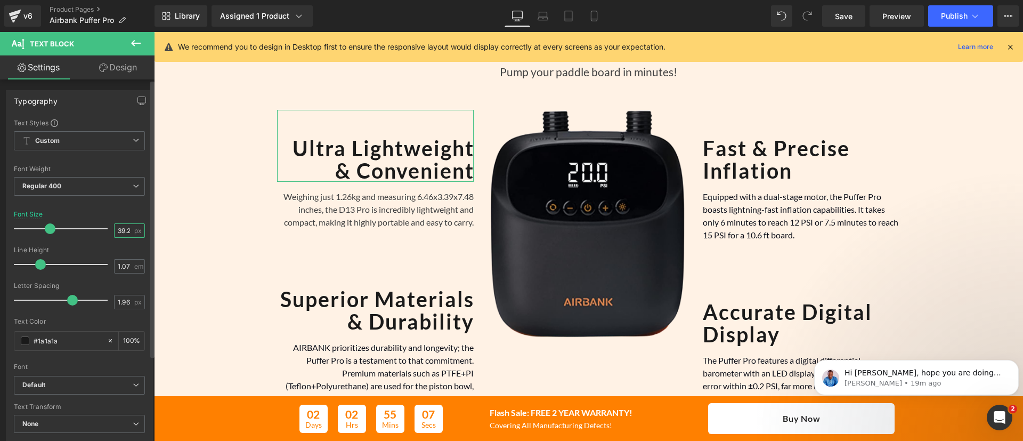
click at [116, 234] on input "39.2" at bounding box center [124, 230] width 19 height 13
type input "22"
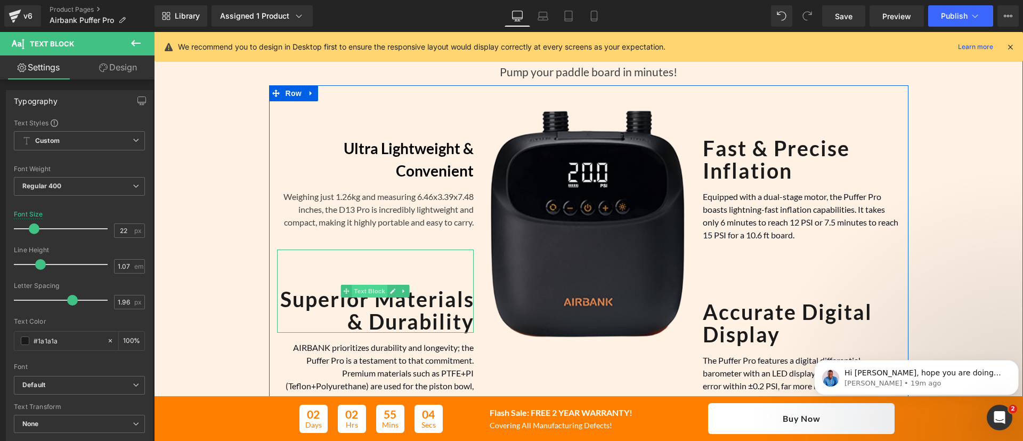
click at [361, 289] on span "Text Block" at bounding box center [369, 291] width 35 height 13
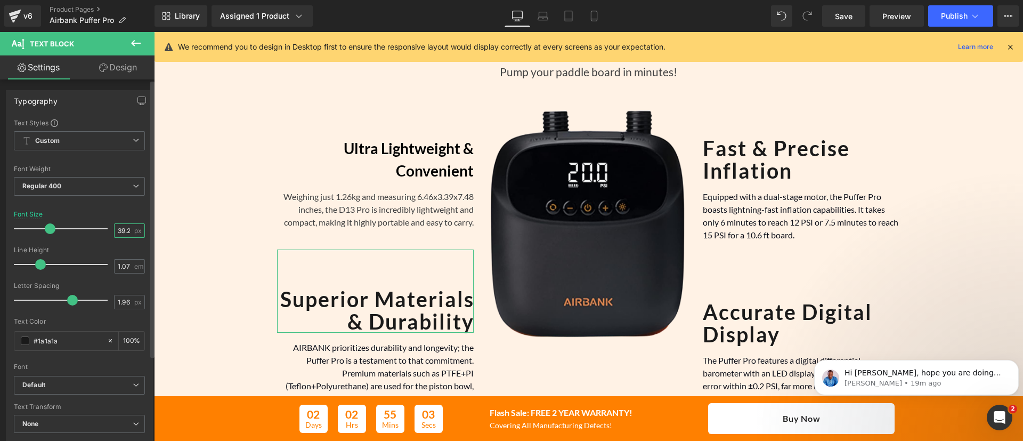
click at [115, 229] on input "39.2" at bounding box center [124, 230] width 19 height 13
type input "22"
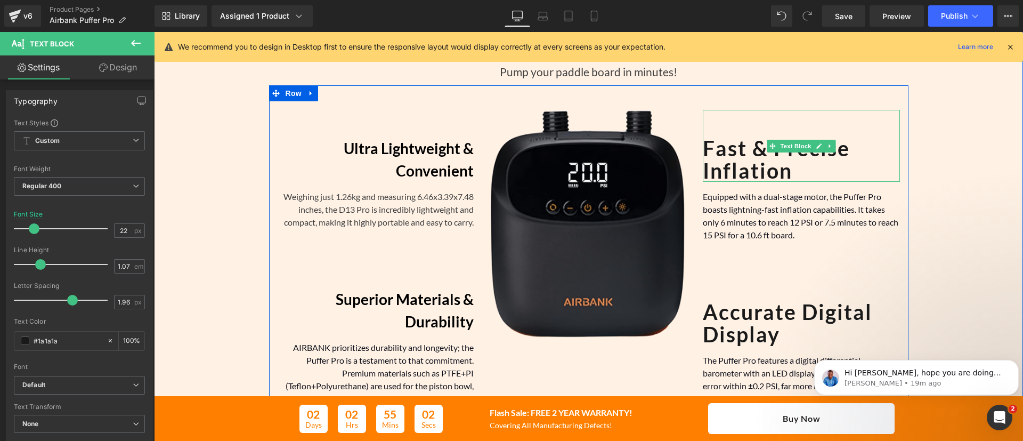
click at [744, 152] on b "Fast & Precise Inflation" at bounding box center [776, 158] width 147 height 47
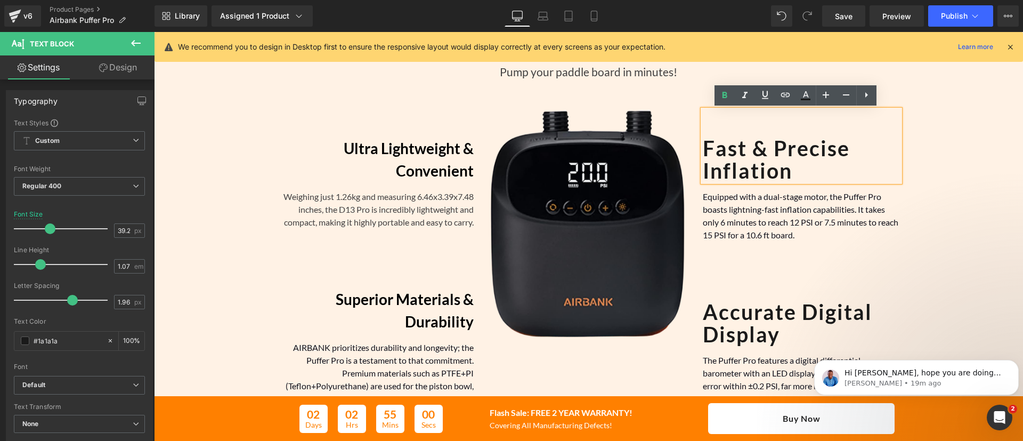
click at [744, 166] on b "Fast & Precise Inflation" at bounding box center [776, 158] width 147 height 47
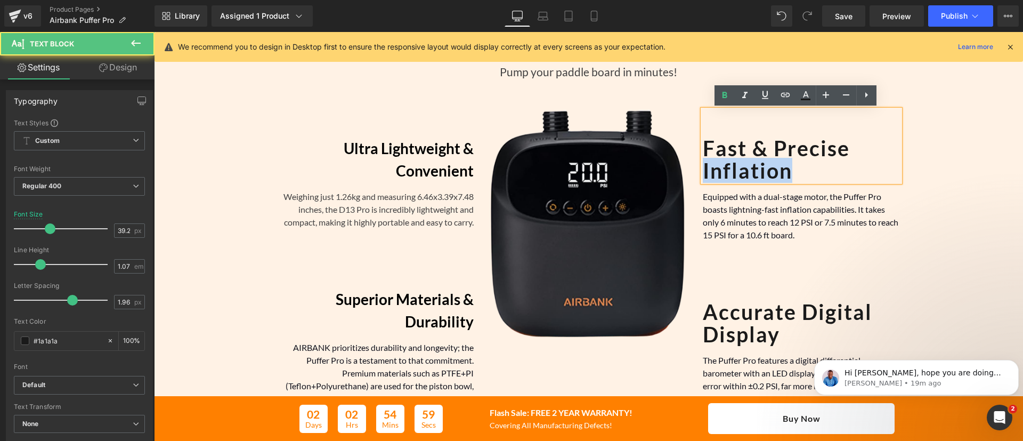
click at [744, 166] on b "Fast & Precise Inflation" at bounding box center [776, 158] width 147 height 47
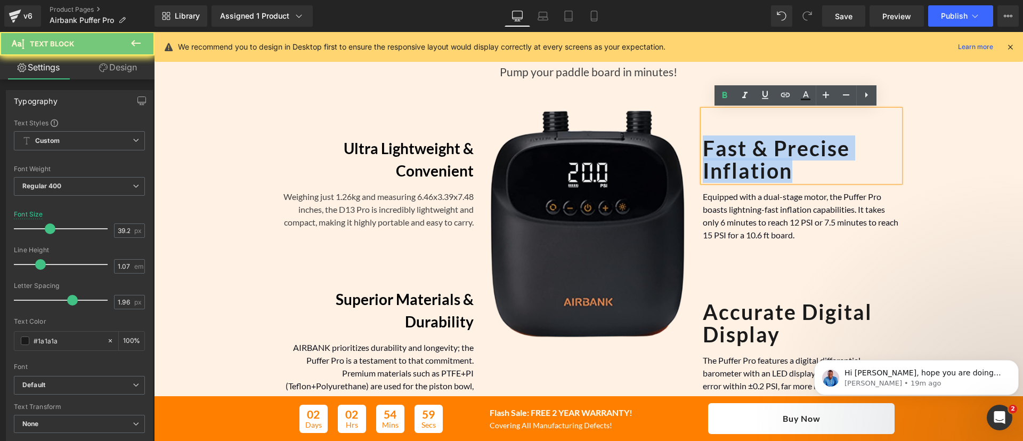
click at [744, 166] on b "Fast & Precise Inflation" at bounding box center [776, 158] width 147 height 47
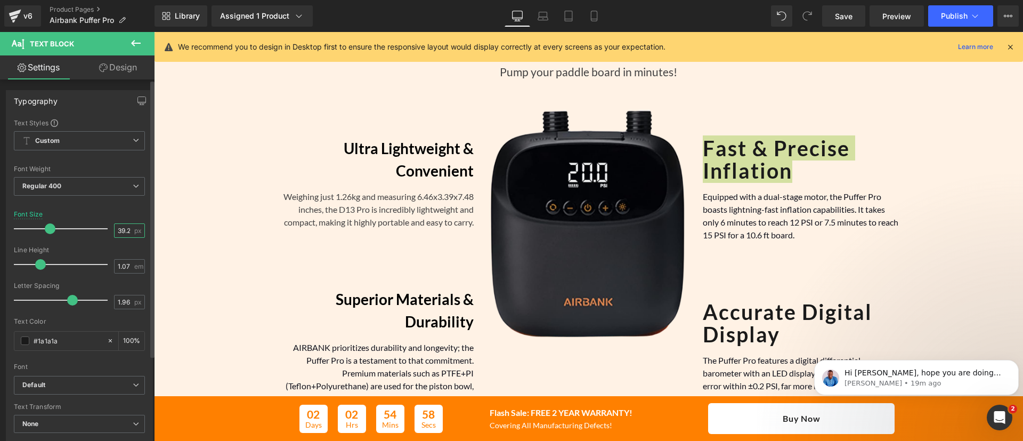
click at [118, 232] on input "39.2" at bounding box center [124, 230] width 19 height 13
type input "22"
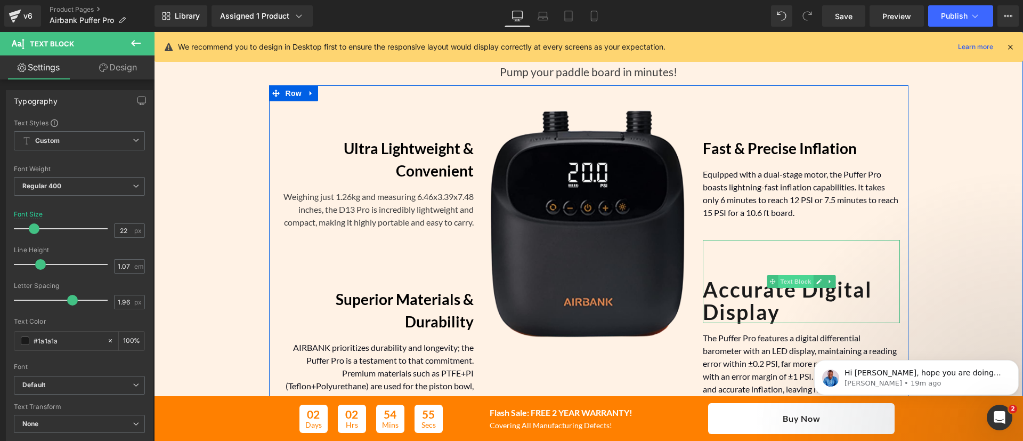
click at [800, 279] on span "Text Block" at bounding box center [795, 281] width 35 height 13
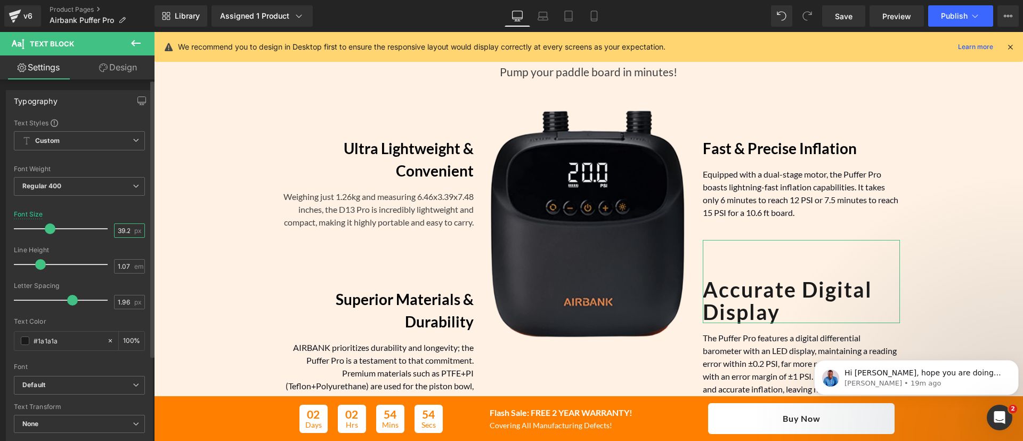
click at [117, 231] on input "39.2" at bounding box center [124, 230] width 19 height 13
type input "22"
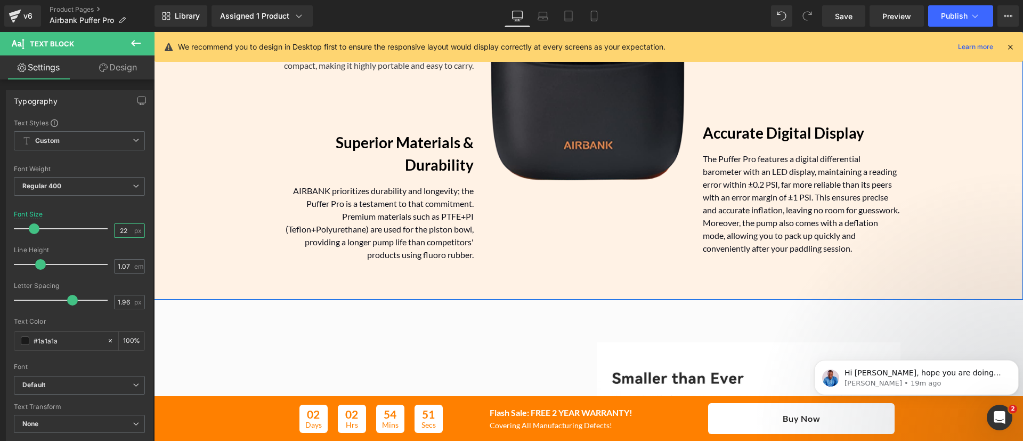
scroll to position [801, 0]
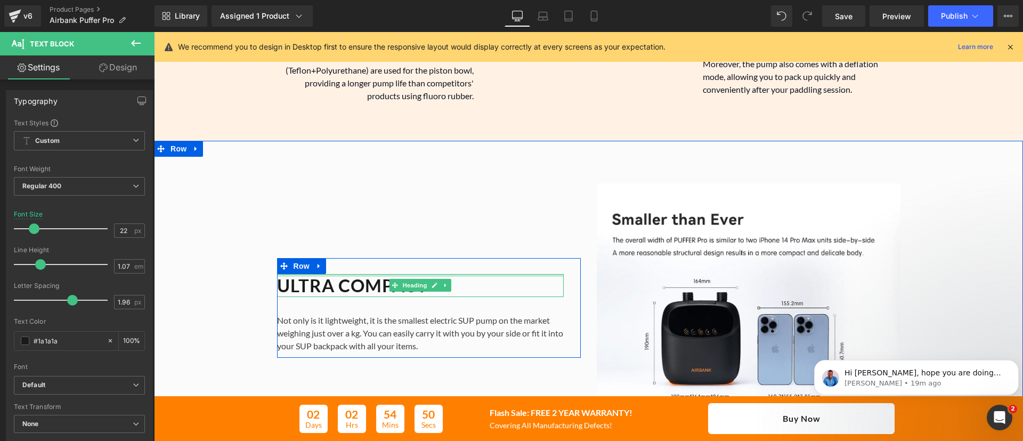
click at [367, 275] on div at bounding box center [420, 275] width 287 height 3
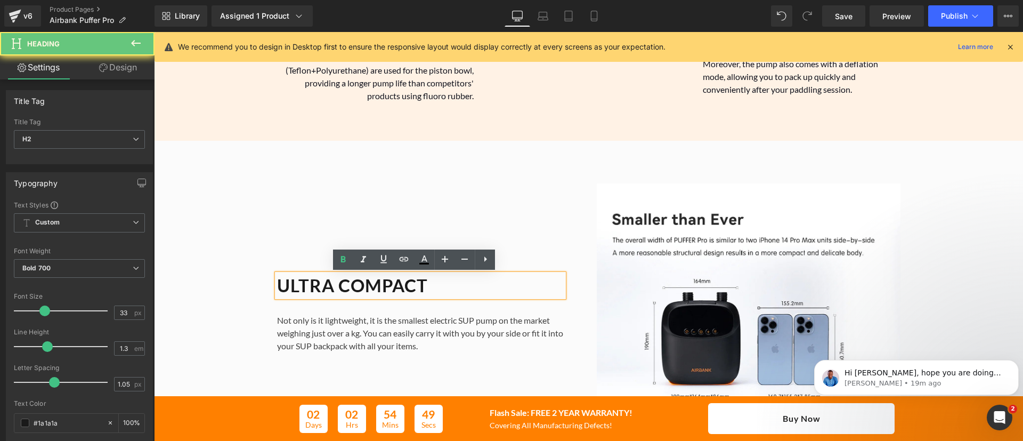
click at [358, 279] on h2 "ULTRA COMPACT" at bounding box center [420, 285] width 287 height 23
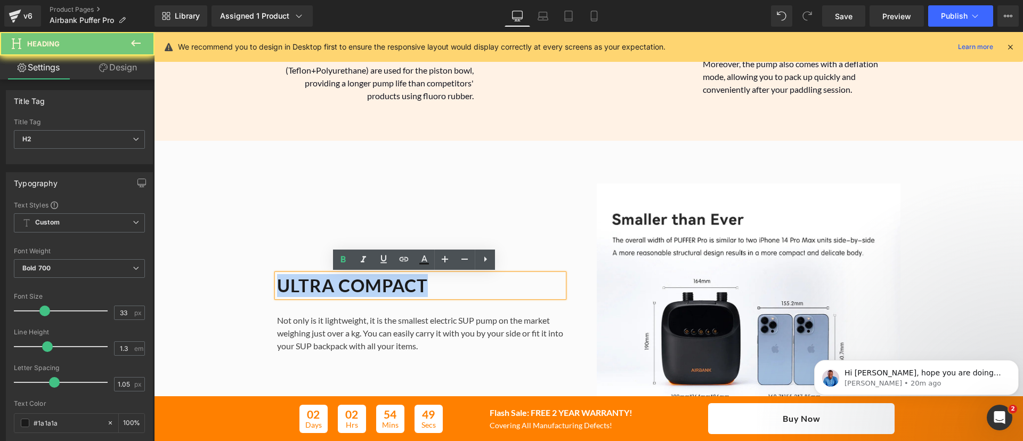
click at [358, 279] on h2 "ULTRA COMPACT" at bounding box center [420, 285] width 287 height 23
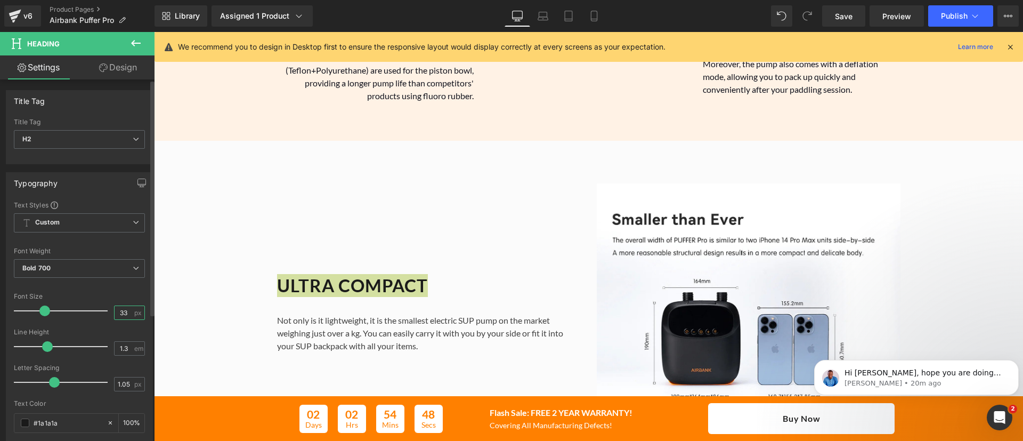
click at [120, 310] on input "33" at bounding box center [124, 312] width 19 height 13
type input "22"
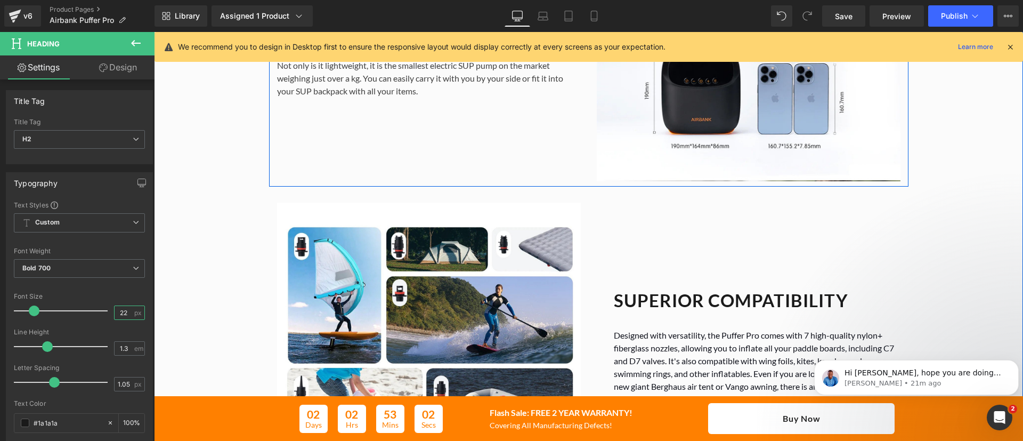
scroll to position [1096, 0]
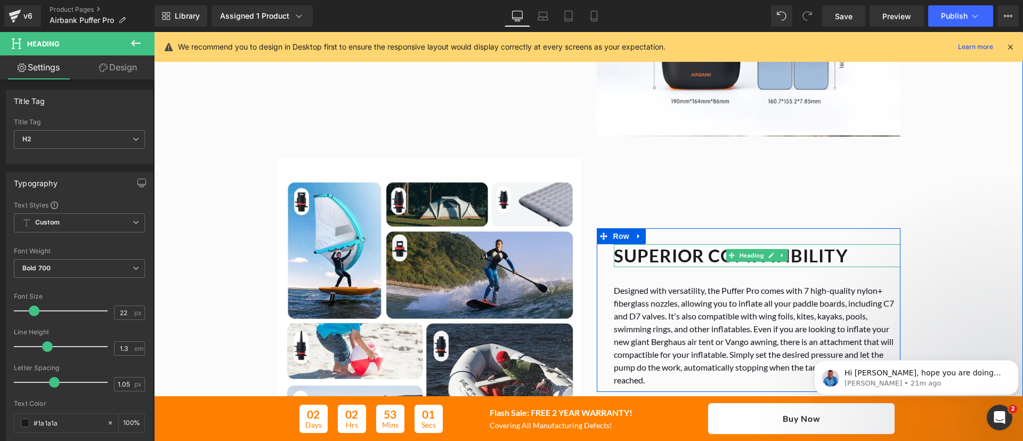
click at [699, 255] on h2 "SUPERIOR COMPATIBILITY" at bounding box center [757, 255] width 287 height 23
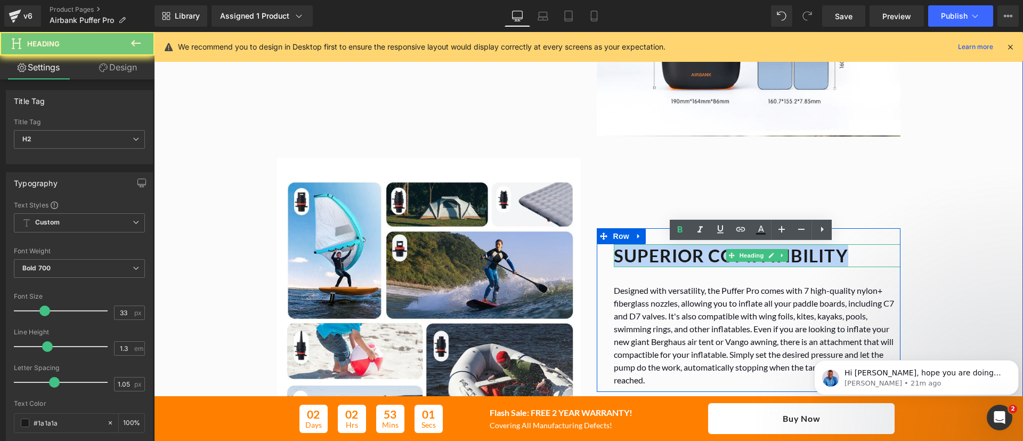
click at [699, 255] on h2 "SUPERIOR COMPATIBILITY" at bounding box center [757, 255] width 287 height 23
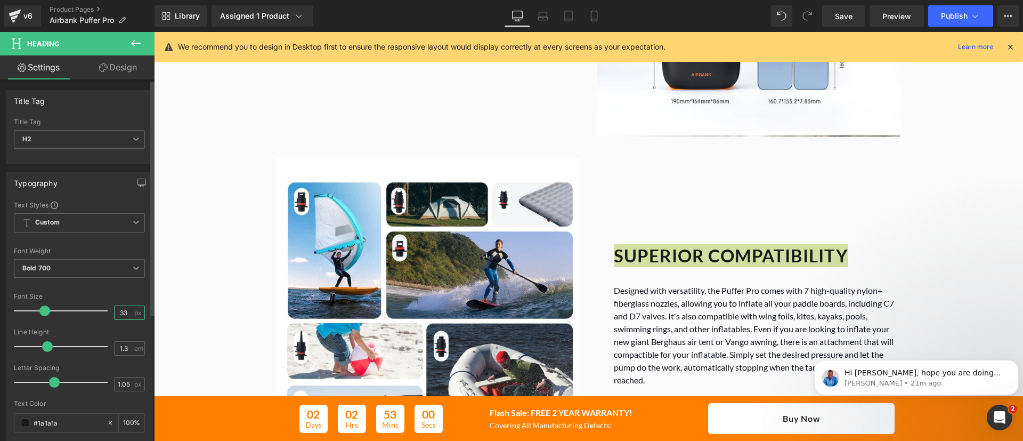
click at [120, 308] on input "33" at bounding box center [124, 312] width 19 height 13
type input "22"
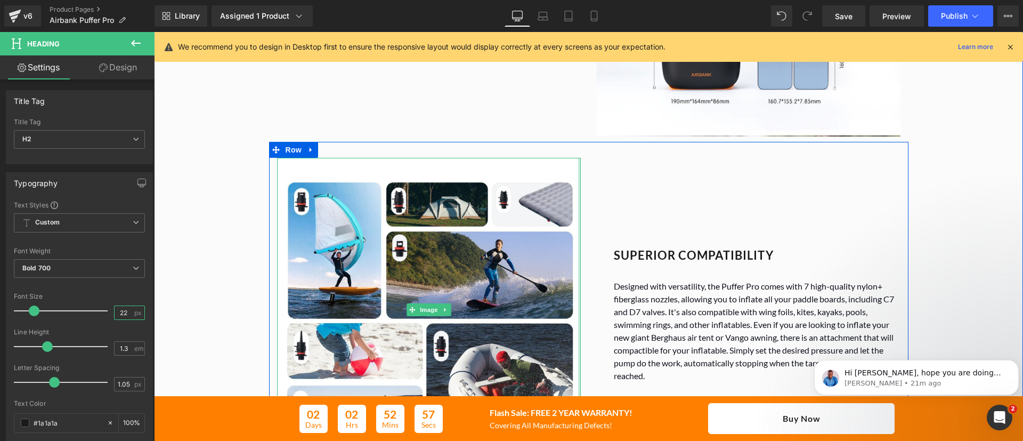
scroll to position [1358, 0]
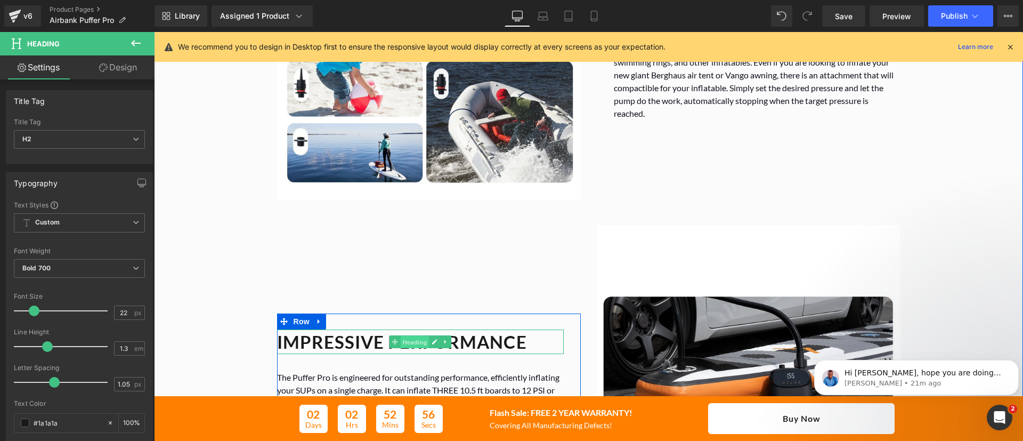
click at [410, 341] on span "Heading" at bounding box center [414, 342] width 29 height 13
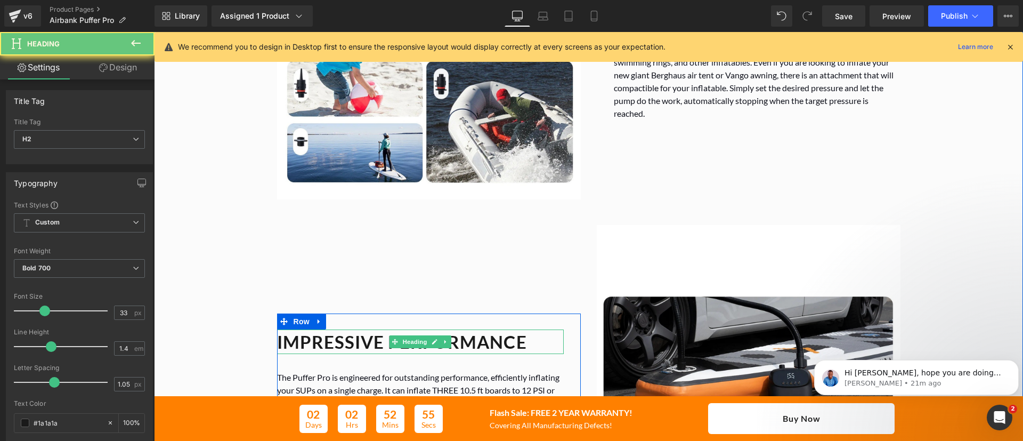
click at [347, 343] on h2 "IMPRESSIVE PERFORMANCE" at bounding box center [420, 341] width 287 height 25
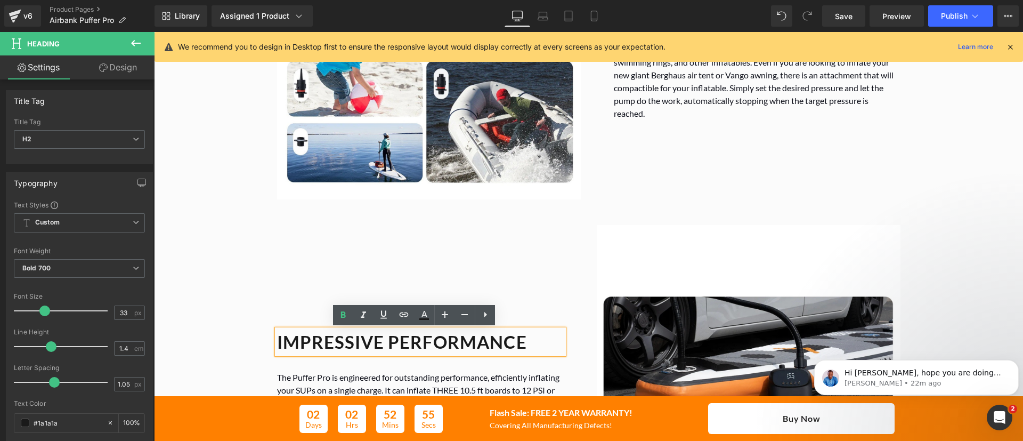
click at [347, 343] on h2 "IMPRESSIVE PERFORMANCE" at bounding box center [420, 341] width 287 height 25
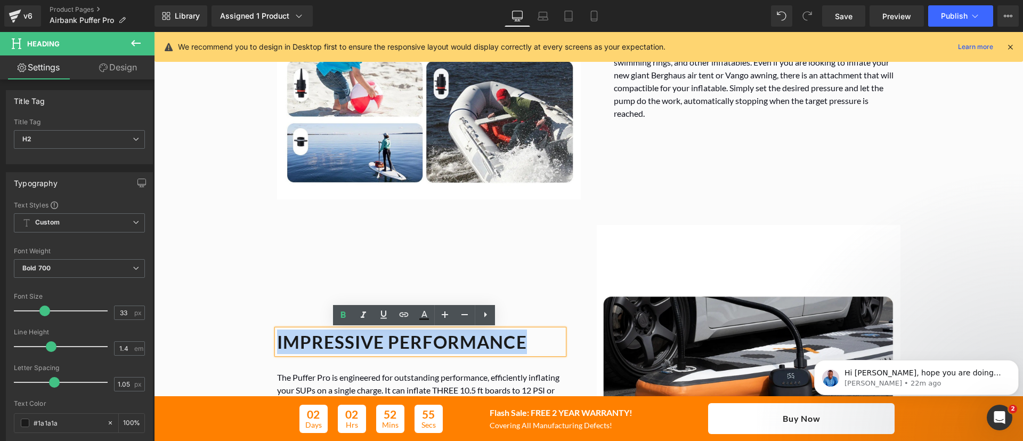
click at [347, 343] on h2 "IMPRESSIVE PERFORMANCE" at bounding box center [420, 341] width 287 height 25
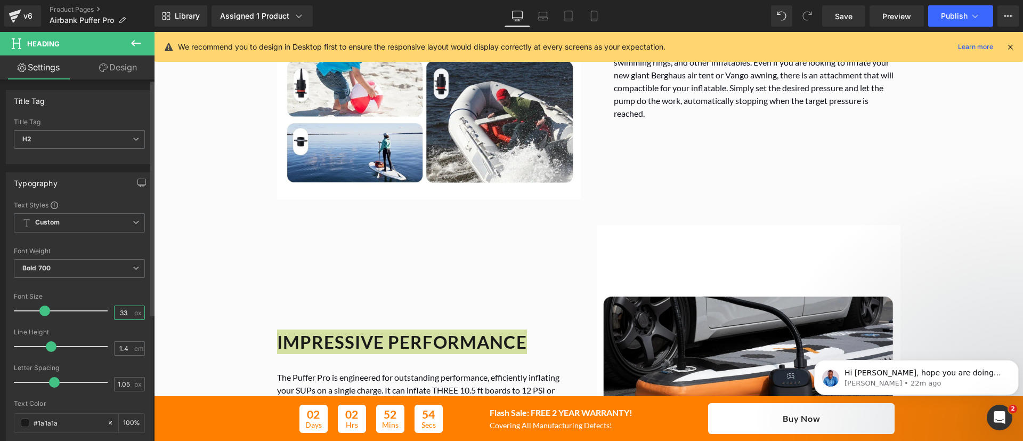
click at [121, 310] on input "33" at bounding box center [124, 312] width 19 height 13
type input "22"
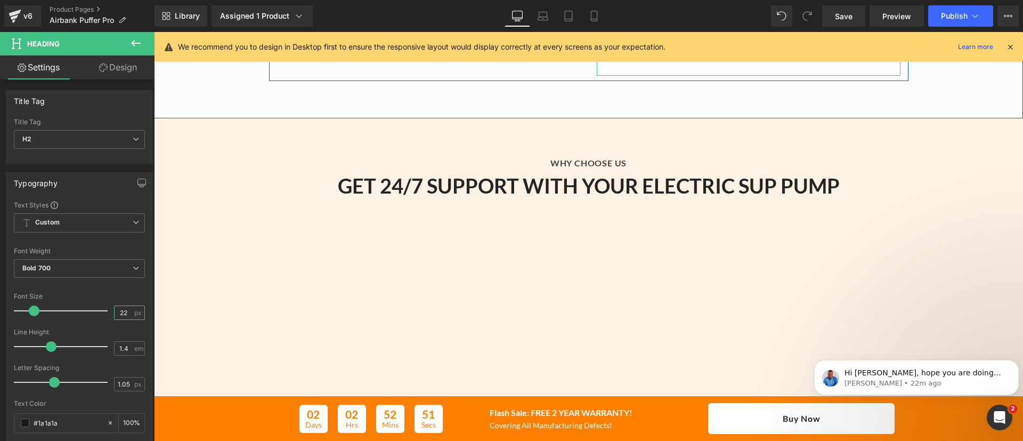
scroll to position [1812, 0]
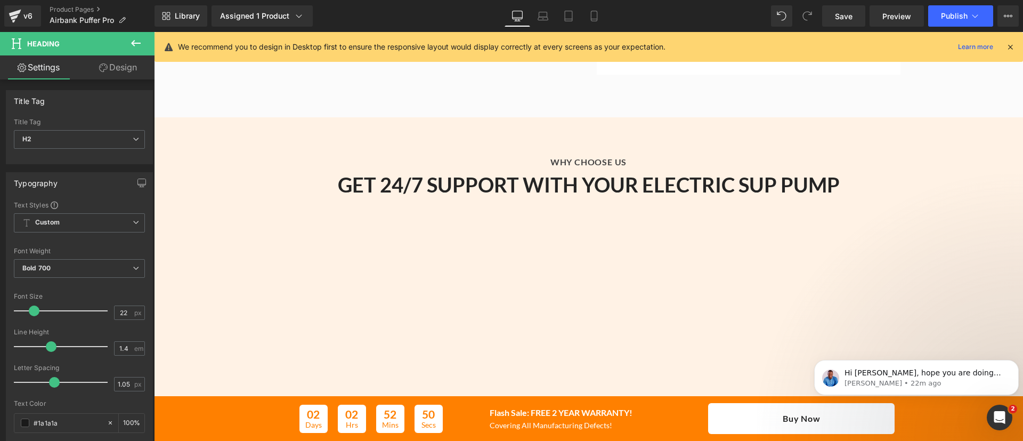
click at [553, 184] on div "GET 24/7 SUPPORT WITH YOUR ELECTRIC SUP PUMP Heading" at bounding box center [588, 182] width 623 height 29
click at [553, 184] on b "GET 24/7 SUPPORT WITH YOUR ELECTRIC SUP PUMP" at bounding box center [589, 184] width 502 height 25
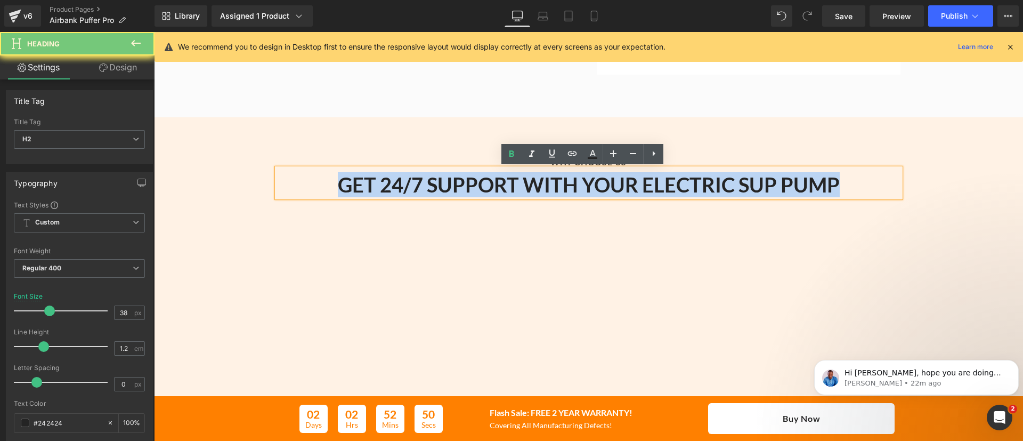
click at [553, 184] on b "GET 24/7 SUPPORT WITH YOUR ELECTRIC SUP PUMP" at bounding box center [589, 184] width 502 height 25
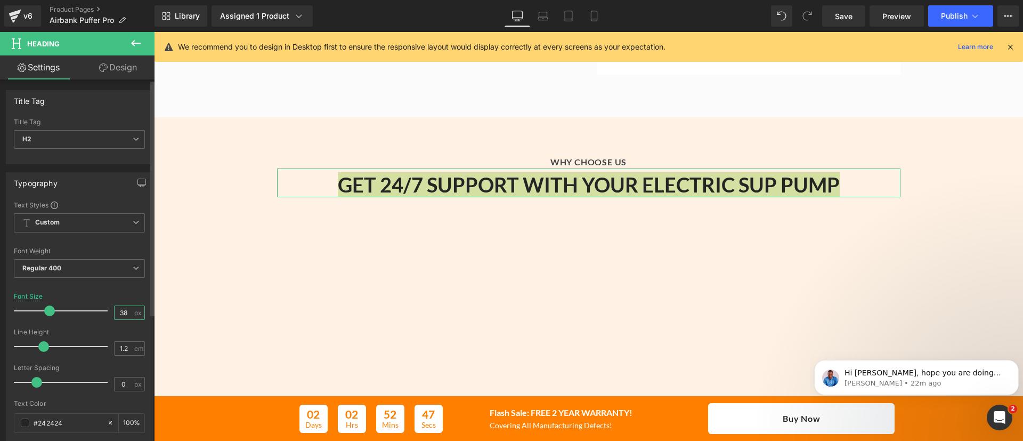
click at [118, 315] on input "38" at bounding box center [124, 312] width 19 height 13
type input "22"
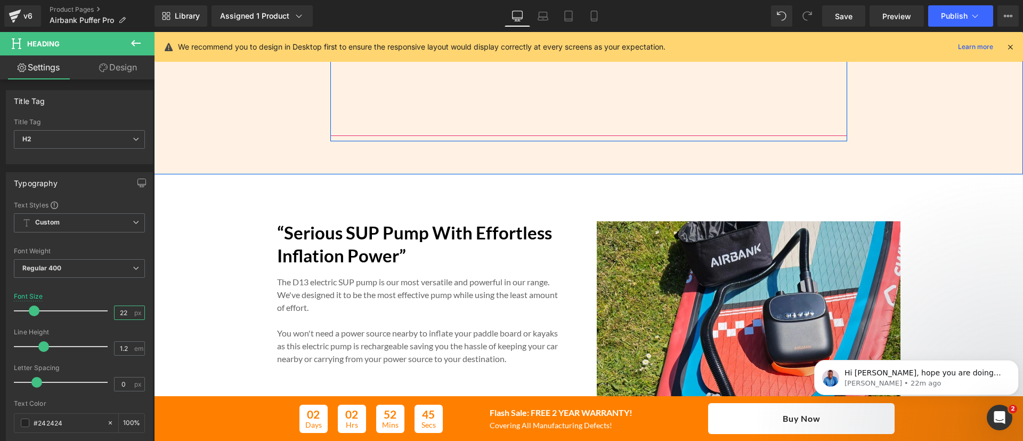
scroll to position [2237, 0]
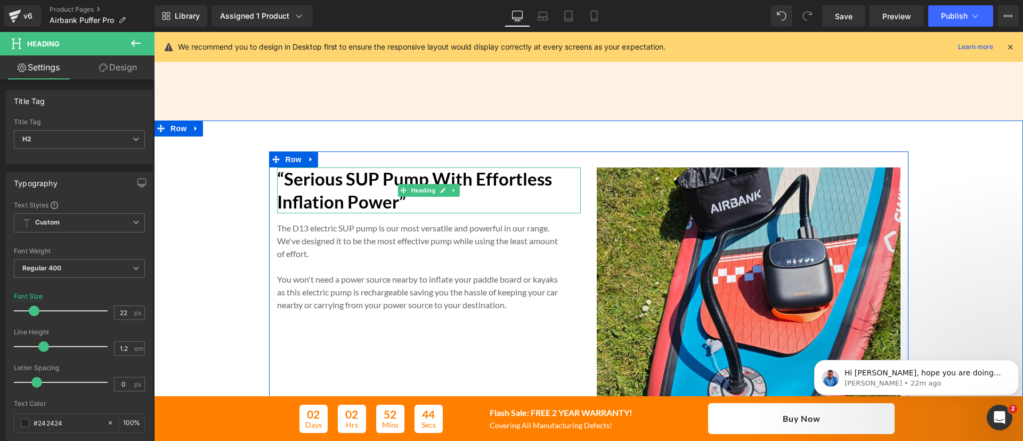
click at [345, 188] on strong "“Serious SUP Pump With Effortless Inflation Power”" at bounding box center [414, 190] width 275 height 44
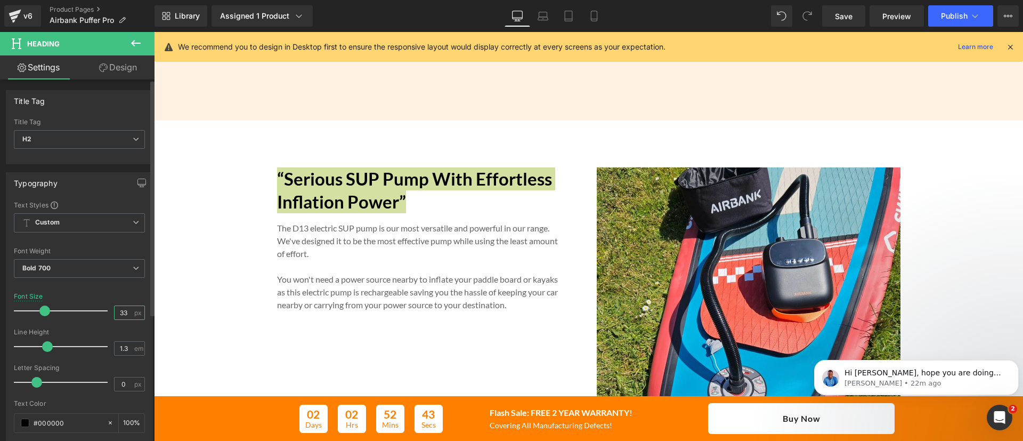
click at [116, 311] on input "33" at bounding box center [124, 312] width 19 height 13
type input "22"
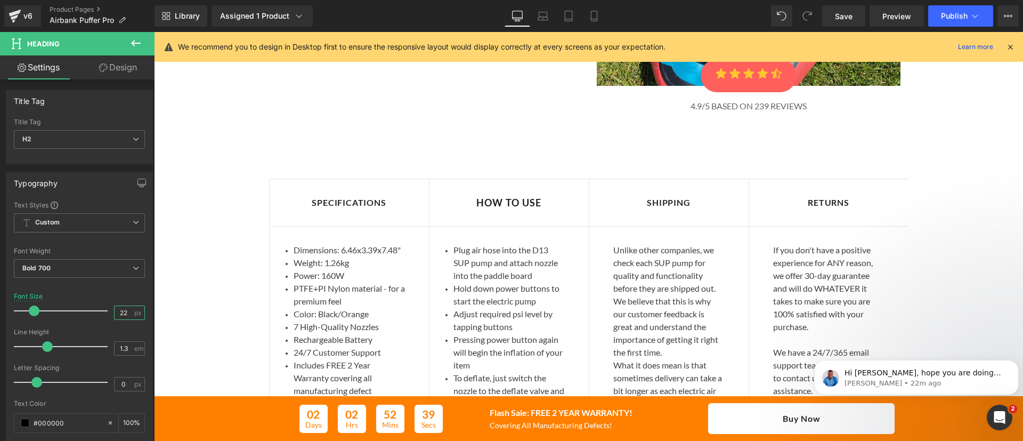
scroll to position [2979, 0]
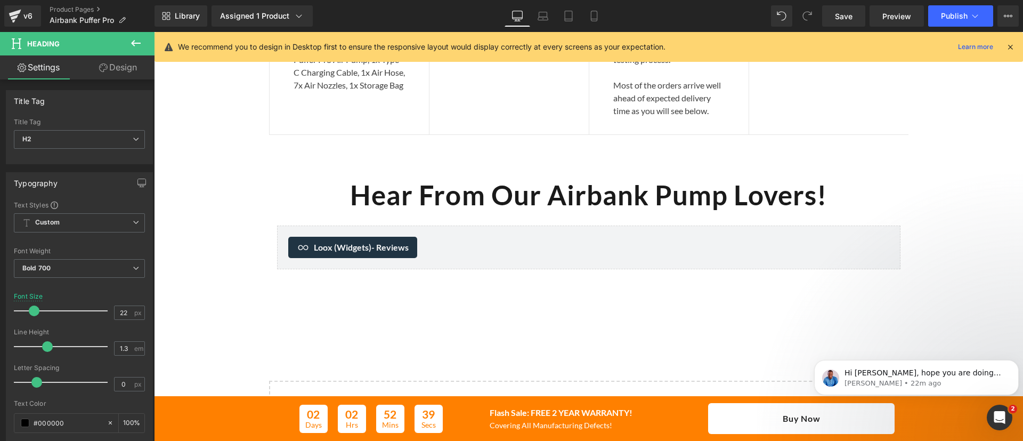
click at [532, 195] on b "Hear From Our Airbank Pump Lovers!" at bounding box center [588, 194] width 477 height 32
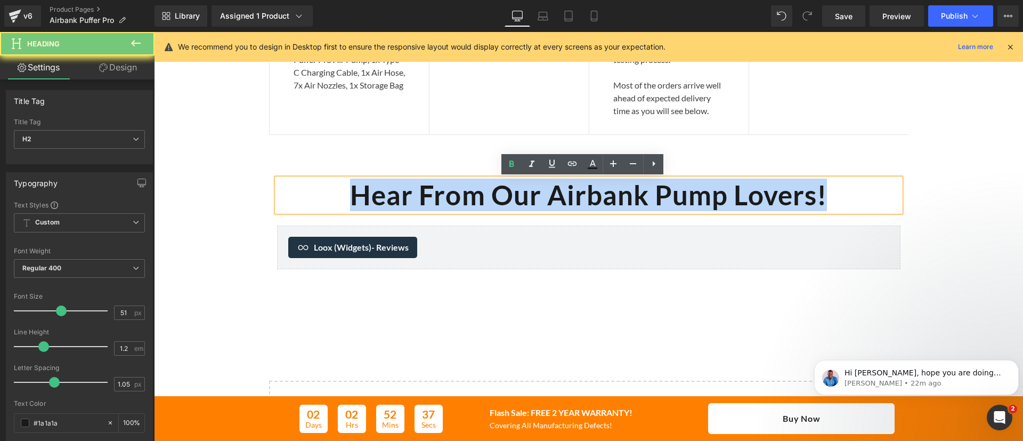
click at [532, 195] on b "Hear From Our Airbank Pump Lovers!" at bounding box center [588, 194] width 477 height 32
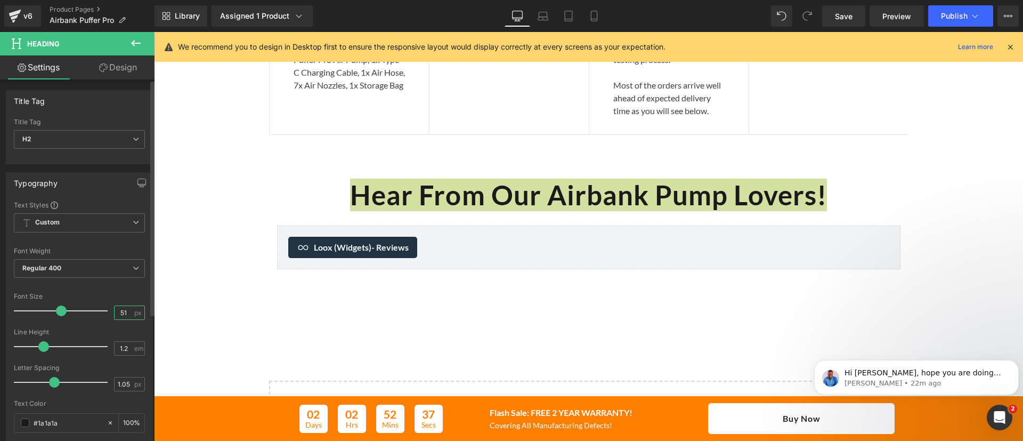
click at [118, 315] on input "51" at bounding box center [124, 312] width 19 height 13
type input "22"
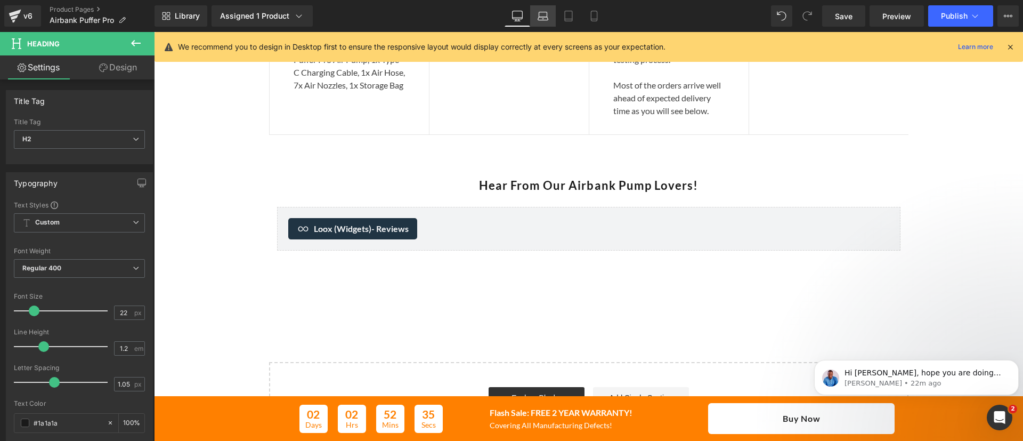
click at [545, 8] on link "Laptop" at bounding box center [543, 15] width 26 height 21
type input "100"
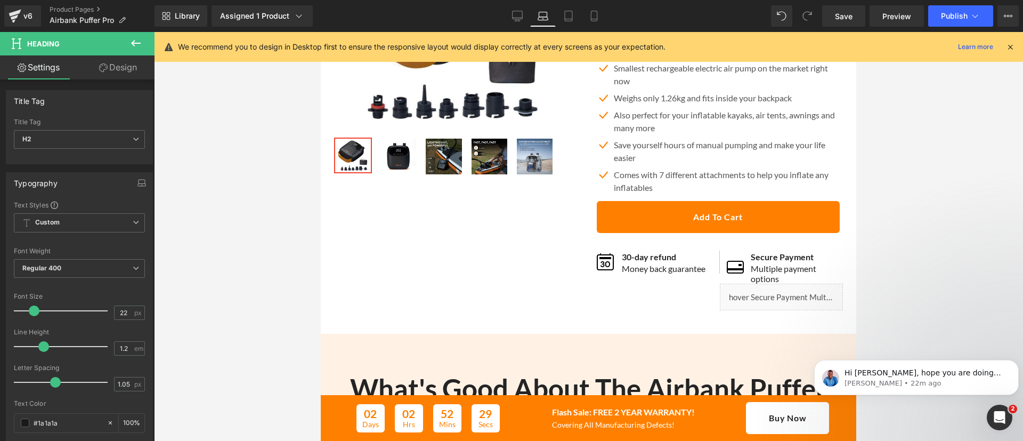
scroll to position [0, 0]
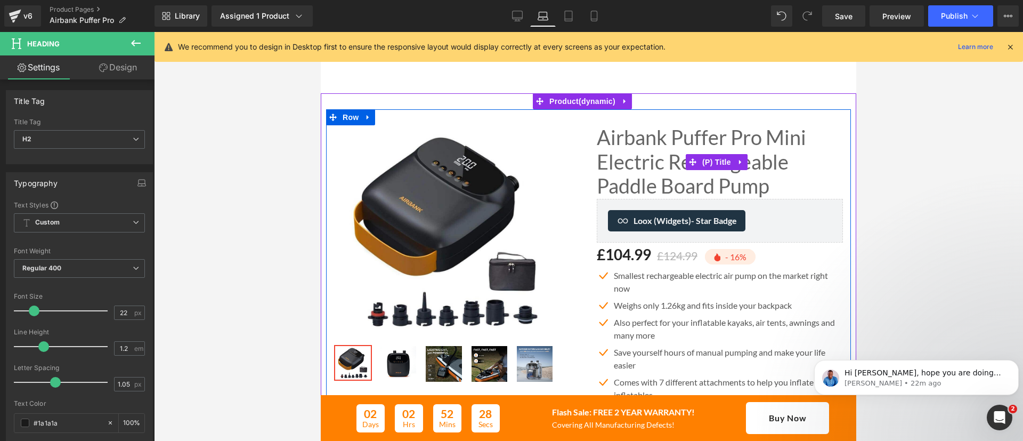
click at [640, 168] on link "Airbank Puffer Pro Mini Electric Rechargeable Paddle Board Pump" at bounding box center [720, 161] width 247 height 73
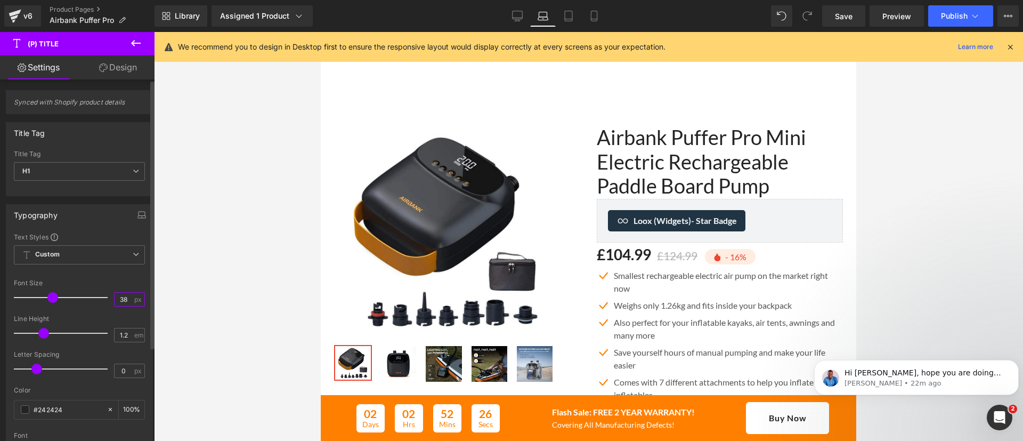
click at [124, 300] on input "38" at bounding box center [124, 298] width 19 height 13
click at [119, 300] on input "38" at bounding box center [124, 298] width 19 height 13
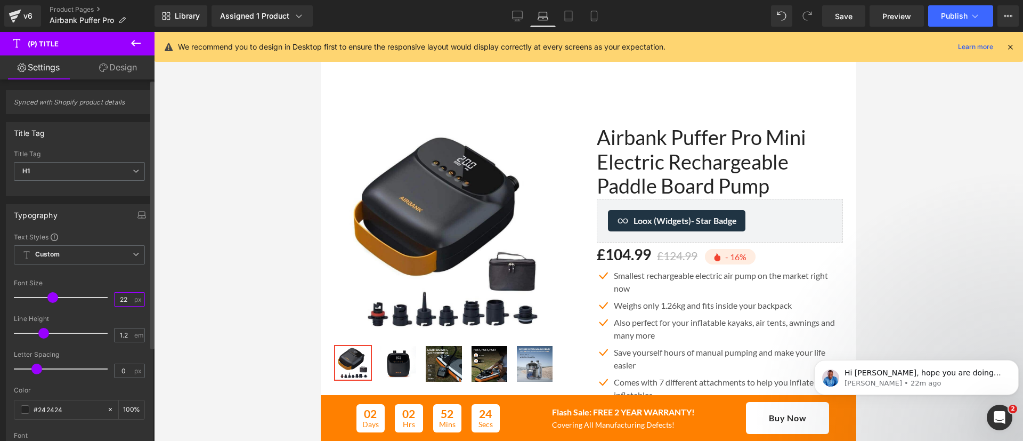
type input "22"
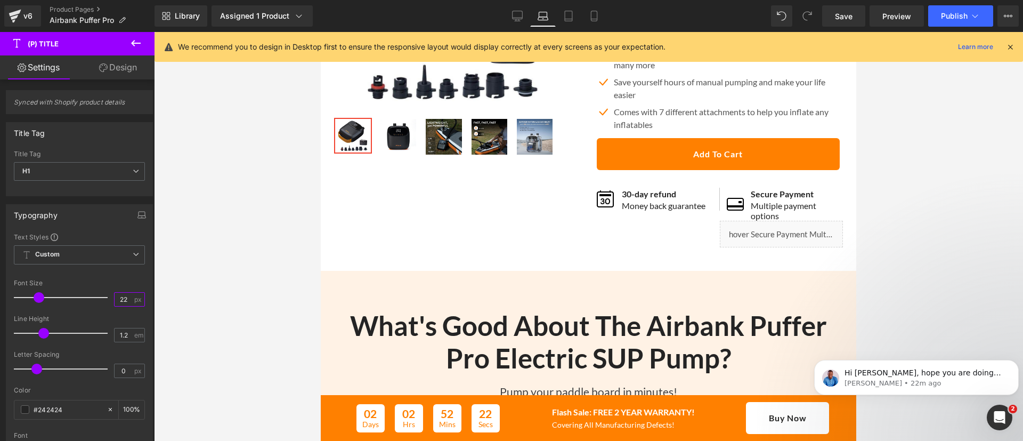
scroll to position [297, 0]
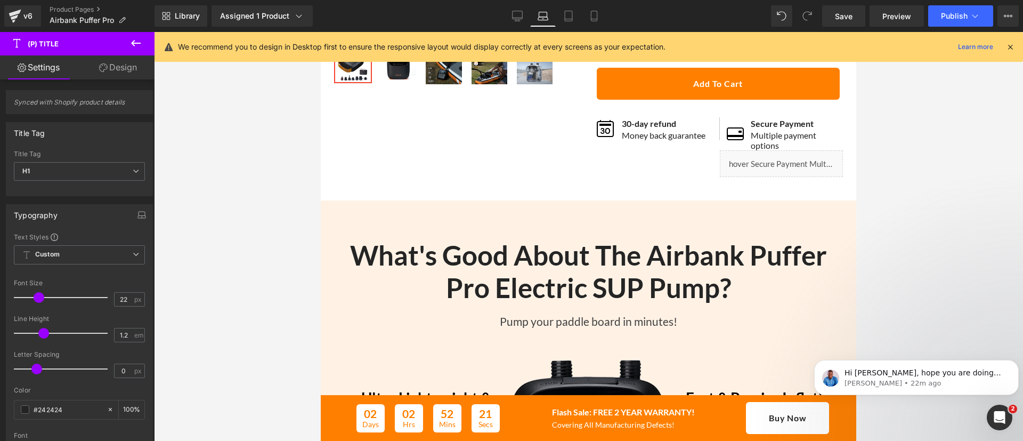
click at [657, 267] on h2 "What's Good About The Airbank Puffer Pro Electric SUP Pump?" at bounding box center [588, 271] width 519 height 65
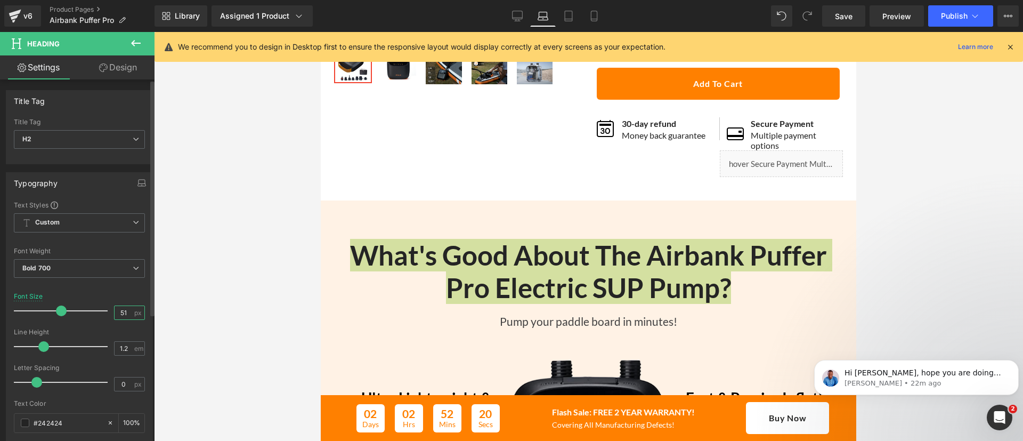
click at [117, 312] on input "51" at bounding box center [124, 312] width 19 height 13
type input "22"
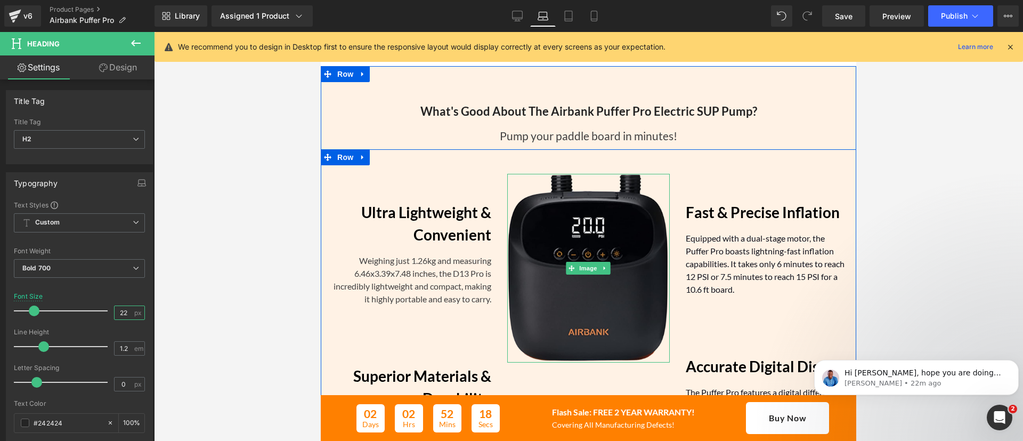
scroll to position [433, 0]
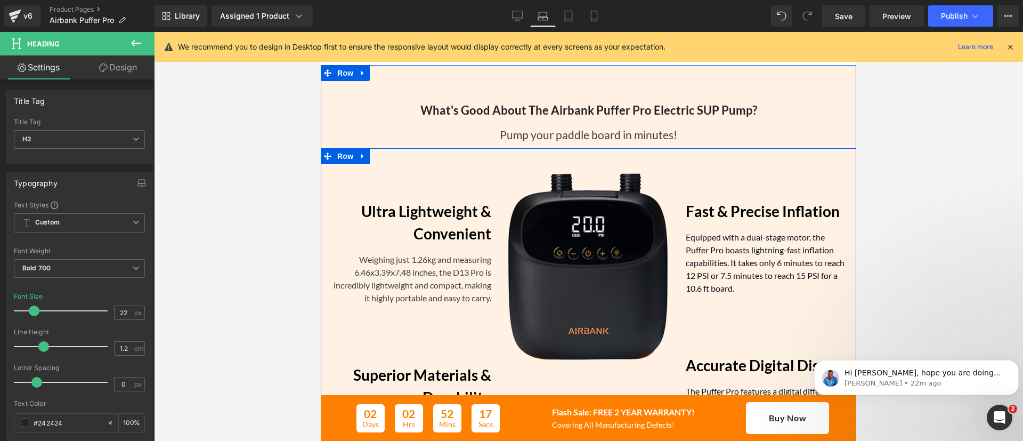
click at [432, 230] on b "Ultra Lightweight & Convenient" at bounding box center [426, 222] width 130 height 40
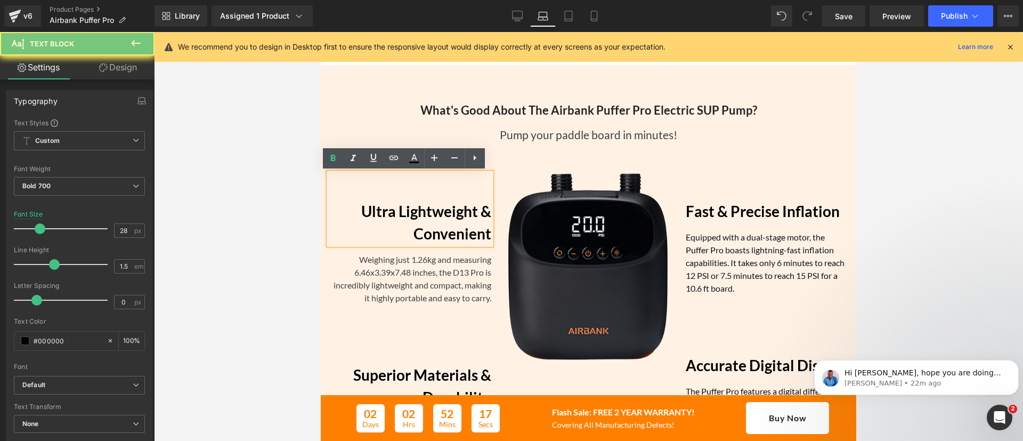
click at [432, 230] on b "Ultra Lightweight & Convenient" at bounding box center [426, 222] width 130 height 40
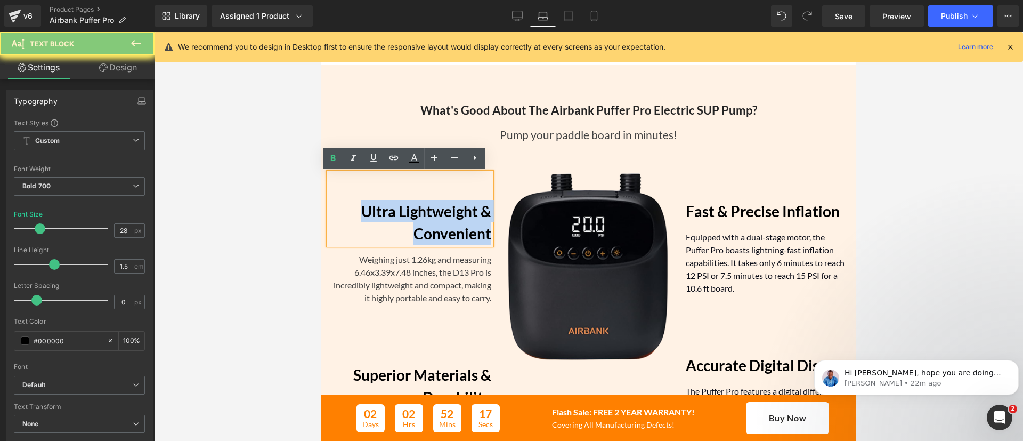
click at [432, 230] on b "Ultra Lightweight & Convenient" at bounding box center [426, 222] width 130 height 40
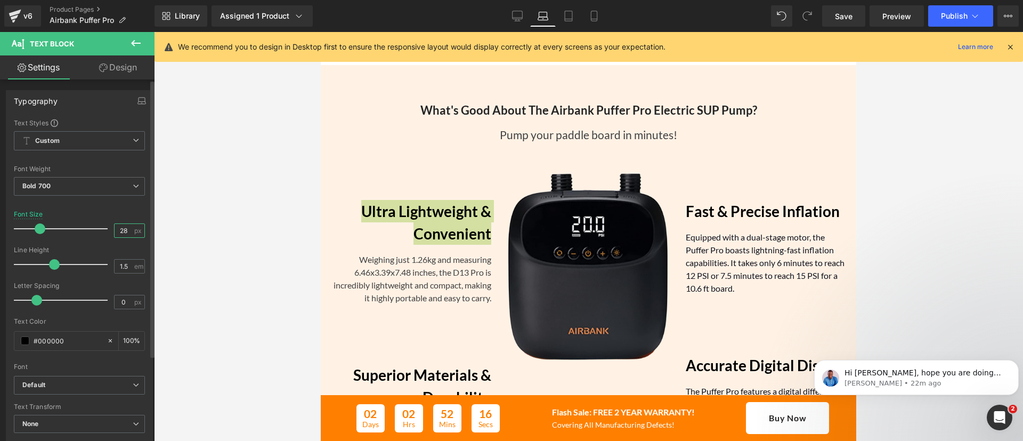
click at [117, 230] on input "28" at bounding box center [124, 230] width 19 height 13
type input "22"
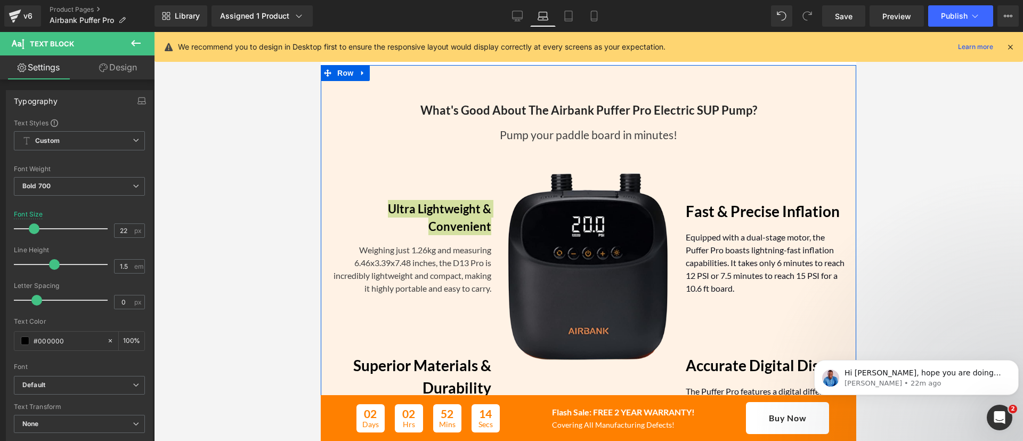
click at [321, 32] on div at bounding box center [321, 32] width 0 height 0
click at [538, 140] on div "Pump your paddle board in minutes!" at bounding box center [588, 131] width 519 height 26
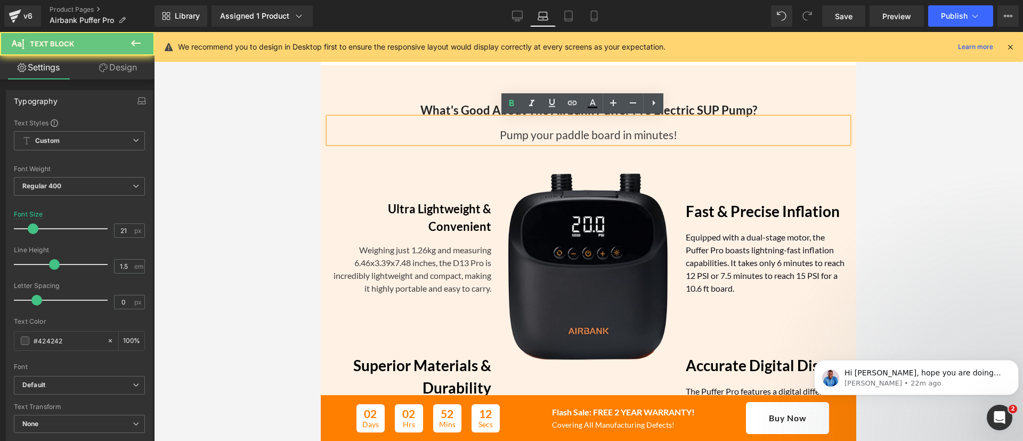
click at [538, 140] on div "Pump your paddle board in minutes!" at bounding box center [588, 131] width 519 height 26
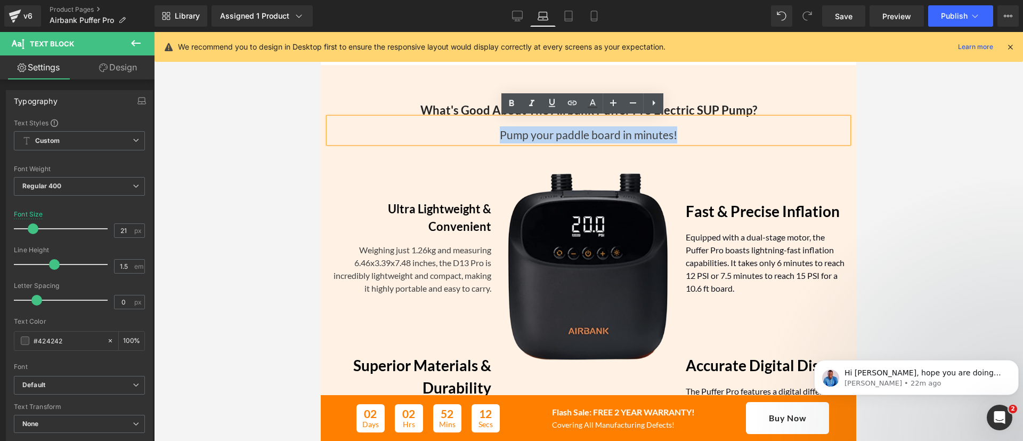
click at [538, 140] on div "Pump your paddle board in minutes!" at bounding box center [588, 131] width 519 height 26
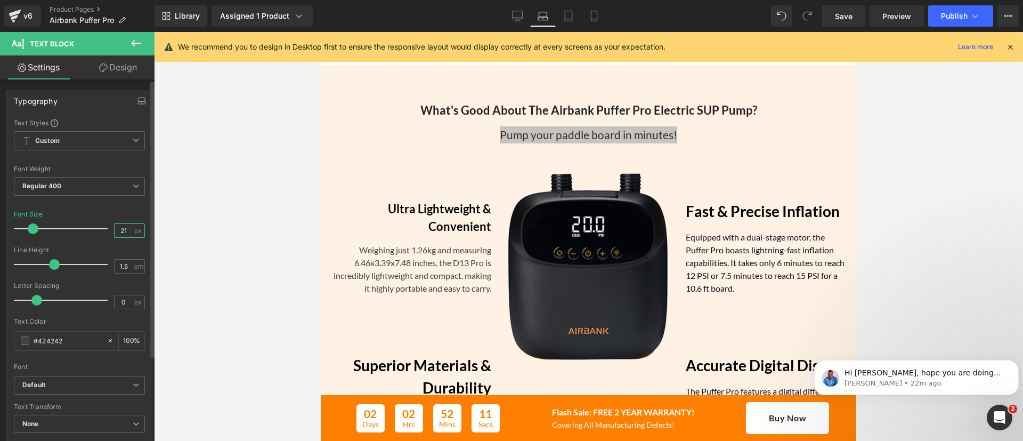
click at [116, 229] on input "21" at bounding box center [124, 230] width 19 height 13
type input "16"
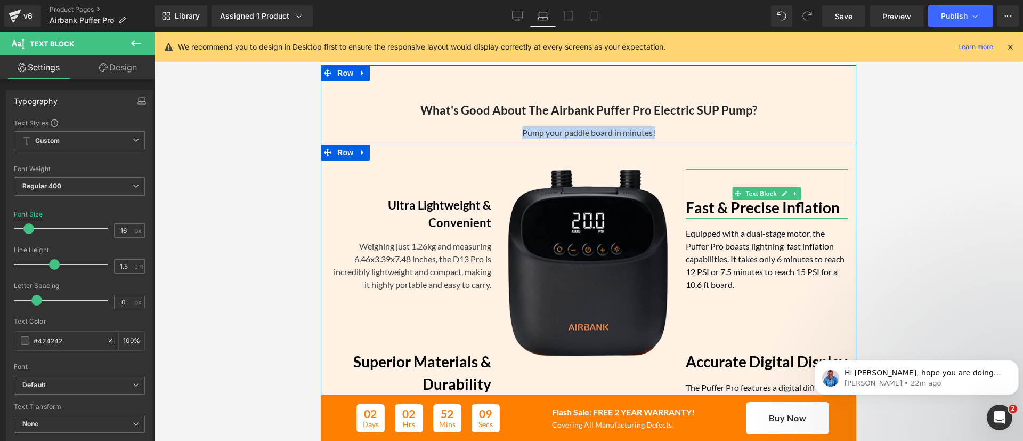
click at [704, 207] on b "Fast & Precise Inflation" at bounding box center [763, 207] width 154 height 18
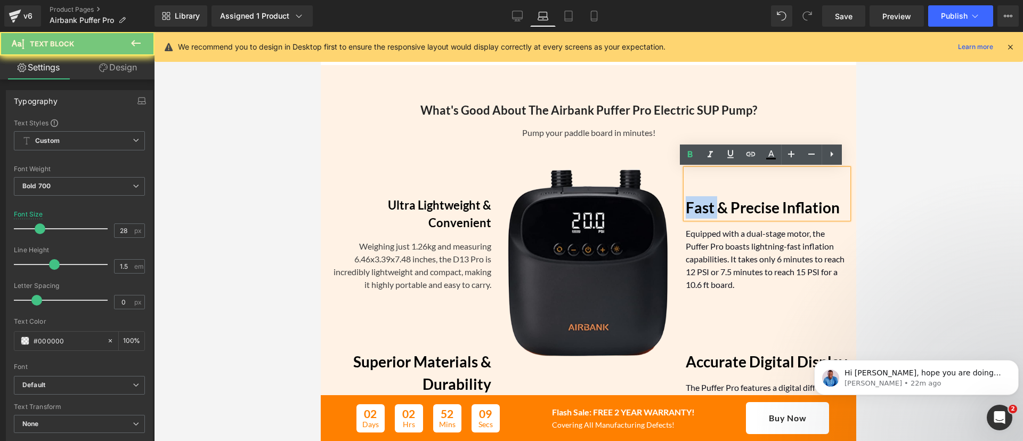
click at [704, 207] on b "Fast & Precise Inflation" at bounding box center [763, 207] width 154 height 18
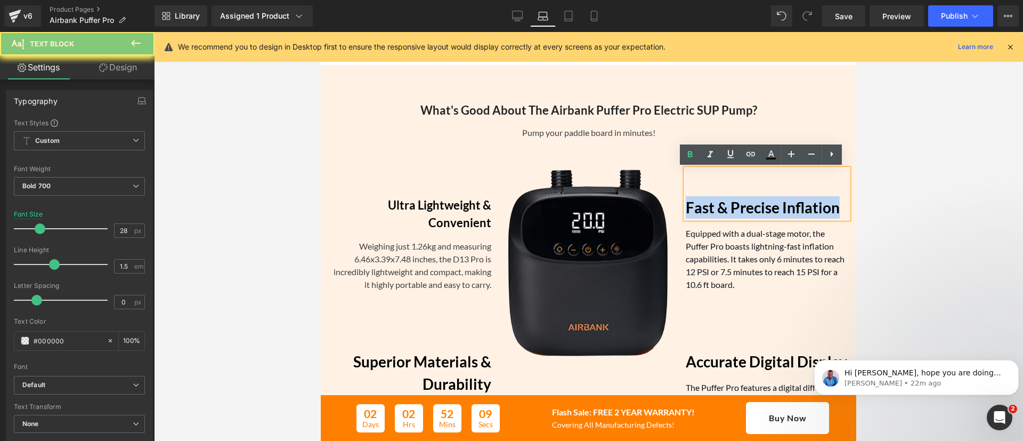
click at [704, 207] on b "Fast & Precise Inflation" at bounding box center [763, 207] width 154 height 18
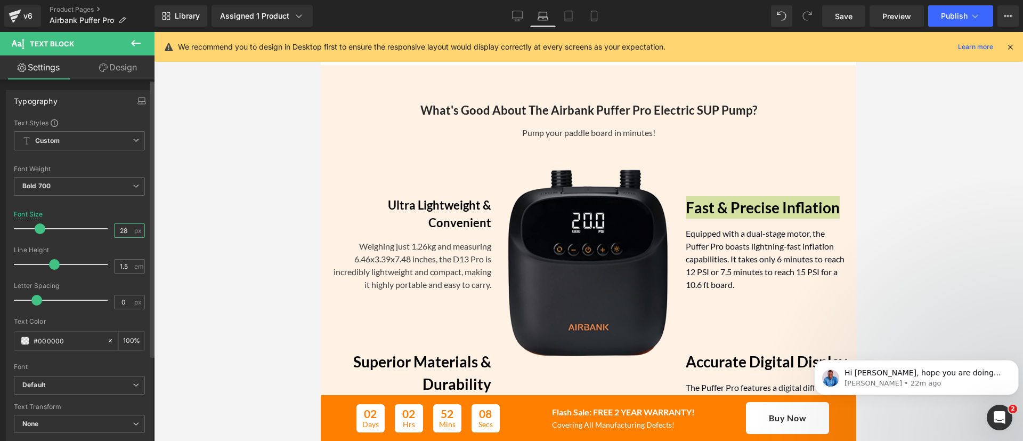
click at [117, 227] on input "28" at bounding box center [124, 230] width 19 height 13
type input "22"
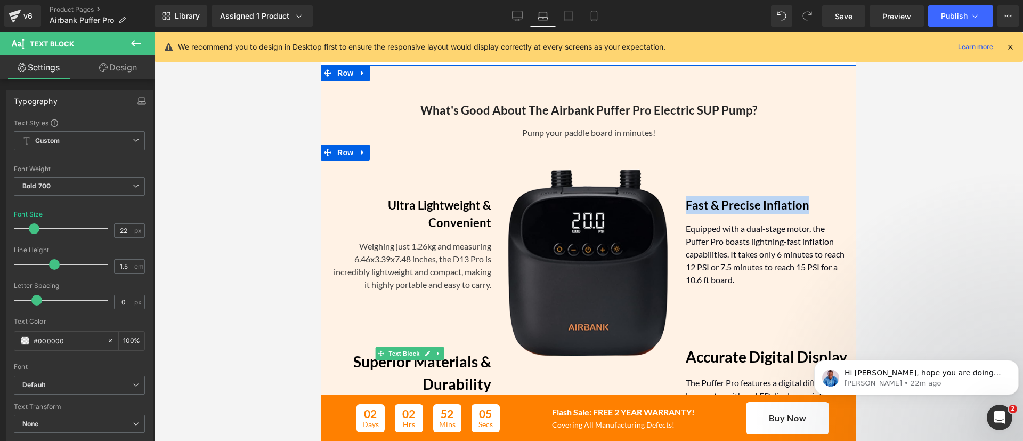
click at [436, 370] on b "Superior Materials & Durability" at bounding box center [422, 372] width 138 height 40
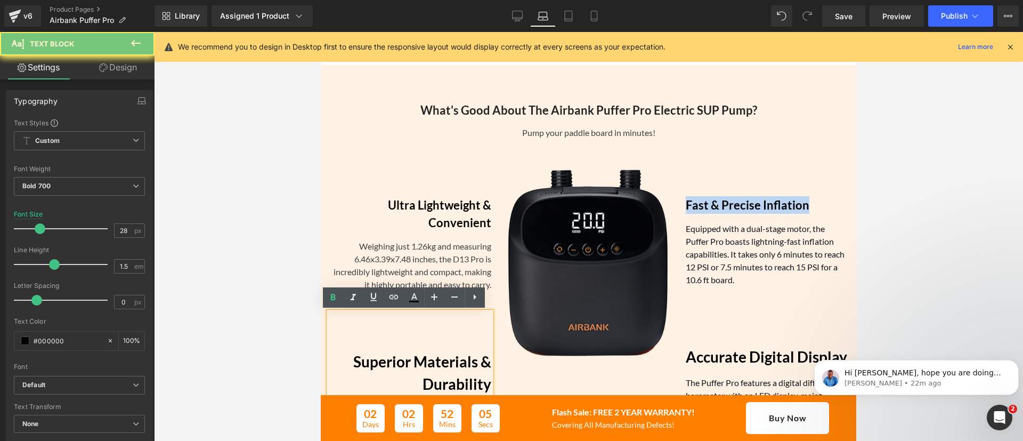
click at [436, 370] on b "Superior Materials & Durability" at bounding box center [422, 372] width 138 height 40
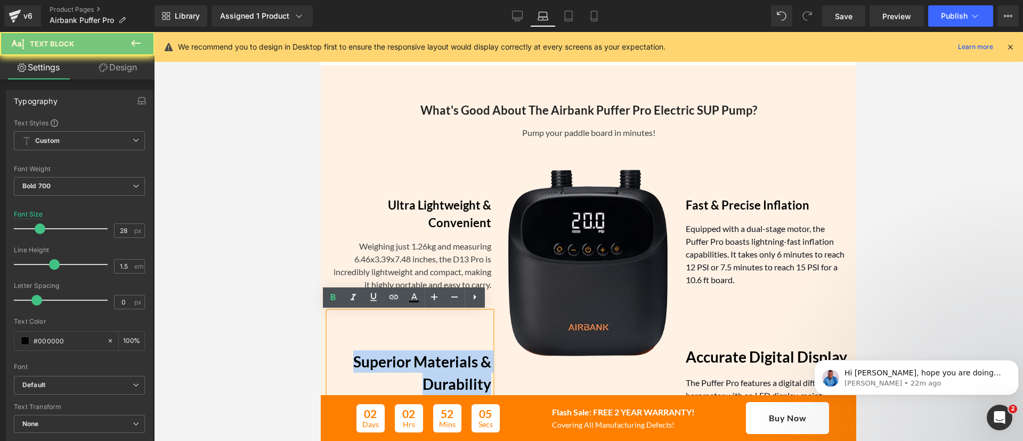
click at [436, 370] on b "Superior Materials & Durability" at bounding box center [422, 372] width 138 height 40
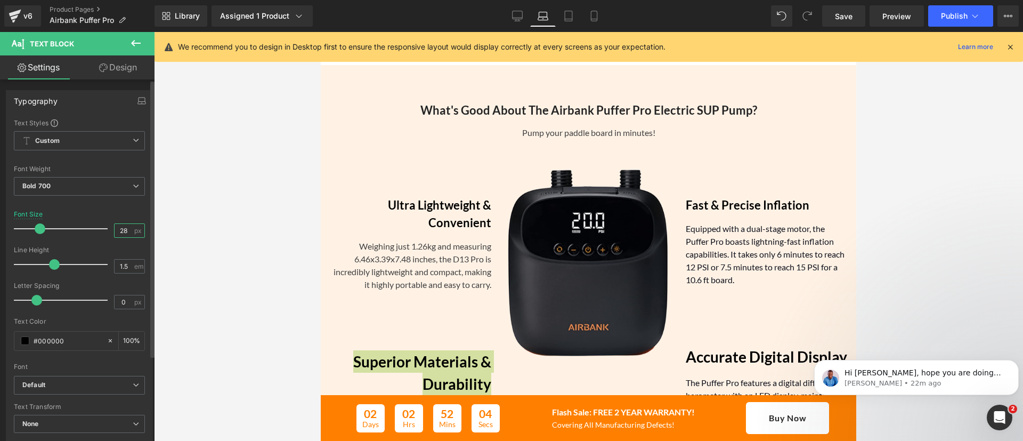
click at [119, 235] on input "28" at bounding box center [124, 230] width 19 height 13
type input "22"
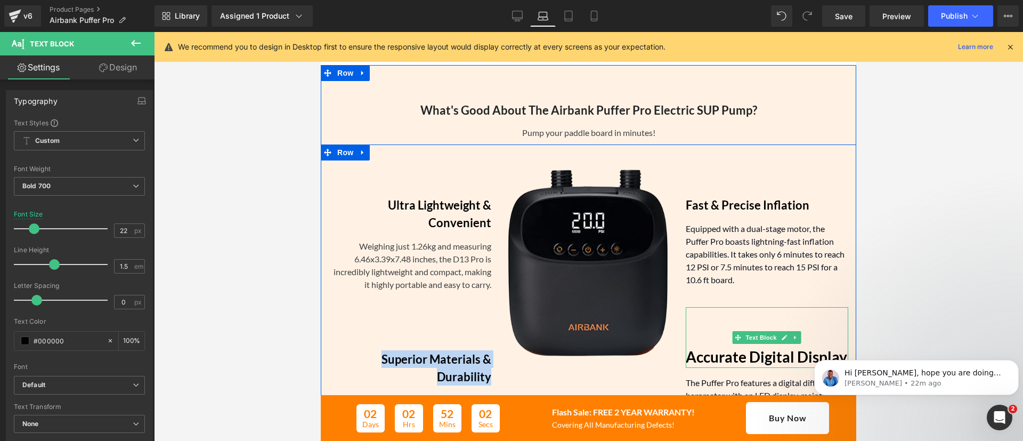
click at [714, 354] on b "Accurate Digital Display" at bounding box center [766, 356] width 161 height 18
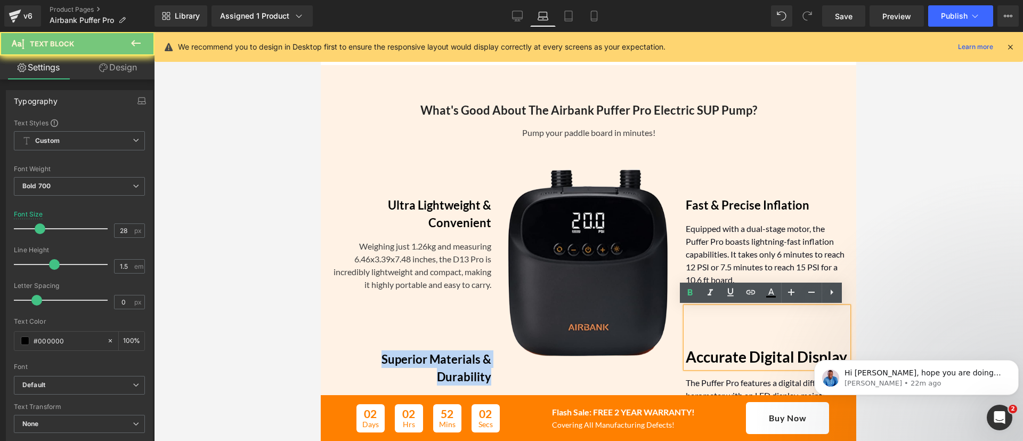
click at [714, 354] on b "Accurate Digital Display" at bounding box center [766, 356] width 161 height 18
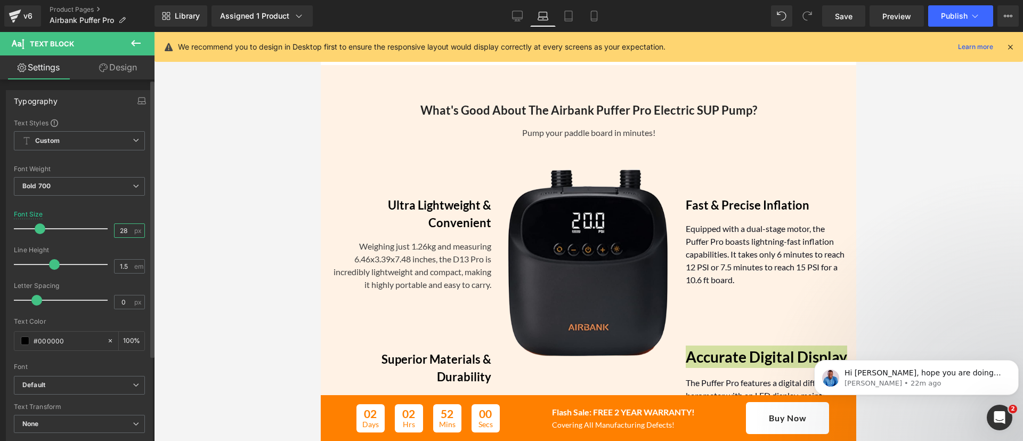
click at [121, 231] on input "28" at bounding box center [124, 230] width 19 height 13
type input "22"
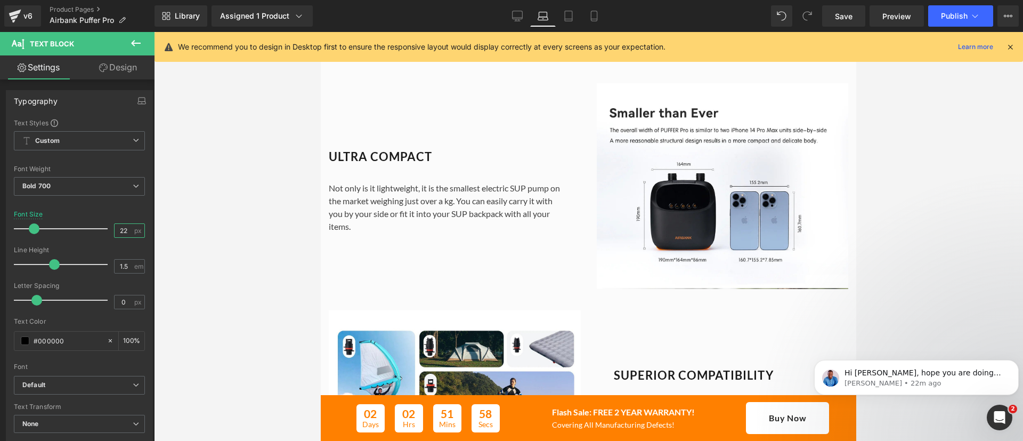
scroll to position [932, 0]
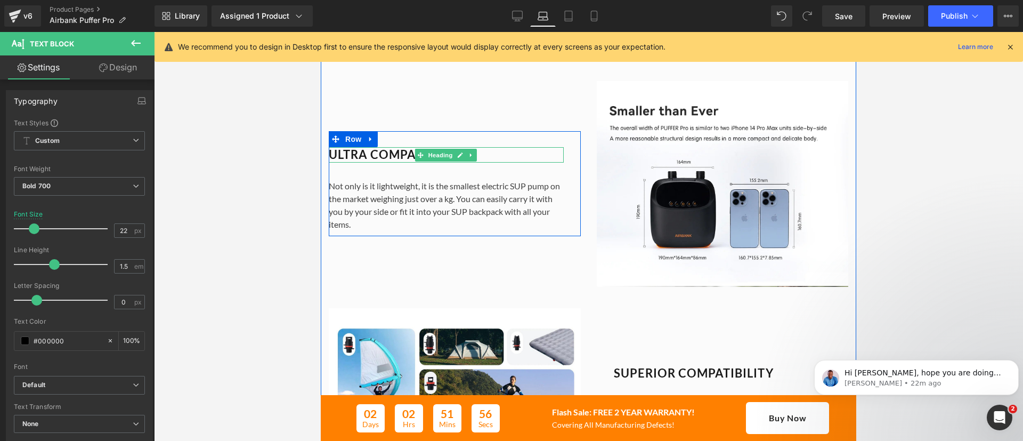
click at [382, 153] on h2 "ULTRA COMPACT" at bounding box center [446, 154] width 235 height 15
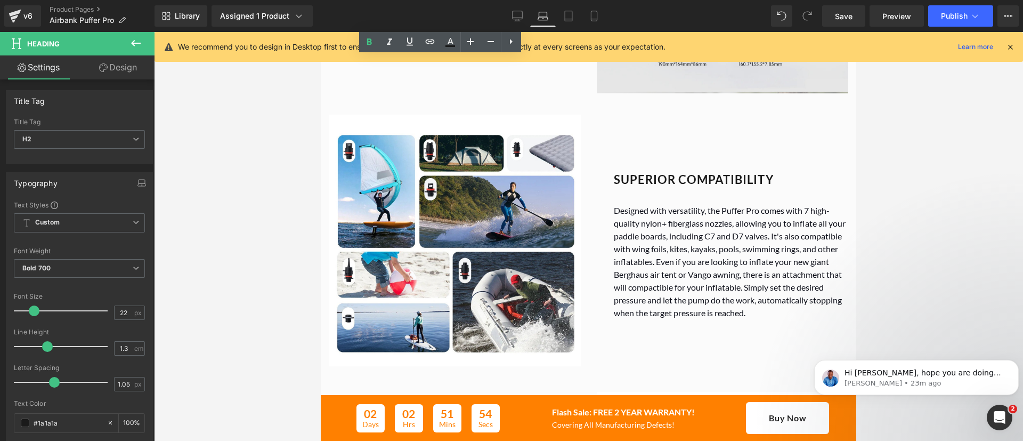
scroll to position [1156, 0]
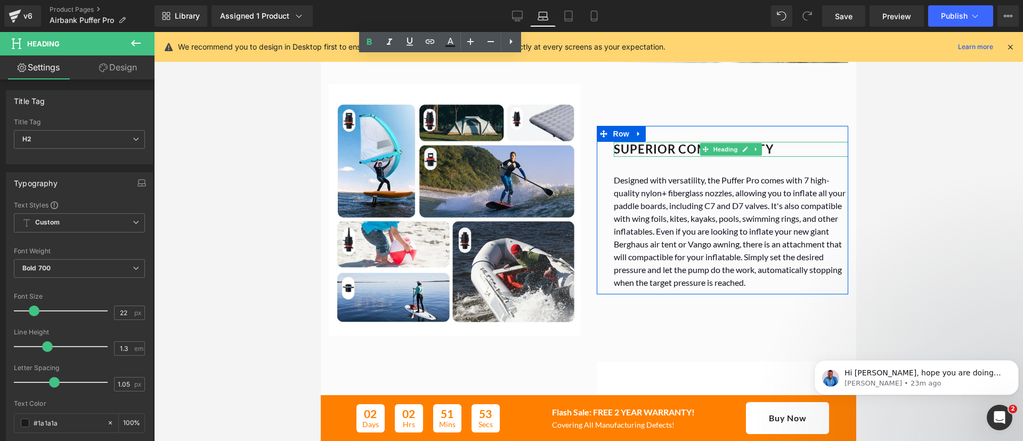
click at [653, 147] on h2 "SUPERIOR COMPATIBILITY" at bounding box center [731, 149] width 235 height 15
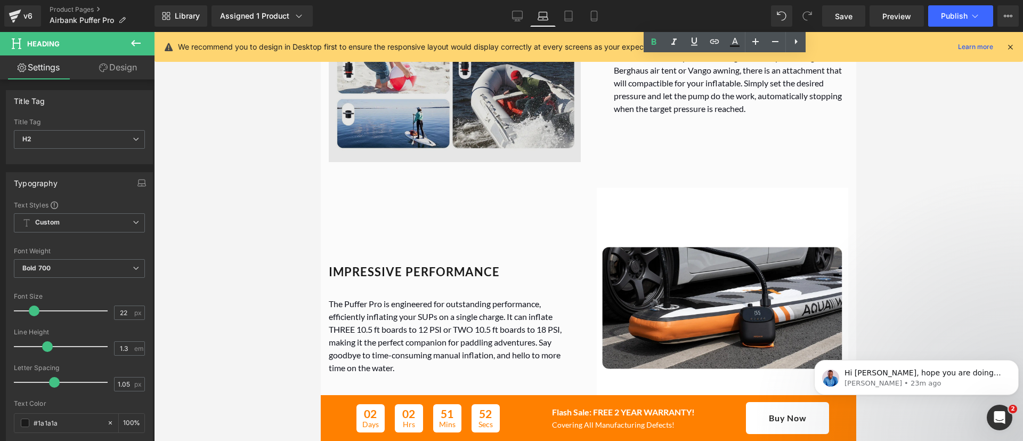
scroll to position [1333, 0]
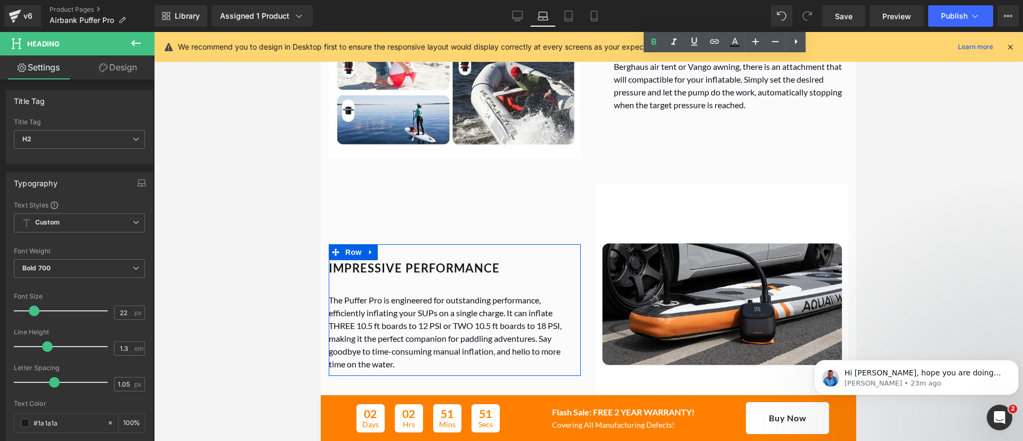
click at [481, 272] on link at bounding box center [486, 268] width 11 height 13
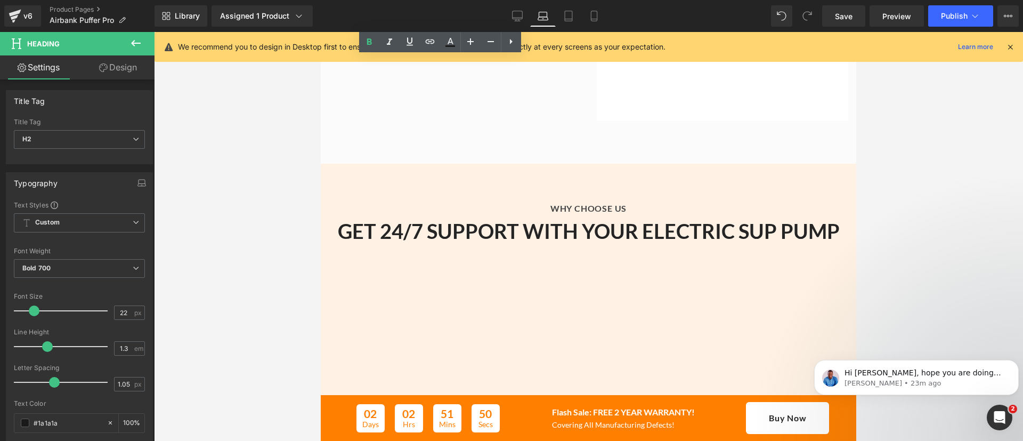
scroll to position [1649, 0]
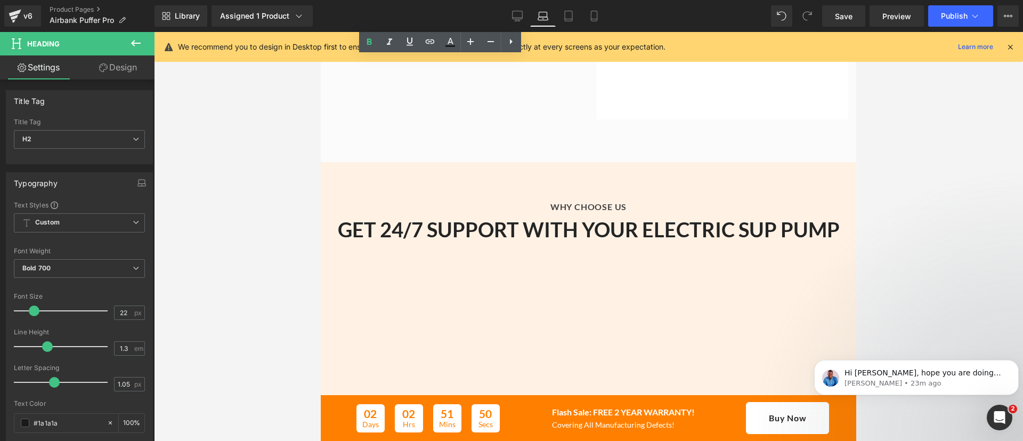
click at [575, 230] on div "GET 24/7 SUPPORT WITH YOUR ELECTRIC SUP PUMP Heading" at bounding box center [588, 227] width 519 height 29
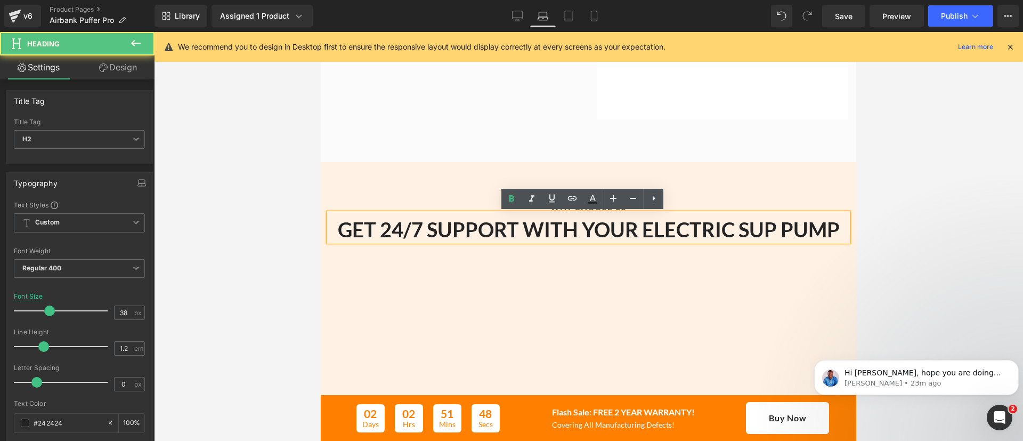
click at [575, 230] on b "GET 24/7 SUPPORT WITH YOUR ELECTRIC SUP PUMP" at bounding box center [589, 229] width 502 height 25
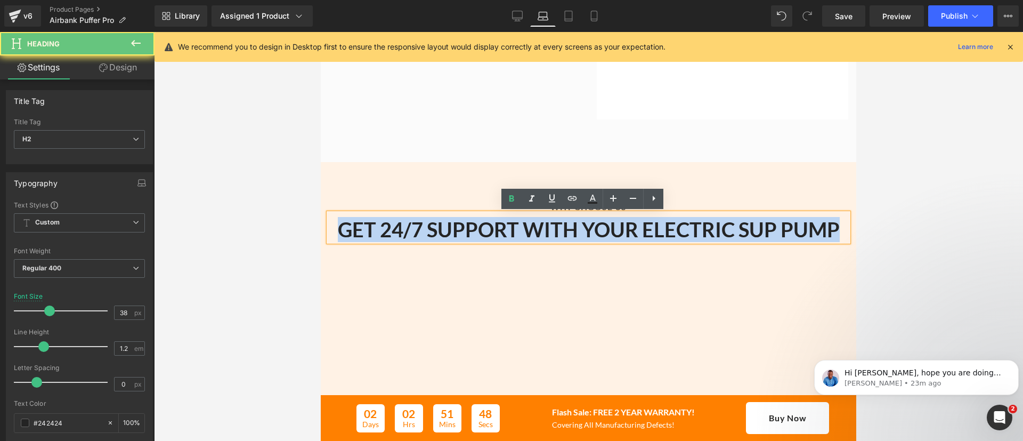
click at [575, 230] on b "GET 24/7 SUPPORT WITH YOUR ELECTRIC SUP PUMP" at bounding box center [589, 229] width 502 height 25
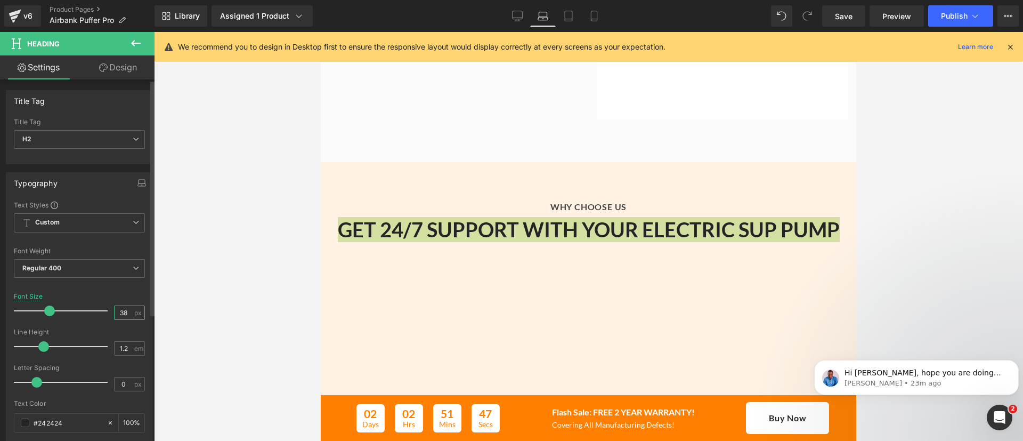
click at [121, 311] on input "38" at bounding box center [124, 312] width 19 height 13
type input "22"
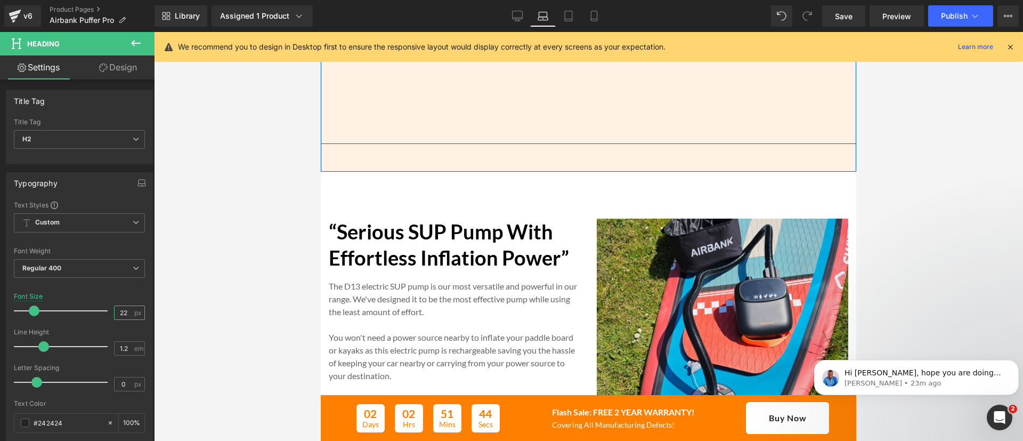
scroll to position [2072, 0]
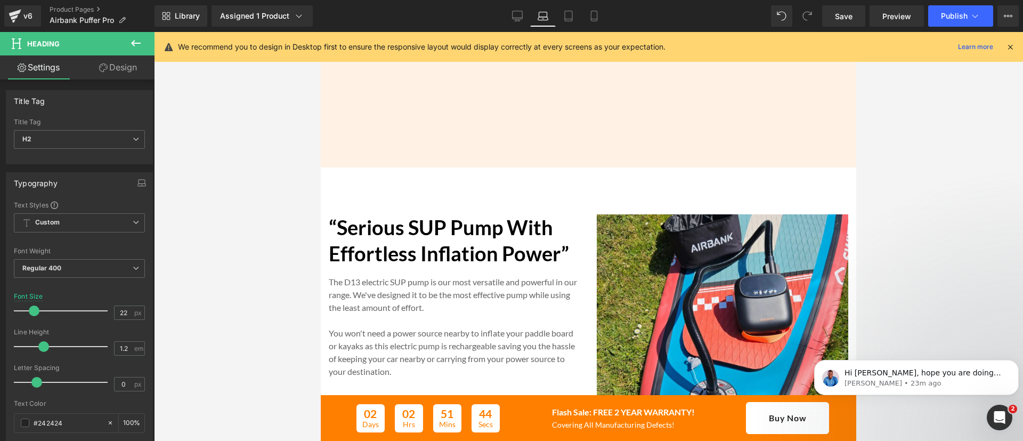
click at [459, 232] on strong "“Serious SUP Pump With Effortless Inflation Power”" at bounding box center [449, 240] width 240 height 51
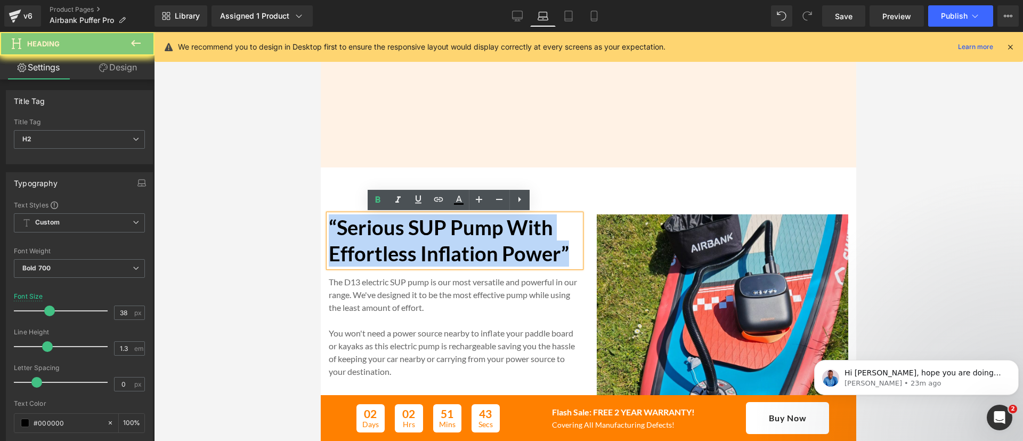
click at [459, 232] on strong "“Serious SUP Pump With Effortless Inflation Power”" at bounding box center [449, 240] width 240 height 51
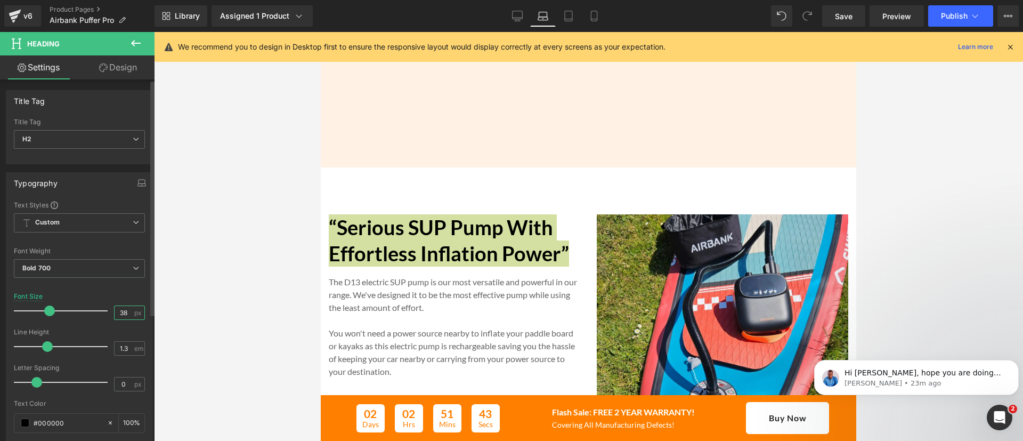
click at [119, 313] on input "38" at bounding box center [124, 312] width 19 height 13
type input "22"
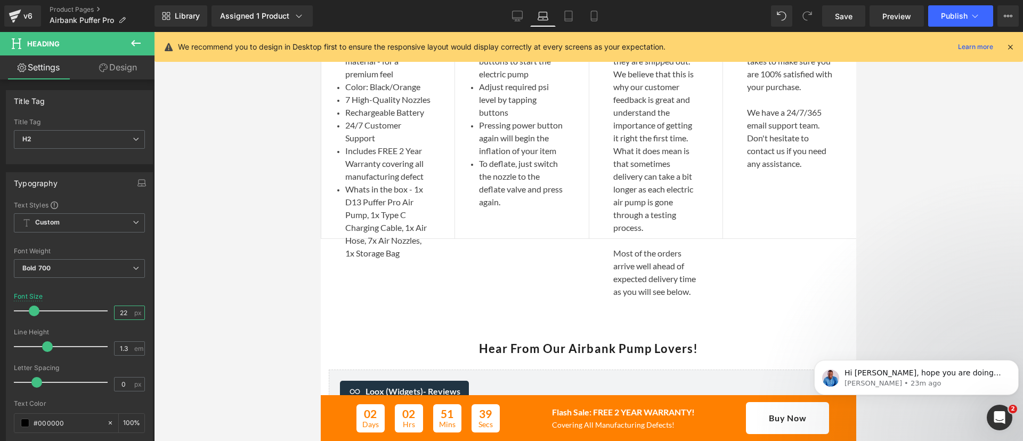
scroll to position [2706, 0]
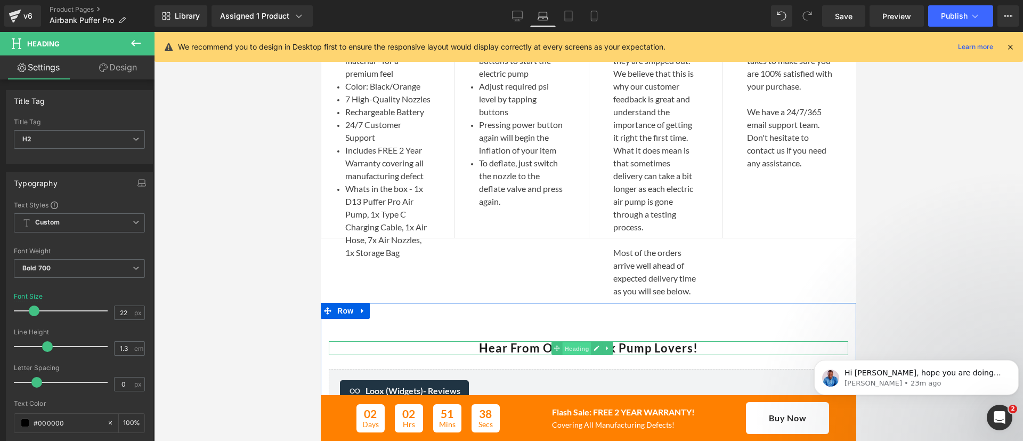
click at [574, 355] on span "Heading" at bounding box center [577, 348] width 29 height 13
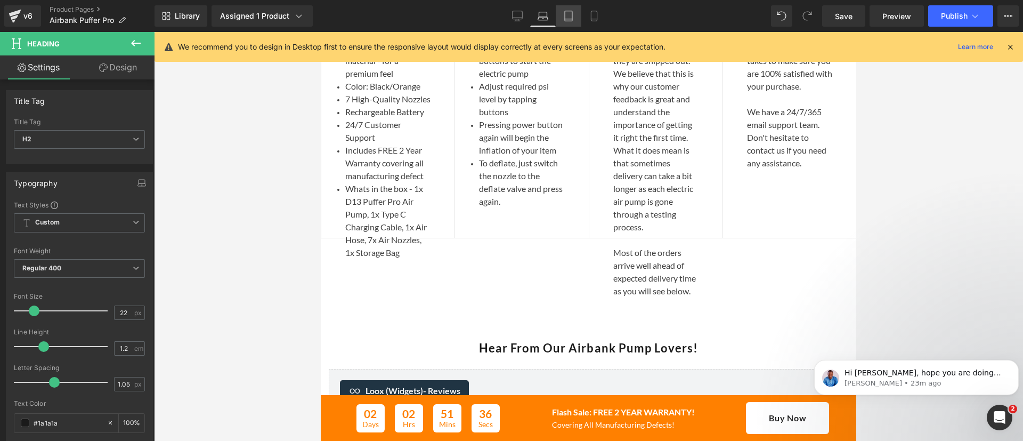
click at [570, 20] on icon at bounding box center [568, 16] width 11 height 11
type input "100"
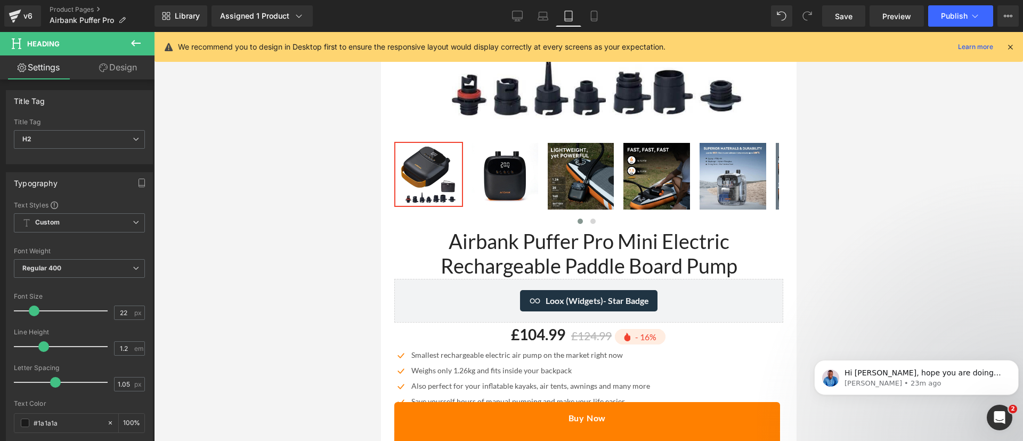
scroll to position [355, 0]
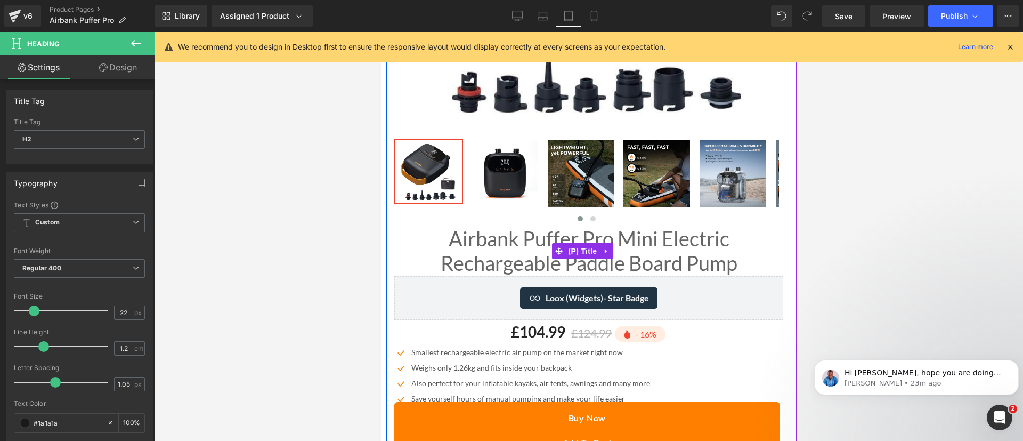
click at [552, 226] on link "Airbank Puffer Pro Mini Electric Rechargeable Paddle Board Pump" at bounding box center [588, 250] width 389 height 48
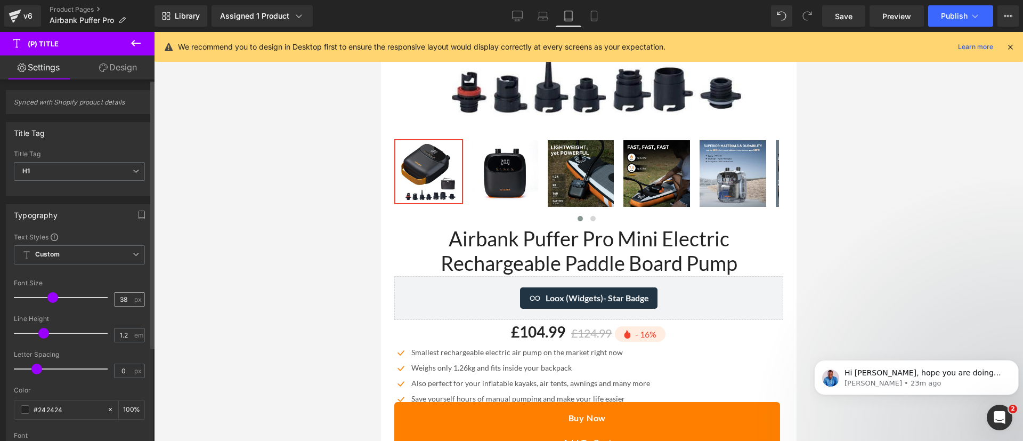
click at [119, 302] on input "38" at bounding box center [124, 298] width 19 height 13
type input "22"
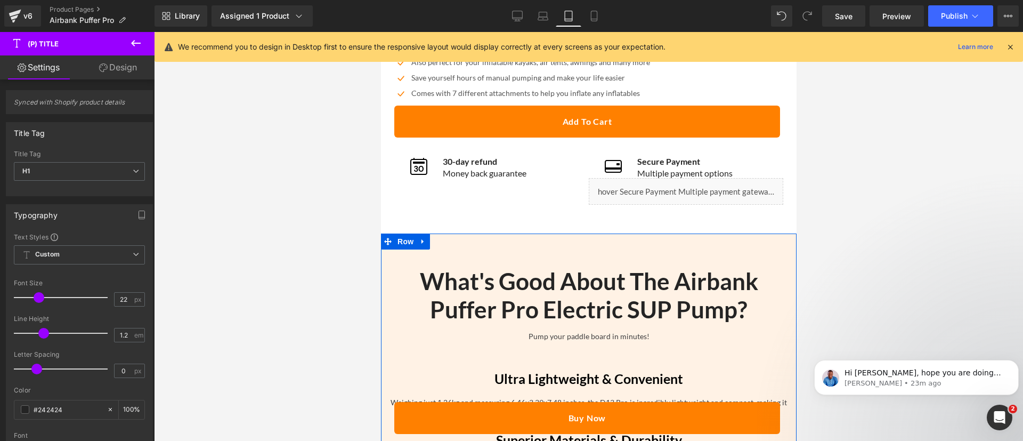
scroll to position [648, 0]
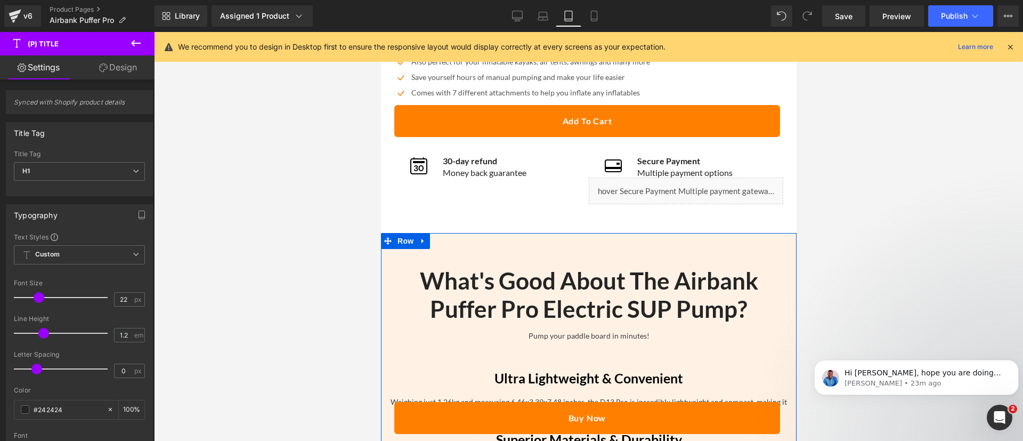
click at [574, 290] on h2 "What's Good About The Airbank Puffer Pro Electric SUP Pump?" at bounding box center [588, 294] width 400 height 56
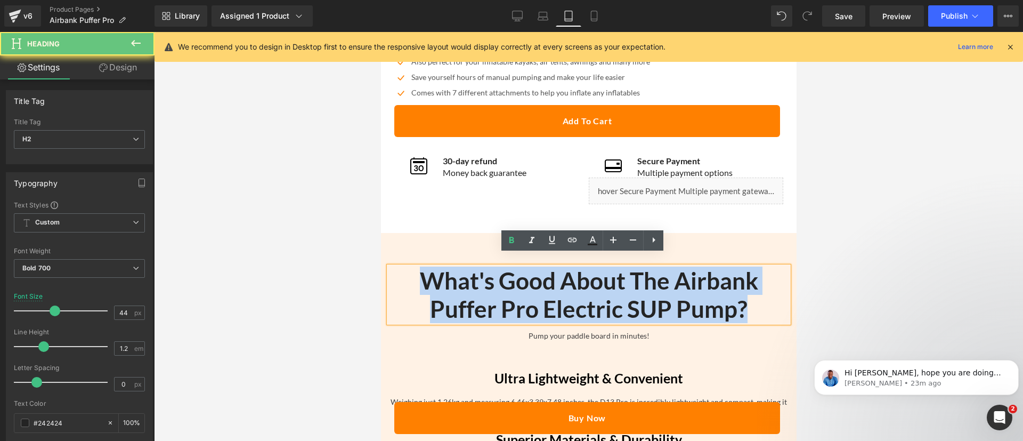
click at [574, 290] on h2 "What's Good About The Airbank Puffer Pro Electric SUP Pump?" at bounding box center [588, 294] width 400 height 56
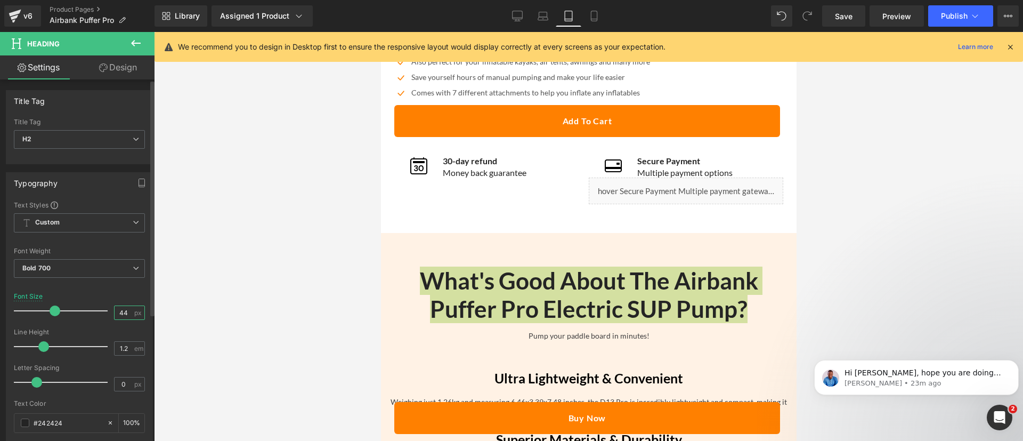
click at [122, 312] on input "44" at bounding box center [124, 312] width 19 height 13
type input "22"
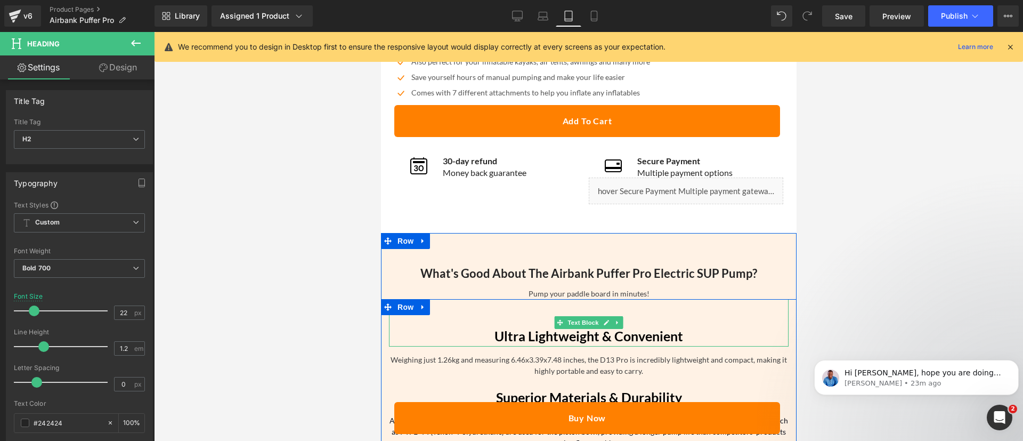
click at [538, 328] on b "Ultra Lightweight & Convenient" at bounding box center [588, 336] width 189 height 16
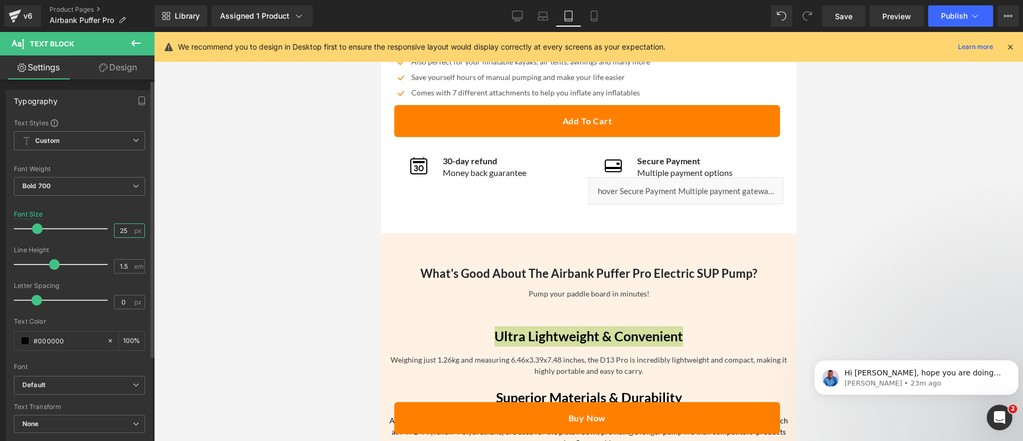
click at [124, 236] on input "25" at bounding box center [124, 230] width 19 height 13
type input "22"
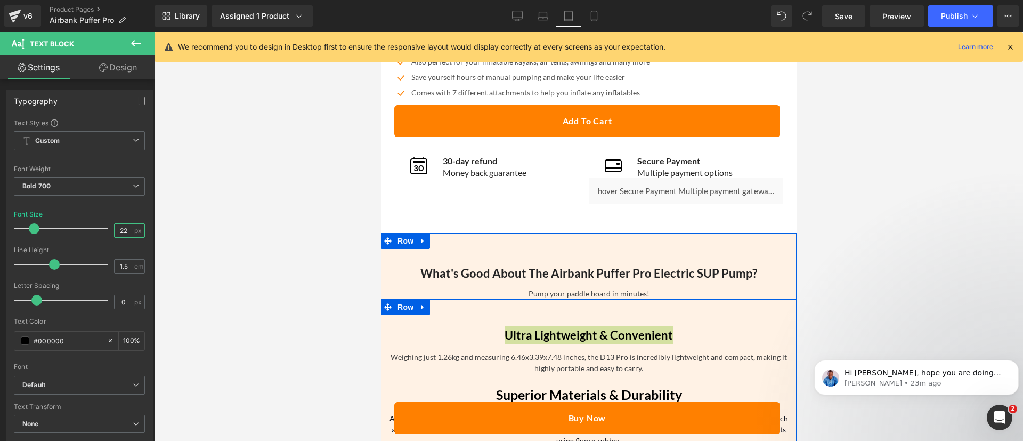
scroll to position [773, 0]
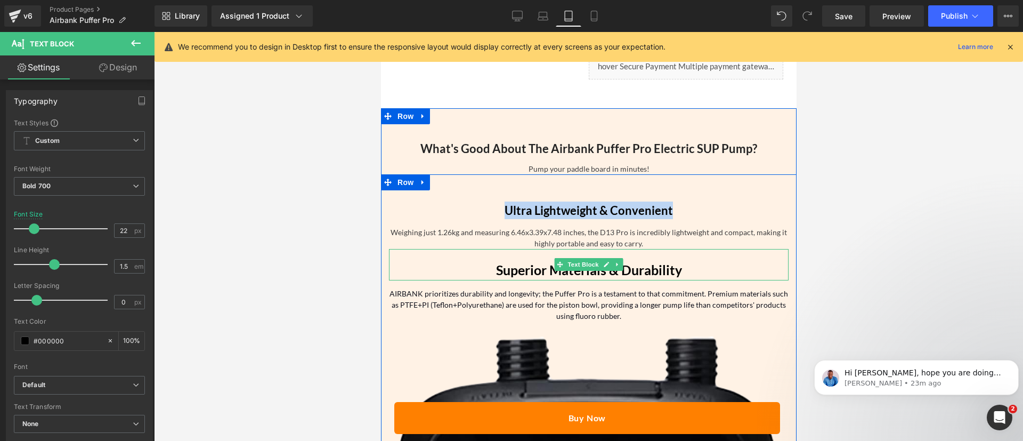
click at [529, 262] on b "Superior Materials & Durability" at bounding box center [588, 270] width 186 height 16
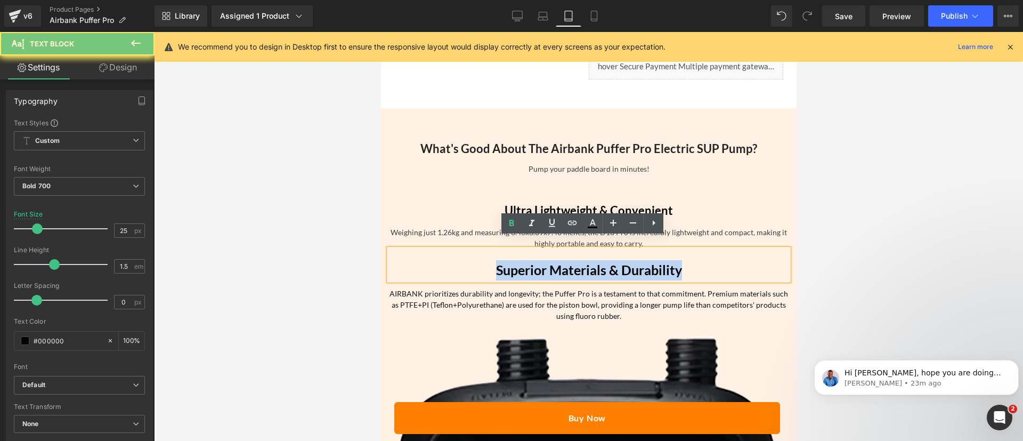
click at [529, 262] on b "Superior Materials & Durability" at bounding box center [588, 270] width 186 height 16
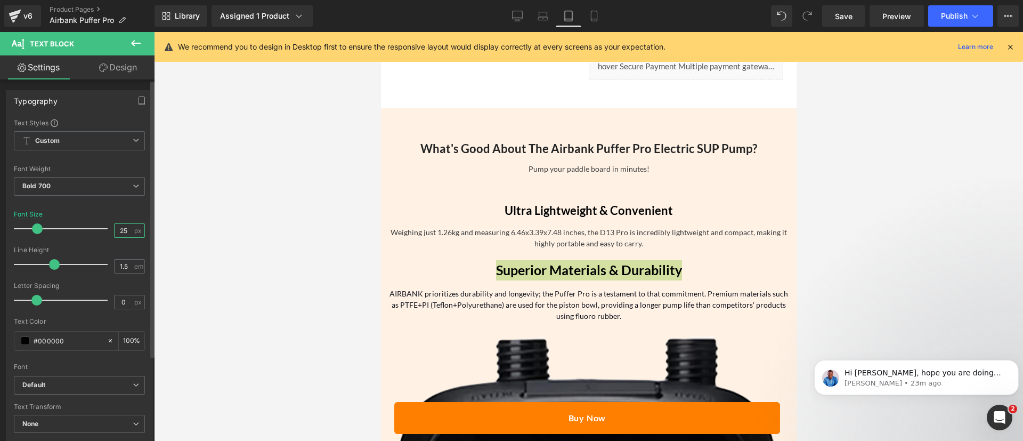
click at [115, 231] on input "25" at bounding box center [124, 230] width 19 height 13
type input "22"
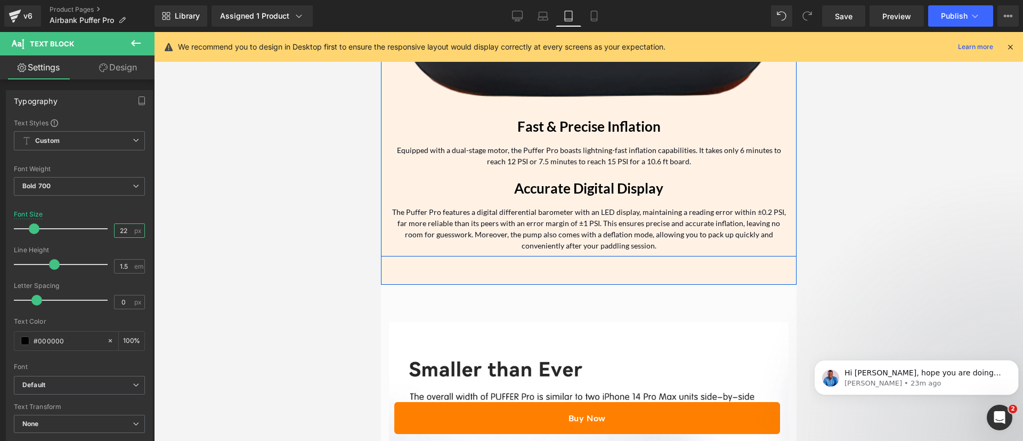
scroll to position [1473, 0]
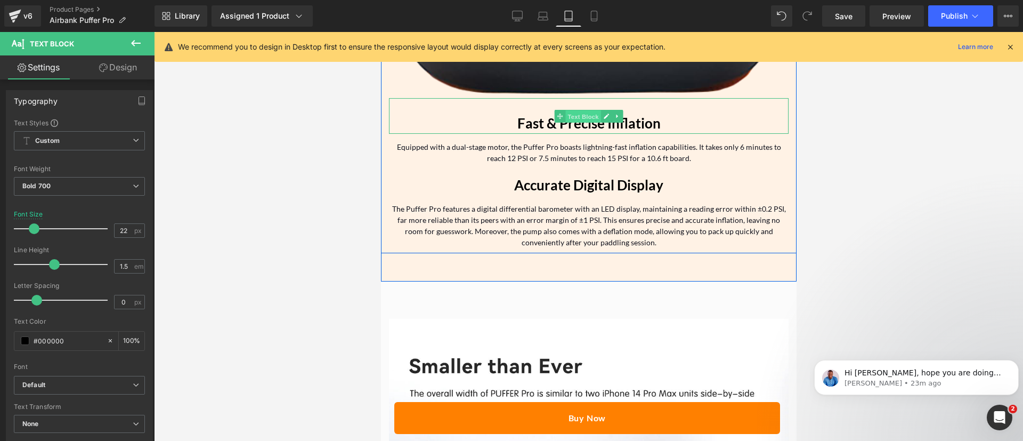
click at [565, 110] on span "Text Block" at bounding box center [582, 116] width 35 height 13
click at [543, 115] on b "Fast & Precise Inflation" at bounding box center [588, 123] width 143 height 17
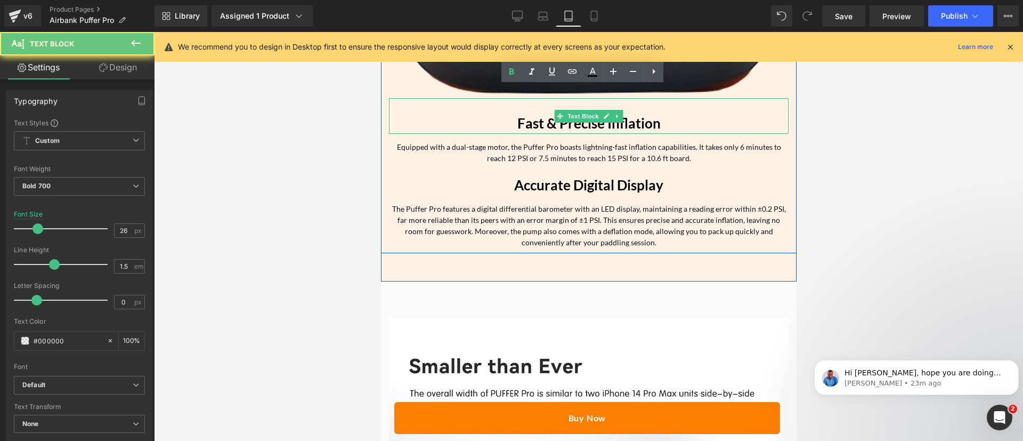
click at [543, 115] on b "Fast & Precise Inflation" at bounding box center [588, 123] width 143 height 17
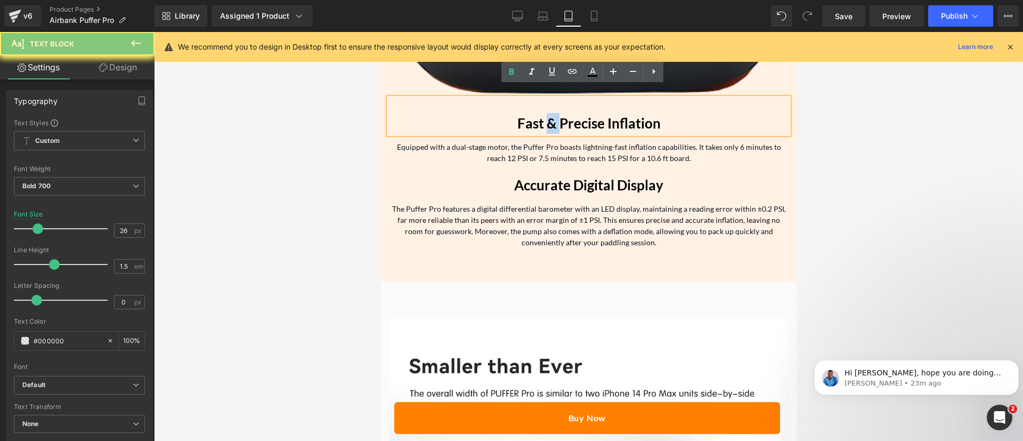
click at [543, 115] on b "Fast & Precise Inflation" at bounding box center [588, 123] width 143 height 17
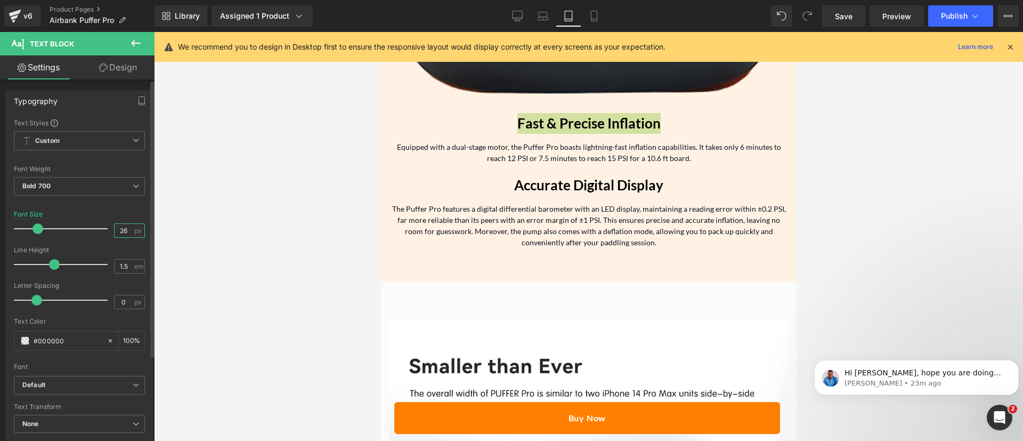
click at [122, 233] on input "26" at bounding box center [124, 230] width 19 height 13
type input "22"
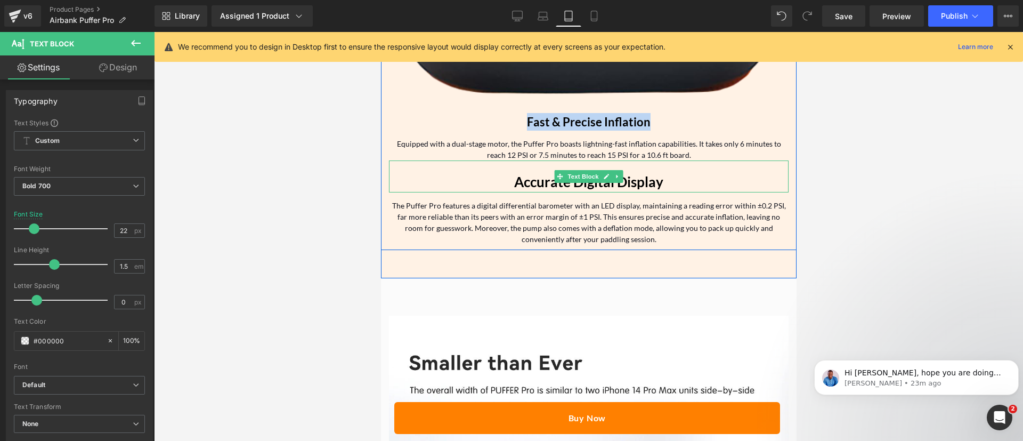
click at [538, 173] on b "Accurate Digital Display" at bounding box center [588, 181] width 149 height 17
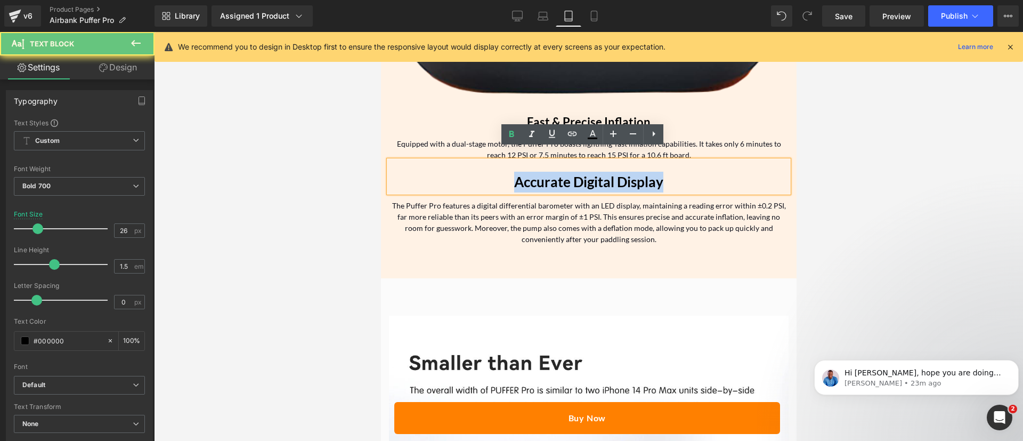
click at [538, 173] on b "Accurate Digital Display" at bounding box center [588, 181] width 149 height 17
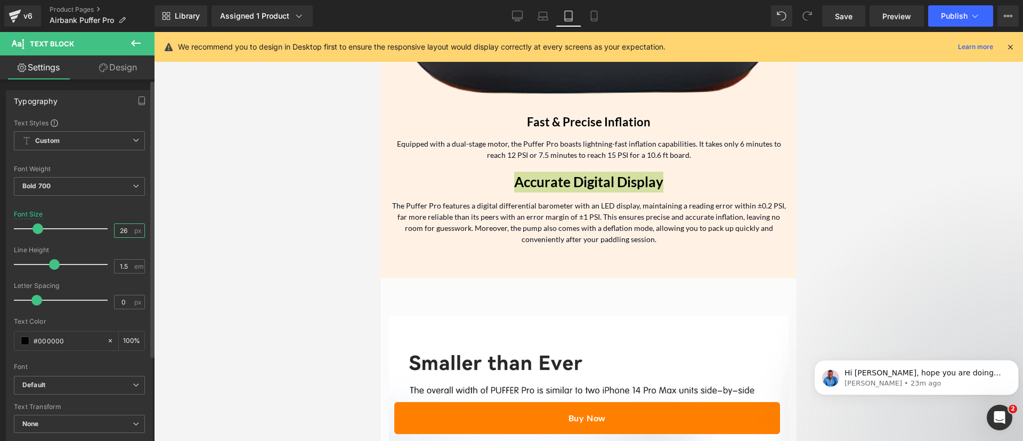
click at [115, 231] on input "26" at bounding box center [124, 230] width 19 height 13
type input "22"
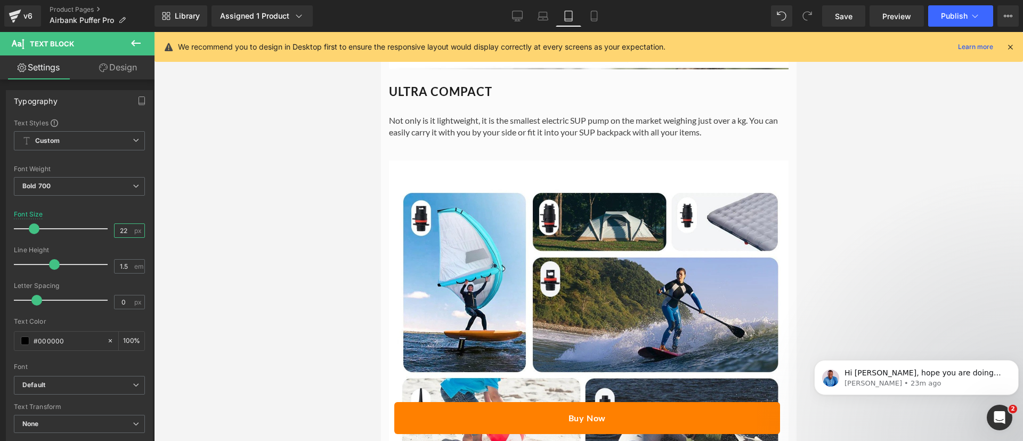
scroll to position [2043, 0]
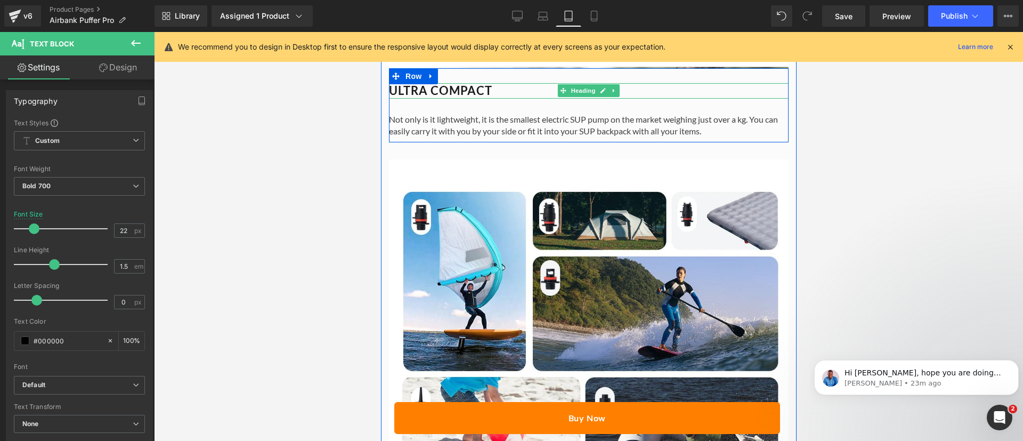
click at [409, 83] on h2 "ULTRA COMPACT" at bounding box center [588, 90] width 400 height 15
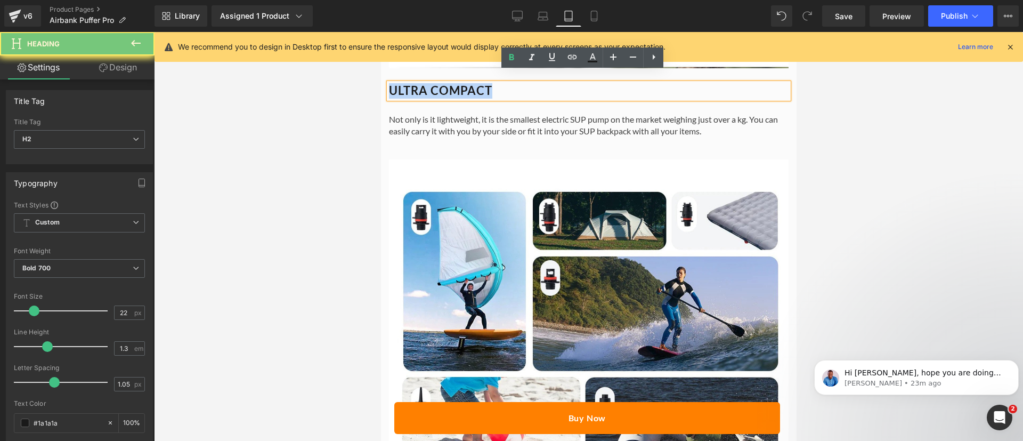
click at [409, 83] on h2 "ULTRA COMPACT" at bounding box center [588, 90] width 400 height 15
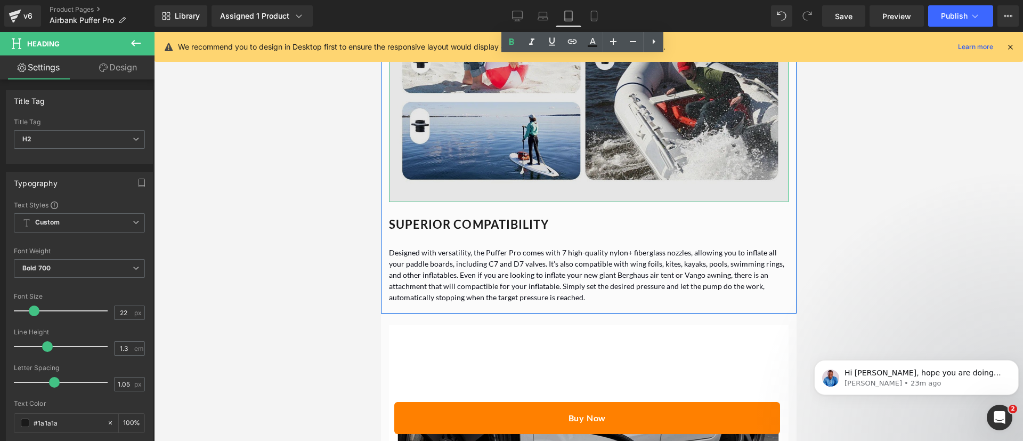
scroll to position [2401, 0]
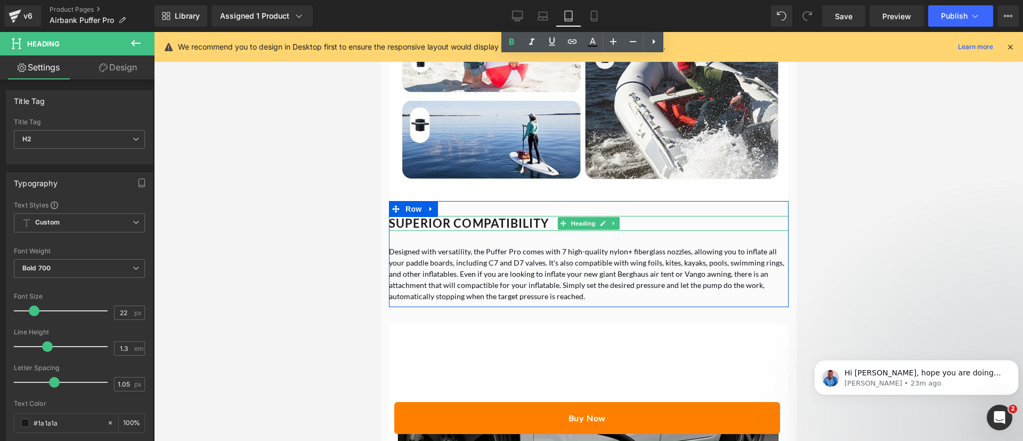
click at [453, 216] on h2 "SUPERIOR COMPATIBILITY" at bounding box center [588, 223] width 400 height 15
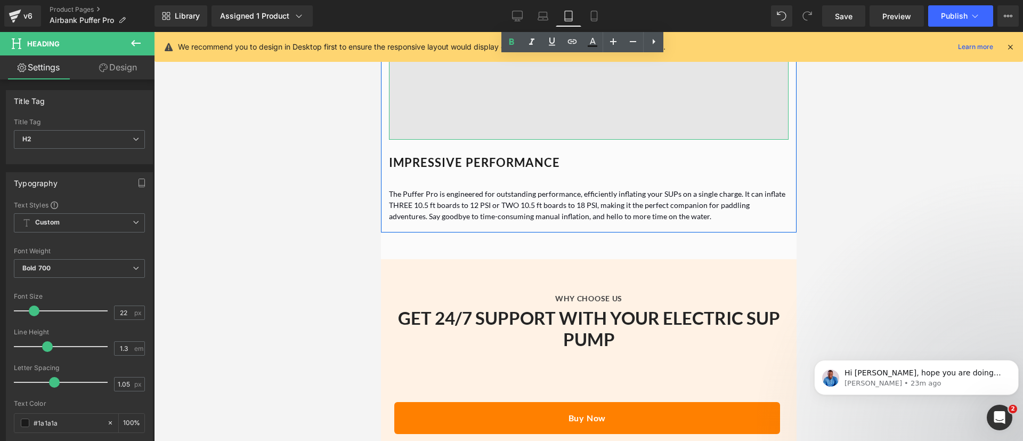
scroll to position [2996, 0]
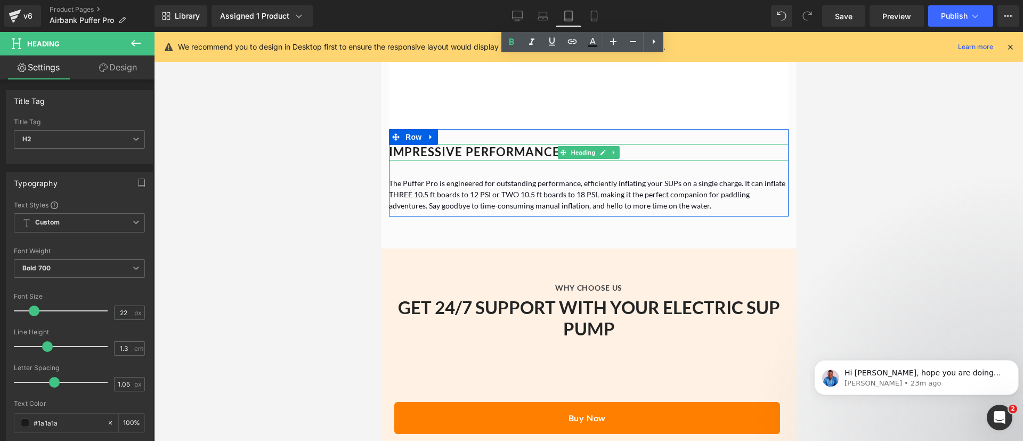
click at [427, 144] on h2 "IMPRESSIVE PERFORMANCE" at bounding box center [588, 152] width 400 height 17
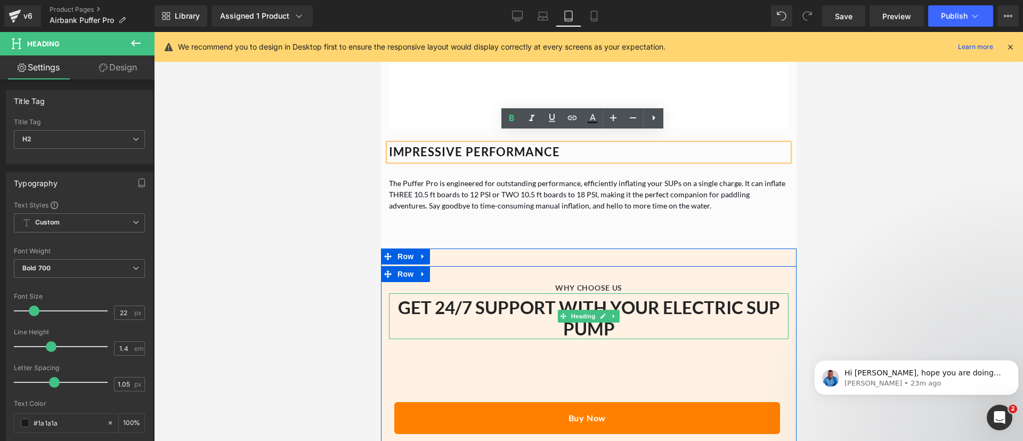
click at [578, 296] on b "GET 24/7 SUPPORT WITH YOUR ELECTRIC SUP PUMP" at bounding box center [588, 317] width 382 height 43
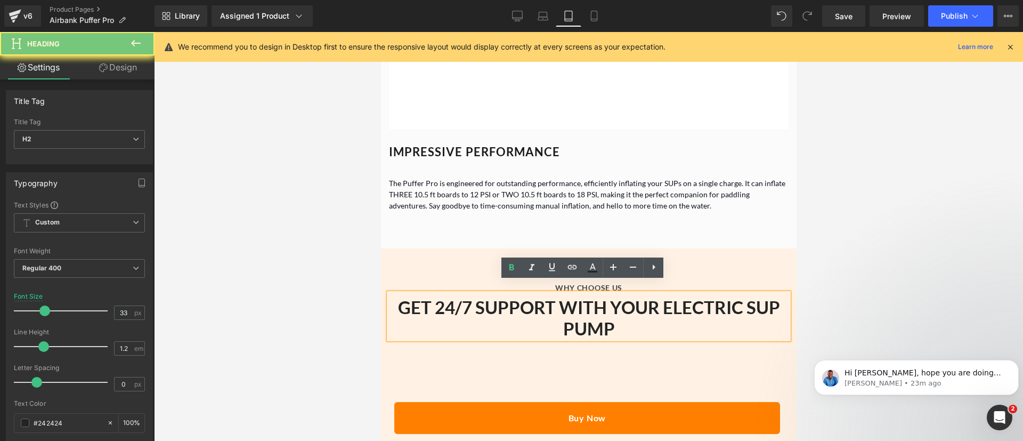
click at [578, 296] on b "GET 24/7 SUPPORT WITH YOUR ELECTRIC SUP PUMP" at bounding box center [588, 317] width 382 height 43
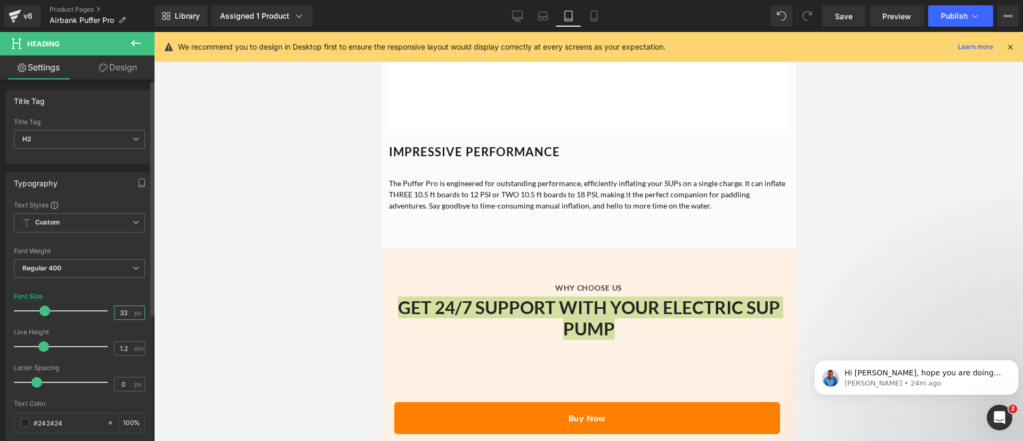
click at [121, 314] on input "33" at bounding box center [124, 312] width 19 height 13
type input "22"
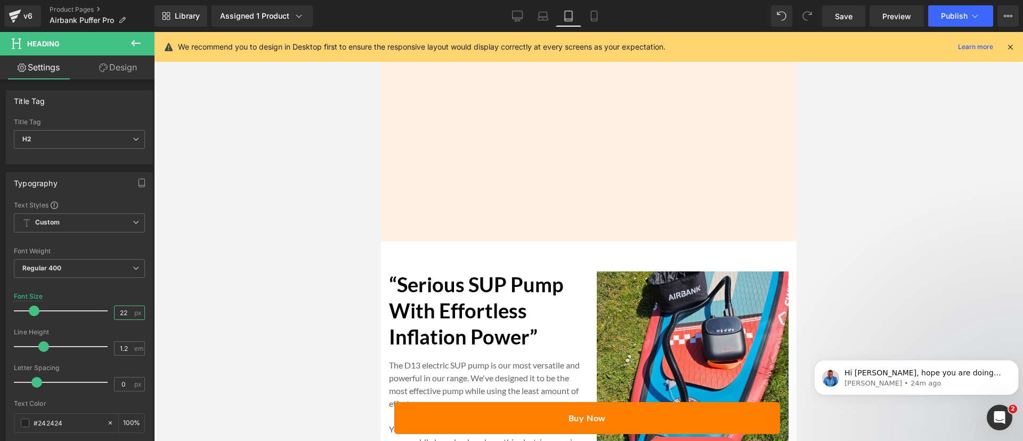
scroll to position [3398, 0]
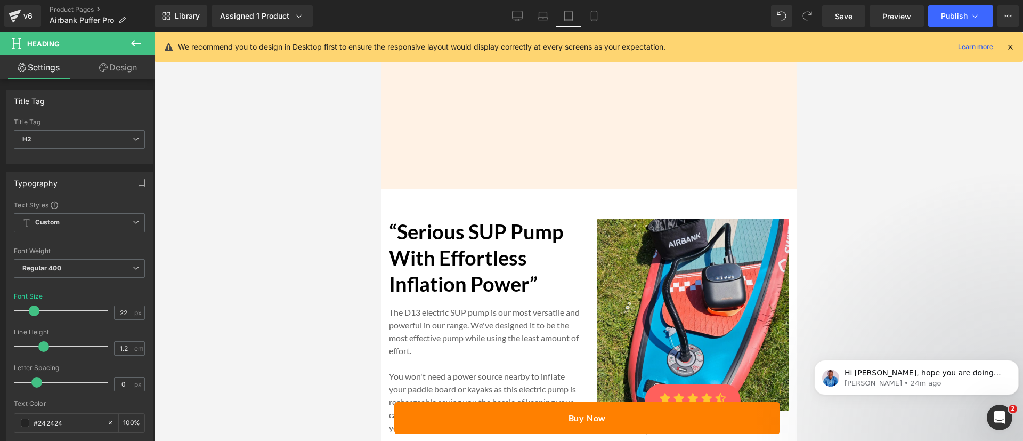
click at [485, 261] on strong "“Serious SUP Pump With Effortless Inflation Power”" at bounding box center [475, 257] width 174 height 77
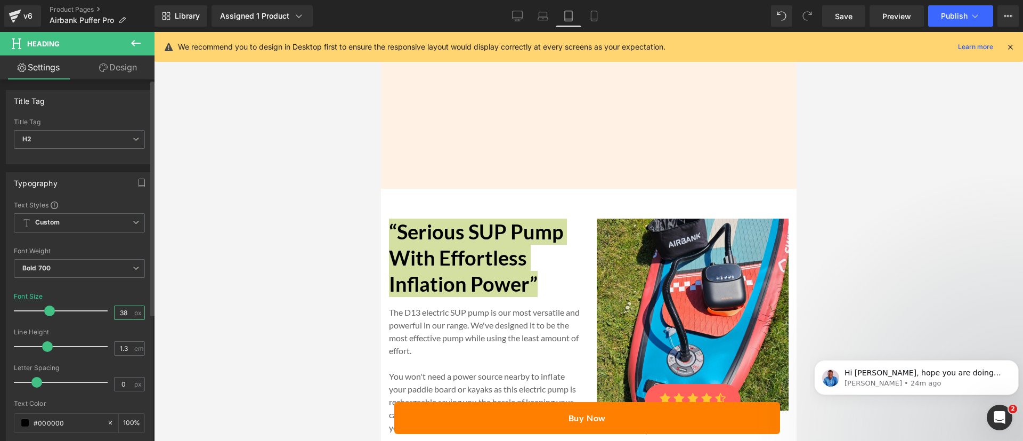
click at [115, 313] on input "38" at bounding box center [124, 312] width 19 height 13
type input "22"
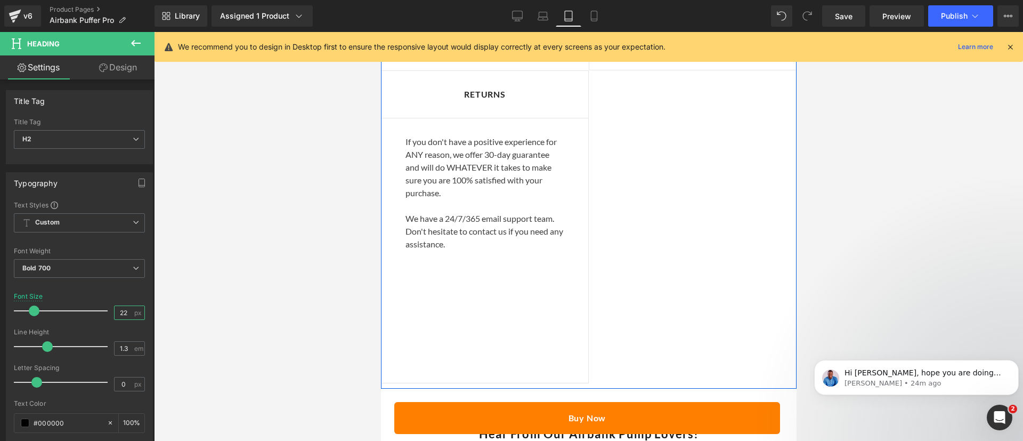
scroll to position [4738, 0]
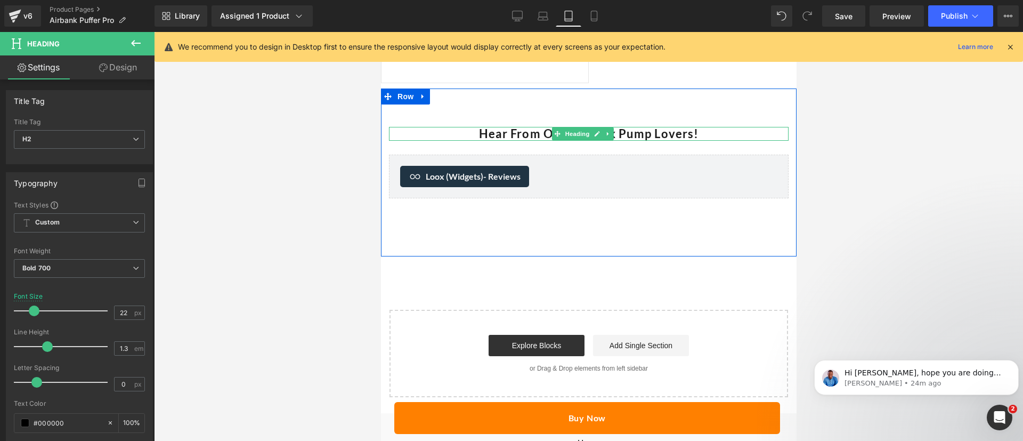
click at [529, 126] on b "Hear From Our Airbank Pump Lovers!" at bounding box center [588, 133] width 220 height 14
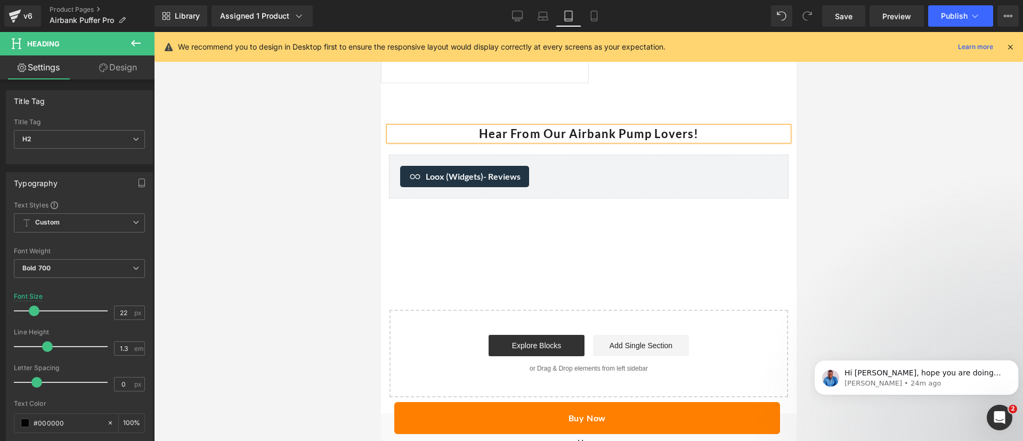
click at [529, 126] on b "Hear From Our Airbank Pump Lovers!" at bounding box center [588, 133] width 220 height 14
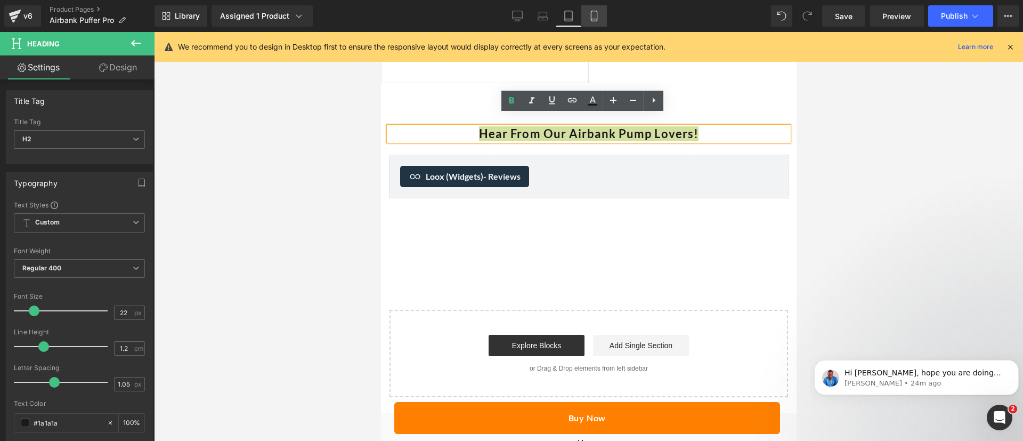
click at [593, 12] on icon at bounding box center [594, 16] width 11 height 11
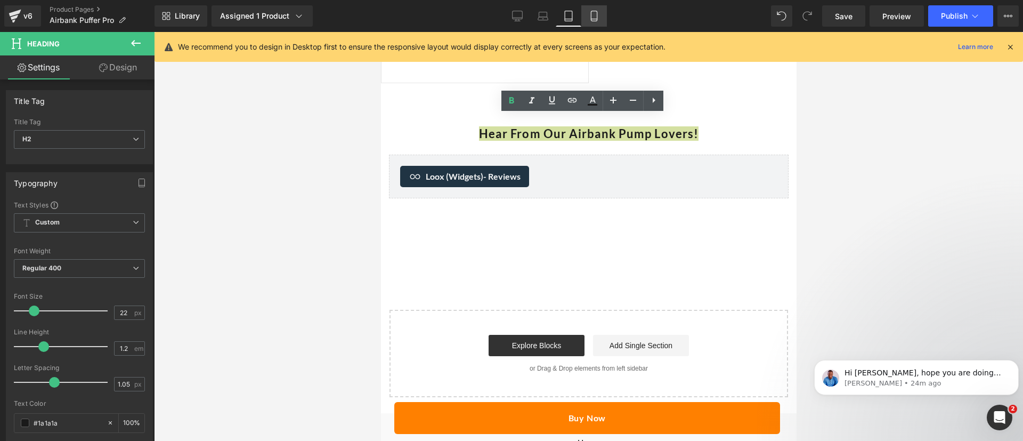
type input "100"
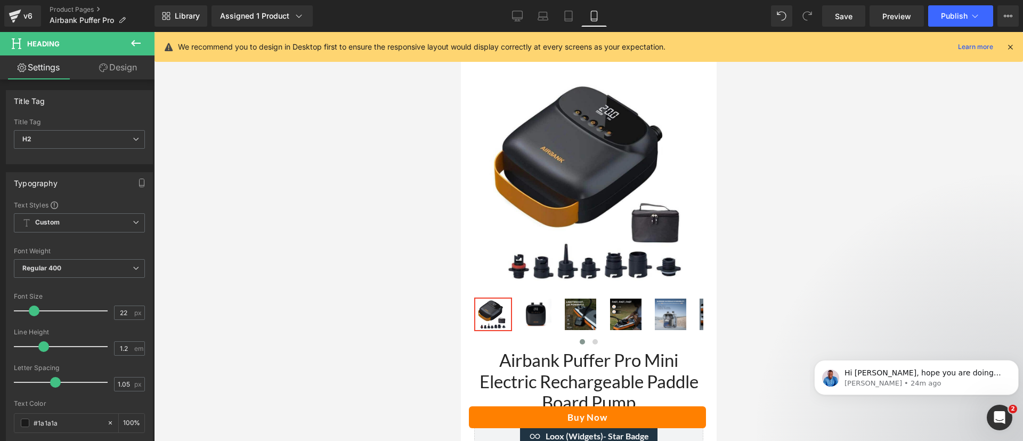
scroll to position [184, 0]
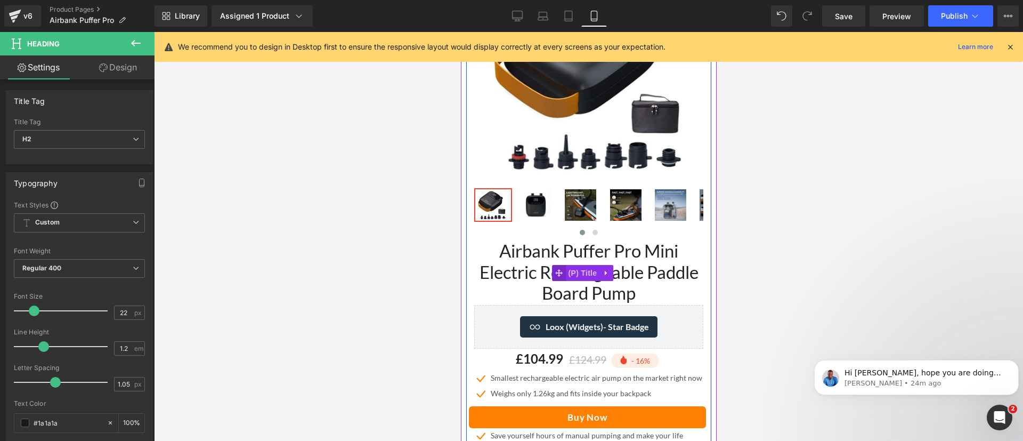
click at [564, 265] on span at bounding box center [558, 273] width 14 height 16
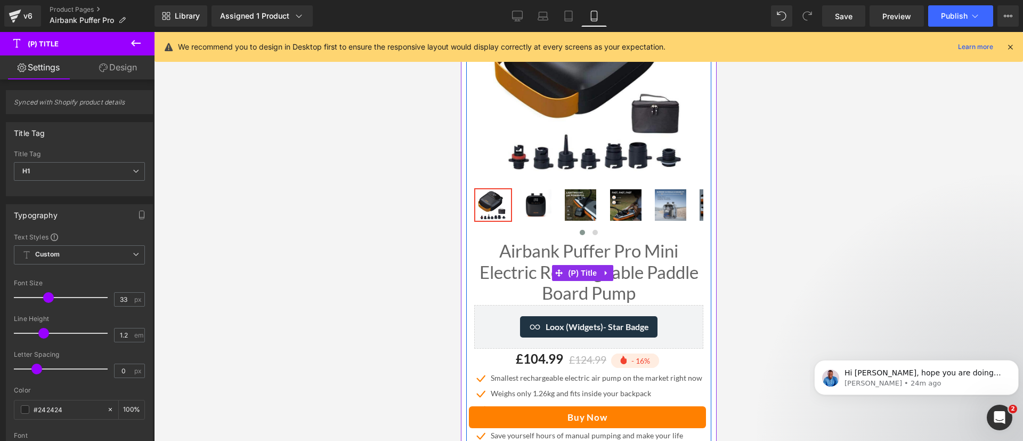
click at [520, 242] on link "Airbank Puffer Pro Mini Electric Rechargeable Paddle Board Pump" at bounding box center [588, 271] width 229 height 63
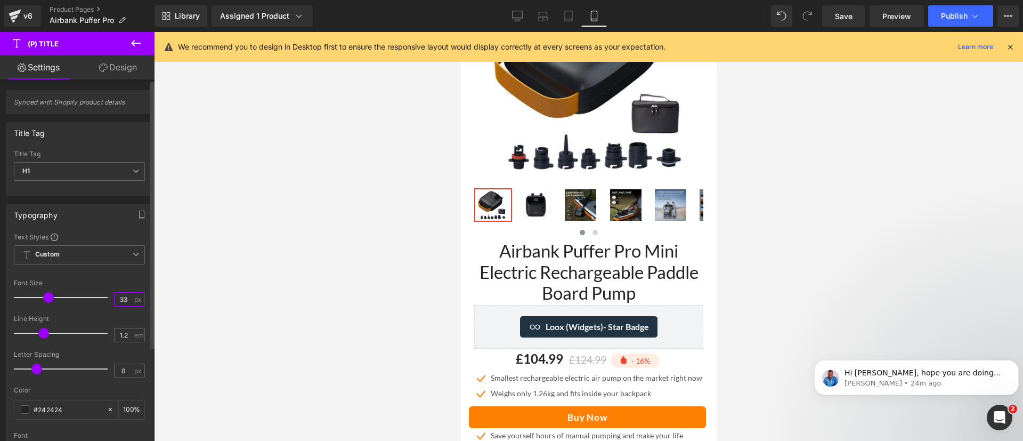
click at [120, 298] on input "33" at bounding box center [124, 298] width 19 height 13
type input "22"
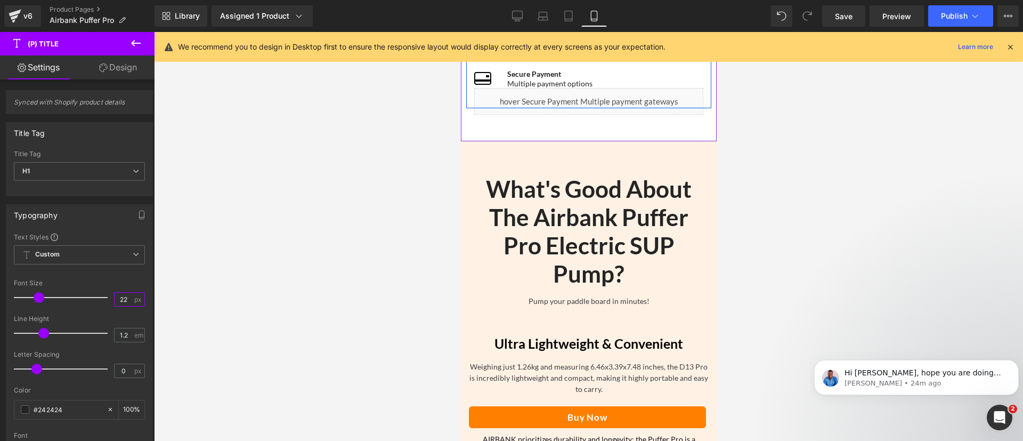
scroll to position [648, 0]
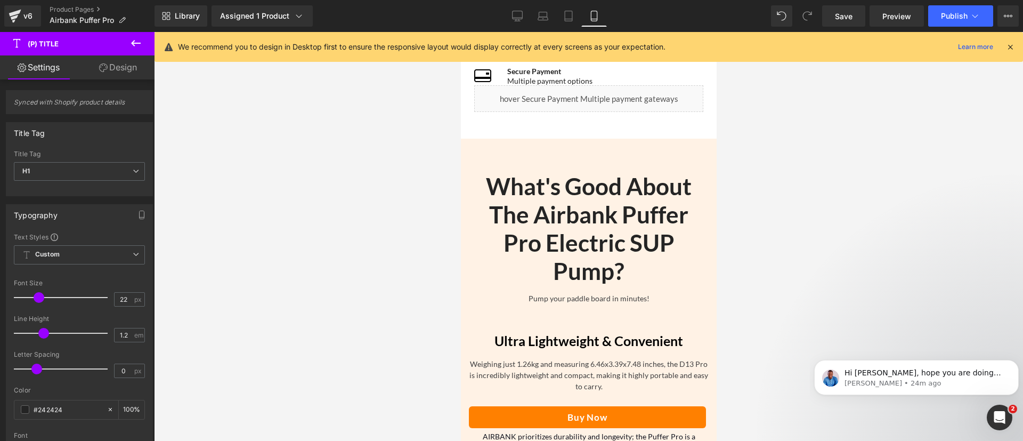
click at [563, 223] on div "What's Good About The Airbank Puffer Pro Electric SUP Pump? Heading" at bounding box center [588, 228] width 240 height 112
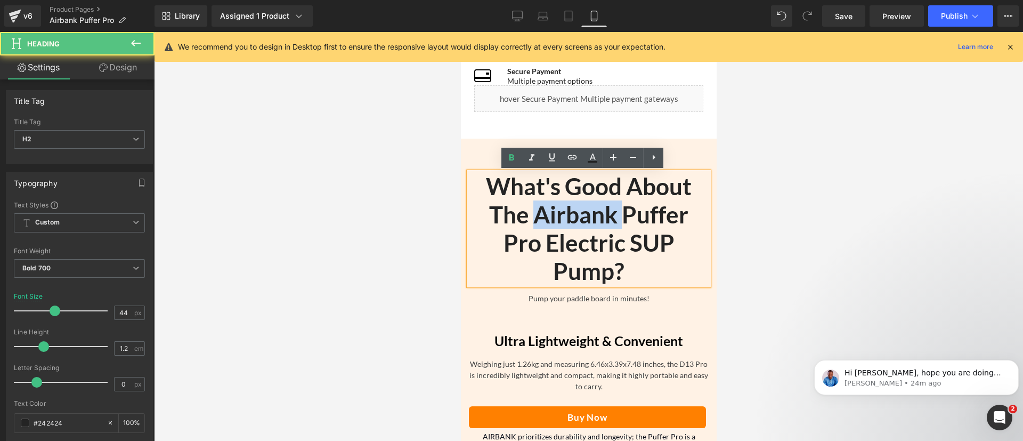
click at [563, 223] on h2 "What's Good About The Airbank Puffer Pro Electric SUP Pump?" at bounding box center [588, 228] width 240 height 112
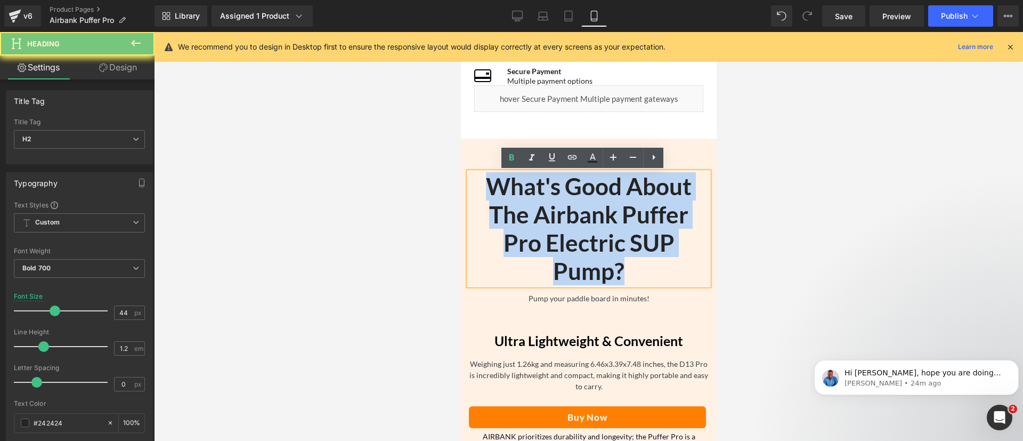
click at [563, 223] on h2 "What's Good About The Airbank Puffer Pro Electric SUP Pump?" at bounding box center [588, 228] width 240 height 112
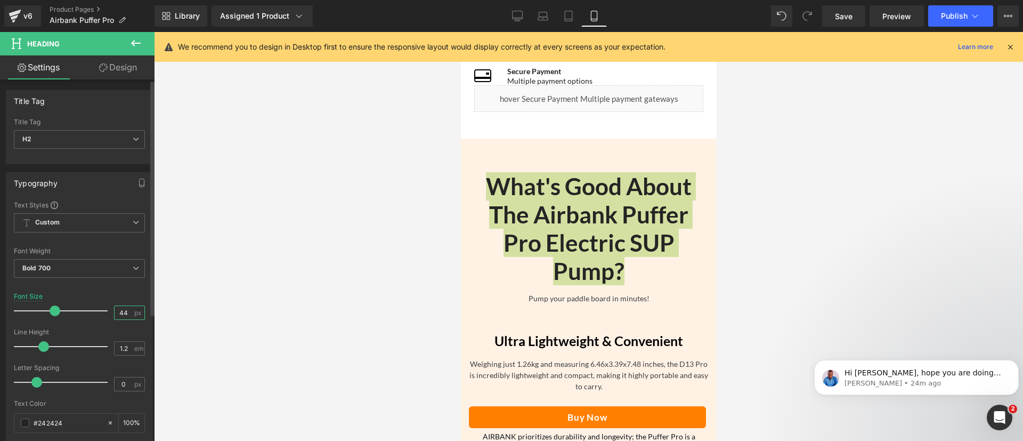
click at [115, 312] on input "44" at bounding box center [124, 312] width 19 height 13
type input "22"
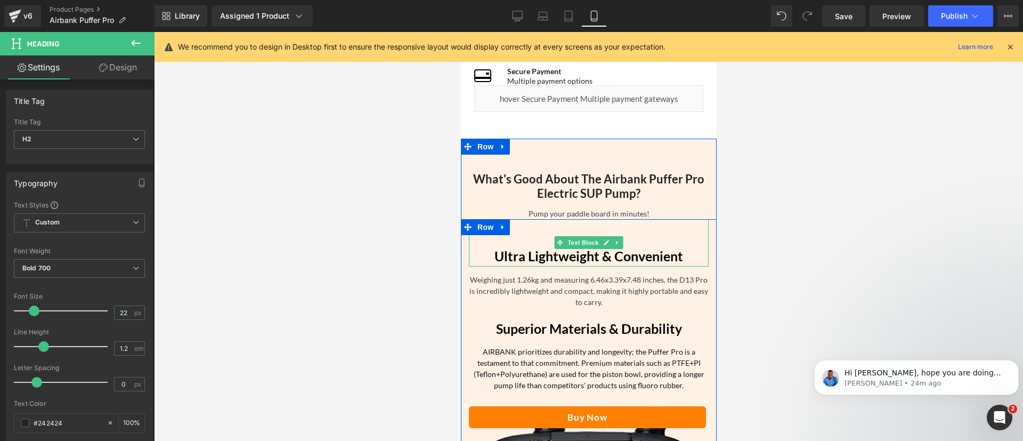
click at [538, 258] on b "Ultra Lightweight & Convenient" at bounding box center [588, 256] width 189 height 16
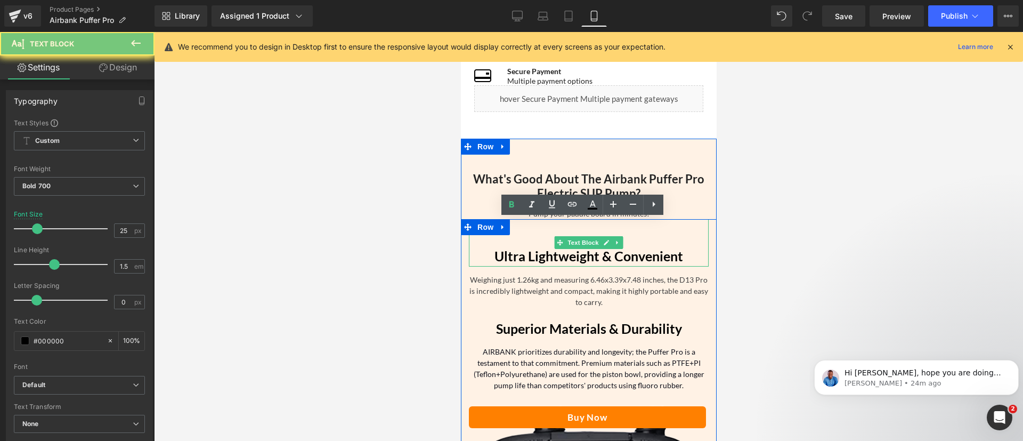
click at [538, 258] on b "Ultra Lightweight & Convenient" at bounding box center [588, 256] width 189 height 16
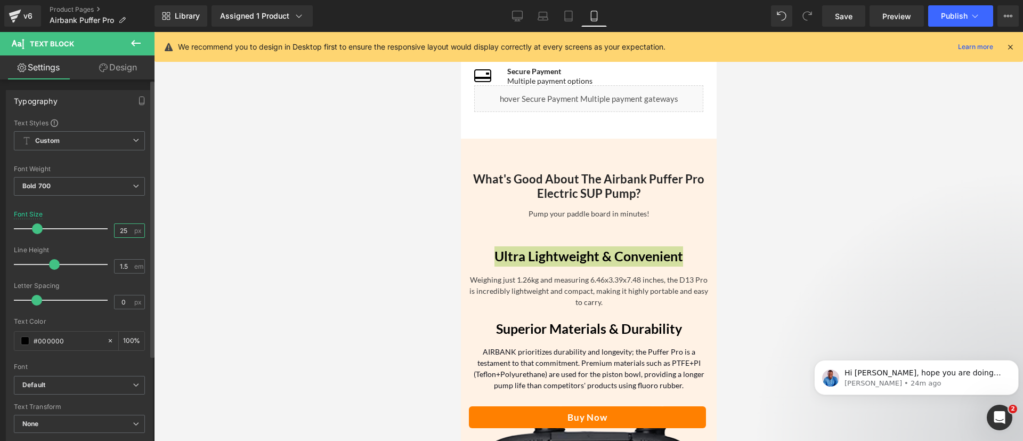
click at [119, 231] on input "25" at bounding box center [124, 230] width 19 height 13
type input "22"
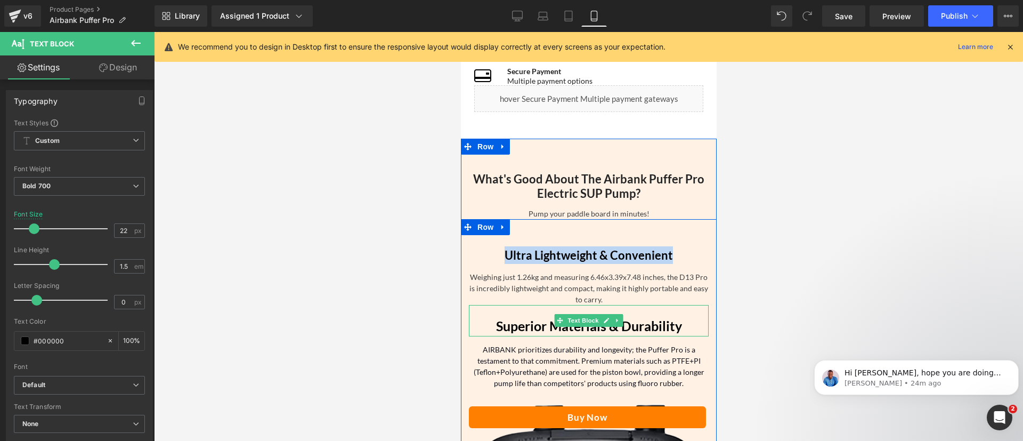
click at [541, 316] on div "Superior Materials & Durability" at bounding box center [588, 320] width 240 height 31
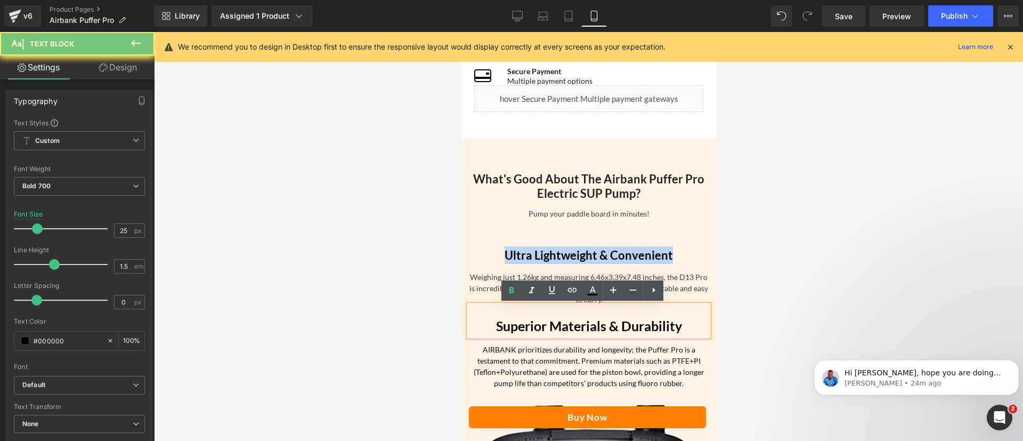
click at [541, 316] on div "Superior Materials & Durability" at bounding box center [588, 320] width 240 height 31
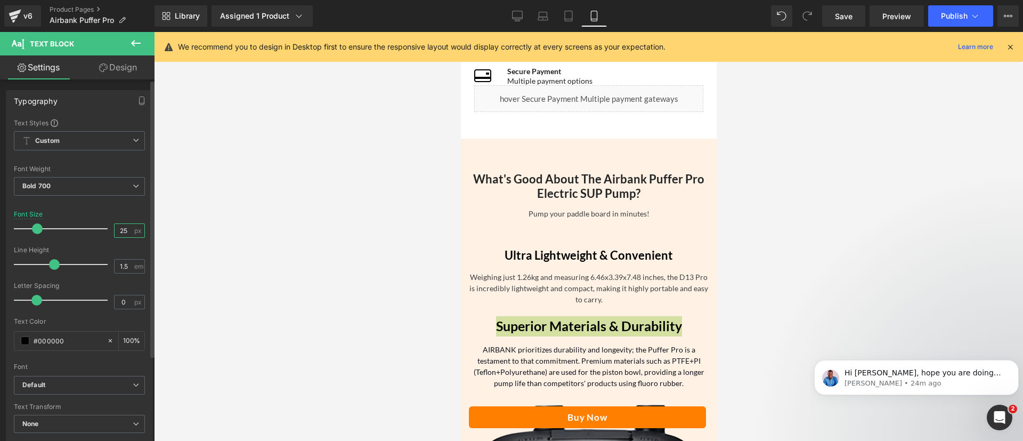
click at [121, 229] on input "25" at bounding box center [124, 230] width 19 height 13
type input "22"
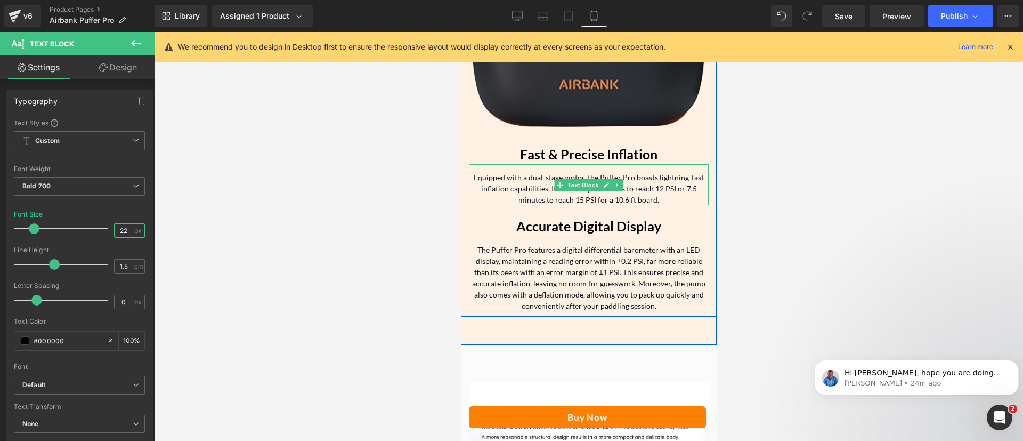
scroll to position [1197, 0]
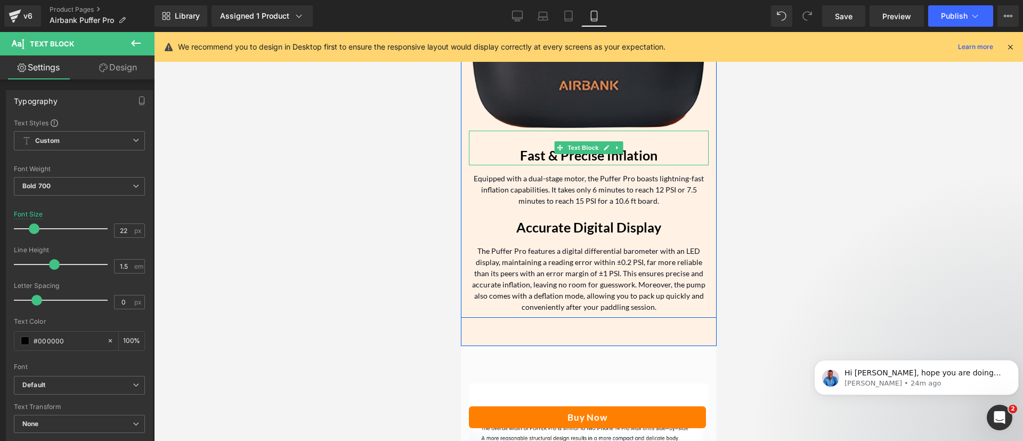
click at [541, 155] on b "Fast & Precise Inflation" at bounding box center [587, 155] width 137 height 16
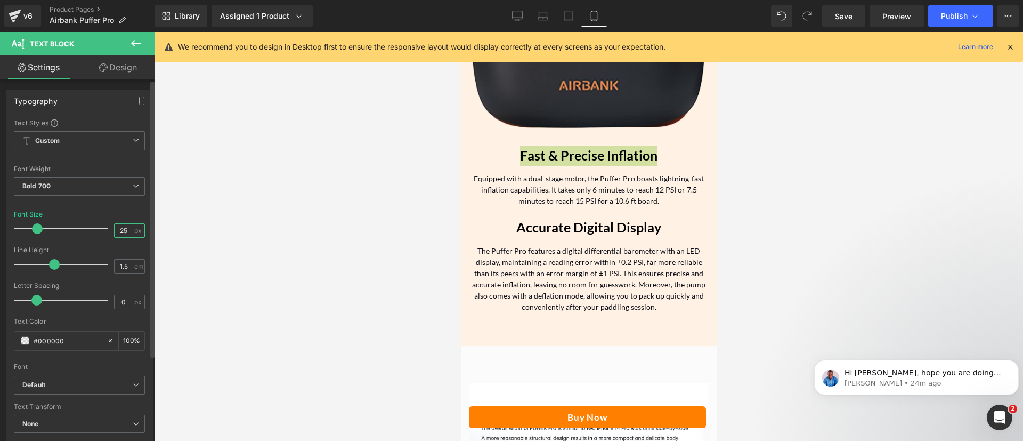
click at [121, 234] on input "25" at bounding box center [124, 230] width 19 height 13
type input "22"
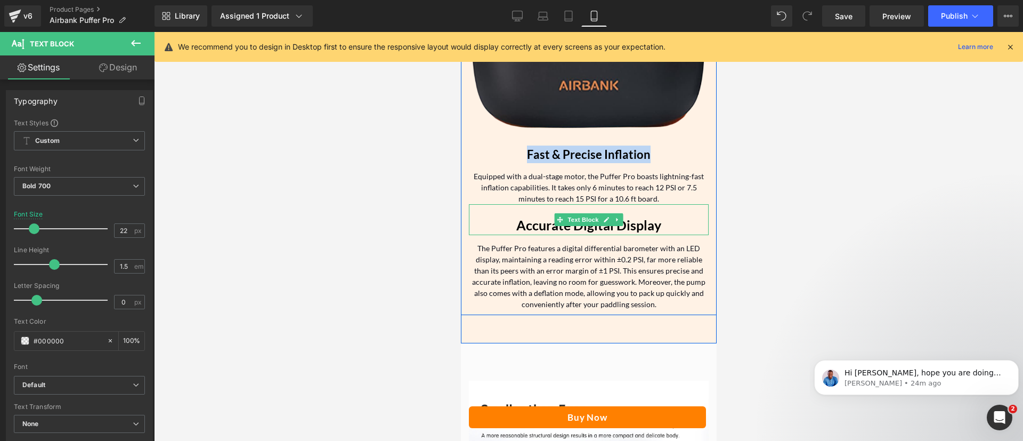
click at [555, 230] on b "Accurate Digital Display" at bounding box center [588, 225] width 145 height 16
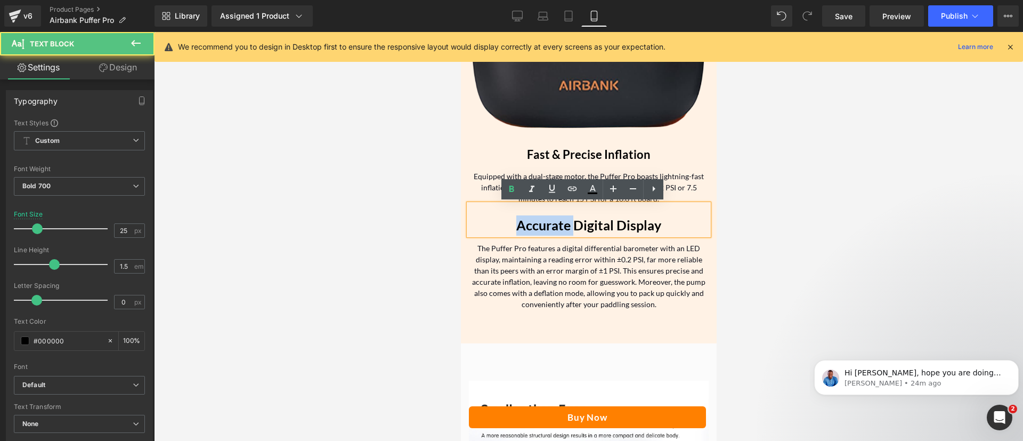
click at [555, 230] on b "Accurate Digital Display" at bounding box center [588, 225] width 145 height 16
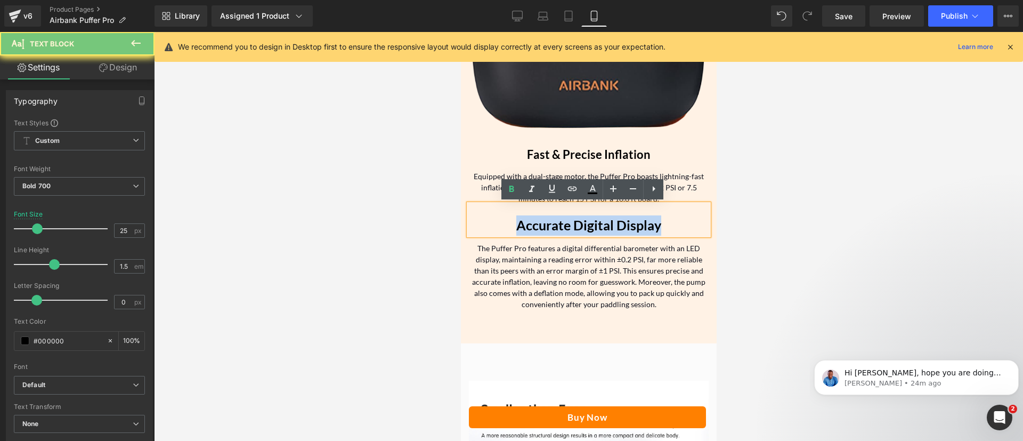
click at [555, 230] on b "Accurate Digital Display" at bounding box center [588, 225] width 145 height 16
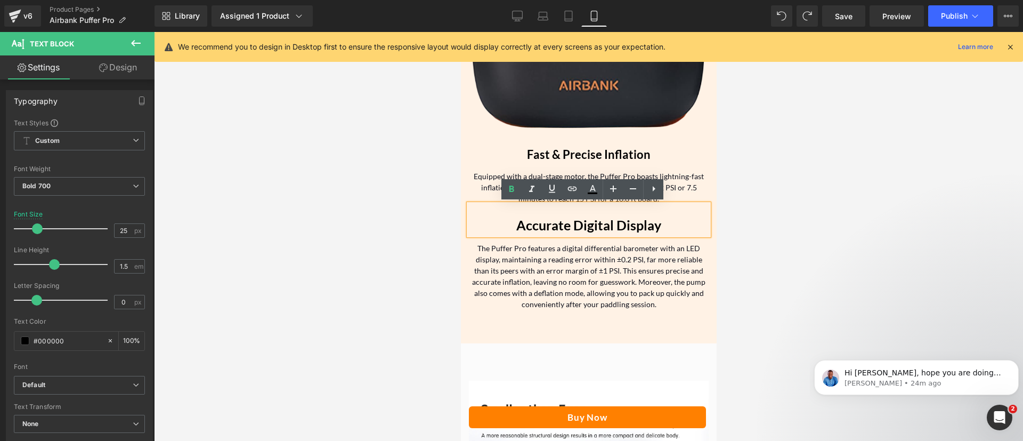
click at [562, 226] on b "Accurate Digital Display" at bounding box center [588, 225] width 145 height 16
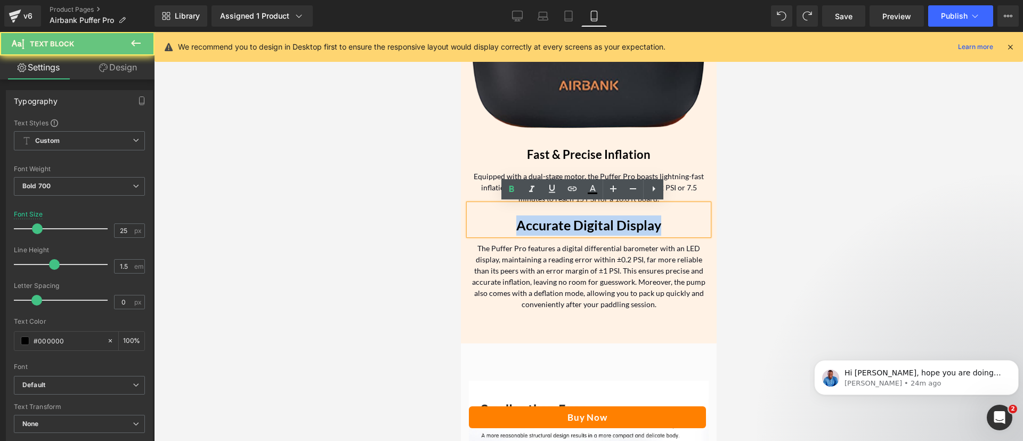
click at [562, 226] on b "Accurate Digital Display" at bounding box center [588, 225] width 145 height 16
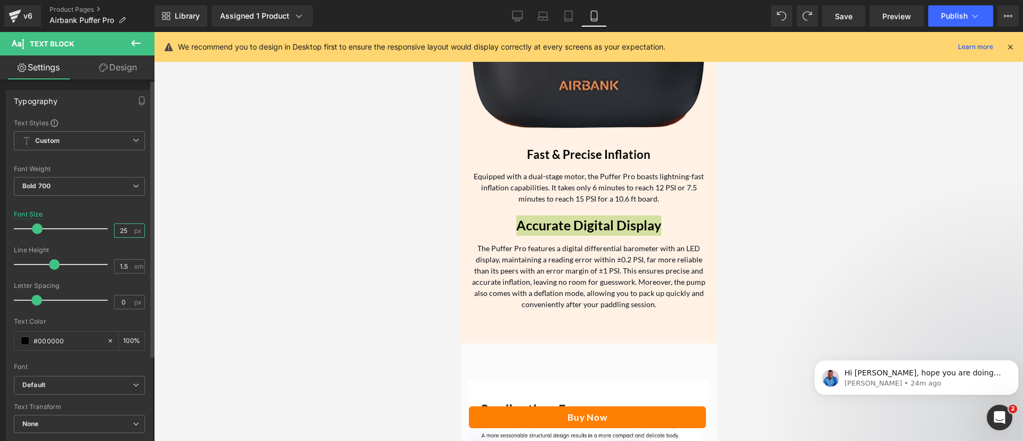
click at [123, 233] on input "25" at bounding box center [124, 230] width 19 height 13
type input "22"
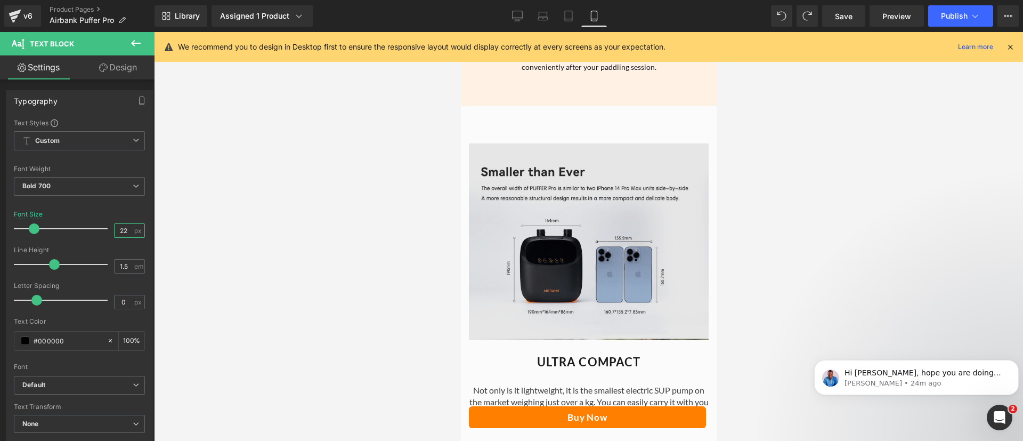
scroll to position [1558, 0]
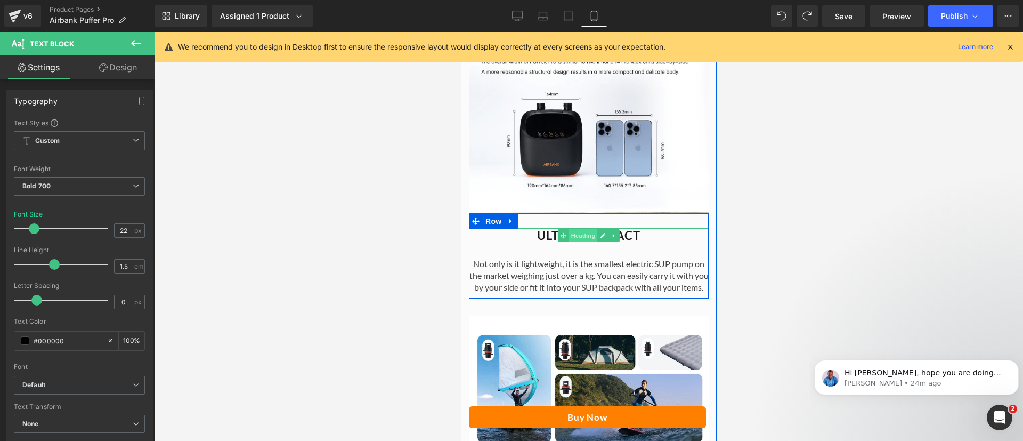
click at [568, 232] on span "Heading" at bounding box center [582, 235] width 29 height 13
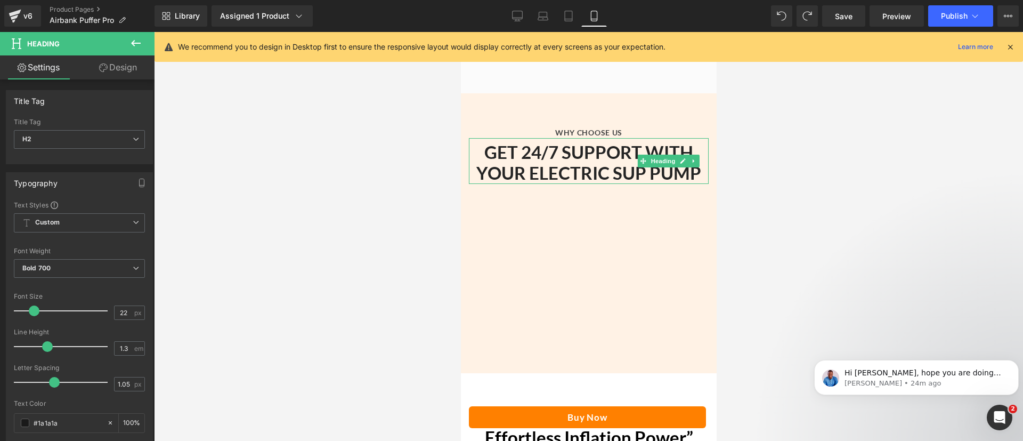
scroll to position [2555, 0]
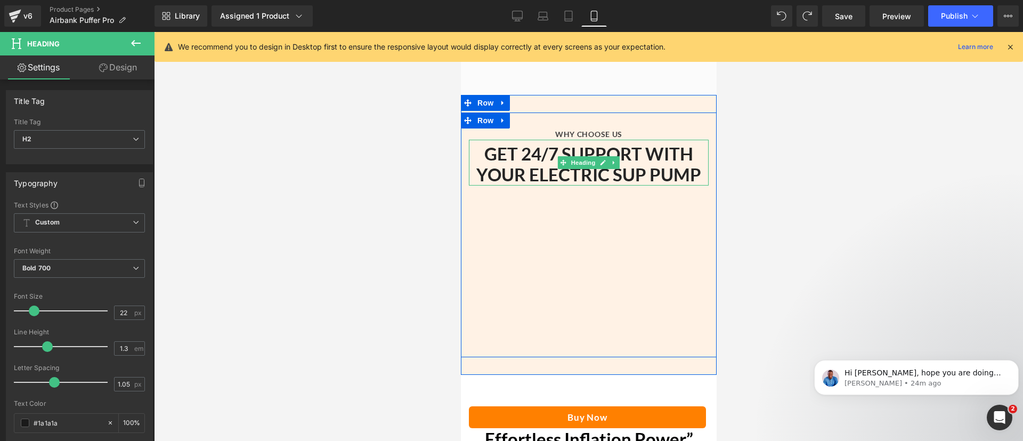
click at [500, 163] on b "GET 24/7 SUPPORT WITH YOUR ELECTRIC SUP PUMP" at bounding box center [588, 164] width 225 height 43
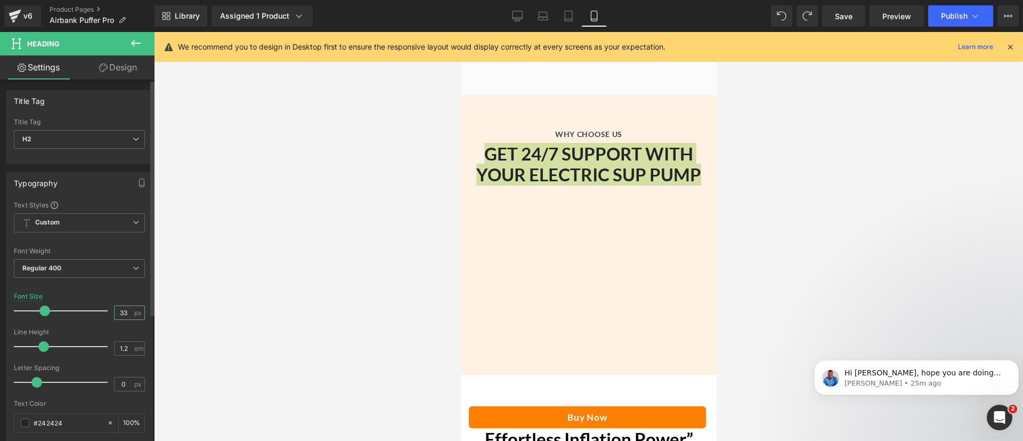
click at [123, 311] on input "33" at bounding box center [124, 312] width 19 height 13
type input "22"
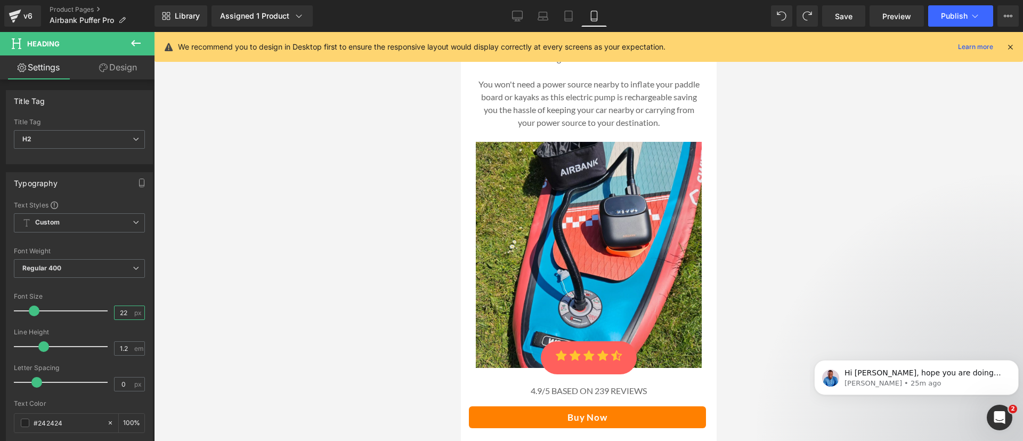
scroll to position [2885, 0]
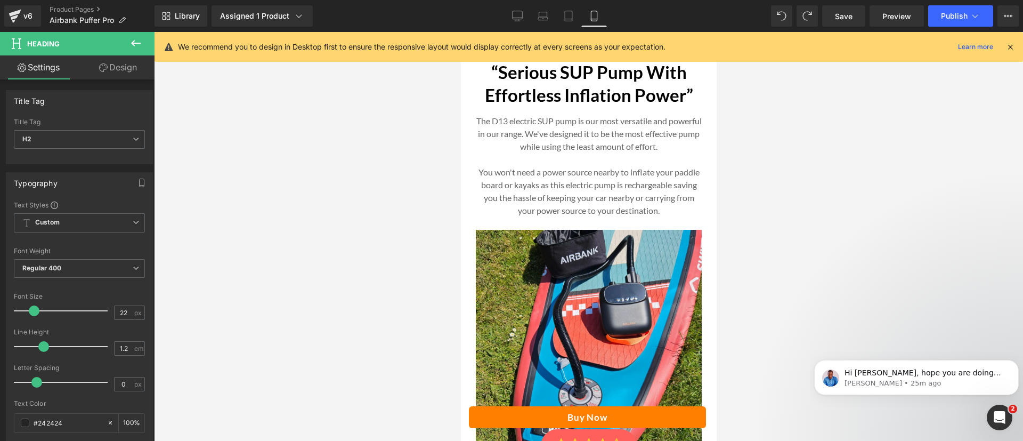
click at [532, 105] on strong "“Serious SUP Pump With Effortless Inflation Power”" at bounding box center [588, 83] width 208 height 44
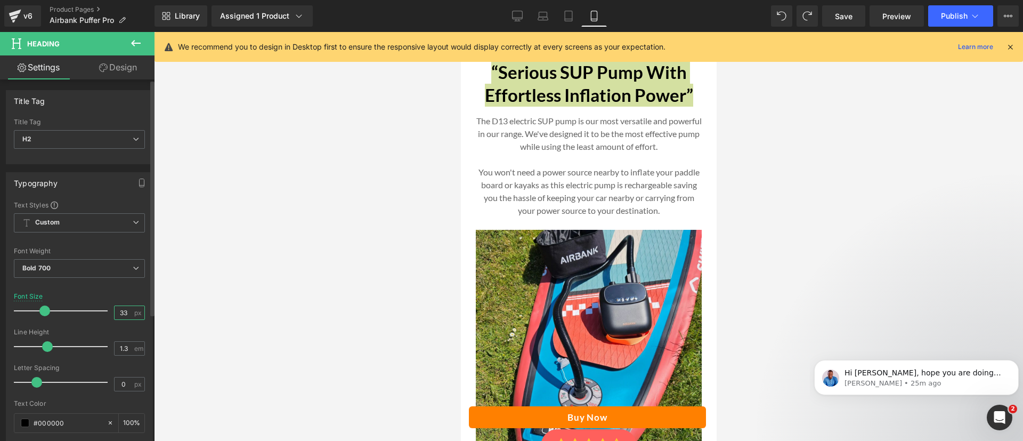
click at [123, 313] on input "33" at bounding box center [124, 312] width 19 height 13
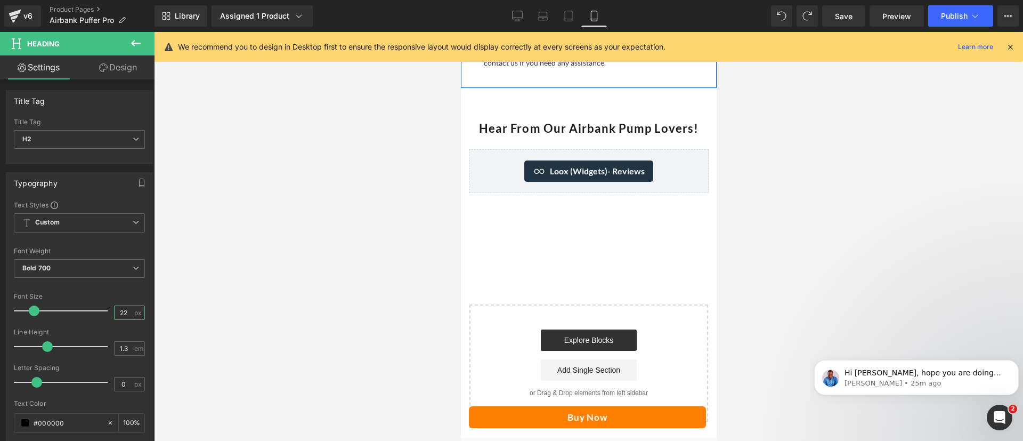
scroll to position [4005, 0]
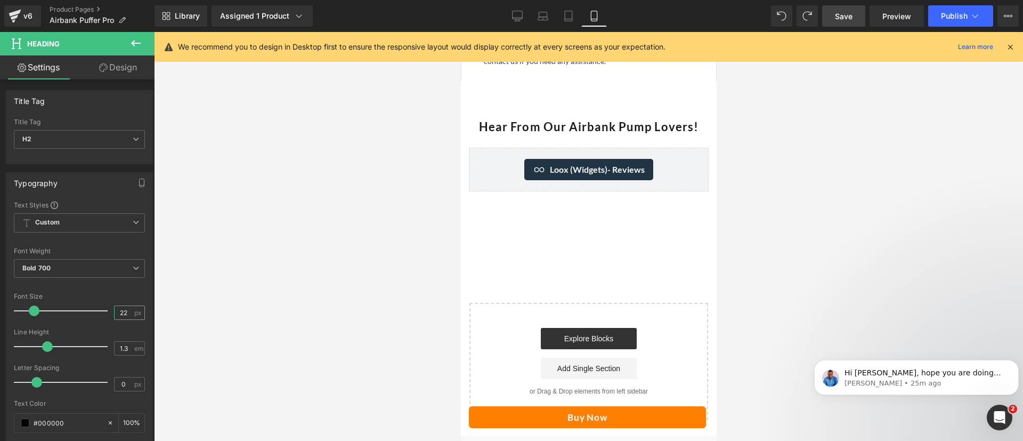
type input "22"
drag, startPoint x: 841, startPoint y: 13, endPoint x: 4, endPoint y: 254, distance: 870.4
click at [841, 13] on span "Save" at bounding box center [844, 16] width 18 height 11
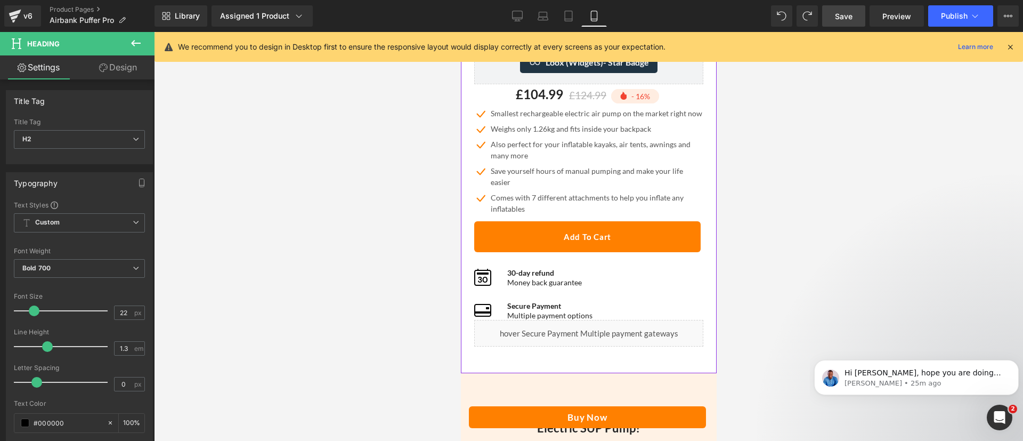
scroll to position [781, 0]
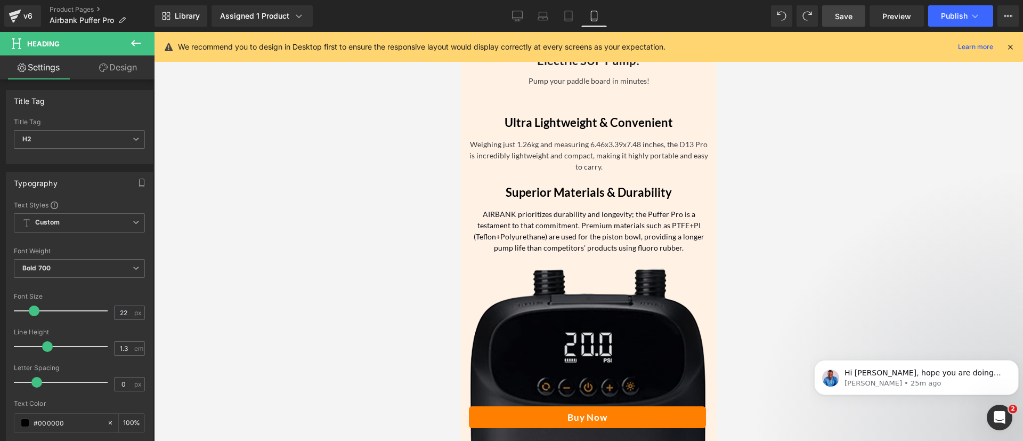
click at [583, 351] on img at bounding box center [588, 400] width 240 height 294
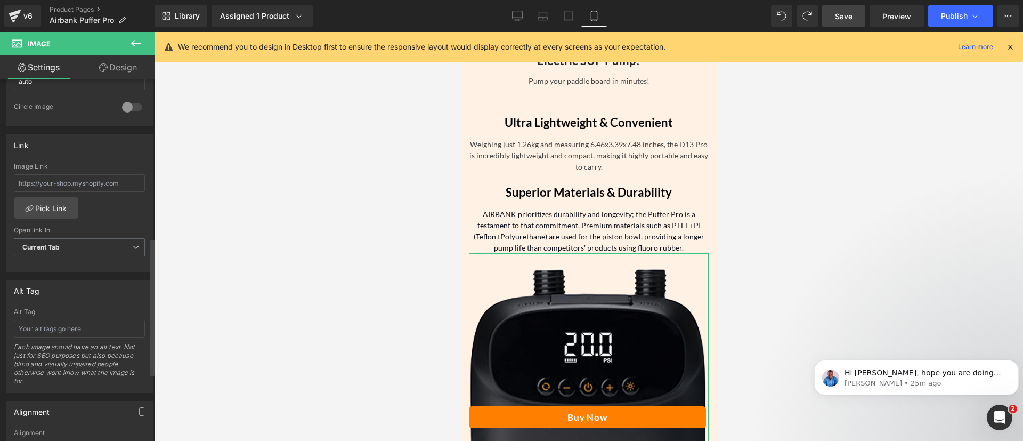
scroll to position [413, 0]
click at [83, 326] on input "text" at bounding box center [79, 327] width 131 height 18
type input "Airbank puffer pro product image"
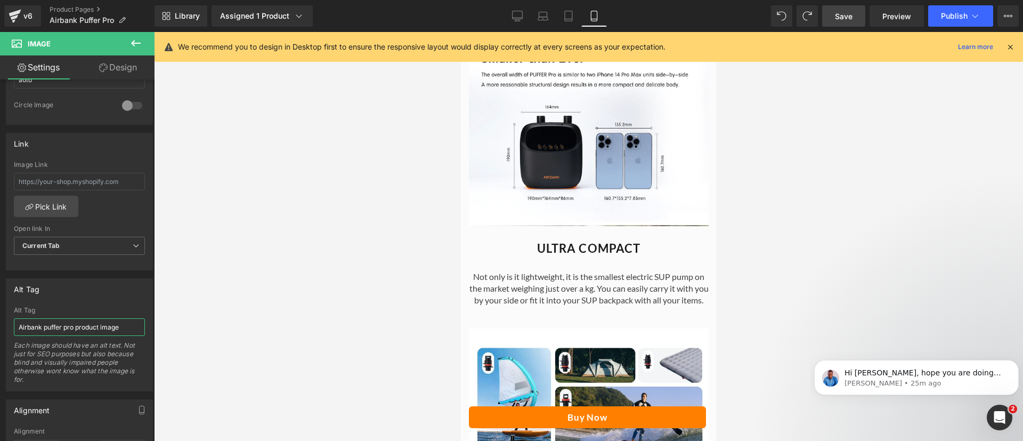
scroll to position [1597, 0]
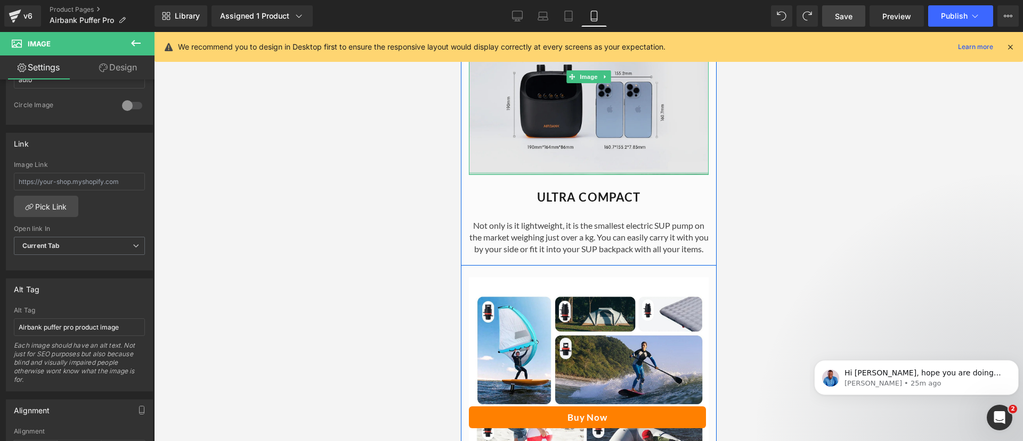
click at [578, 142] on img at bounding box center [588, 77] width 240 height 196
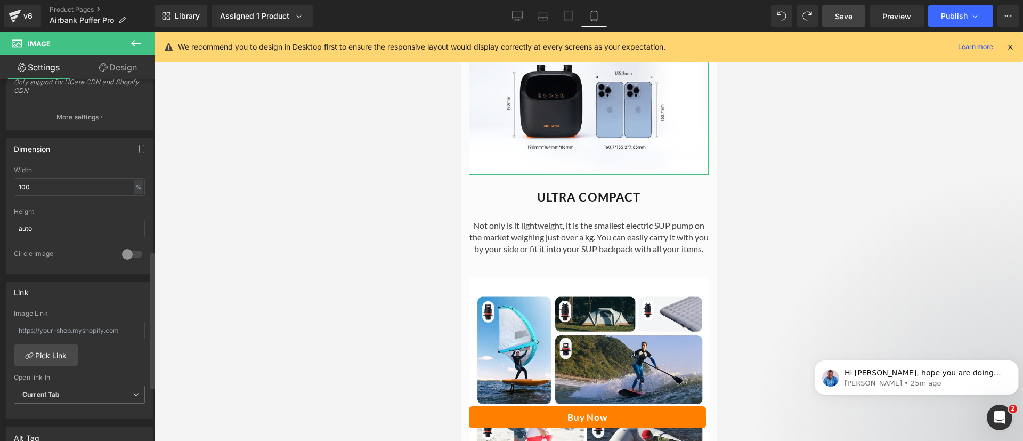
scroll to position [463, 0]
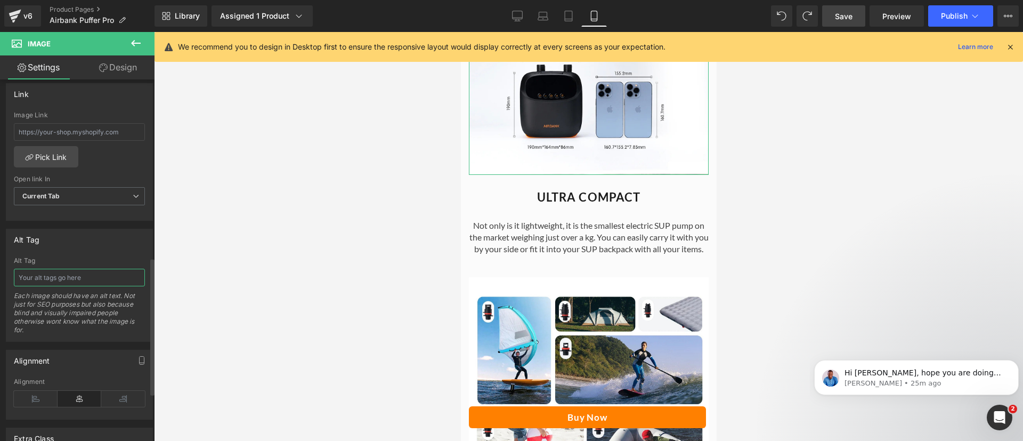
click at [57, 274] on input "text" at bounding box center [79, 278] width 131 height 18
paste input "Airbank puffer pro product image"
drag, startPoint x: 77, startPoint y: 275, endPoint x: 215, endPoint y: 294, distance: 138.6
click at [215, 294] on div "Heading You are previewing how the will restyle your page. You can not edit Ele…" at bounding box center [511, 229] width 1023 height 459
click at [107, 282] on input "Airbank puffer pro product image" at bounding box center [79, 278] width 131 height 18
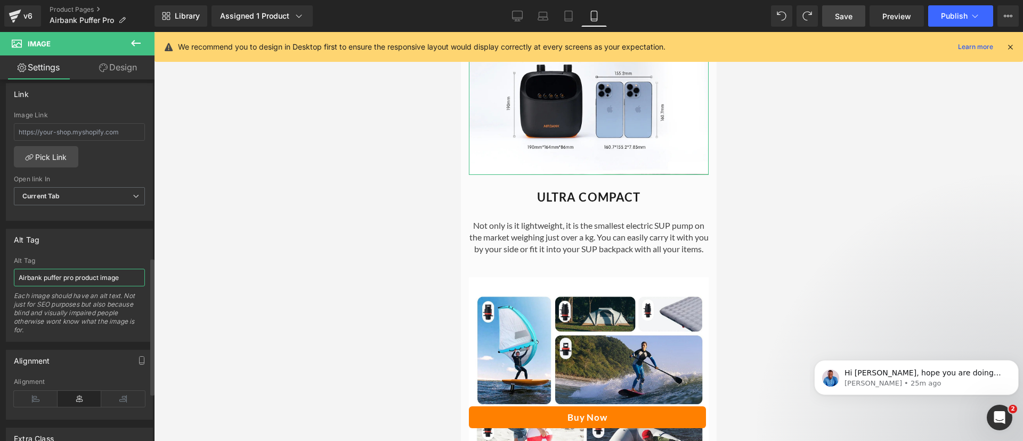
click at [107, 282] on input "Airbank puffer pro product image" at bounding box center [79, 278] width 131 height 18
type input "Airbank puffer pro product comparison with iphone"
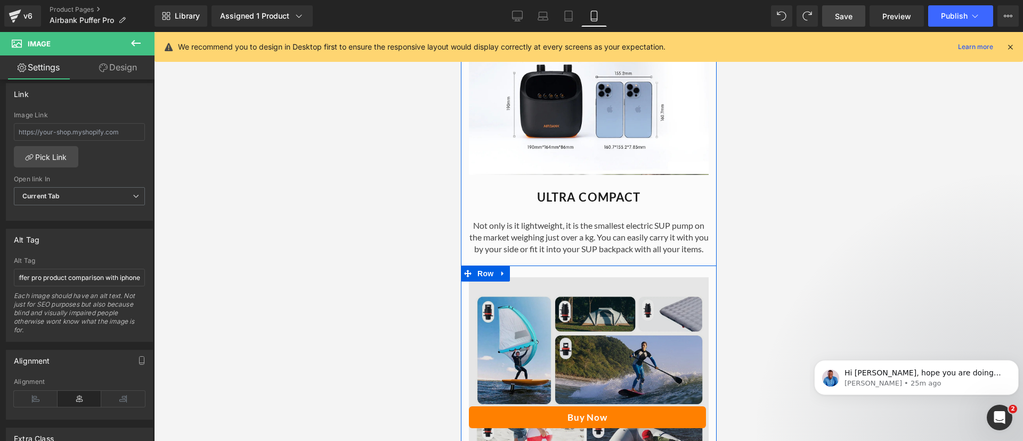
click at [526, 362] on img at bounding box center [588, 397] width 240 height 240
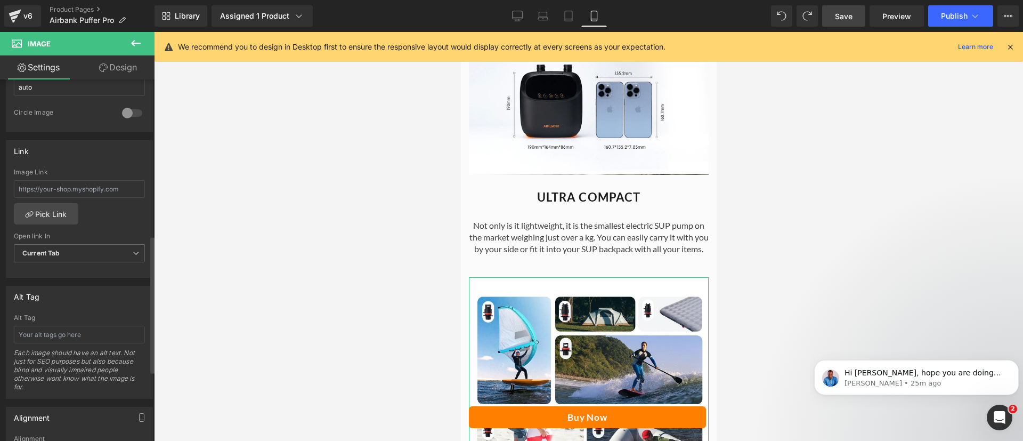
scroll to position [407, 0]
click at [81, 336] on input "text" at bounding box center [79, 333] width 131 height 18
paste input "Airbank puffer pro product image"
drag, startPoint x: 77, startPoint y: 336, endPoint x: 318, endPoint y: 320, distance: 241.8
click at [318, 320] on div "Heading You are previewing how the will restyle your page. You can not edit Ele…" at bounding box center [511, 229] width 1023 height 459
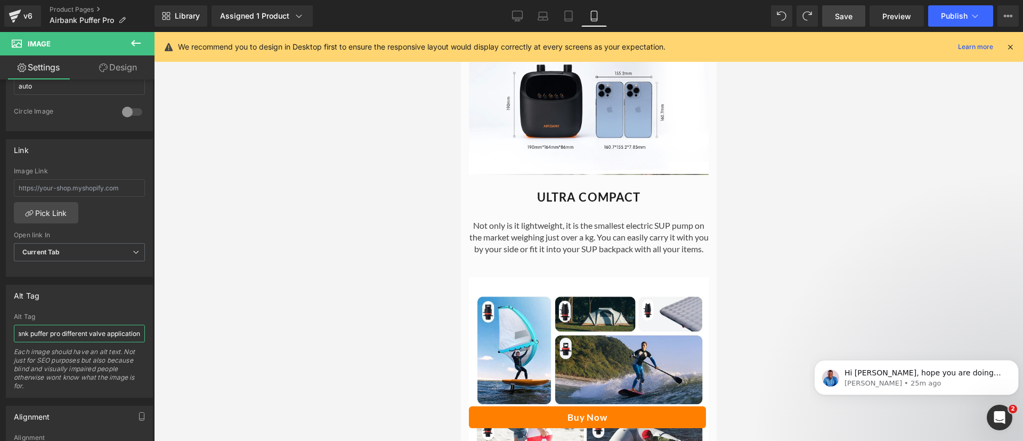
type input "Airbank puffer pro different valve applications"
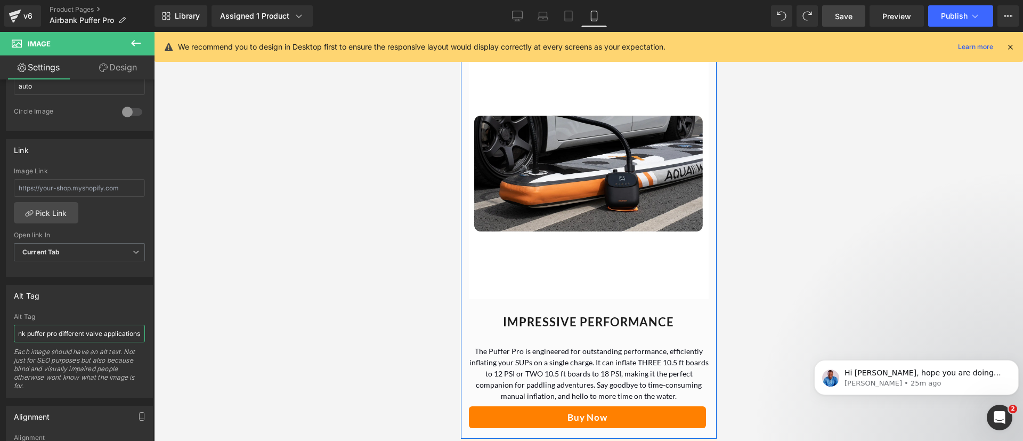
scroll to position [2212, 0]
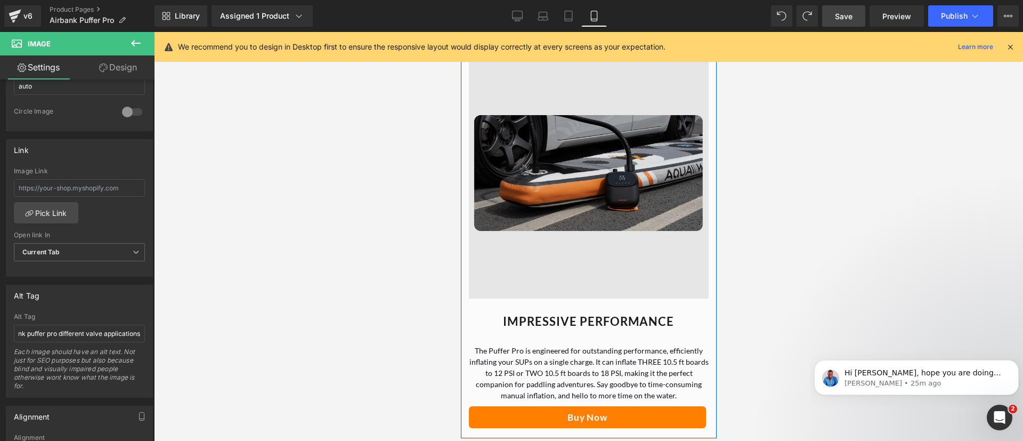
click at [579, 155] on img at bounding box center [588, 179] width 240 height 240
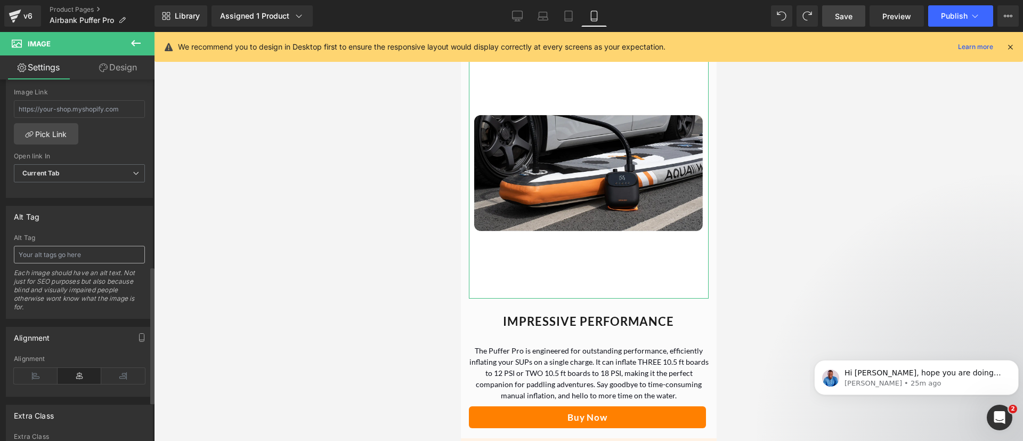
scroll to position [487, 0]
click at [88, 250] on input "text" at bounding box center [79, 254] width 131 height 18
paste input "Airbank puffer pro product image"
drag, startPoint x: 98, startPoint y: 253, endPoint x: 237, endPoint y: 238, distance: 139.8
click at [237, 238] on div "Heading You are previewing how the will restyle your page. You can not edit Ele…" at bounding box center [511, 229] width 1023 height 459
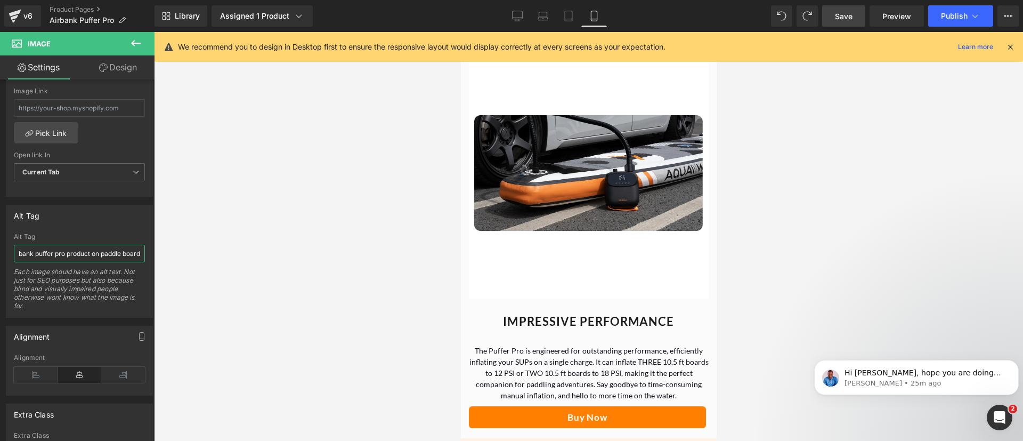
scroll to position [0, 14]
type input "Airbank puffer pro product on paddle board with valve attached"
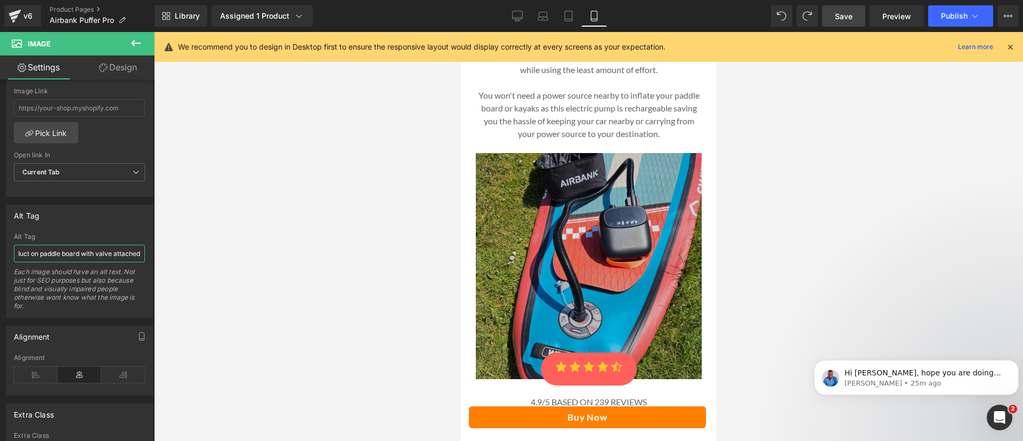
scroll to position [2947, 0]
click at [583, 249] on img at bounding box center [588, 265] width 226 height 226
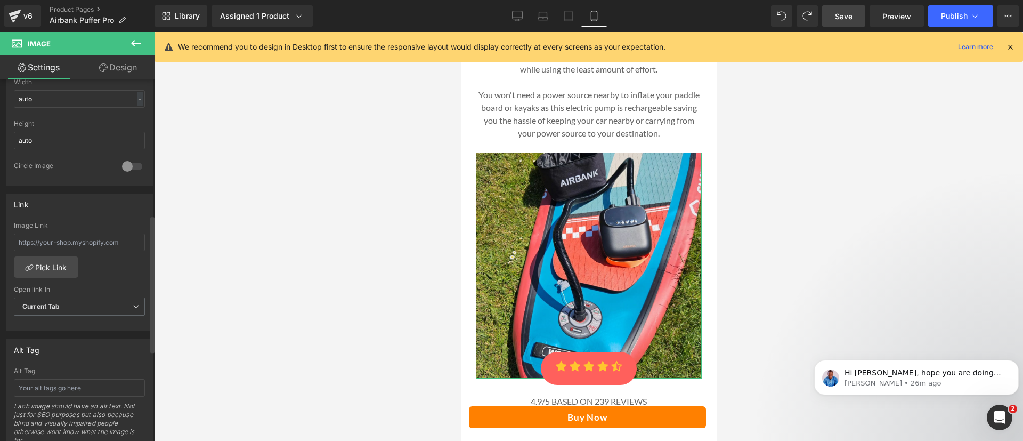
scroll to position [486, 0]
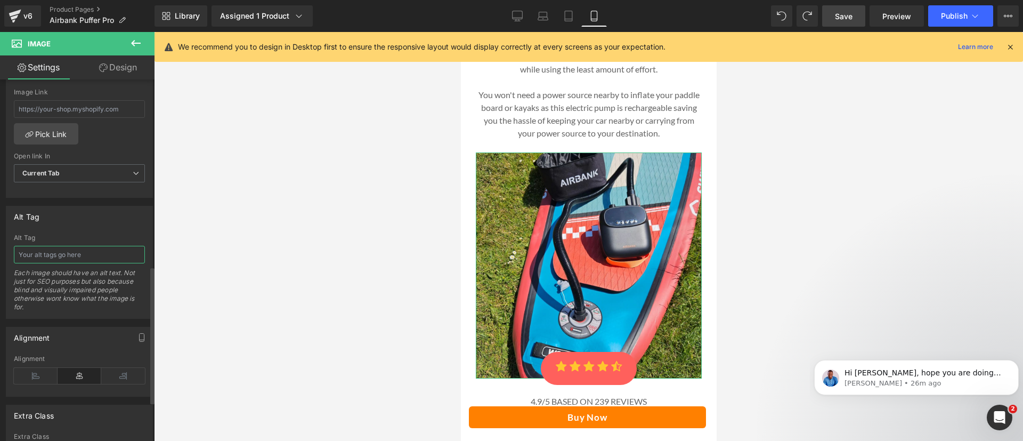
click at [82, 254] on input "text" at bounding box center [79, 255] width 131 height 18
paste input "Airbank puffer pro product image"
click at [111, 255] on input "Airbank puffer pro product image" at bounding box center [79, 255] width 131 height 18
click at [129, 255] on input "Airbank puffer pro product image" at bounding box center [79, 255] width 131 height 18
click at [109, 255] on input "Airbank puffer pro product image" at bounding box center [79, 255] width 131 height 18
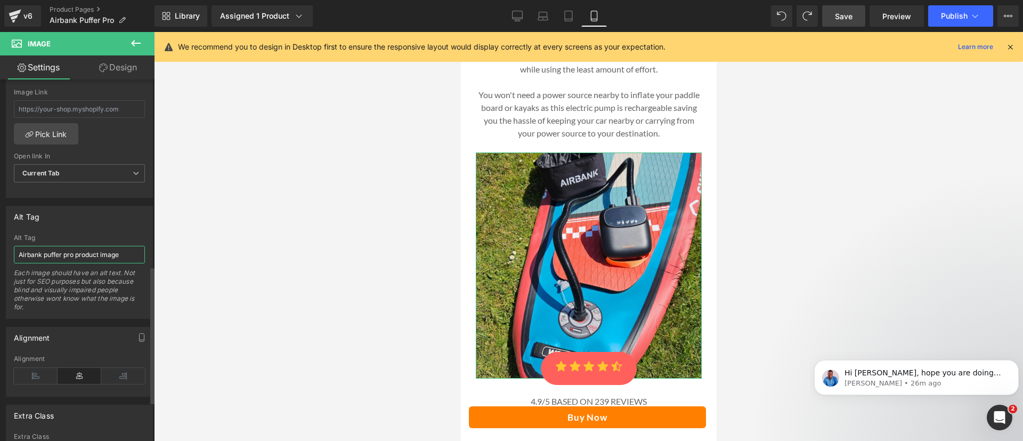
click at [109, 255] on input "Airbank puffer pro product image" at bounding box center [79, 255] width 131 height 18
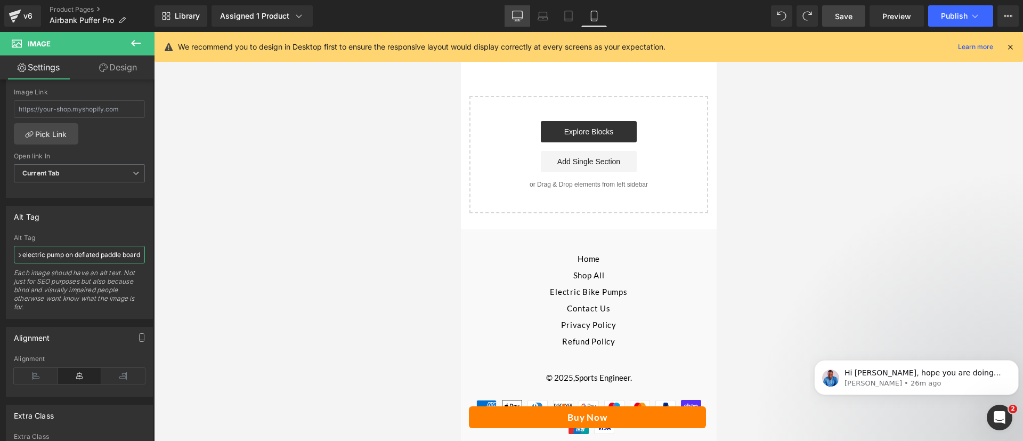
type input "Airbank puffer pro electric pump on deflated paddle board"
click at [514, 18] on icon at bounding box center [517, 16] width 11 height 11
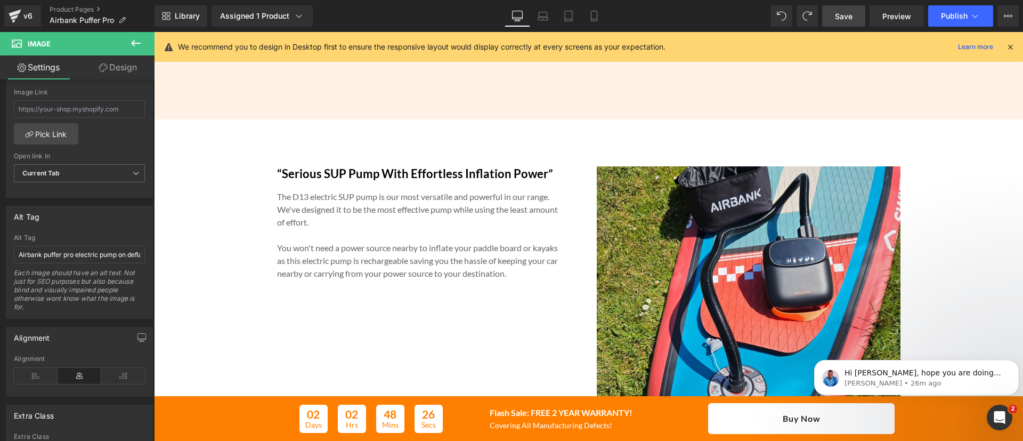
scroll to position [2235, 0]
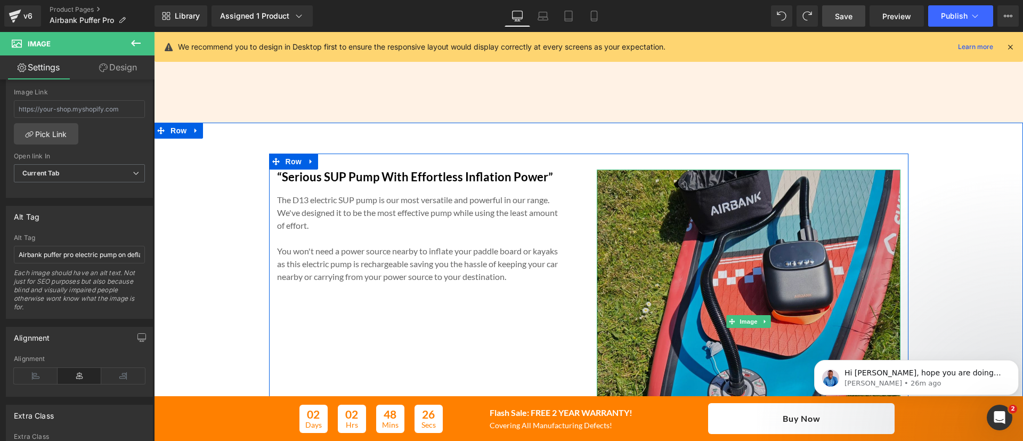
click at [646, 263] on img at bounding box center [749, 321] width 304 height 304
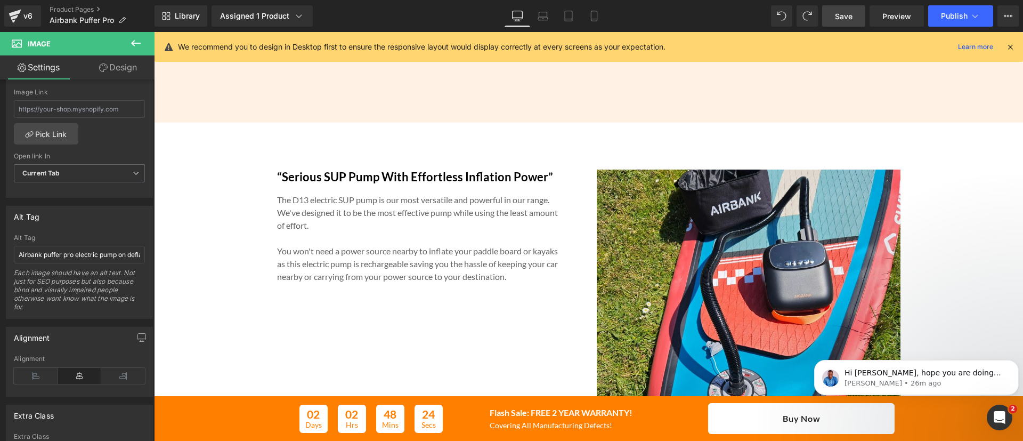
click at [833, 18] on link "Save" at bounding box center [843, 15] width 43 height 21
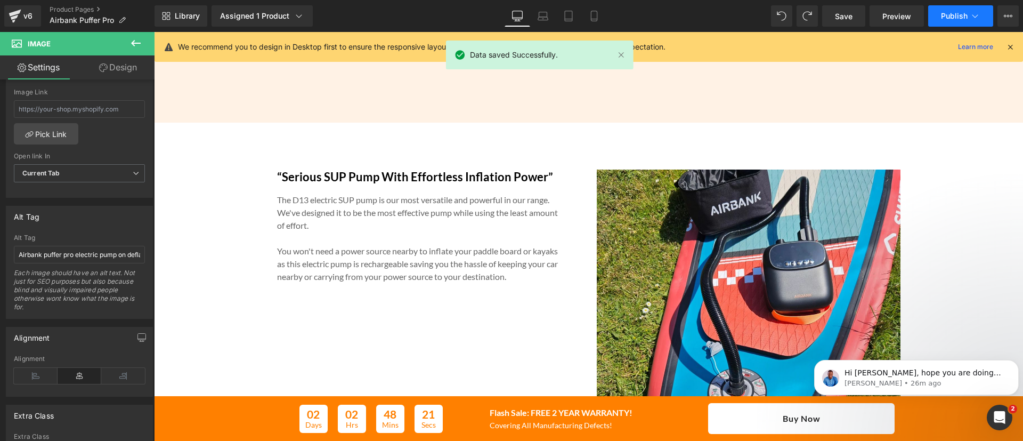
click at [961, 17] on span "Publish" at bounding box center [954, 16] width 27 height 9
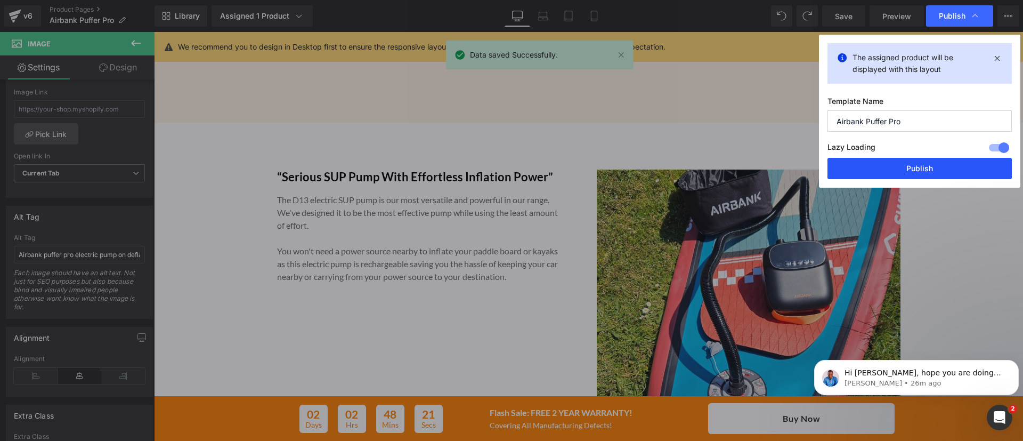
click at [915, 165] on button "Publish" at bounding box center [919, 168] width 184 height 21
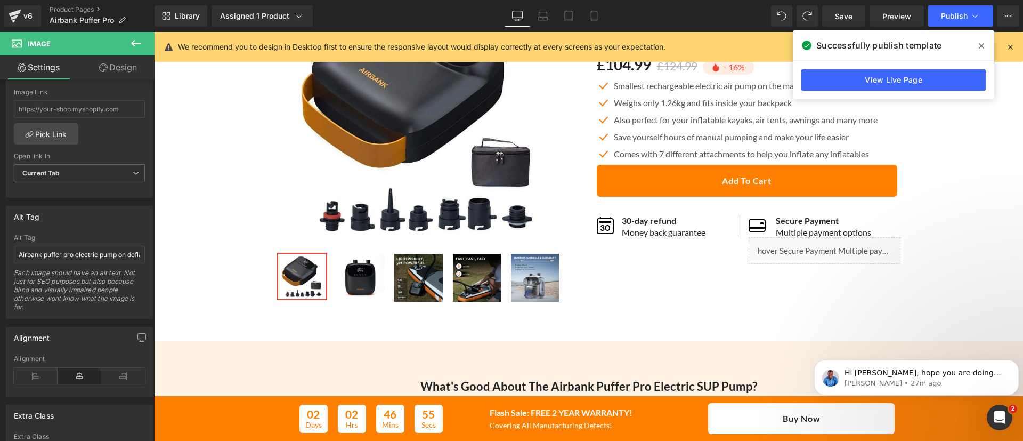
scroll to position [145, 0]
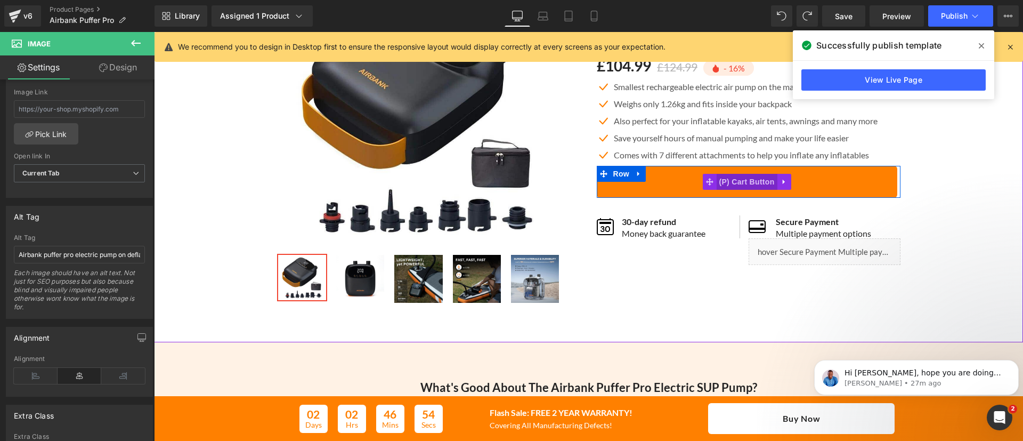
click at [742, 179] on span "(P) Cart Button" at bounding box center [746, 182] width 61 height 16
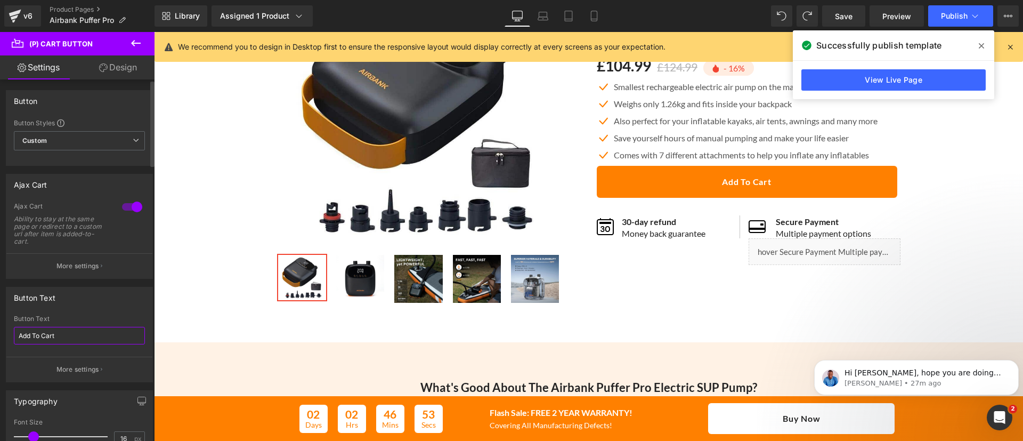
click at [81, 336] on input "Add To Cart" at bounding box center [79, 336] width 131 height 18
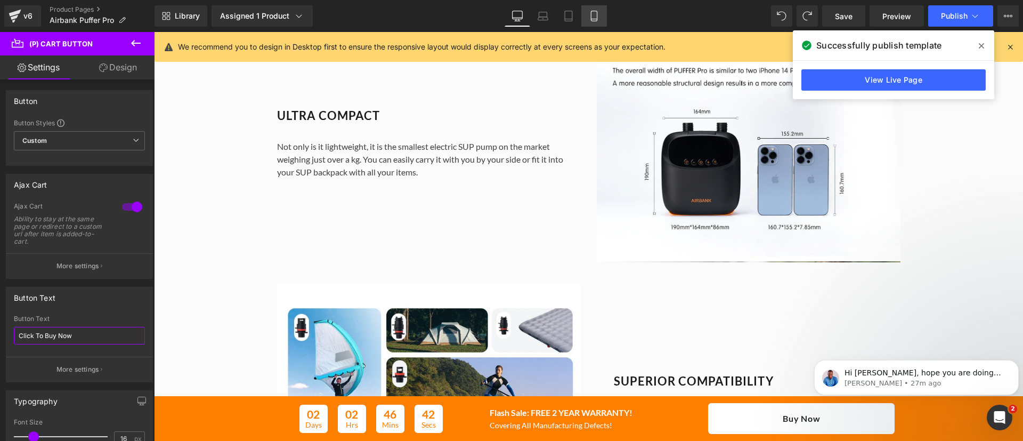
type input "Click To Buy Now"
click at [595, 18] on icon at bounding box center [594, 16] width 11 height 11
type input "15"
type input "100"
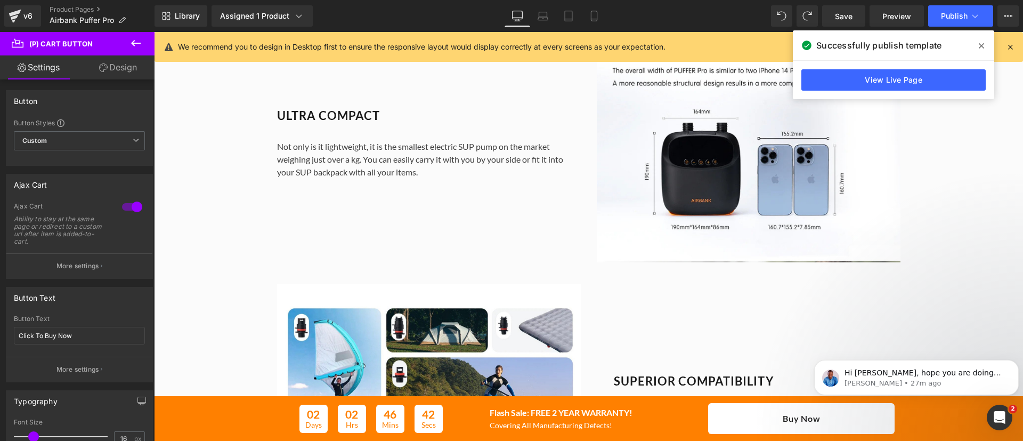
type input "100"
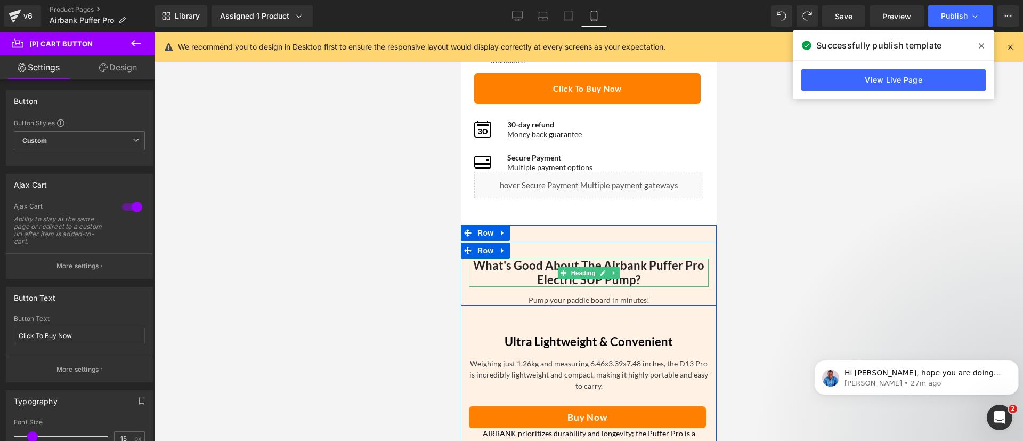
scroll to position [563, 0]
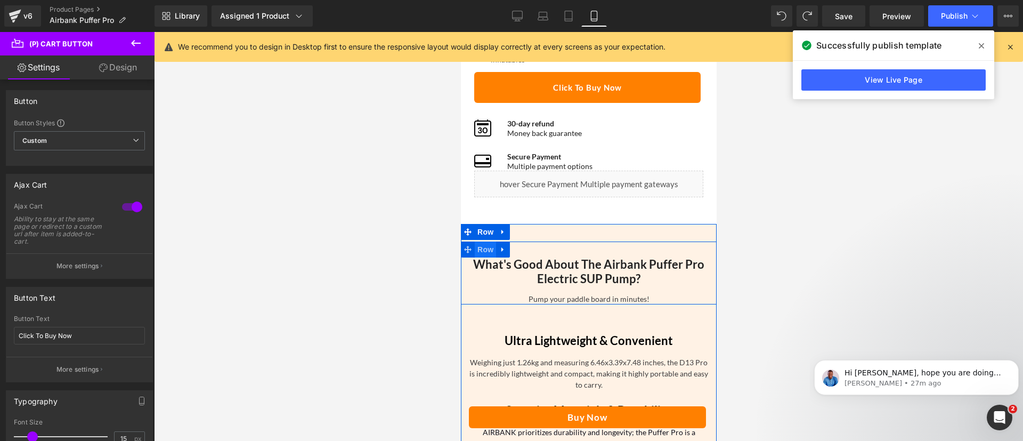
click at [481, 249] on span "Row" at bounding box center [484, 249] width 21 height 16
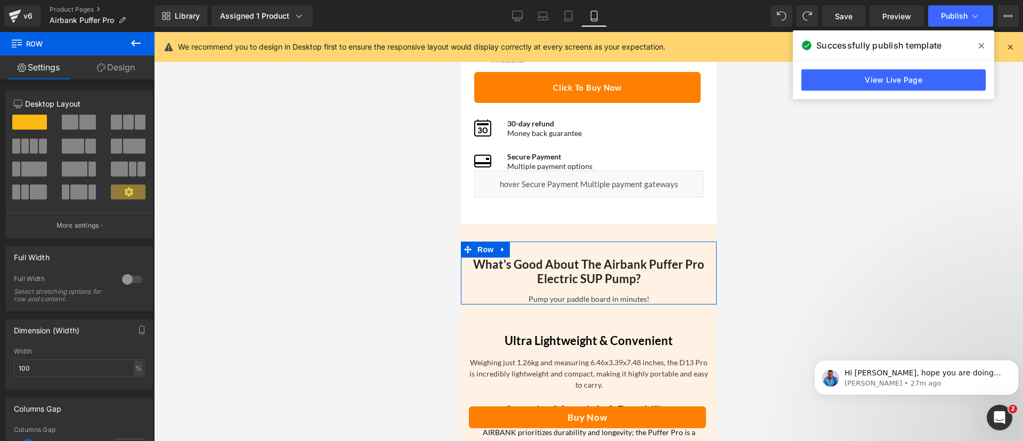
click at [126, 64] on link "Design" at bounding box center [115, 67] width 77 height 24
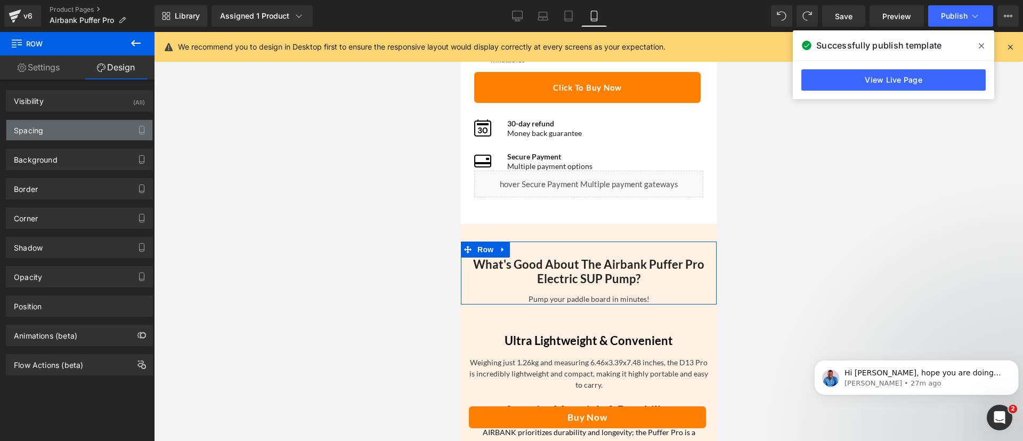
type input "0"
type input "30"
type input "0"
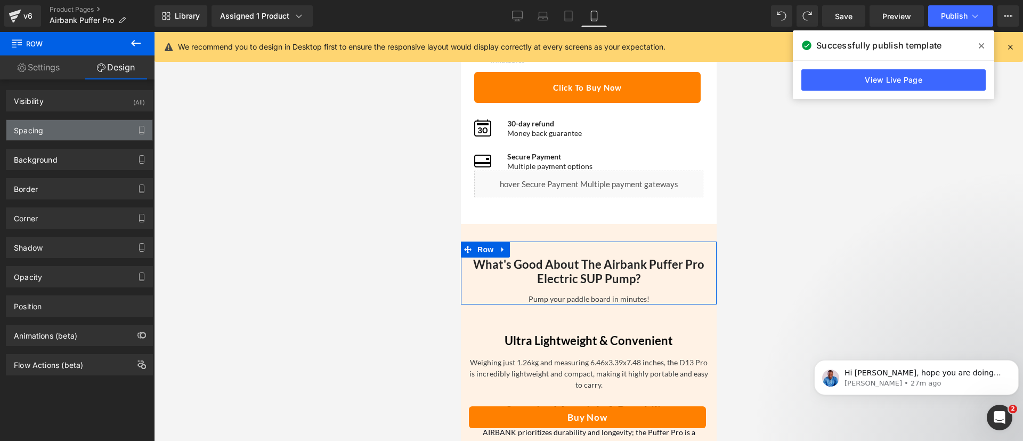
type input "0"
click at [71, 121] on div "Spacing" at bounding box center [79, 130] width 146 height 20
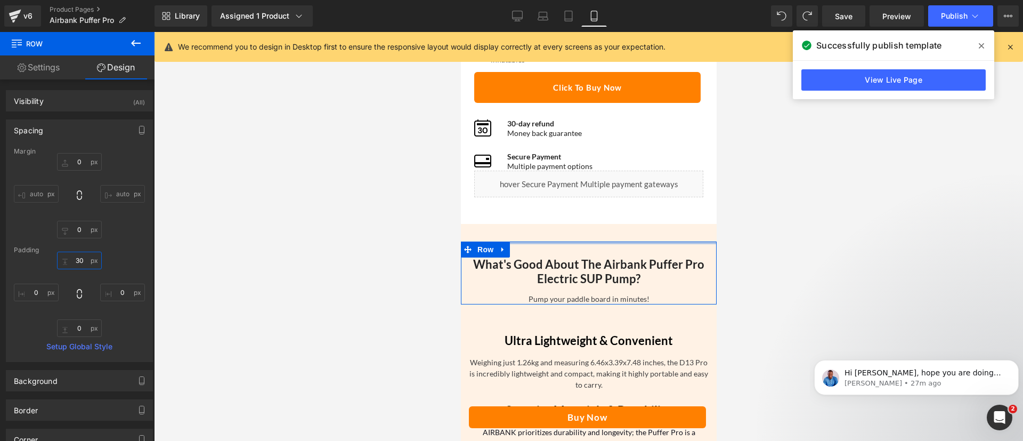
click at [79, 263] on input "30" at bounding box center [79, 260] width 45 height 18
type input "0"
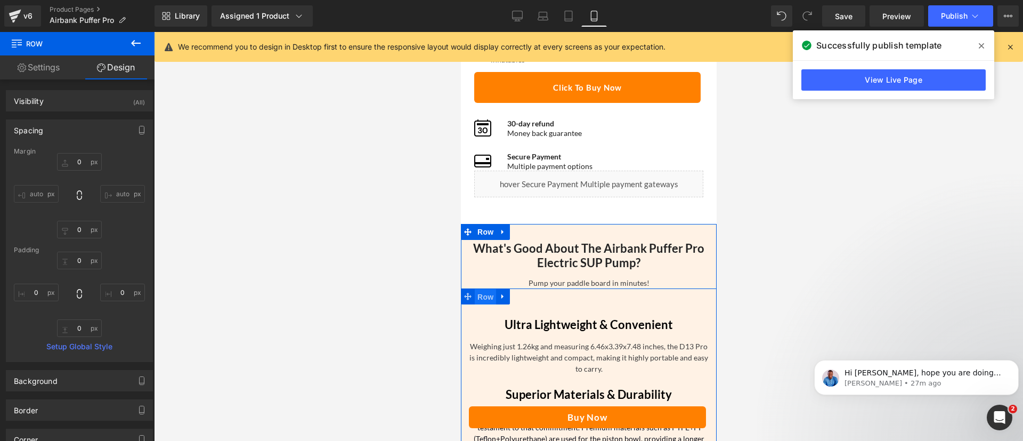
click at [483, 299] on span "Row" at bounding box center [484, 297] width 21 height 16
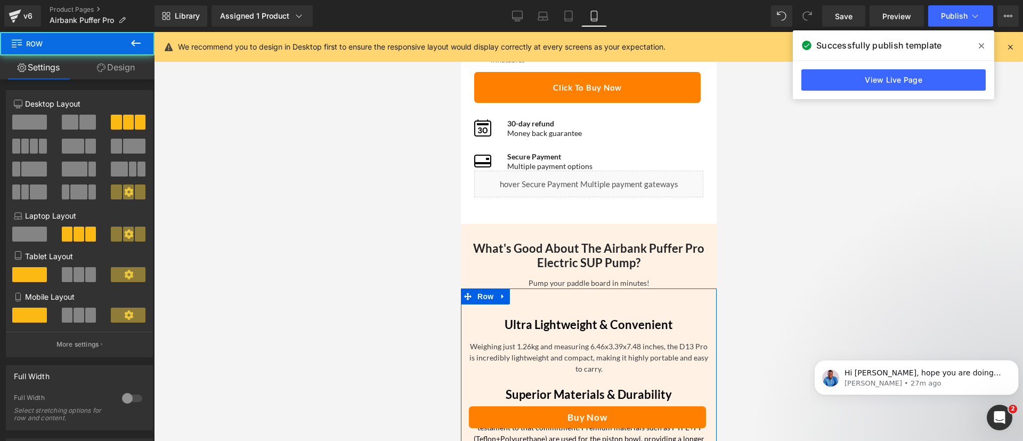
click at [112, 70] on link "Design" at bounding box center [115, 67] width 77 height 24
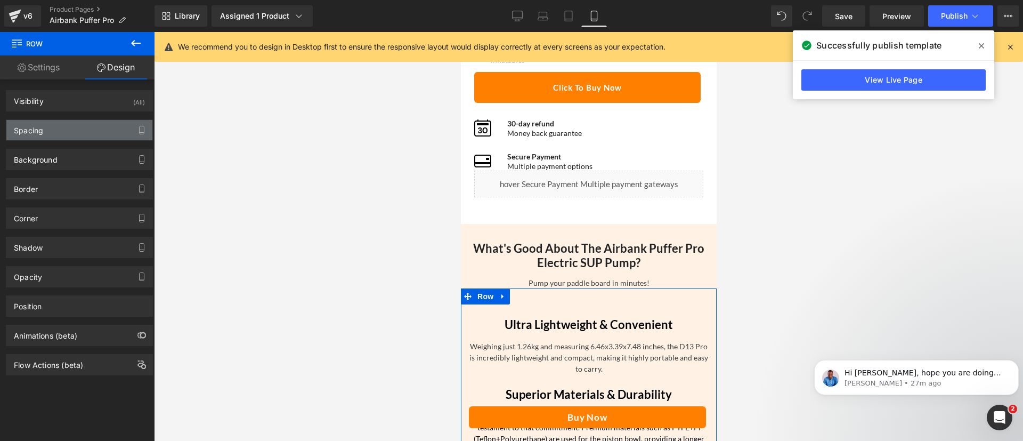
click at [32, 129] on div "Spacing" at bounding box center [28, 127] width 29 height 15
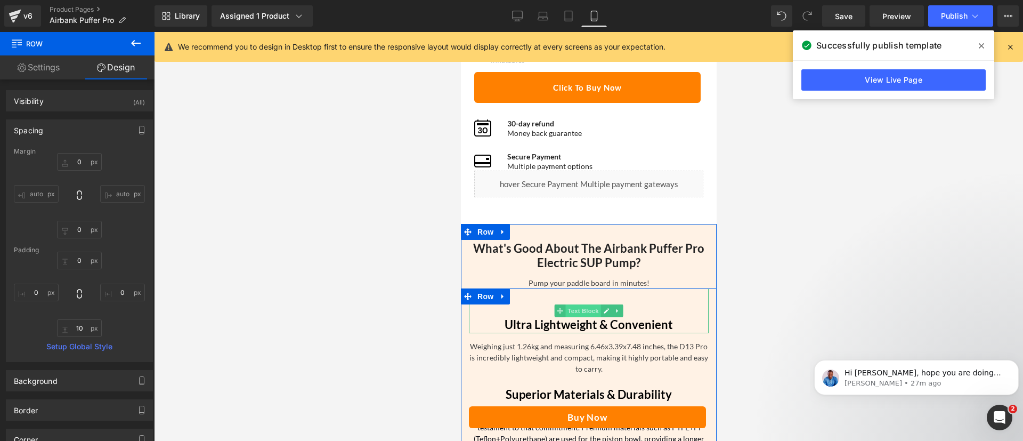
click at [588, 316] on span "Text Block" at bounding box center [582, 310] width 35 height 13
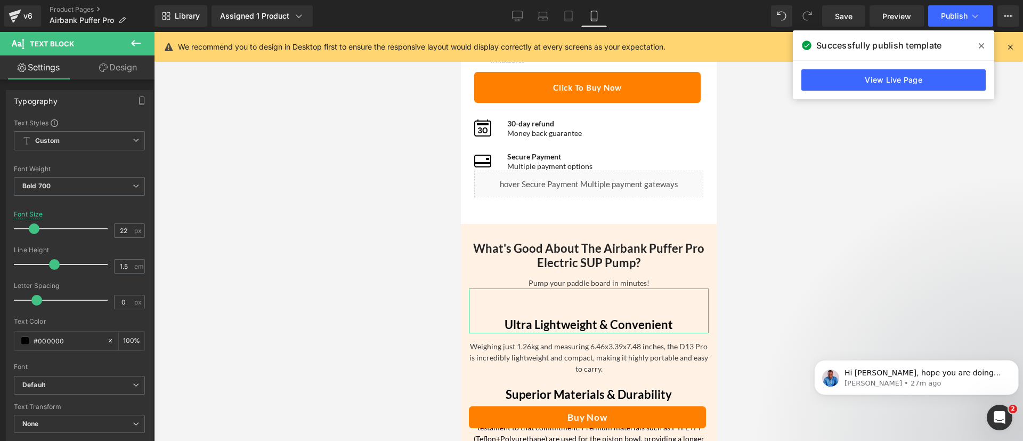
click at [108, 70] on link "Design" at bounding box center [117, 67] width 77 height 24
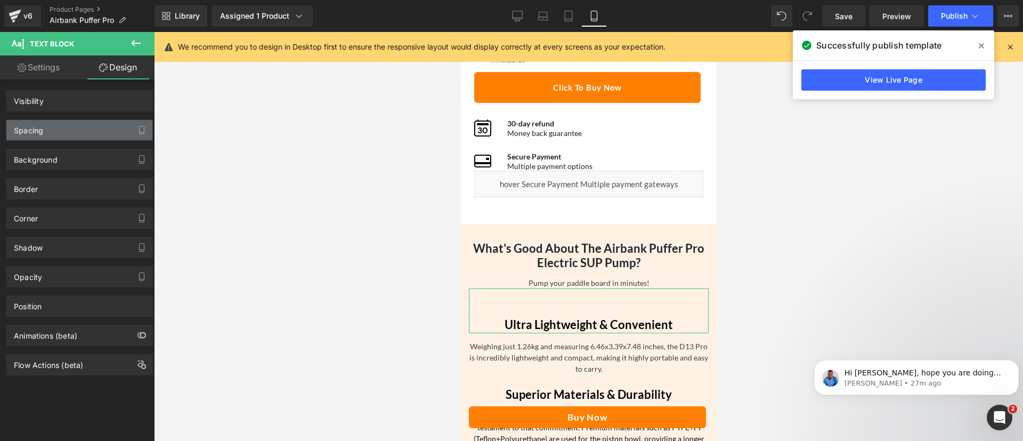
click at [61, 127] on div "Spacing" at bounding box center [79, 130] width 146 height 20
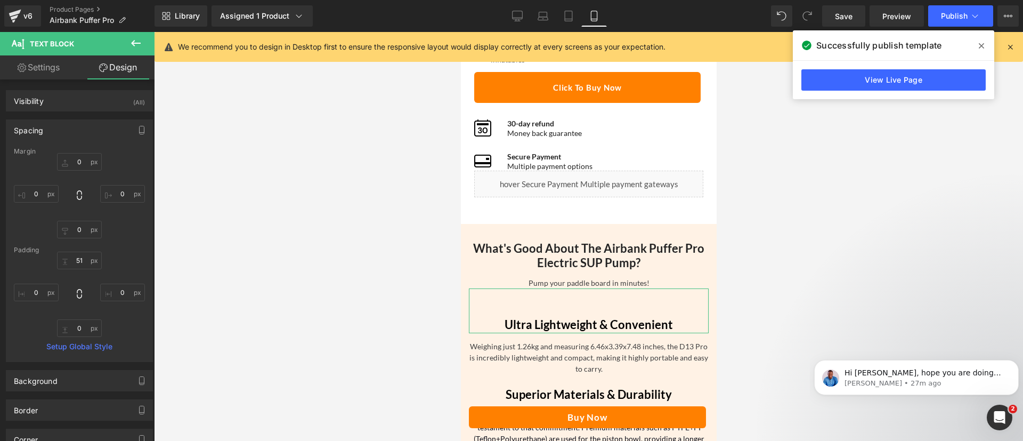
type input "0"
type input "51"
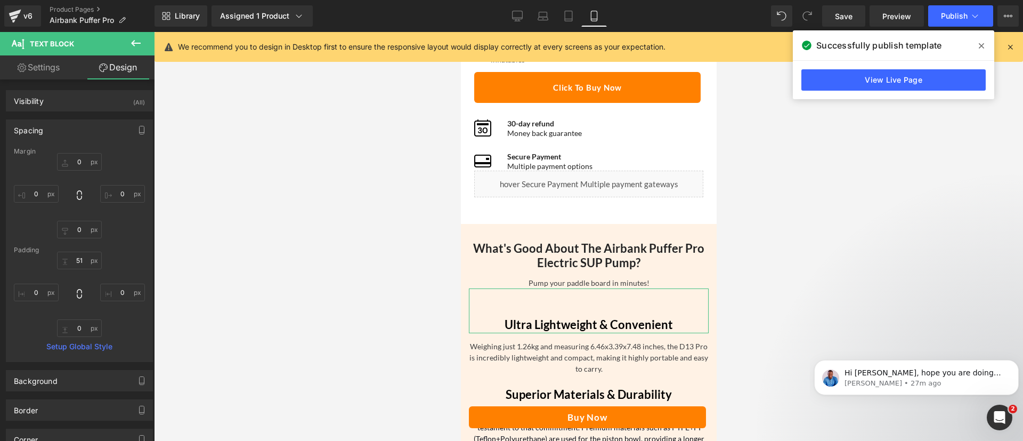
type input "0"
click at [78, 258] on input "51" at bounding box center [79, 260] width 45 height 18
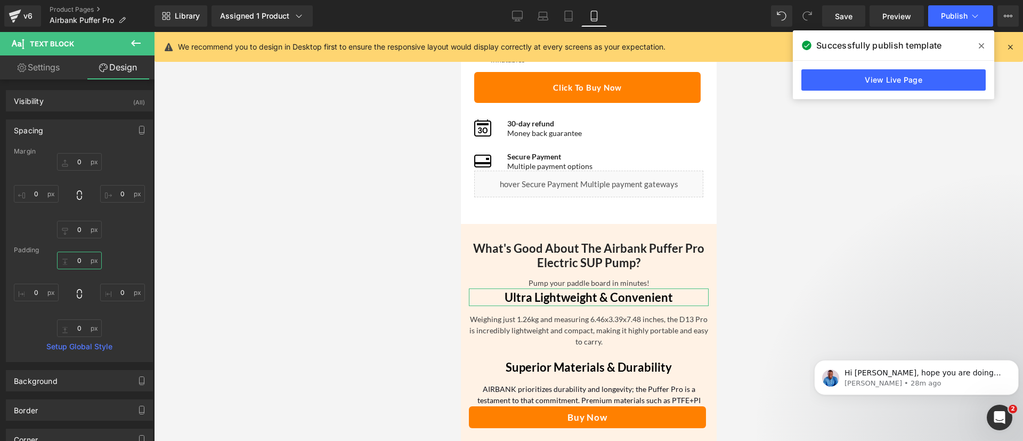
type input "5"
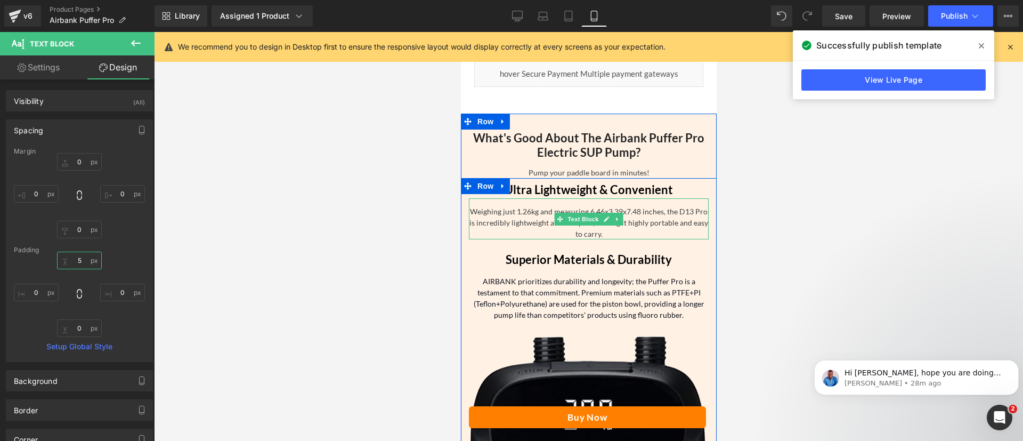
scroll to position [677, 0]
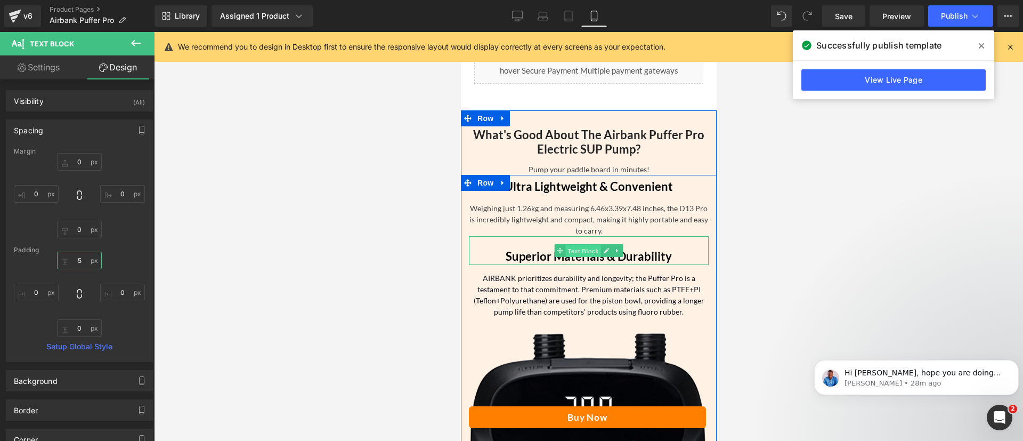
drag, startPoint x: 584, startPoint y: 249, endPoint x: 728, endPoint y: 272, distance: 146.2
click at [584, 249] on span "Text Block" at bounding box center [582, 251] width 35 height 13
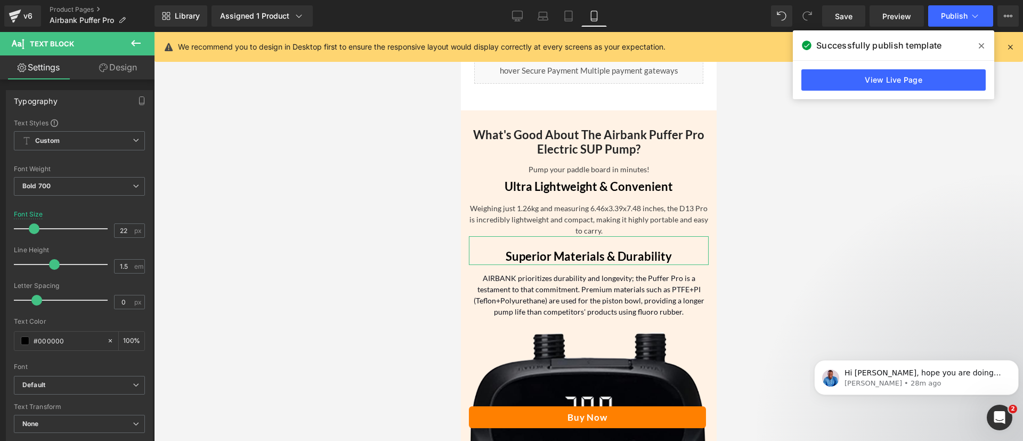
click at [93, 75] on link "Design" at bounding box center [117, 67] width 77 height 24
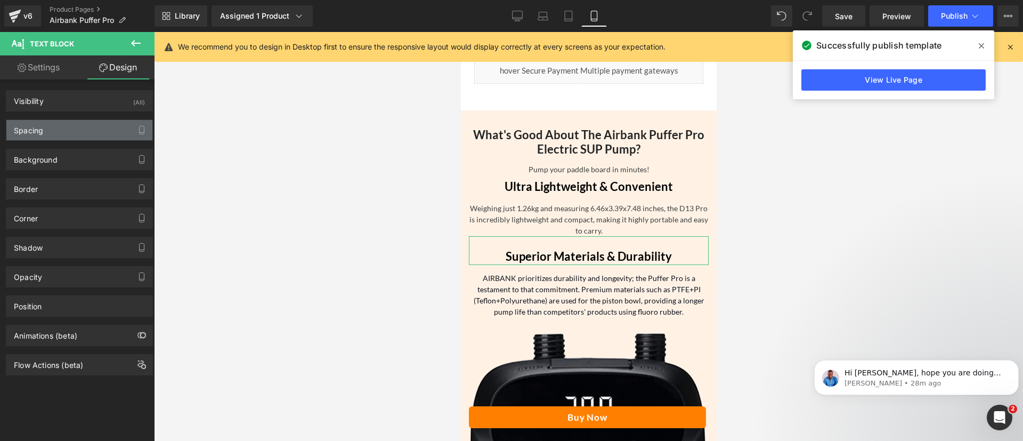
click at [35, 125] on div "Spacing" at bounding box center [28, 127] width 29 height 15
type input "0"
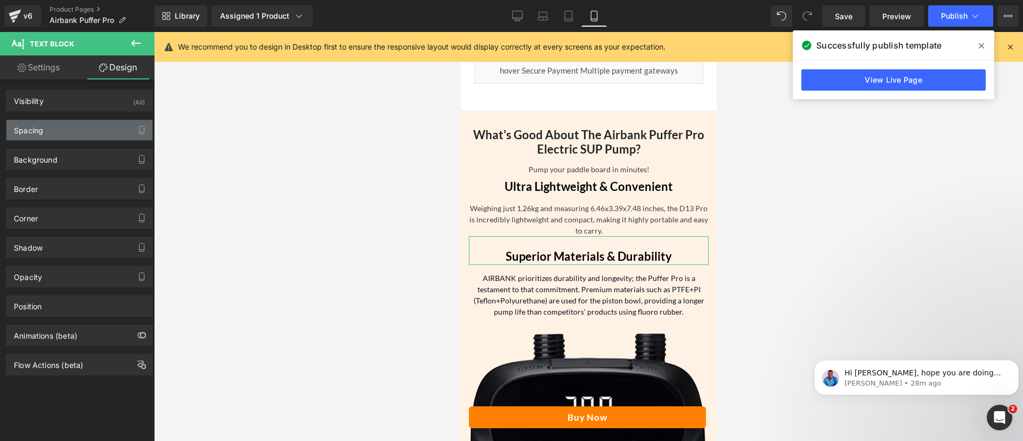
type input "21"
type input "0"
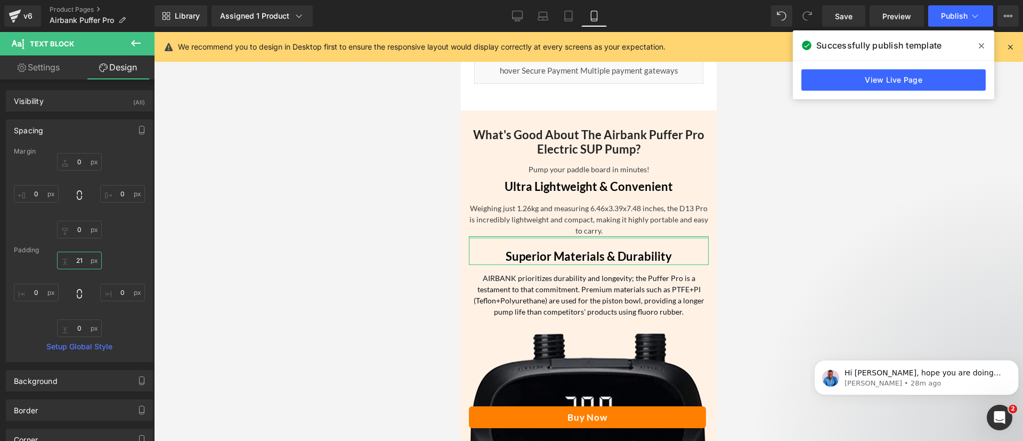
click at [81, 258] on input "21" at bounding box center [79, 260] width 45 height 18
type input "5"
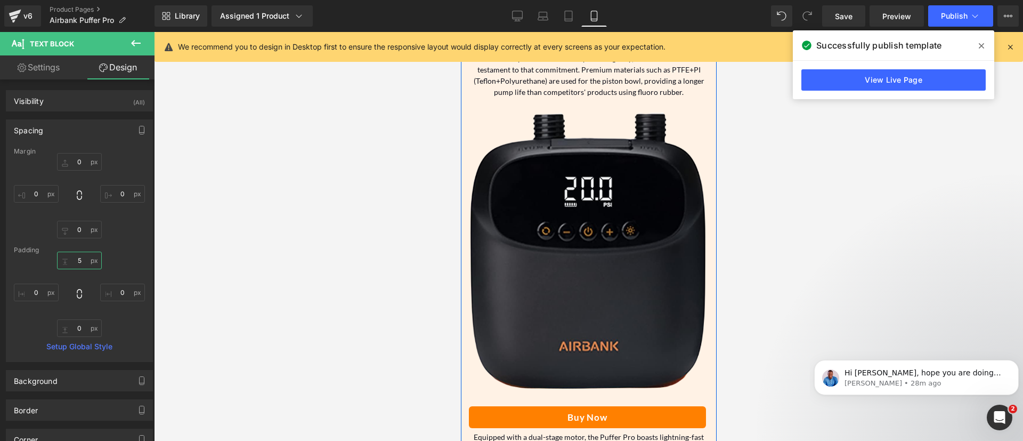
scroll to position [1147, 0]
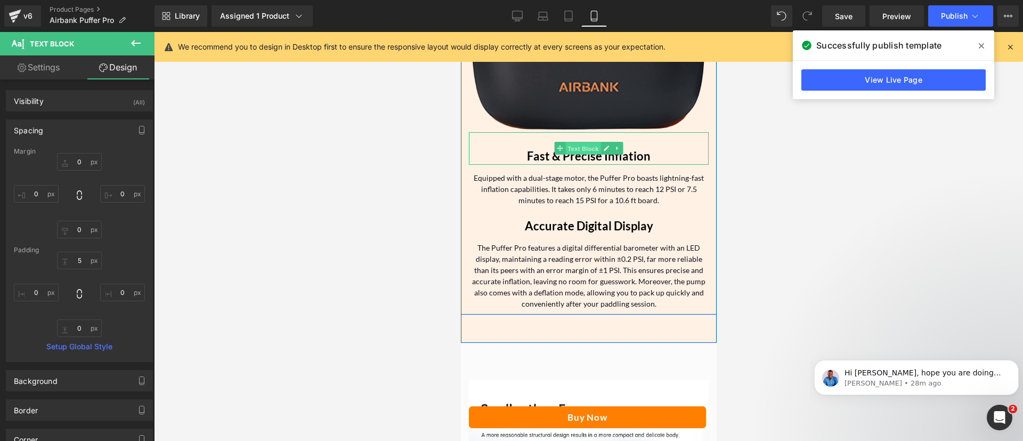
click at [571, 153] on span "Text Block" at bounding box center [582, 148] width 35 height 13
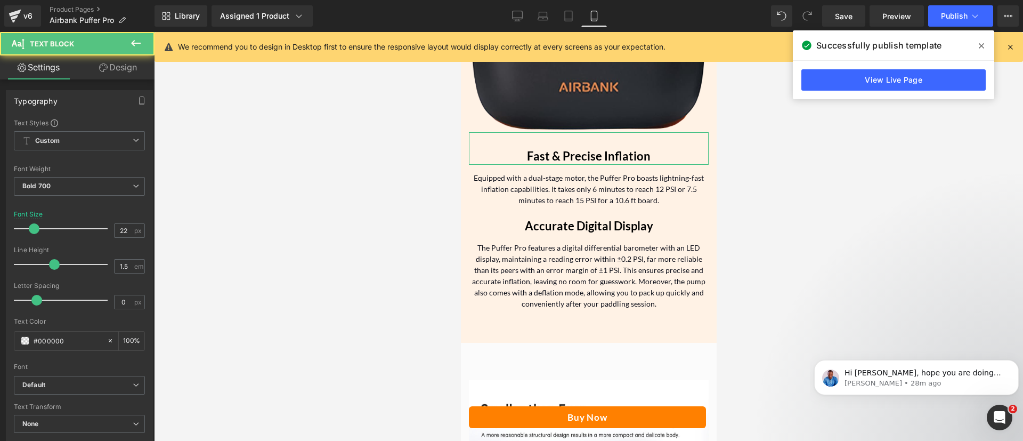
click at [110, 63] on link "Design" at bounding box center [117, 67] width 77 height 24
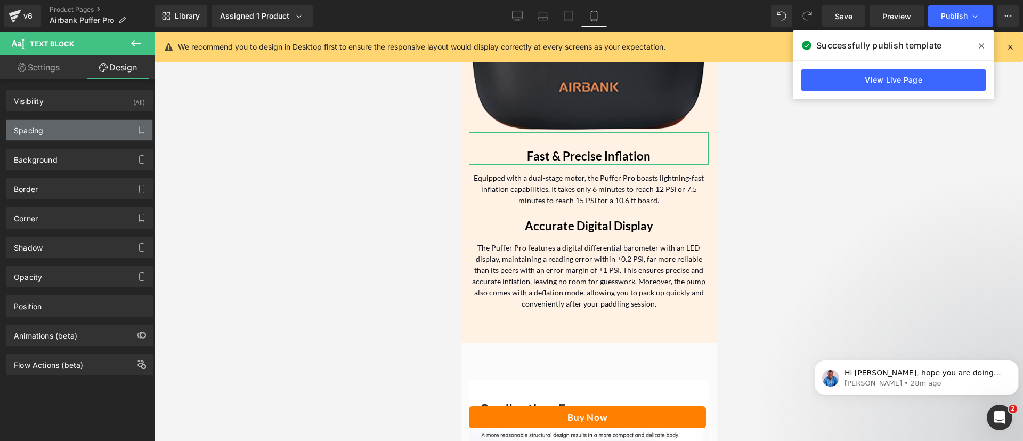
click at [51, 132] on div "Spacing" at bounding box center [79, 130] width 146 height 20
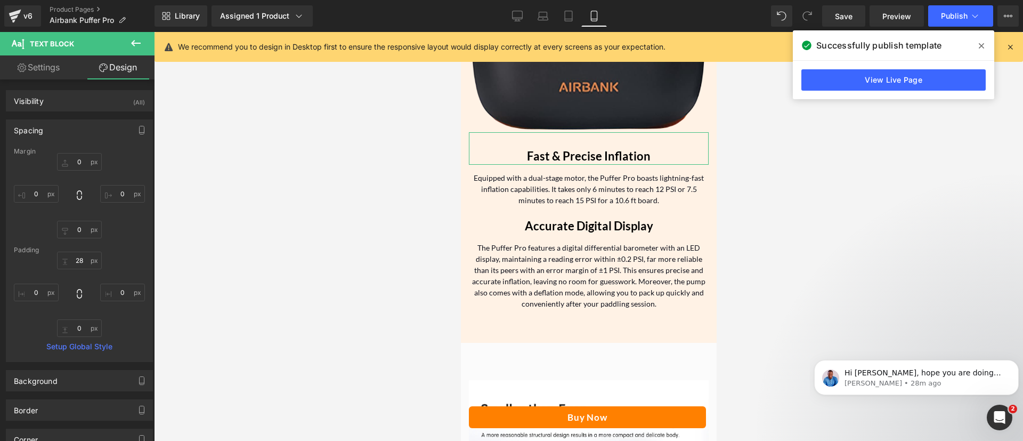
type input "0"
type input "28"
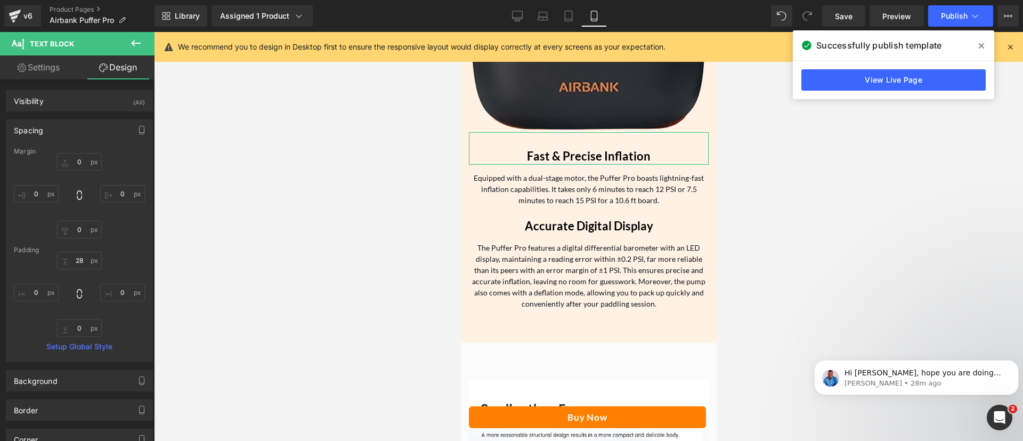
type input "0"
click at [77, 258] on input "28" at bounding box center [79, 260] width 45 height 18
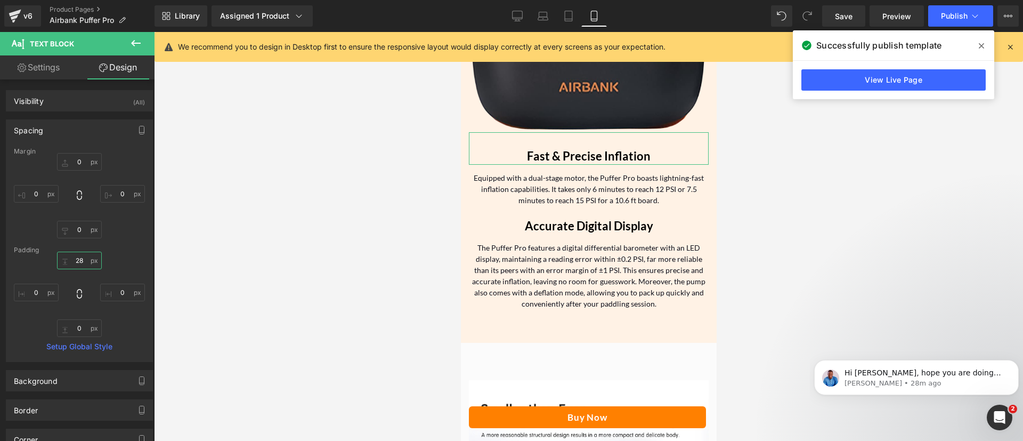
type input "5"
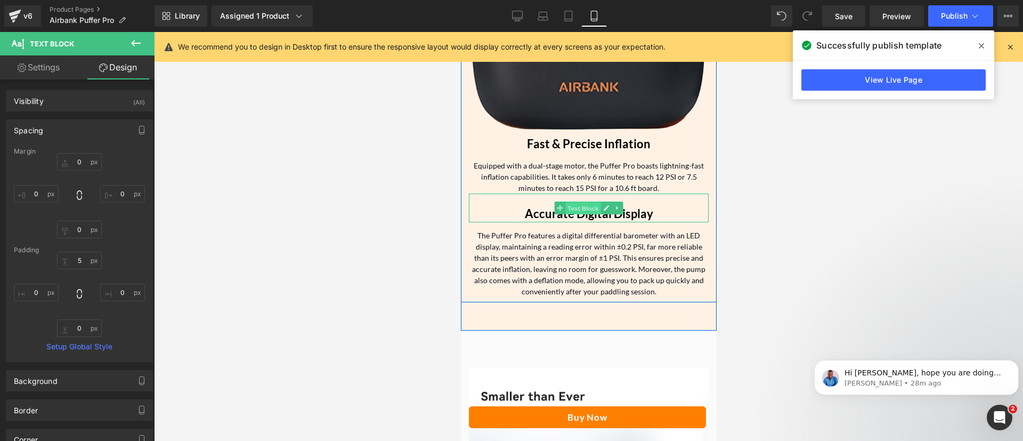
click at [583, 204] on span "Text Block" at bounding box center [582, 208] width 35 height 13
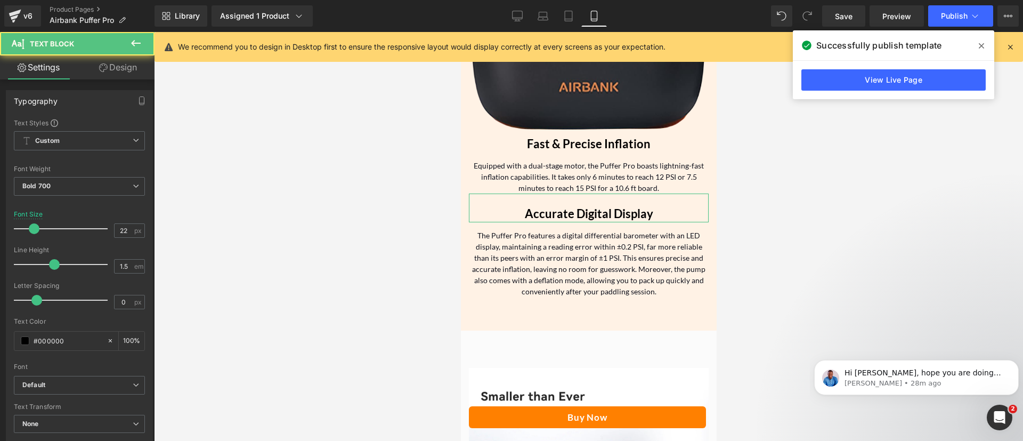
click at [120, 70] on link "Design" at bounding box center [117, 67] width 77 height 24
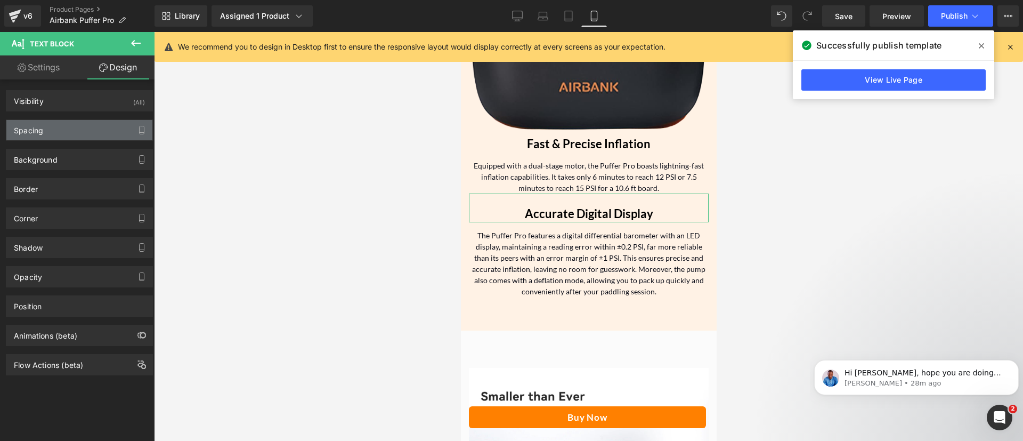
type input "0"
type input "21"
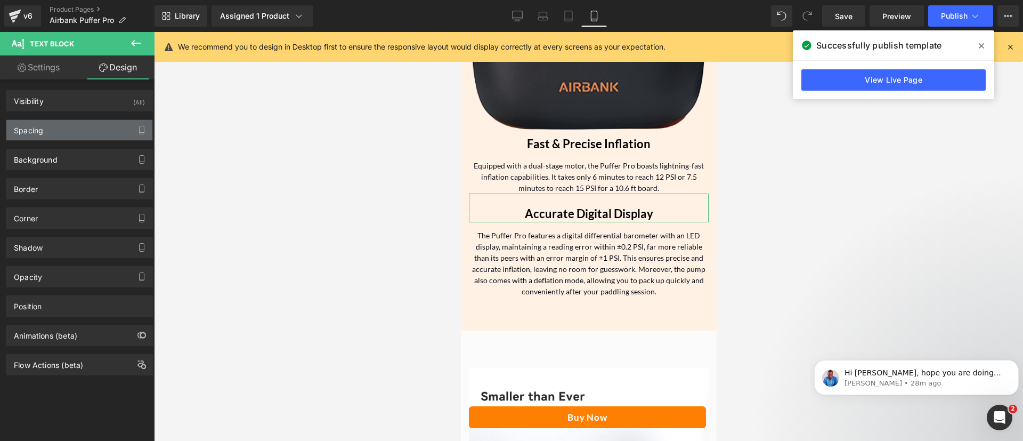
type input "0"
click at [20, 126] on div "Spacing" at bounding box center [28, 127] width 29 height 15
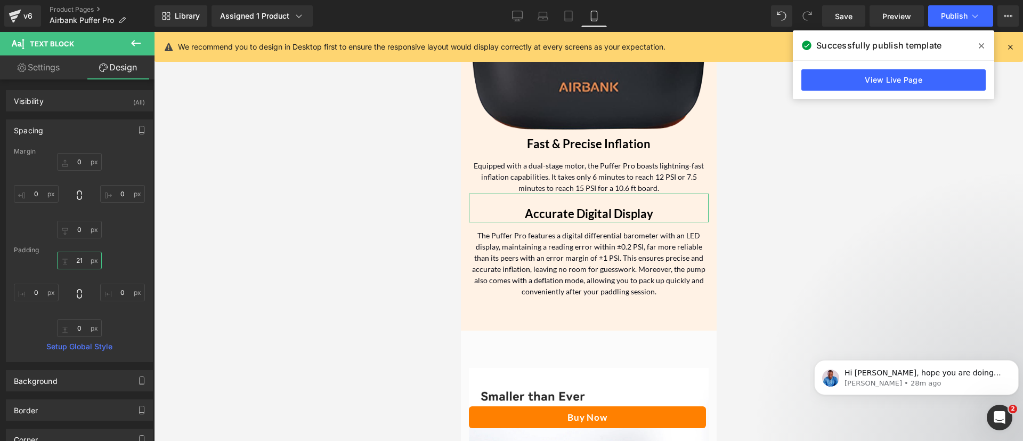
click at [80, 256] on input "21" at bounding box center [79, 260] width 45 height 18
type input "5"
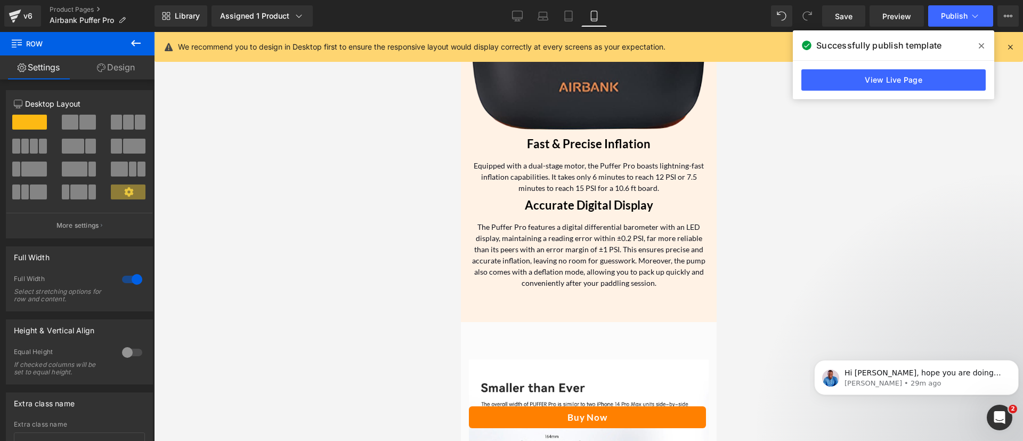
click at [127, 54] on button at bounding box center [135, 43] width 37 height 23
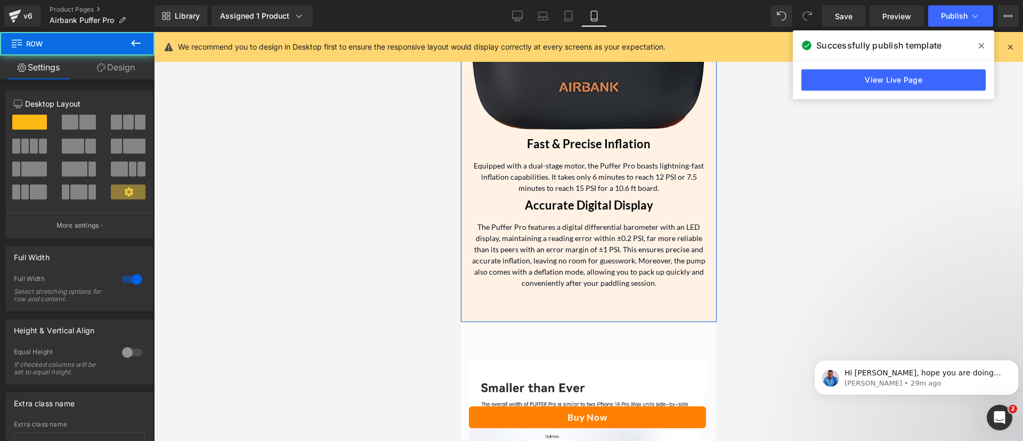
drag, startPoint x: 95, startPoint y: 55, endPoint x: 62, endPoint y: 248, distance: 195.1
click at [95, 55] on link "Design" at bounding box center [115, 67] width 77 height 24
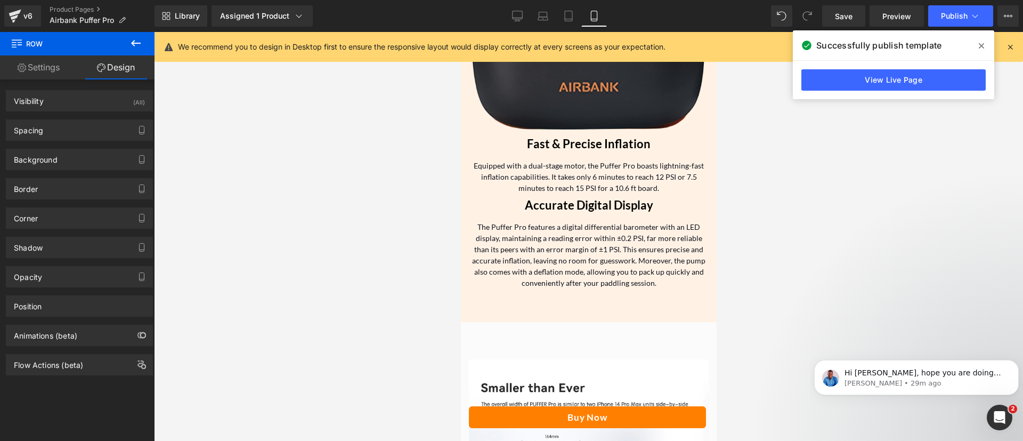
type input "0"
type input "33"
type input "0"
type input "53"
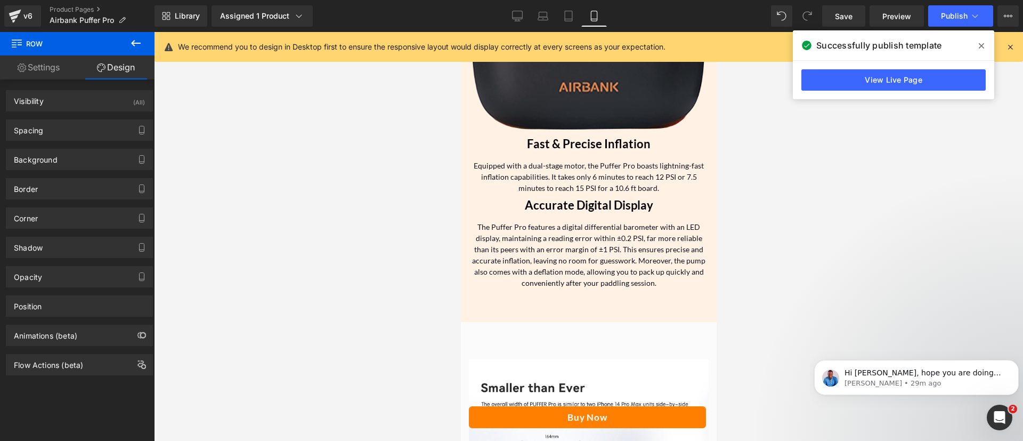
type input "0"
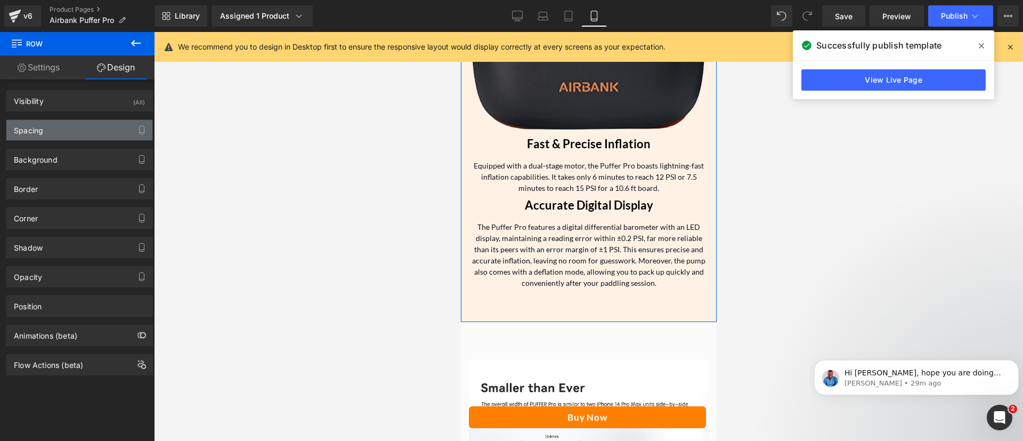
click at [73, 131] on div "Spacing" at bounding box center [79, 130] width 146 height 20
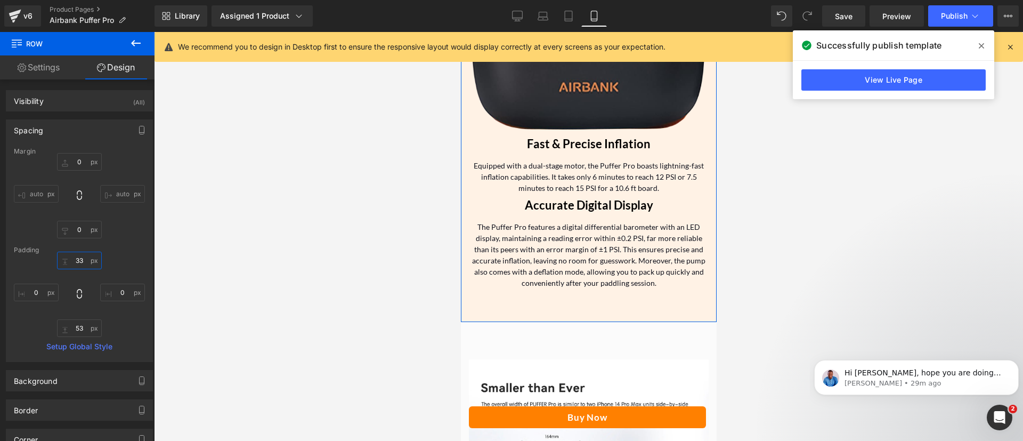
click at [76, 258] on input "33" at bounding box center [79, 260] width 45 height 18
click at [79, 328] on input "53" at bounding box center [79, 328] width 45 height 18
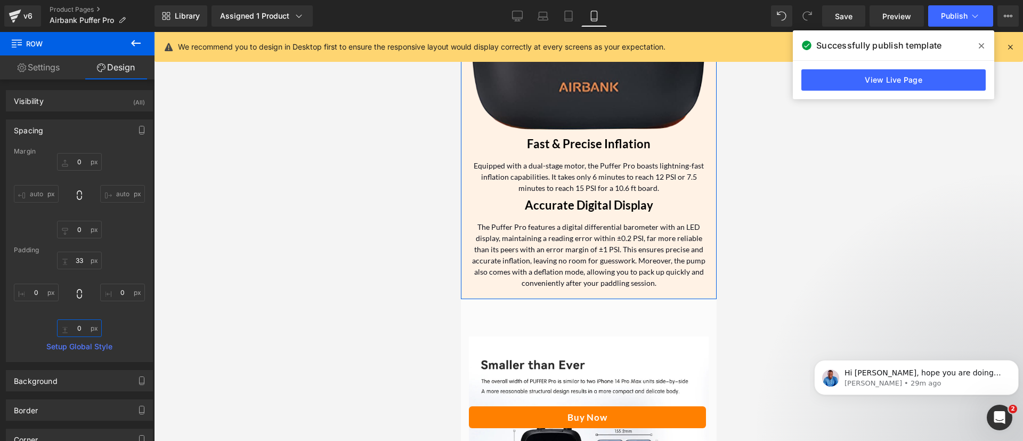
click at [79, 328] on input "text" at bounding box center [79, 328] width 45 height 18
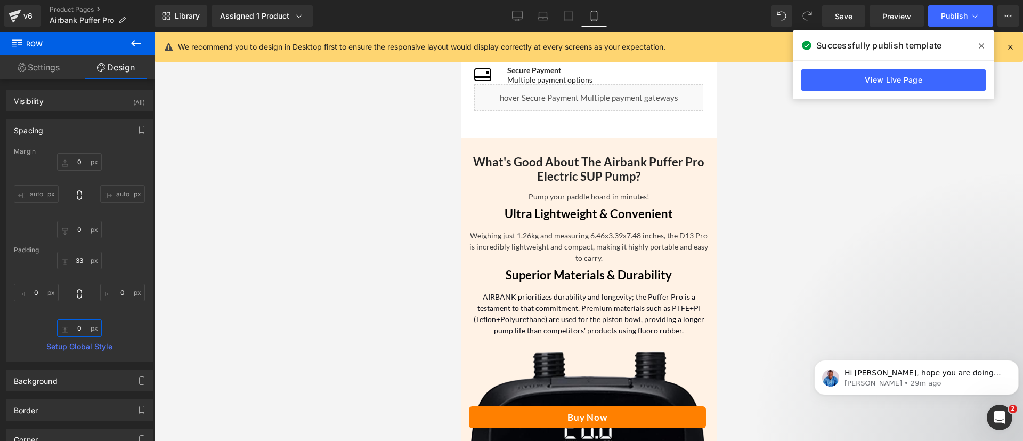
scroll to position [648, 0]
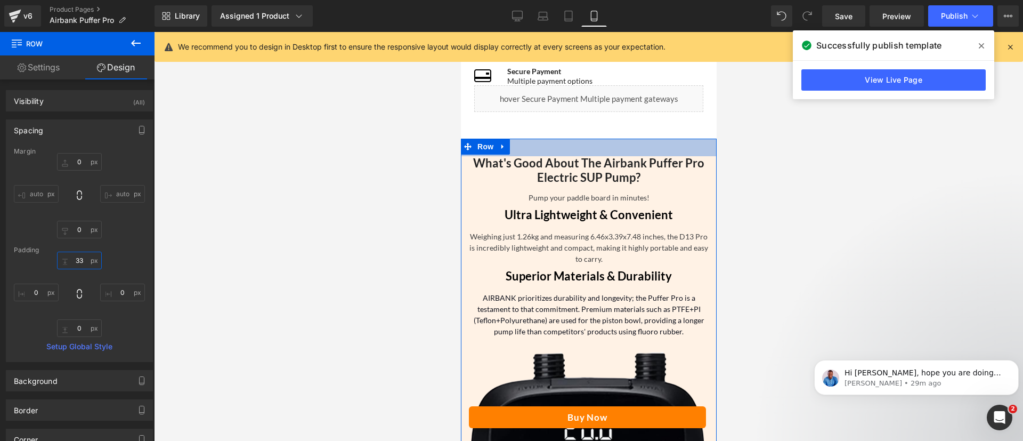
click at [75, 262] on input "33" at bounding box center [79, 260] width 45 height 18
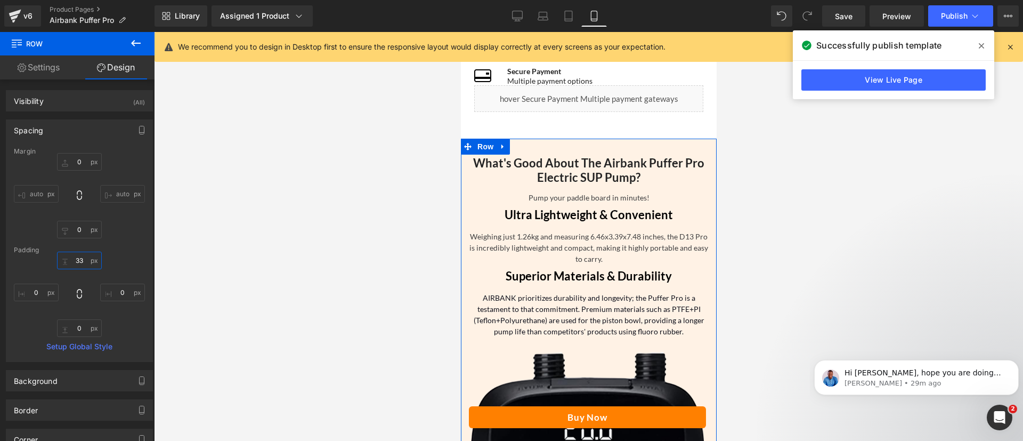
click at [75, 262] on input "33" at bounding box center [79, 260] width 45 height 18
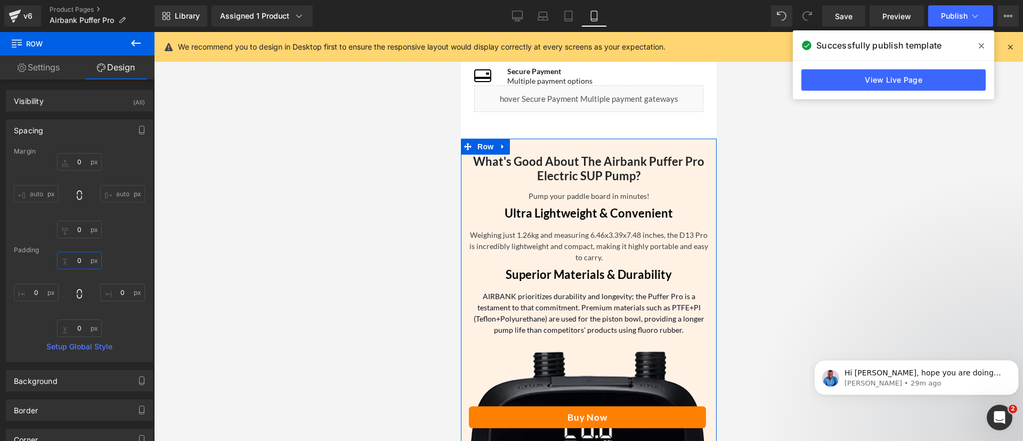
click at [75, 262] on input "text" at bounding box center [79, 260] width 45 height 18
type input "5"
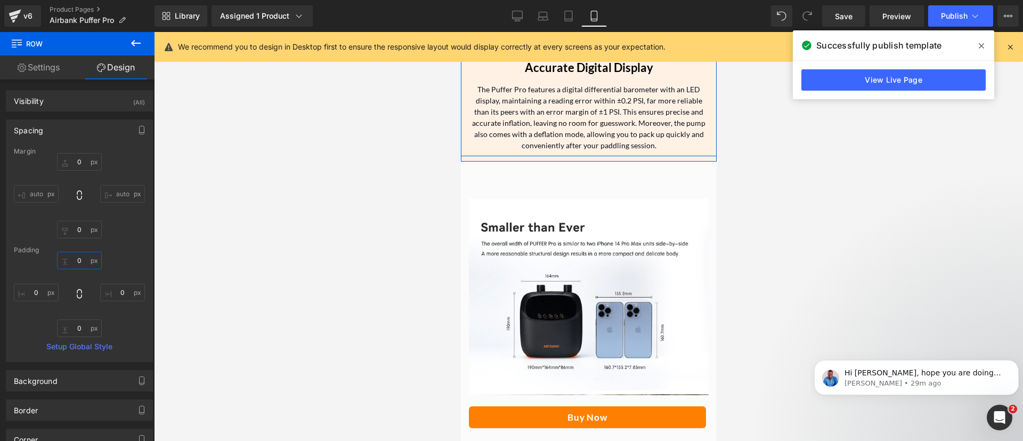
scroll to position [1286, 0]
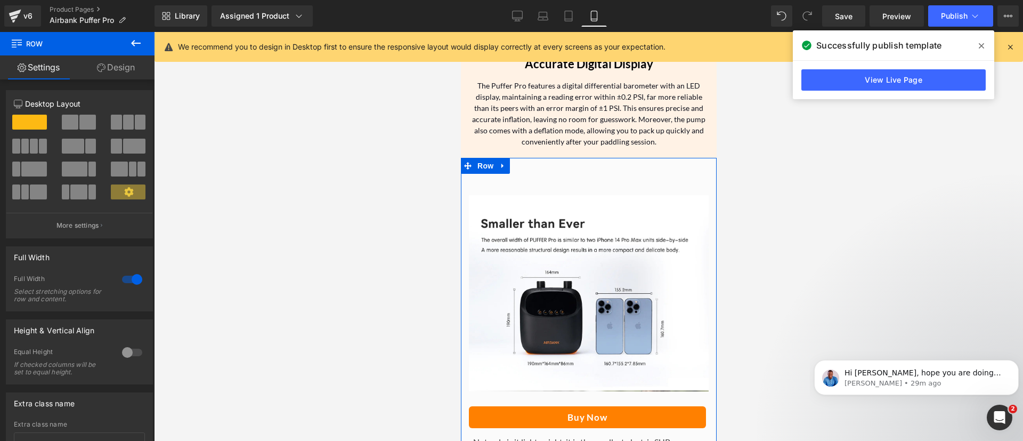
click at [123, 64] on link "Design" at bounding box center [115, 67] width 77 height 24
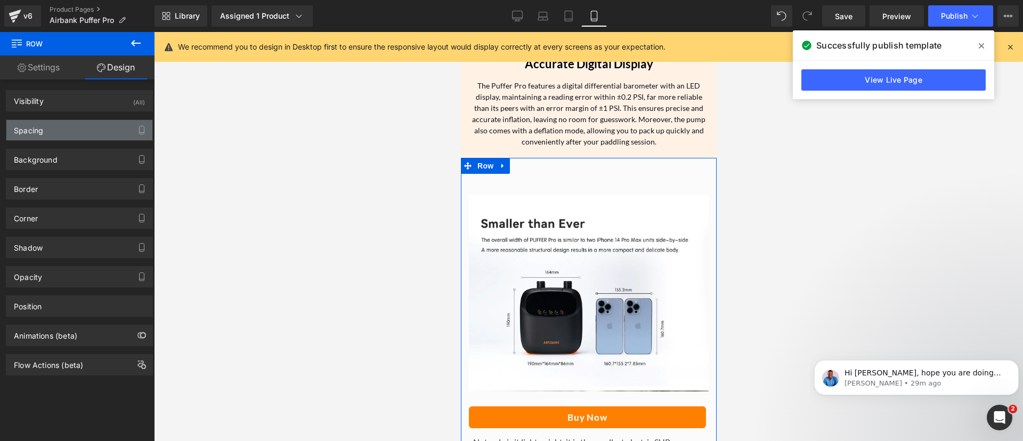
click at [59, 129] on div "Spacing" at bounding box center [79, 130] width 146 height 20
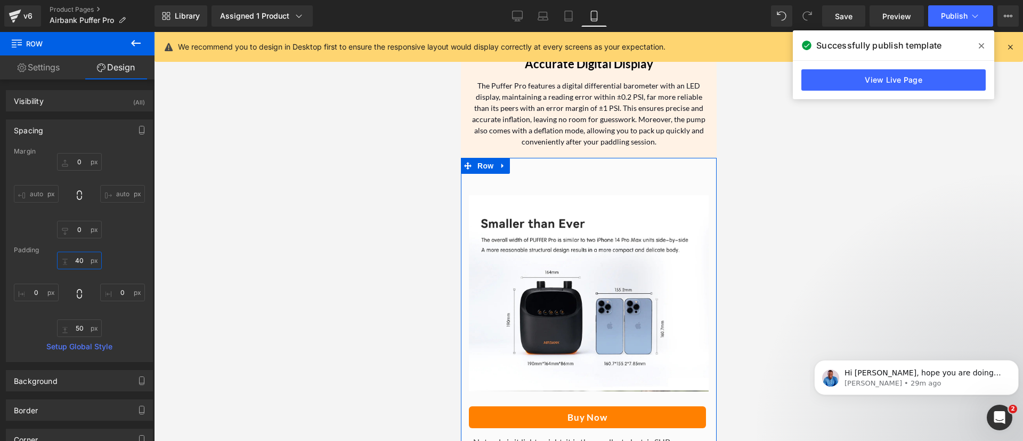
click at [80, 261] on input "40" at bounding box center [79, 260] width 45 height 18
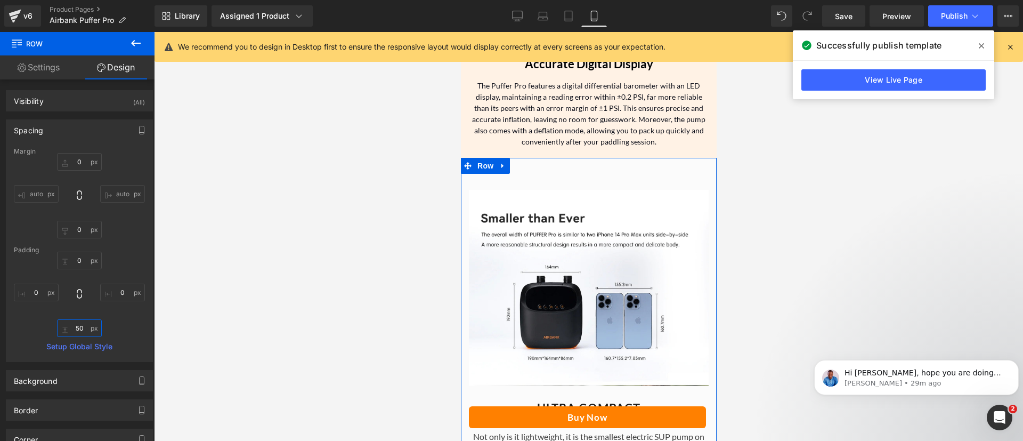
click at [78, 323] on input "50" at bounding box center [79, 328] width 45 height 18
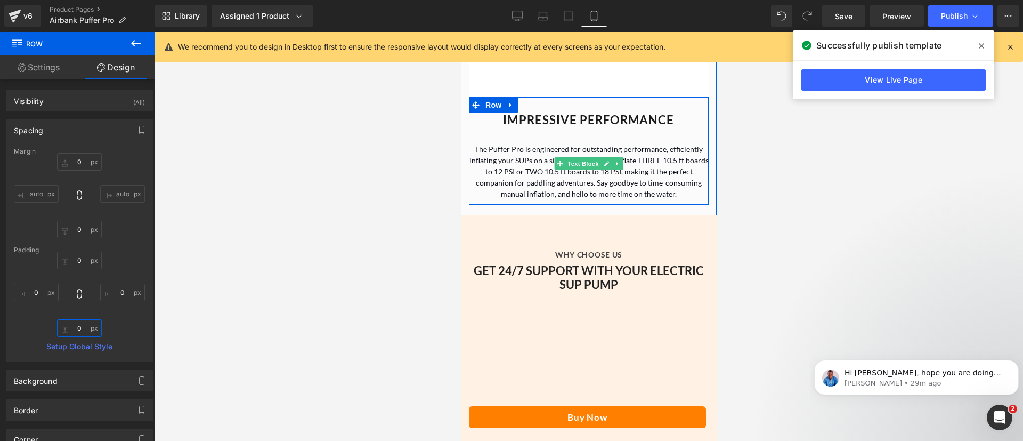
scroll to position [2153, 0]
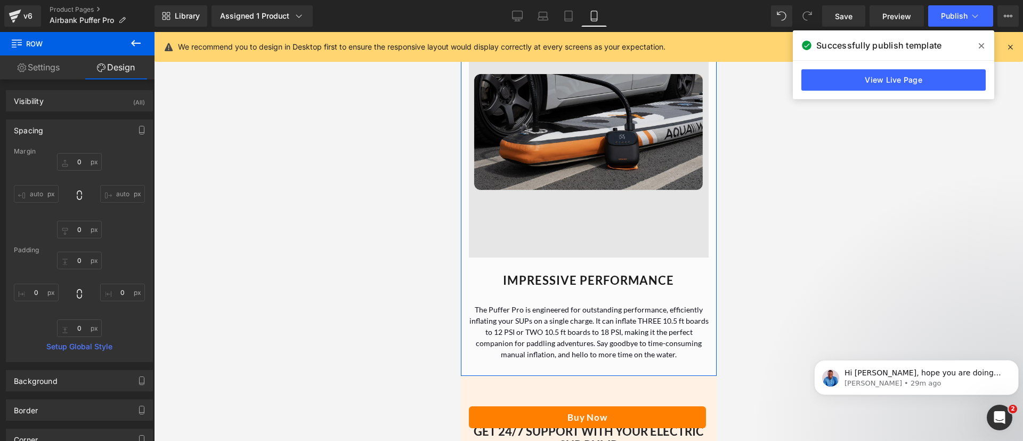
click at [558, 213] on img at bounding box center [588, 138] width 240 height 240
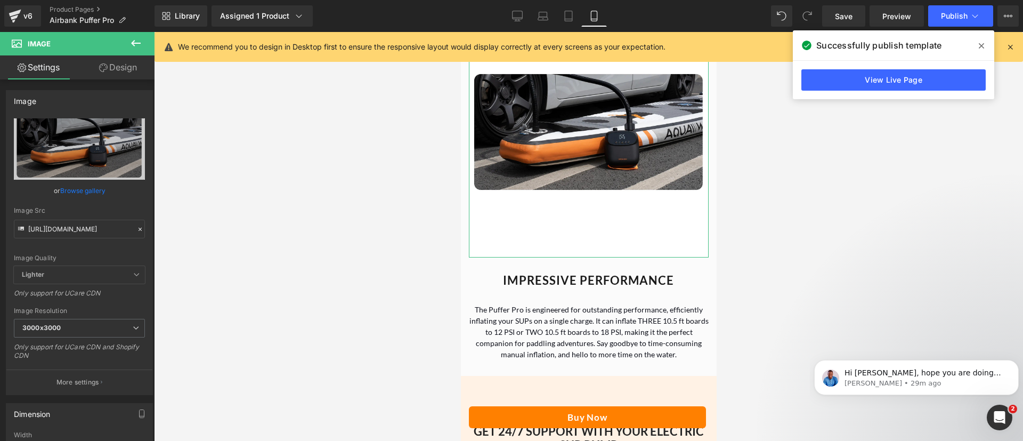
click at [126, 63] on link "Design" at bounding box center [117, 67] width 77 height 24
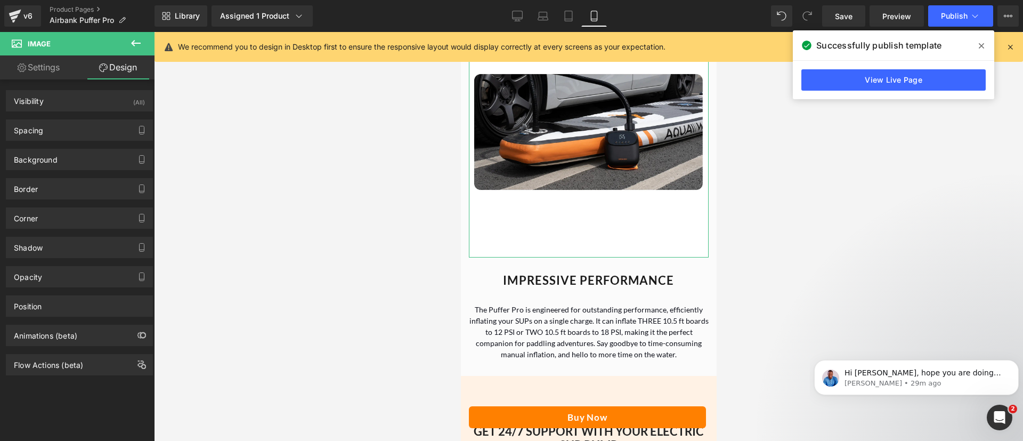
click at [65, 142] on div "Background Color & Image color Color % Image Replace Image Upload image or Brow…" at bounding box center [79, 155] width 159 height 29
click at [56, 136] on div "Spacing" at bounding box center [79, 130] width 146 height 20
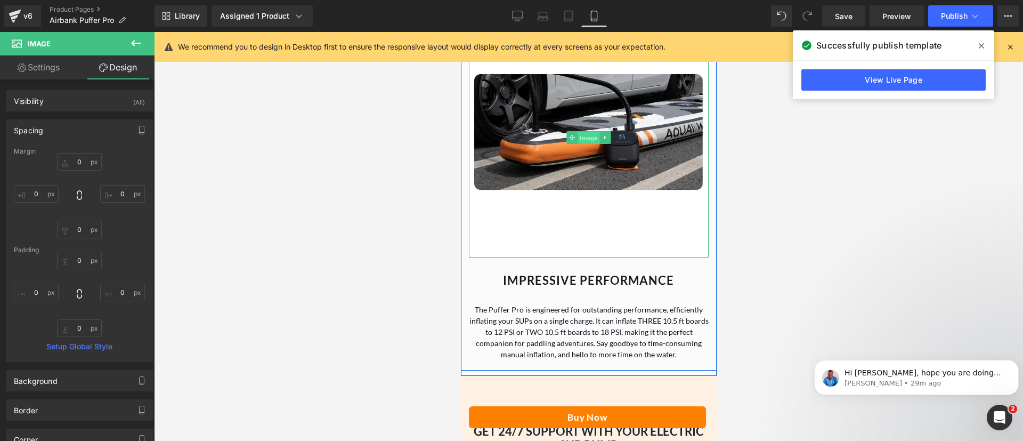
click at [591, 143] on span "Image" at bounding box center [588, 138] width 22 height 13
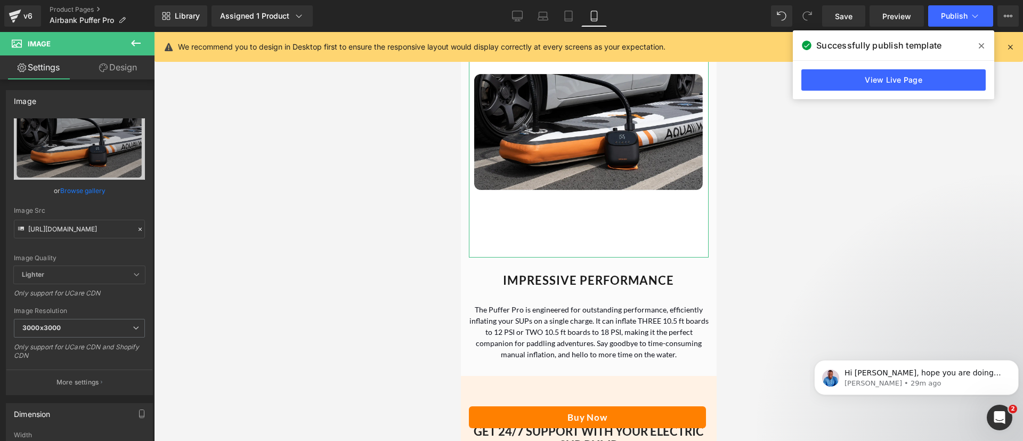
click at [108, 67] on link "Design" at bounding box center [117, 67] width 77 height 24
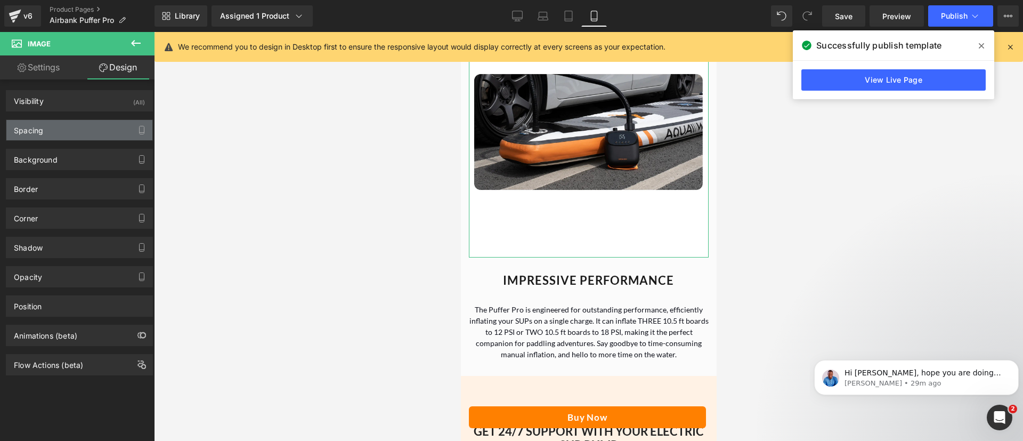
click at [52, 121] on div "Spacing" at bounding box center [79, 130] width 146 height 20
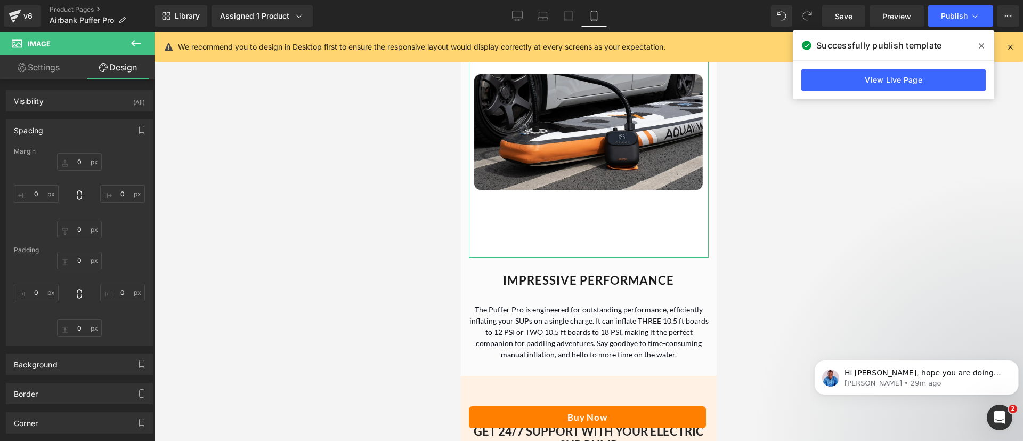
type input "0"
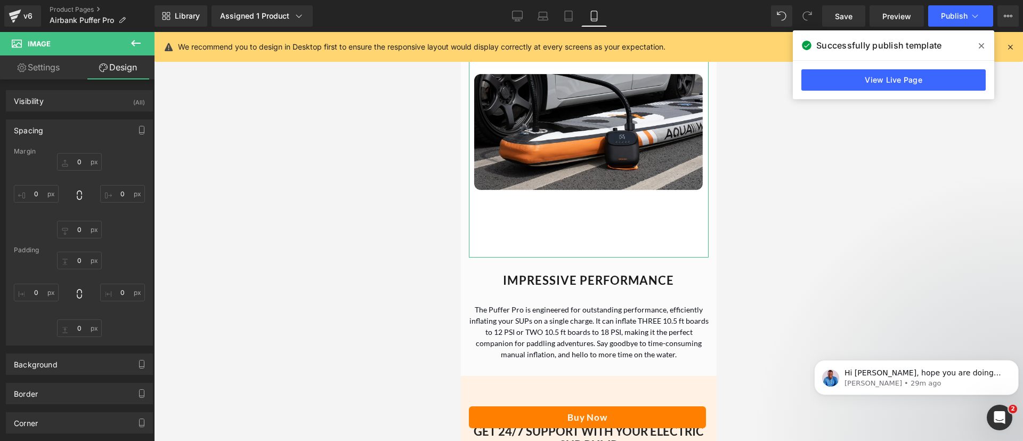
type input "0"
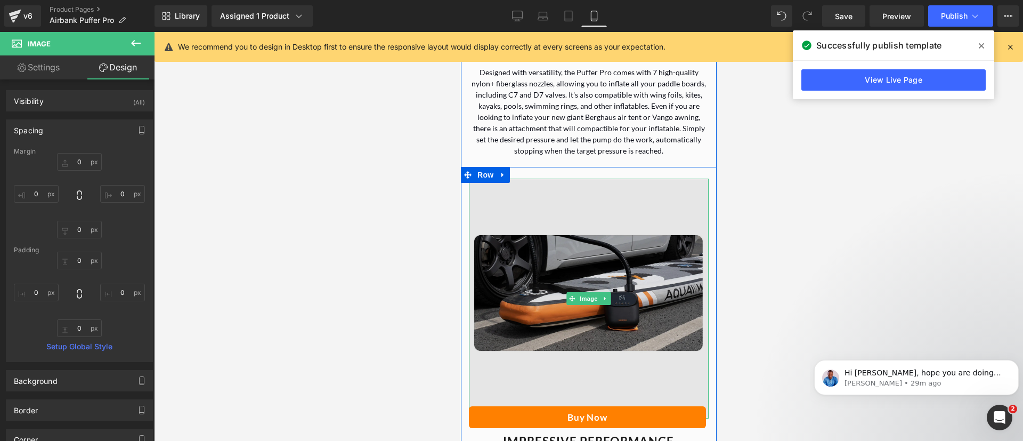
scroll to position [1989, 0]
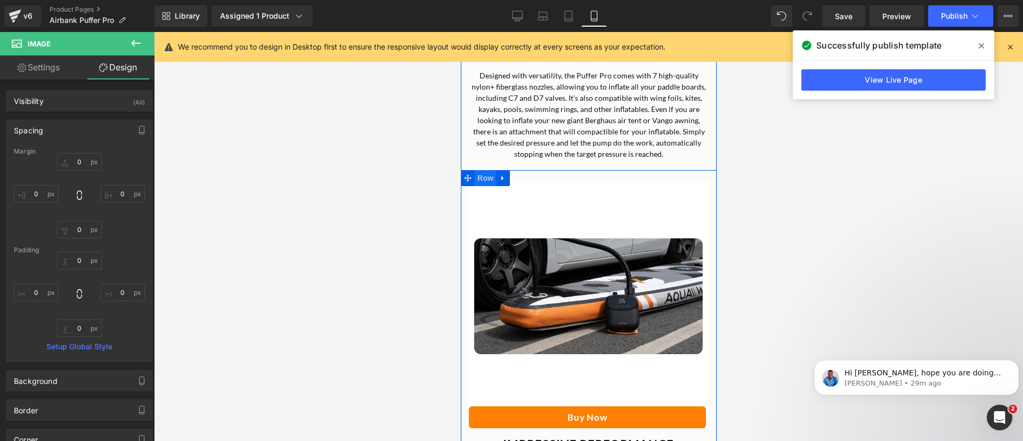
click at [485, 186] on span "Row" at bounding box center [484, 178] width 21 height 16
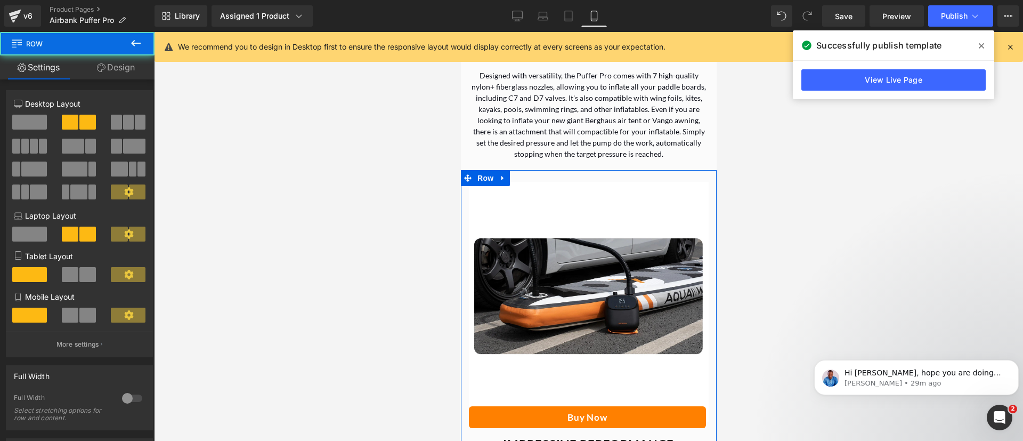
click at [120, 72] on link "Design" at bounding box center [115, 67] width 77 height 24
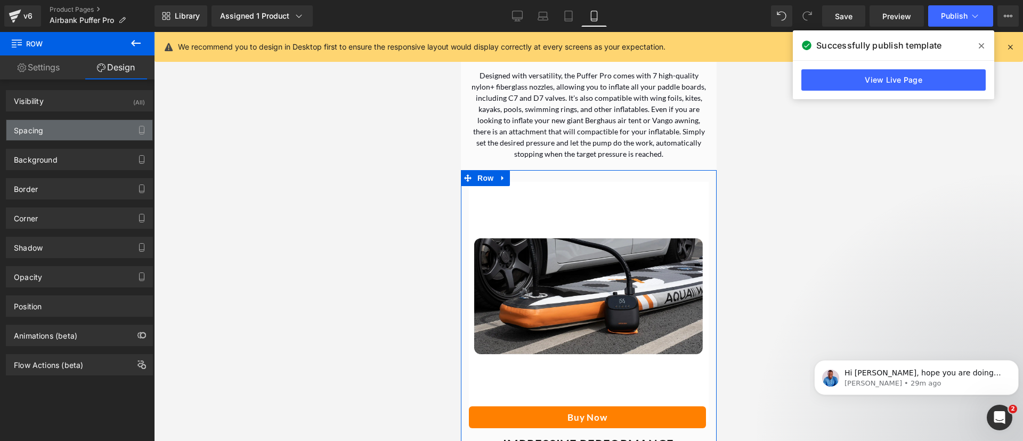
click at [66, 124] on div "Spacing" at bounding box center [79, 130] width 146 height 20
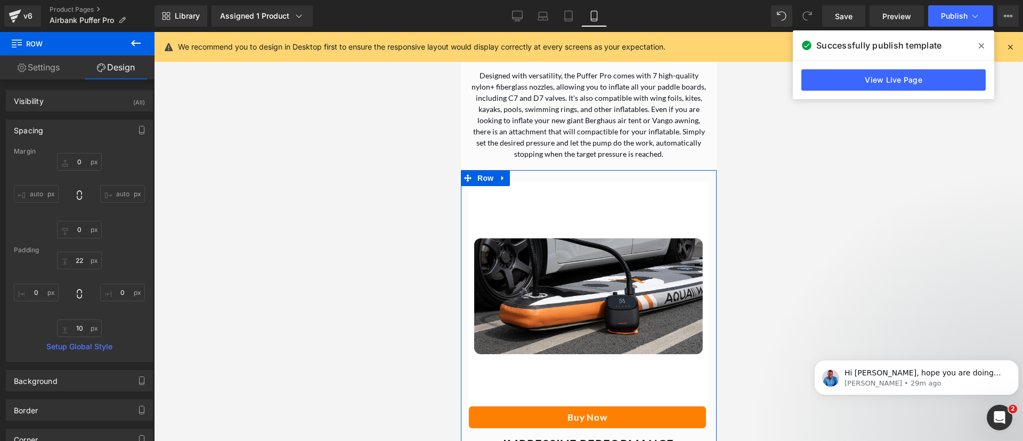
type input "0"
type input "22"
type input "0"
type input "10"
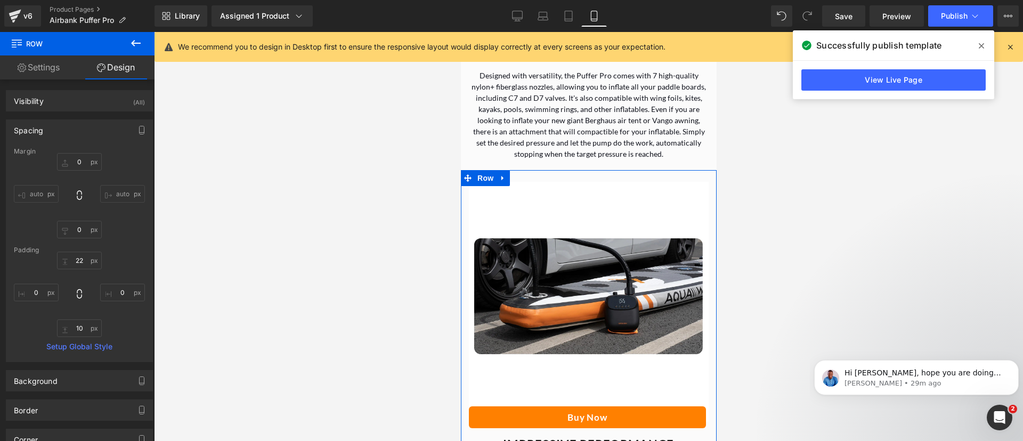
type input "0"
click at [73, 259] on input "22" at bounding box center [79, 260] width 45 height 18
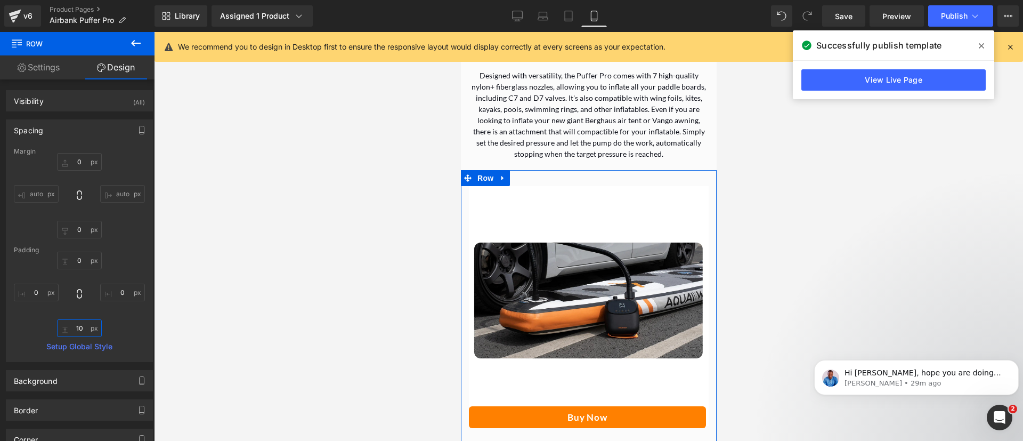
click at [80, 329] on input "10" at bounding box center [79, 328] width 45 height 18
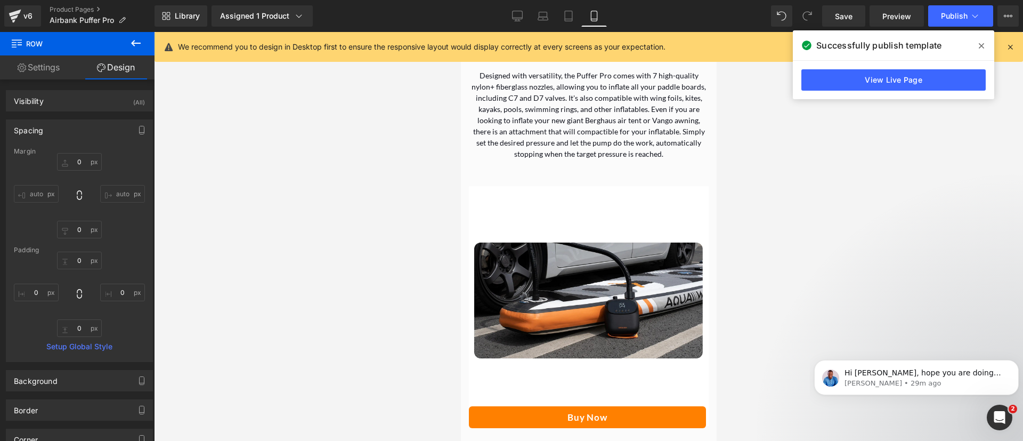
click at [367, 299] on div at bounding box center [588, 236] width 869 height 409
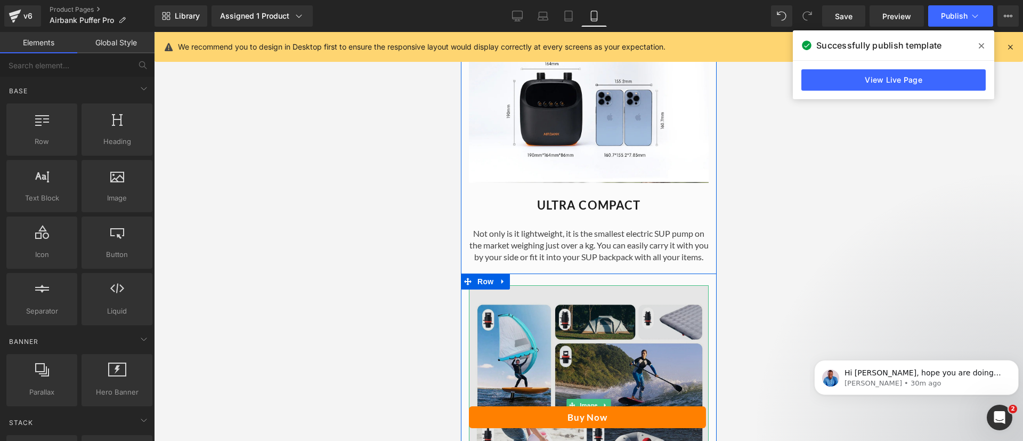
scroll to position [1488, 0]
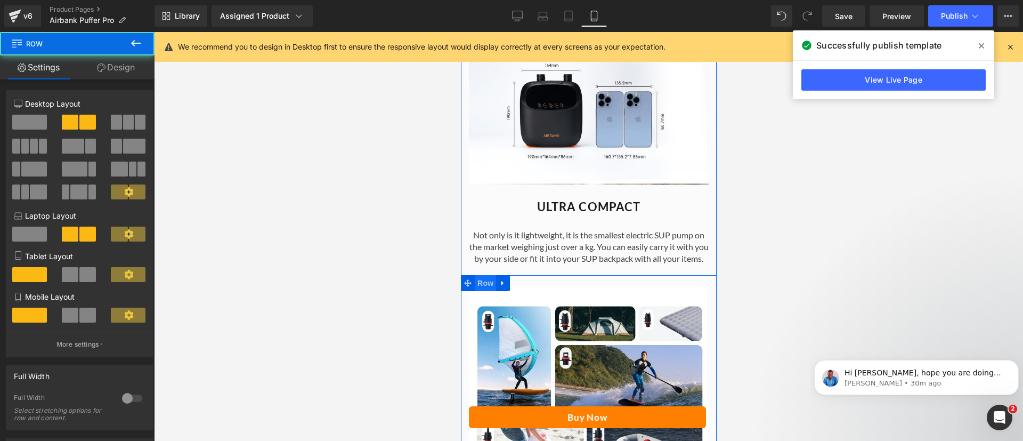
click at [487, 291] on span "Row" at bounding box center [484, 283] width 21 height 16
click at [117, 69] on link "Design" at bounding box center [115, 67] width 77 height 24
click at [0, 0] on div "Spacing" at bounding box center [0, 0] width 0 height 0
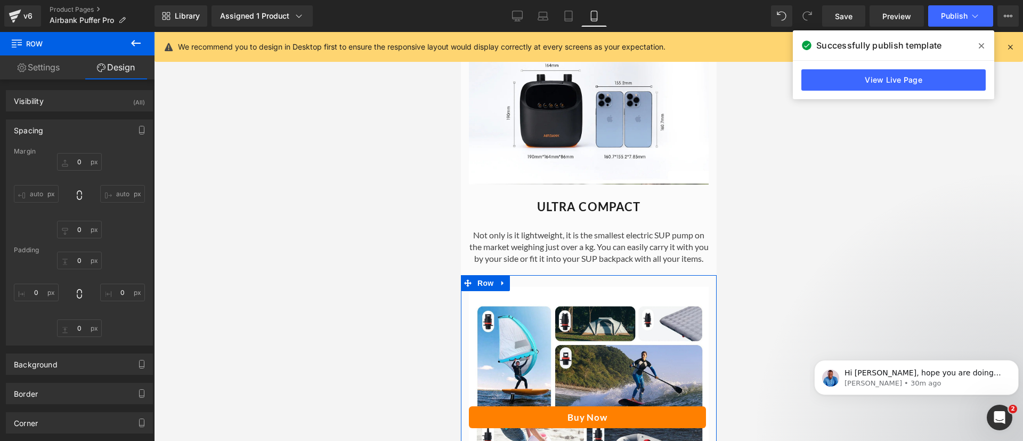
type input "0"
type input "22"
type input "0"
type input "10"
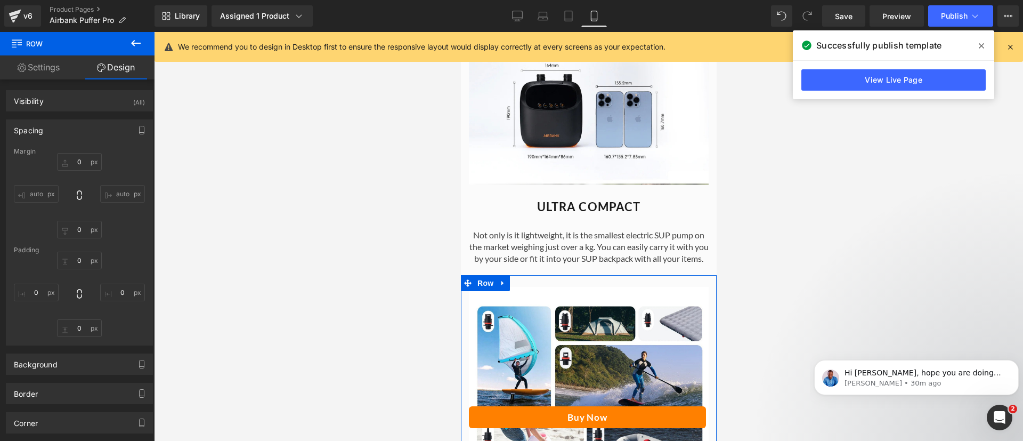
type input "0"
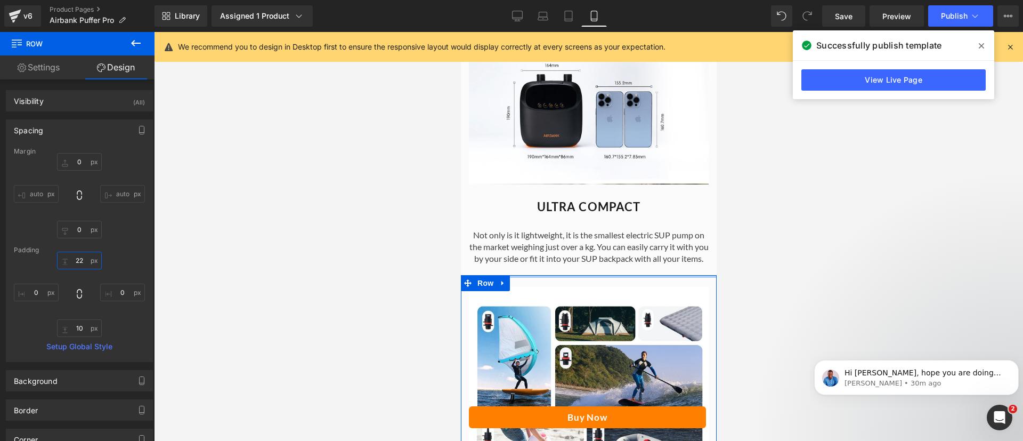
click at [76, 262] on input "22" at bounding box center [79, 260] width 45 height 18
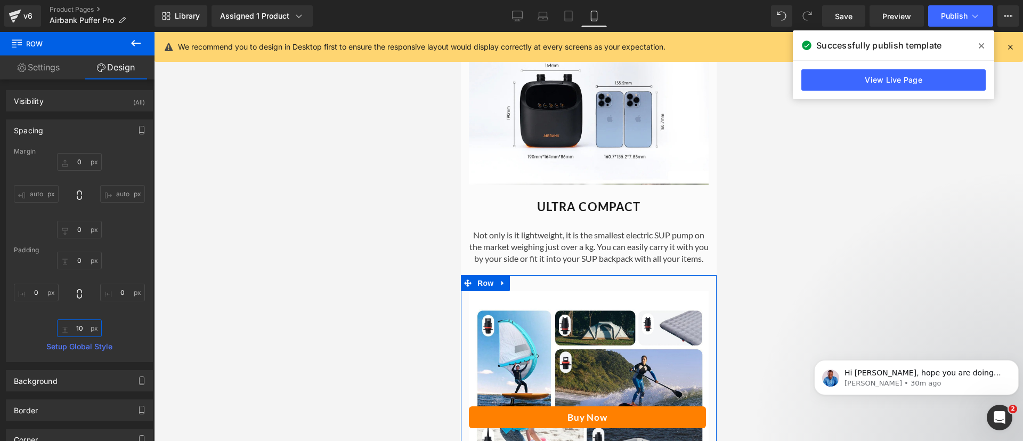
click at [79, 325] on input "10" at bounding box center [79, 328] width 45 height 18
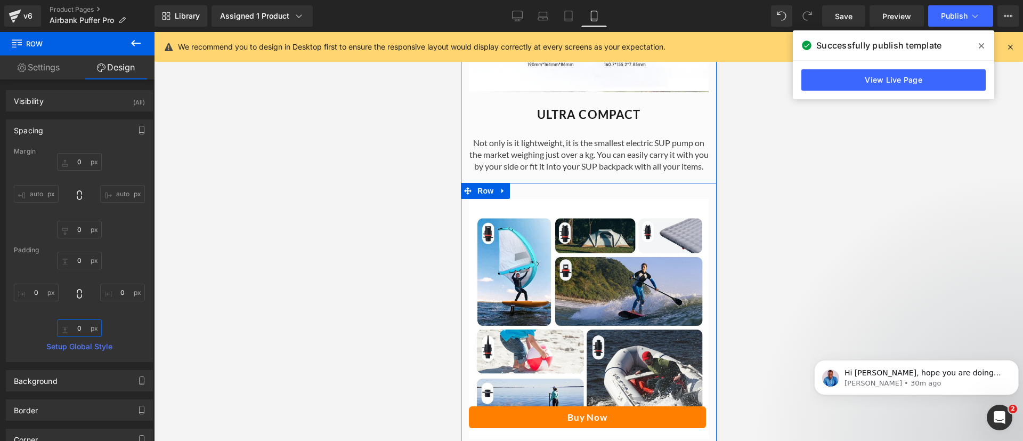
scroll to position [1468, 0]
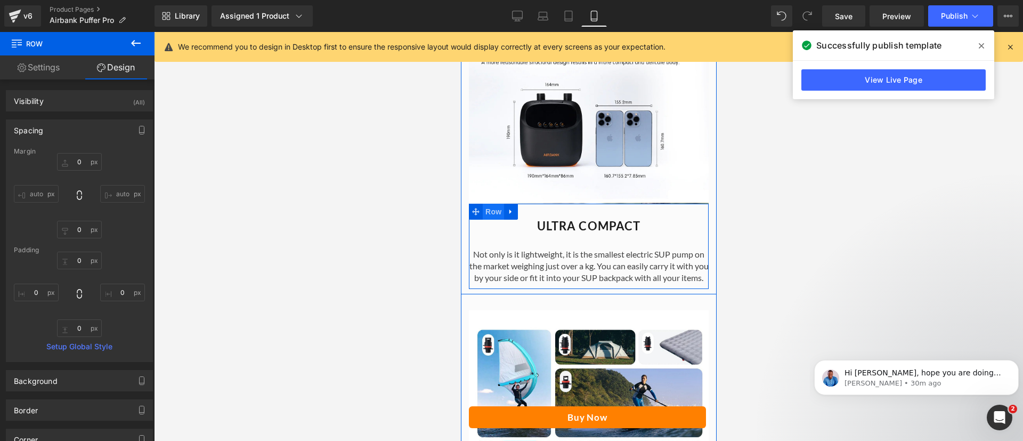
click at [489, 212] on span "Row" at bounding box center [492, 212] width 21 height 16
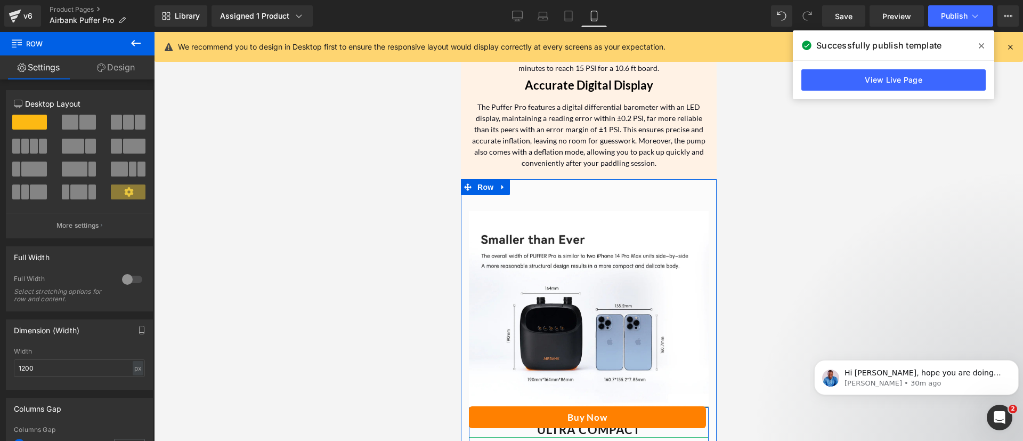
scroll to position [1264, 0]
click at [485, 191] on span "Row" at bounding box center [484, 189] width 21 height 16
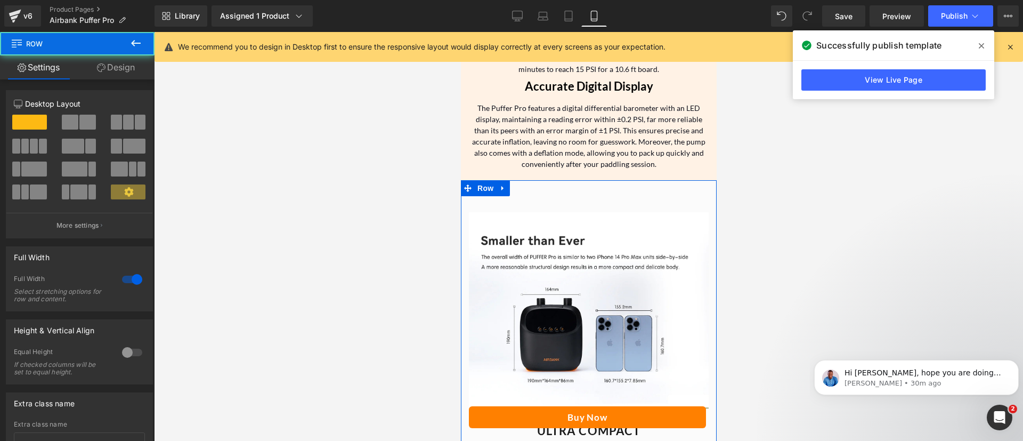
click at [134, 62] on link "Design" at bounding box center [115, 67] width 77 height 24
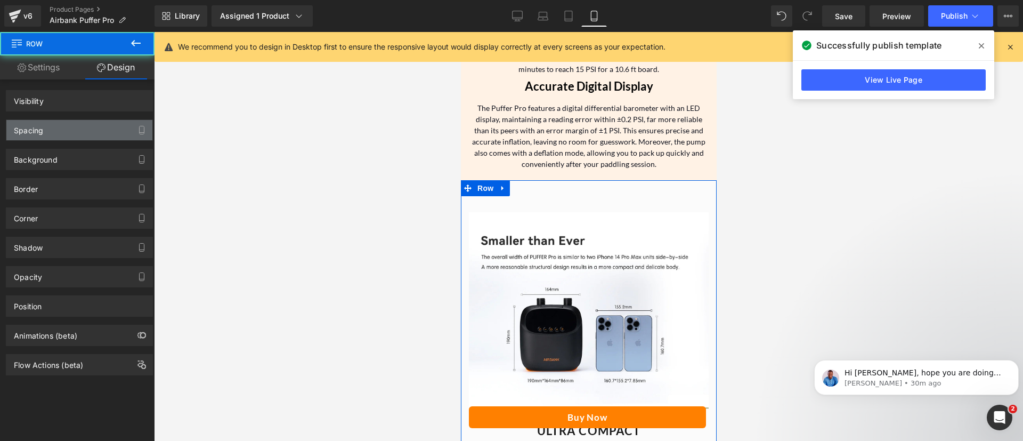
click at [84, 135] on div "Spacing" at bounding box center [79, 130] width 146 height 20
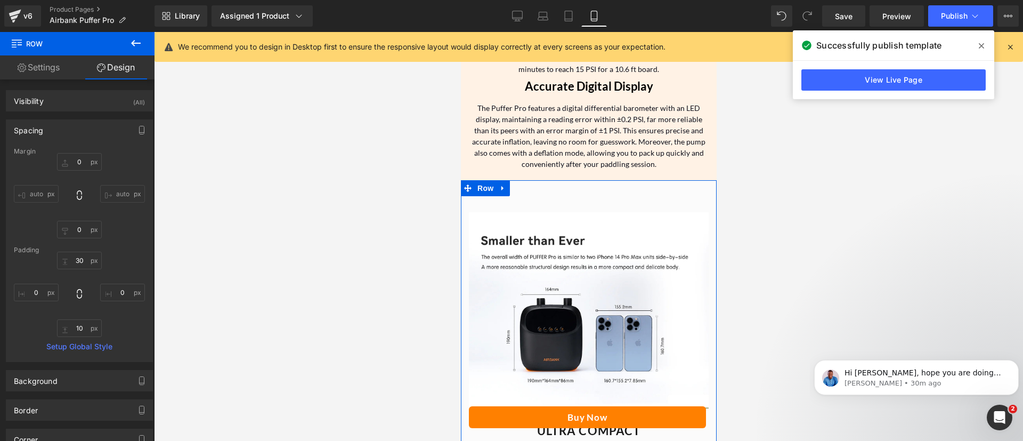
type input "0"
type input "30"
type input "0"
type input "10"
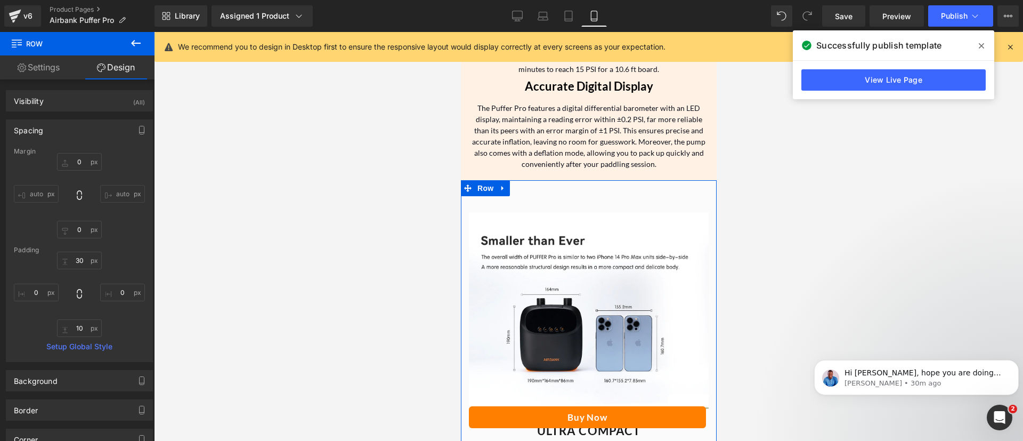
type input "0"
click at [78, 259] on input "30" at bounding box center [79, 260] width 45 height 18
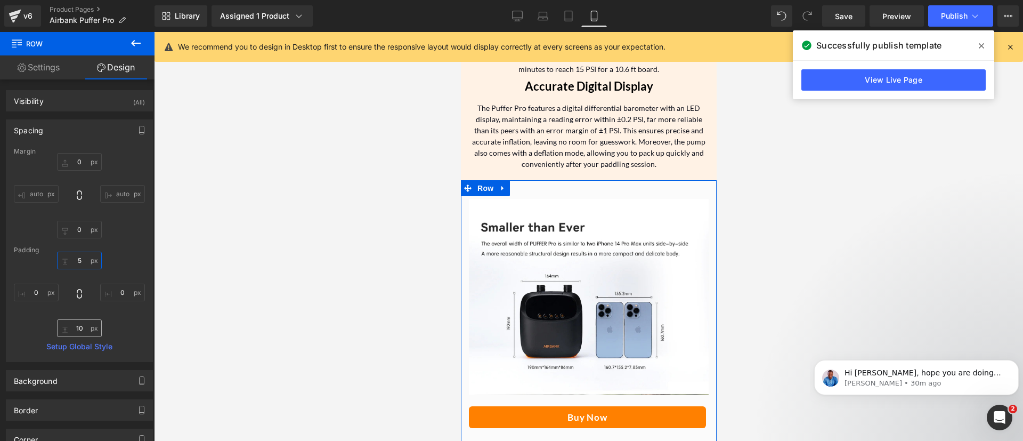
type input "5"
click at [80, 328] on input "10" at bounding box center [79, 328] width 45 height 18
type input "5"
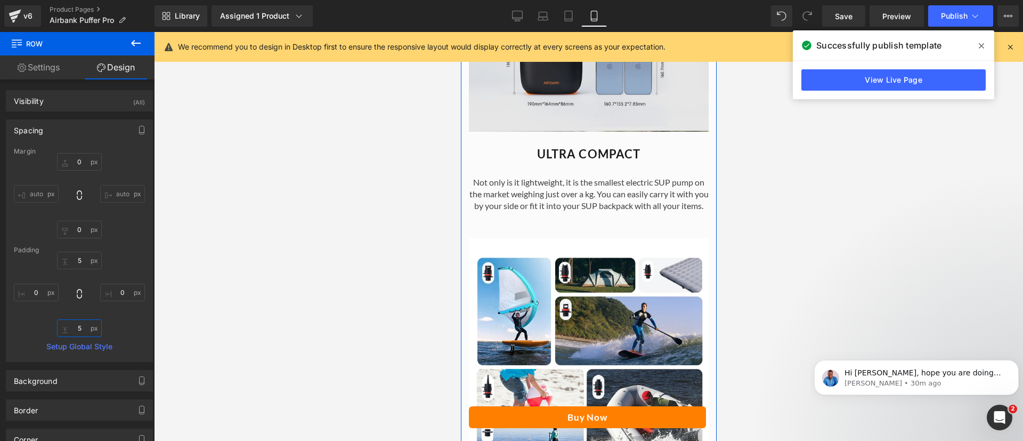
scroll to position [1573, 0]
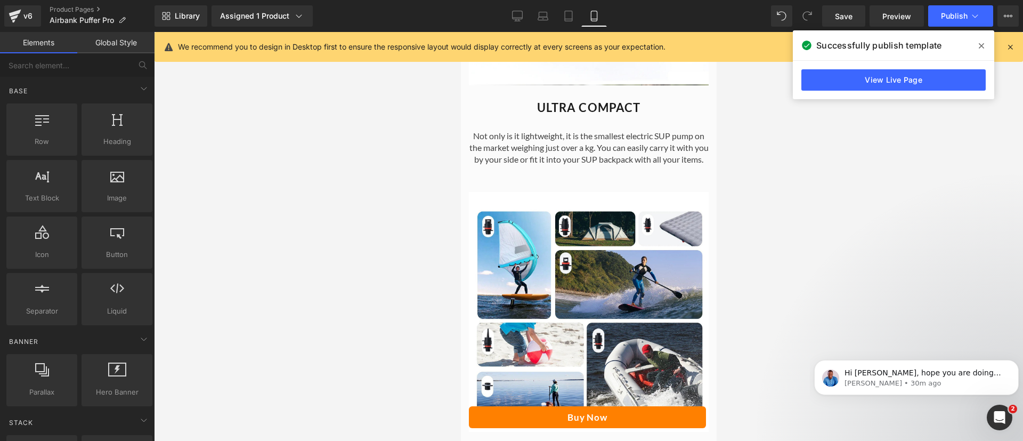
click at [804, 264] on div at bounding box center [588, 236] width 869 height 409
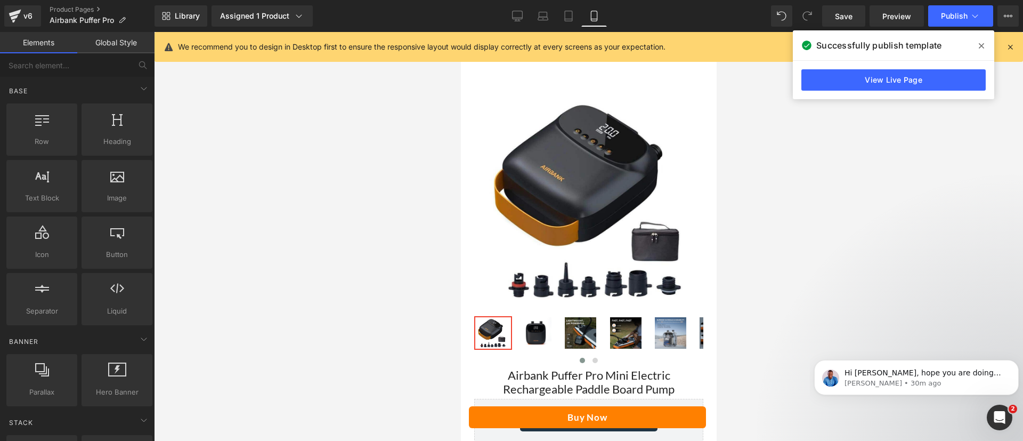
scroll to position [16, 0]
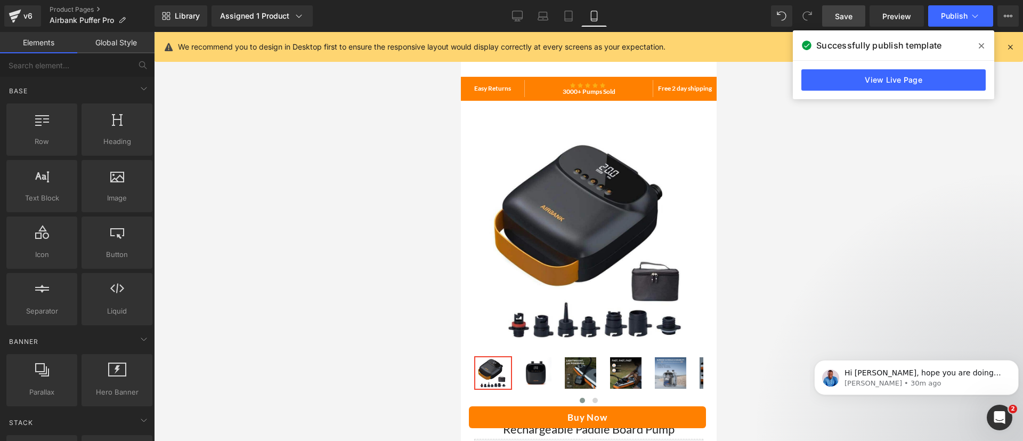
click at [842, 13] on span "Save" at bounding box center [844, 16] width 18 height 11
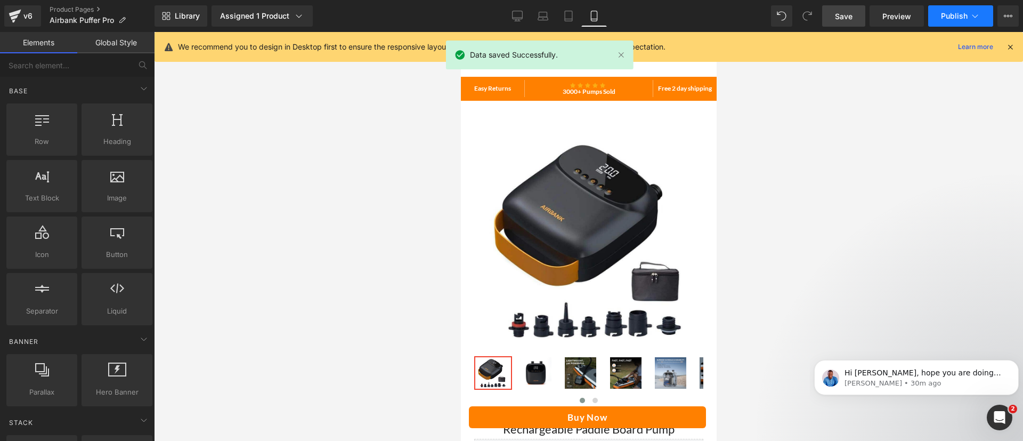
click at [957, 12] on span "Publish" at bounding box center [954, 16] width 27 height 9
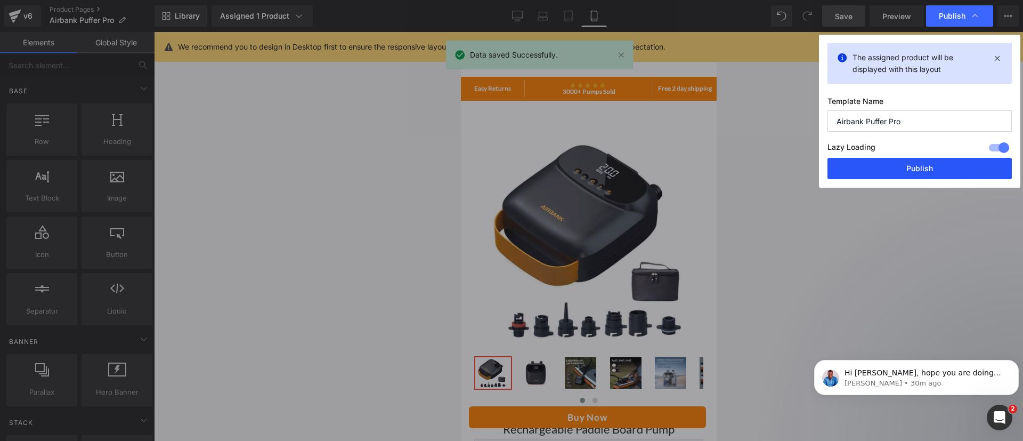
drag, startPoint x: 896, startPoint y: 167, endPoint x: 123, endPoint y: 156, distance: 773.1
click at [896, 167] on button "Publish" at bounding box center [919, 168] width 184 height 21
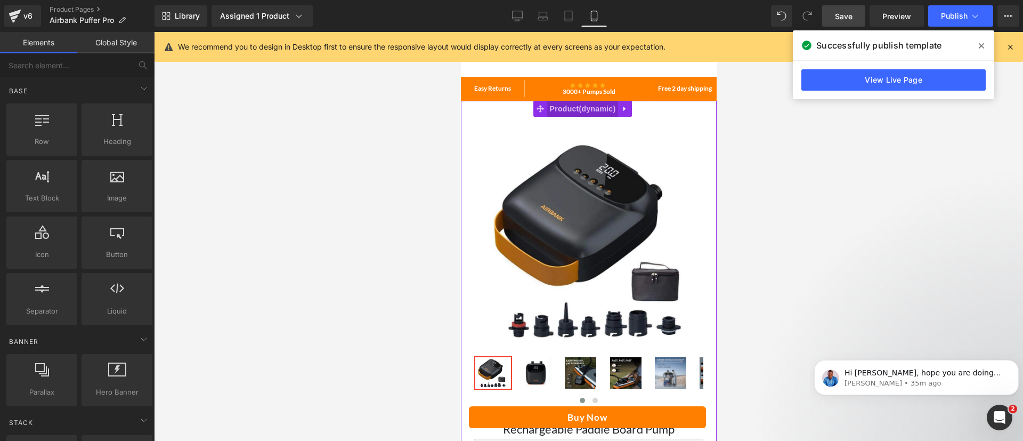
click at [586, 108] on span "Product" at bounding box center [582, 109] width 71 height 16
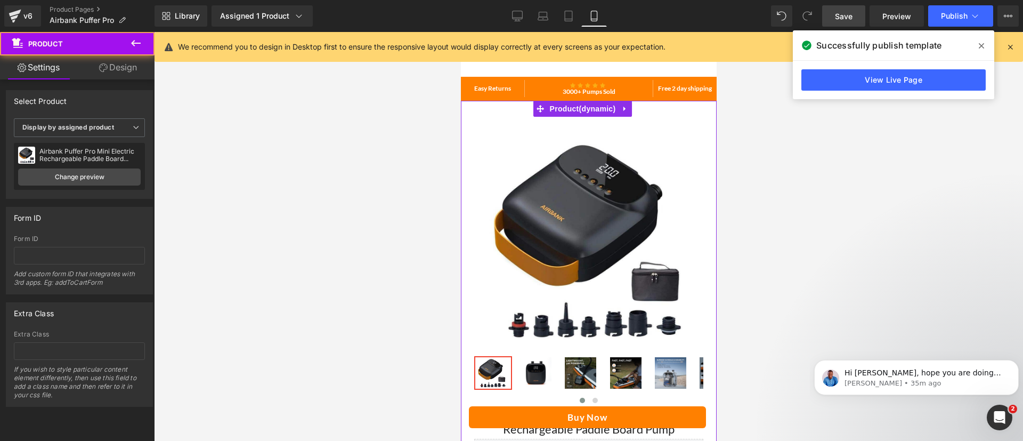
click at [116, 65] on link "Design" at bounding box center [117, 67] width 77 height 24
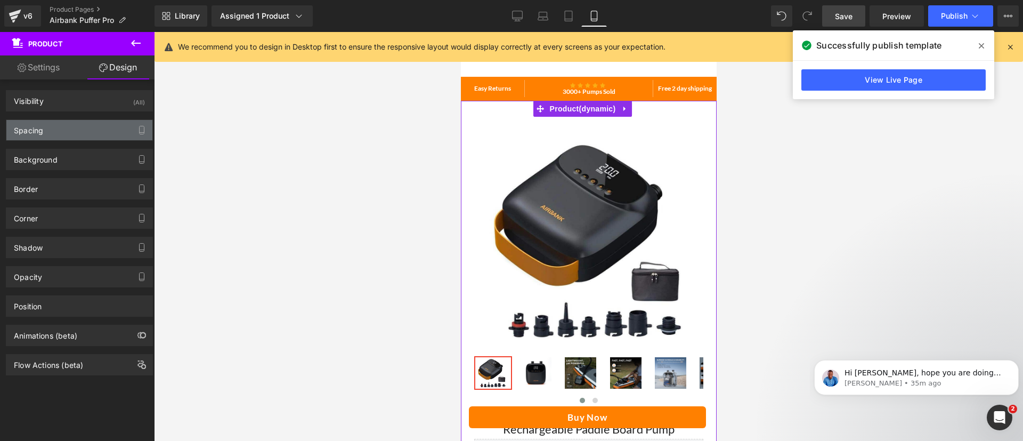
type input "0"
type input "30"
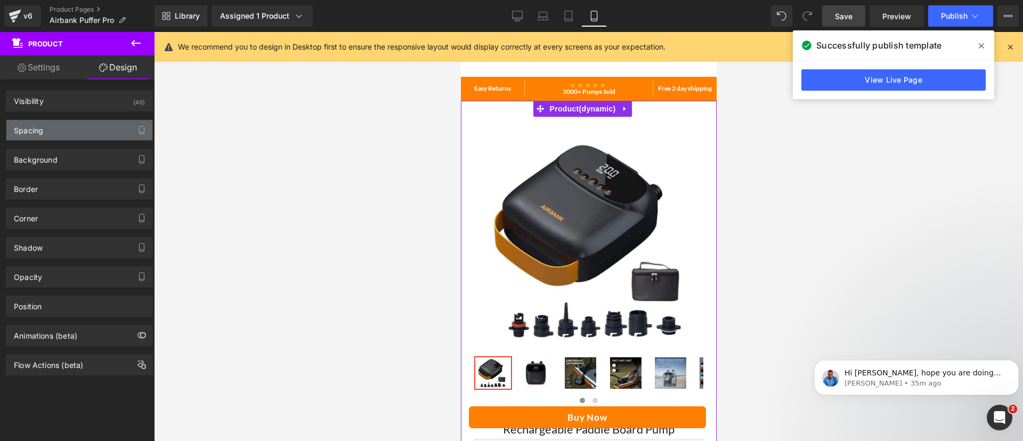
type input "10"
type input "62"
type input "10"
click at [80, 133] on div "Spacing" at bounding box center [79, 130] width 146 height 20
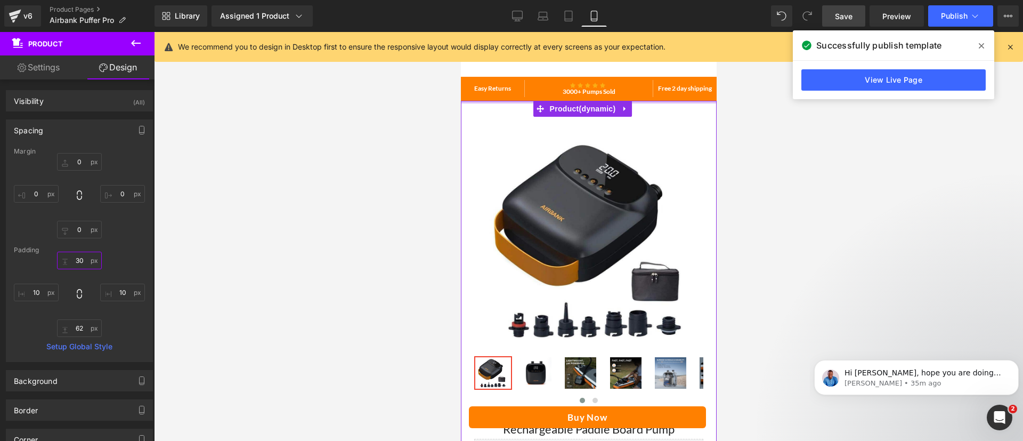
click at [75, 259] on input "30" at bounding box center [79, 260] width 45 height 18
click at [84, 329] on input "62" at bounding box center [79, 328] width 45 height 18
click at [83, 261] on input "text" at bounding box center [79, 260] width 45 height 18
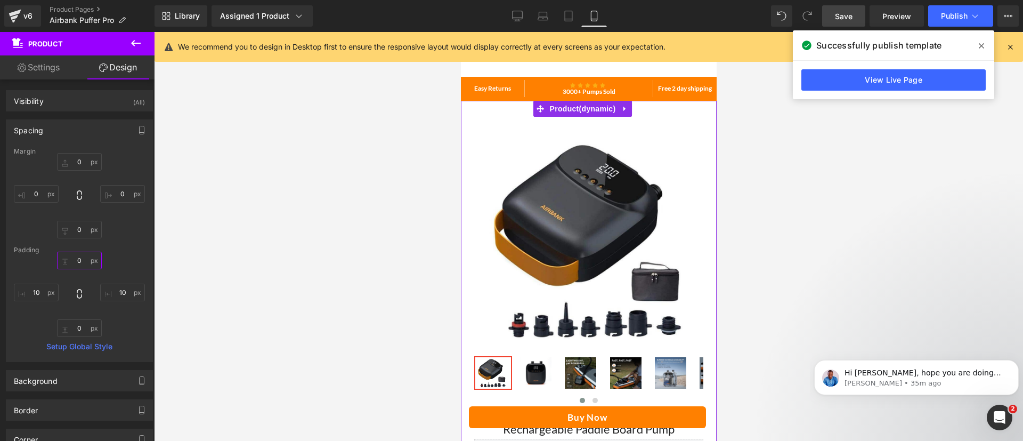
click at [83, 261] on input "text" at bounding box center [79, 260] width 45 height 18
click at [78, 261] on input "text" at bounding box center [79, 260] width 45 height 18
drag, startPoint x: 80, startPoint y: 259, endPoint x: 40, endPoint y: 259, distance: 40.0
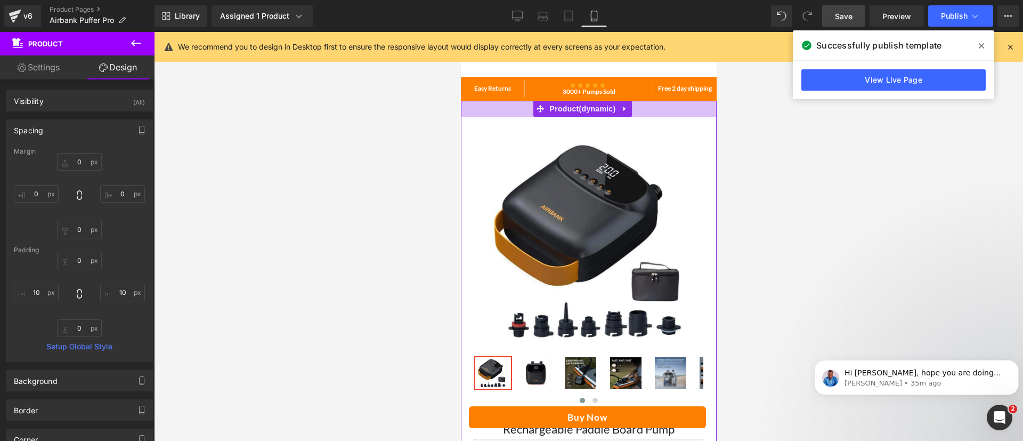
click at [40, 259] on div "10px 10 10px 10" at bounding box center [79, 293] width 131 height 85
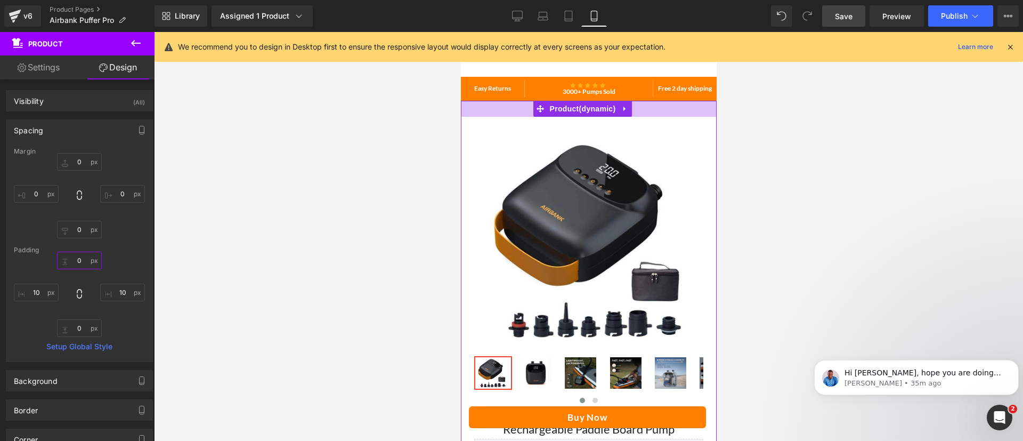
click at [76, 261] on input "text" at bounding box center [79, 260] width 45 height 18
click at [81, 262] on input "text" at bounding box center [79, 260] width 45 height 18
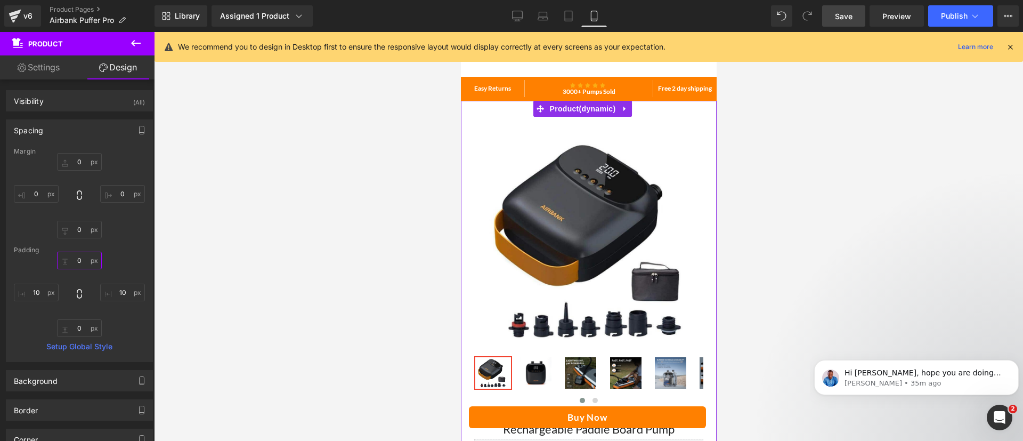
click at [81, 262] on input "text" at bounding box center [79, 260] width 45 height 18
drag, startPoint x: 82, startPoint y: 262, endPoint x: 52, endPoint y: 261, distance: 30.4
click at [52, 261] on div "10px 10 10px 10" at bounding box center [79, 293] width 131 height 85
click at [78, 264] on input "text" at bounding box center [79, 260] width 45 height 18
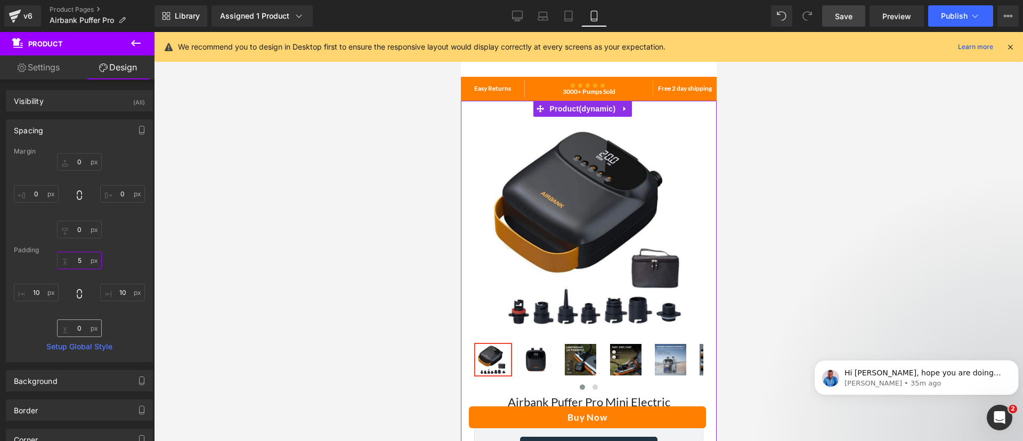
type input "5"
click at [78, 327] on input "text" at bounding box center [79, 328] width 45 height 18
click at [77, 329] on input "text" at bounding box center [79, 328] width 45 height 18
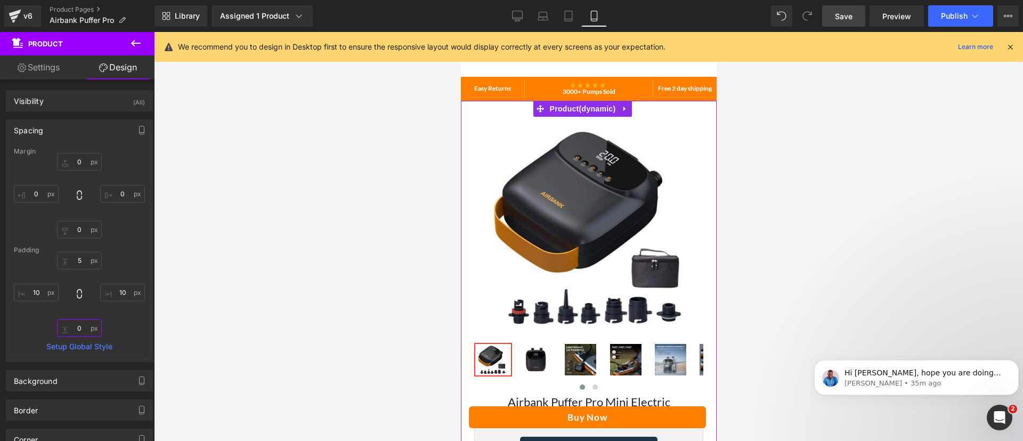
click at [77, 329] on input "text" at bounding box center [79, 328] width 45 height 18
type input "5"
click at [90, 5] on link "Product Pages" at bounding box center [102, 9] width 105 height 9
